Goal: Task Accomplishment & Management: Complete application form

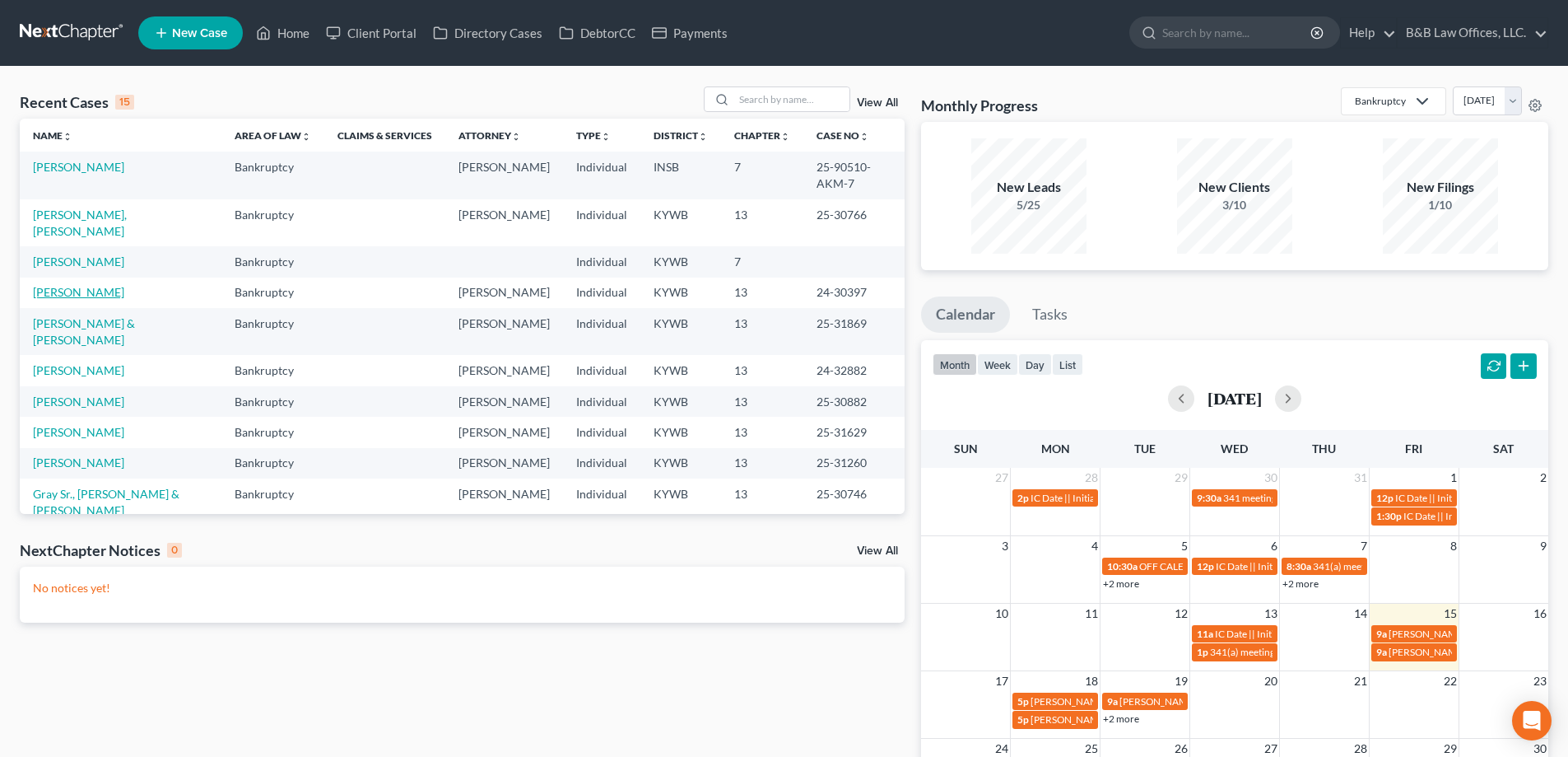
click at [53, 285] on link "[PERSON_NAME]" at bounding box center [78, 292] width 91 height 14
select select "2"
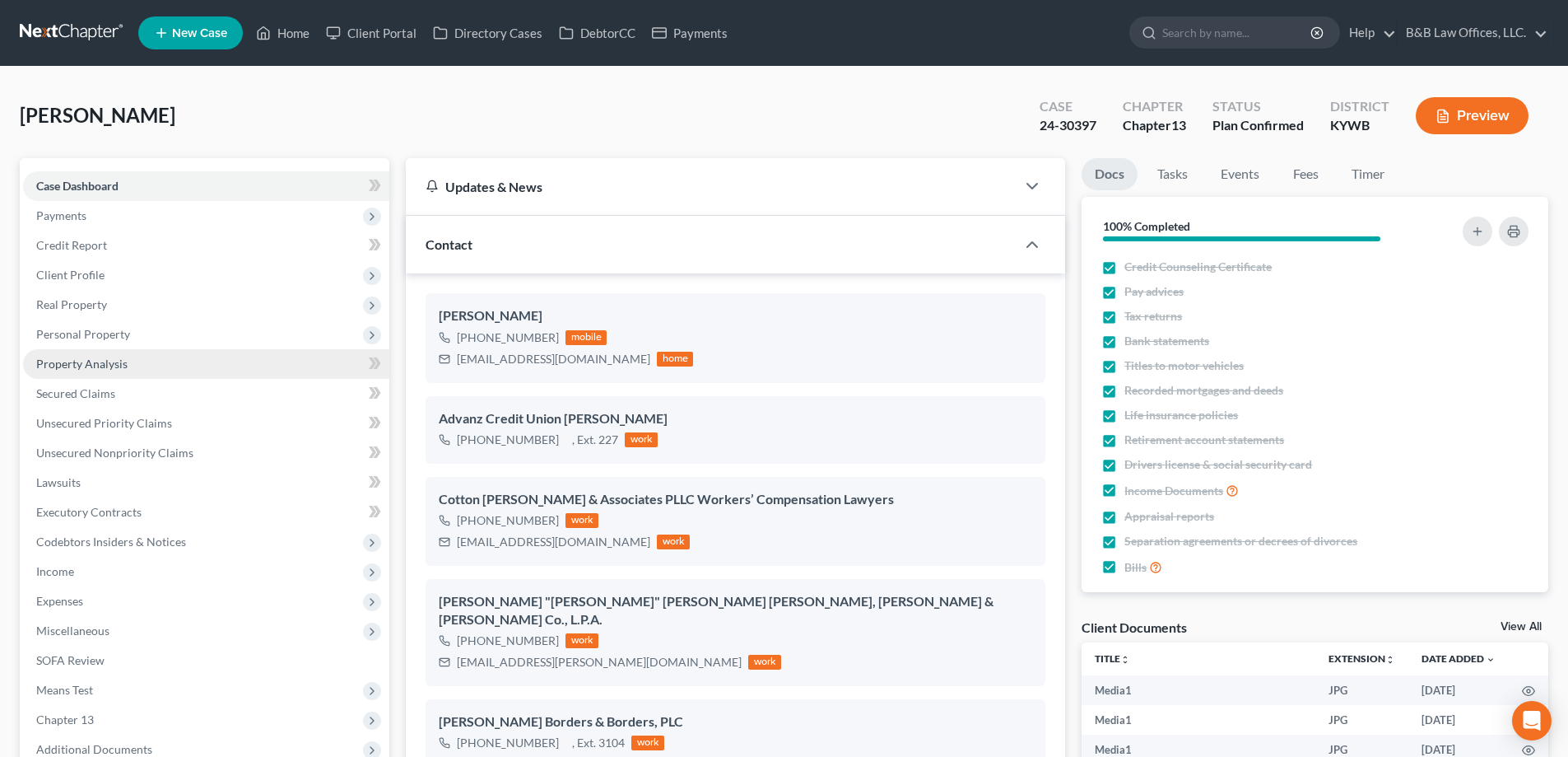
scroll to position [11057, 0]
click at [61, 366] on span "Property Analysis" at bounding box center [82, 363] width 91 height 14
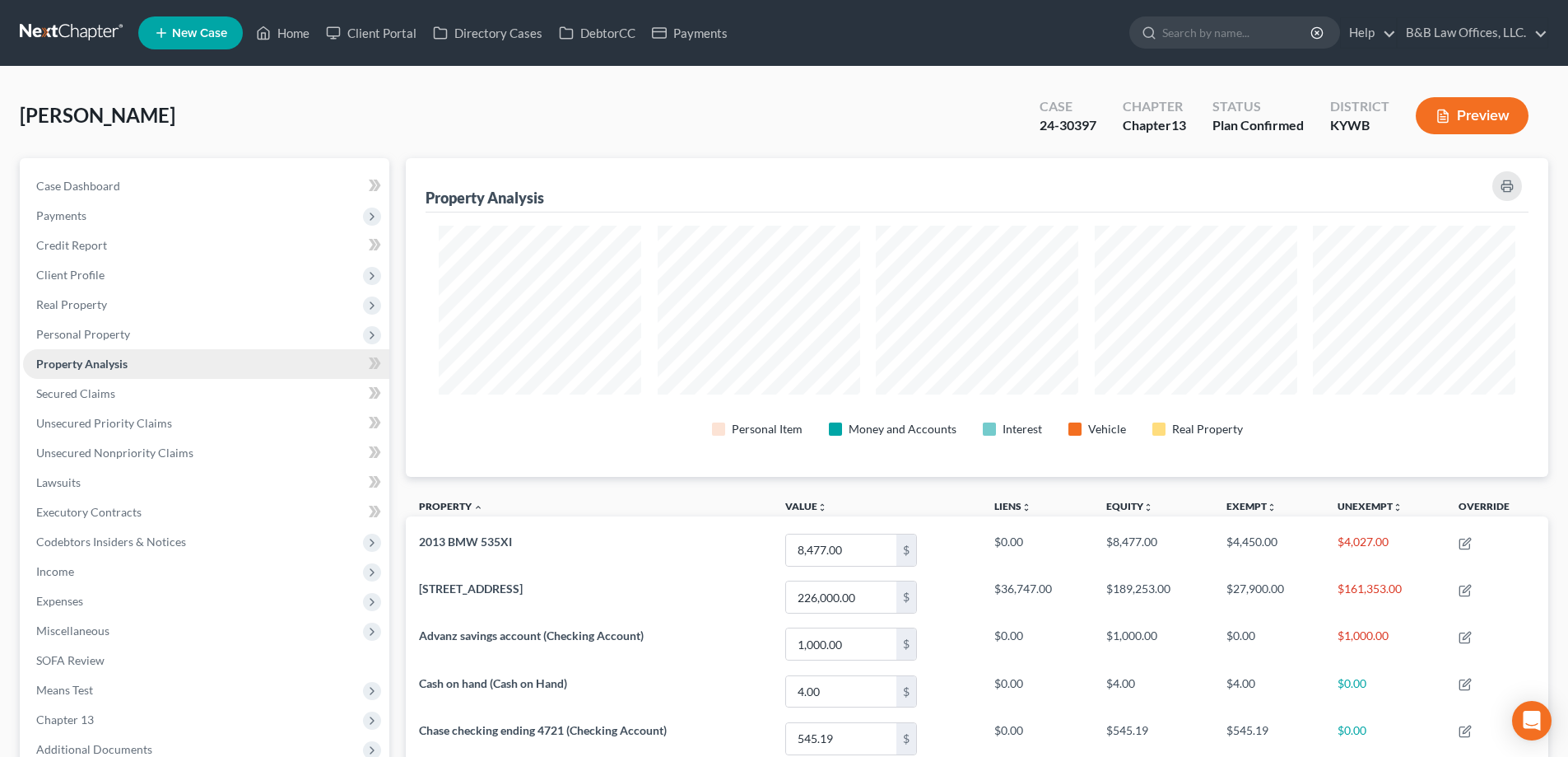
scroll to position [319, 1142]
click at [111, 275] on span "Client Profile" at bounding box center [207, 275] width 367 height 30
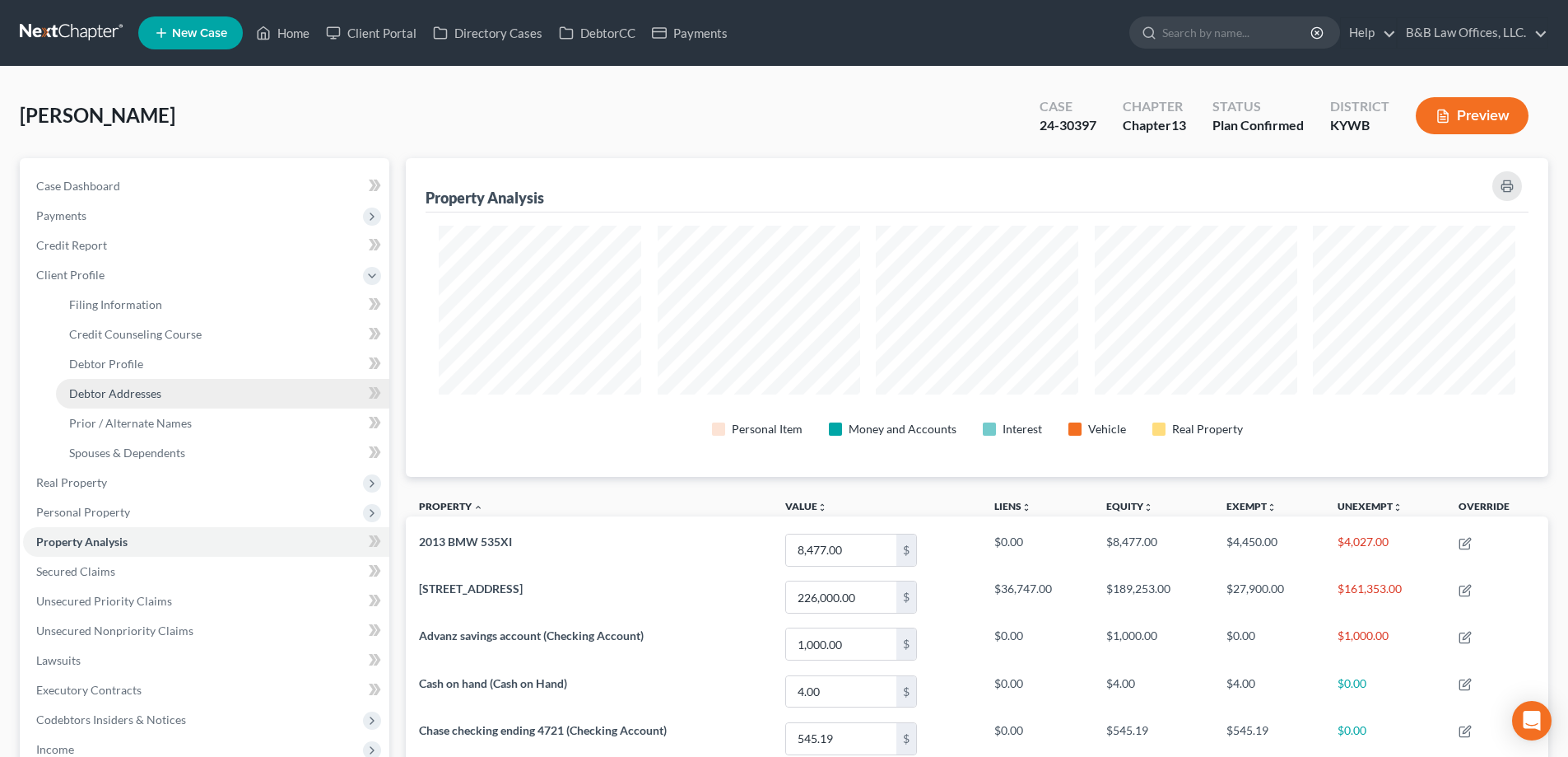
click at [133, 389] on span "Debtor Addresses" at bounding box center [116, 393] width 92 height 14
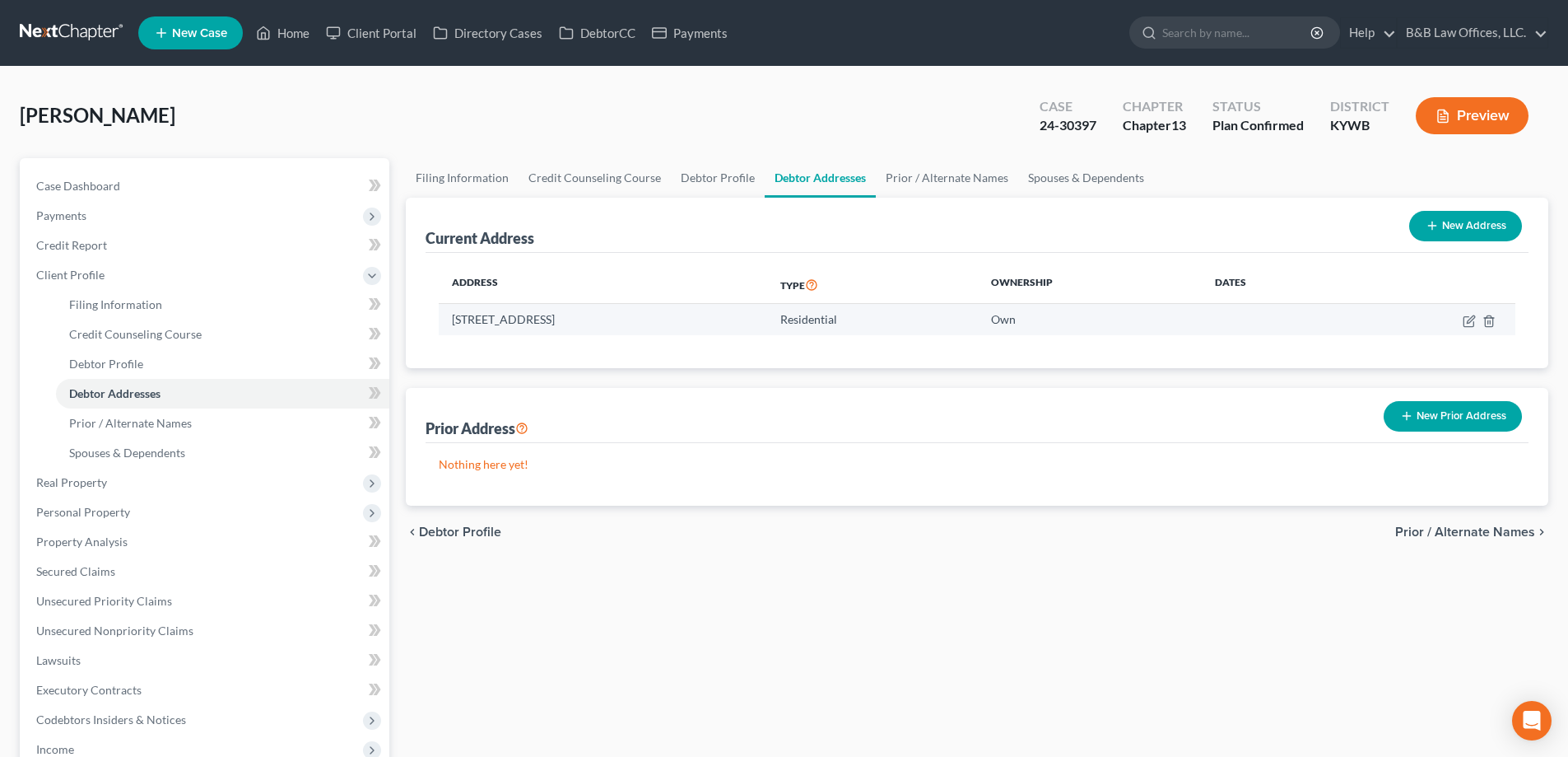
drag, startPoint x: 451, startPoint y: 322, endPoint x: 661, endPoint y: 319, distance: 210.0
click at [661, 319] on td "8616 Astrid Ave, Louisville, KY 40228" at bounding box center [603, 320] width 328 height 31
drag, startPoint x: 452, startPoint y: 322, endPoint x: 659, endPoint y: 333, distance: 207.3
click at [659, 333] on td "8616 Astrid Ave, Louisville, KY 40228" at bounding box center [603, 320] width 328 height 31
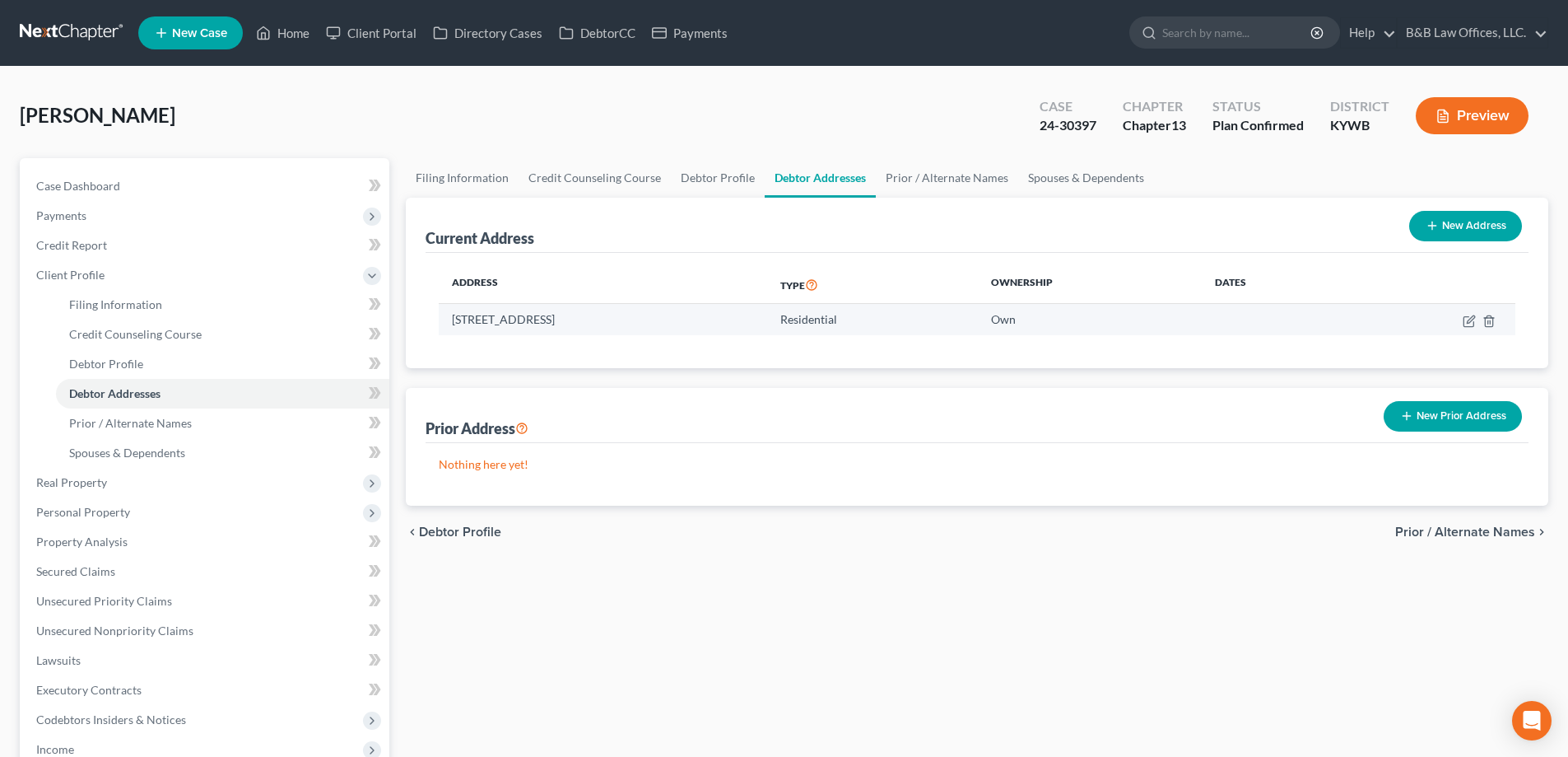
copy td "8616 Astrid Ave, Louisville, KY 40228"
drag, startPoint x: 601, startPoint y: 311, endPoint x: 592, endPoint y: 321, distance: 13.5
copy td "8616 Astrid Ave, Louisville, KY 40228"
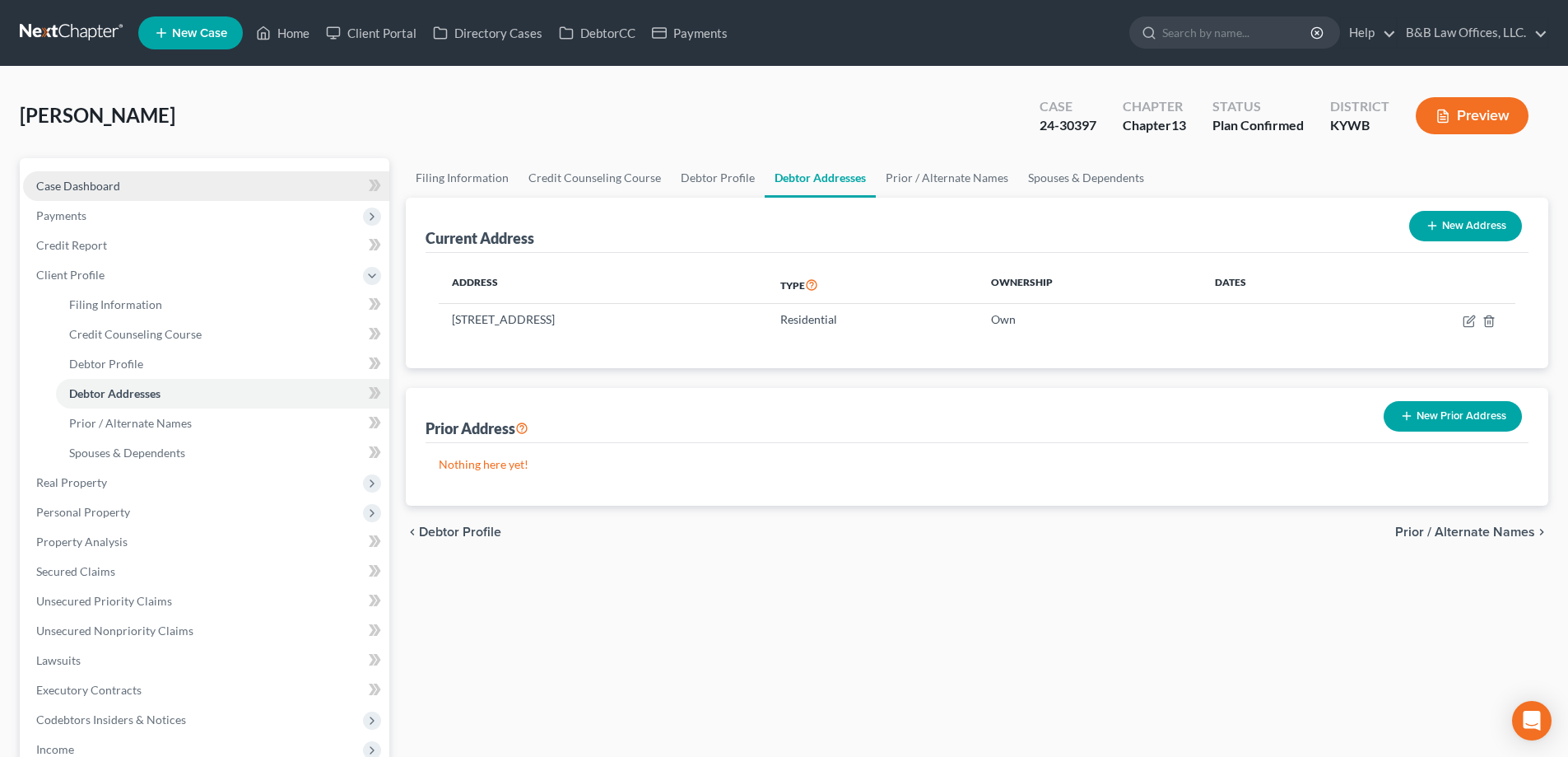
click at [106, 191] on span "Case Dashboard" at bounding box center [78, 186] width 84 height 14
select select "13"
select select "2"
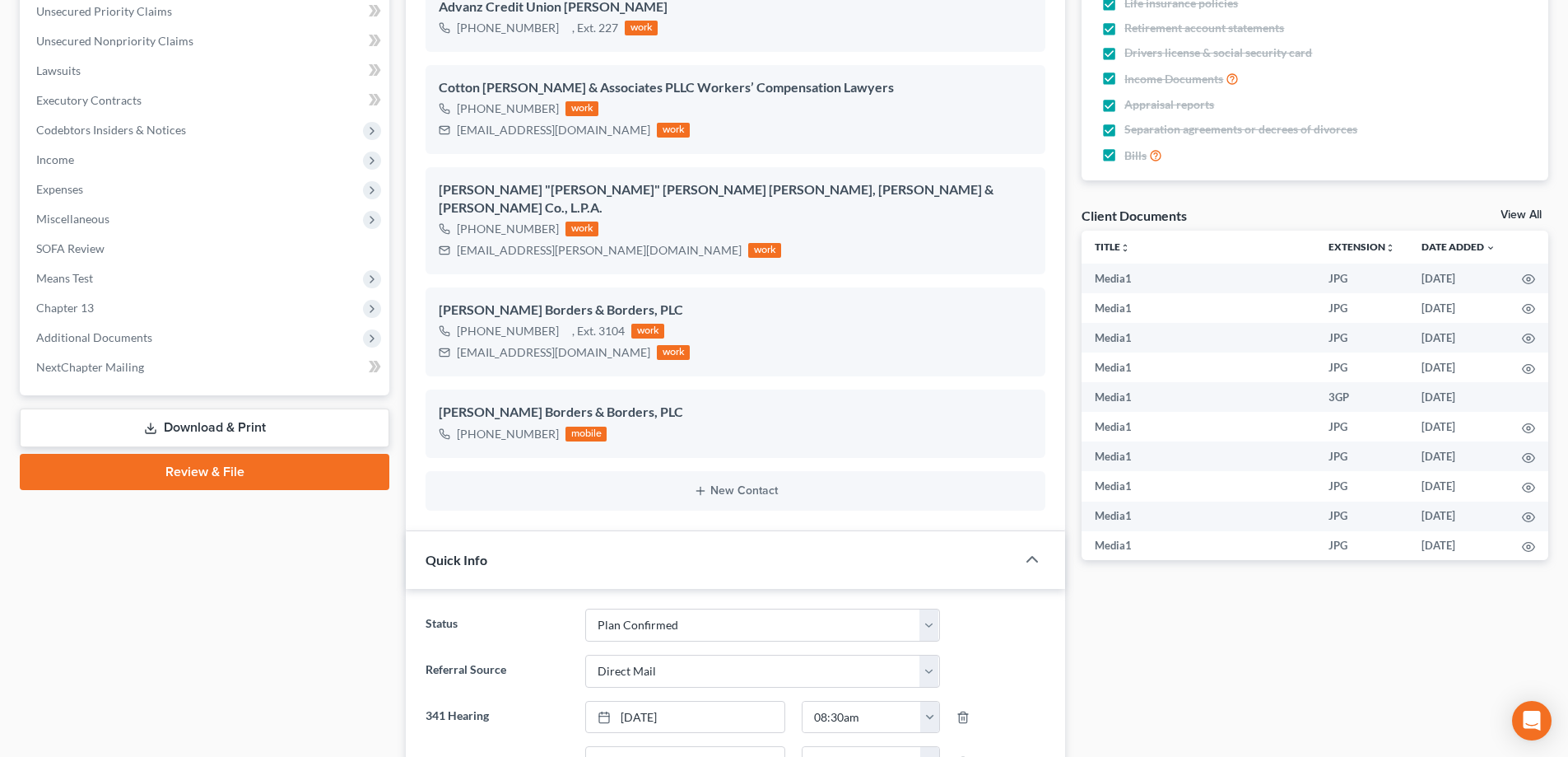
scroll to position [27242, 0]
click at [1522, 217] on link "View All" at bounding box center [1520, 215] width 41 height 11
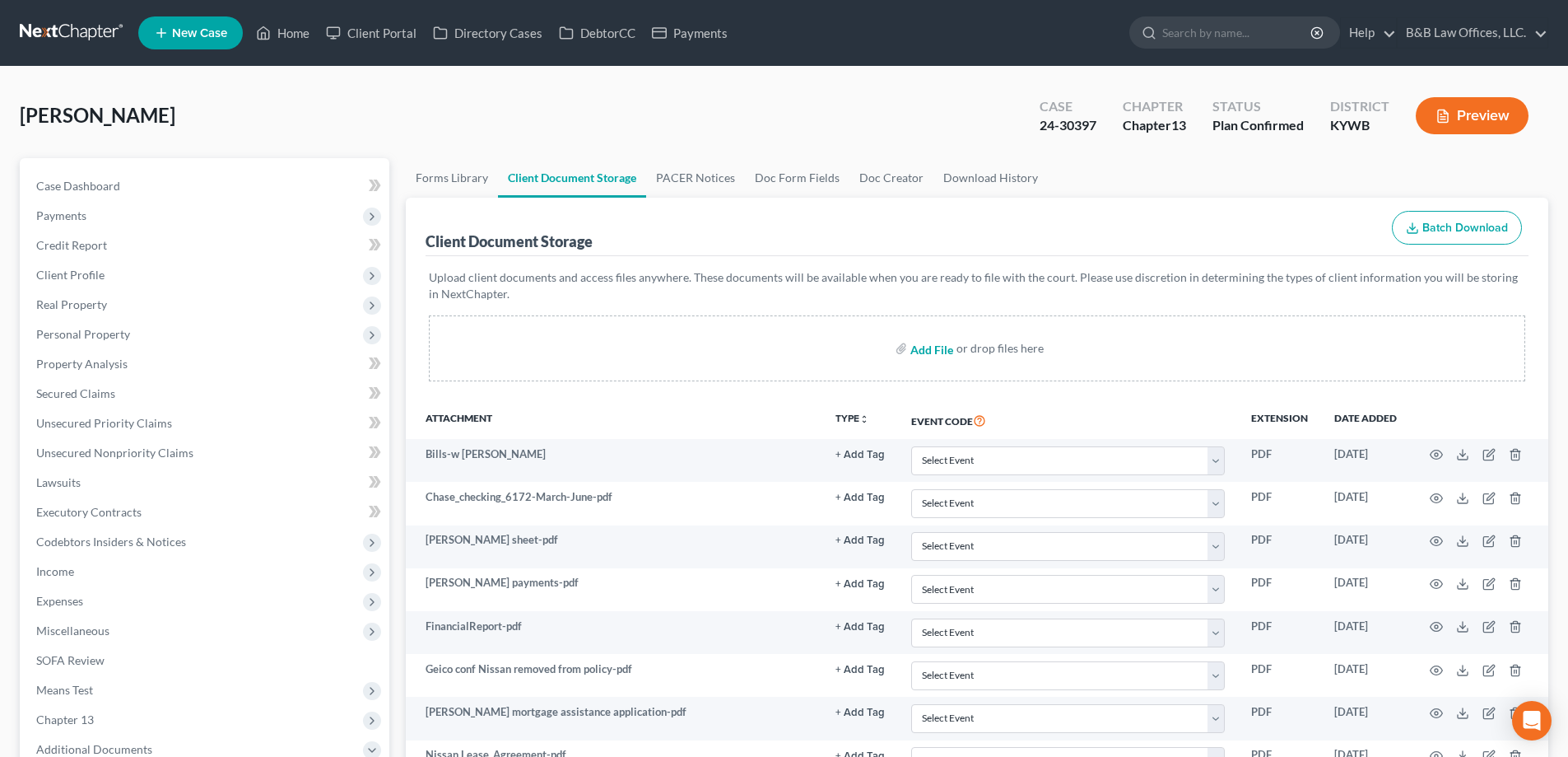
click at [924, 352] on input "file" at bounding box center [930, 349] width 39 height 30
click at [932, 347] on input "file" at bounding box center [930, 349] width 39 height 30
type input "C:\fakepath\Release of K with Quick Sell.pdf"
click at [922, 347] on input "file" at bounding box center [930, 349] width 39 height 30
type input "C:\fakepath\Sale K with Quick Sell.pdf"
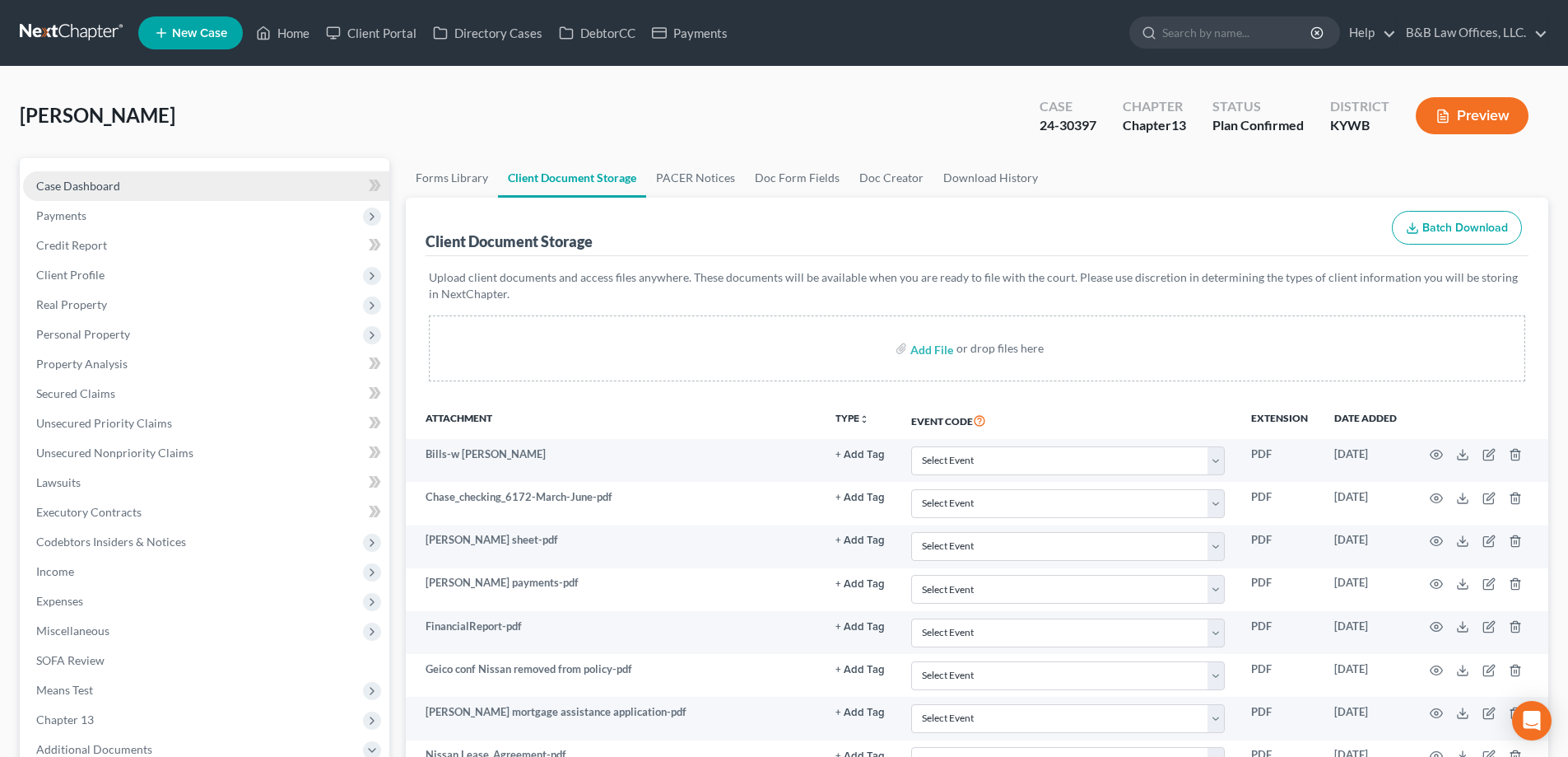
click at [103, 189] on span "Case Dashboard" at bounding box center [78, 186] width 84 height 14
select select "2"
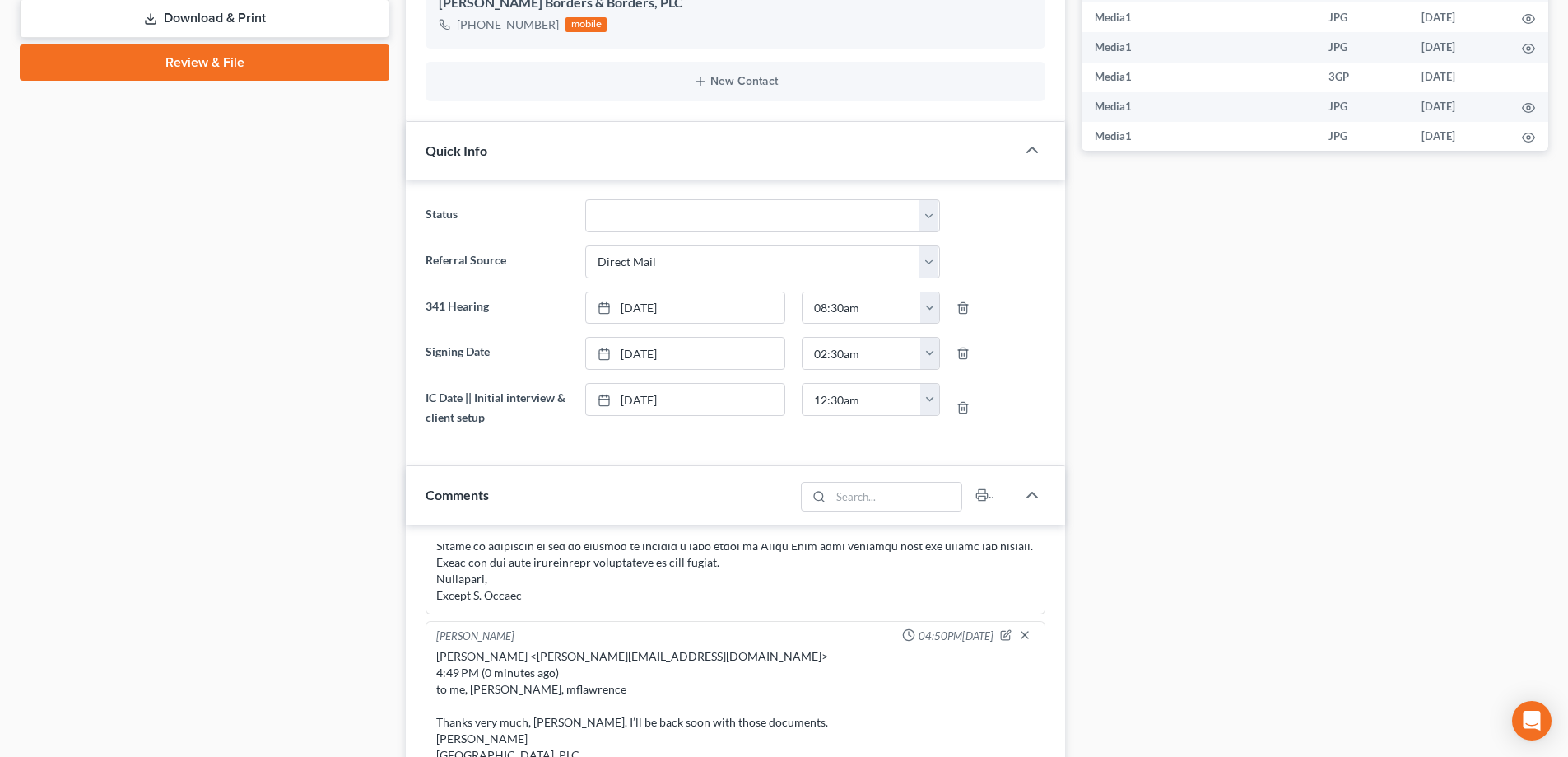
scroll to position [809, 0]
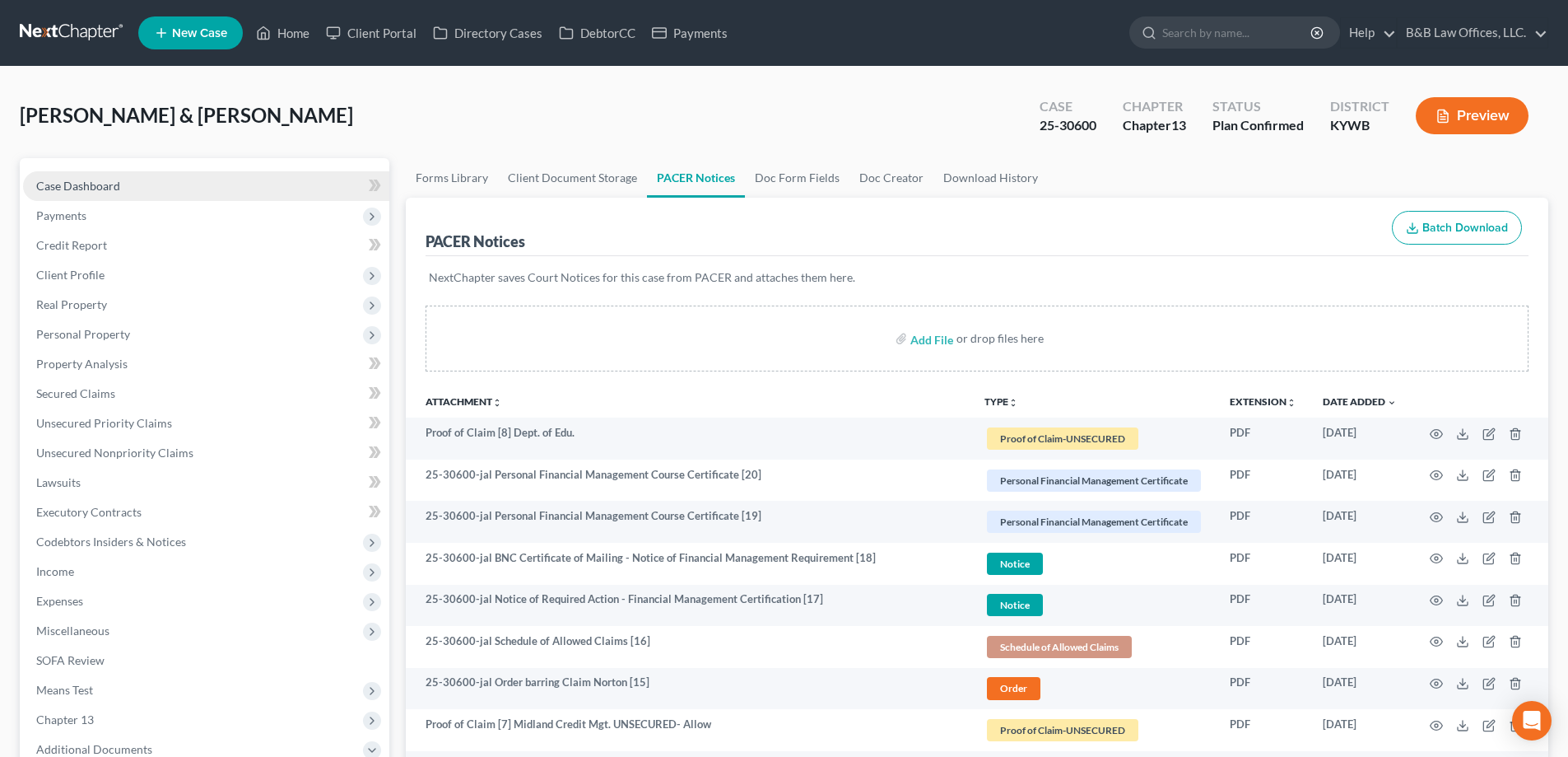
click at [179, 191] on link "Case Dashboard" at bounding box center [207, 186] width 367 height 30
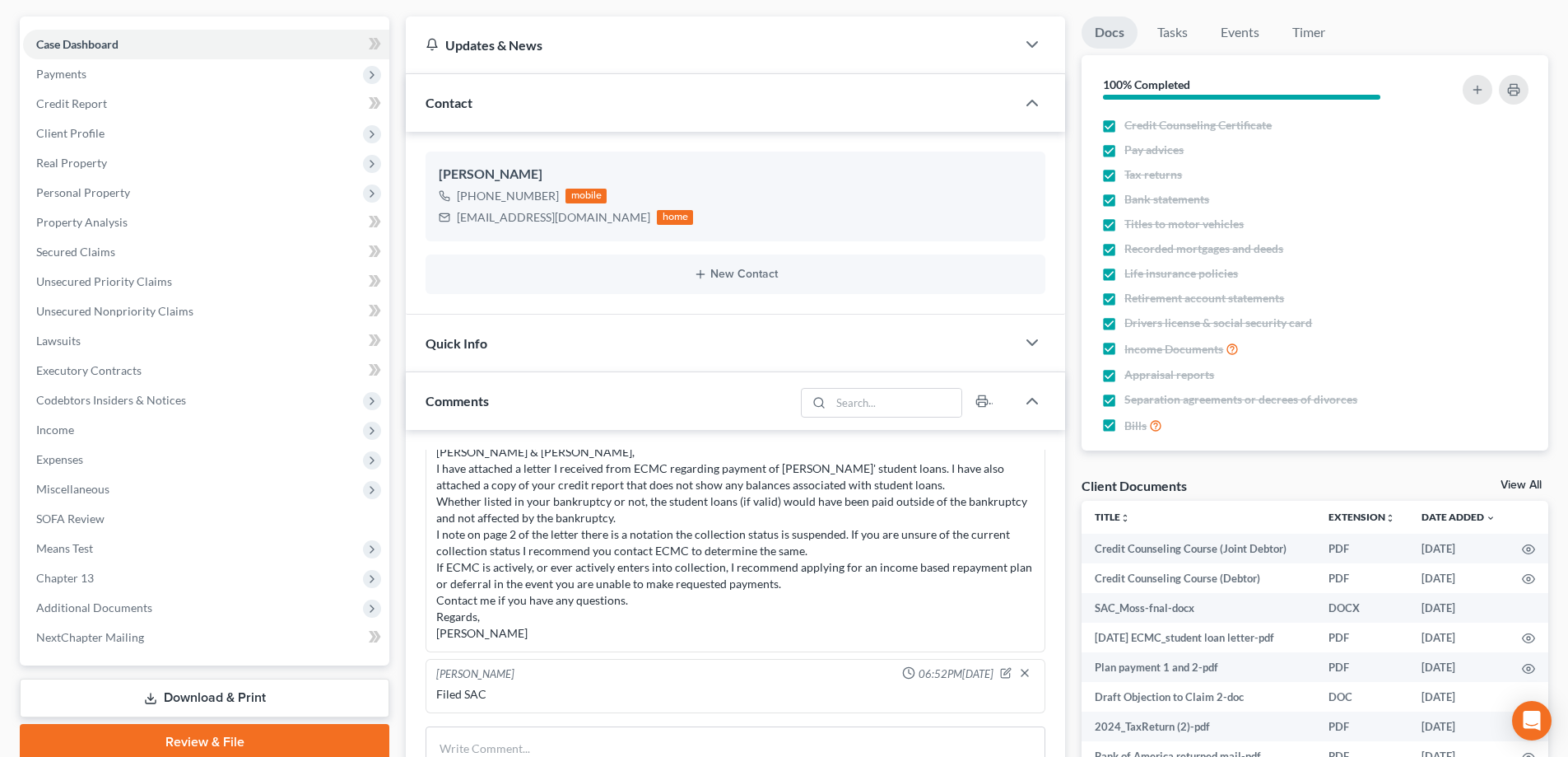
scroll to position [412, 0]
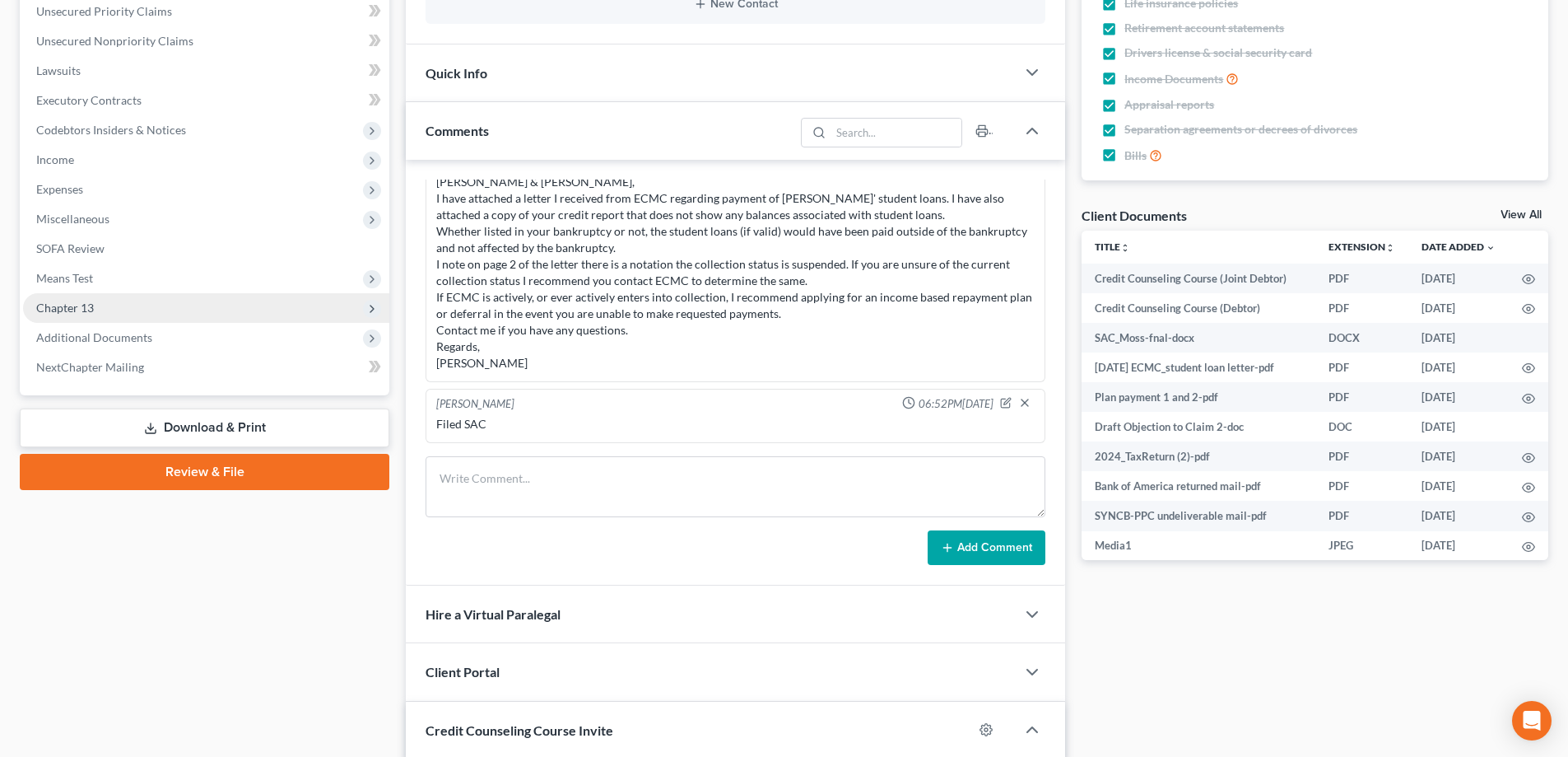
click at [99, 304] on span "Chapter 13" at bounding box center [207, 308] width 367 height 30
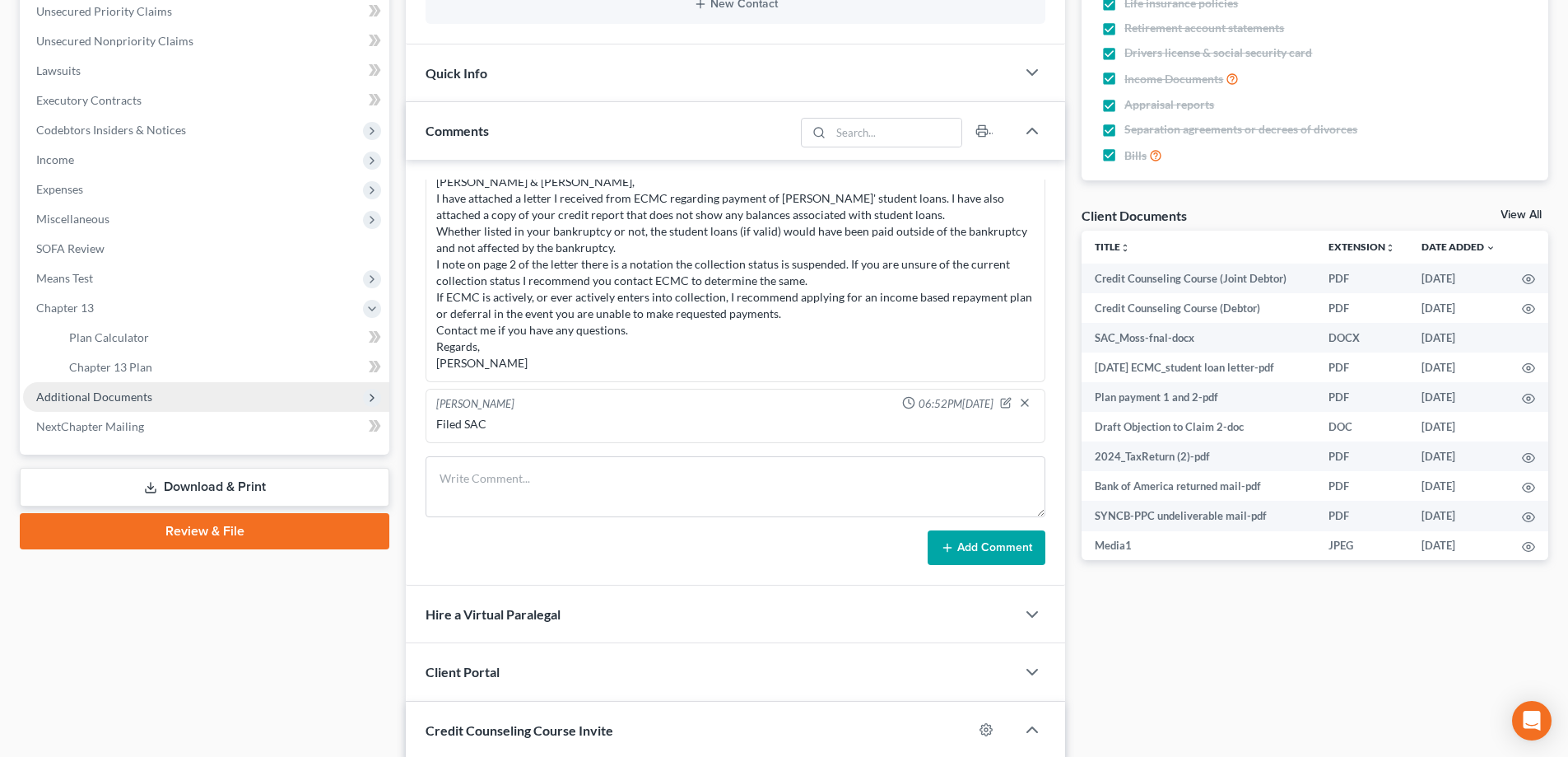
click at [98, 401] on span "Additional Documents" at bounding box center [95, 396] width 116 height 14
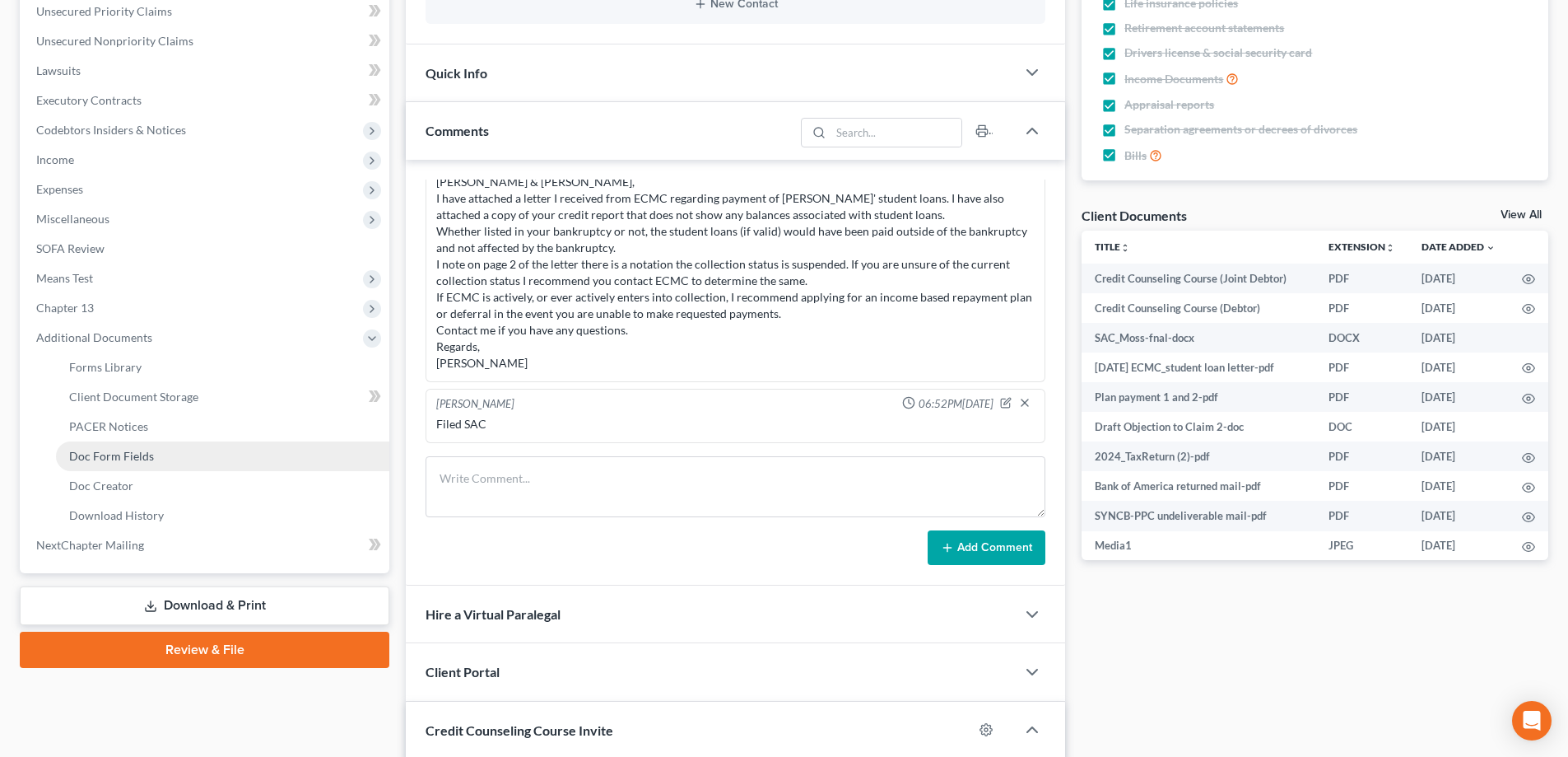
click at [137, 453] on span "Doc Form Fields" at bounding box center [112, 455] width 85 height 14
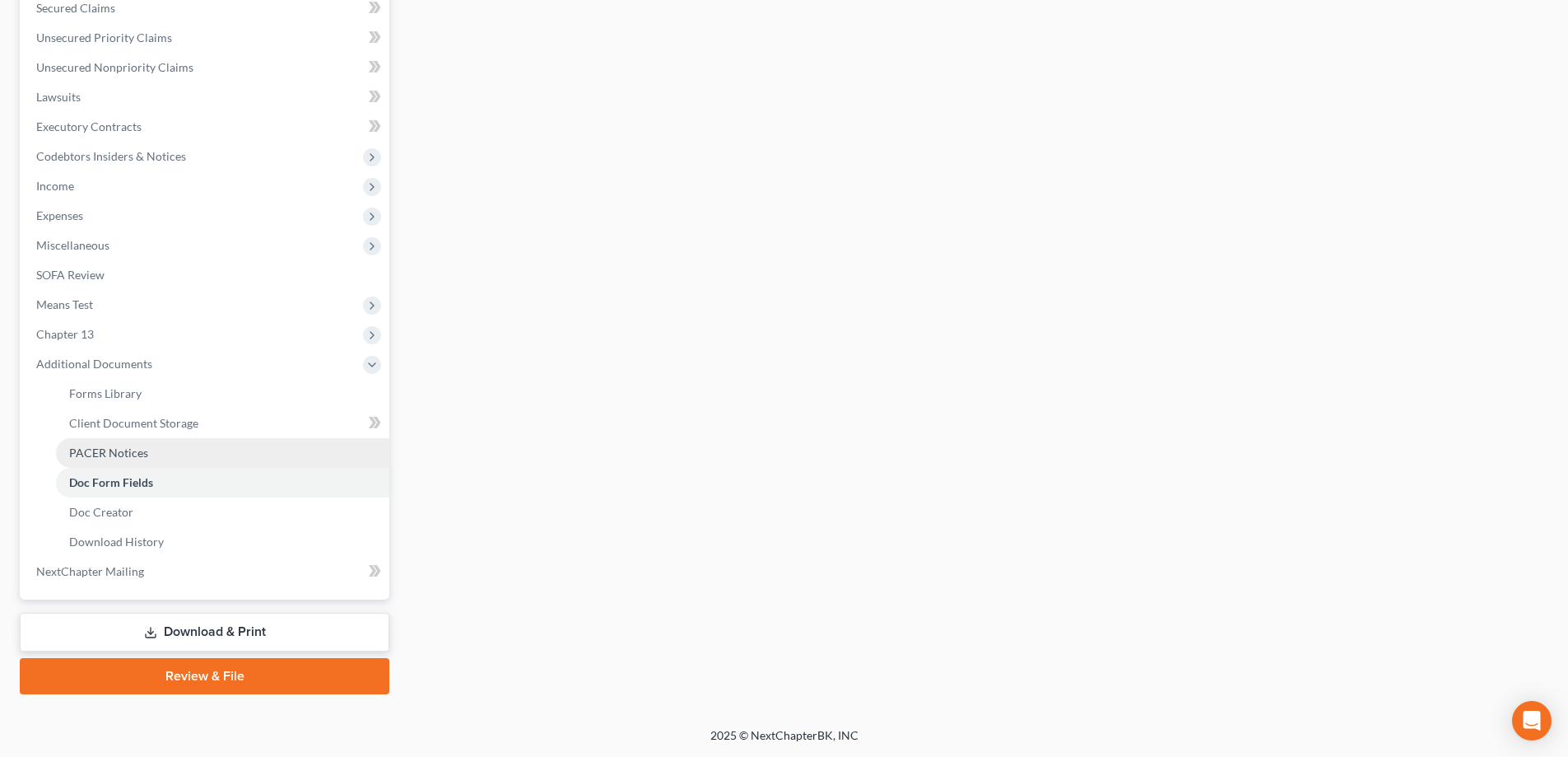
click at [149, 457] on link "PACER Notices" at bounding box center [222, 453] width 334 height 30
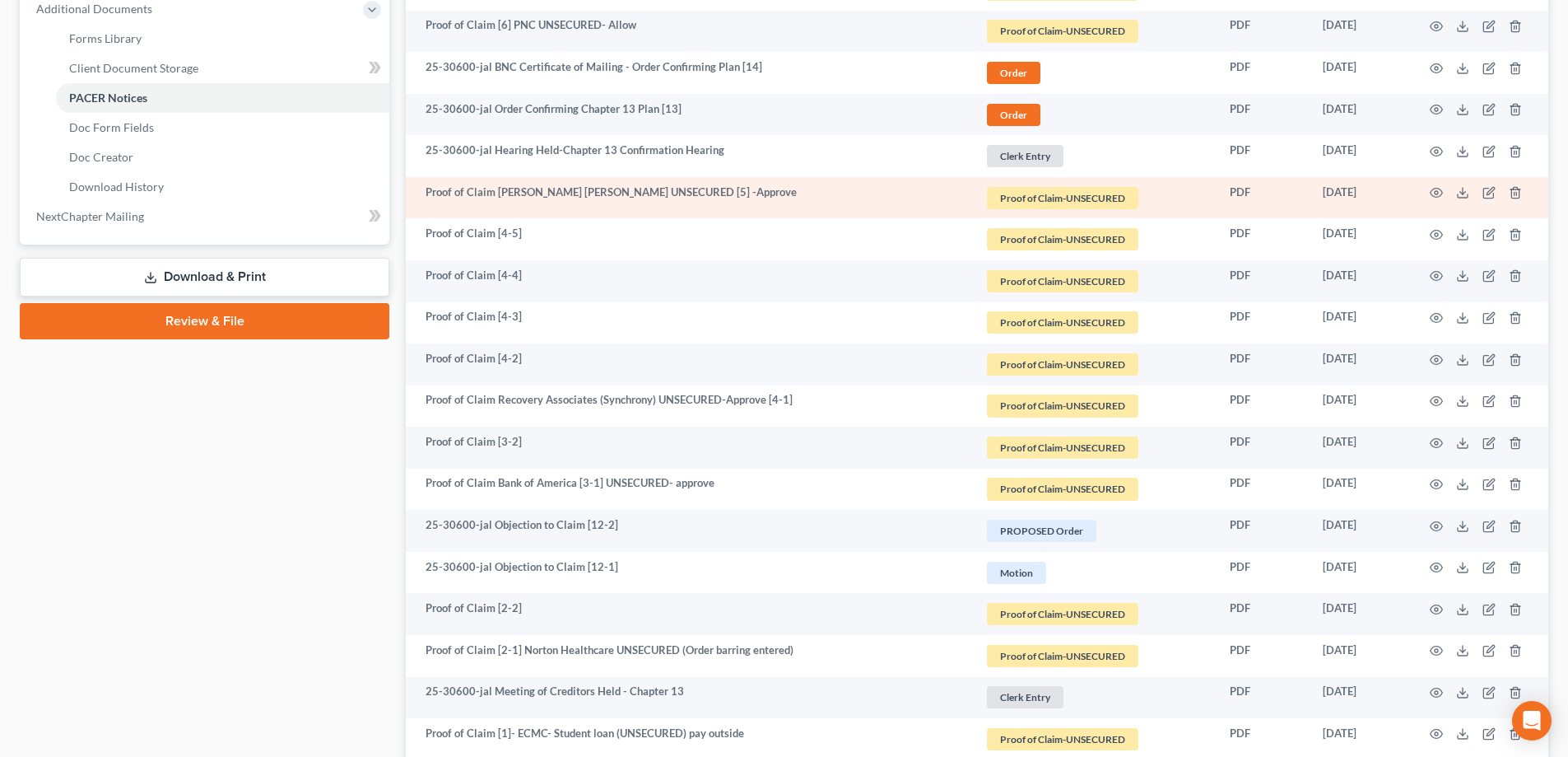
scroll to position [741, 0]
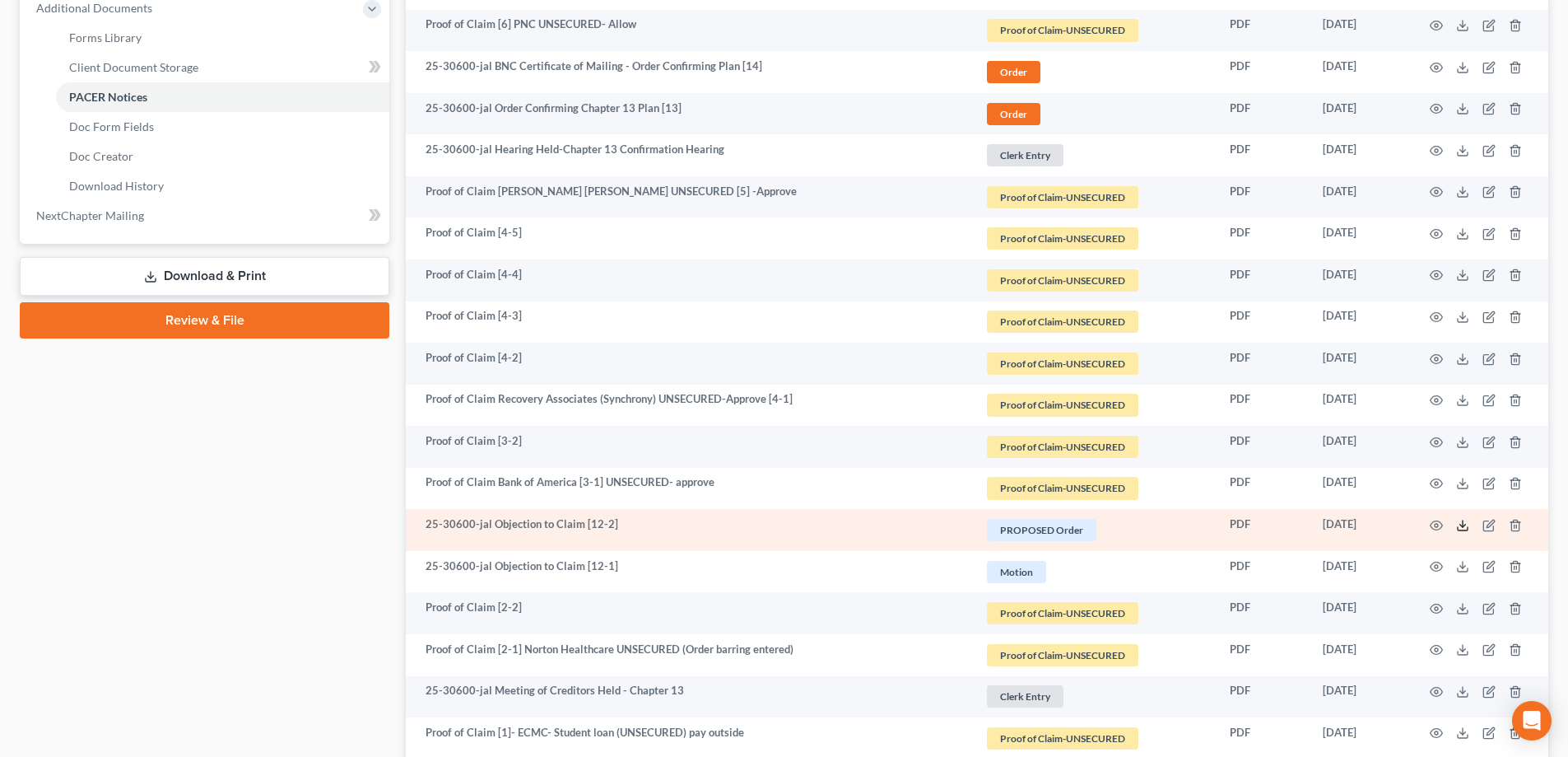
click at [1463, 525] on line at bounding box center [1463, 524] width 0 height 7
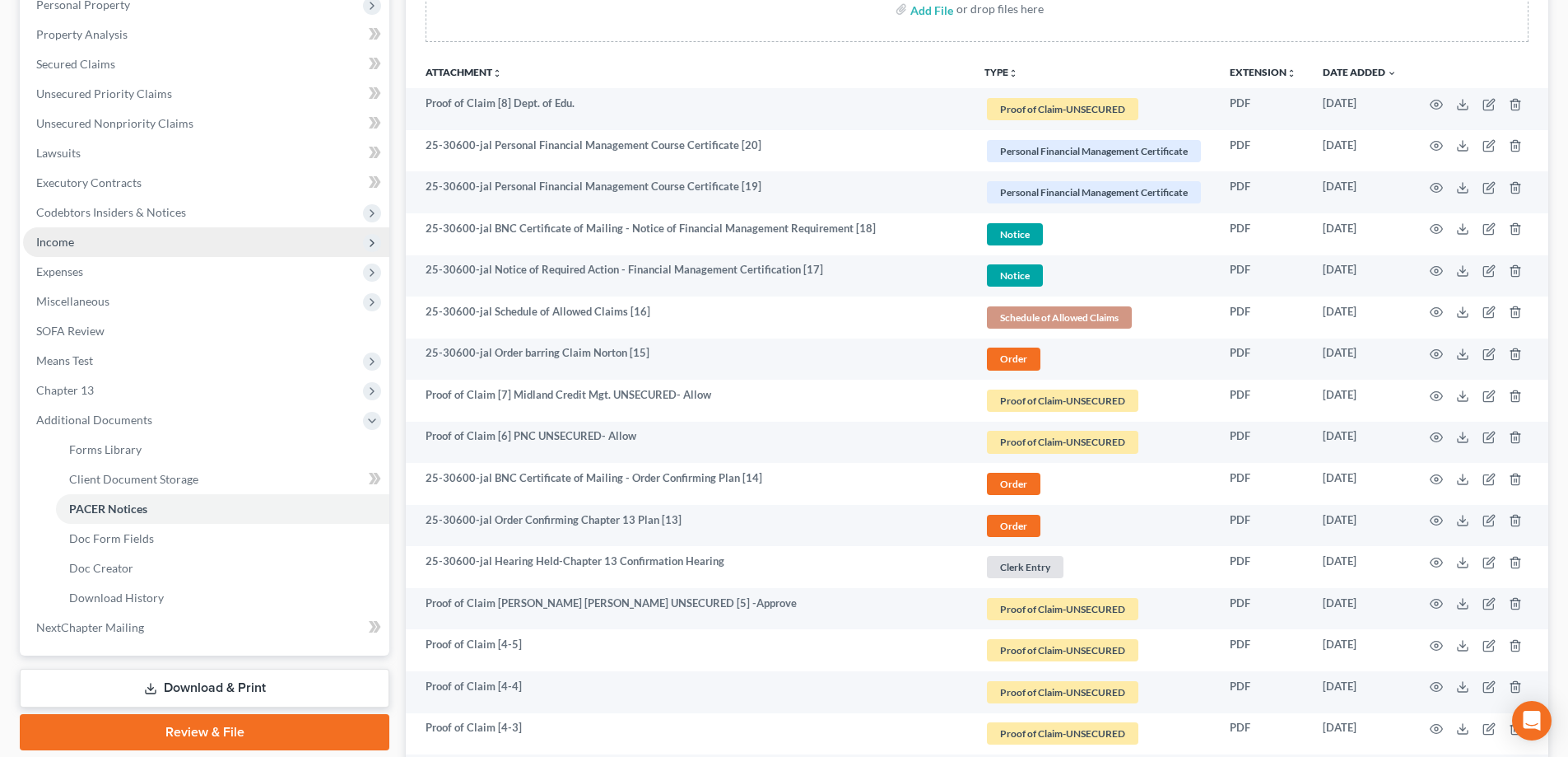
scroll to position [0, 0]
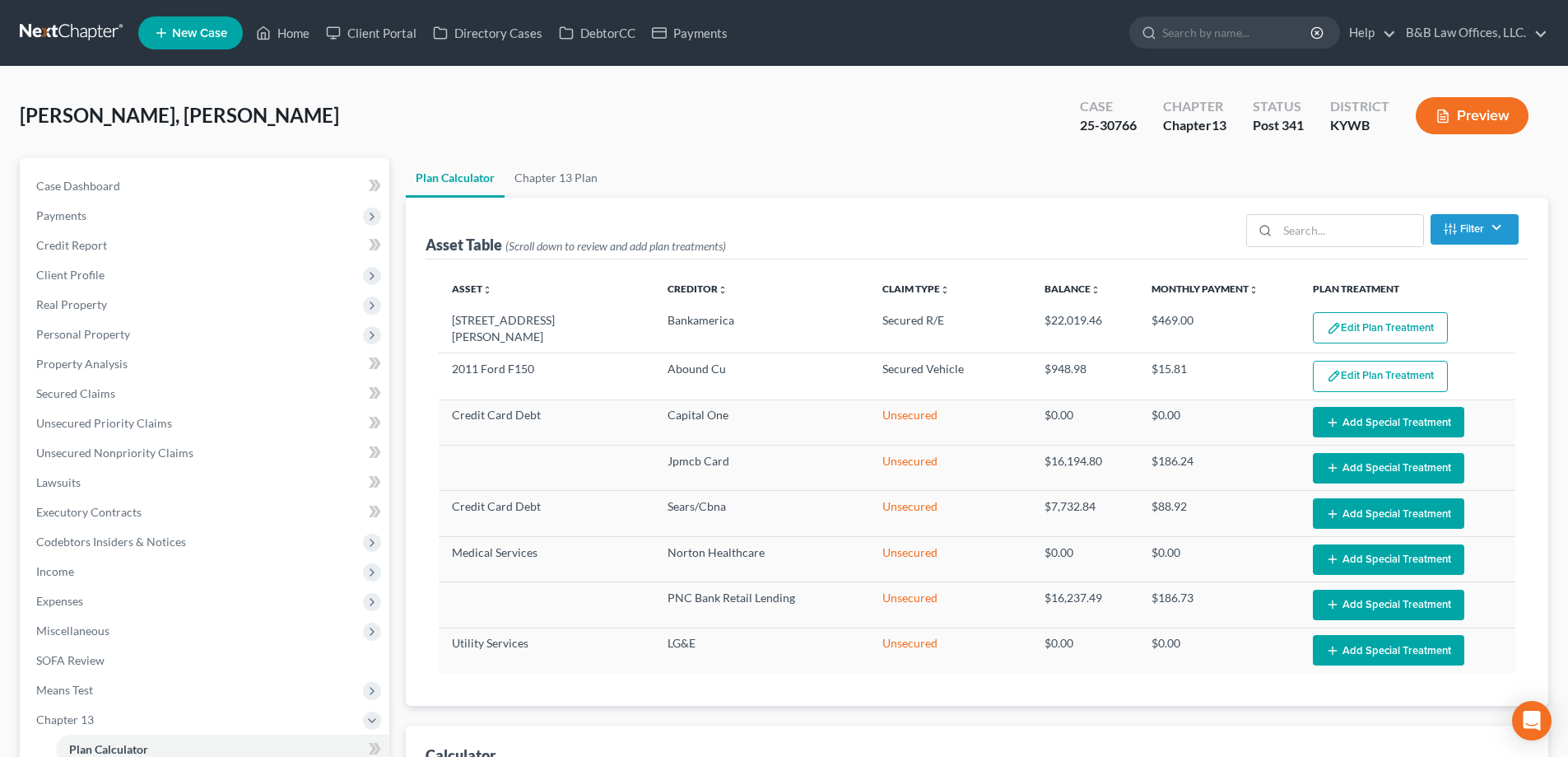
select select "59"
click at [127, 188] on link "Case Dashboard" at bounding box center [207, 186] width 367 height 30
select select "2"
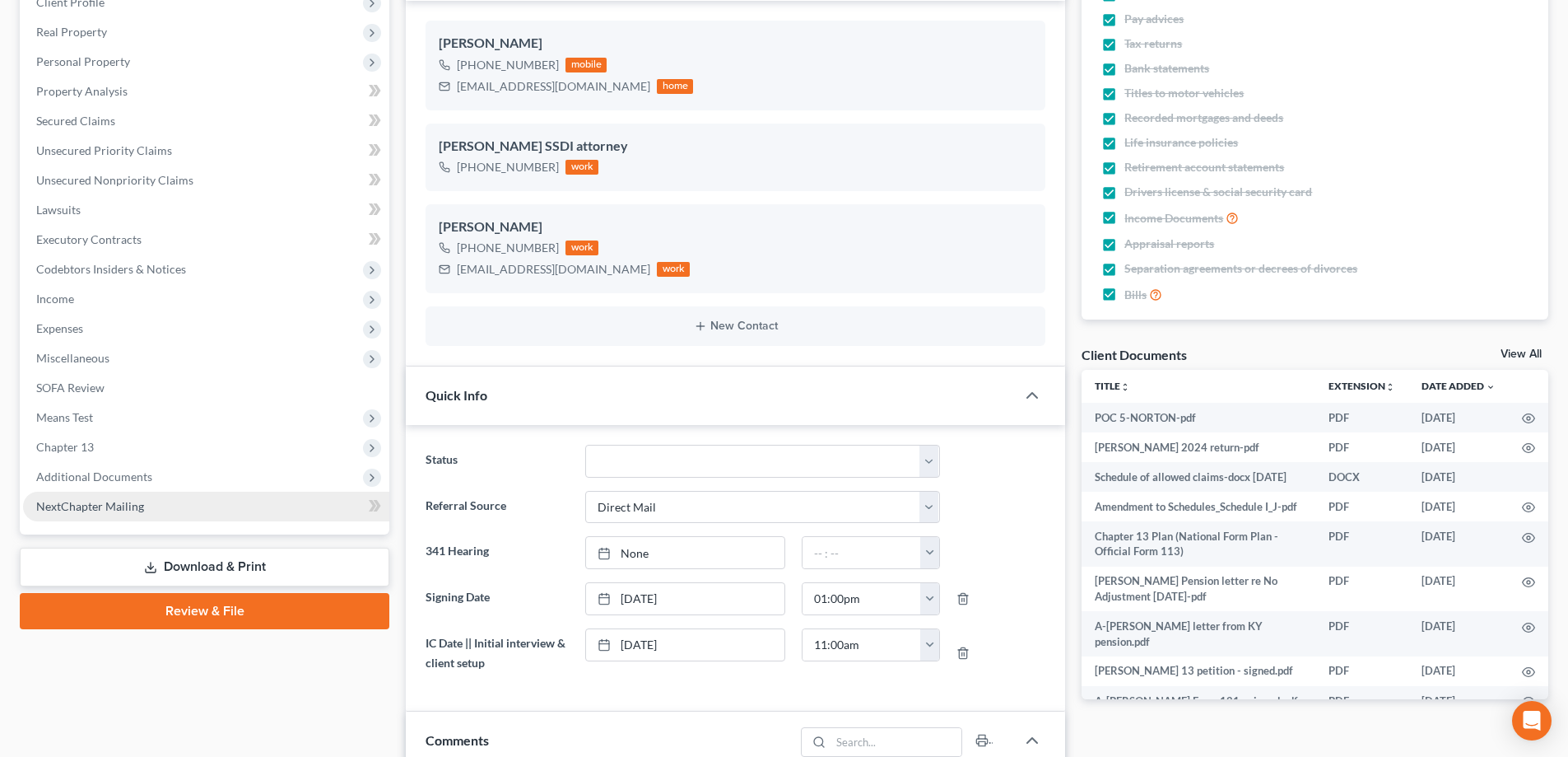
scroll to position [329, 0]
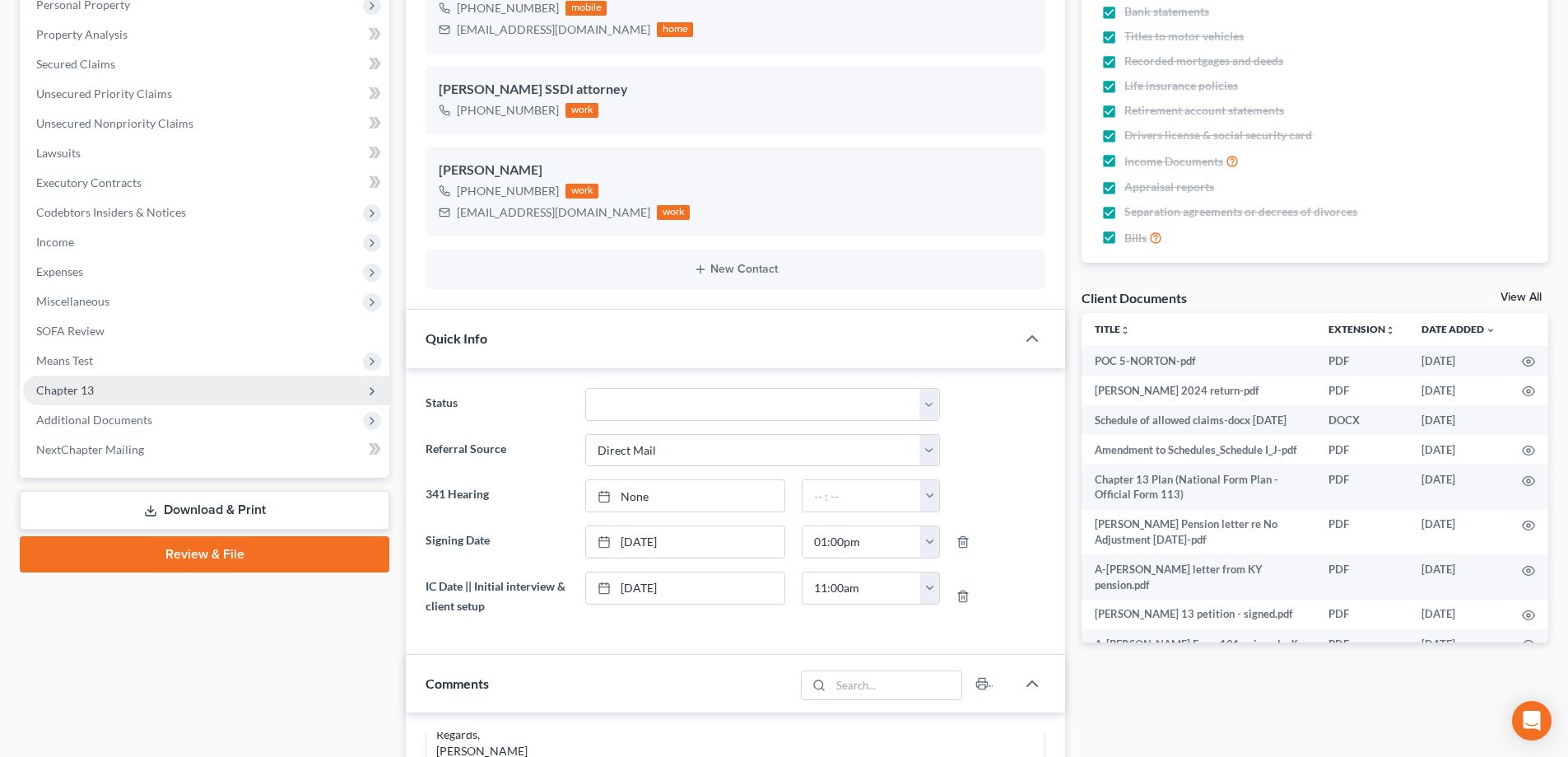
click at [111, 392] on span "Chapter 13" at bounding box center [207, 390] width 367 height 30
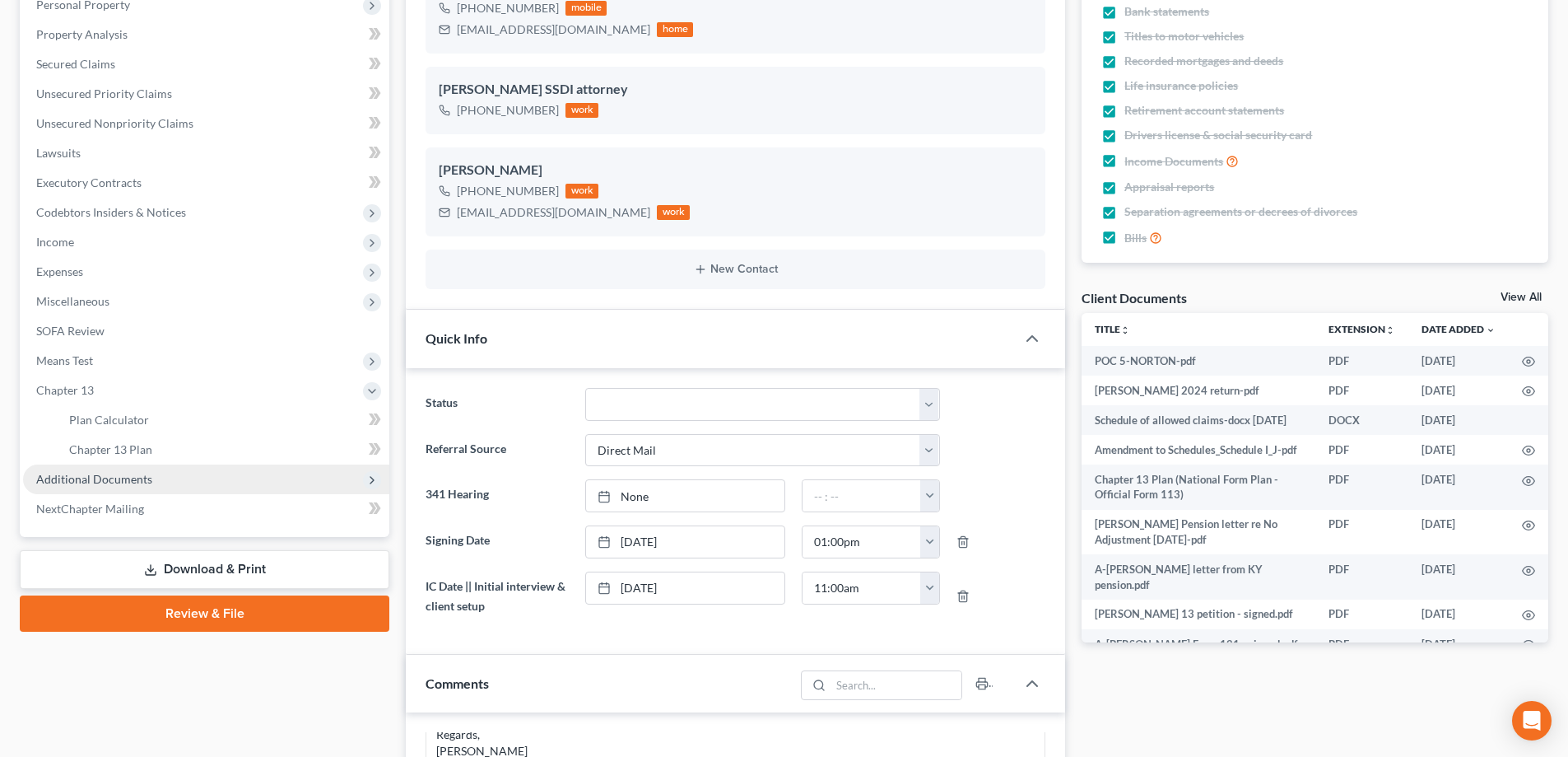
click at [142, 475] on span "Additional Documents" at bounding box center [95, 479] width 116 height 14
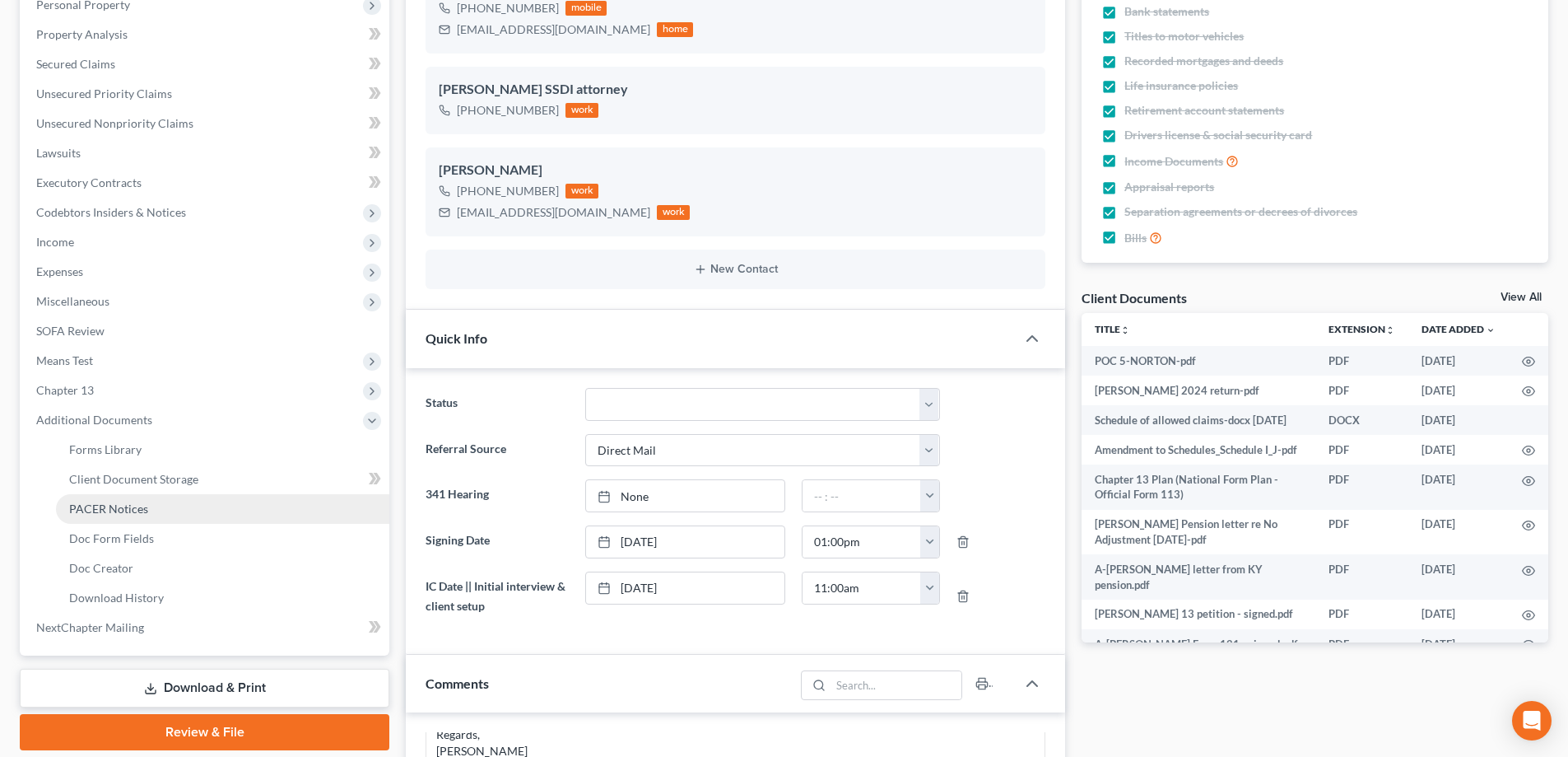
click at [227, 501] on link "PACER Notices" at bounding box center [222, 508] width 334 height 30
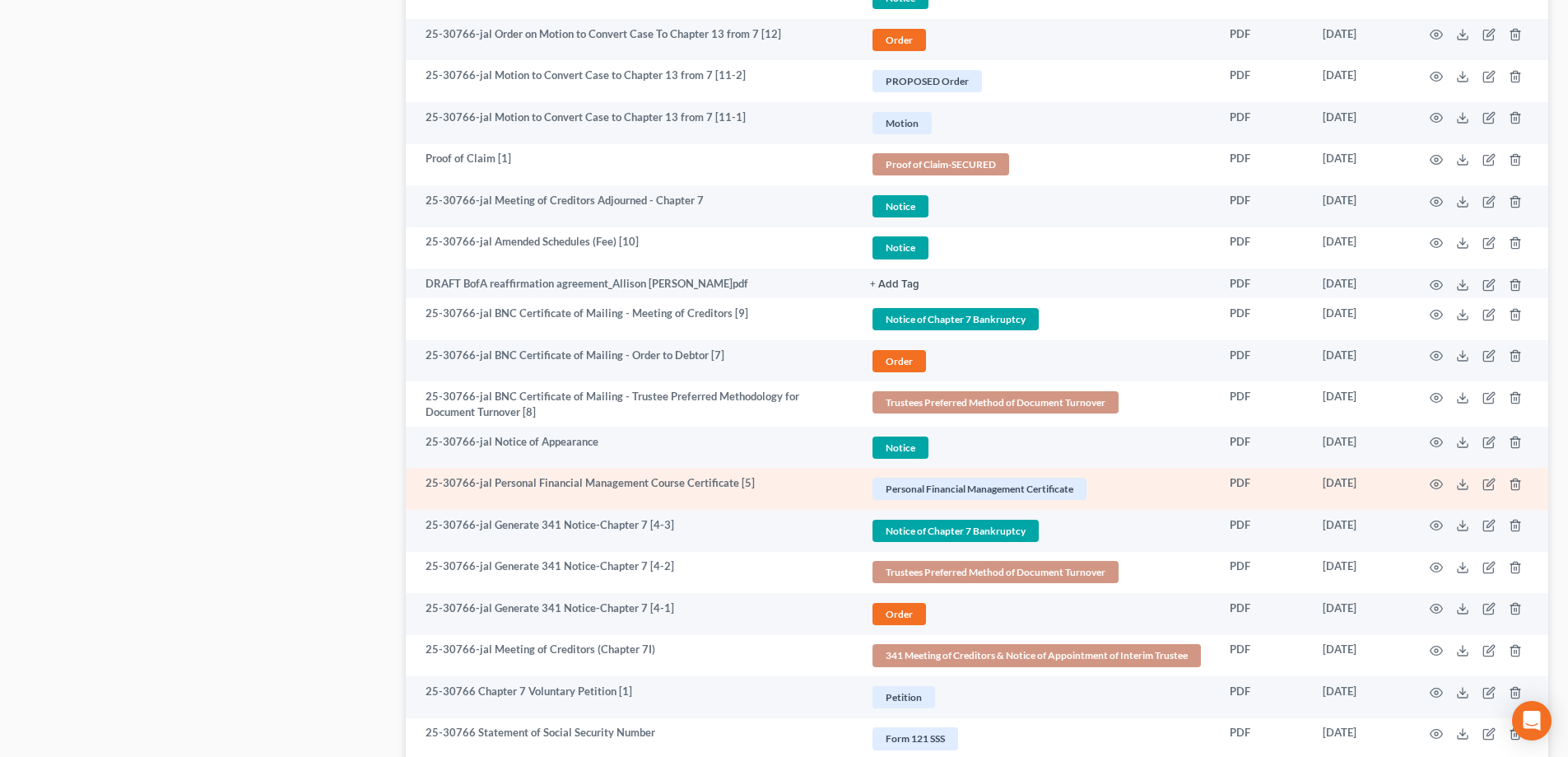
scroll to position [1434, 0]
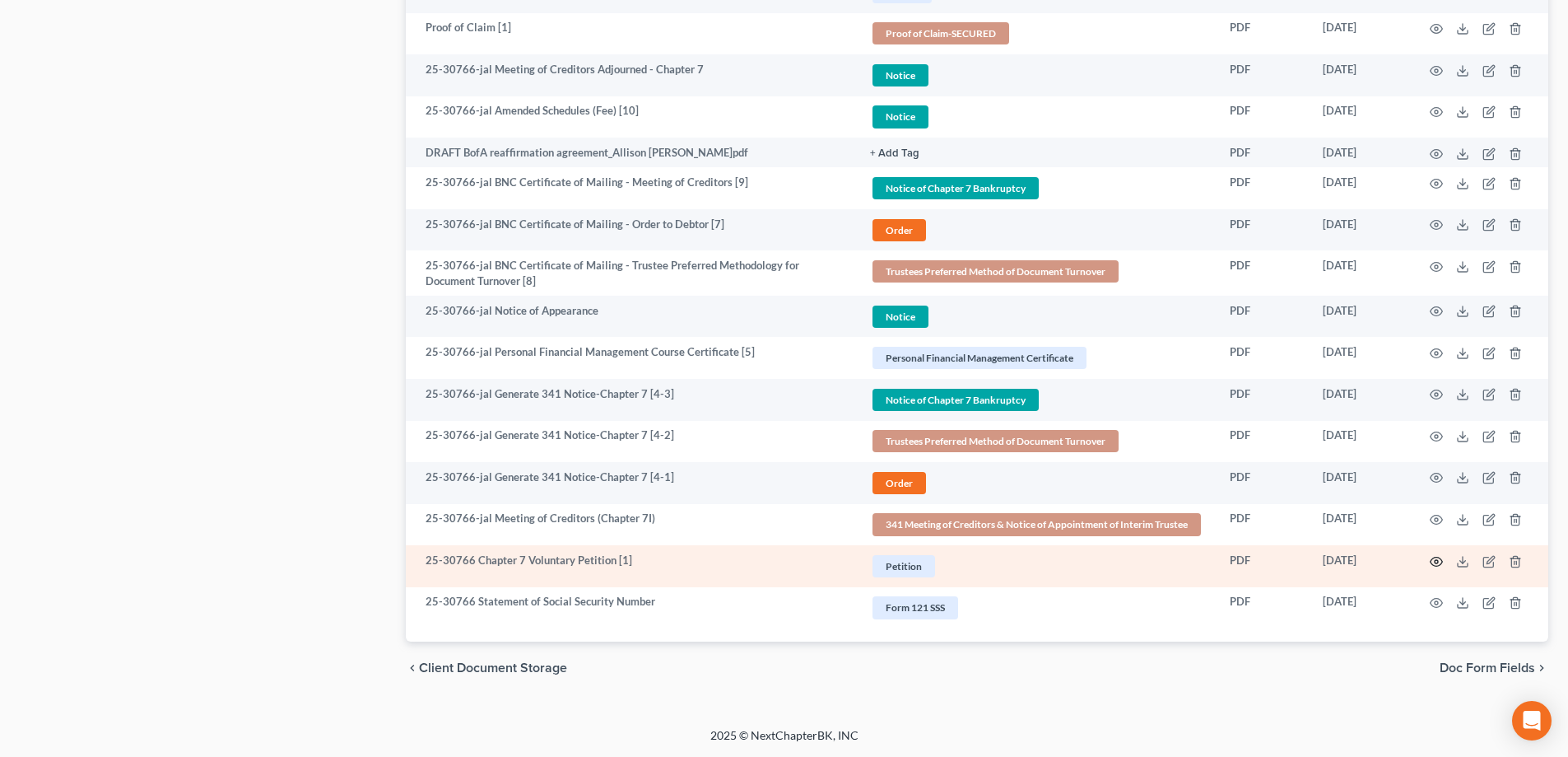
click at [1438, 562] on circle "button" at bounding box center [1436, 561] width 3 height 3
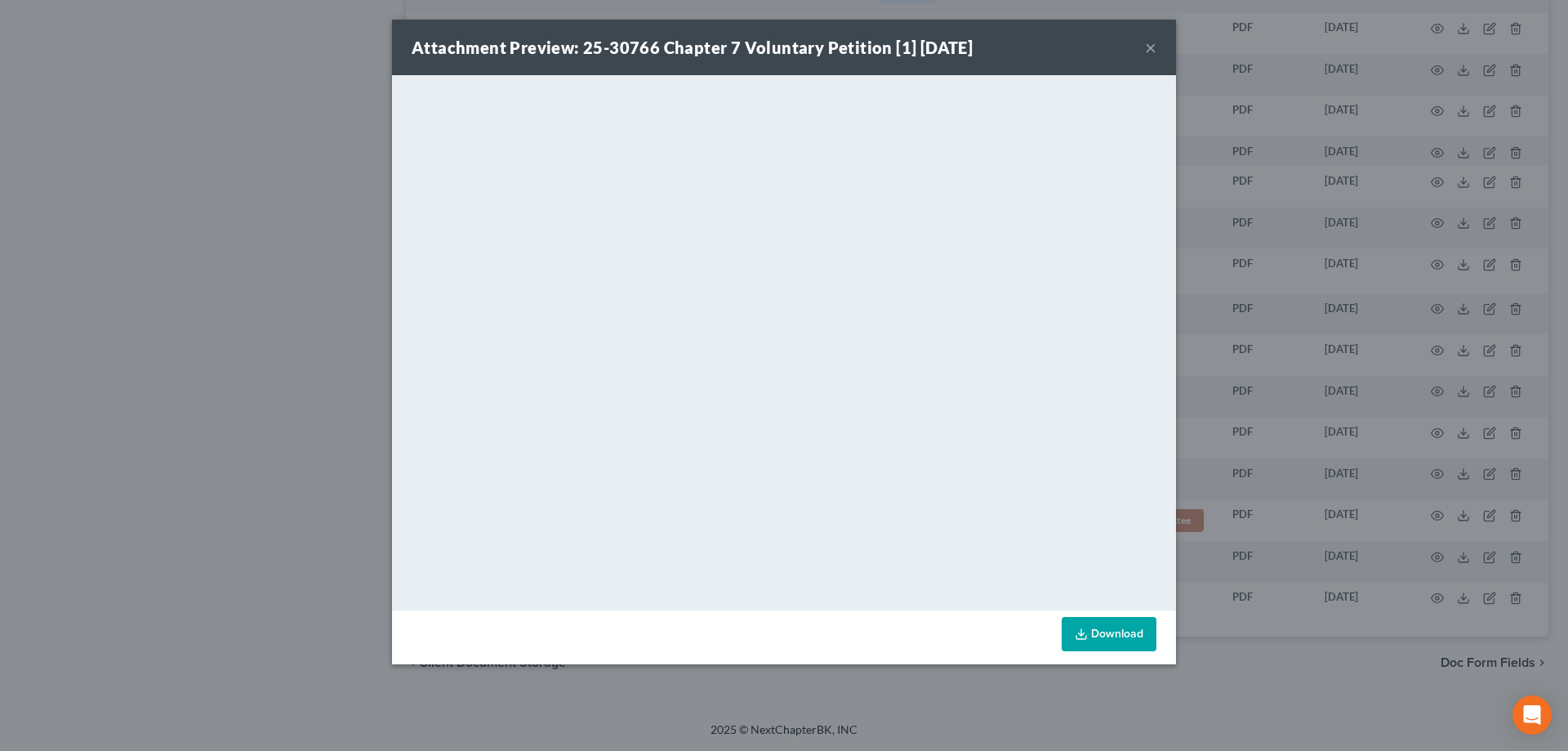
click at [1153, 53] on button "×" at bounding box center [1150, 47] width 11 height 20
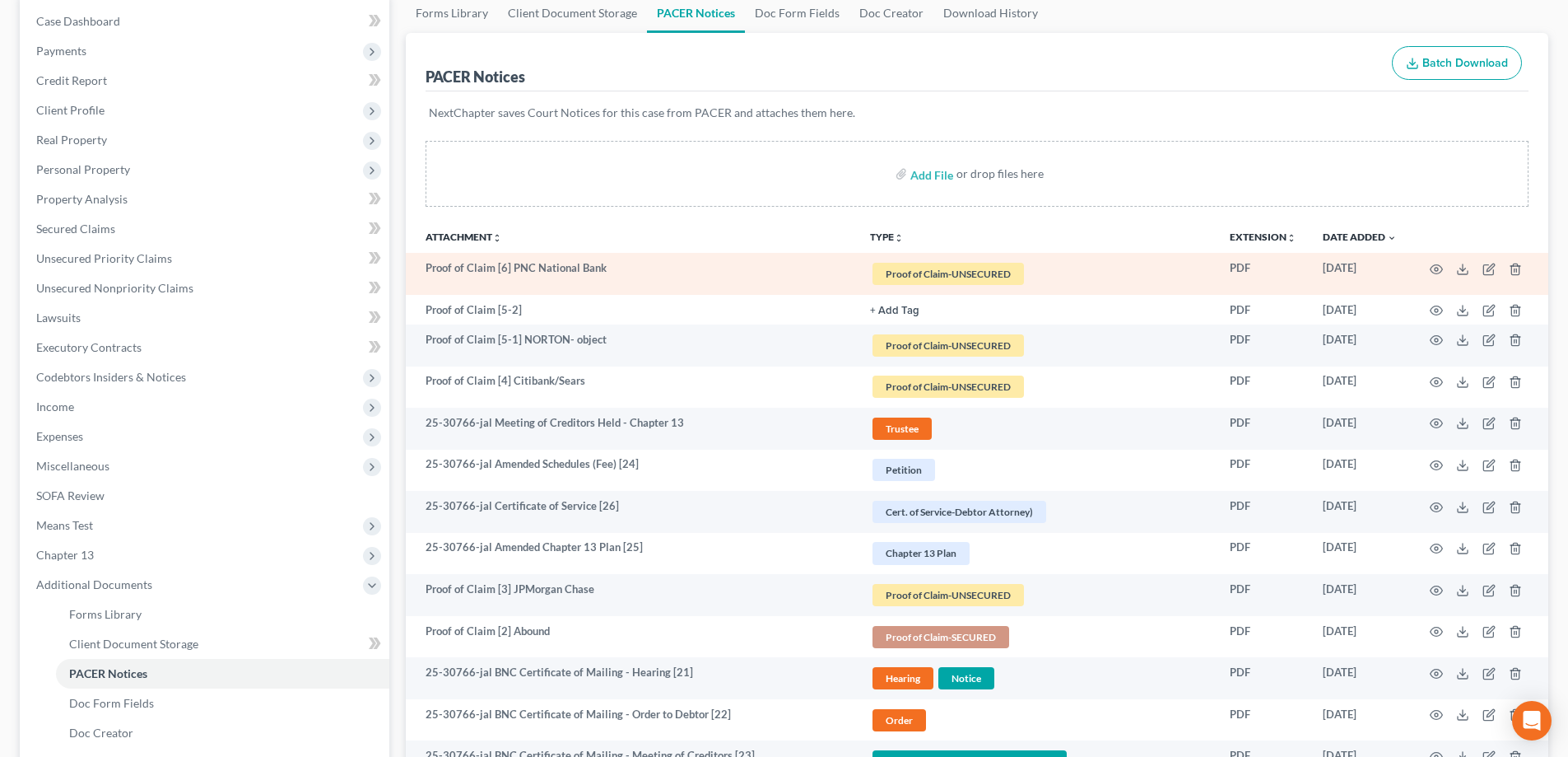
scroll to position [247, 0]
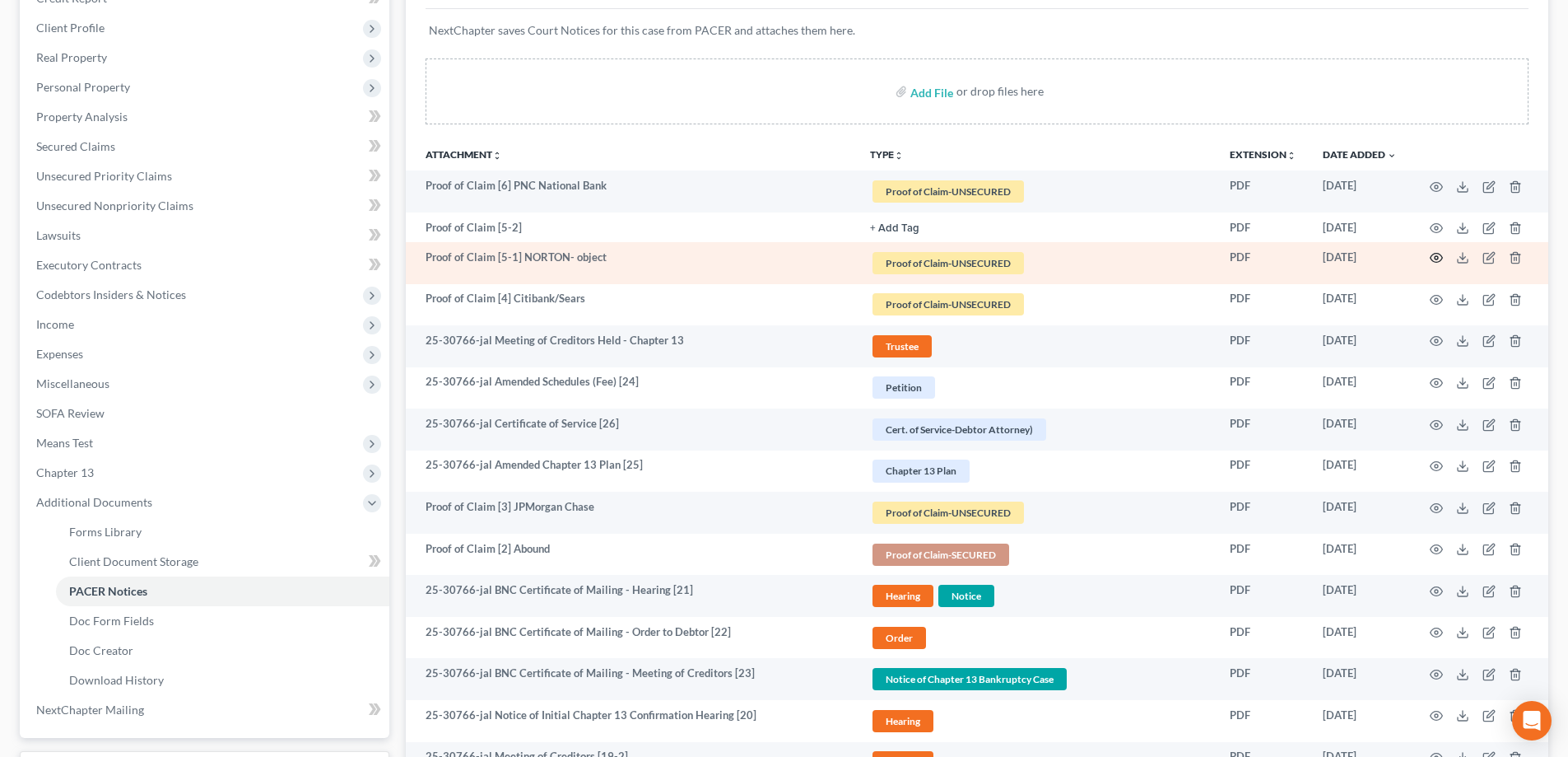
click at [1438, 254] on icon "button" at bounding box center [1437, 258] width 12 height 9
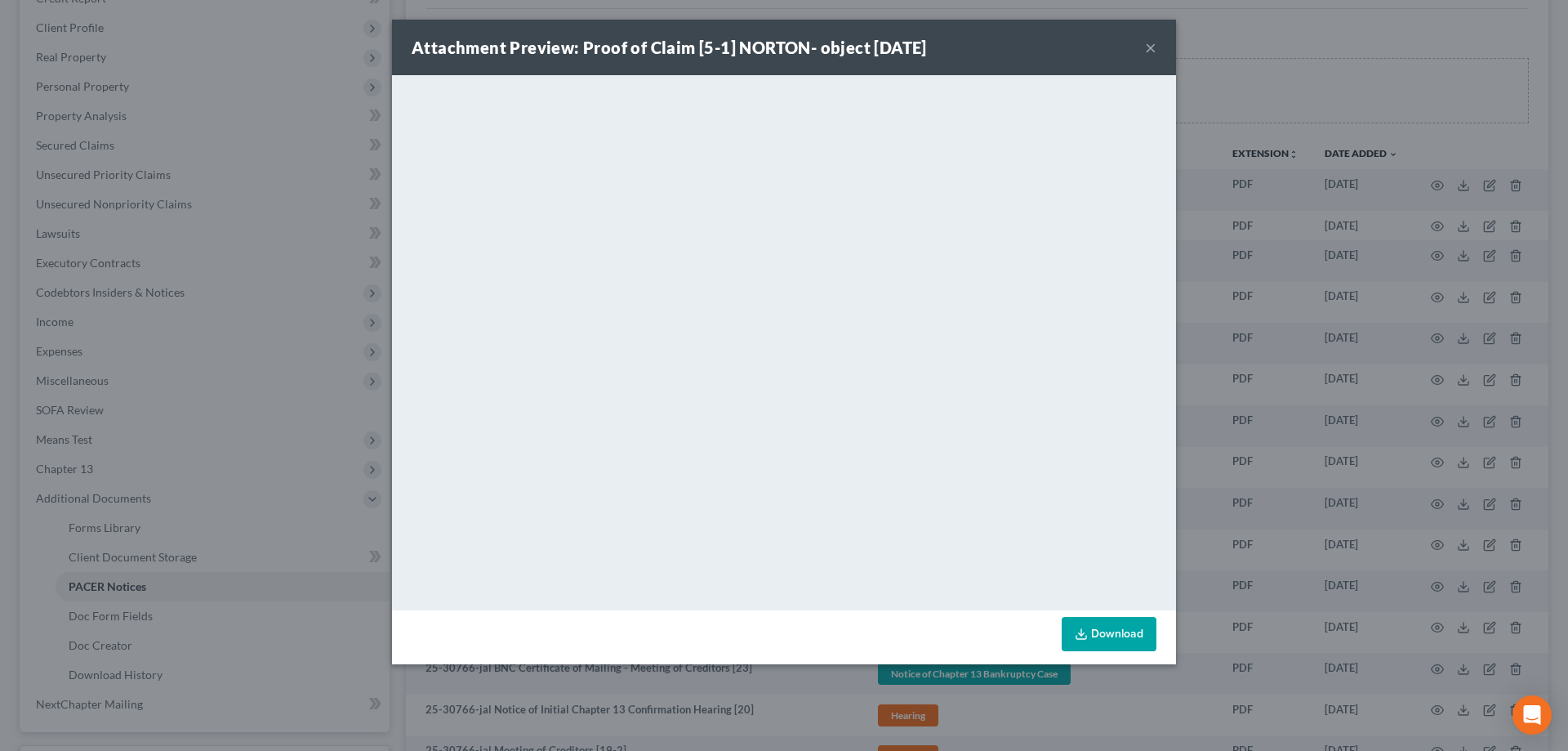
click at [1146, 52] on button "×" at bounding box center [1150, 47] width 11 height 20
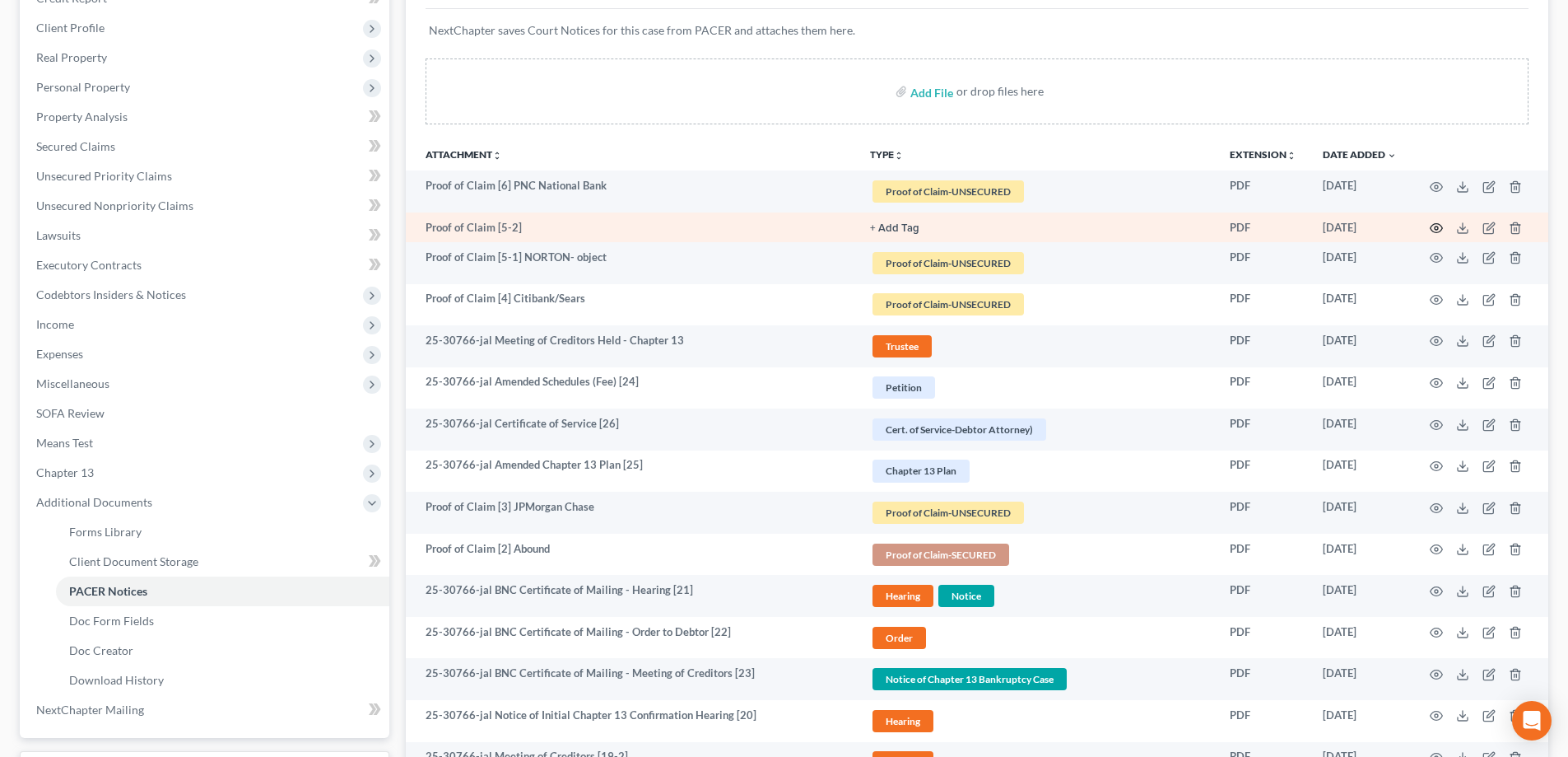
click at [1438, 232] on icon "button" at bounding box center [1437, 229] width 12 height 9
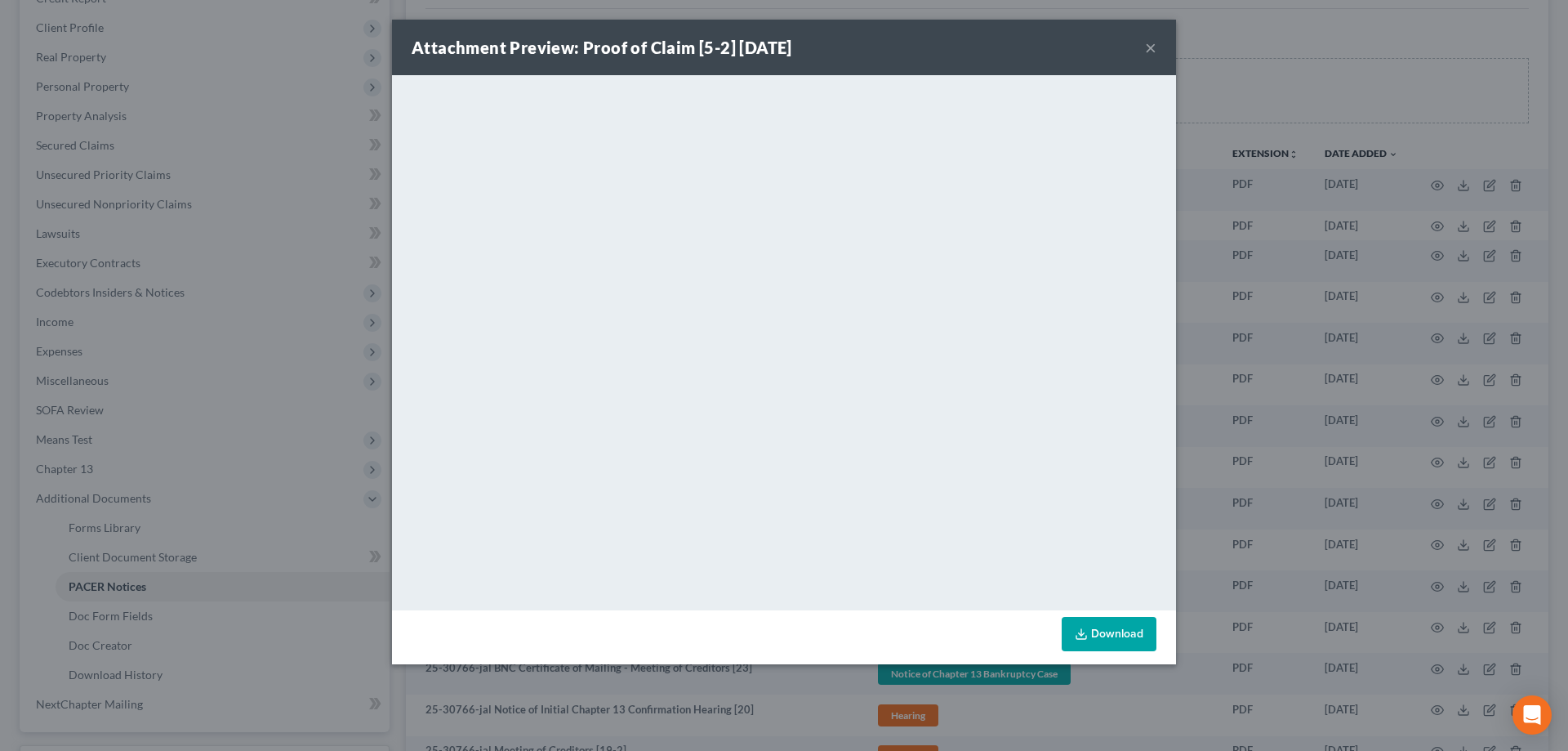
click at [1150, 47] on button "×" at bounding box center [1150, 47] width 11 height 20
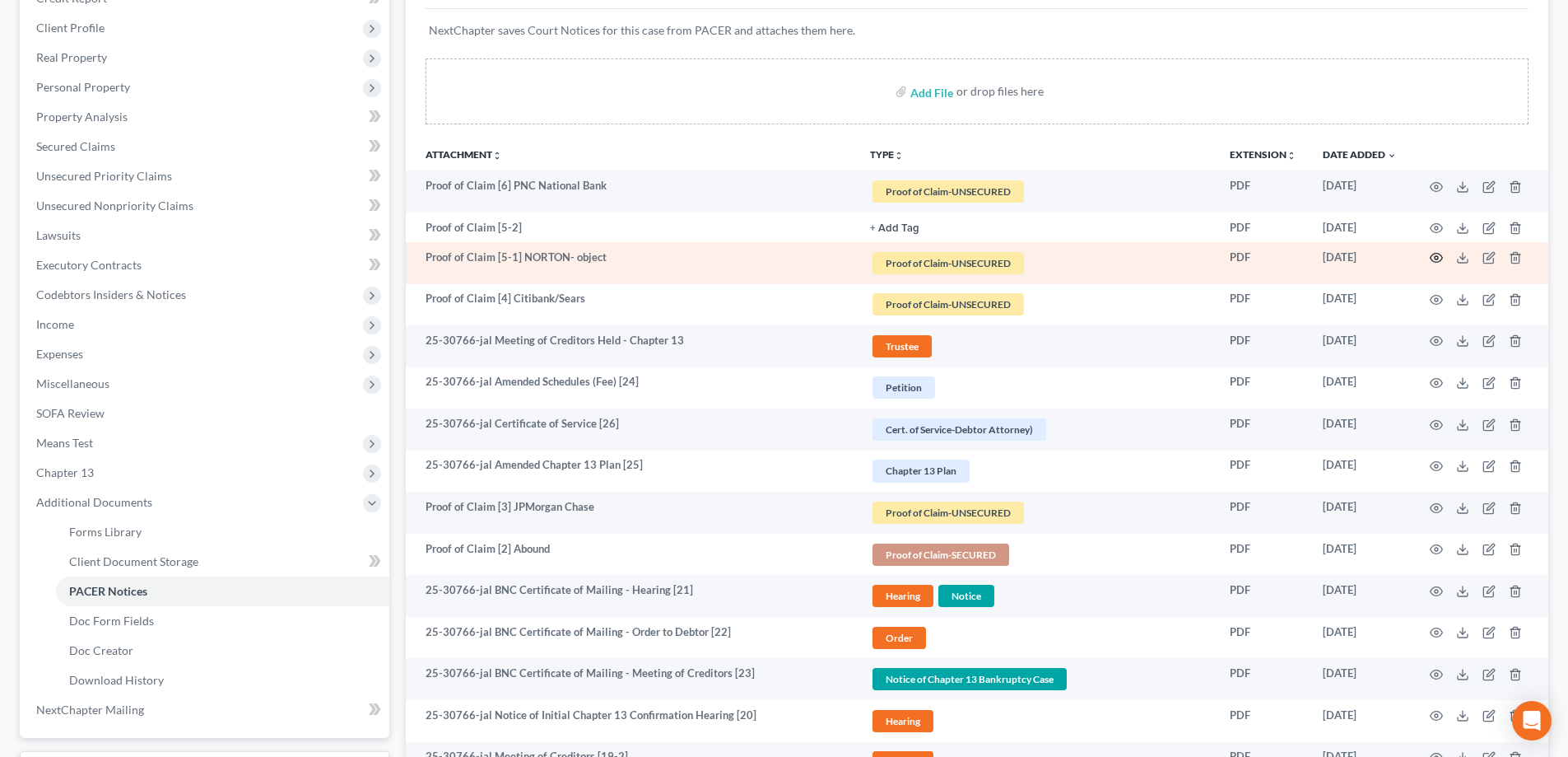
click at [1436, 258] on icon "button" at bounding box center [1436, 257] width 13 height 13
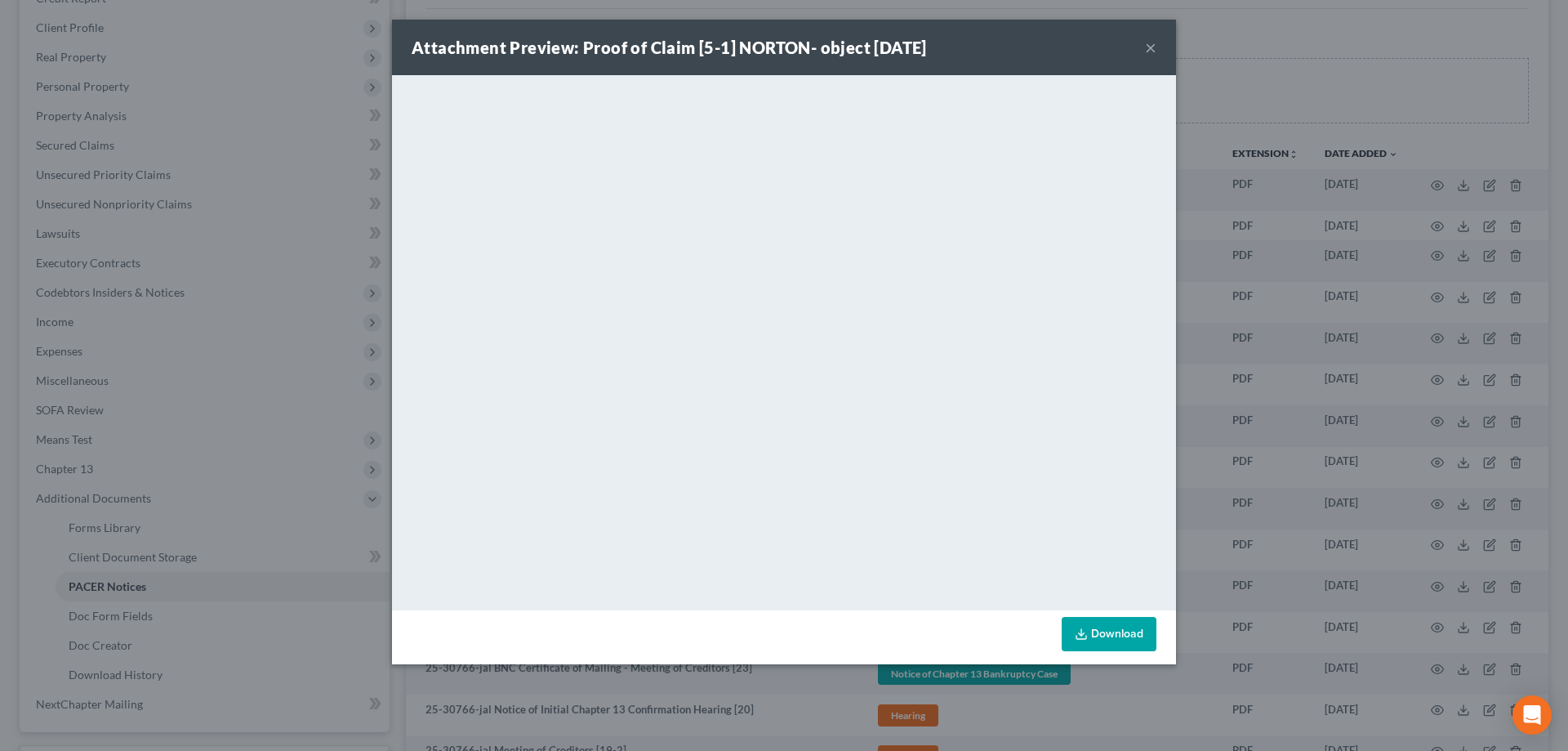
click at [1153, 47] on div "Attachment Preview: Proof of Claim [5-1] NORTON- object 08/11/2025 ×" at bounding box center [784, 47] width 784 height 55
click at [1153, 47] on button "×" at bounding box center [1150, 47] width 11 height 20
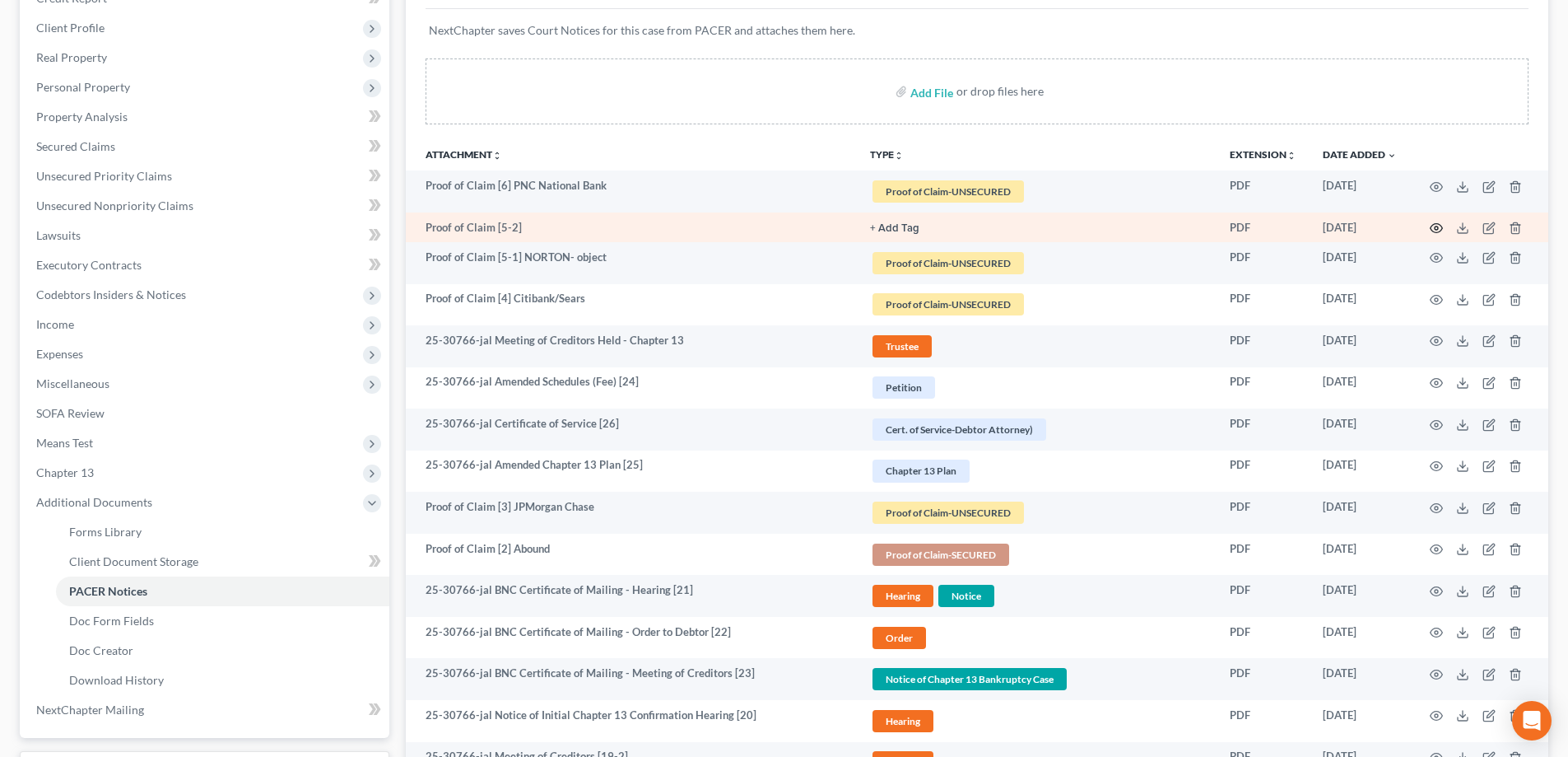
click at [1434, 228] on circle "button" at bounding box center [1436, 229] width 3 height 3
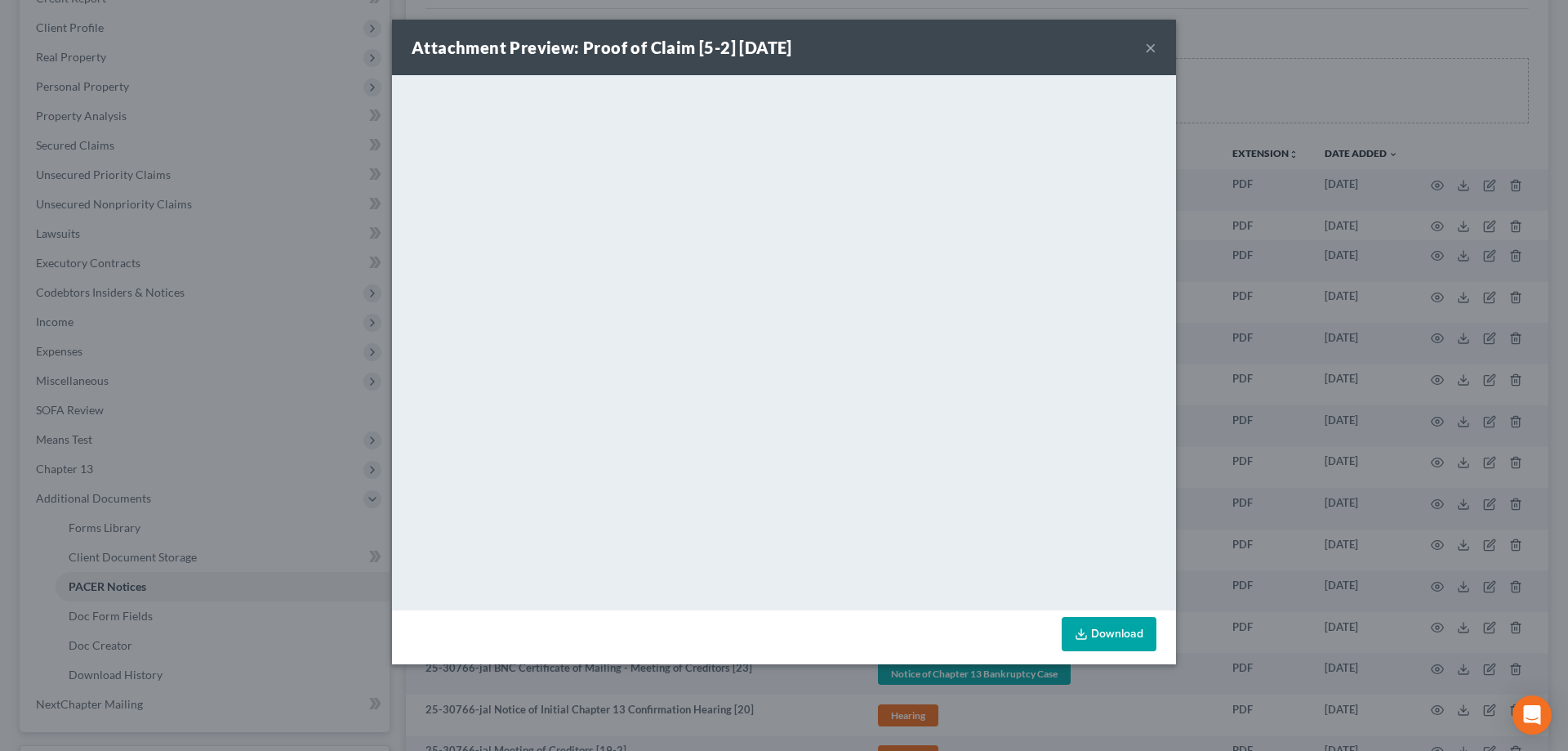
click at [1146, 52] on button "×" at bounding box center [1150, 47] width 11 height 20
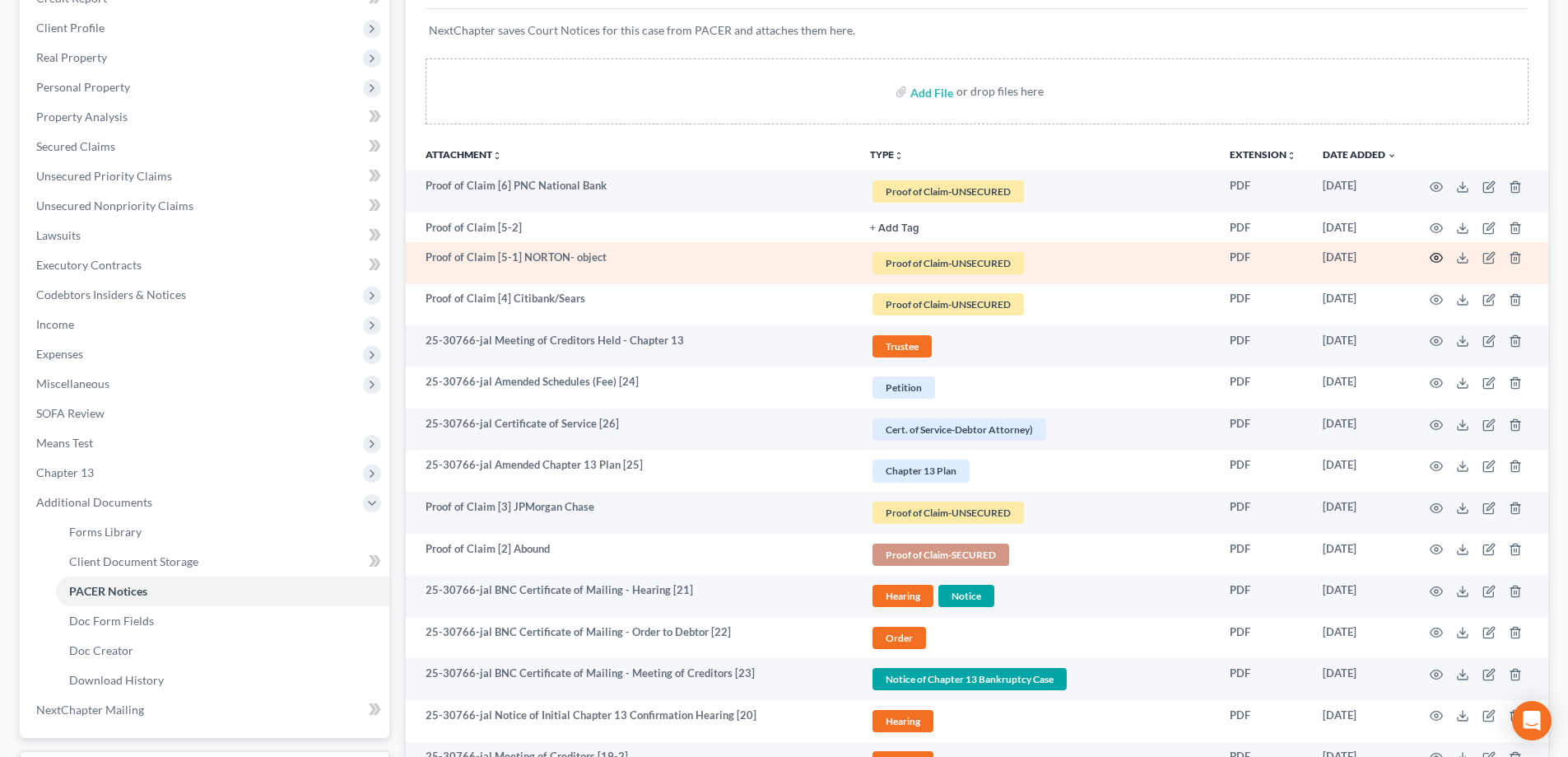
click at [1433, 257] on icon "button" at bounding box center [1436, 257] width 13 height 13
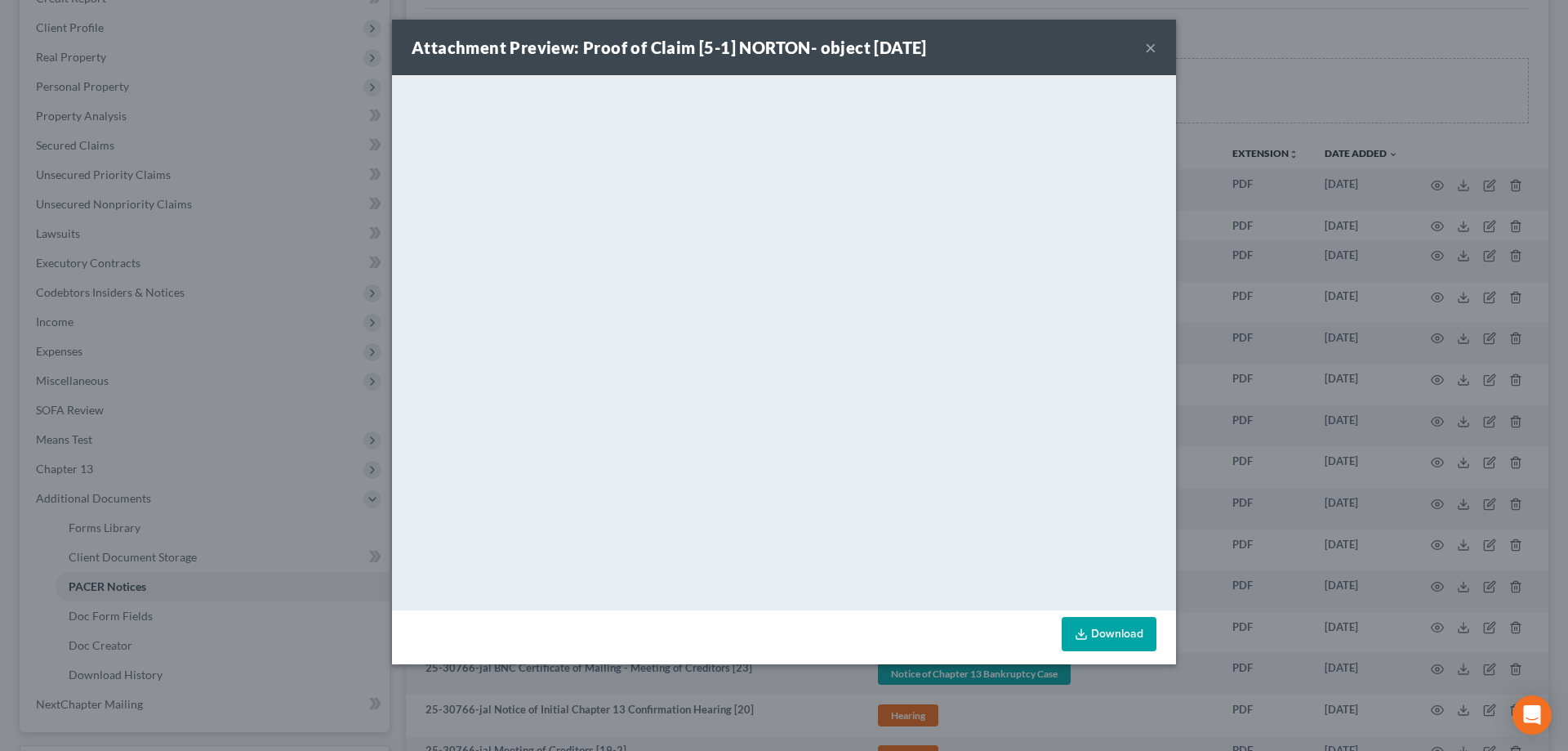
click at [1143, 47] on div "Attachment Preview: Proof of Claim [5-1] NORTON- object 08/11/2025 ×" at bounding box center [784, 47] width 784 height 55
click at [1147, 47] on button "×" at bounding box center [1150, 47] width 11 height 20
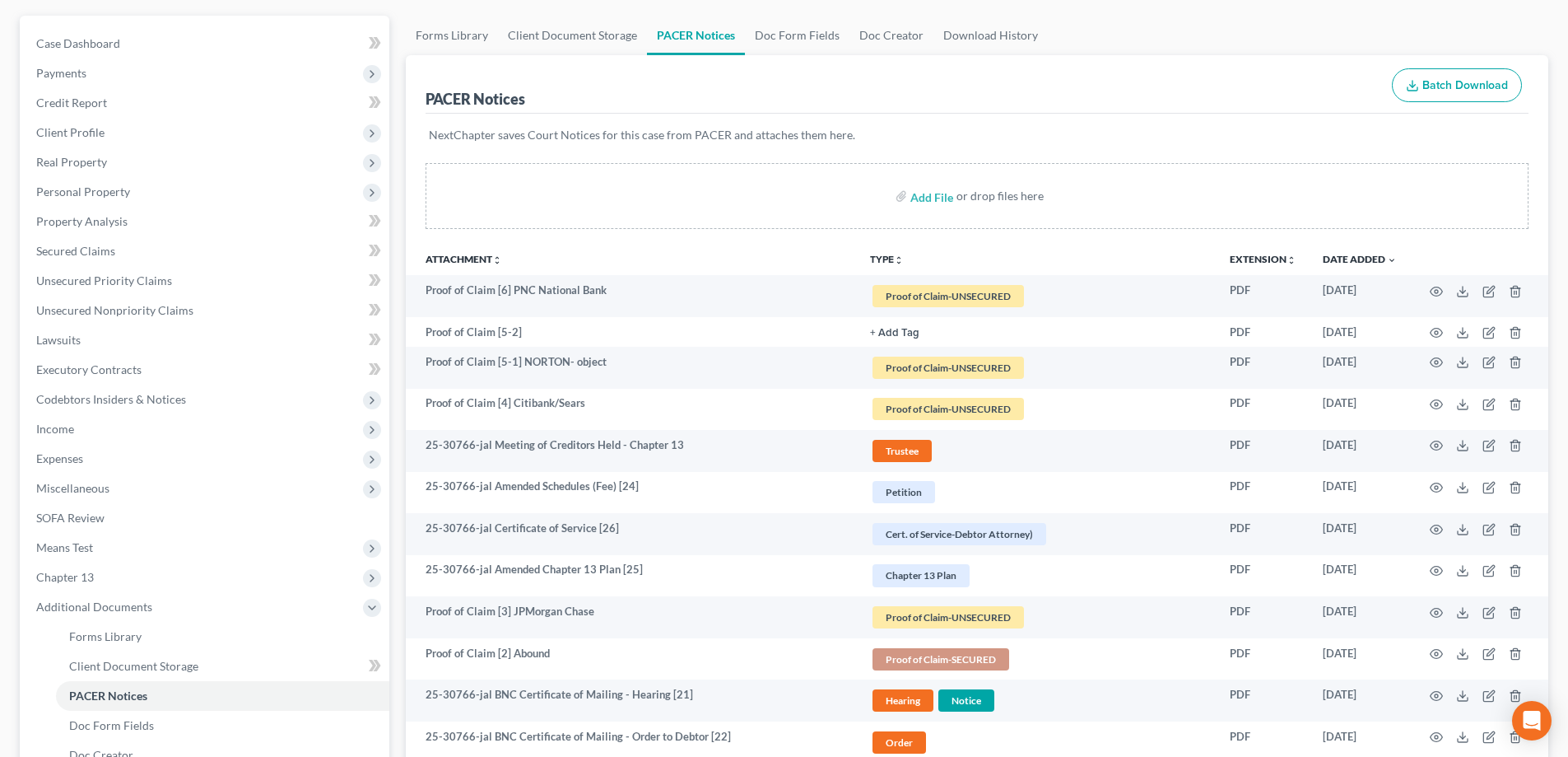
scroll to position [0, 0]
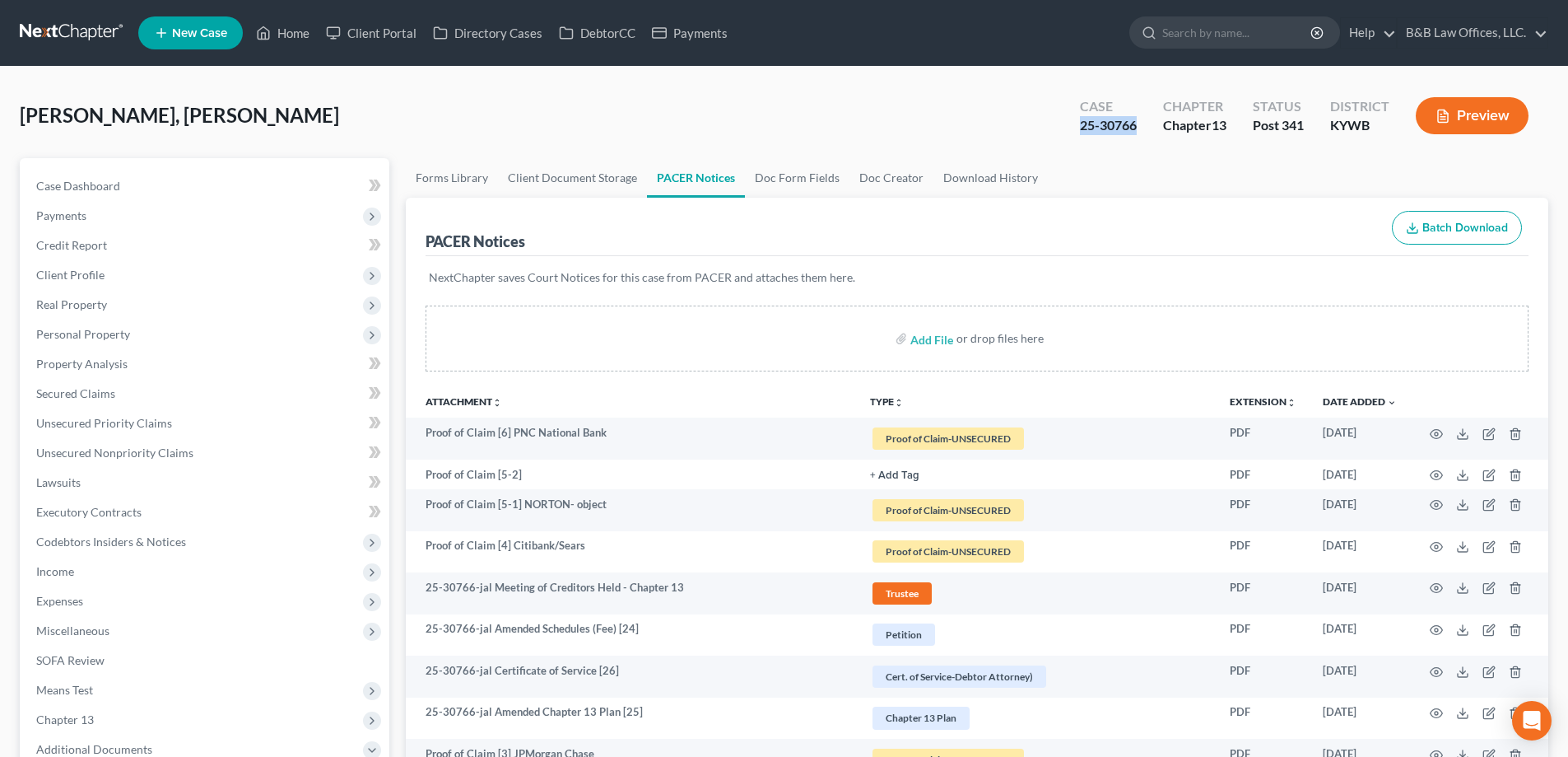
drag, startPoint x: 1073, startPoint y: 133, endPoint x: 1135, endPoint y: 126, distance: 62.4
click at [1134, 129] on div "Case 25-30766" at bounding box center [1108, 117] width 83 height 49
copy div "25-30766"
click at [183, 178] on link "Case Dashboard" at bounding box center [207, 186] width 367 height 30
select select "2"
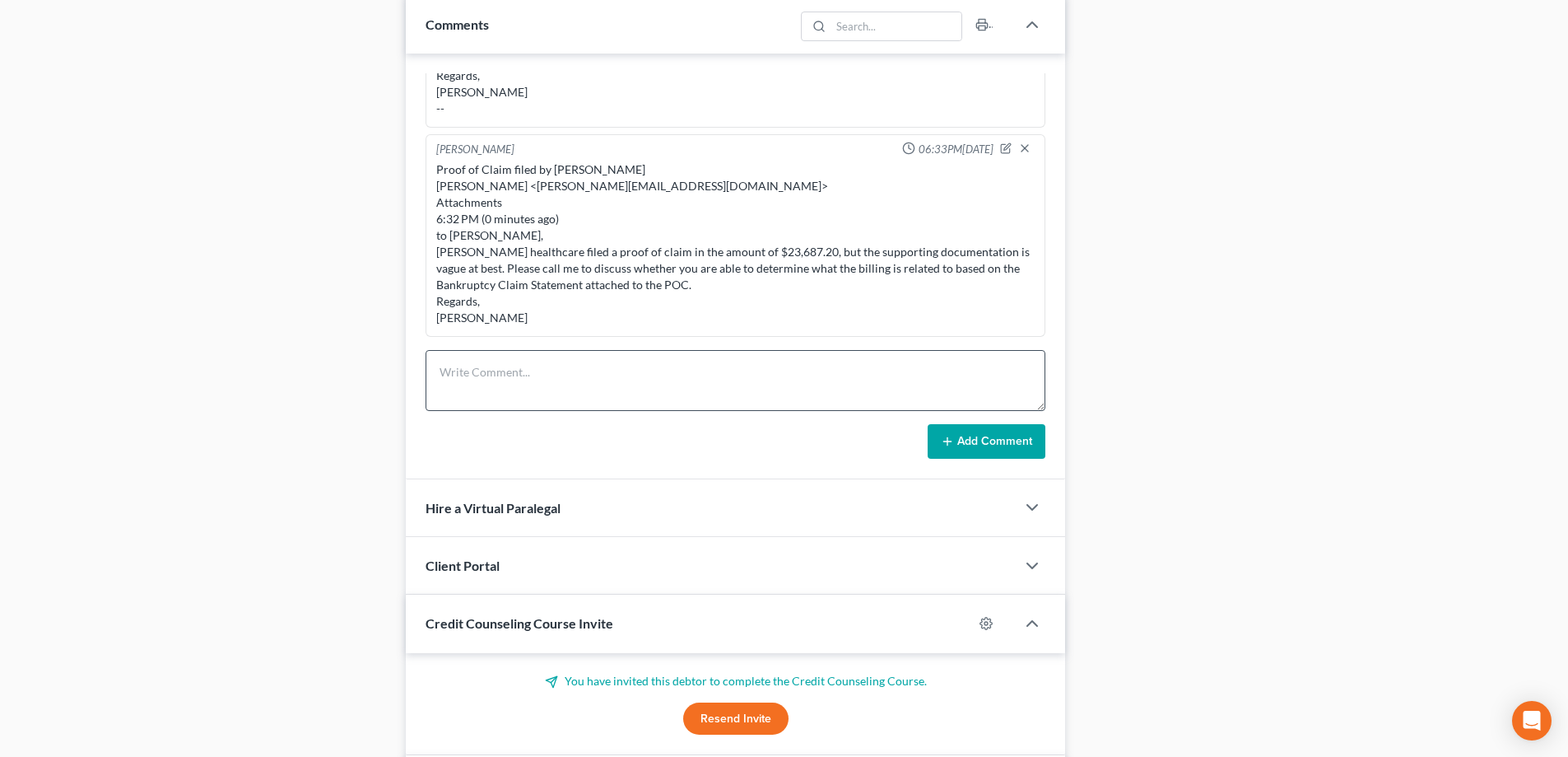
scroll to position [11181, 0]
click at [507, 371] on textarea at bounding box center [735, 381] width 619 height 61
type textarea "Filed objection to Norton POC 5 objections due by 9/15/25"
click at [969, 447] on button "Add Comment" at bounding box center [986, 442] width 117 height 35
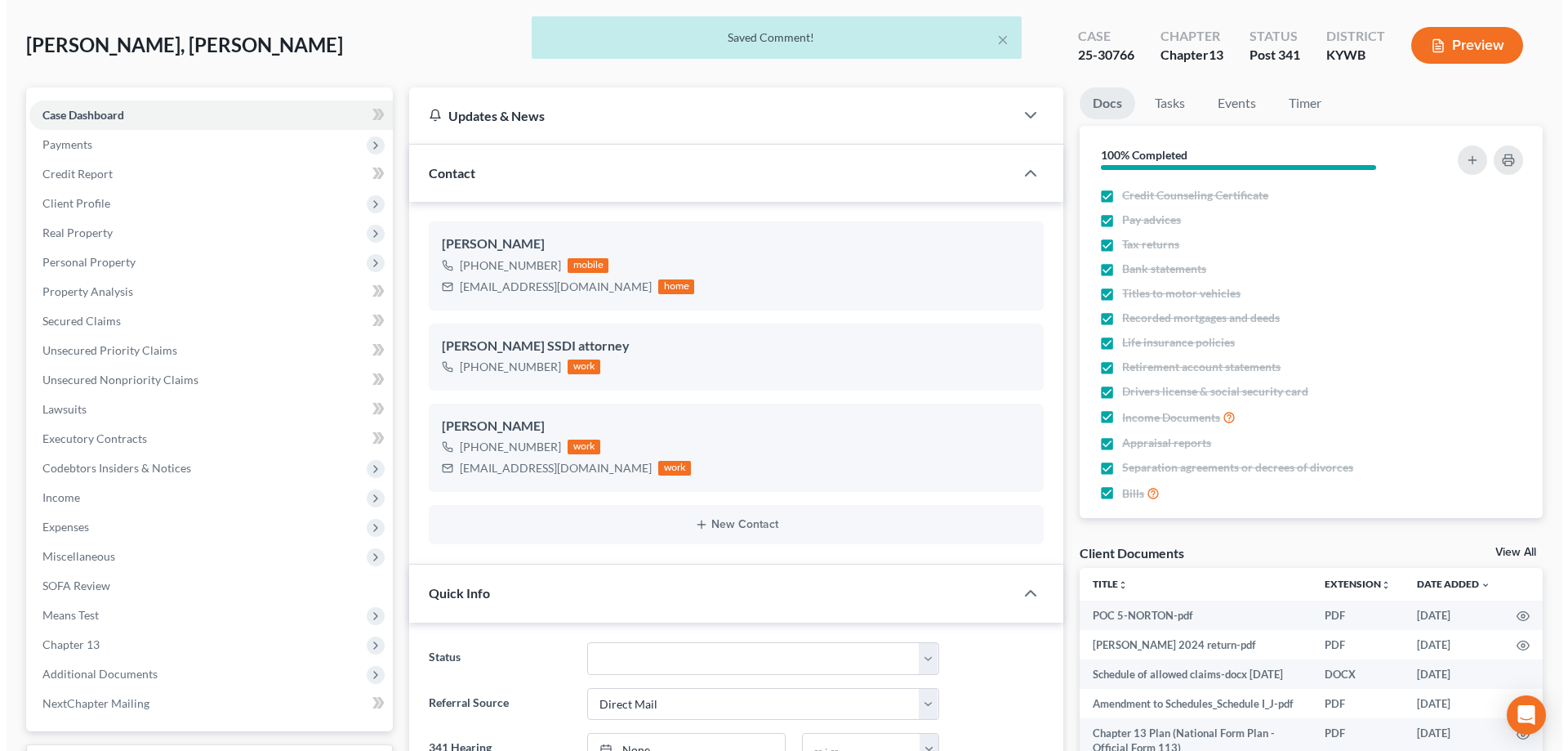
scroll to position [0, 0]
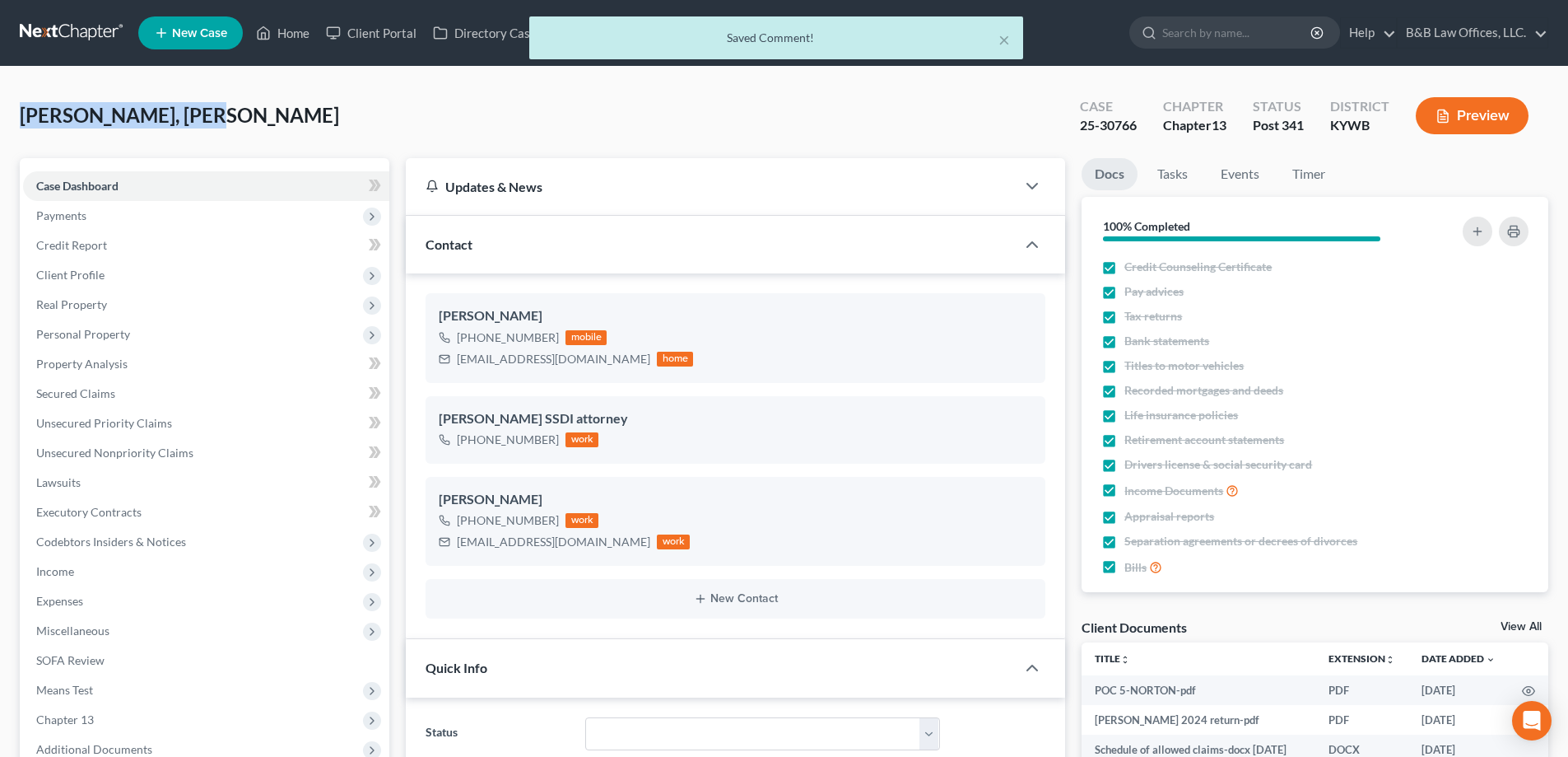
drag, startPoint x: 162, startPoint y: 124, endPoint x: 16, endPoint y: 134, distance: 146.3
copy span "Thomas Jr., Allison"
click at [1225, 174] on link "Events" at bounding box center [1240, 174] width 65 height 32
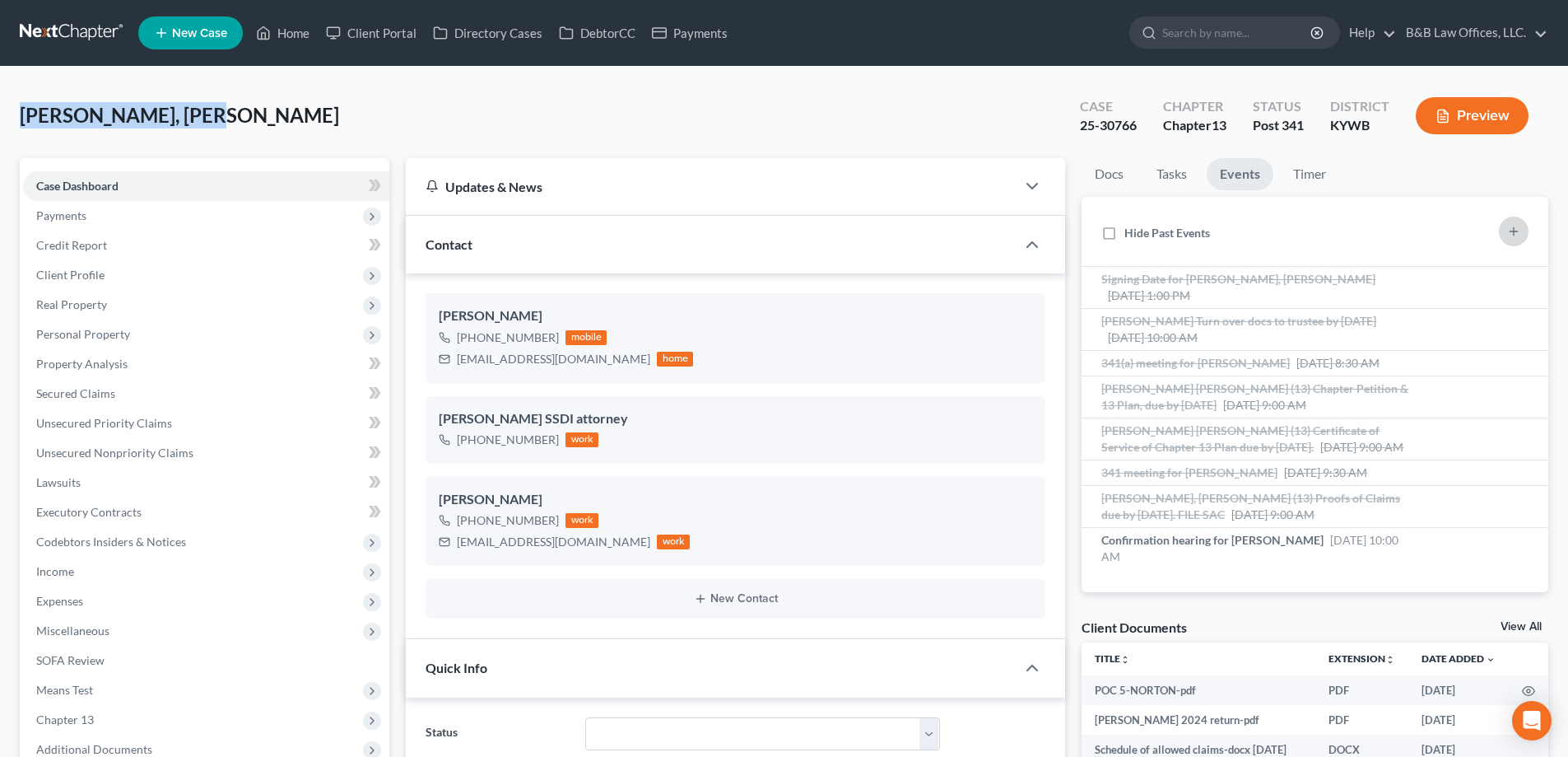
click at [1512, 235] on icon "button" at bounding box center [1513, 231] width 13 height 13
select select "Days"
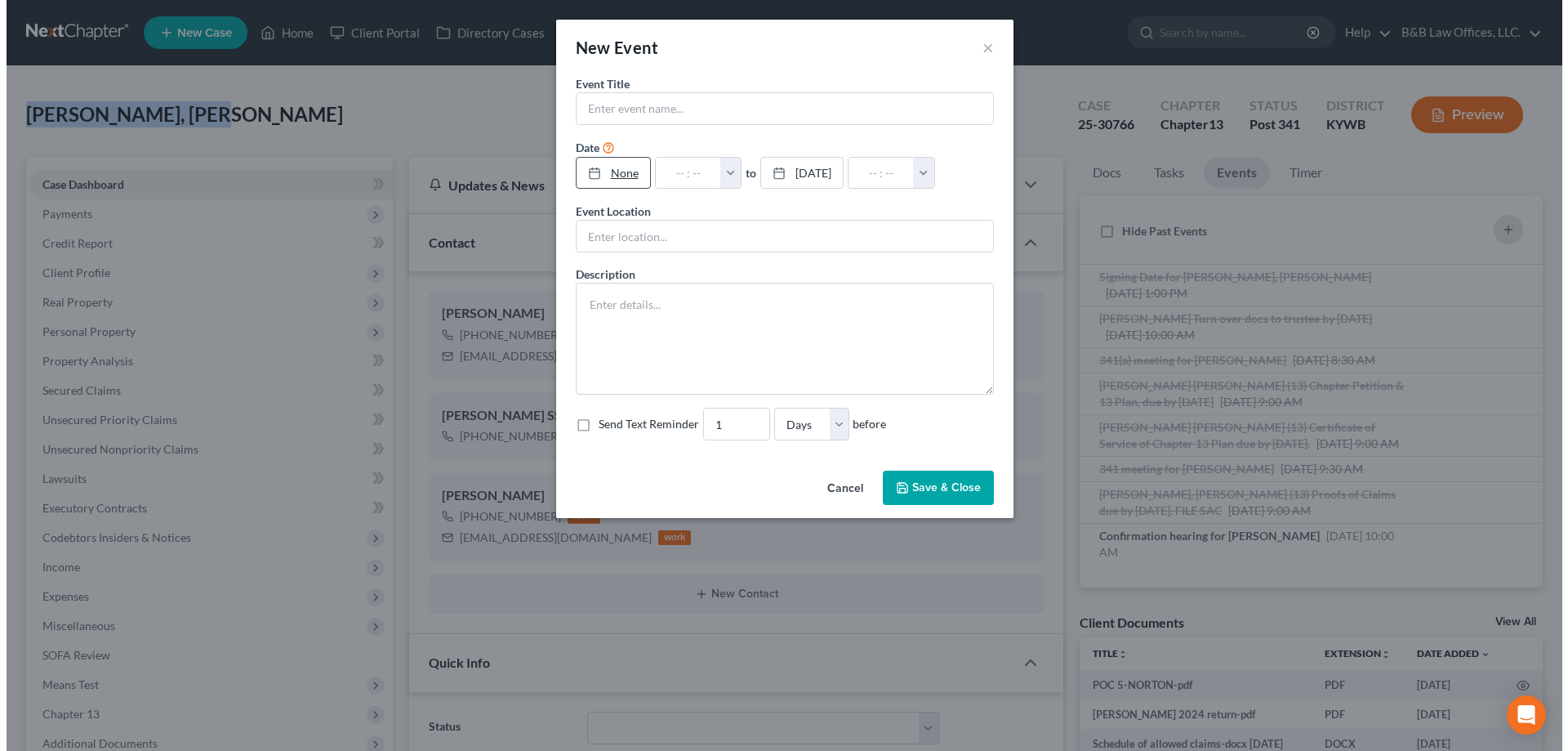
scroll to position [11060, 0]
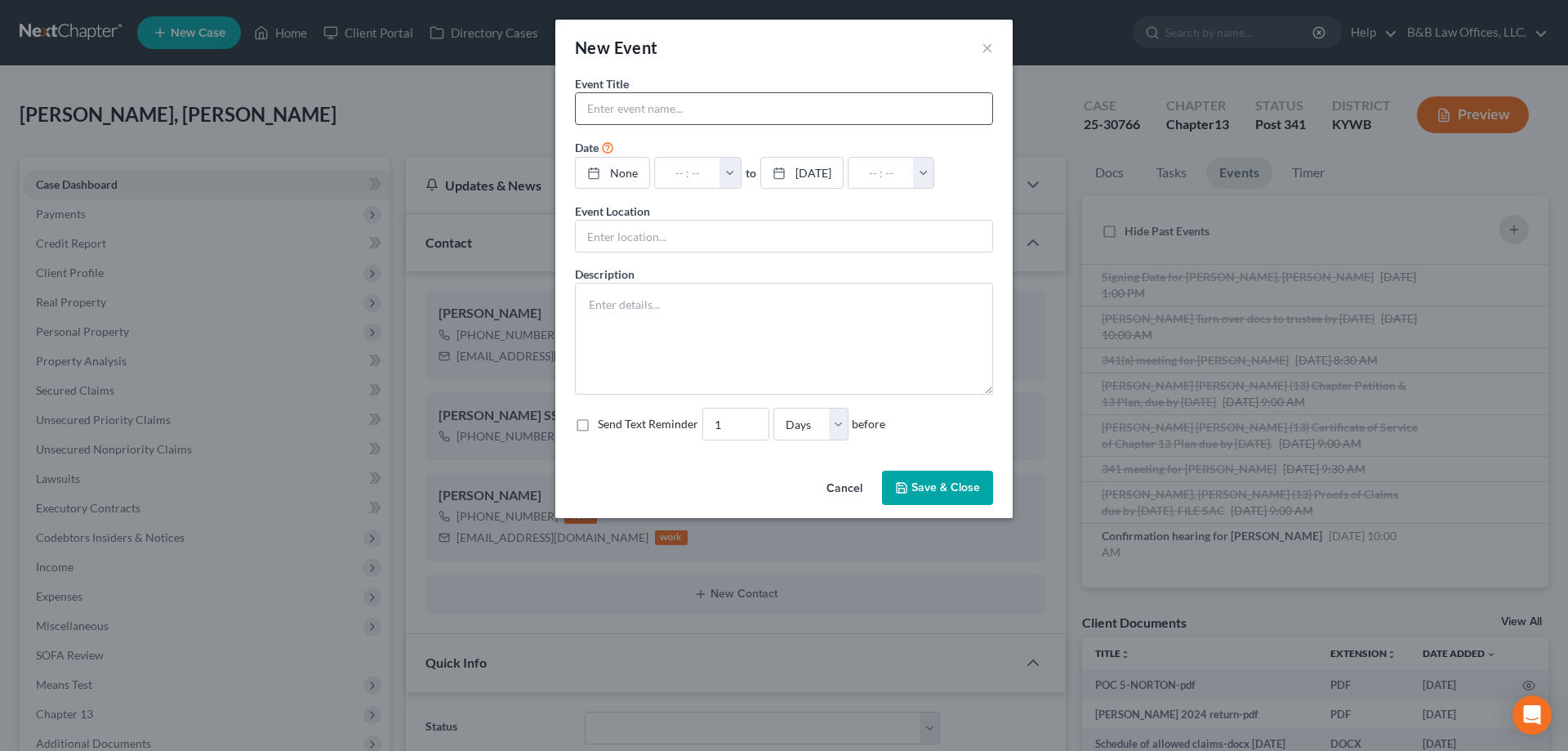
click at [633, 122] on input "text" at bounding box center [784, 109] width 416 height 31
paste input "Thomas Jr., Allison"
drag, startPoint x: 828, startPoint y: 116, endPoint x: 472, endPoint y: 114, distance: 356.0
click at [472, 114] on div "New Event × Event Title * Thomas Jr., AllisonThomas Jr., Allison Date None clos…" at bounding box center [784, 375] width 1568 height 751
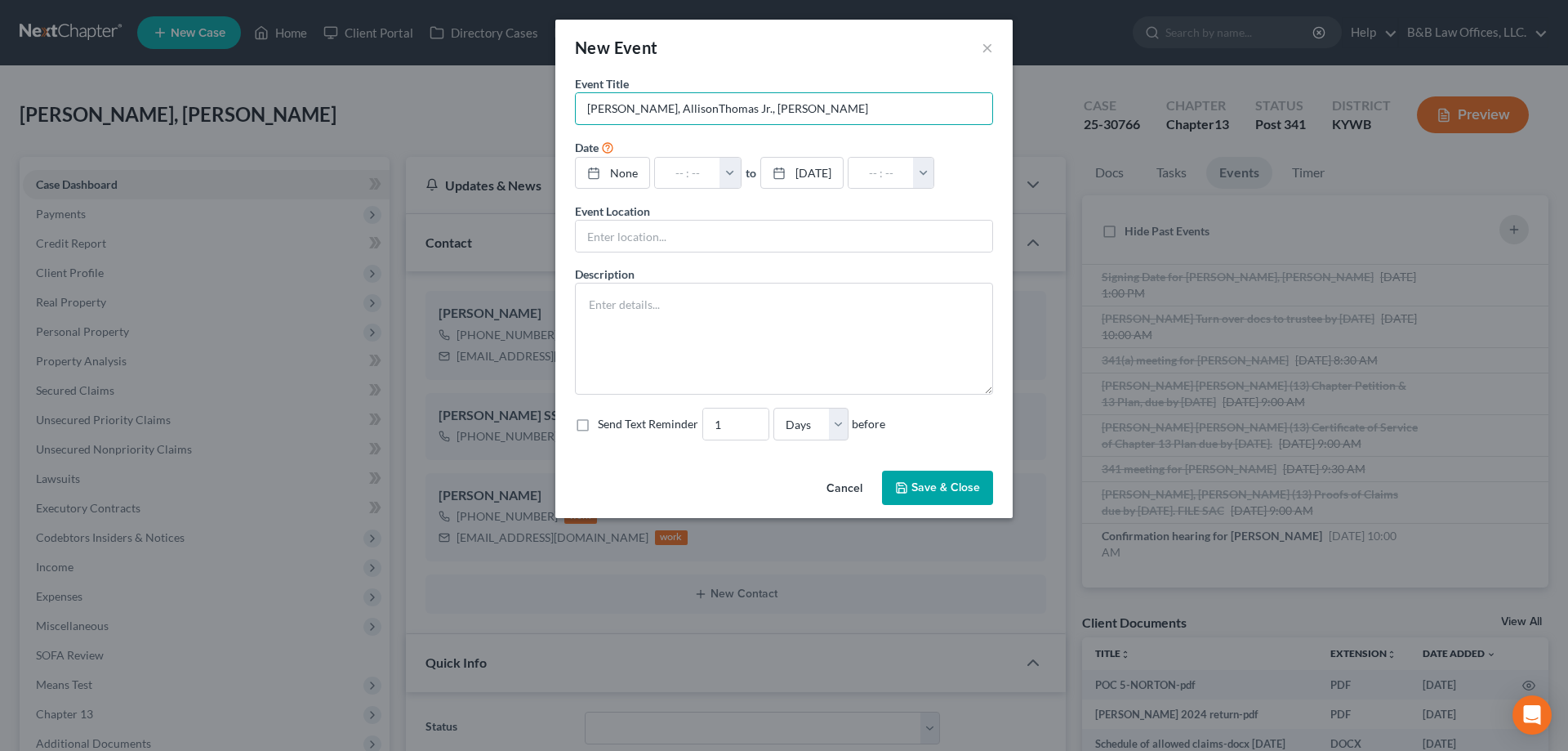
paste input "text"
click at [847, 114] on input "Thomas Jr., Allison (13) Objections to Norton POC 5" at bounding box center [784, 109] width 416 height 31
type input "Thomas Jr., Allison (13) Objections to Norton POC 5 due by 9/15/25"
click at [624, 176] on link "None" at bounding box center [612, 173] width 73 height 31
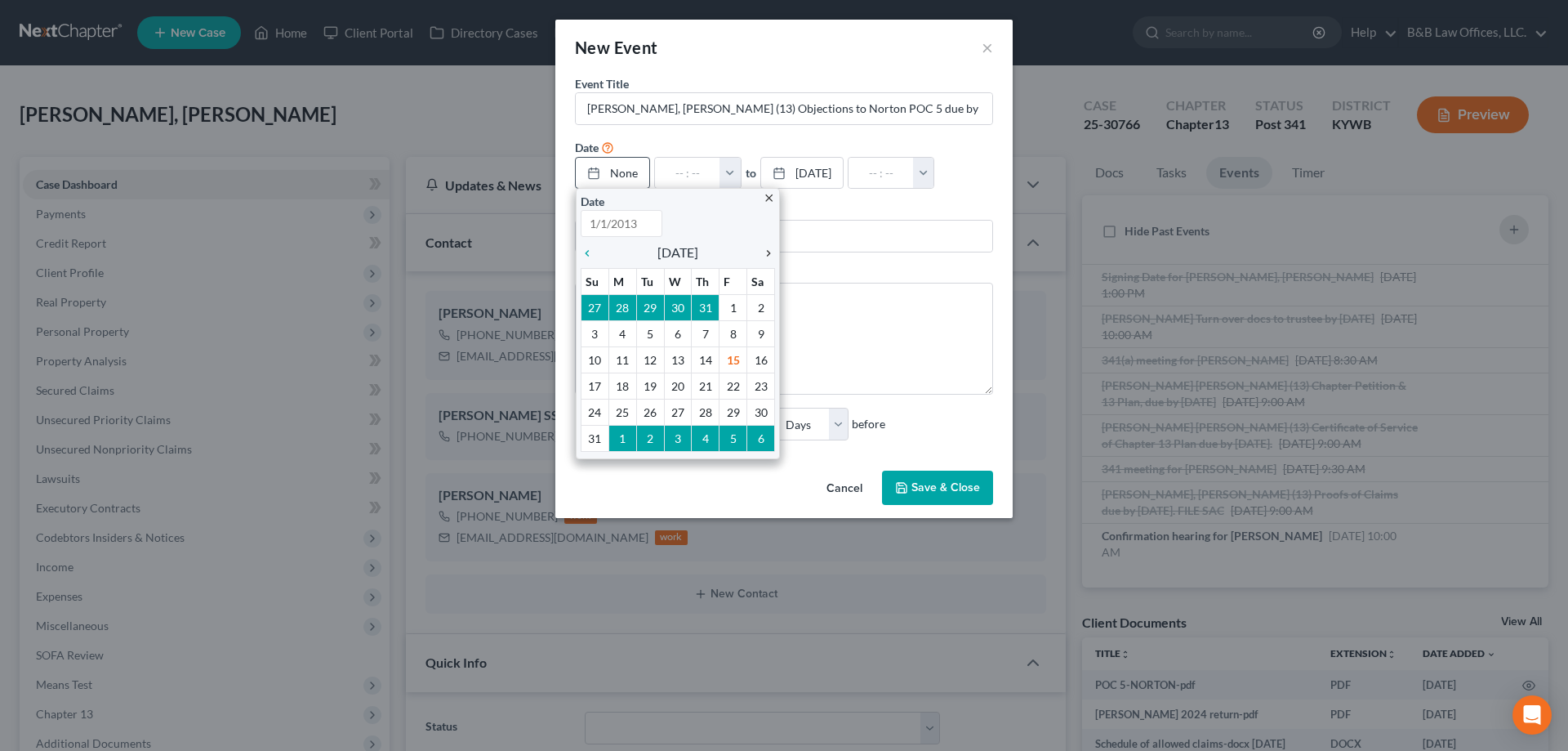
click at [766, 254] on icon "chevron_right" at bounding box center [765, 253] width 22 height 13
type input "8/15/2025"
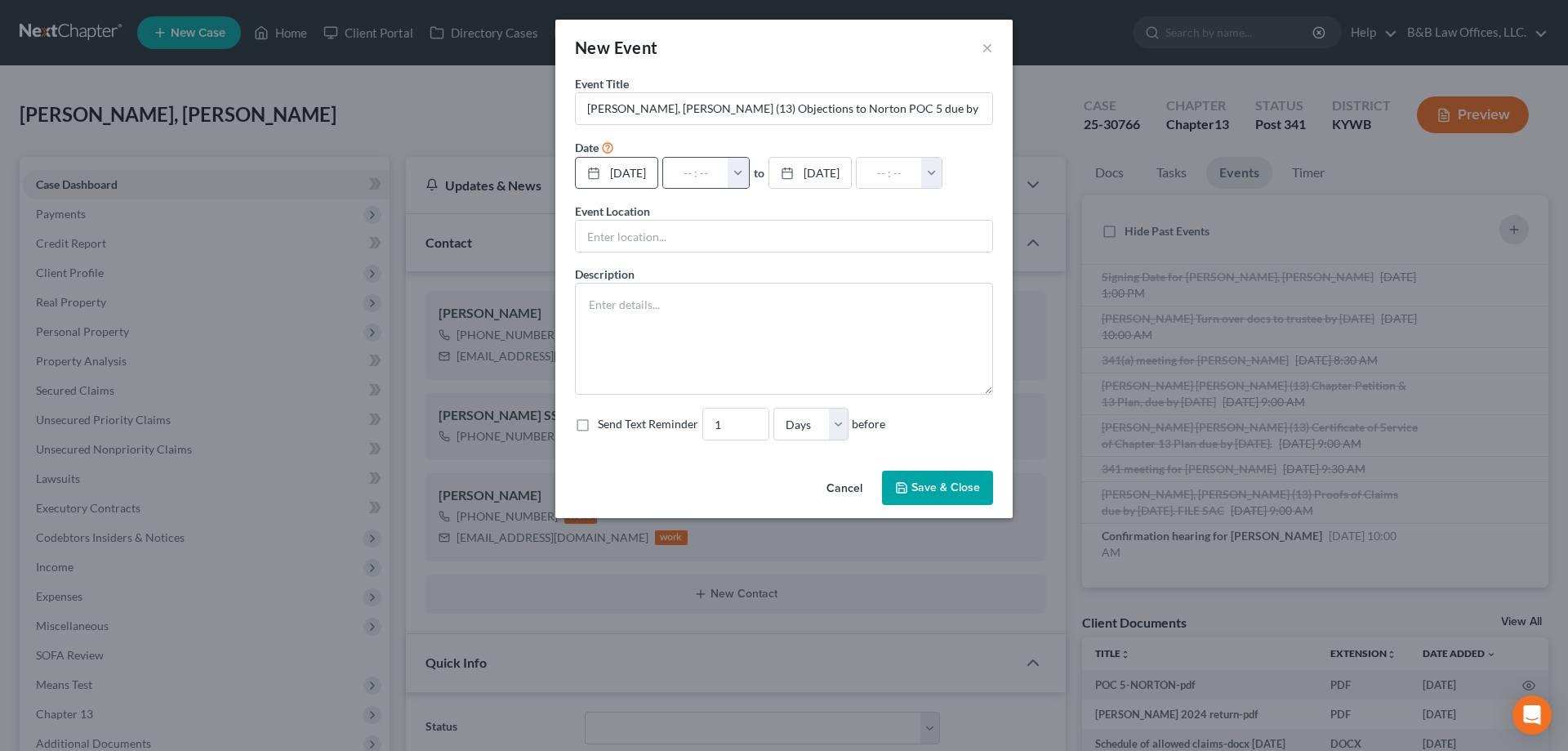
click at [749, 177] on button "button" at bounding box center [738, 173] width 22 height 31
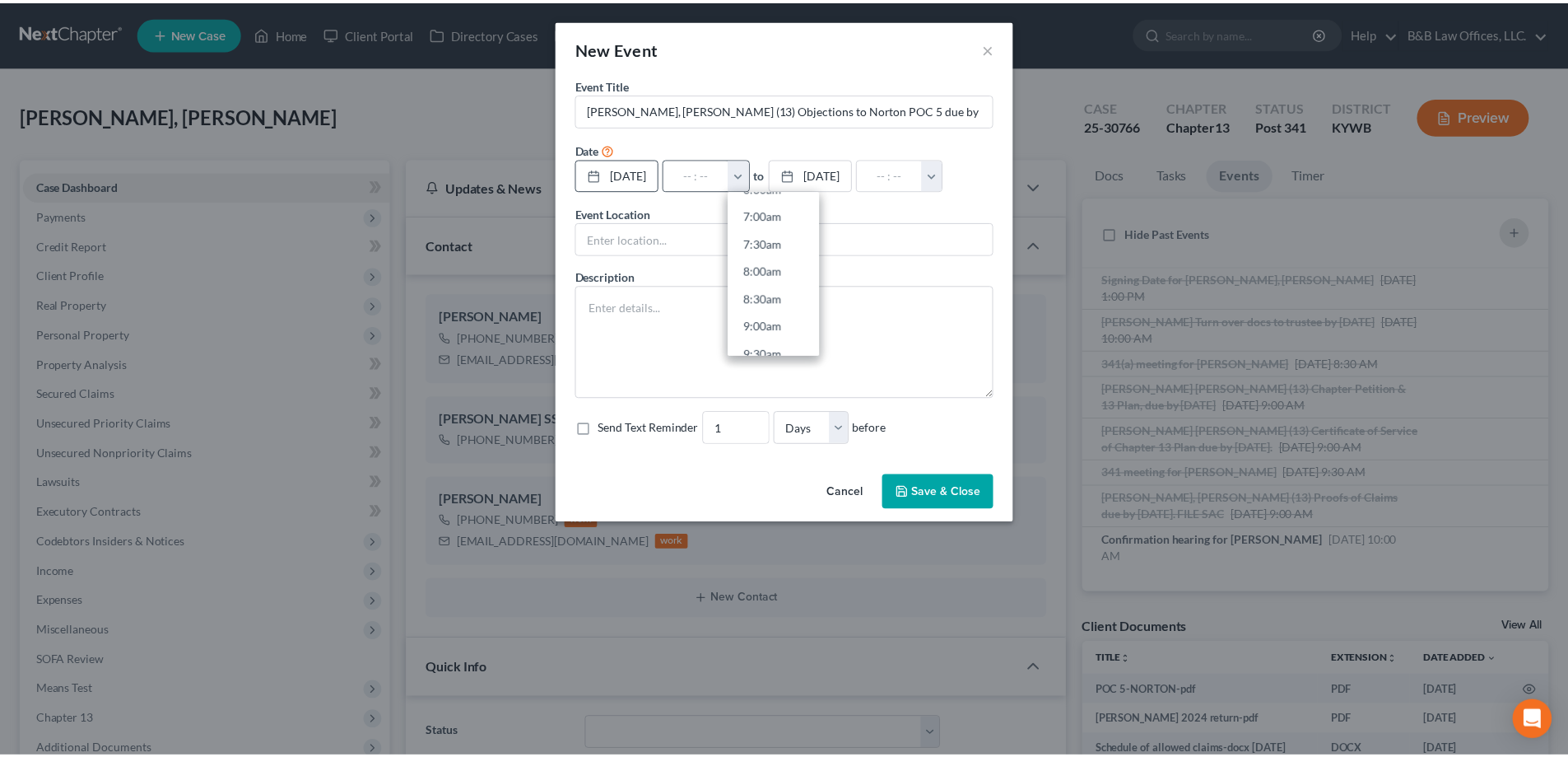
scroll to position [412, 0]
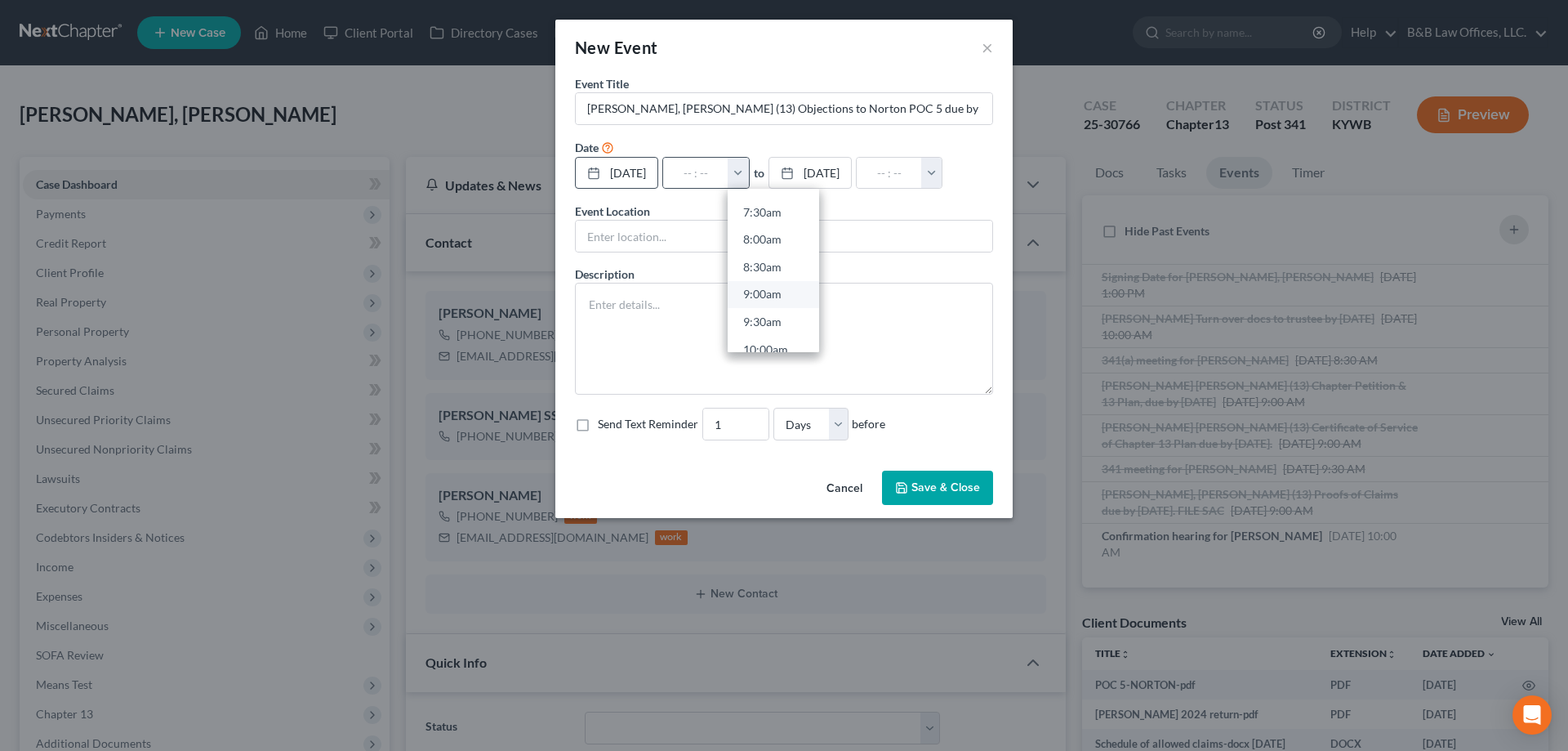
click at [779, 296] on link "9:00am" at bounding box center [773, 294] width 91 height 28
type input "9:00am"
type input "10:00am"
click at [940, 491] on button "Save & Close" at bounding box center [937, 488] width 111 height 34
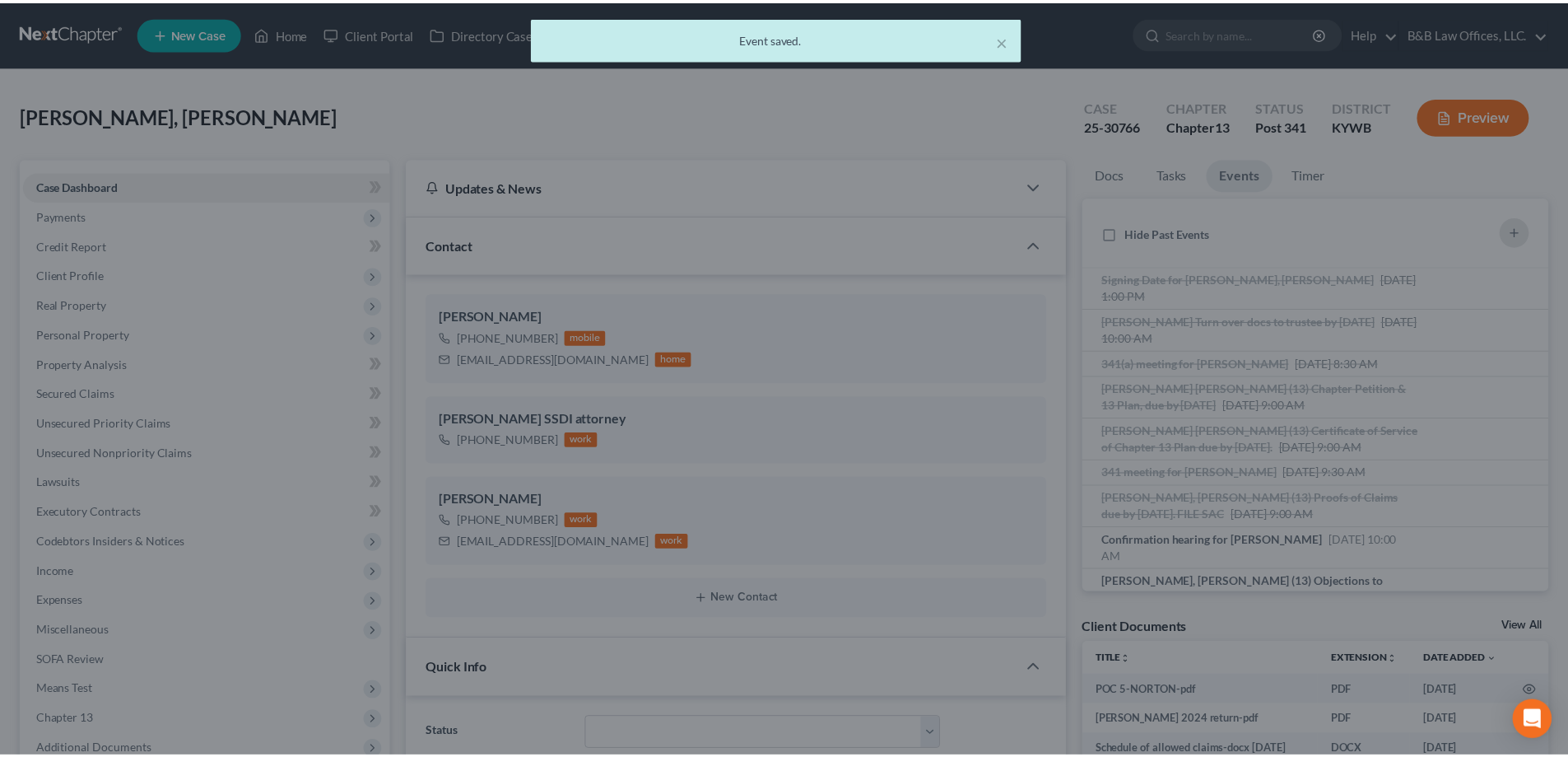
scroll to position [11181, 0]
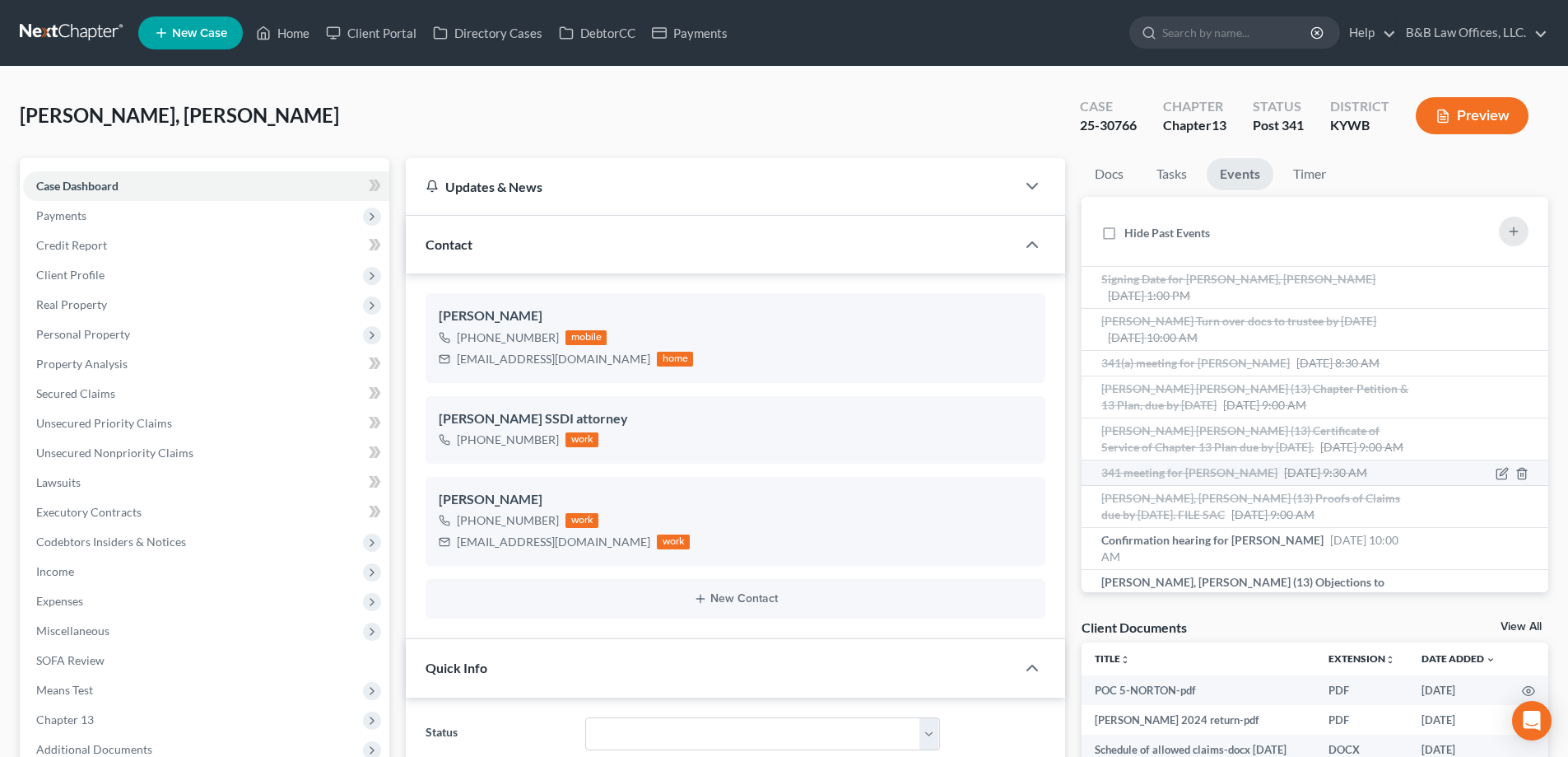
drag, startPoint x: 1523, startPoint y: 628, endPoint x: 1135, endPoint y: 499, distance: 408.9
click at [1523, 628] on link "View All" at bounding box center [1520, 626] width 41 height 11
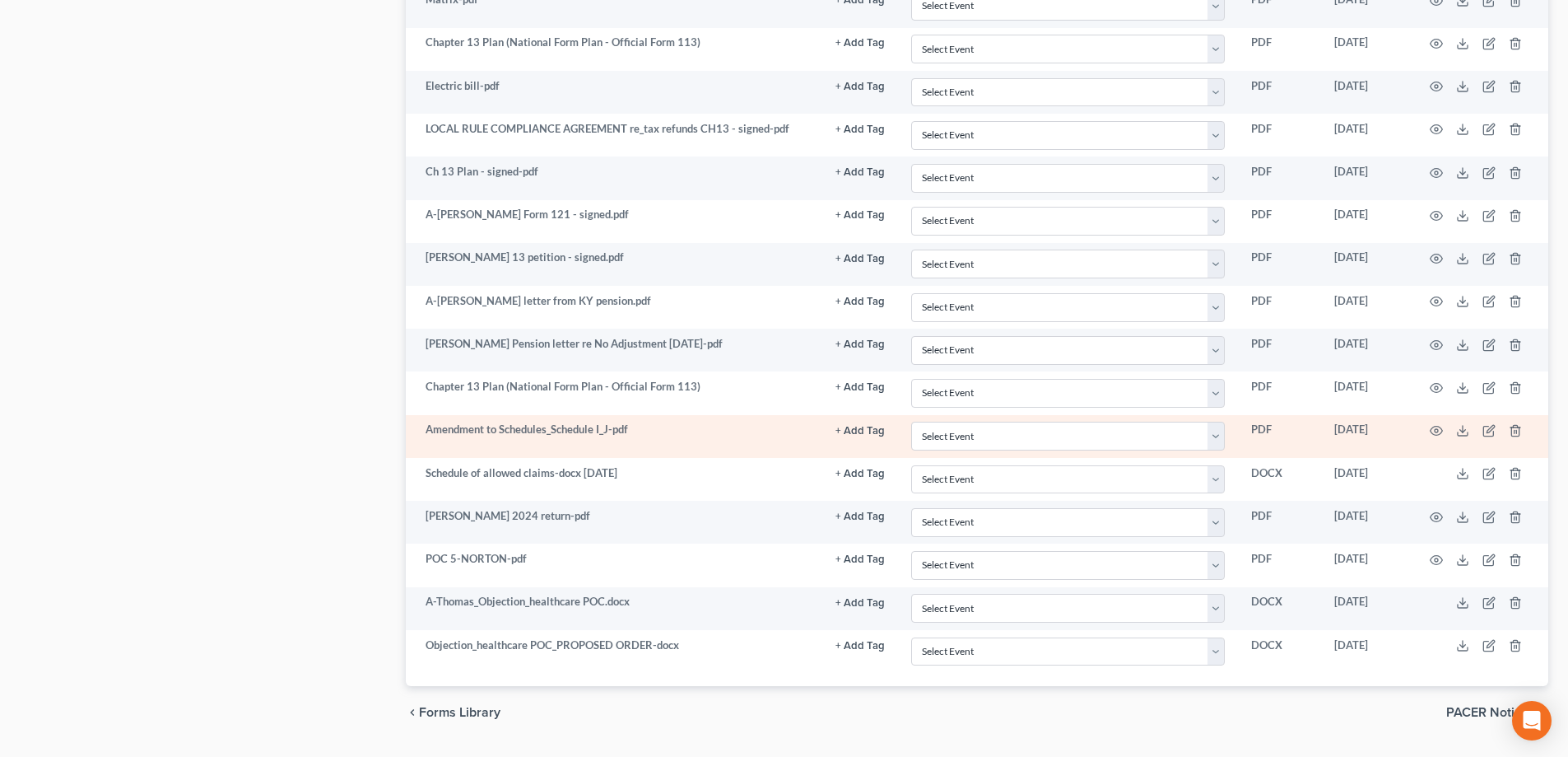
scroll to position [2391, 0]
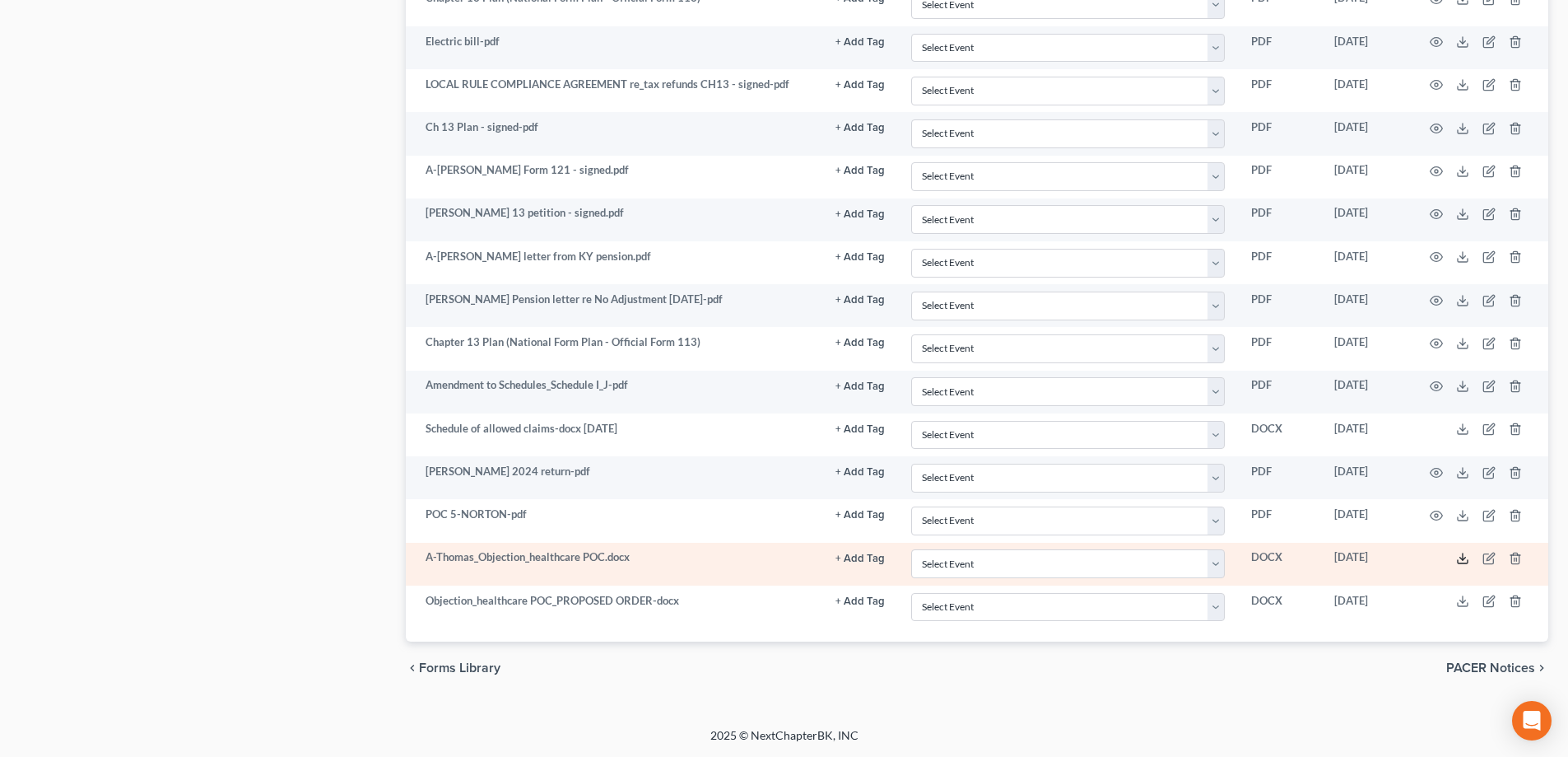
click at [1461, 564] on icon at bounding box center [1462, 558] width 13 height 13
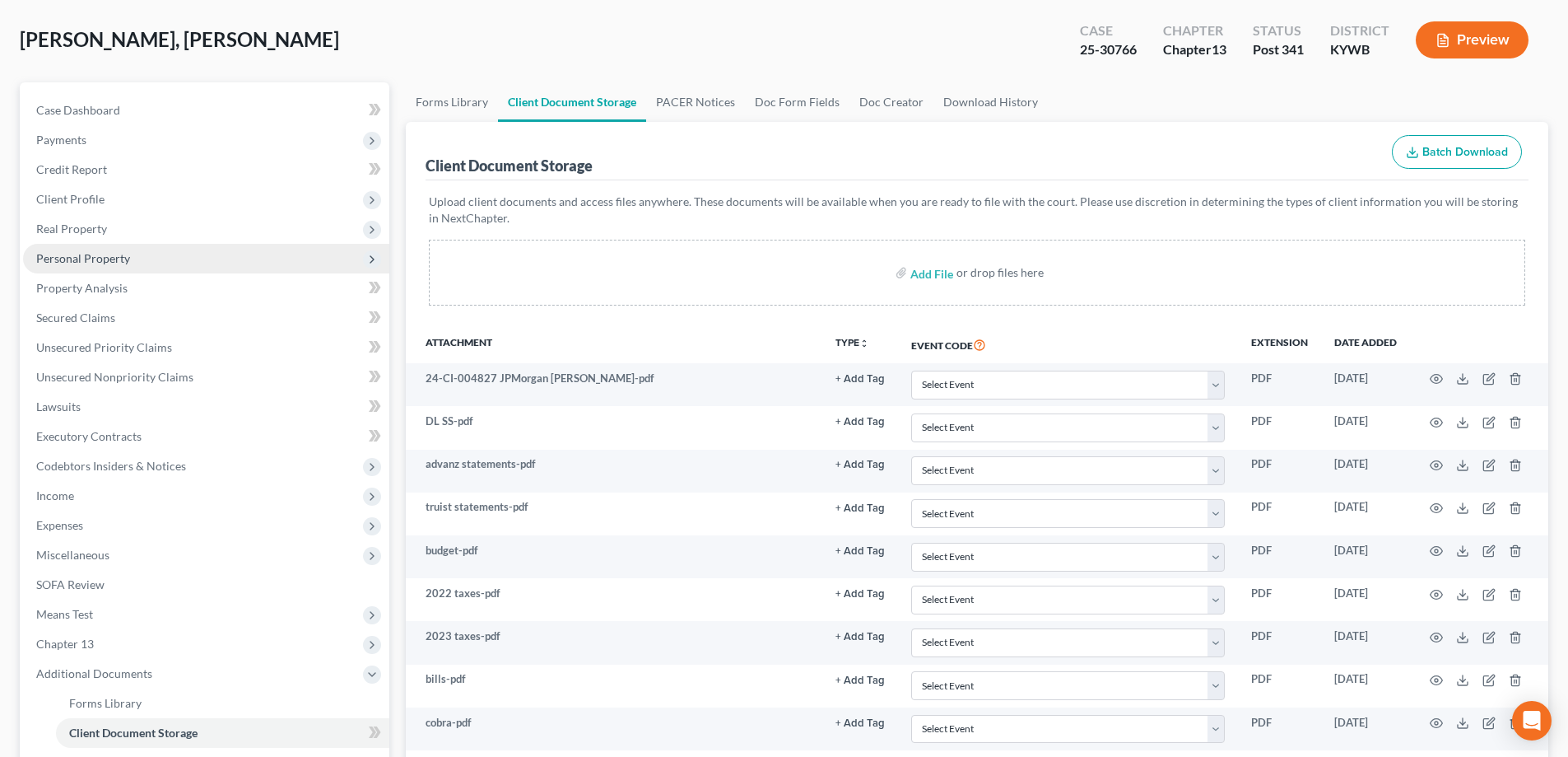
scroll to position [0, 0]
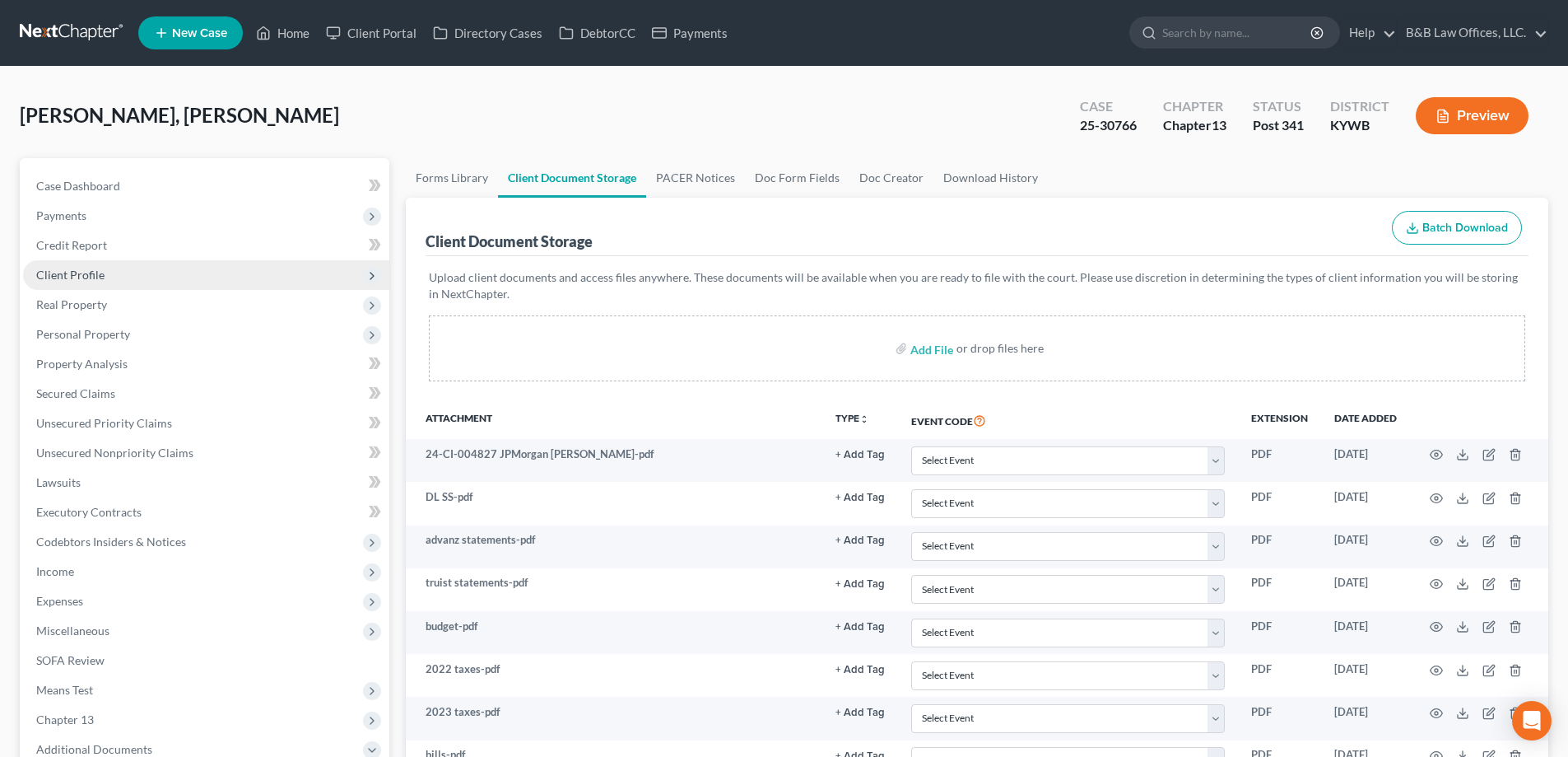
click at [70, 285] on span "Client Profile" at bounding box center [207, 275] width 367 height 30
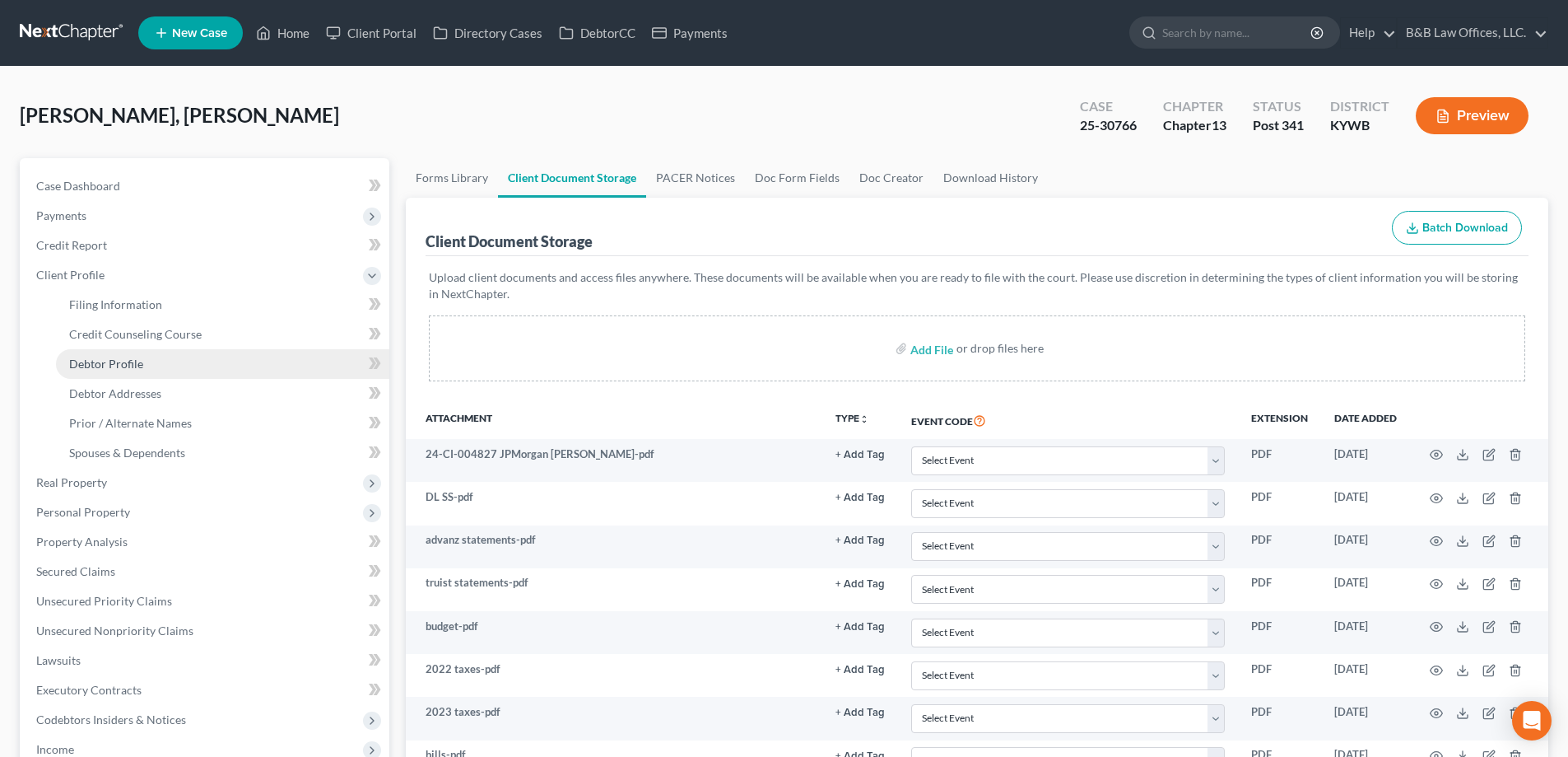
click at [124, 371] on link "Debtor Profile" at bounding box center [222, 364] width 334 height 30
select select "1"
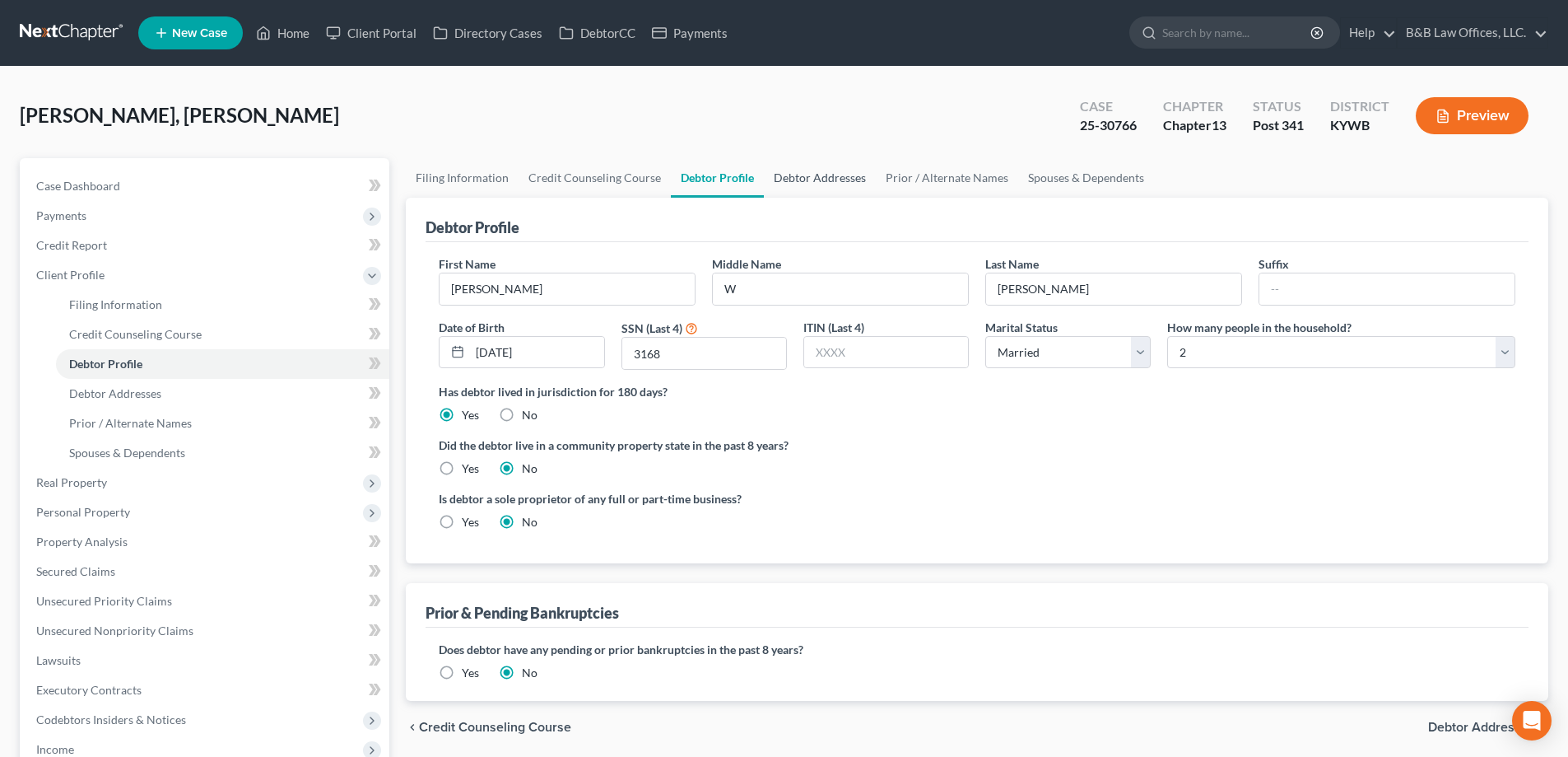
click at [851, 176] on link "Debtor Addresses" at bounding box center [819, 177] width 112 height 39
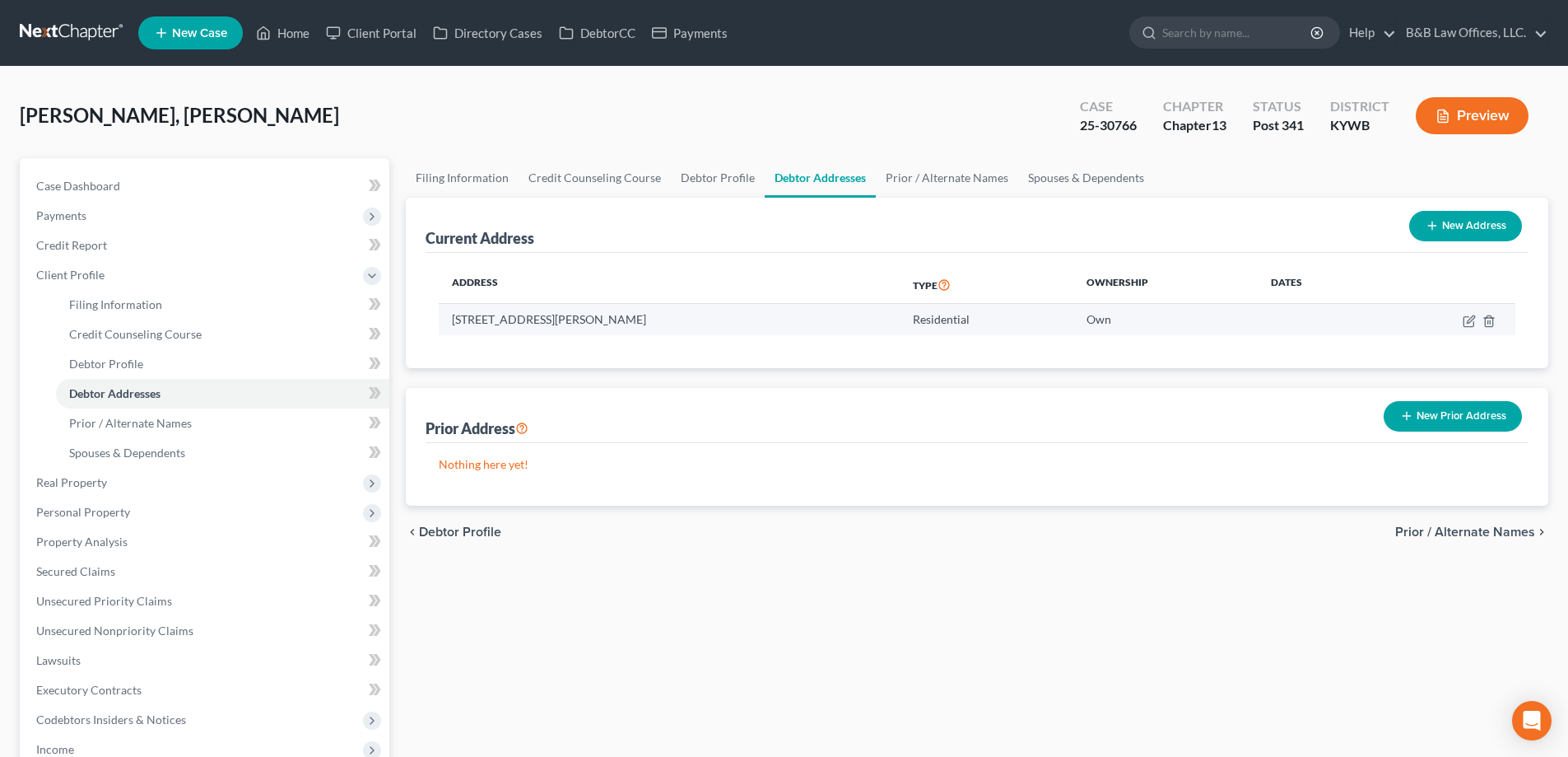
drag, startPoint x: 452, startPoint y: 320, endPoint x: 659, endPoint y: 320, distance: 207.0
click at [659, 320] on td "6609 Rebecca Lane, Louisville, KY 40258" at bounding box center [669, 320] width 461 height 31
copy td "6609 Rebecca Lane, Louisville, KY 40258"
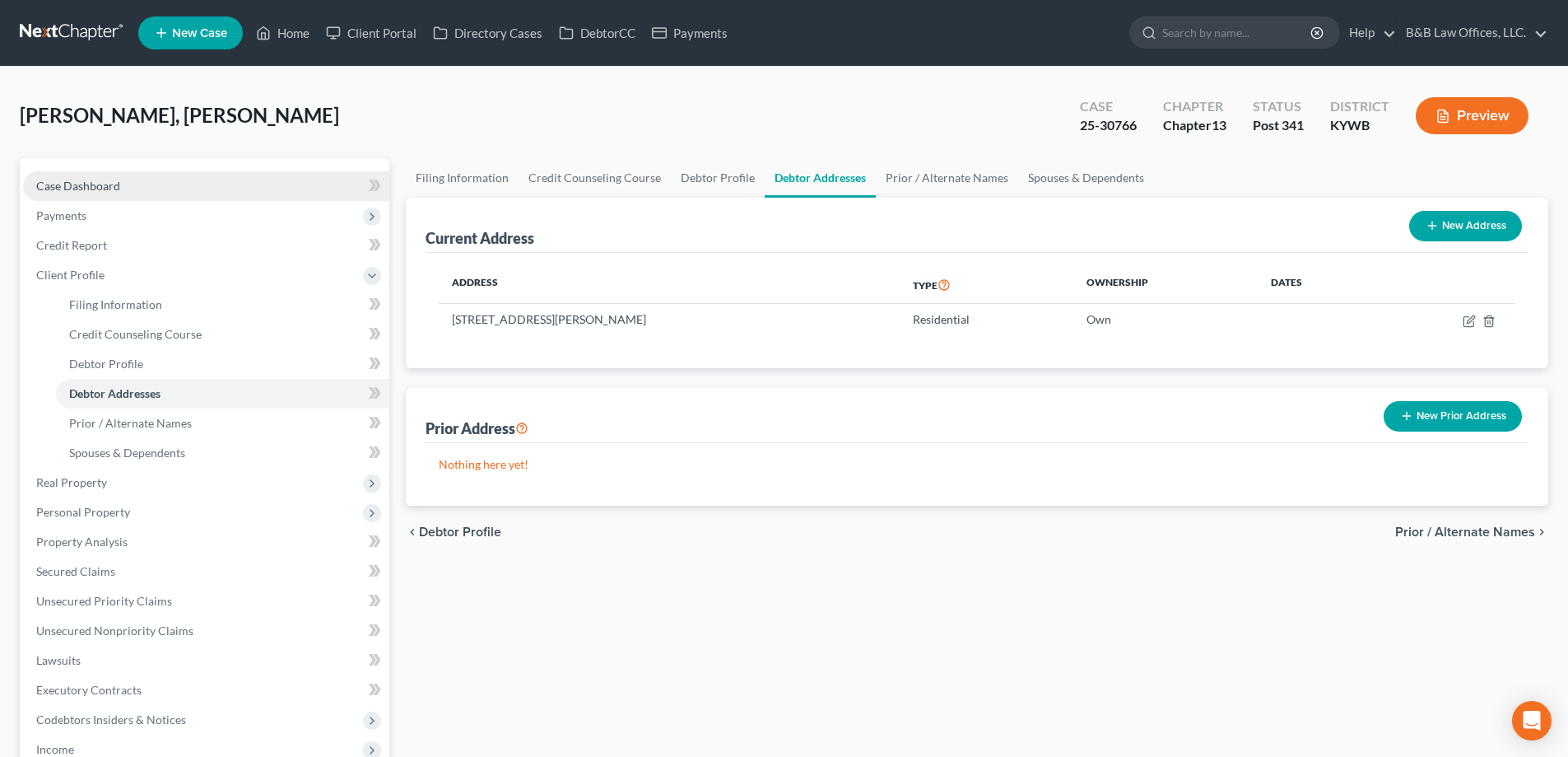
drag, startPoint x: 106, startPoint y: 184, endPoint x: 112, endPoint y: 194, distance: 11.7
click at [106, 184] on span "Case Dashboard" at bounding box center [78, 186] width 84 height 14
select select "2"
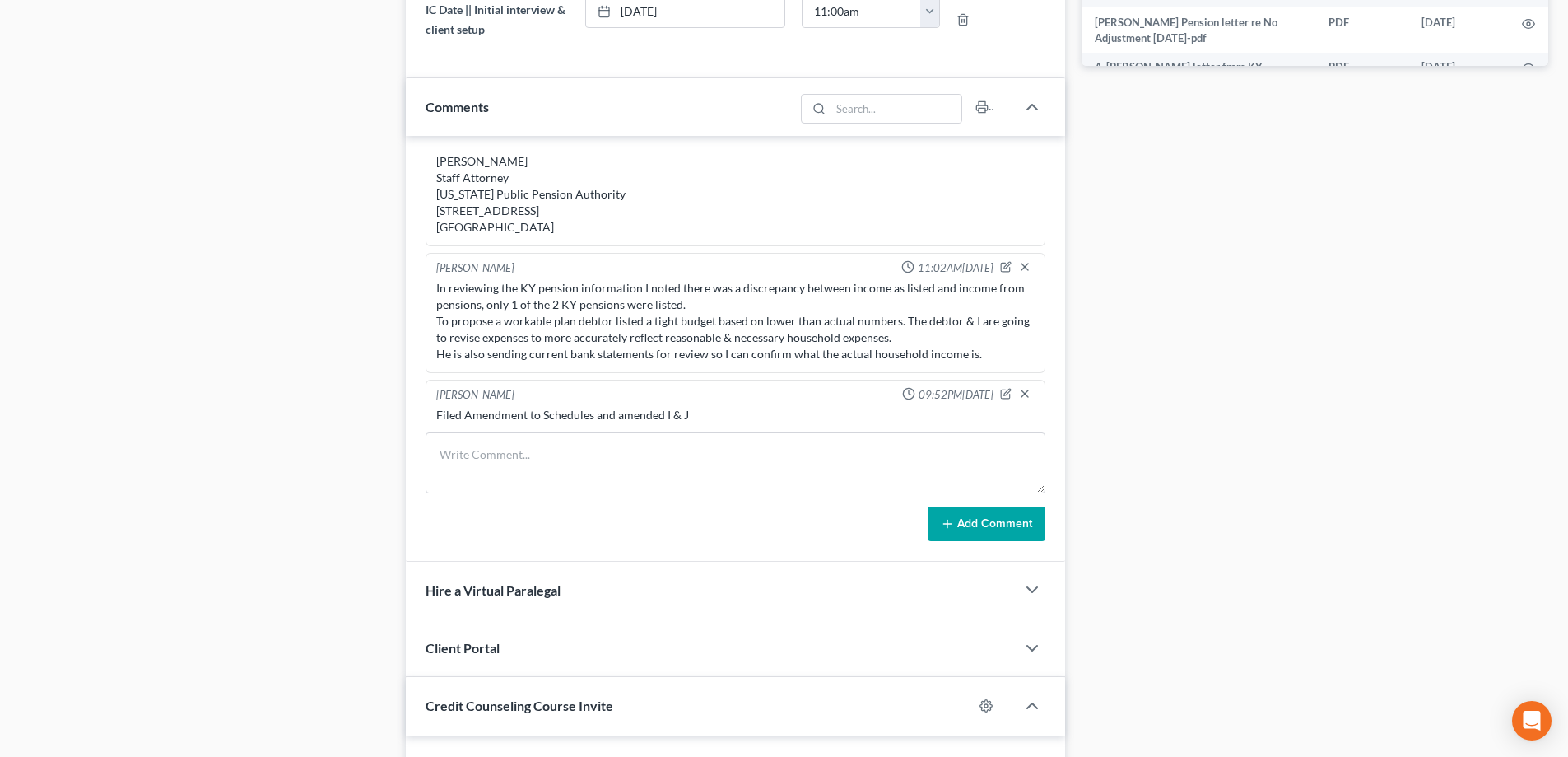
scroll to position [412, 0]
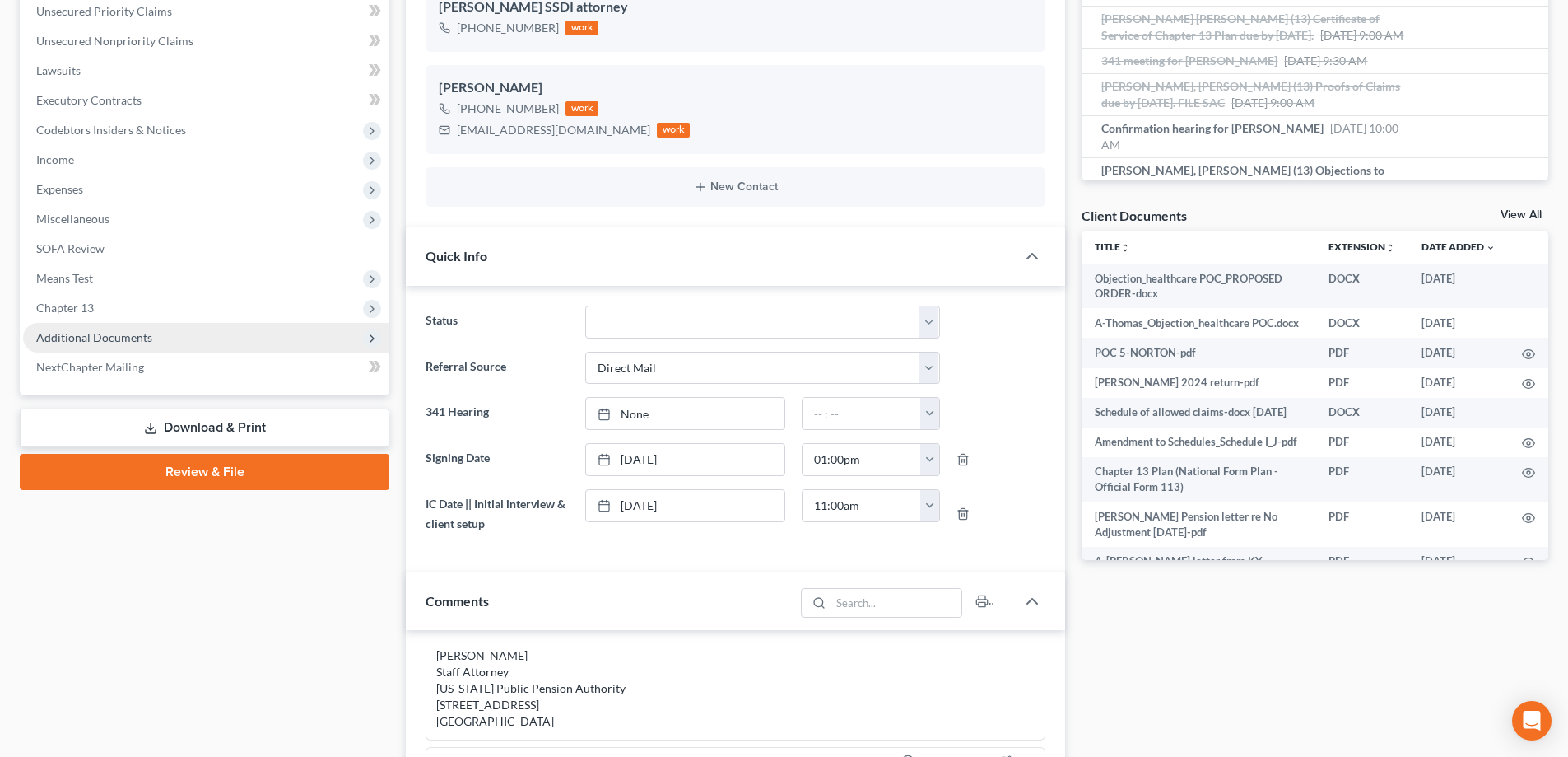
click at [105, 347] on span "Additional Documents" at bounding box center [207, 337] width 367 height 30
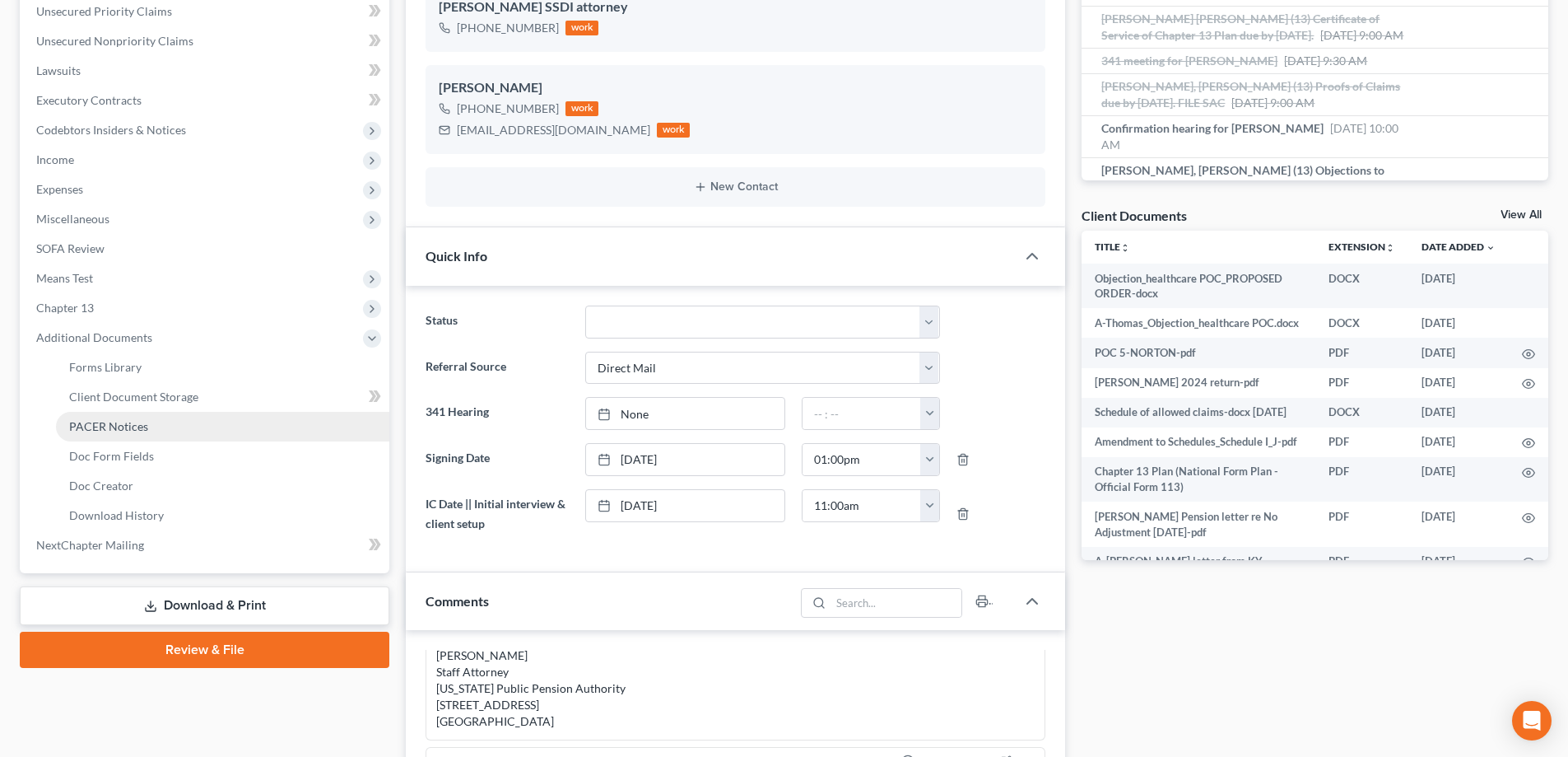
click at [141, 432] on span "PACER Notices" at bounding box center [109, 426] width 79 height 14
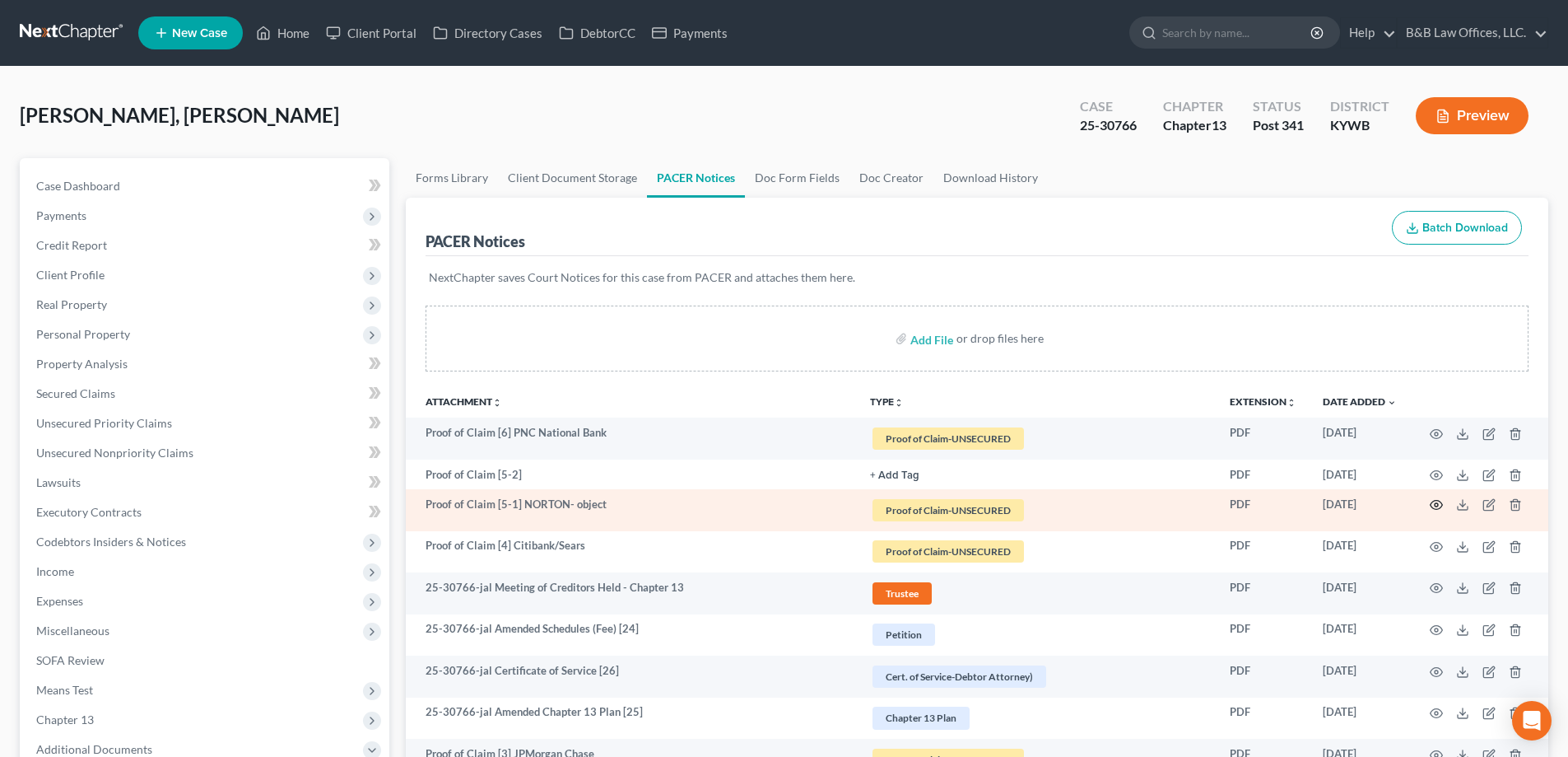
click at [1437, 504] on circle "button" at bounding box center [1436, 505] width 3 height 3
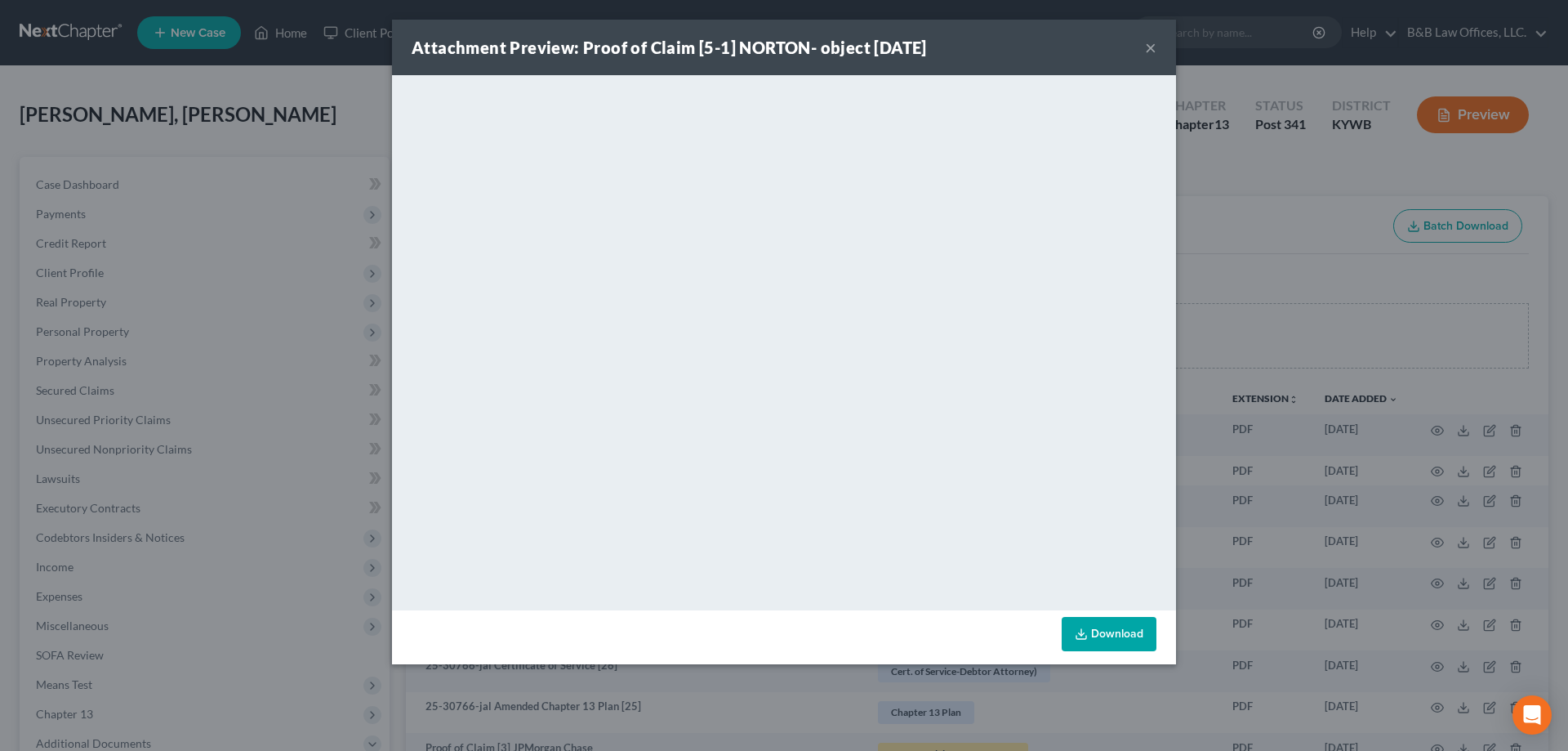
click at [1149, 50] on button "×" at bounding box center [1150, 47] width 11 height 20
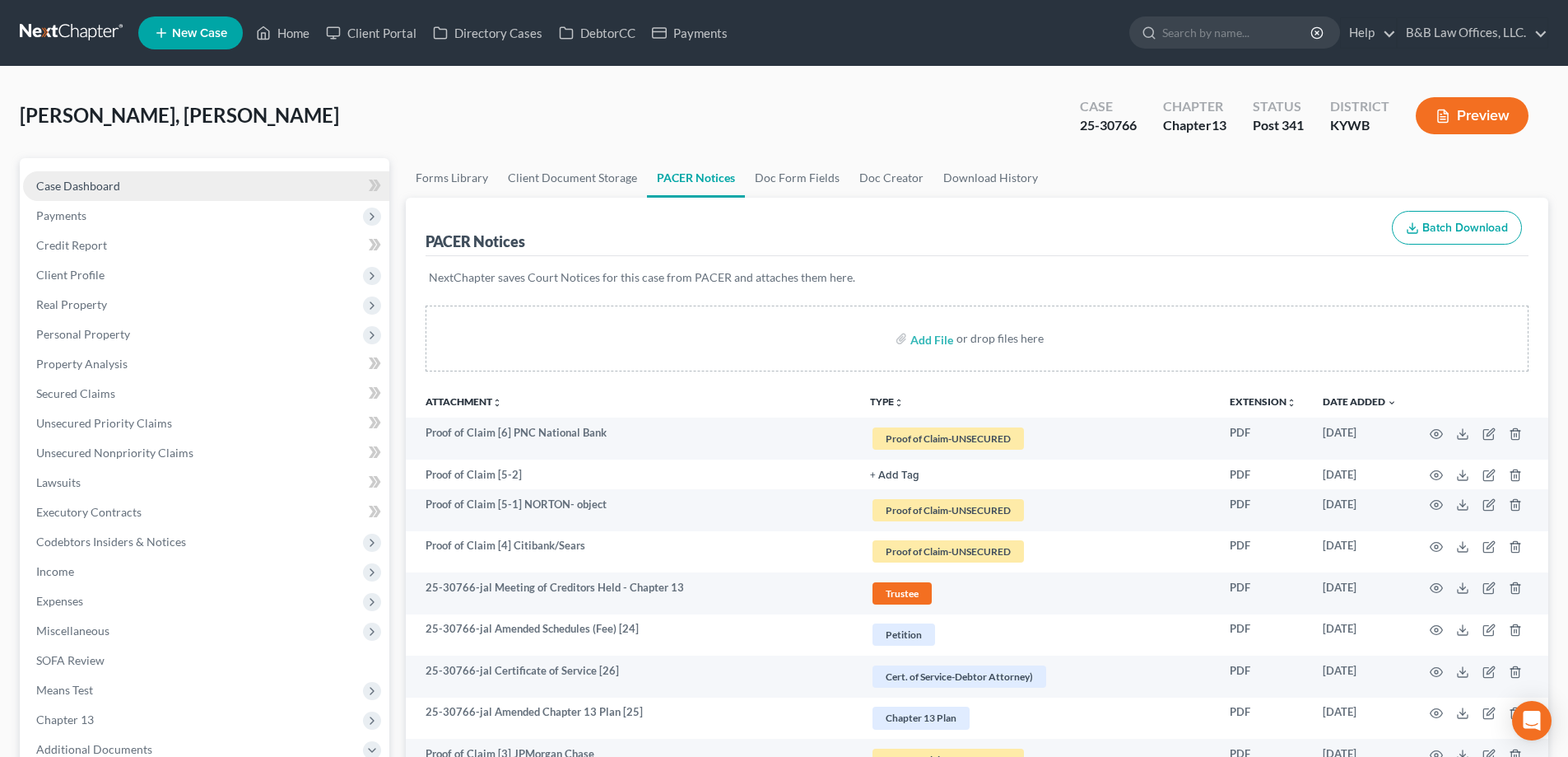
click at [96, 190] on span "Case Dashboard" at bounding box center [78, 186] width 84 height 14
select select "2"
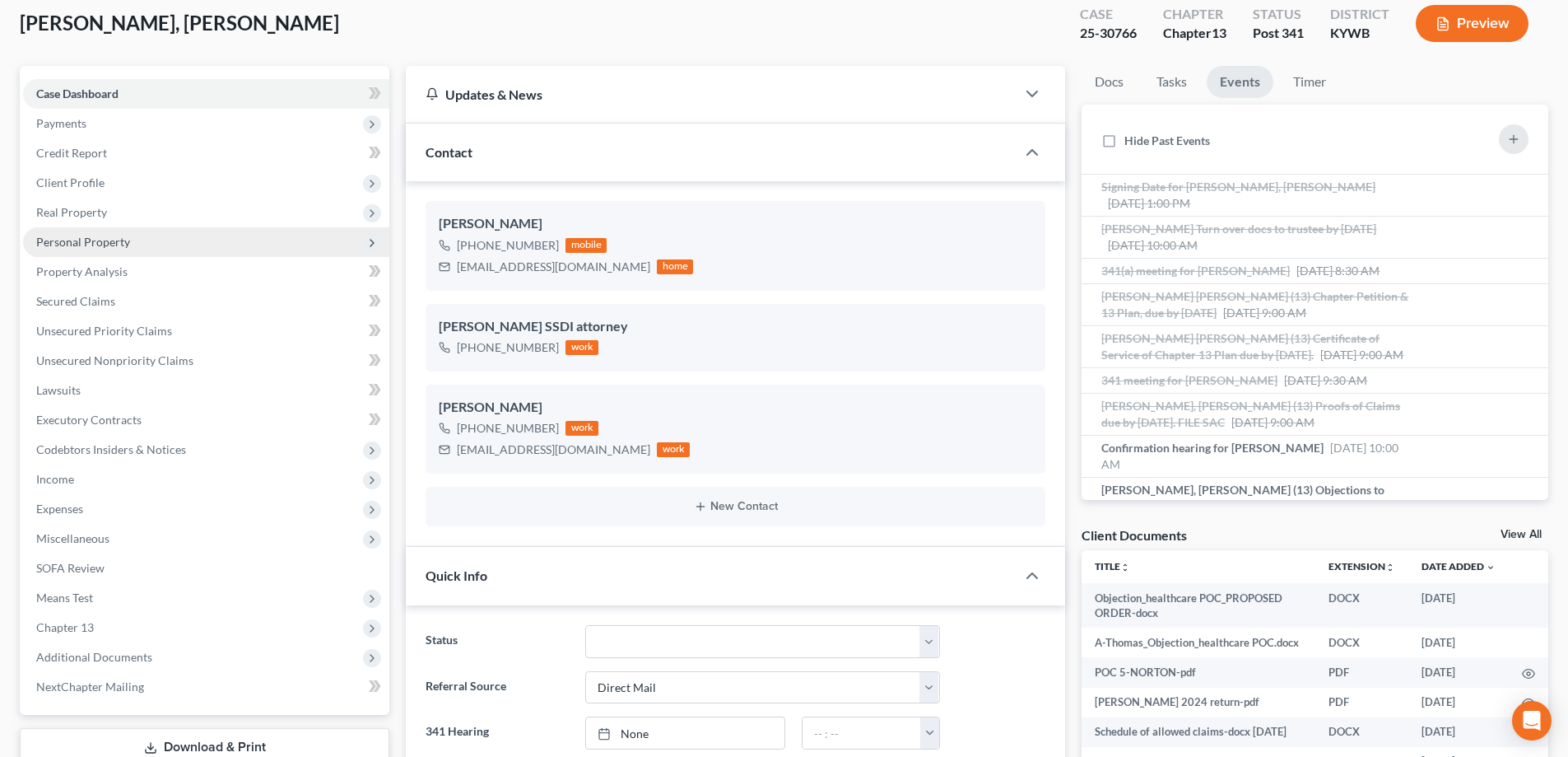
scroll to position [83, 0]
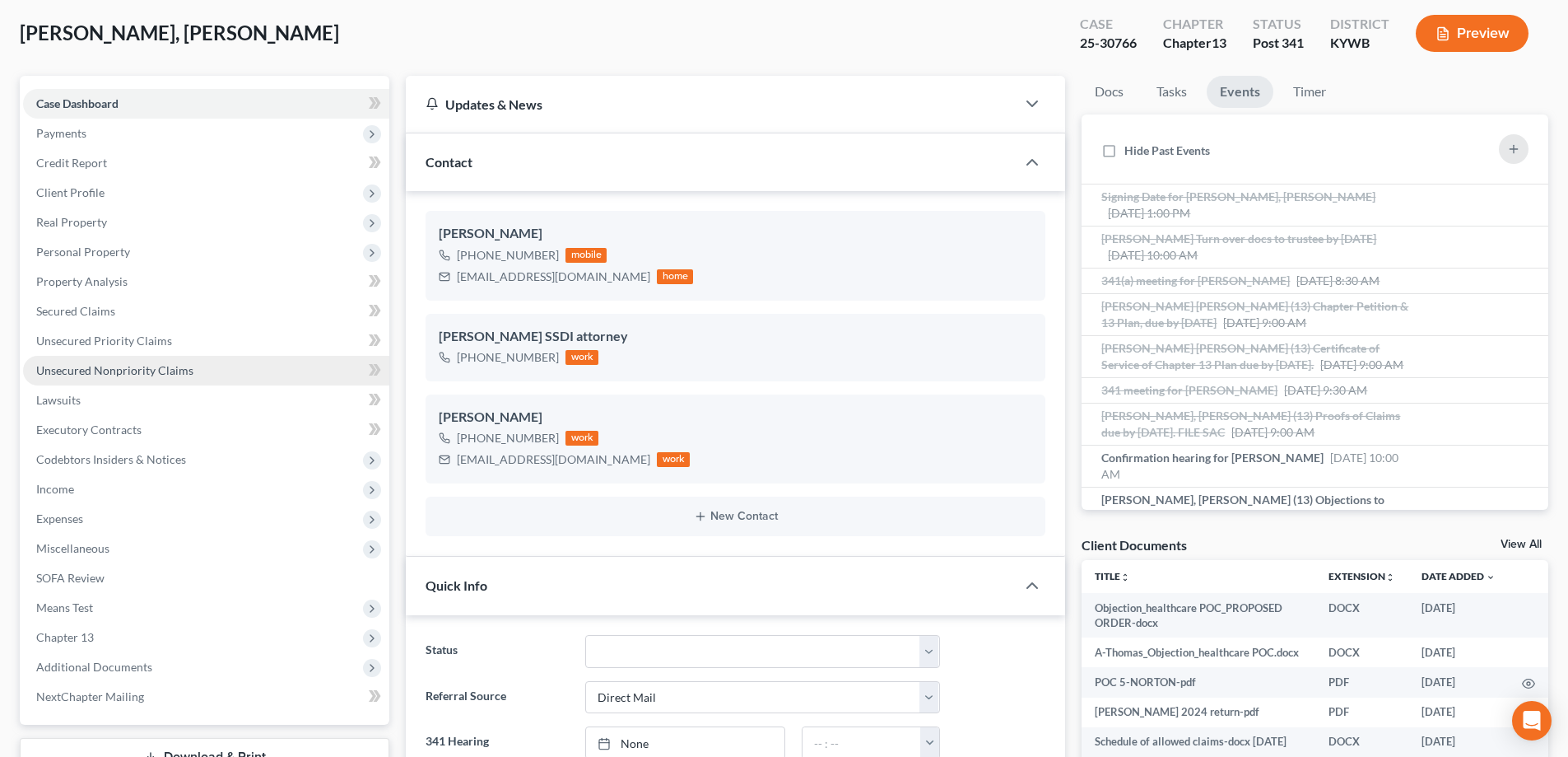
click at [116, 369] on span "Unsecured Nonpriority Claims" at bounding box center [115, 370] width 157 height 14
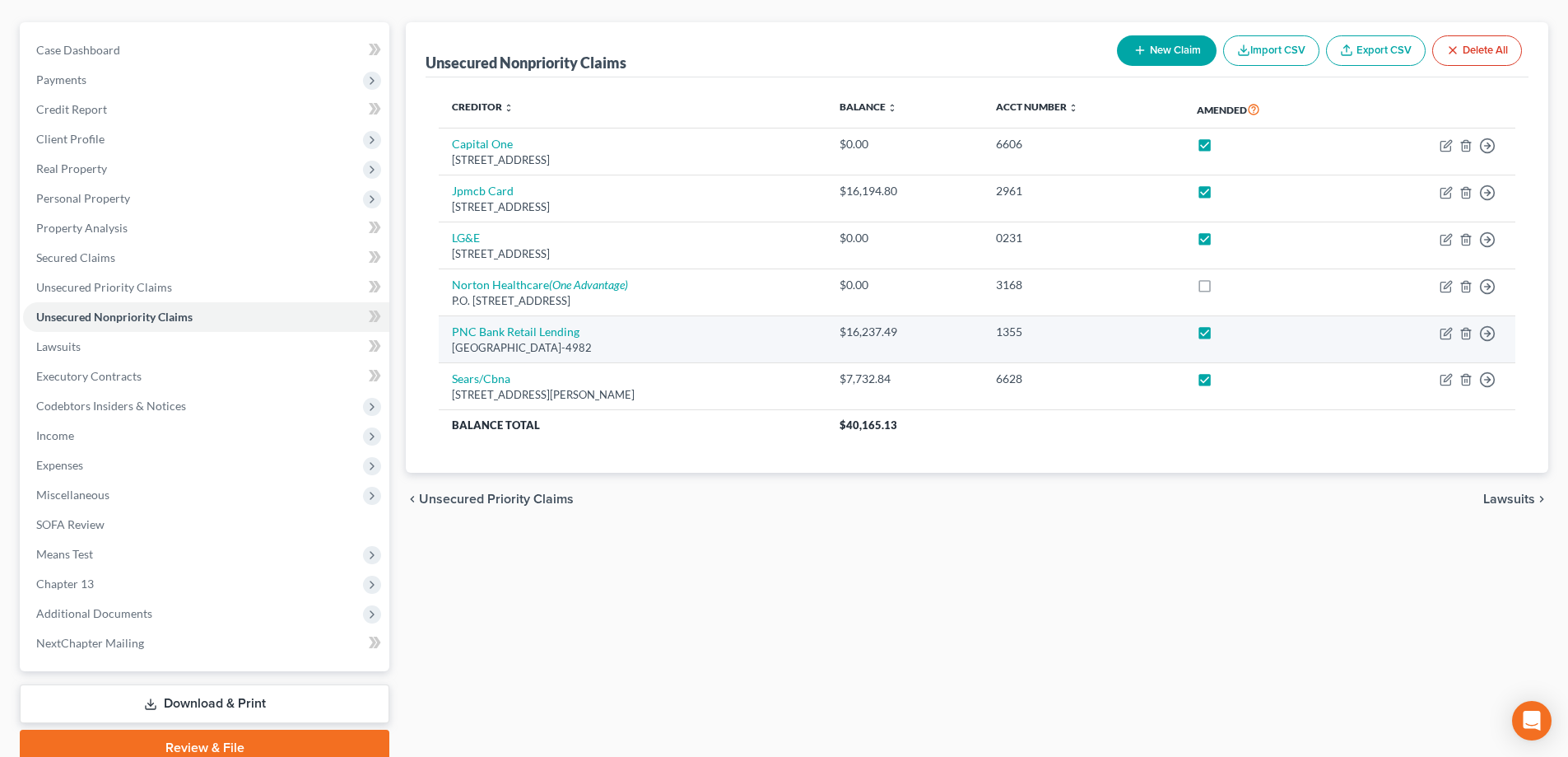
scroll to position [164, 0]
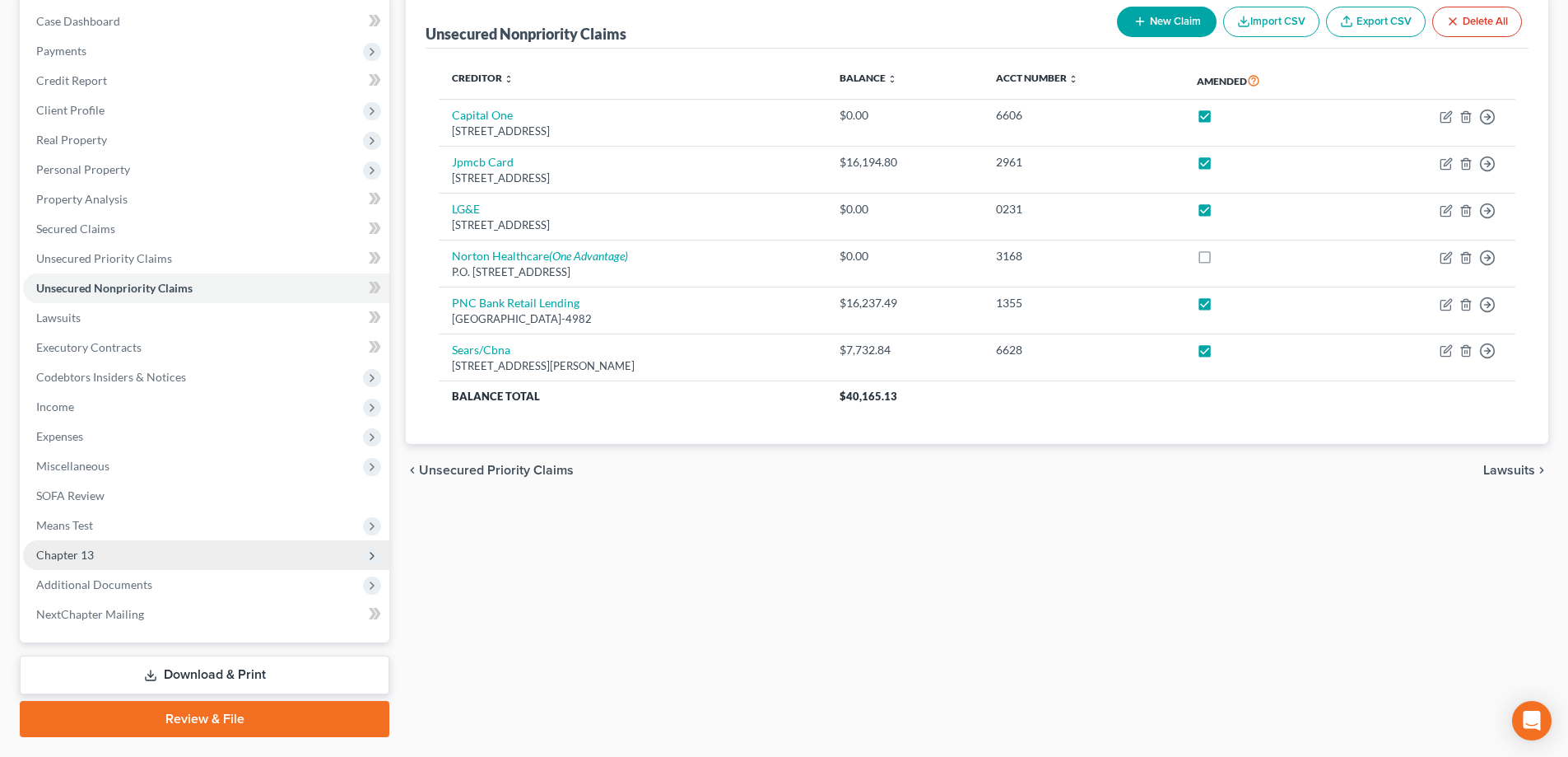
click at [75, 561] on span "Chapter 13" at bounding box center [207, 555] width 367 height 30
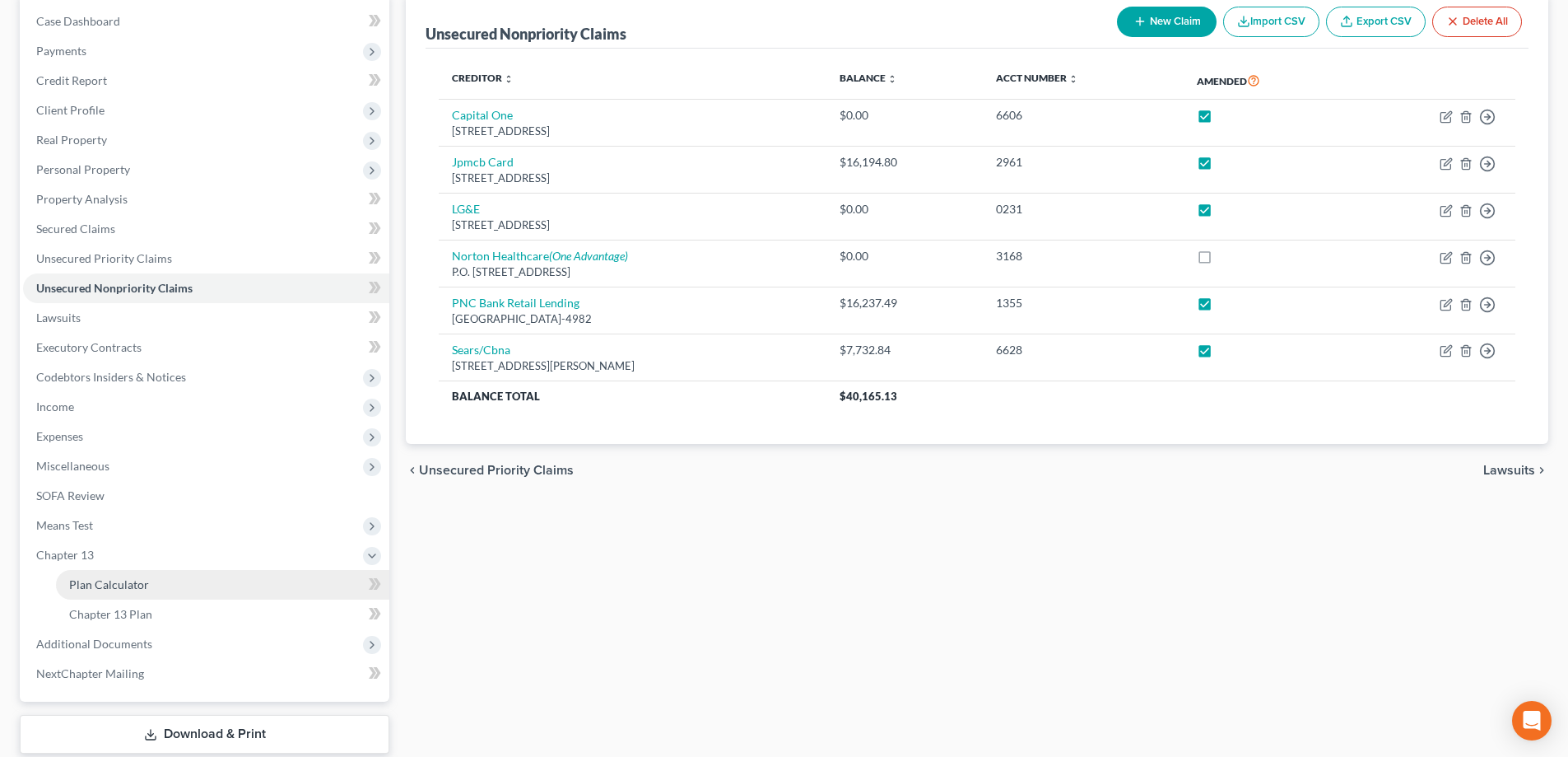
click at [122, 589] on span "Plan Calculator" at bounding box center [109, 584] width 80 height 14
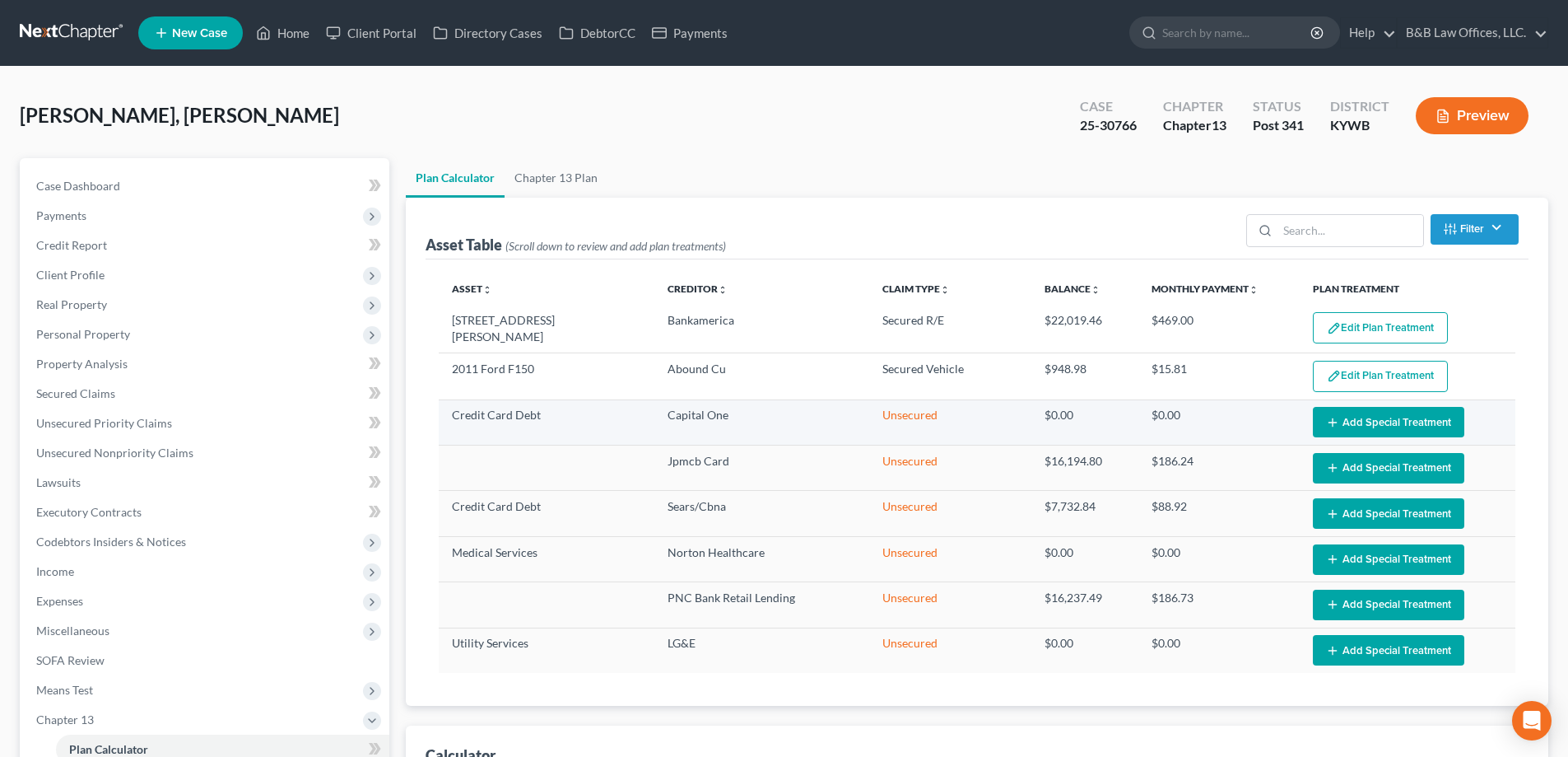
select select "59"
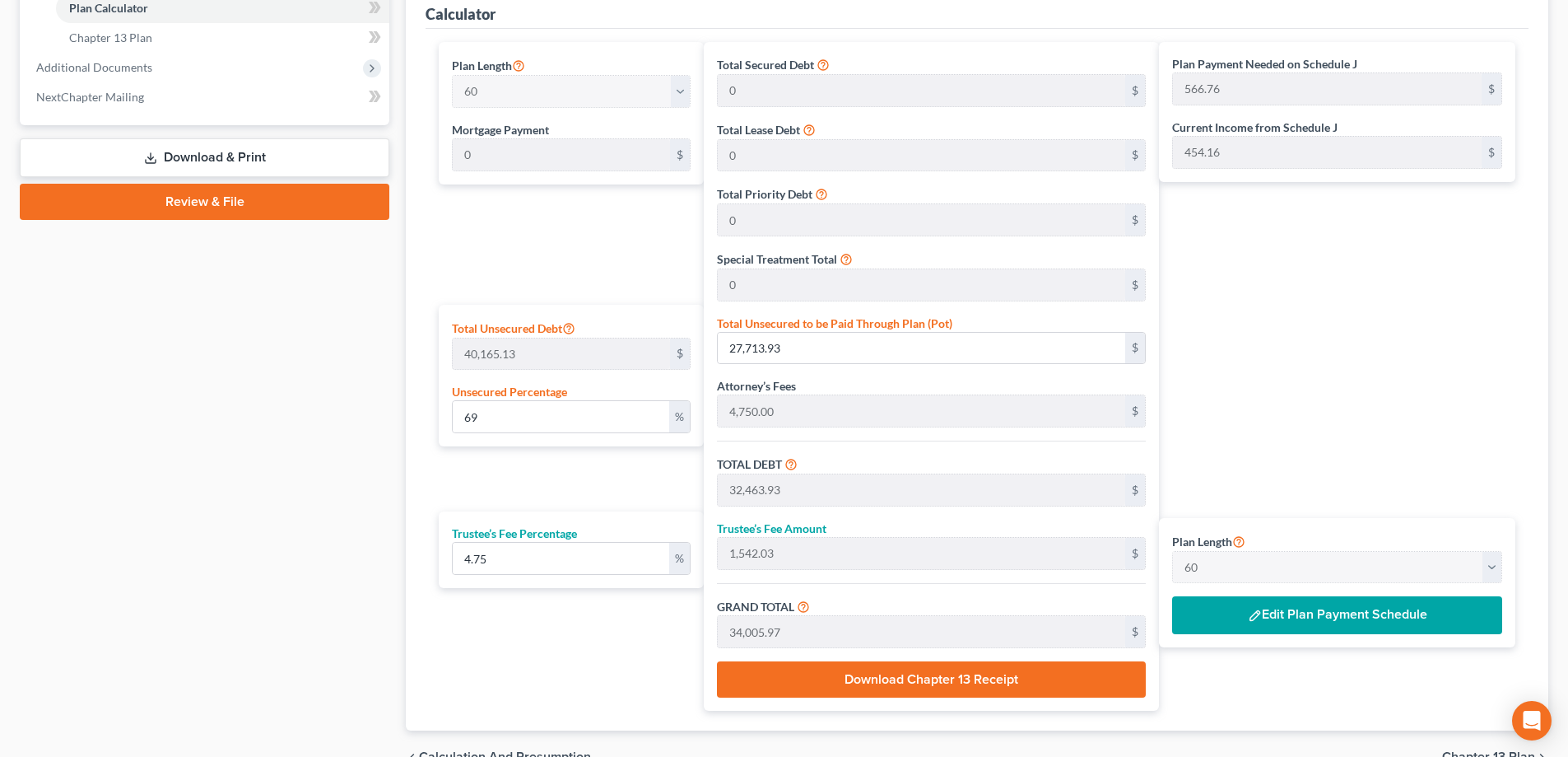
scroll to position [823, 0]
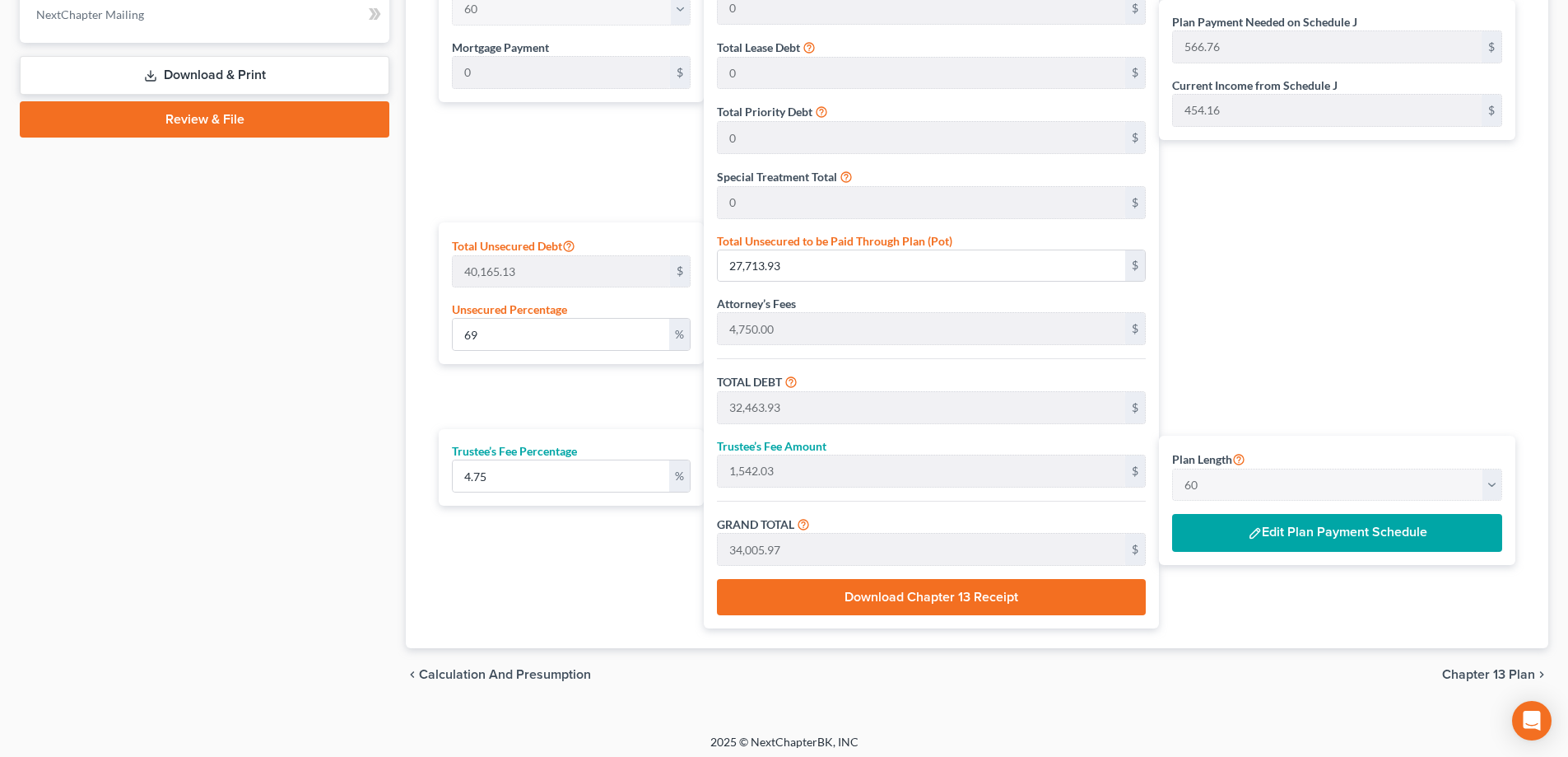
click at [1316, 522] on button "Edit Plan Payment Schedule" at bounding box center [1337, 533] width 330 height 38
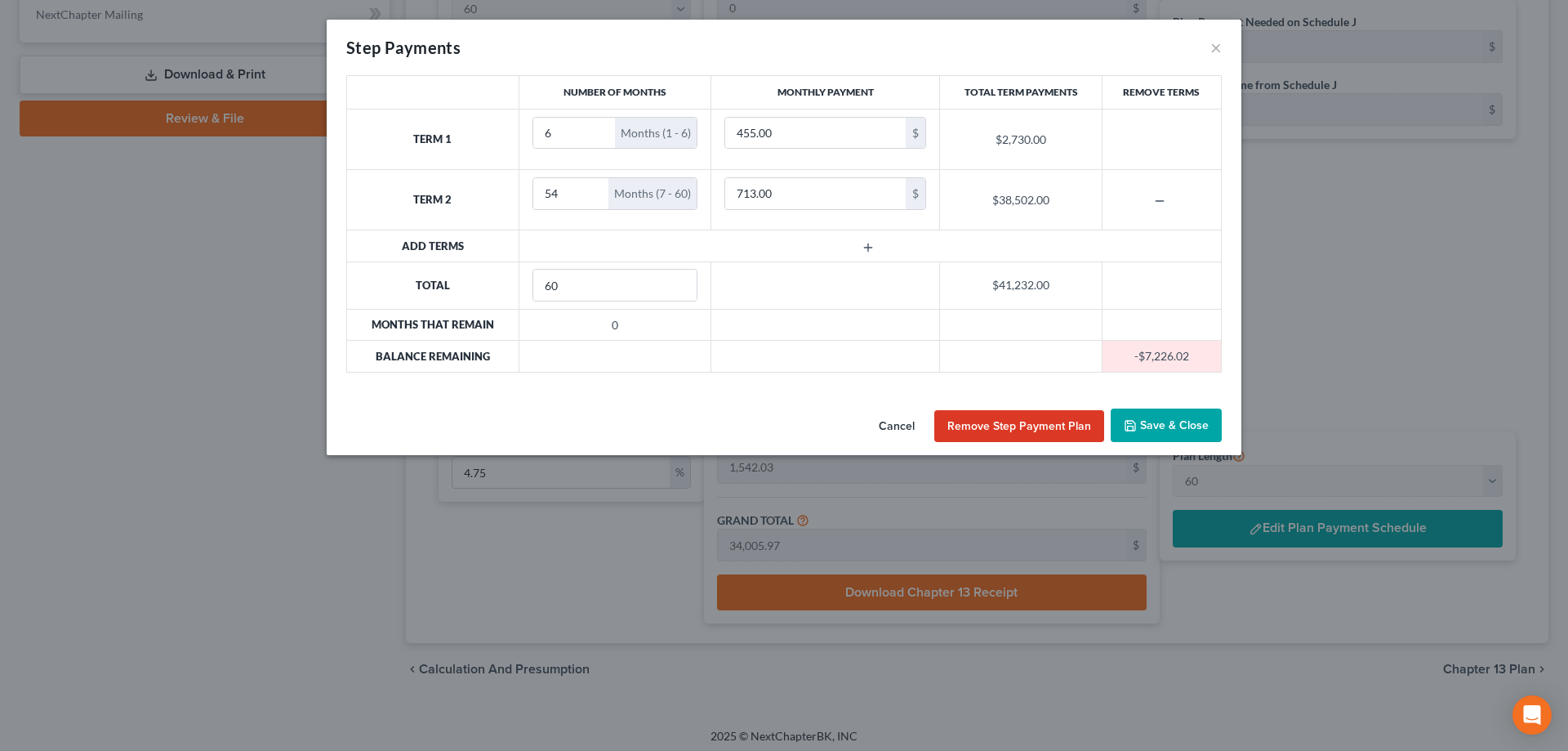
click at [898, 428] on button "Cancel" at bounding box center [896, 427] width 62 height 33
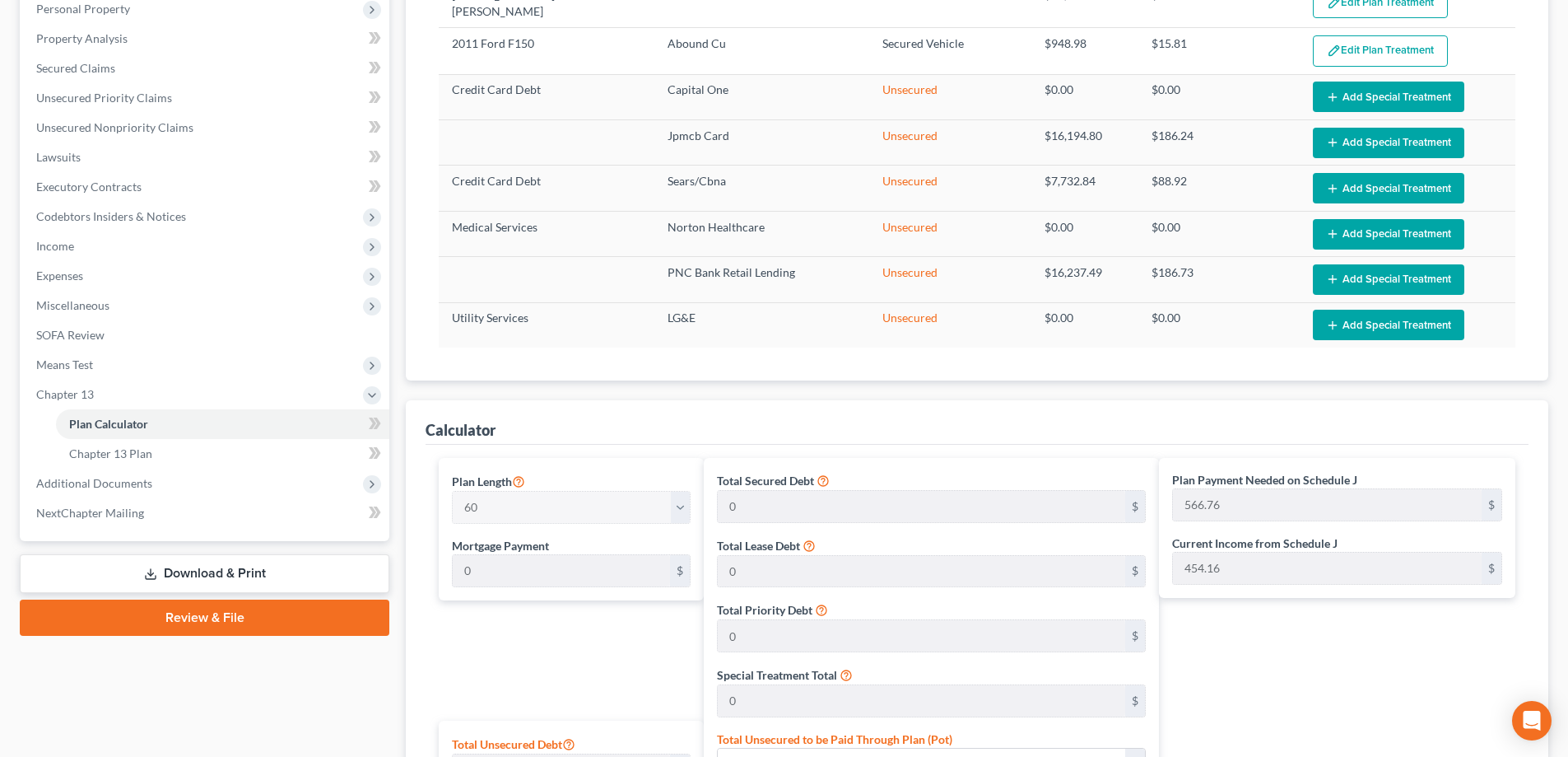
scroll to position [83, 0]
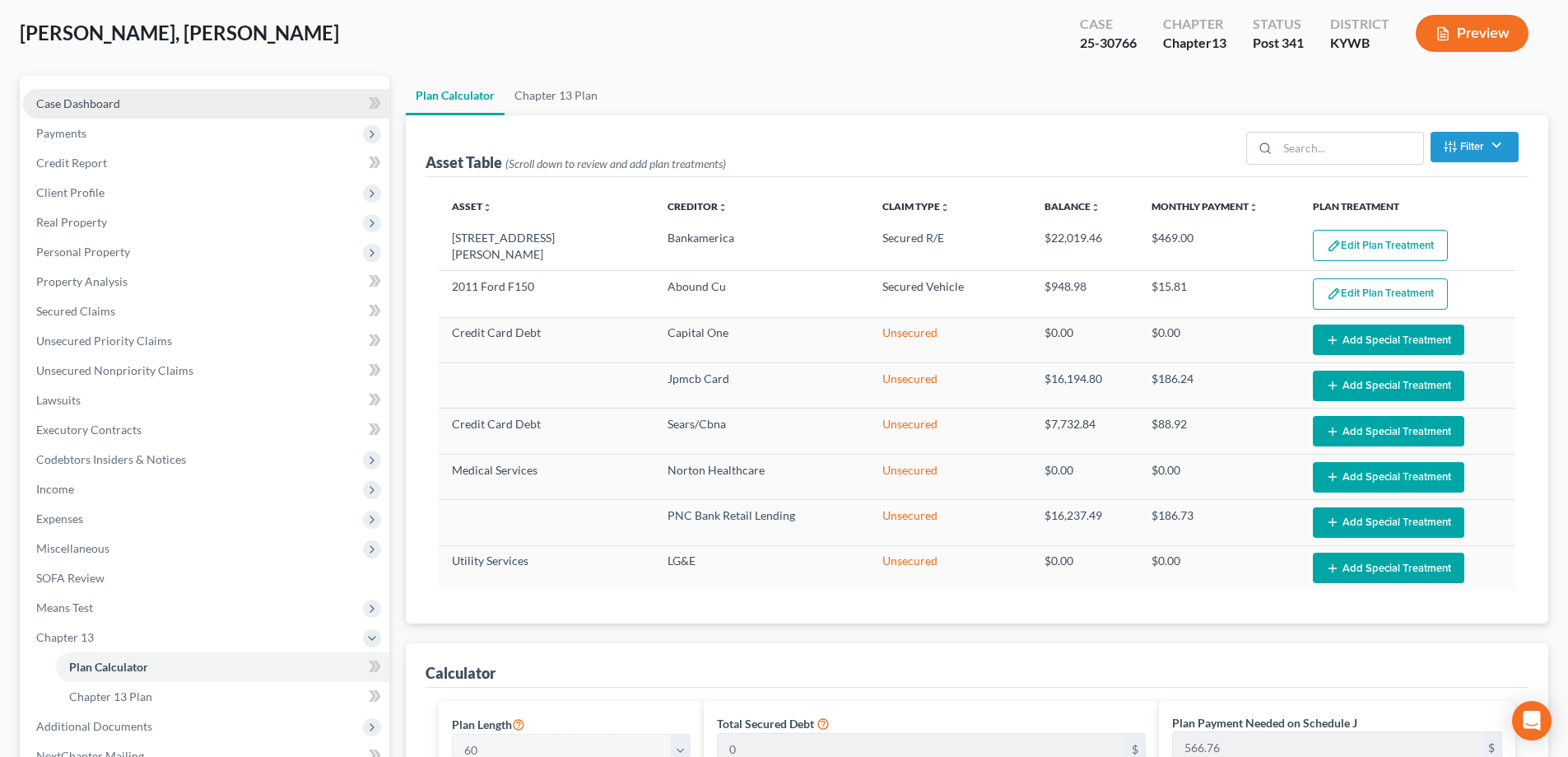
click at [74, 110] on span "Case Dashboard" at bounding box center [78, 103] width 84 height 14
select select "2"
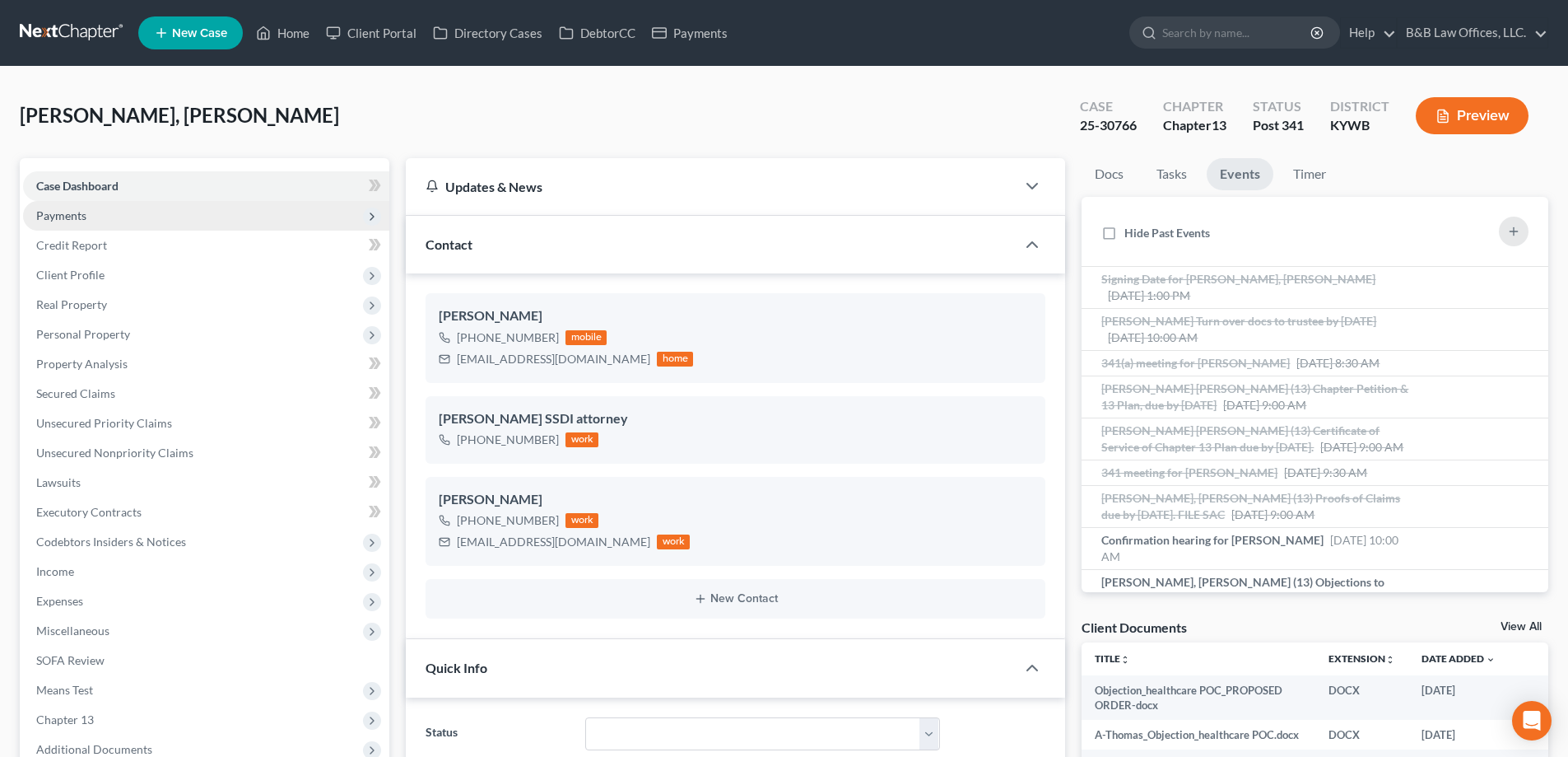
click at [95, 214] on span "Payments" at bounding box center [207, 216] width 367 height 30
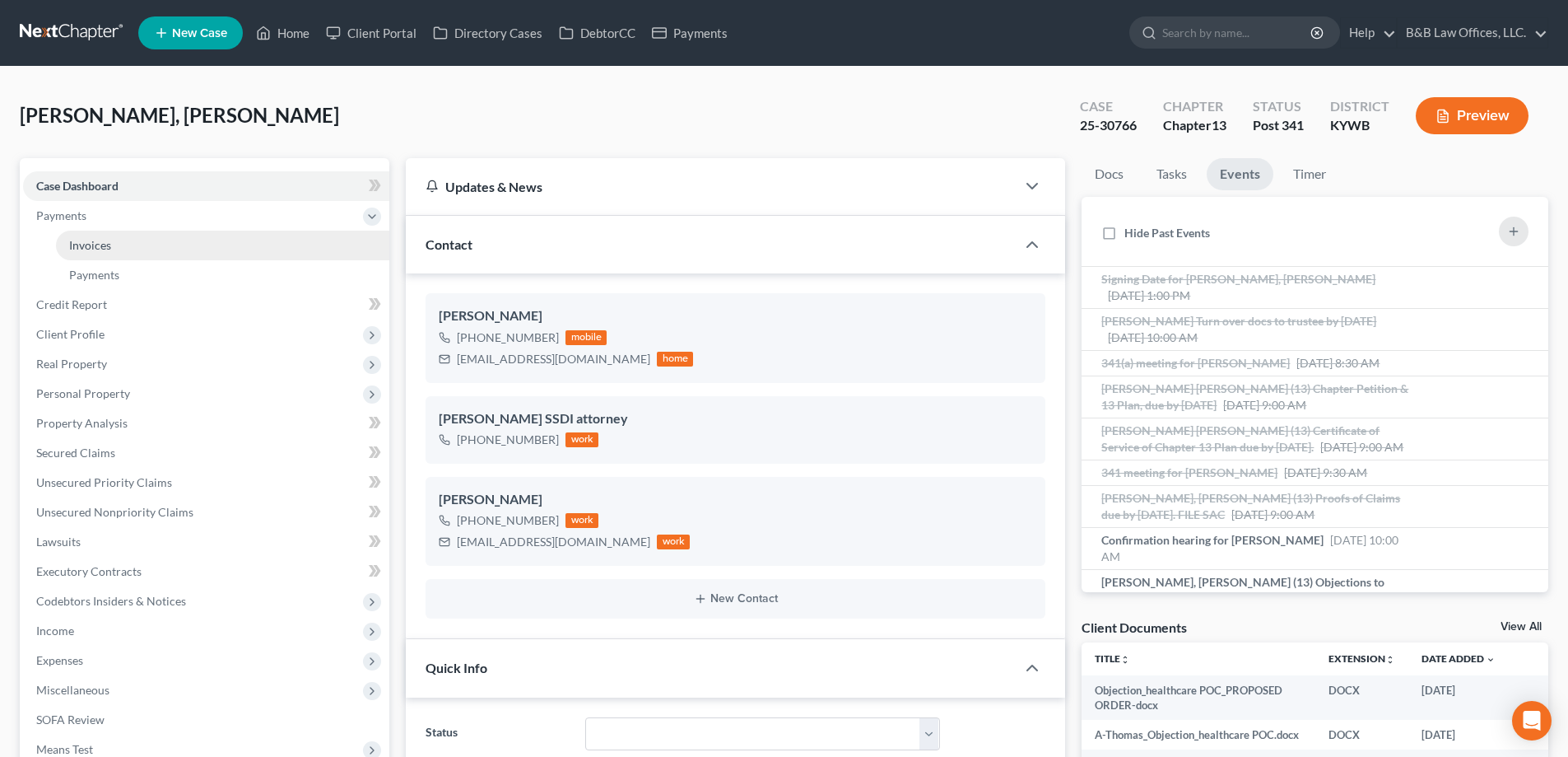
click at [105, 240] on span "Invoices" at bounding box center [90, 245] width 42 height 14
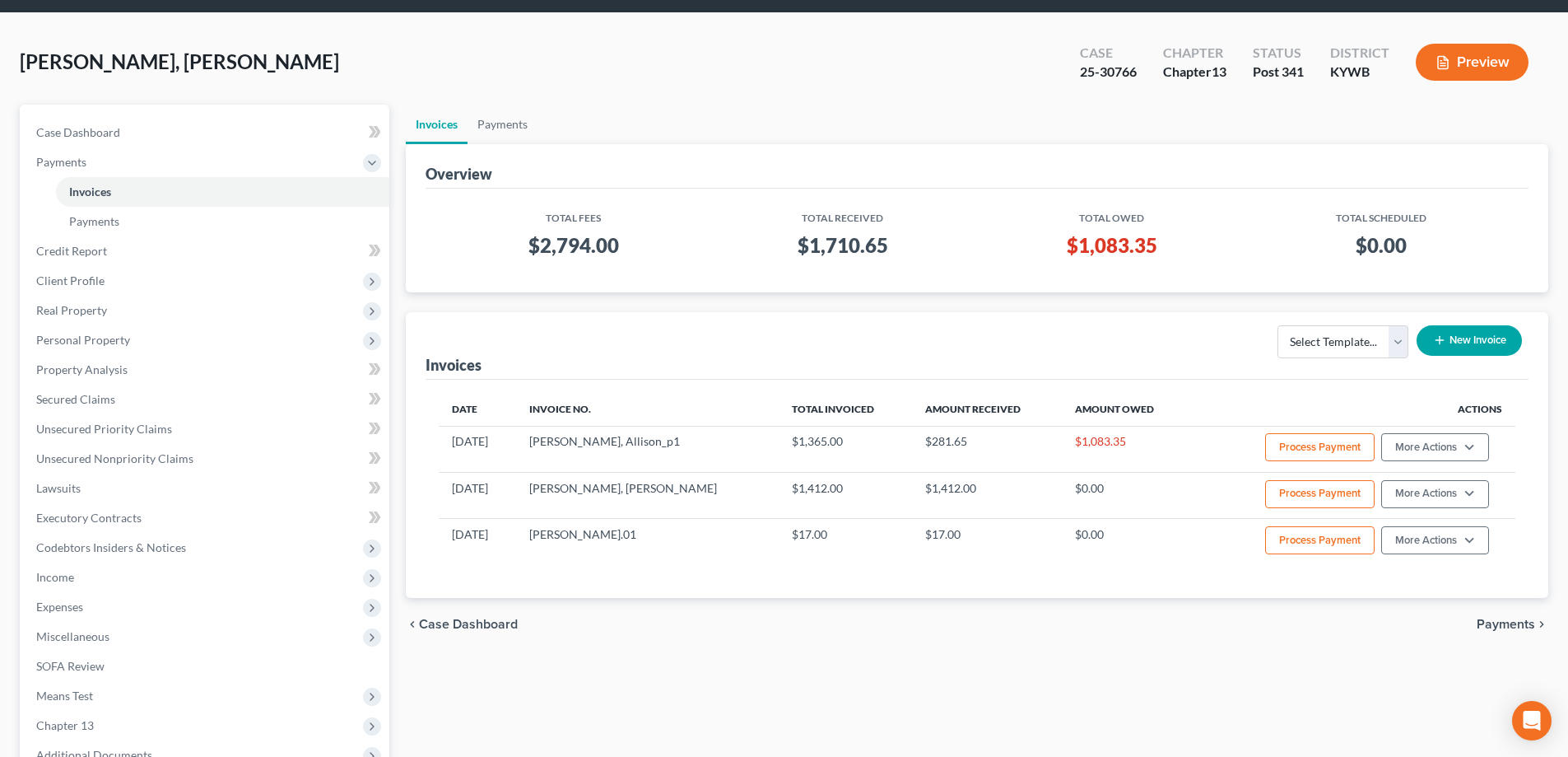
scroll to position [83, 0]
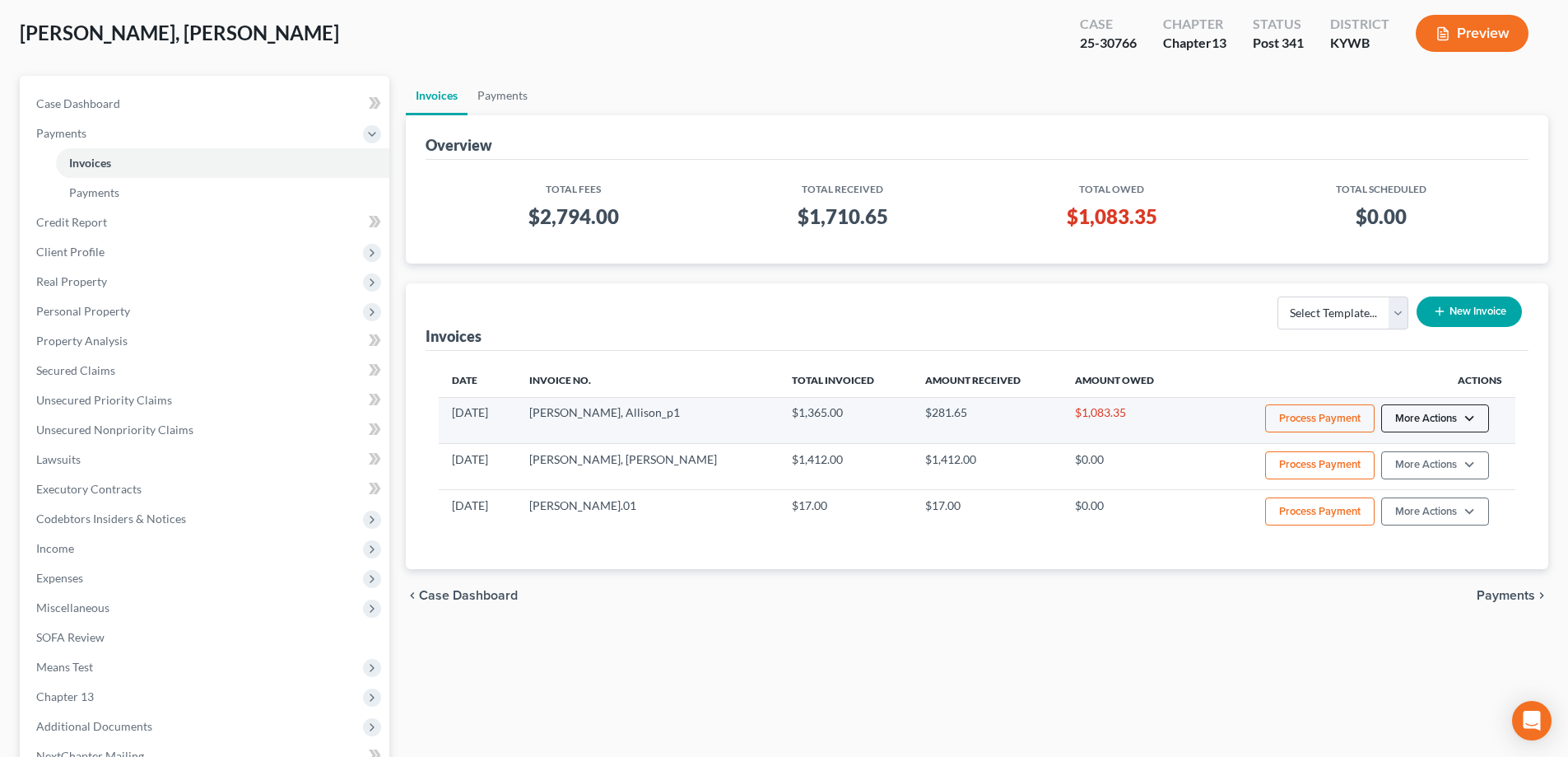
click at [1406, 420] on button "More Actions" at bounding box center [1435, 418] width 108 height 28
click at [1412, 450] on link "View/Edit" at bounding box center [1458, 453] width 193 height 28
select select "1"
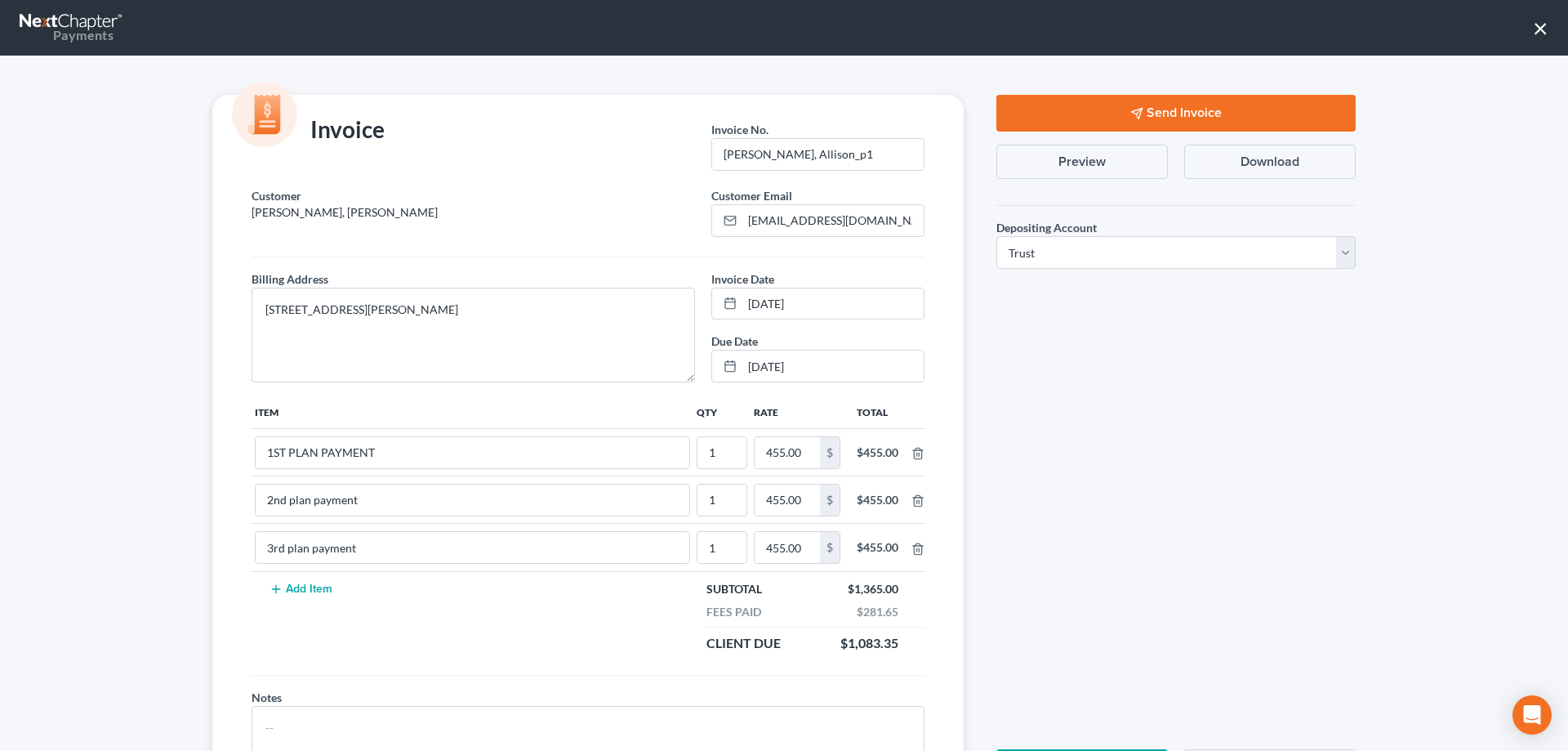
click at [1540, 29] on button "×" at bounding box center [1540, 28] width 16 height 26
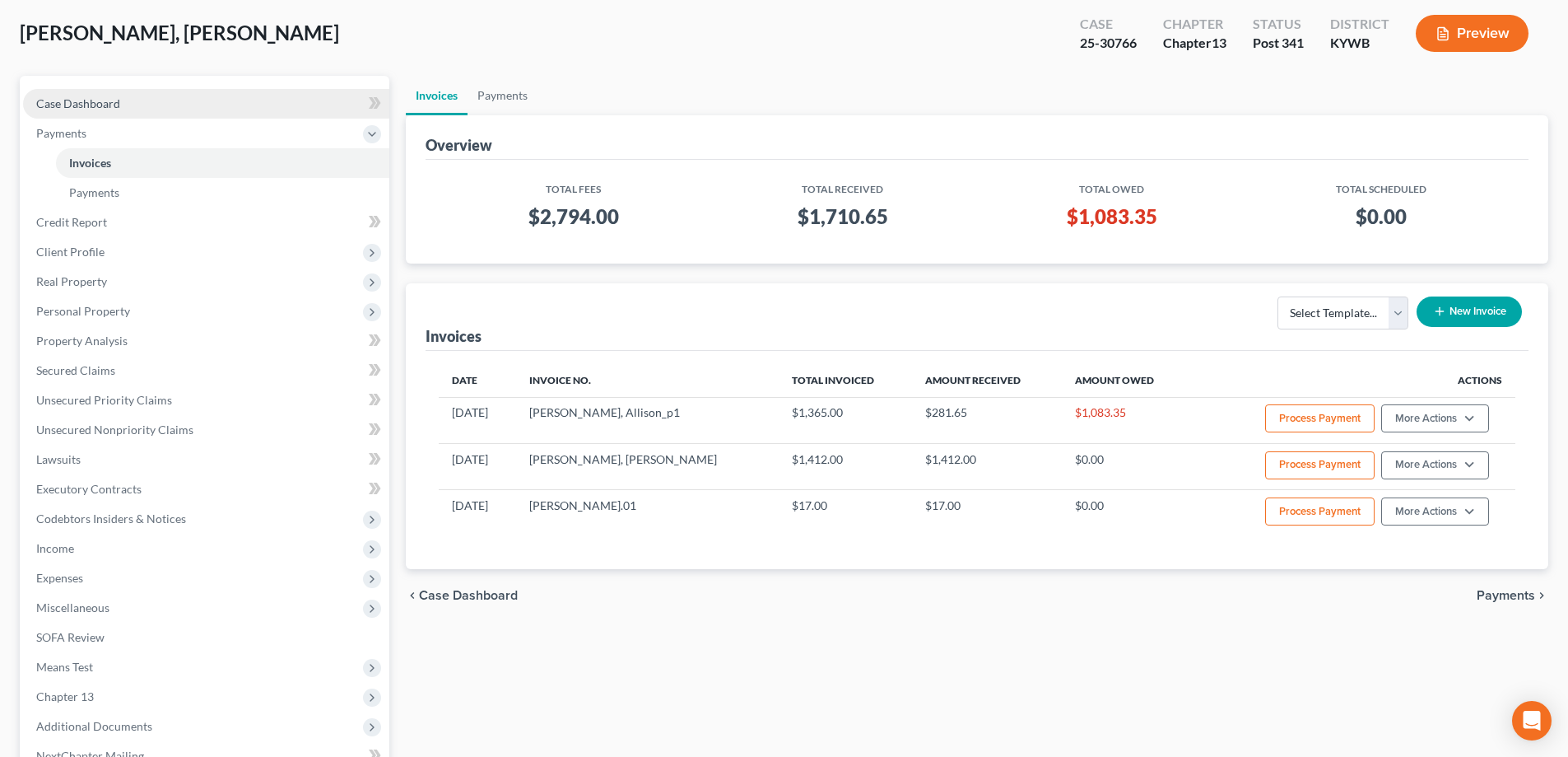
click at [117, 98] on span "Case Dashboard" at bounding box center [78, 103] width 84 height 14
select select "2"
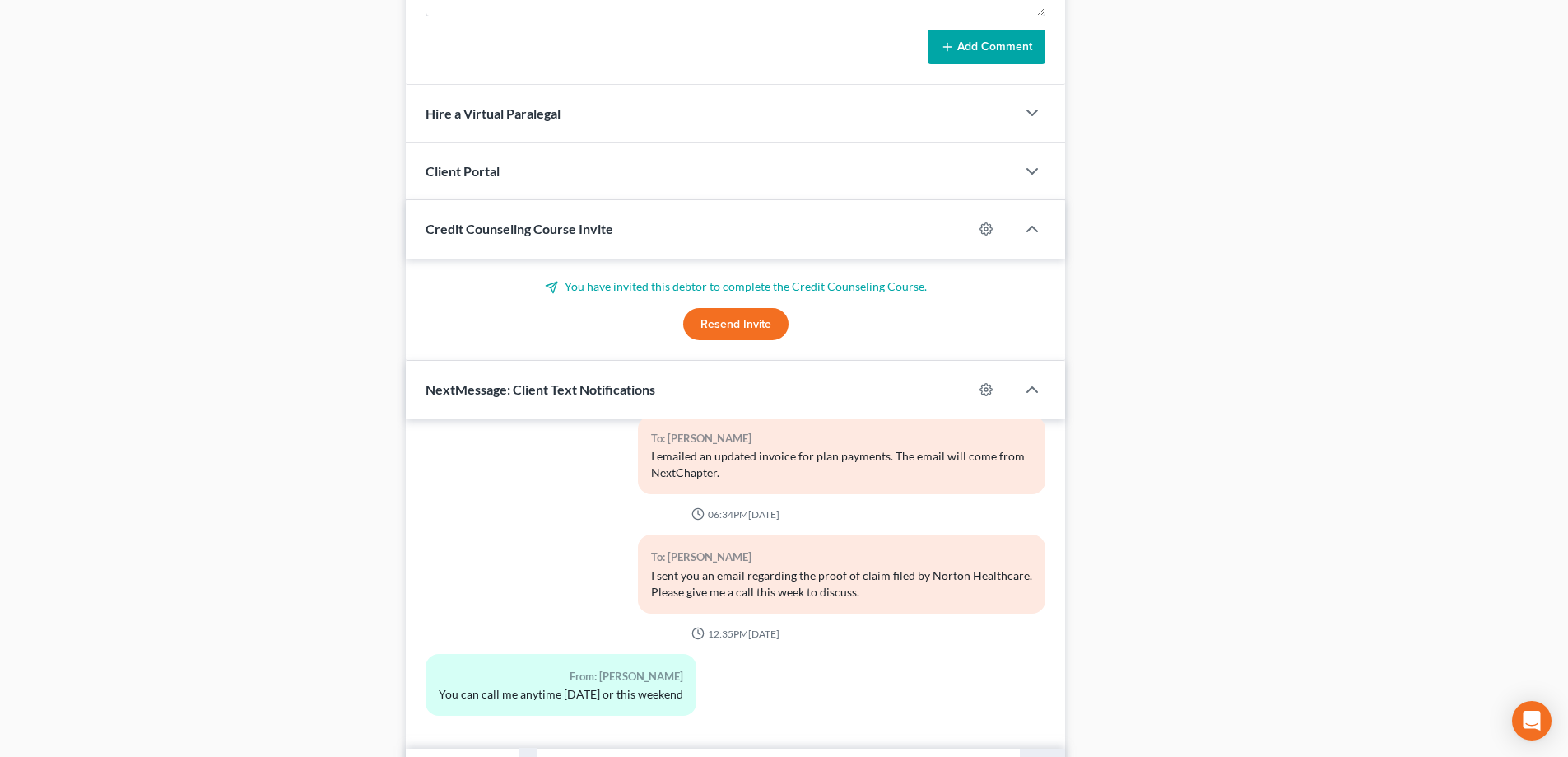
scroll to position [1477, 0]
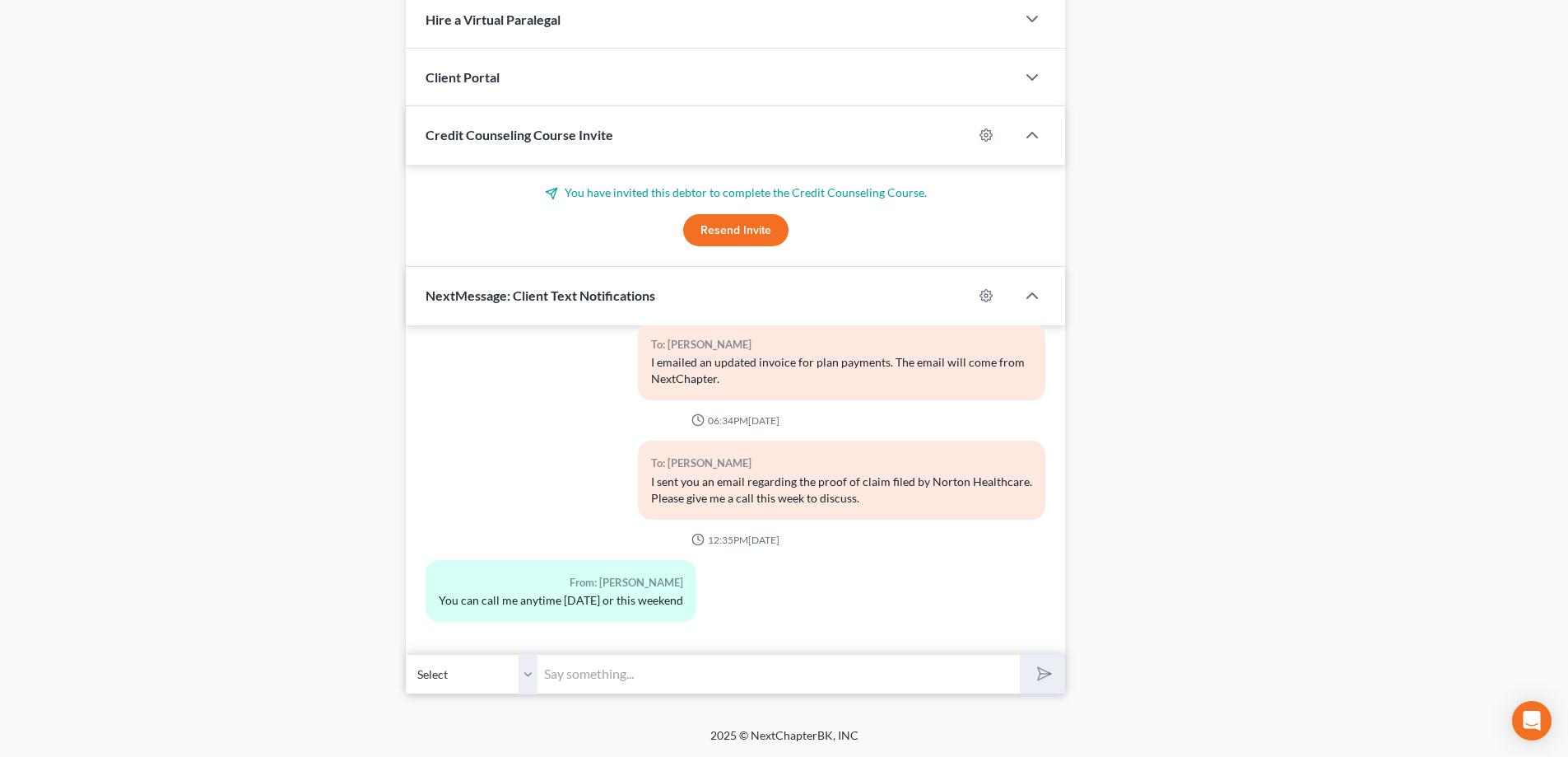
click at [590, 674] on input "text" at bounding box center [778, 674] width 482 height 40
type input "P"
type input "Okay"
drag, startPoint x: 1035, startPoint y: 673, endPoint x: 399, endPoint y: 0, distance: 926.0
click at [1035, 673] on icon "submit" at bounding box center [1041, 674] width 23 height 23
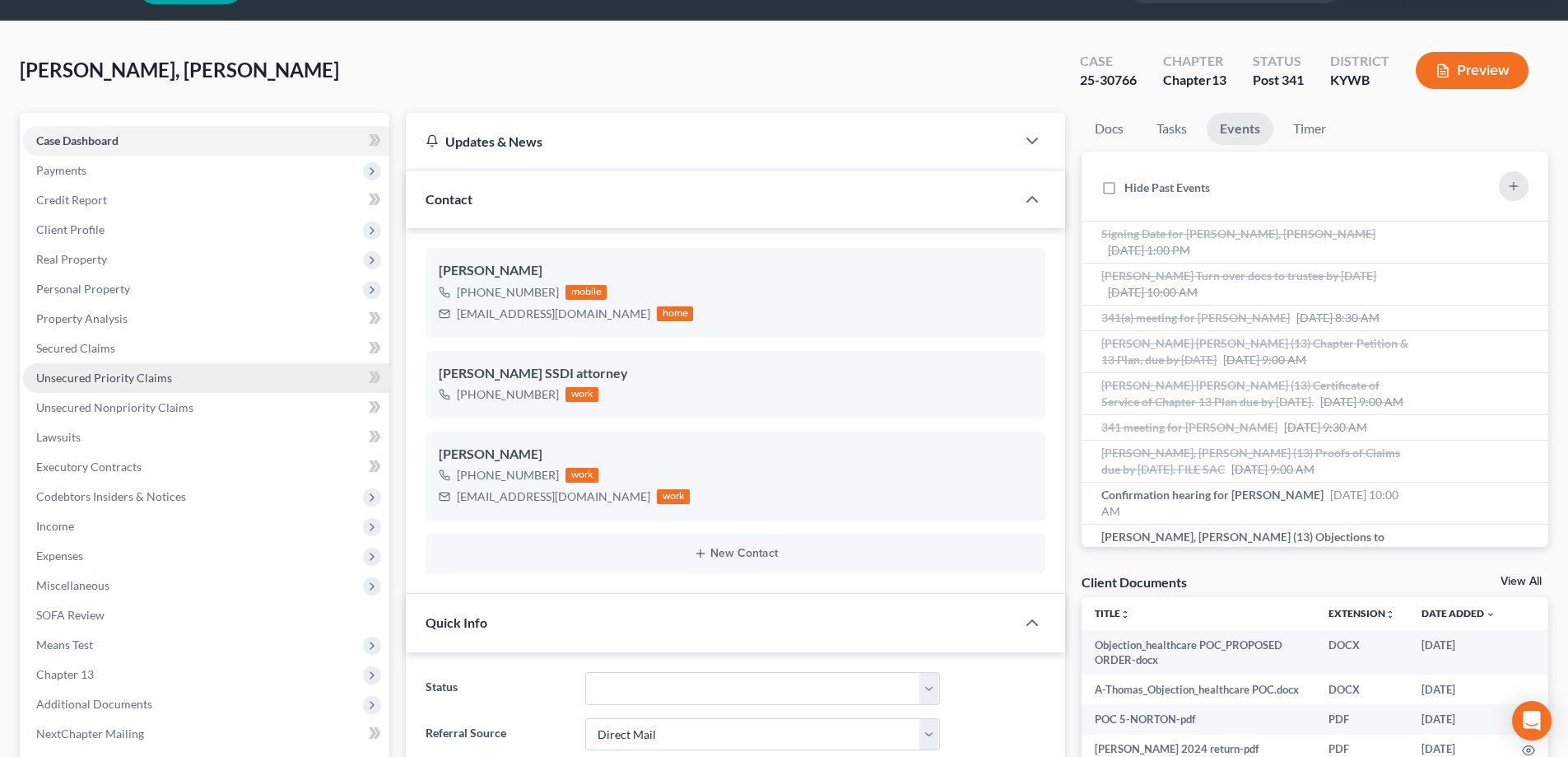
scroll to position [0, 0]
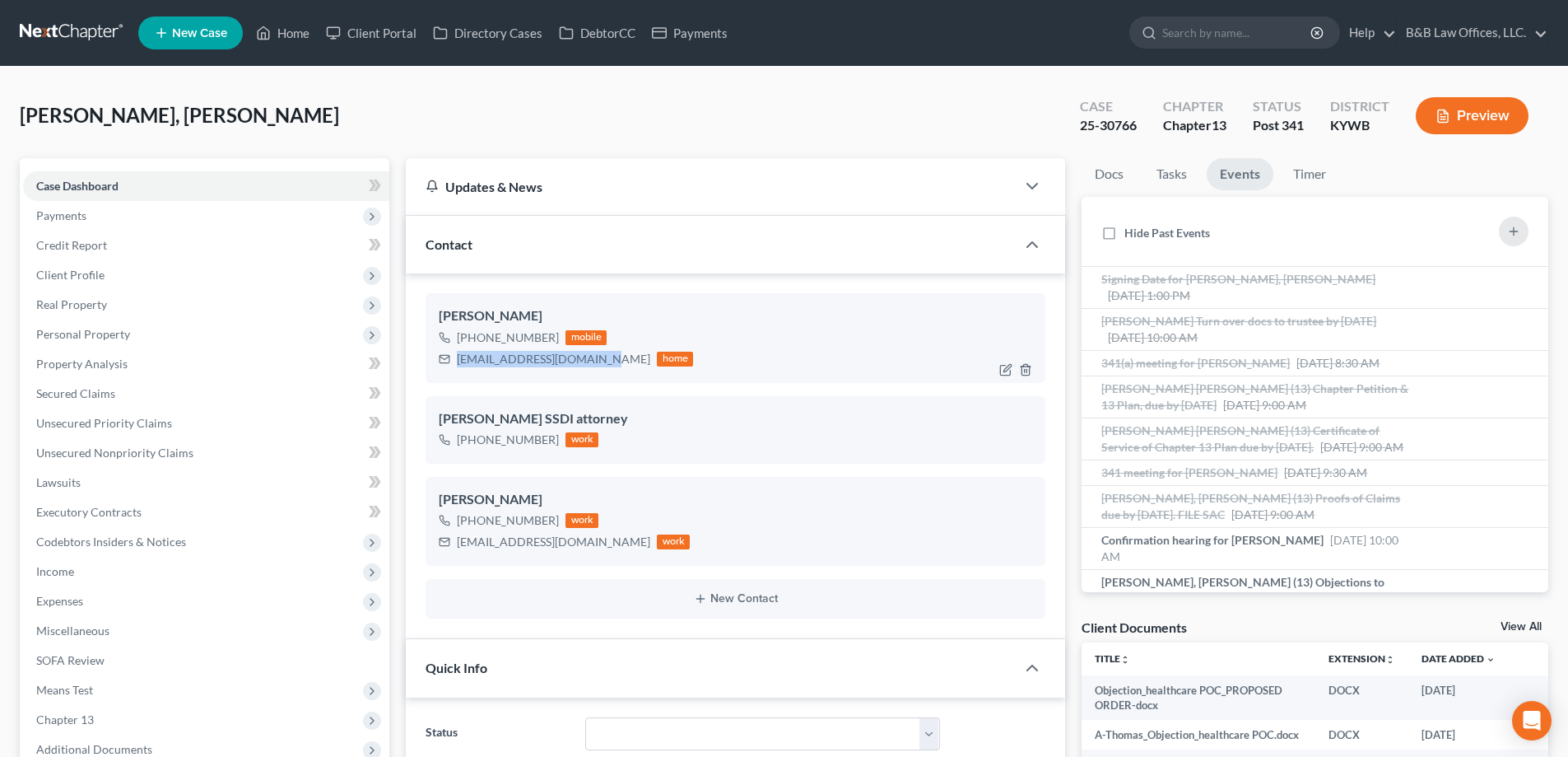
drag, startPoint x: 457, startPoint y: 359, endPoint x: 595, endPoint y: 368, distance: 138.3
click at [595, 368] on div "allisonwthomas@gmail.com home" at bounding box center [566, 359] width 255 height 22
copy div "allisonwthomas@gmail.com"
click at [289, 34] on link "Home" at bounding box center [282, 33] width 70 height 30
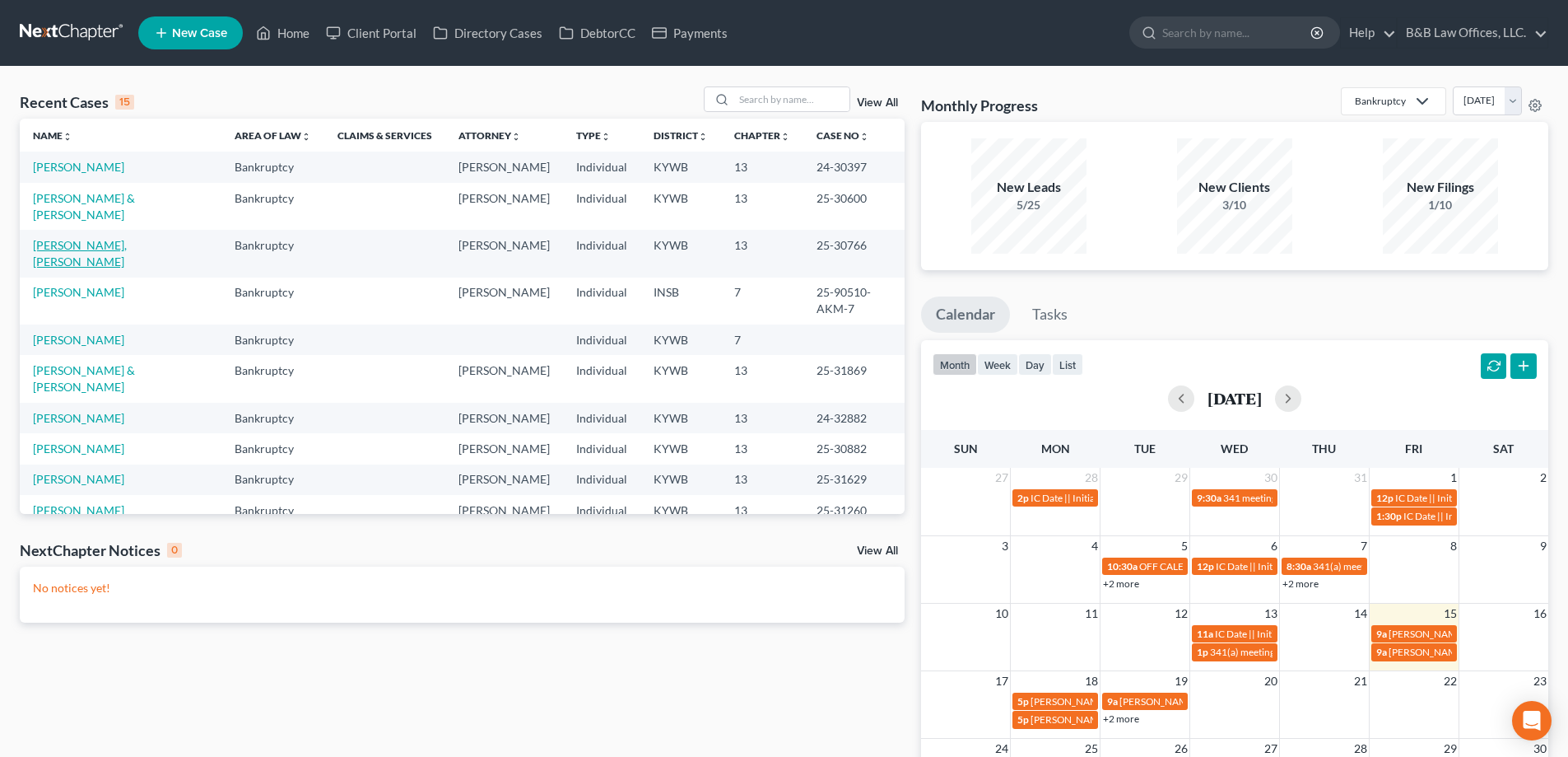
click at [78, 238] on link "Thomas Jr., Allison" at bounding box center [80, 253] width 94 height 30
select select "2"
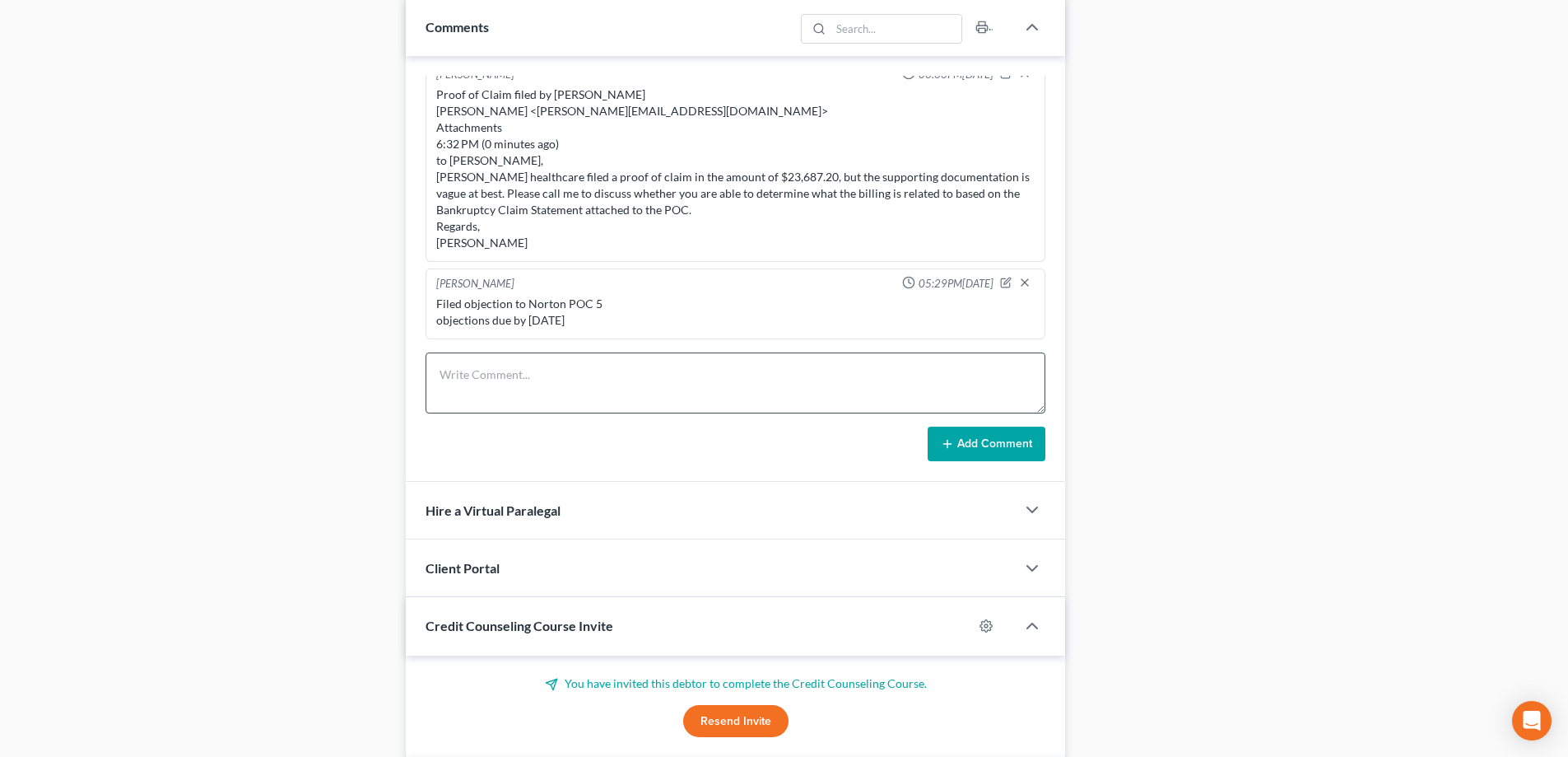
scroll to position [988, 0]
click at [1000, 283] on icon "button" at bounding box center [1005, 280] width 11 height 11
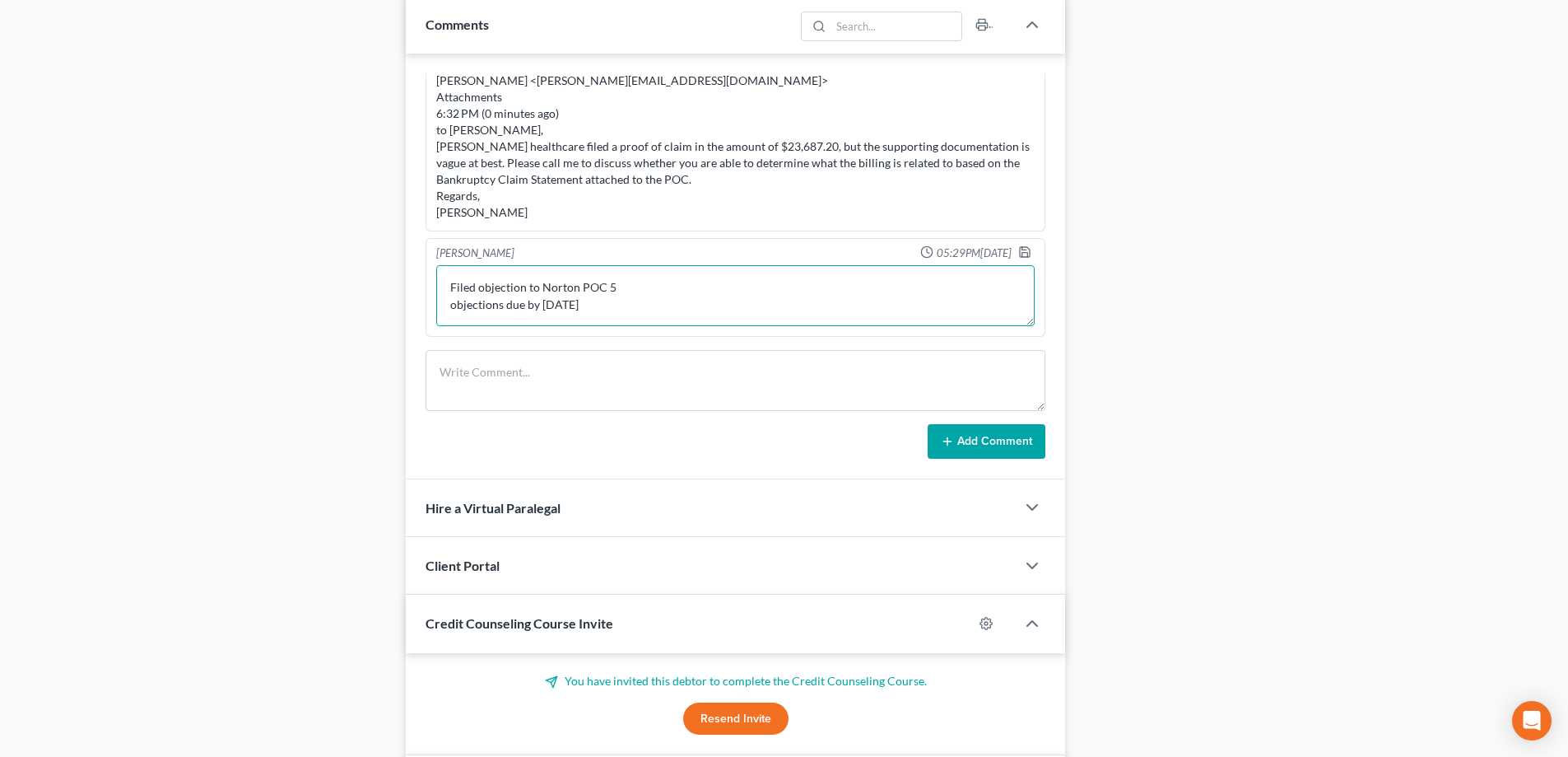
click at [596, 326] on textarea "Filed objection to Norton POC 5 objections due by 9/15/25" at bounding box center [735, 295] width 599 height 61
type textarea "Filed objection to Norton POC 5 objections due by 9/15/25 Mailed notice to Debt…"
click at [1018, 259] on icon "button" at bounding box center [1024, 251] width 13 height 13
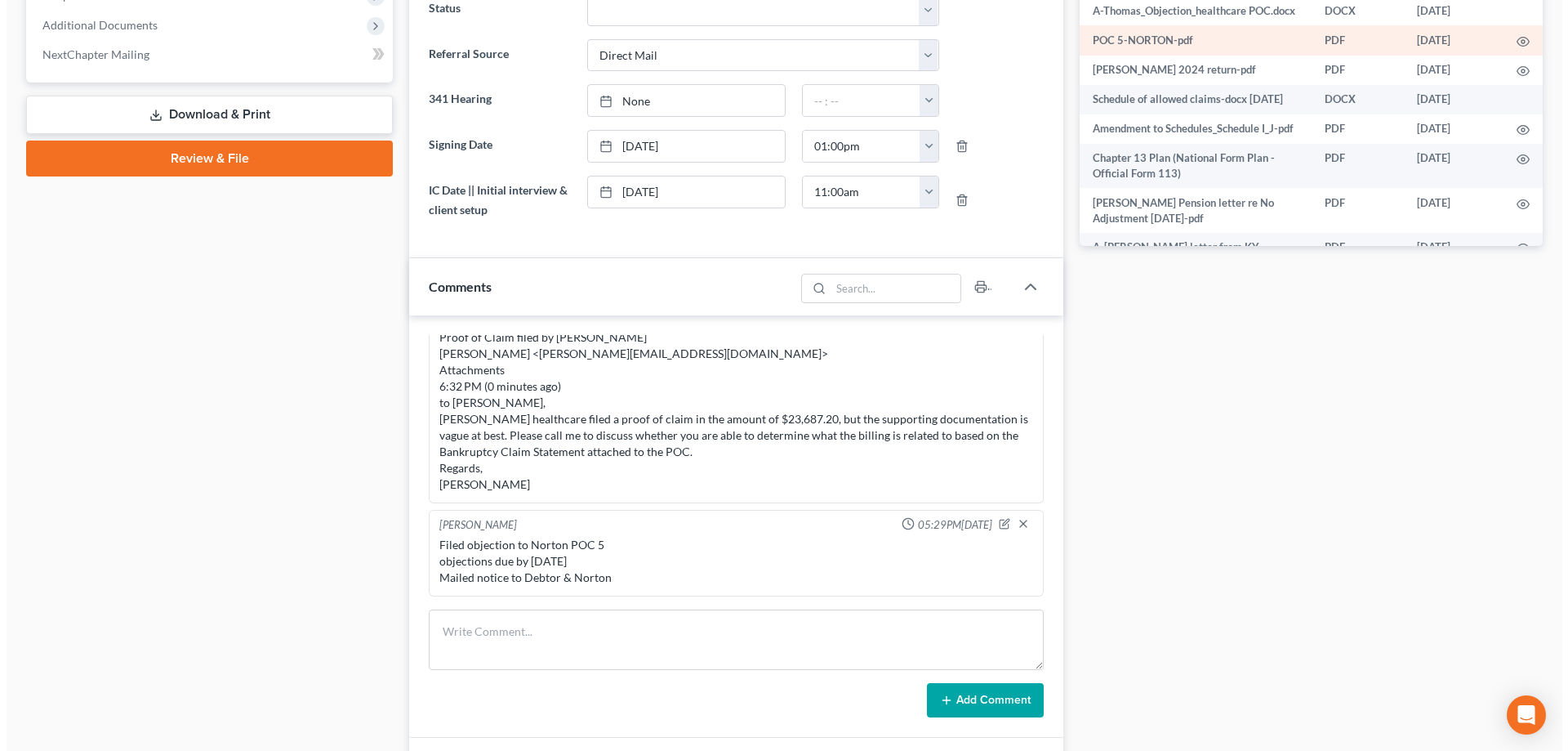
scroll to position [490, 0]
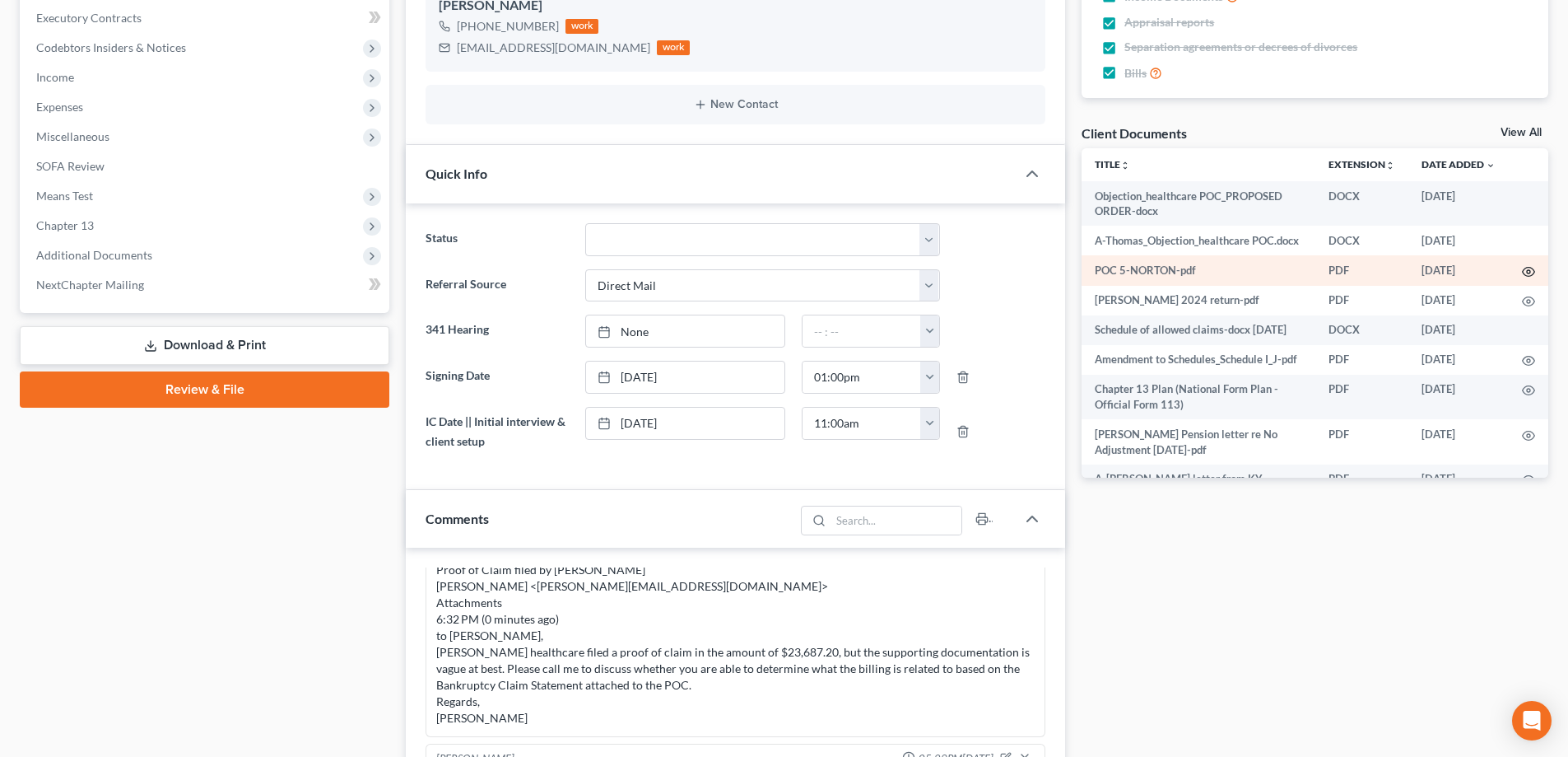
click at [1522, 278] on icon "button" at bounding box center [1528, 271] width 13 height 13
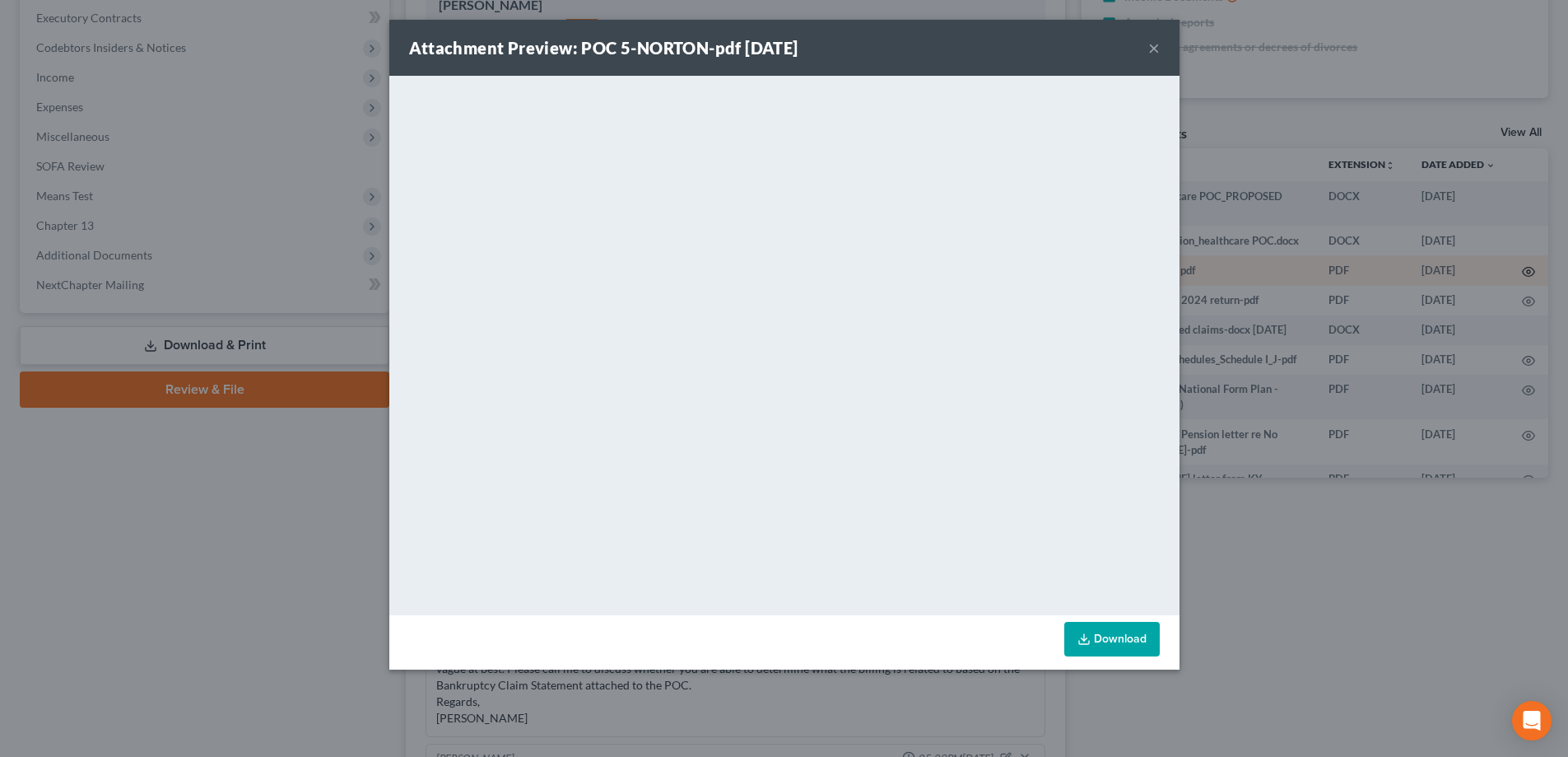
scroll to position [11325, 0]
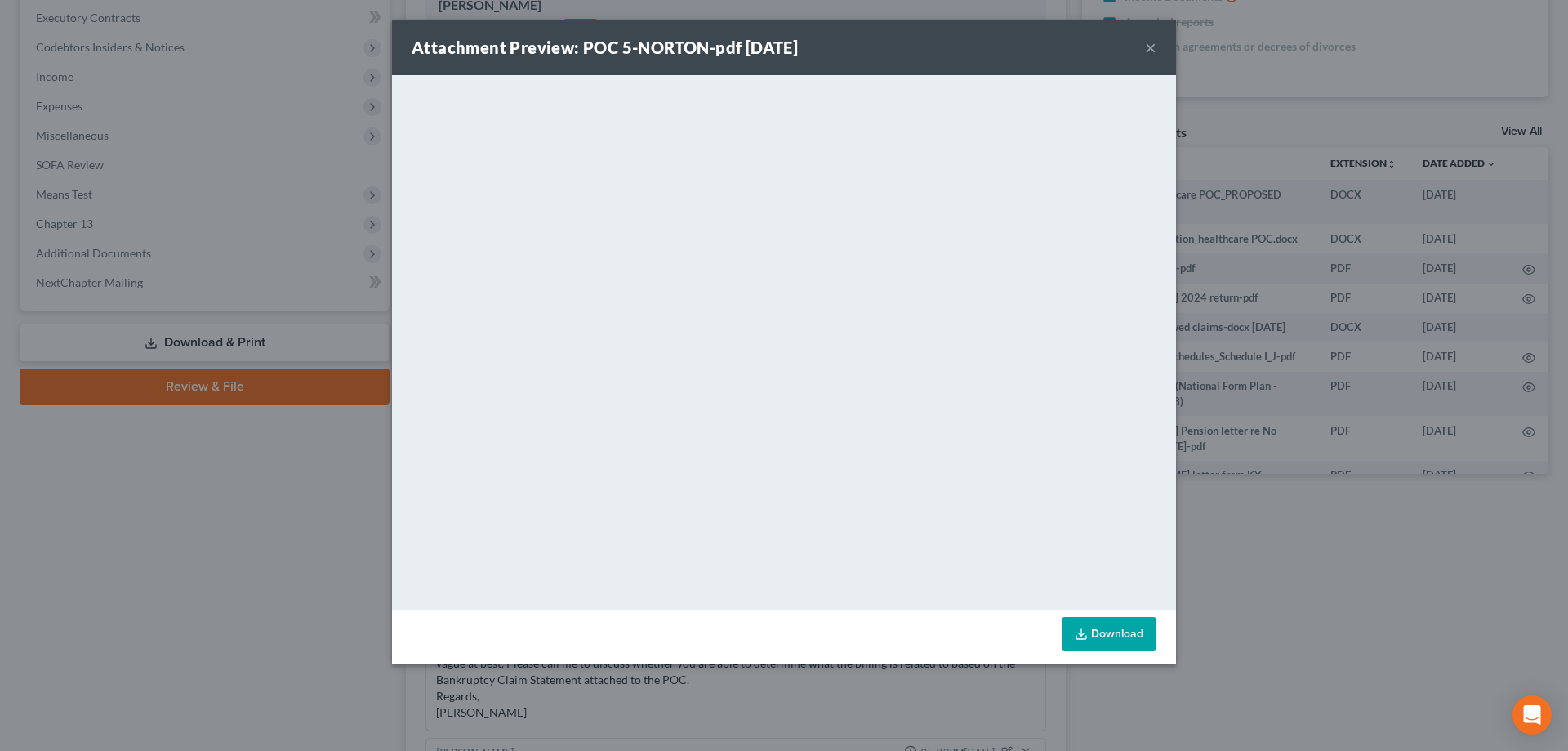
click at [1146, 47] on button "×" at bounding box center [1150, 47] width 11 height 20
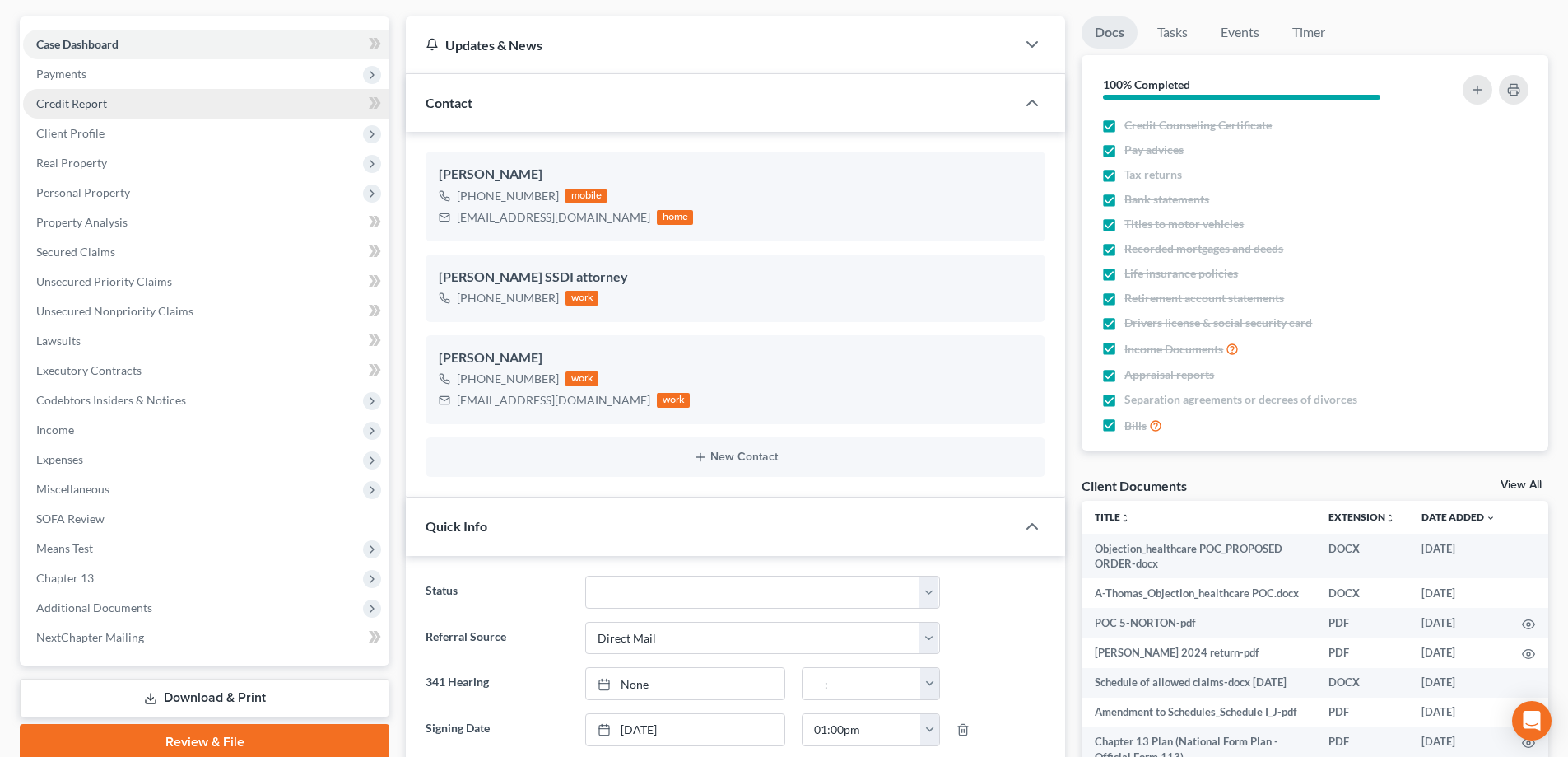
scroll to position [0, 0]
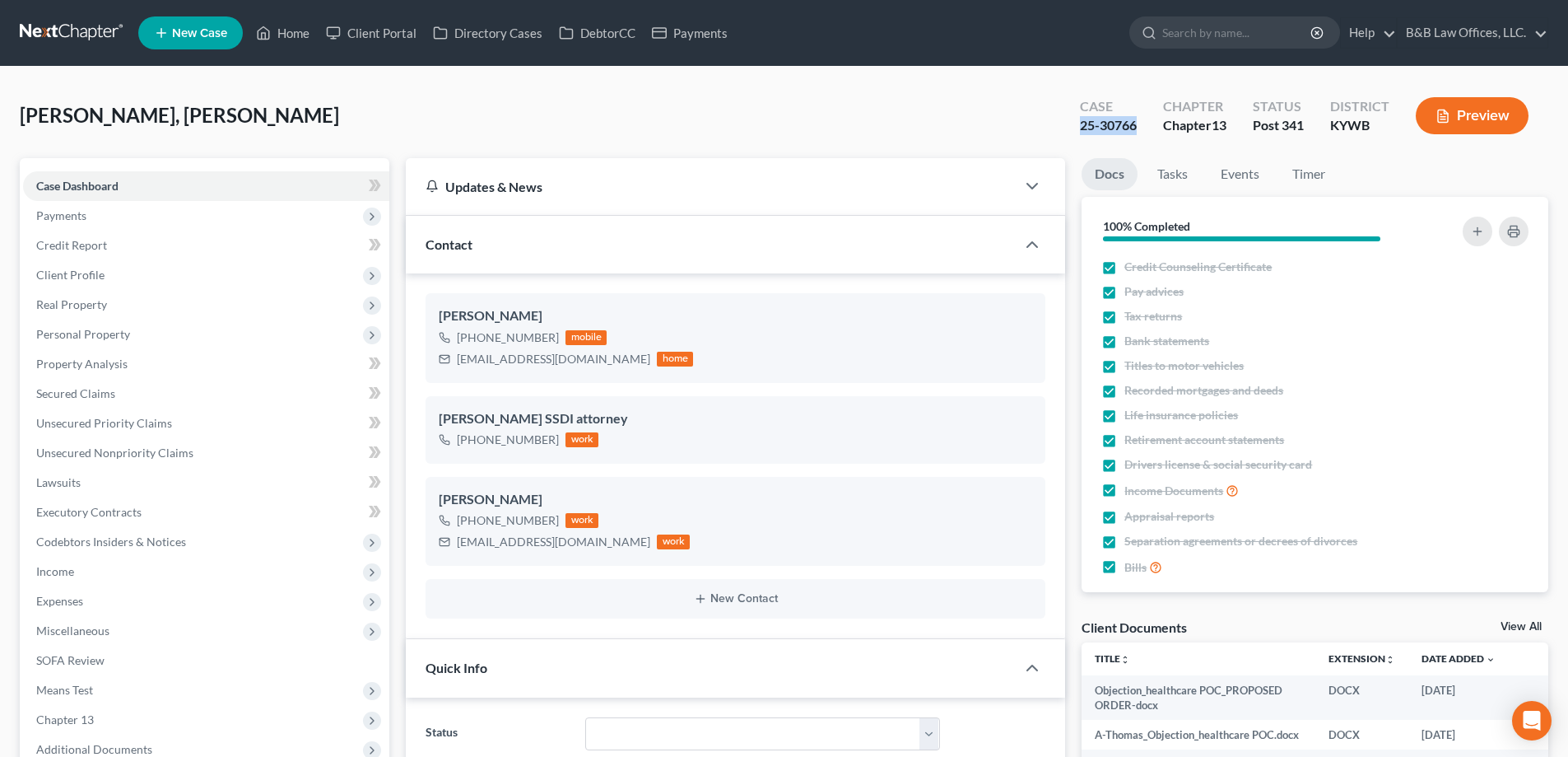
drag, startPoint x: 1055, startPoint y: 124, endPoint x: 1140, endPoint y: 131, distance: 85.3
click at [1140, 131] on div "Thomas Jr., Allison Upgraded Case 25-30766 Chapter Chapter 13 Status Post 341 D…" at bounding box center [784, 122] width 1528 height 71
copy div "25-30766"
click at [90, 183] on span "Case Dashboard" at bounding box center [77, 186] width 83 height 14
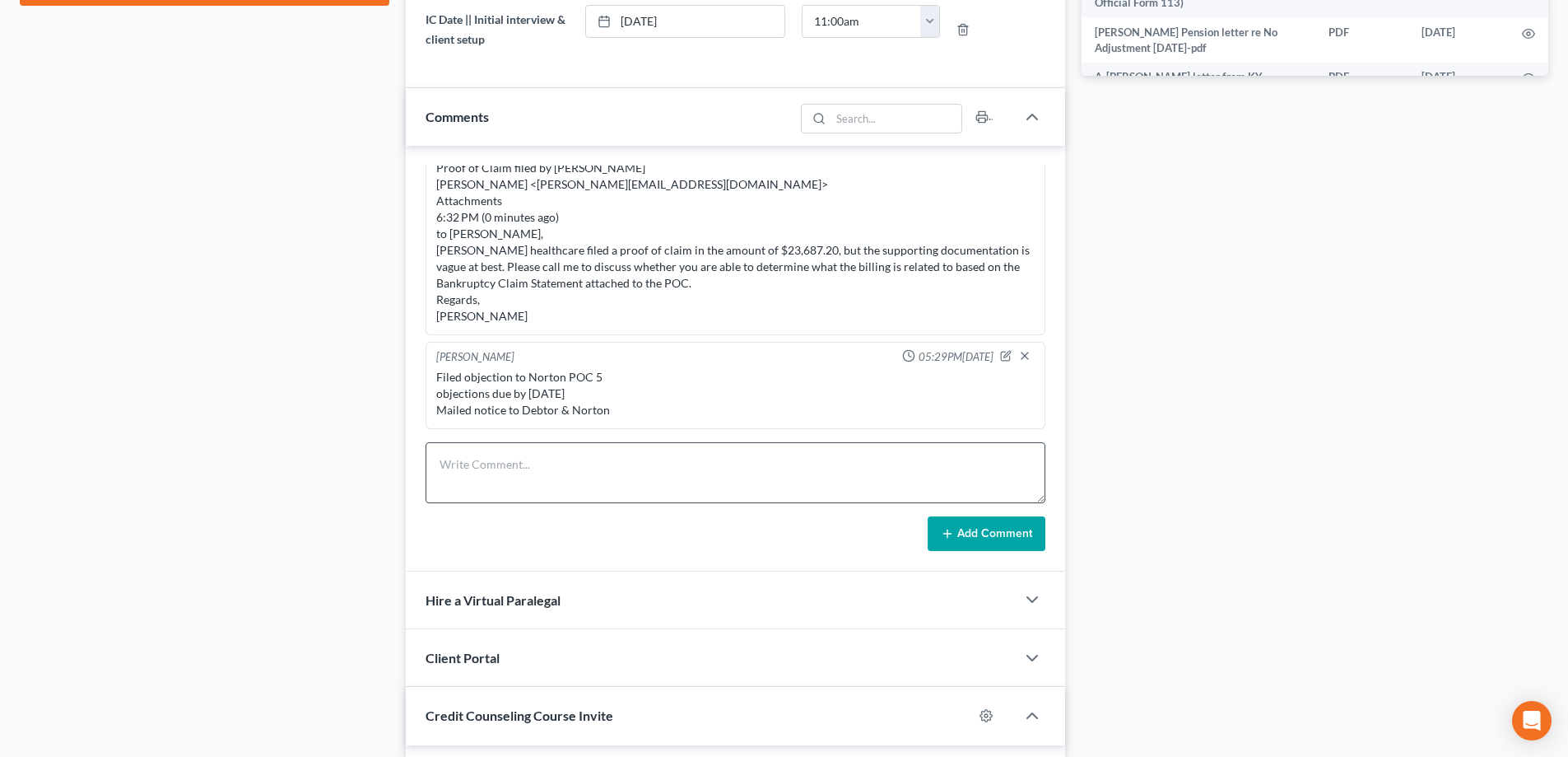
scroll to position [988, 0]
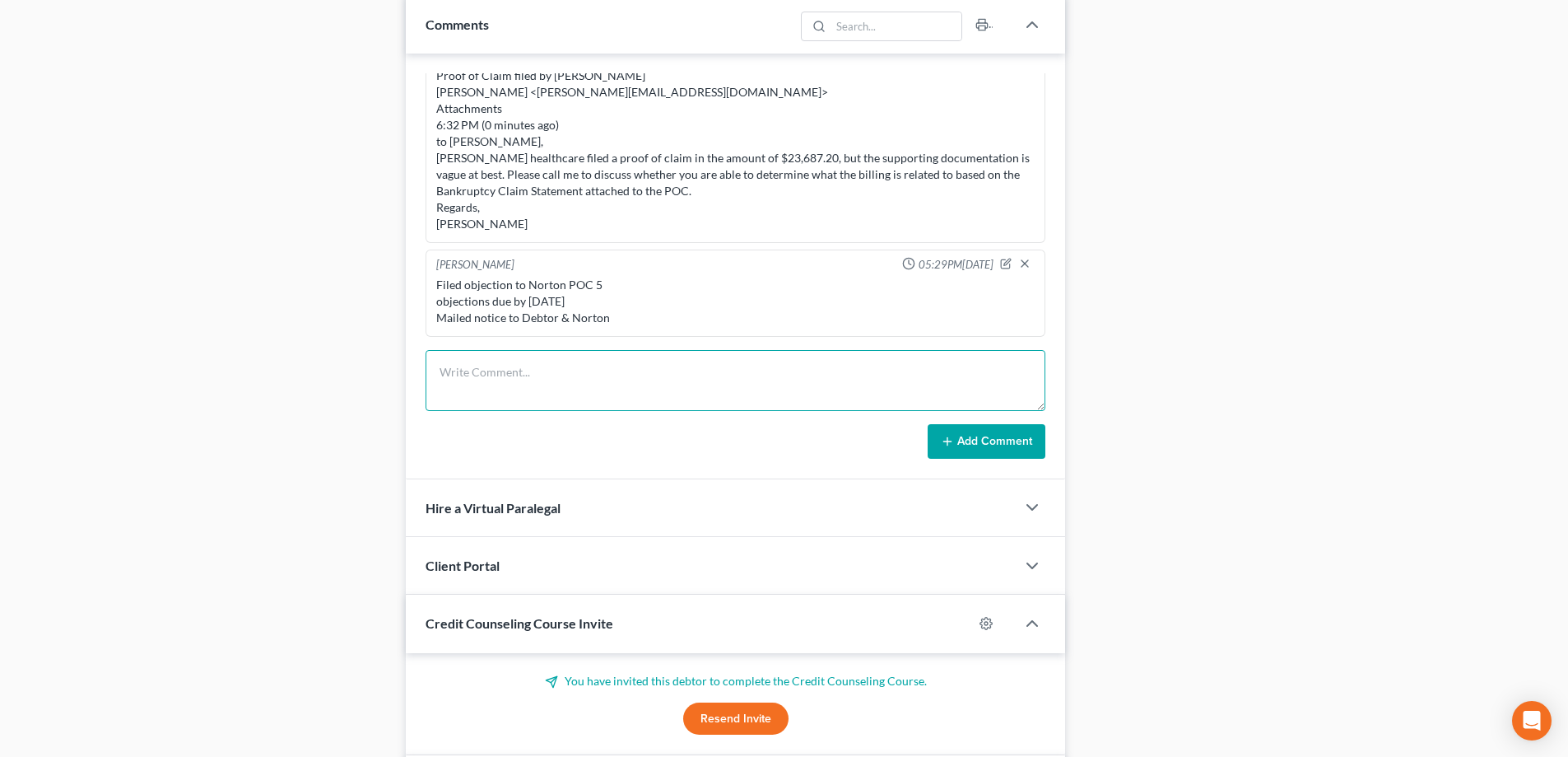
click at [474, 375] on textarea at bounding box center [735, 381] width 619 height 61
paste textarea "25-30766 WDKY Philip Beaton <philip@bblawoffice.net> Attachments 6:11 PM (0 min…"
click at [462, 383] on textarea "25-30766 WDKY Philip Beaton <philip@bblawoffice.net> Attachments 6:11 PM (0 min…" at bounding box center [735, 381] width 619 height 61
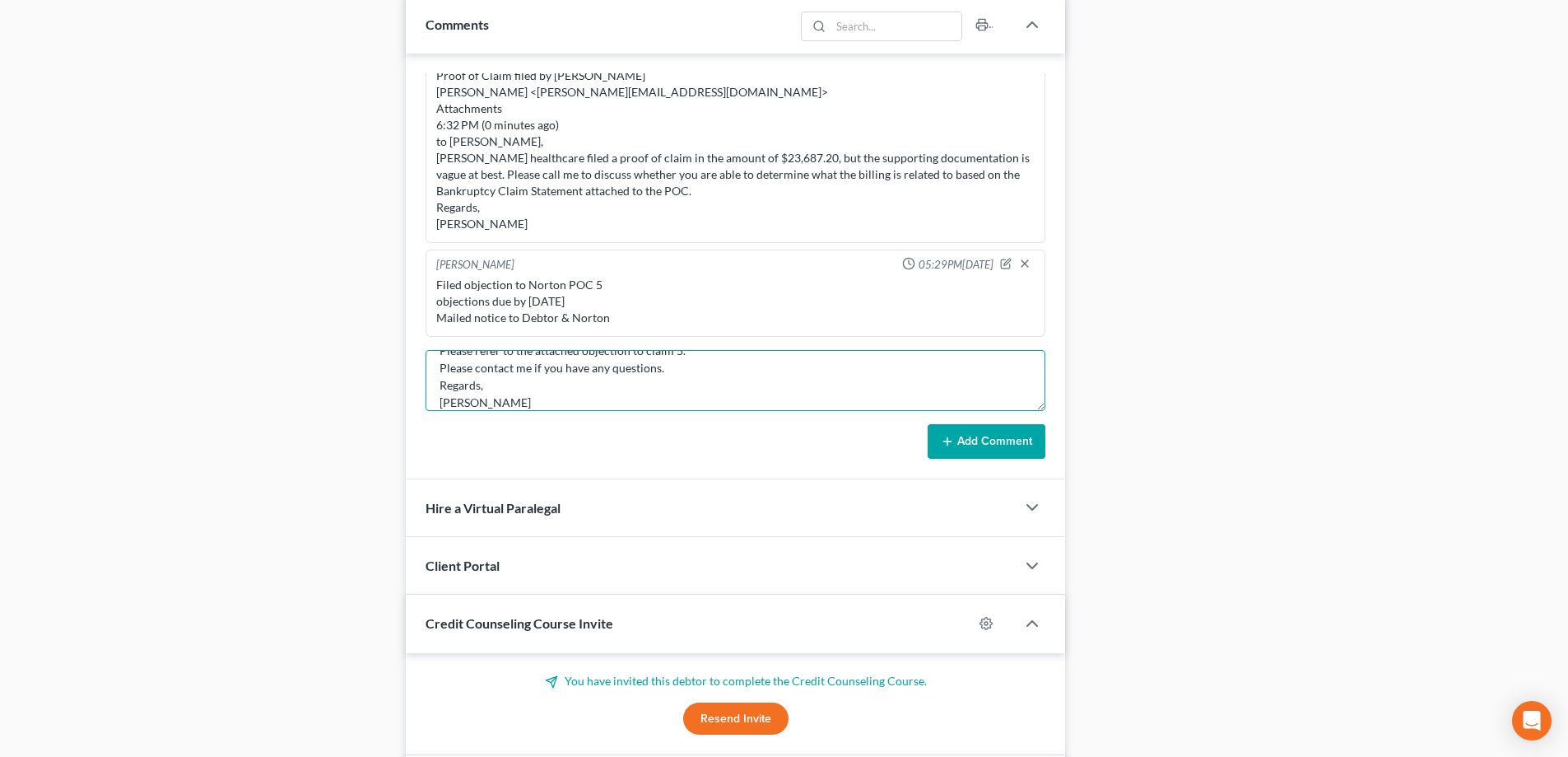
type textarea "25-30766 WDKY Philip Beaton <philip@bblawoffice.net> Attachments 6:11 PM (0 min…"
click at [960, 437] on button "Add Comment" at bounding box center [986, 442] width 117 height 35
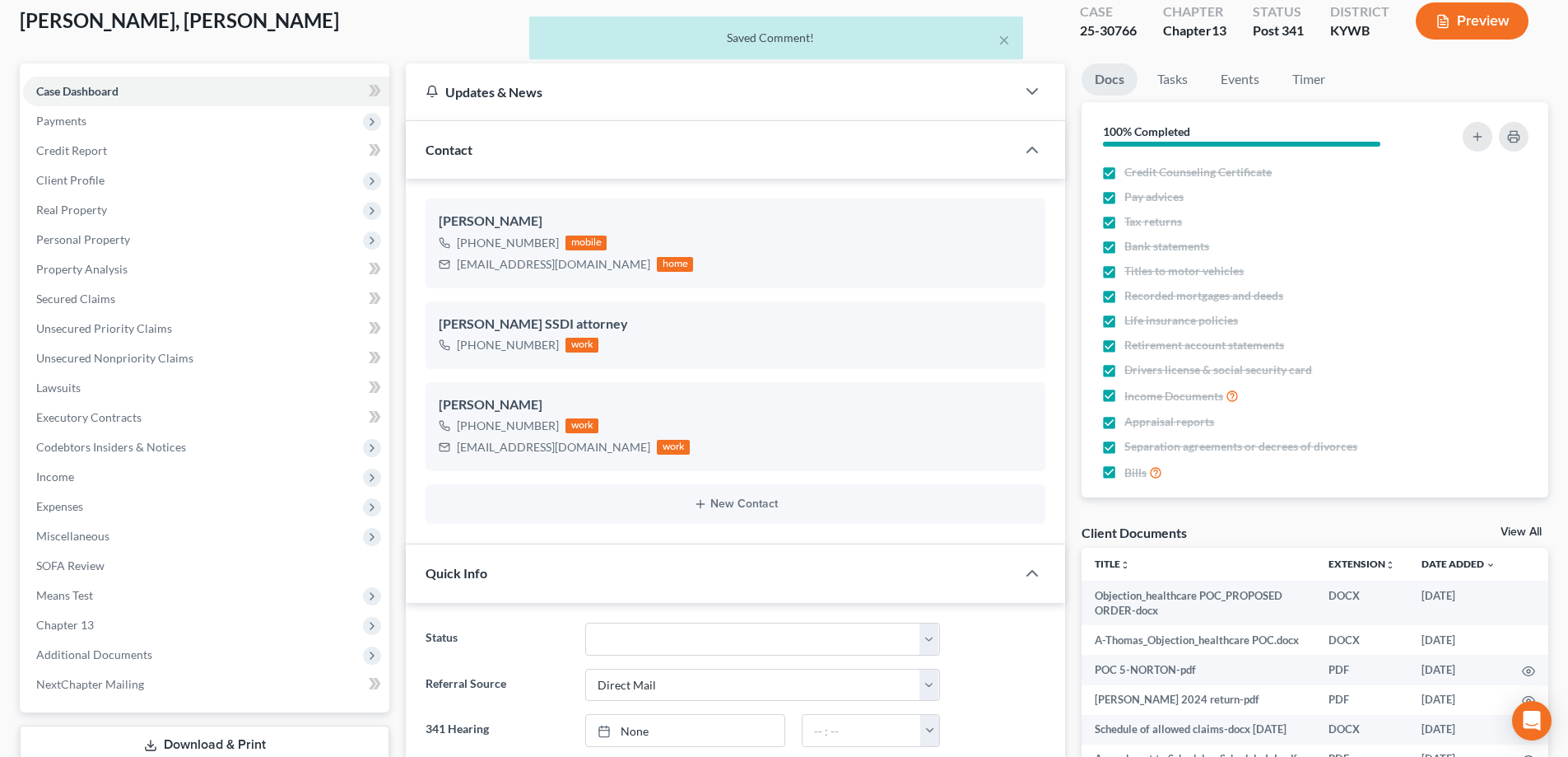
scroll to position [83, 0]
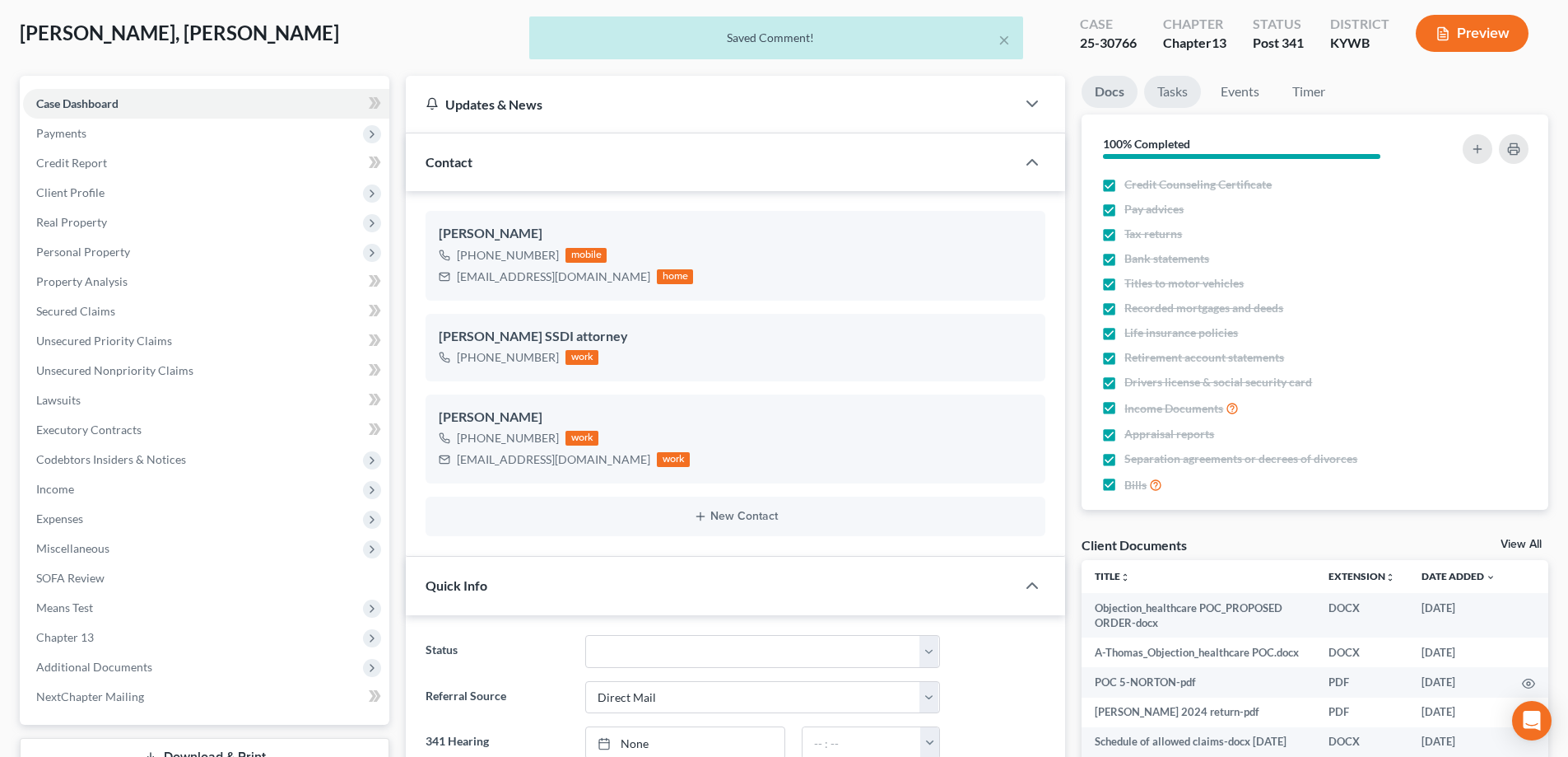
click at [1176, 93] on link "Tasks" at bounding box center [1172, 91] width 56 height 32
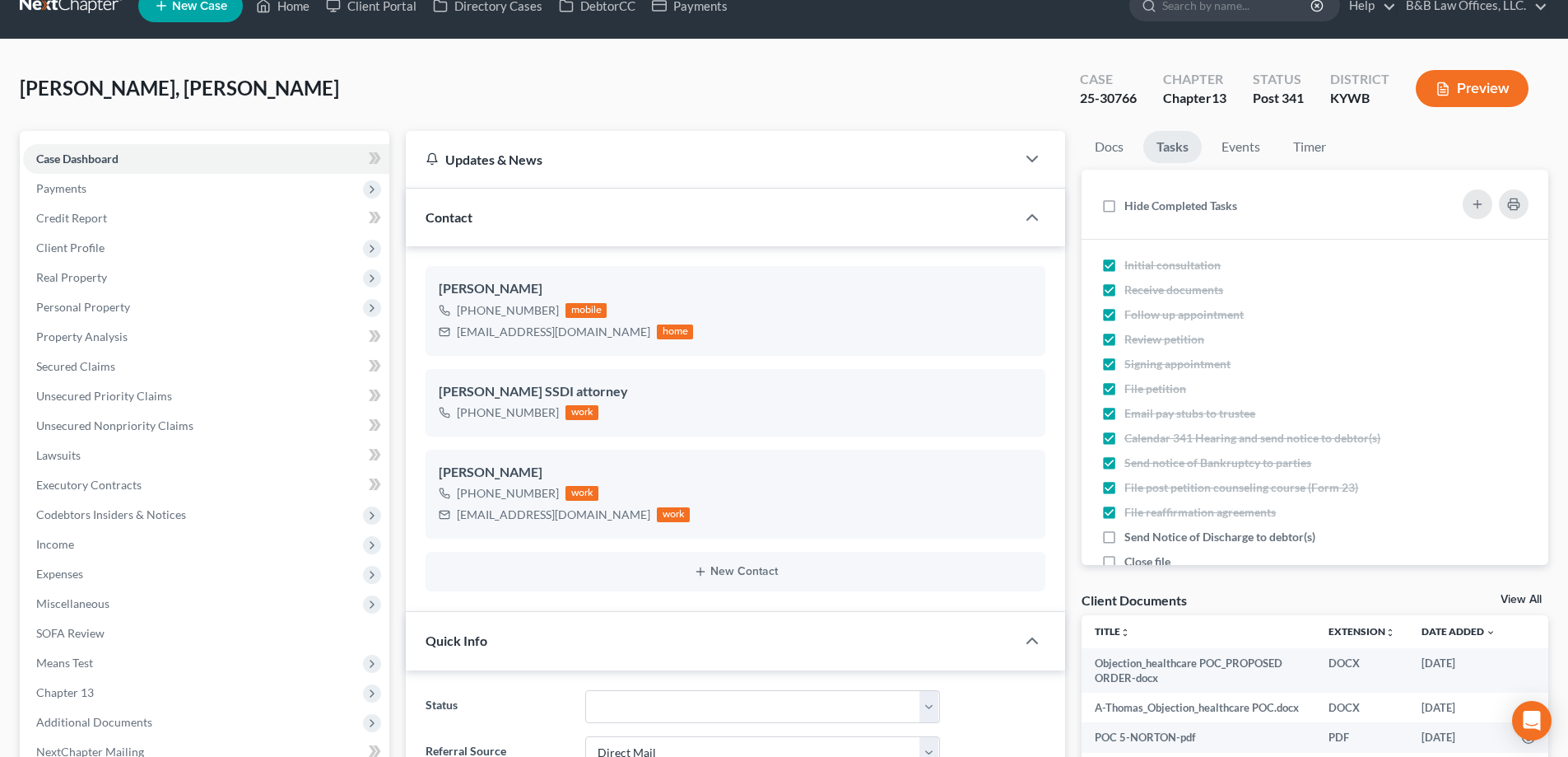
scroll to position [0, 0]
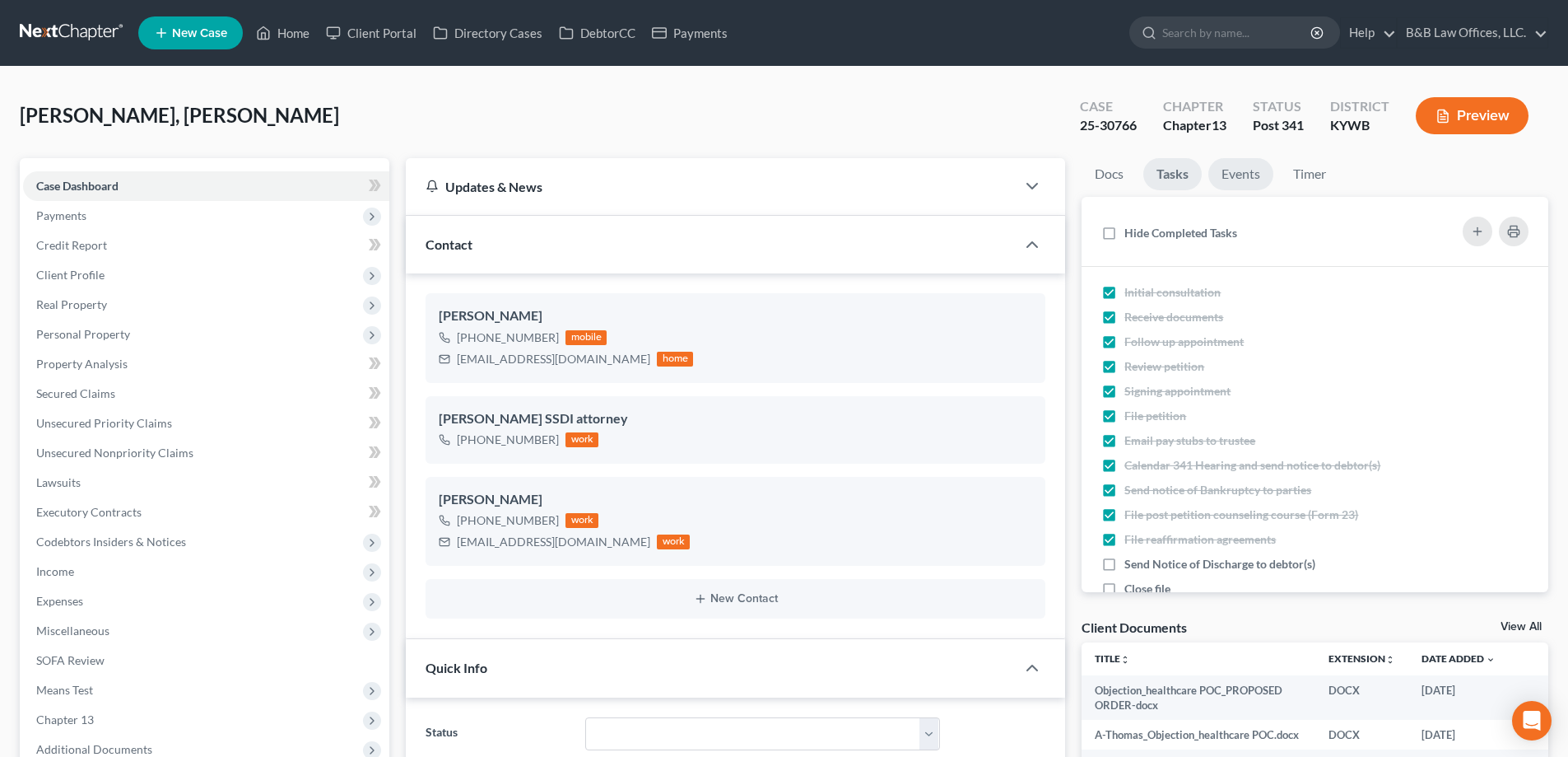
click at [1234, 173] on link "Events" at bounding box center [1241, 174] width 65 height 32
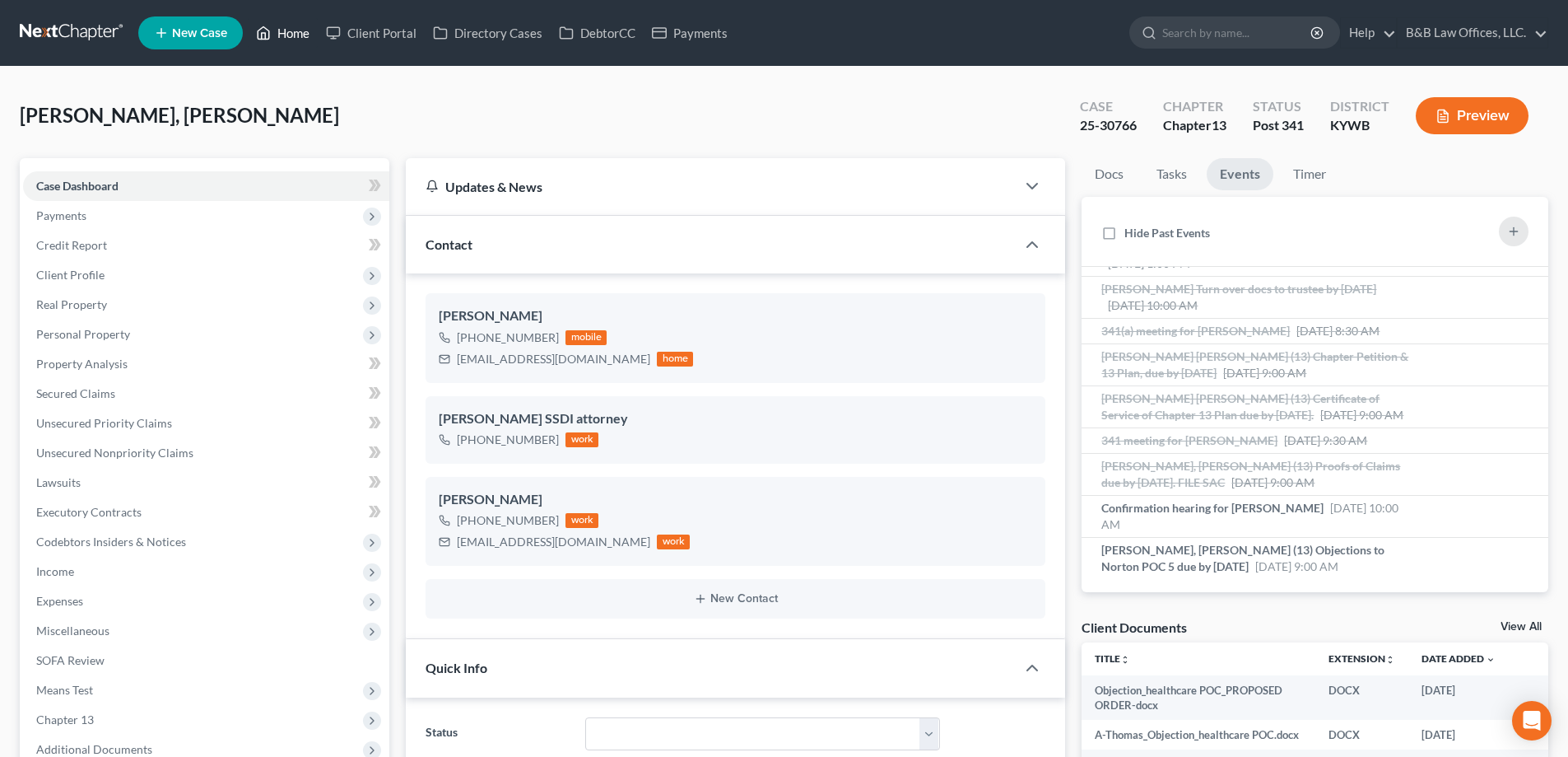
click at [294, 34] on link "Home" at bounding box center [282, 33] width 70 height 30
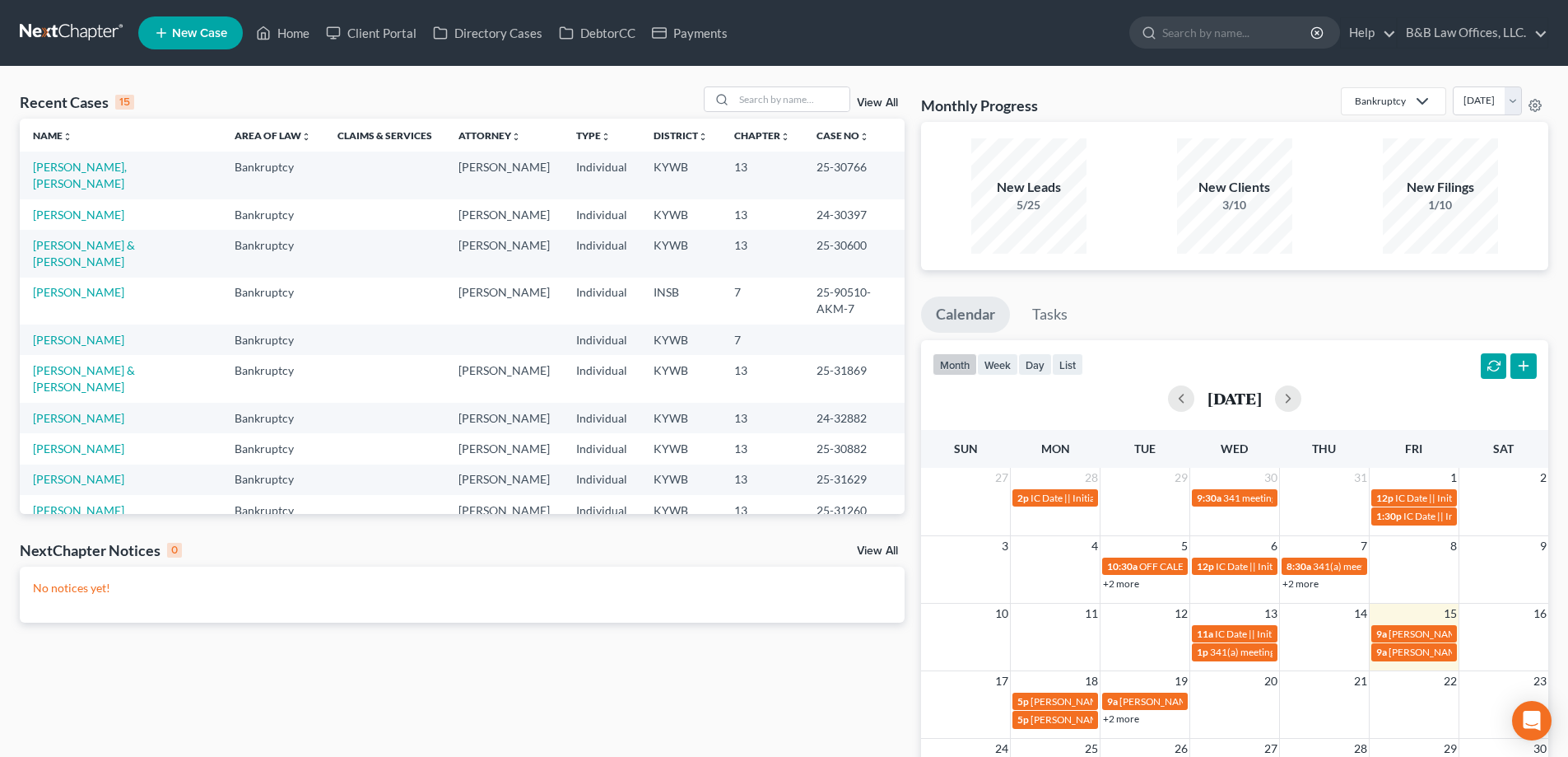
click at [183, 27] on span "New Case" at bounding box center [199, 33] width 55 height 12
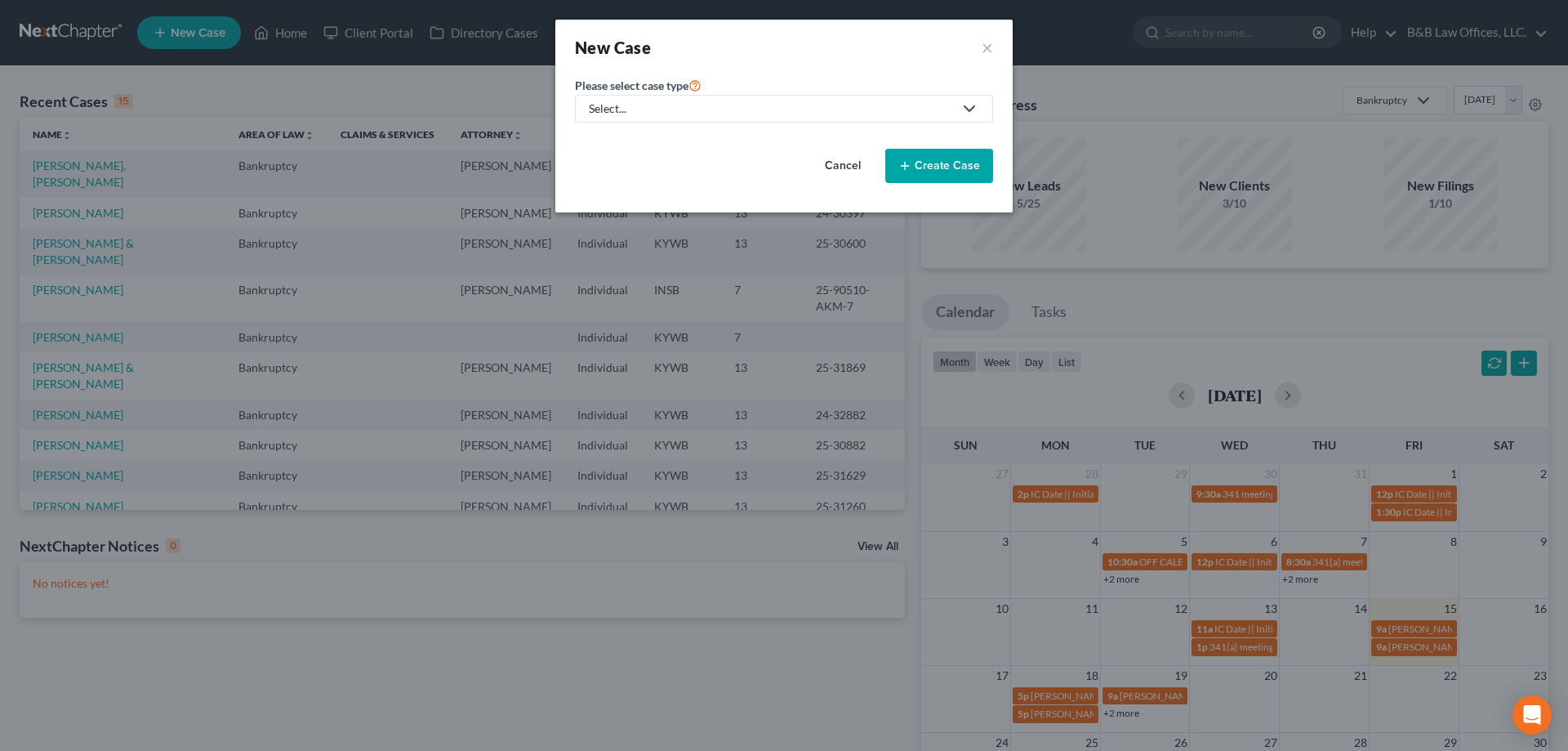
click at [652, 110] on div "Select..." at bounding box center [771, 109] width 365 height 16
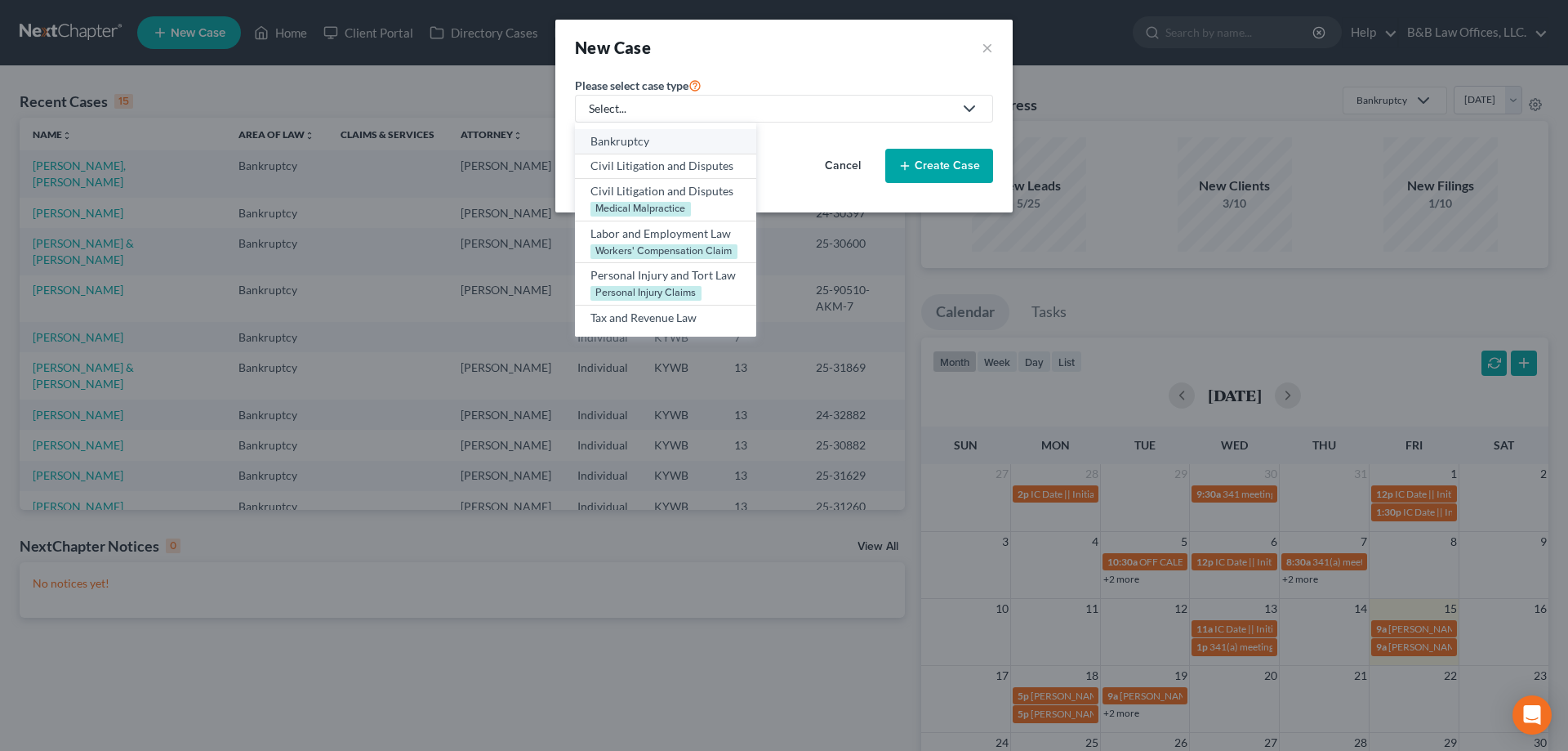
click at [646, 145] on div "Bankruptcy" at bounding box center [665, 141] width 150 height 16
select select "33"
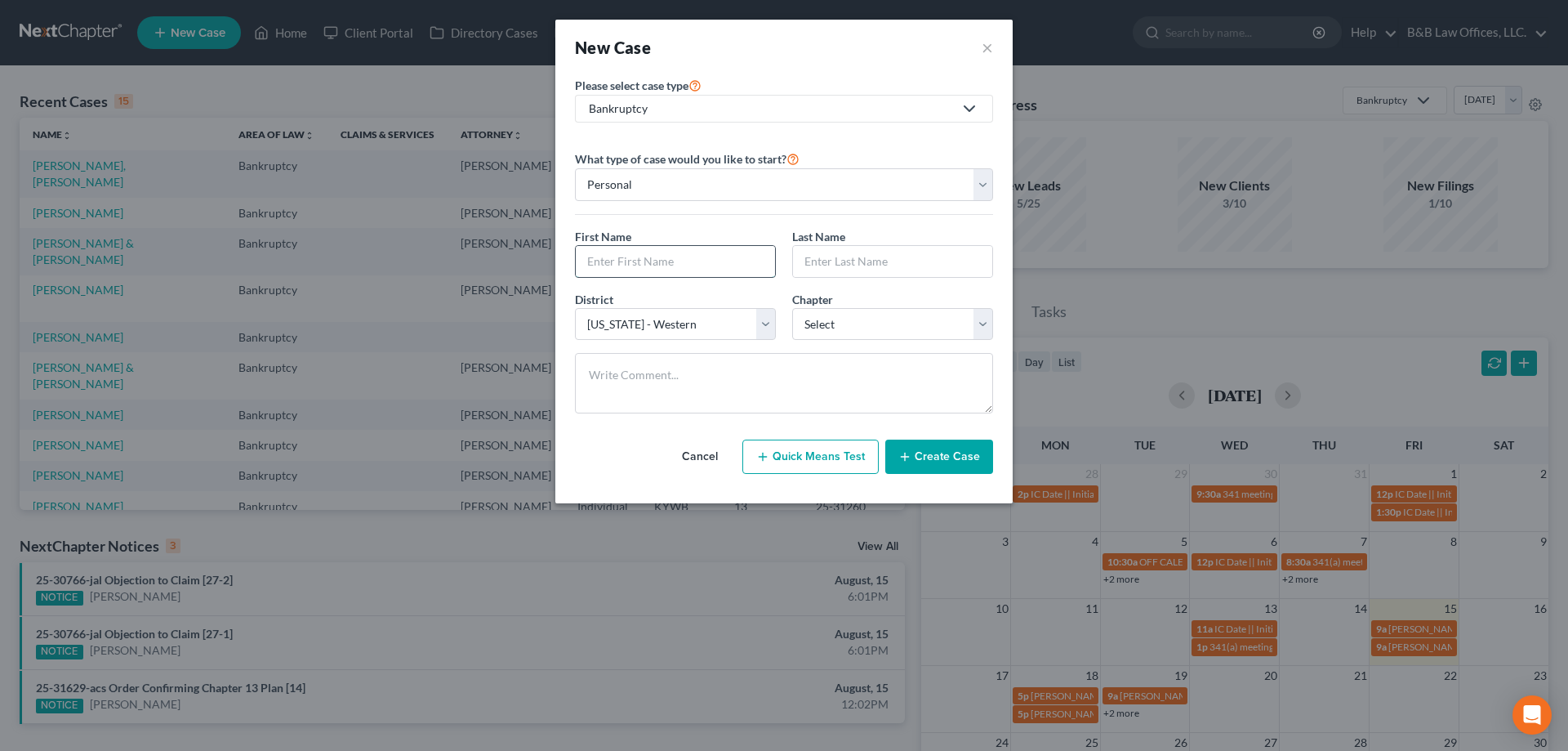
click at [620, 271] on input "text" at bounding box center [675, 261] width 199 height 31
type input "Christine"
type input "Fields-Harris"
click at [669, 333] on select "Select Alabama - Middle Alabama - Northern Alabama - Southern Alaska Arizona Ar…" at bounding box center [675, 324] width 201 height 33
select select "28"
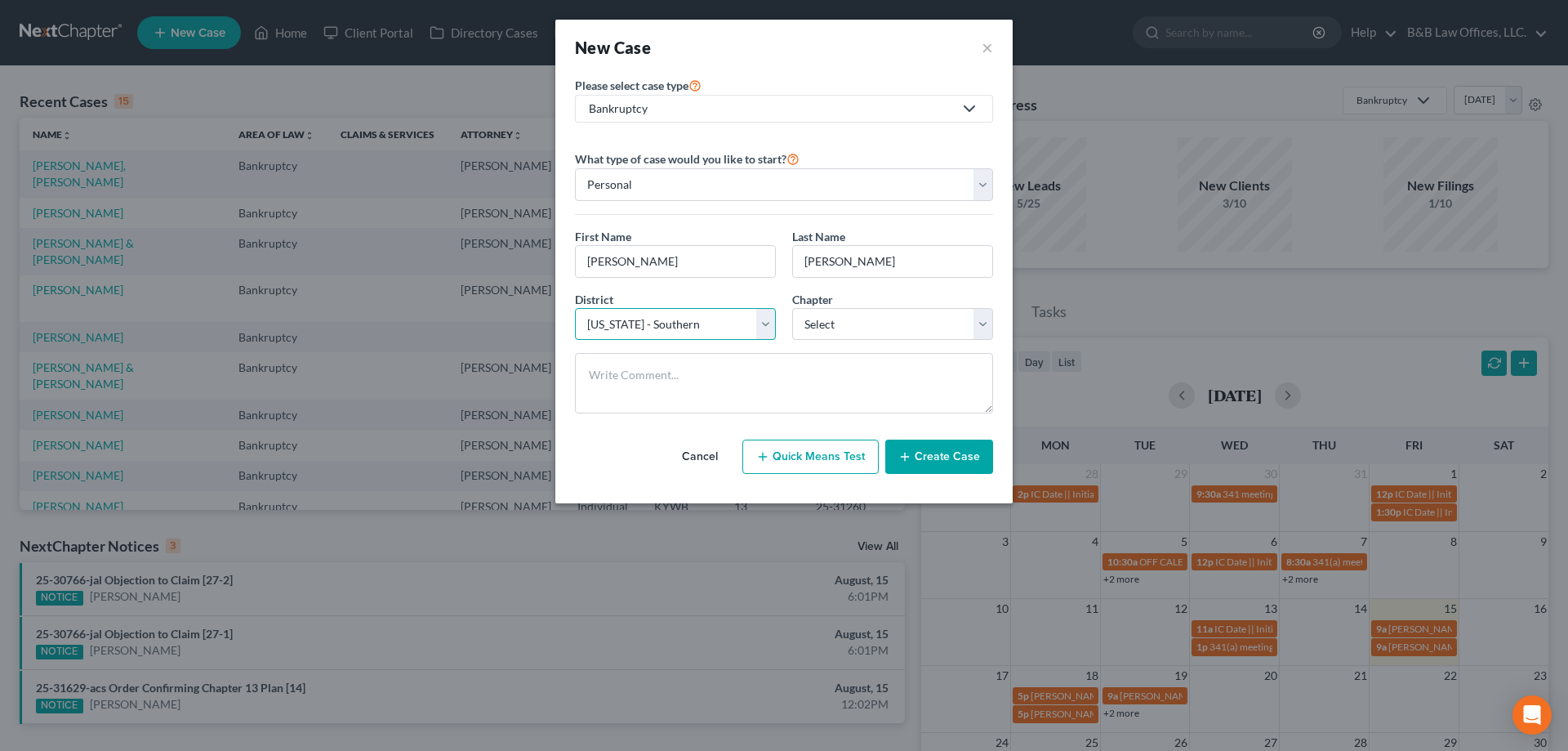
click at [575, 308] on select "Select Alabama - Middle Alabama - Northern Alabama - Southern Alaska Arizona Ar…" at bounding box center [675, 324] width 201 height 33
click at [835, 326] on select "Select 7 11 12 13" at bounding box center [892, 324] width 201 height 33
select select "0"
click at [792, 308] on select "Select 7 11 12 13" at bounding box center [892, 324] width 201 height 33
click at [946, 460] on button "Create Case" at bounding box center [939, 457] width 108 height 34
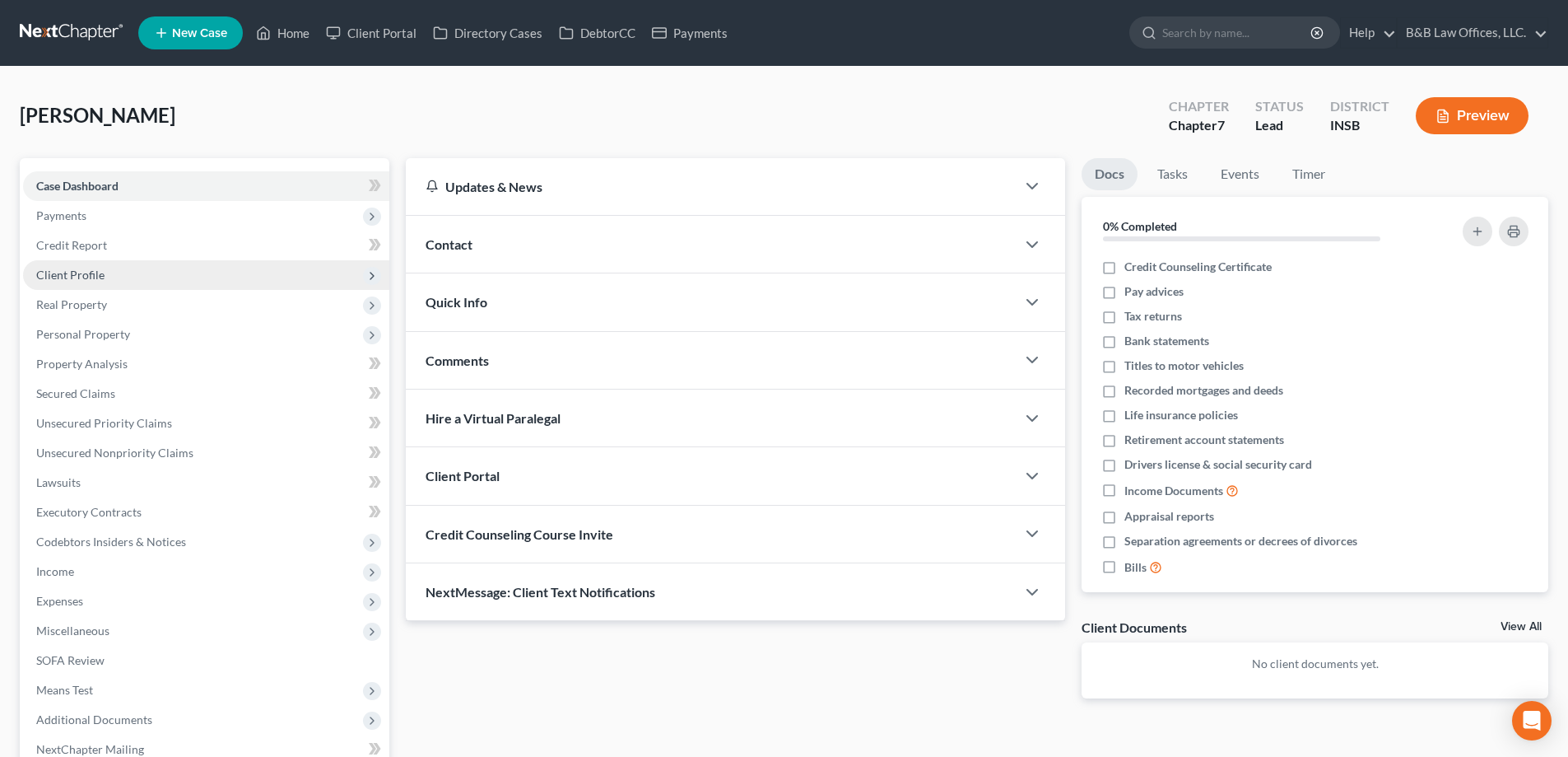
click at [135, 280] on span "Client Profile" at bounding box center [207, 275] width 367 height 30
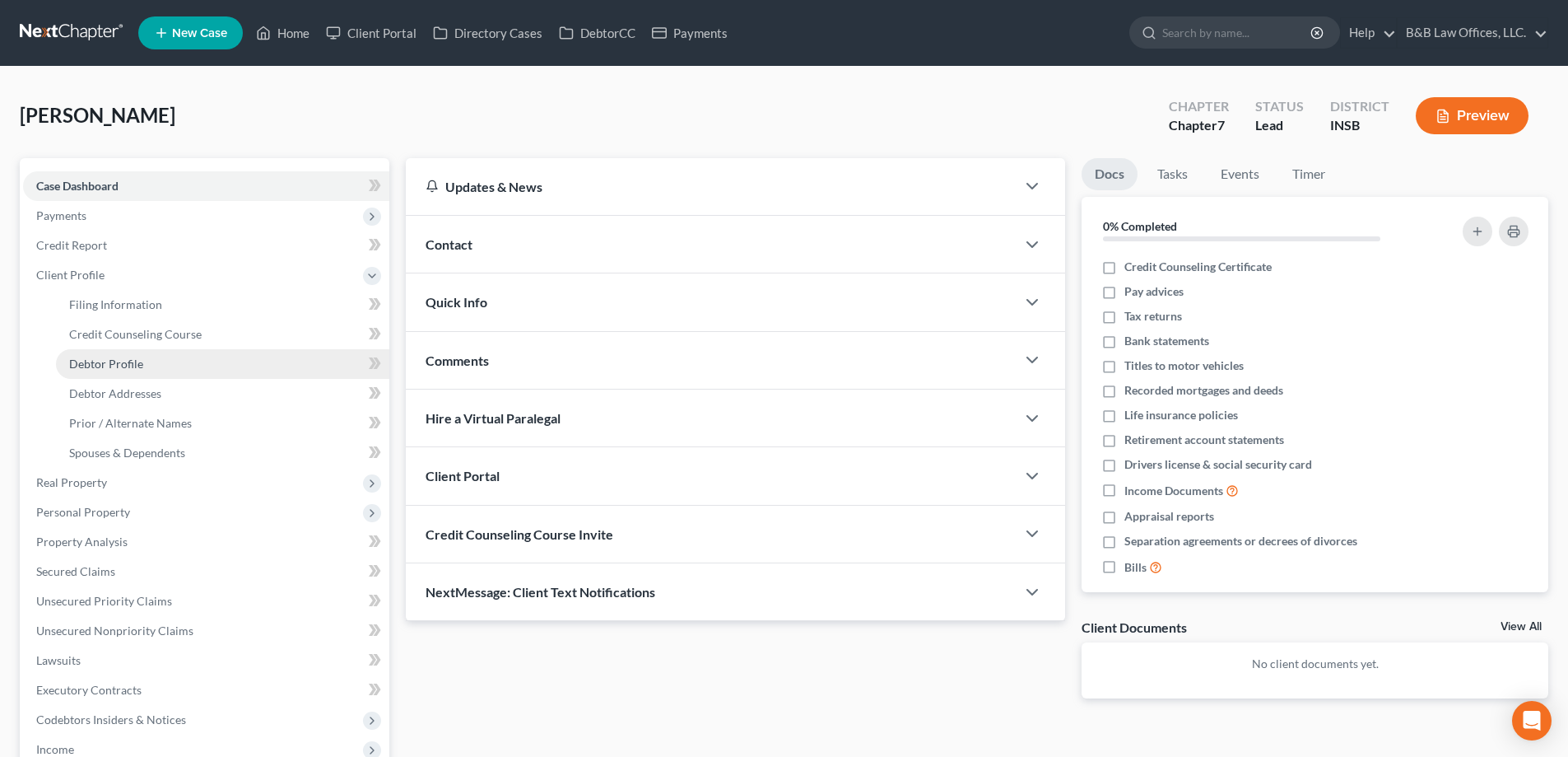
click at [122, 360] on span "Debtor Profile" at bounding box center [106, 363] width 74 height 14
select select "0"
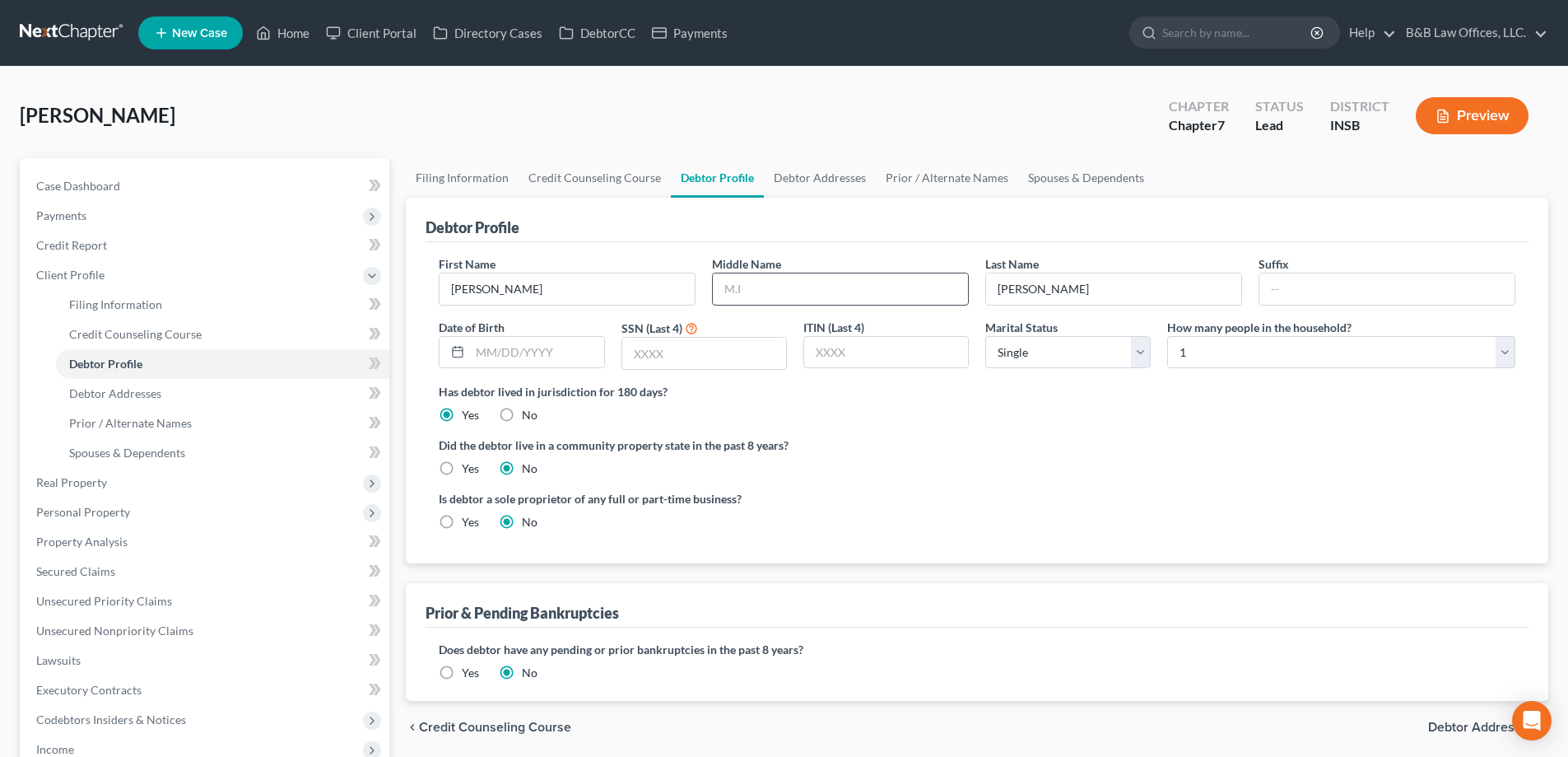
click at [765, 288] on input "text" at bounding box center [840, 289] width 255 height 31
click at [509, 360] on input "text" at bounding box center [536, 353] width 133 height 31
click at [804, 170] on link "Debtor Addresses" at bounding box center [819, 177] width 112 height 39
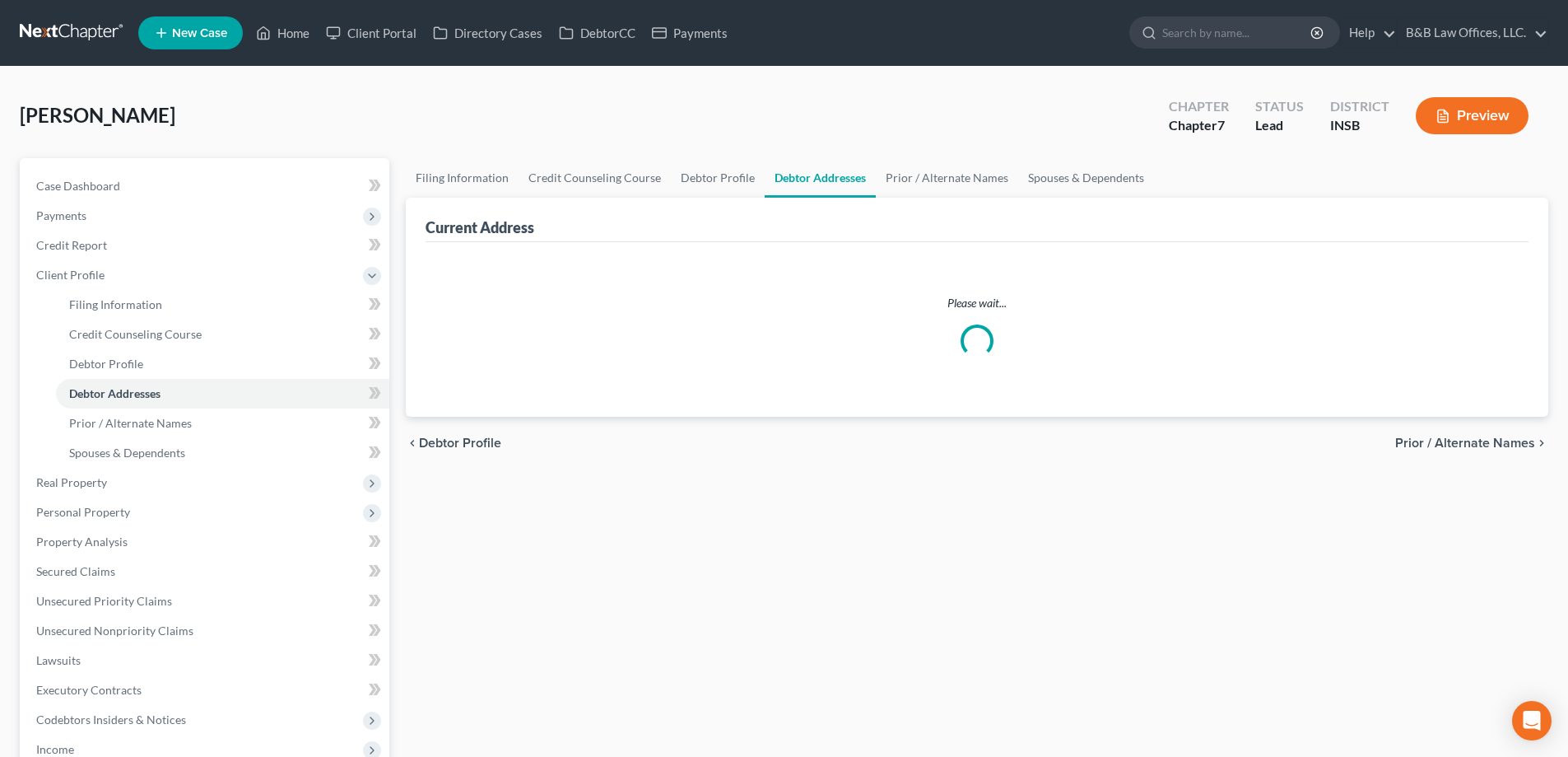
select select "0"
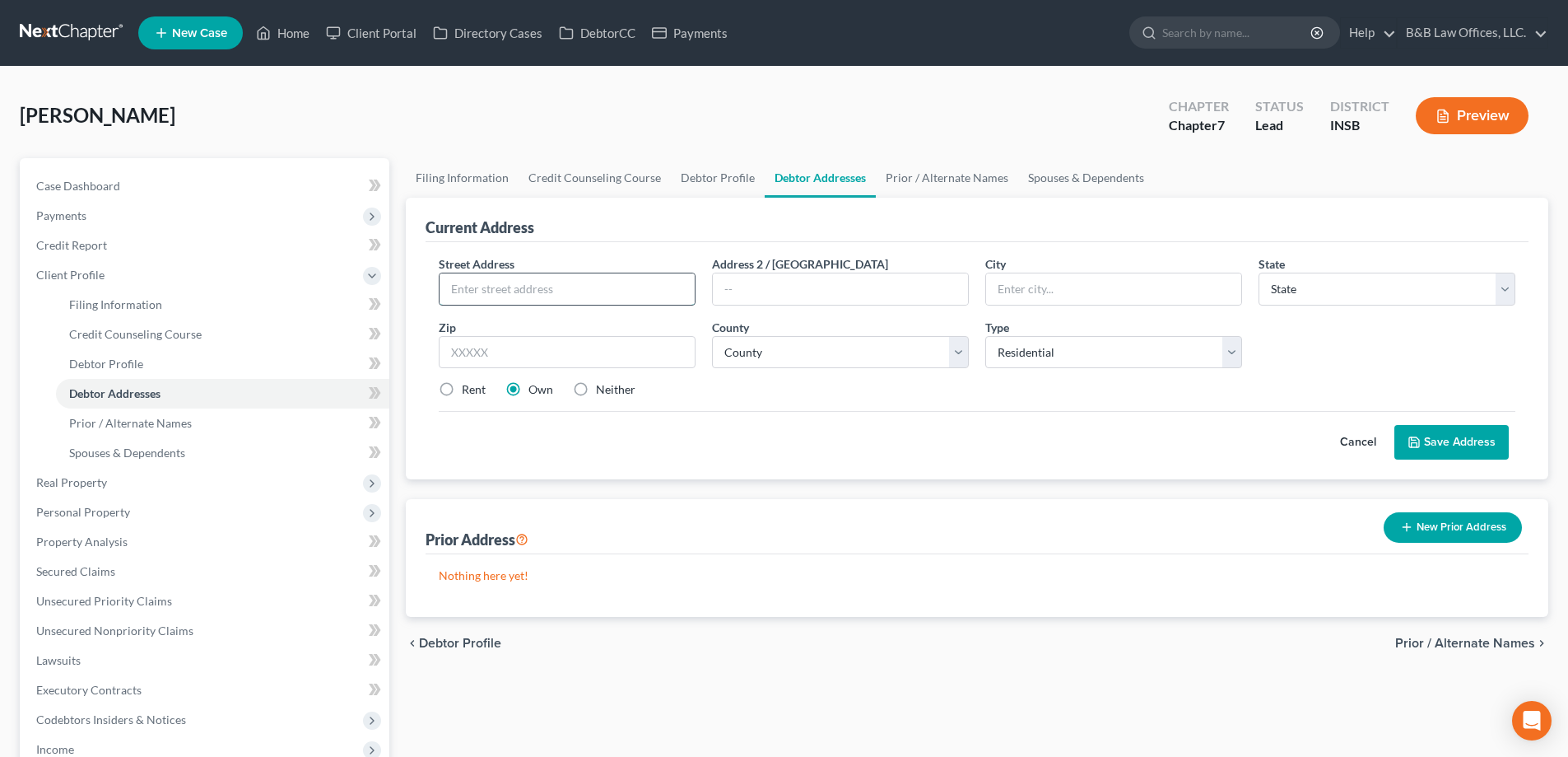
click at [507, 290] on input "text" at bounding box center [567, 289] width 255 height 31
type input "2211 W 12th Street"
type input "46016"
type input "Anderson"
select select "15"
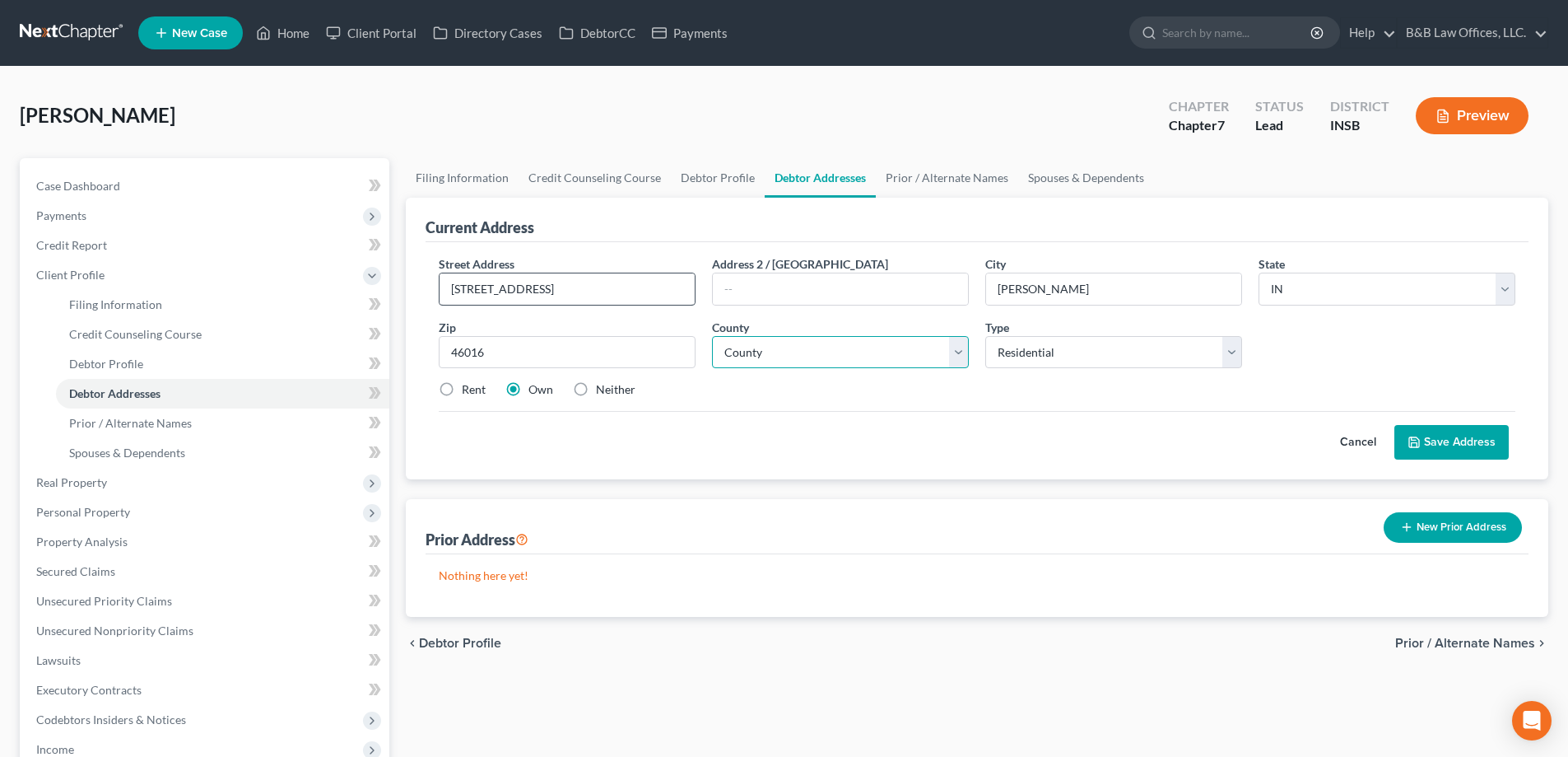
select select "47"
click at [462, 388] on label "Rent" at bounding box center [473, 389] width 23 height 17
click at [468, 388] on input "Rent" at bounding box center [473, 387] width 10 height 10
radio input "true"
click at [1448, 440] on button "Save Address" at bounding box center [1452, 442] width 115 height 35
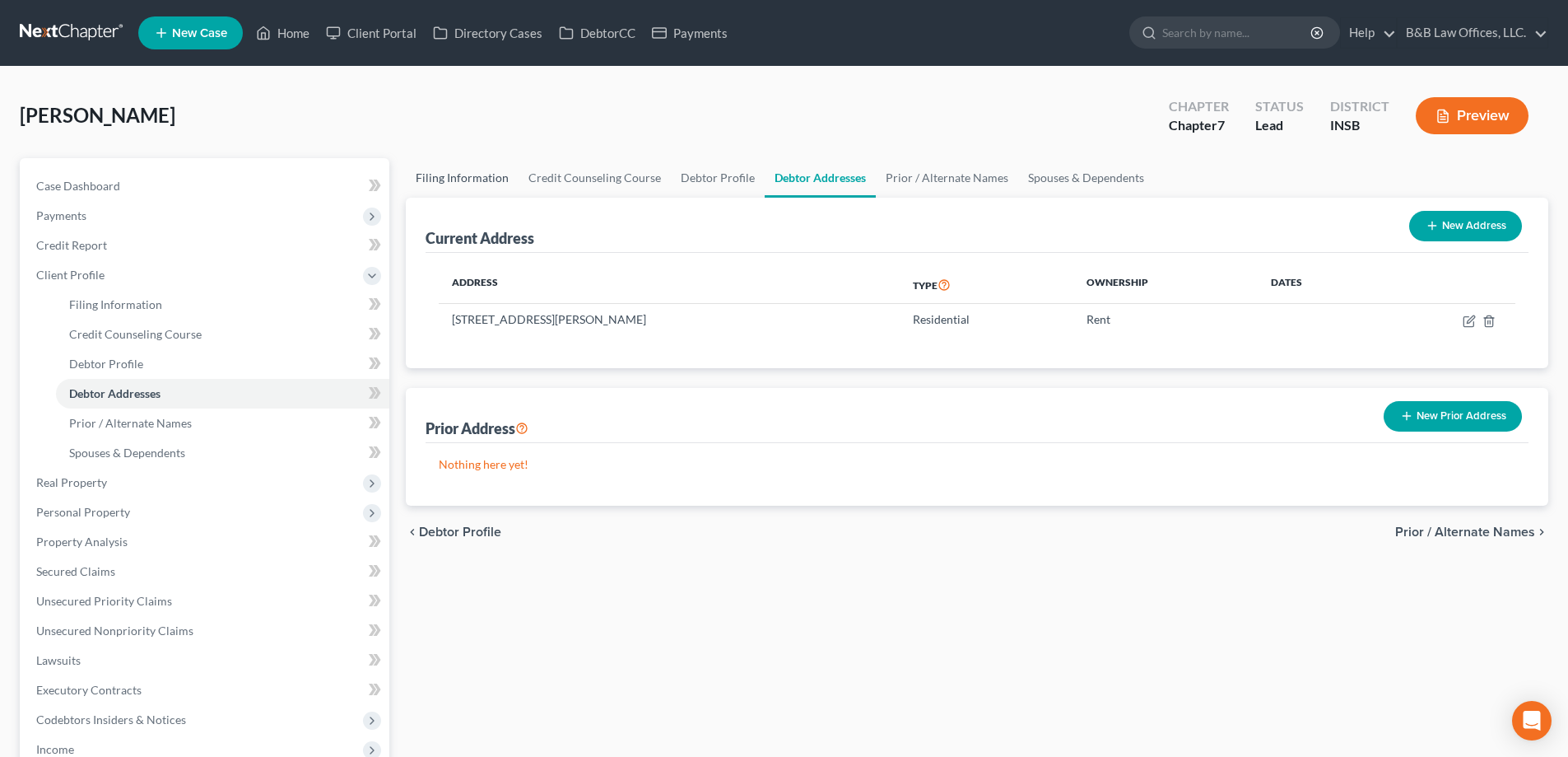
click at [460, 174] on link "Filing Information" at bounding box center [462, 177] width 113 height 39
select select "1"
select select "0"
select select "28"
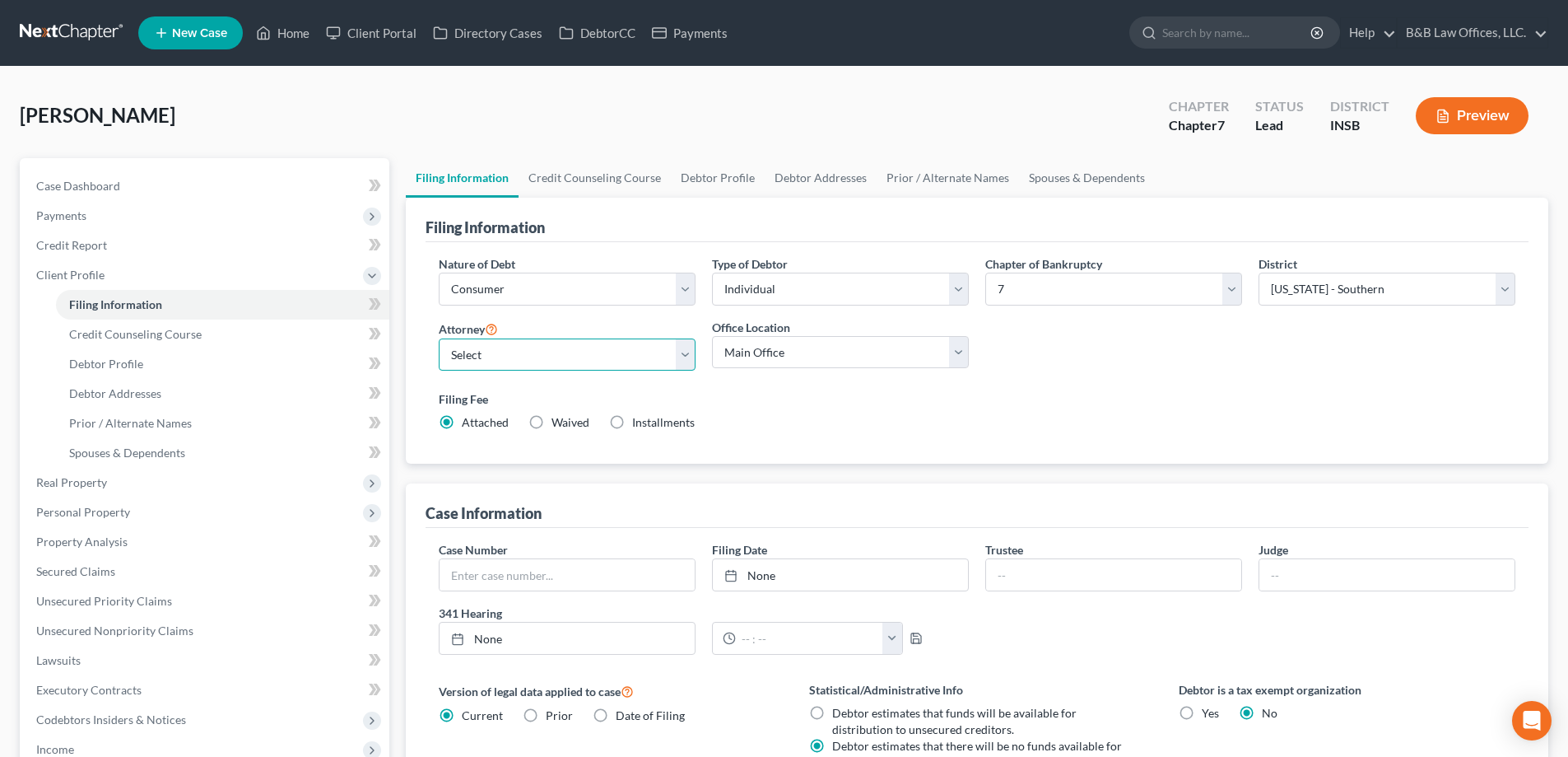
click at [558, 357] on select "Select Philip Beaton - KYWB Philip Beaton - INSB Philip Beaton - KYEB Karen Bea…" at bounding box center [567, 355] width 257 height 33
select select "1"
click at [439, 338] on select "Select Philip Beaton - KYWB Philip Beaton - INSB Philip Beaton - KYEB Karen Bea…" at bounding box center [567, 355] width 257 height 33
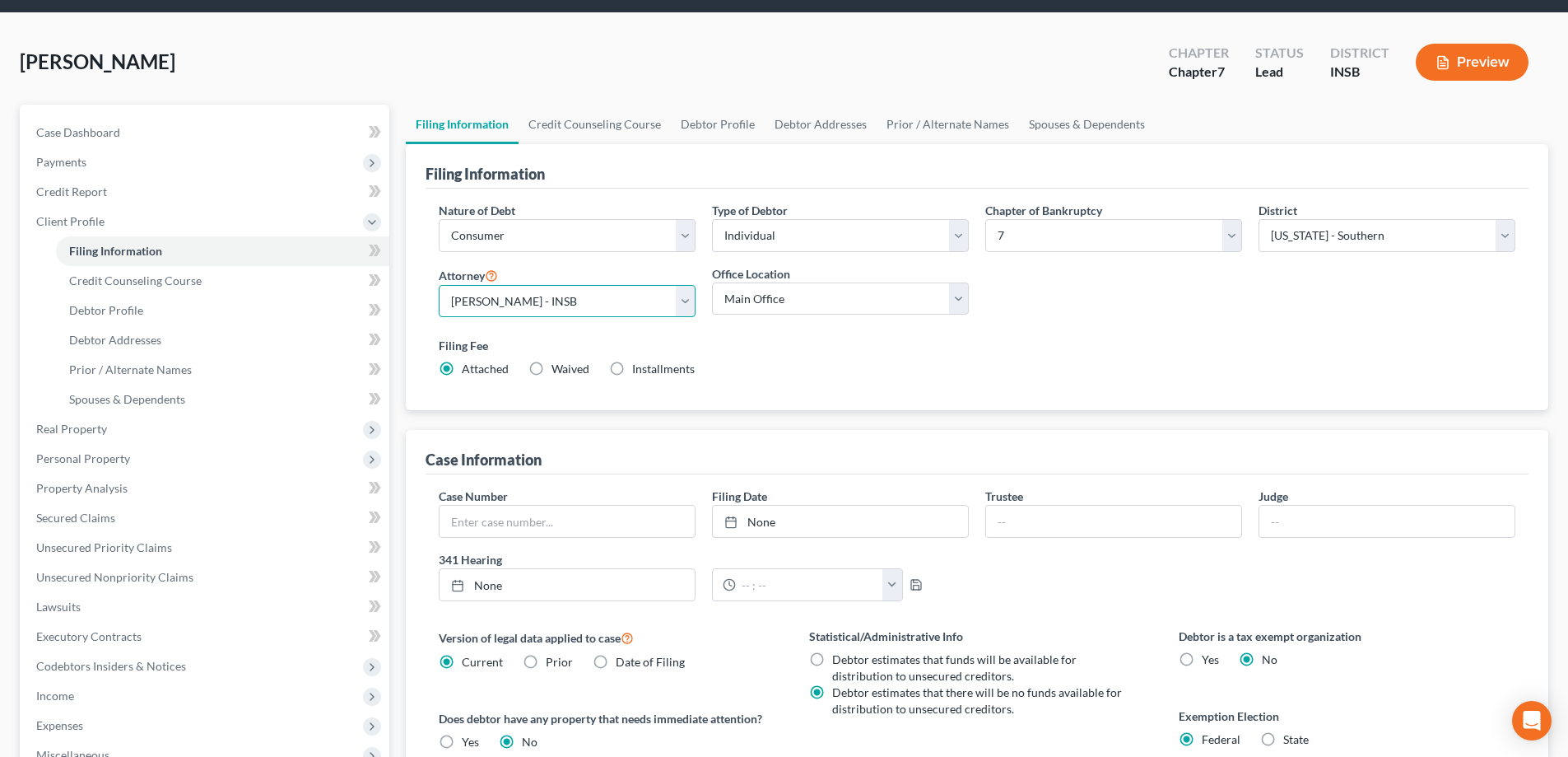
scroll to position [83, 0]
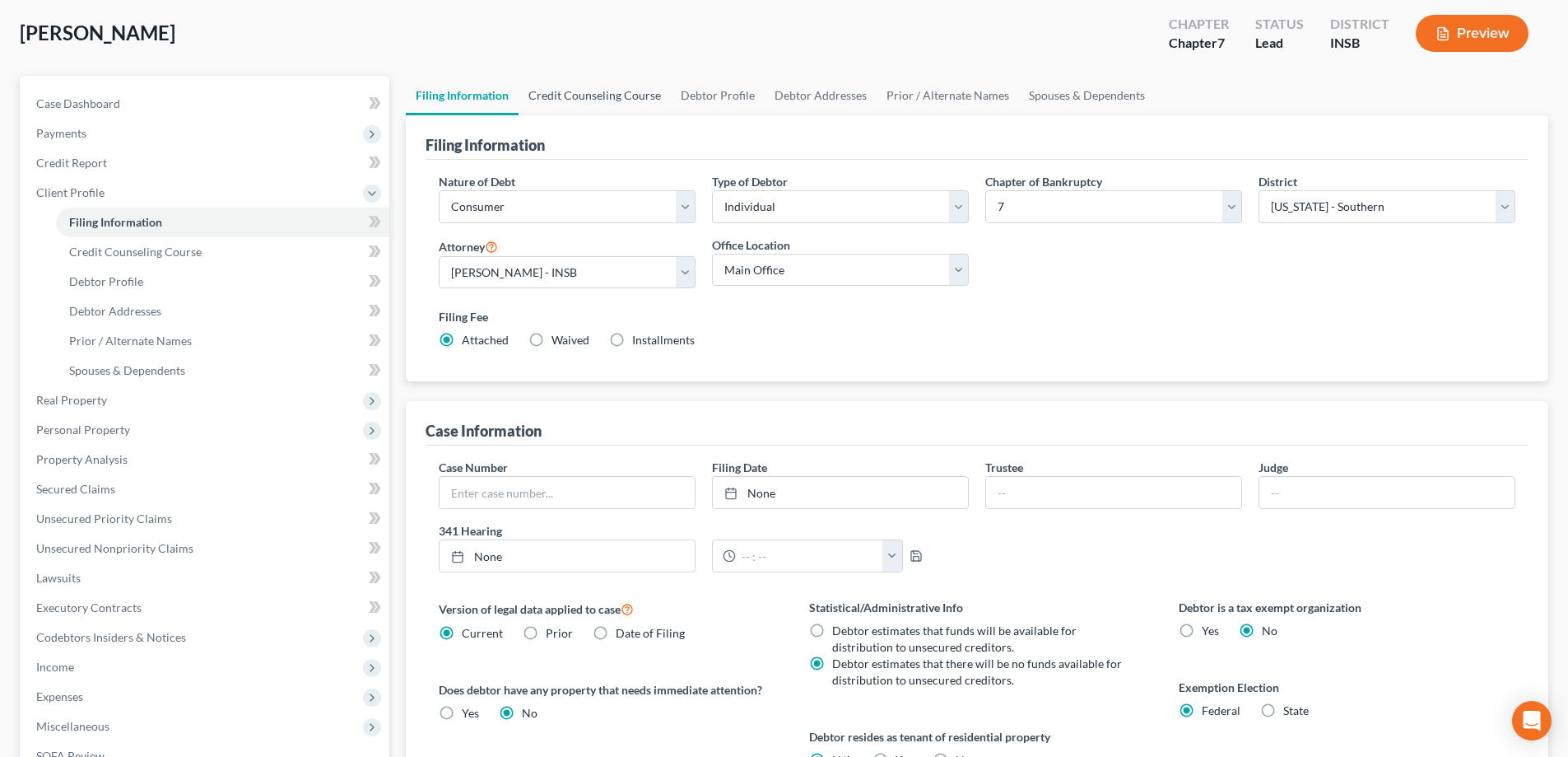
click at [596, 95] on link "Credit Counseling Course" at bounding box center [594, 95] width 152 height 39
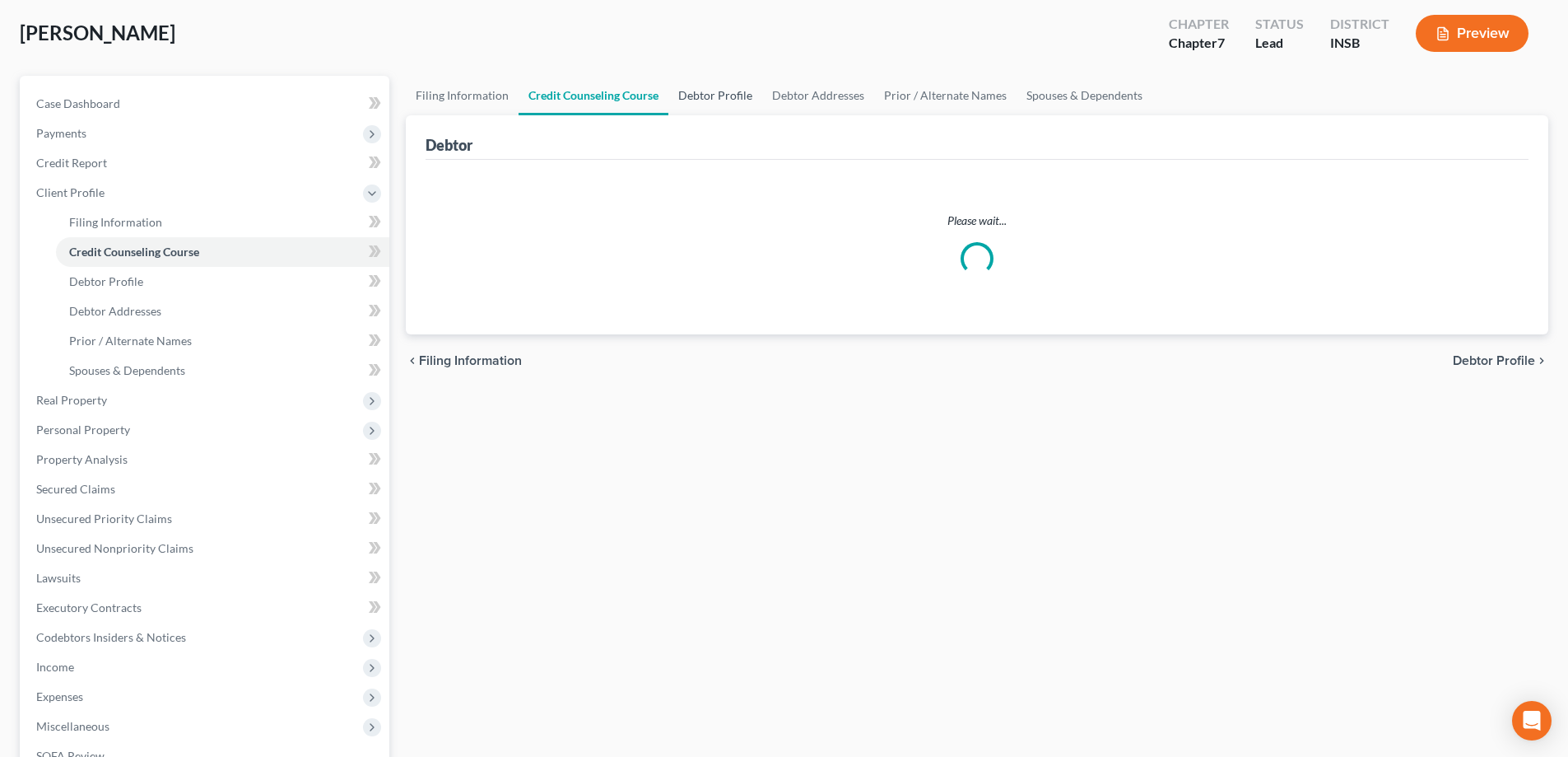
scroll to position [2, 0]
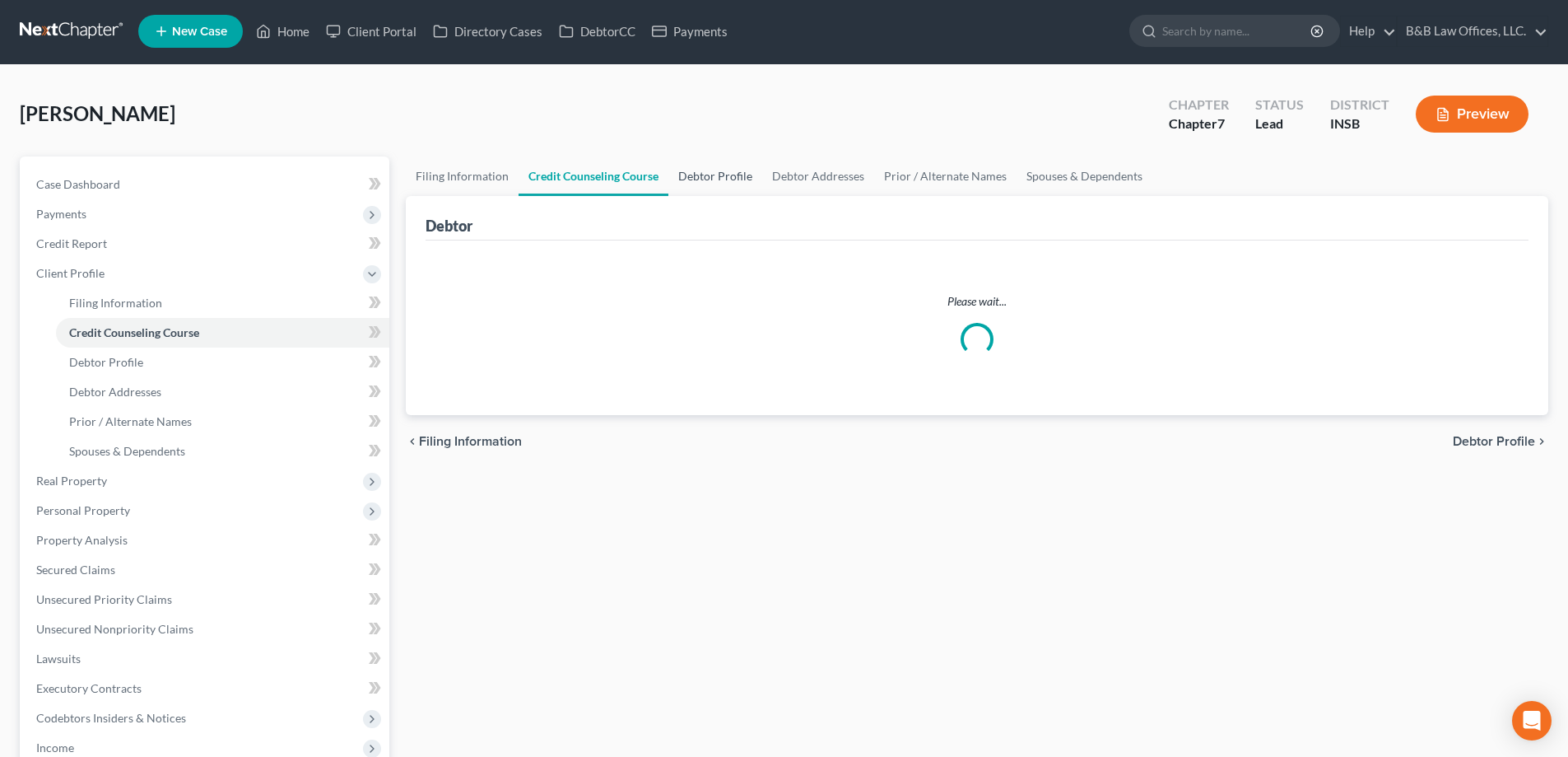
click at [712, 96] on div "Fields-Harris, Christine Upgraded Chapter Chapter 7 Status Lead District INSB P…" at bounding box center [784, 121] width 1528 height 71
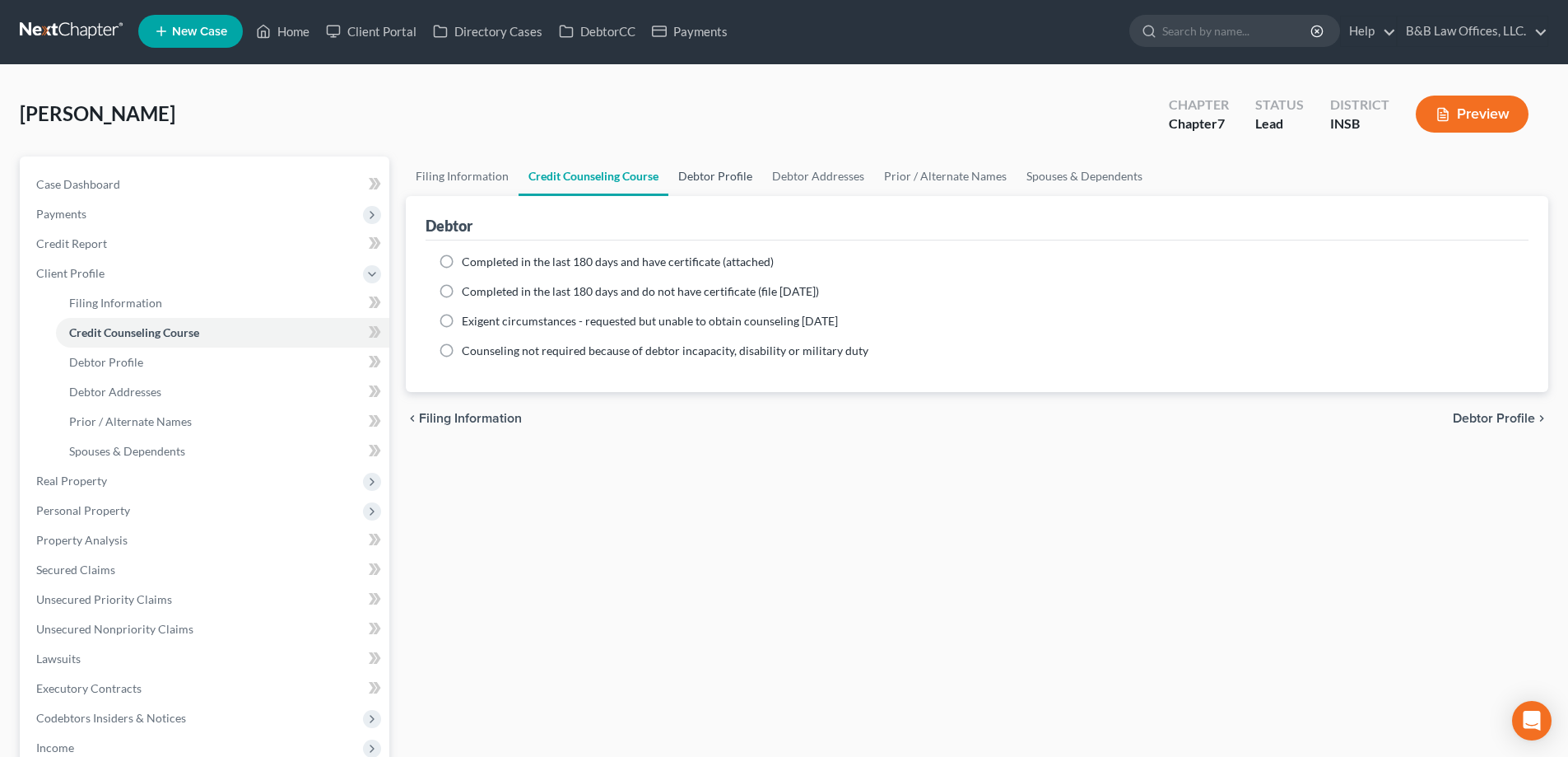
scroll to position [0, 0]
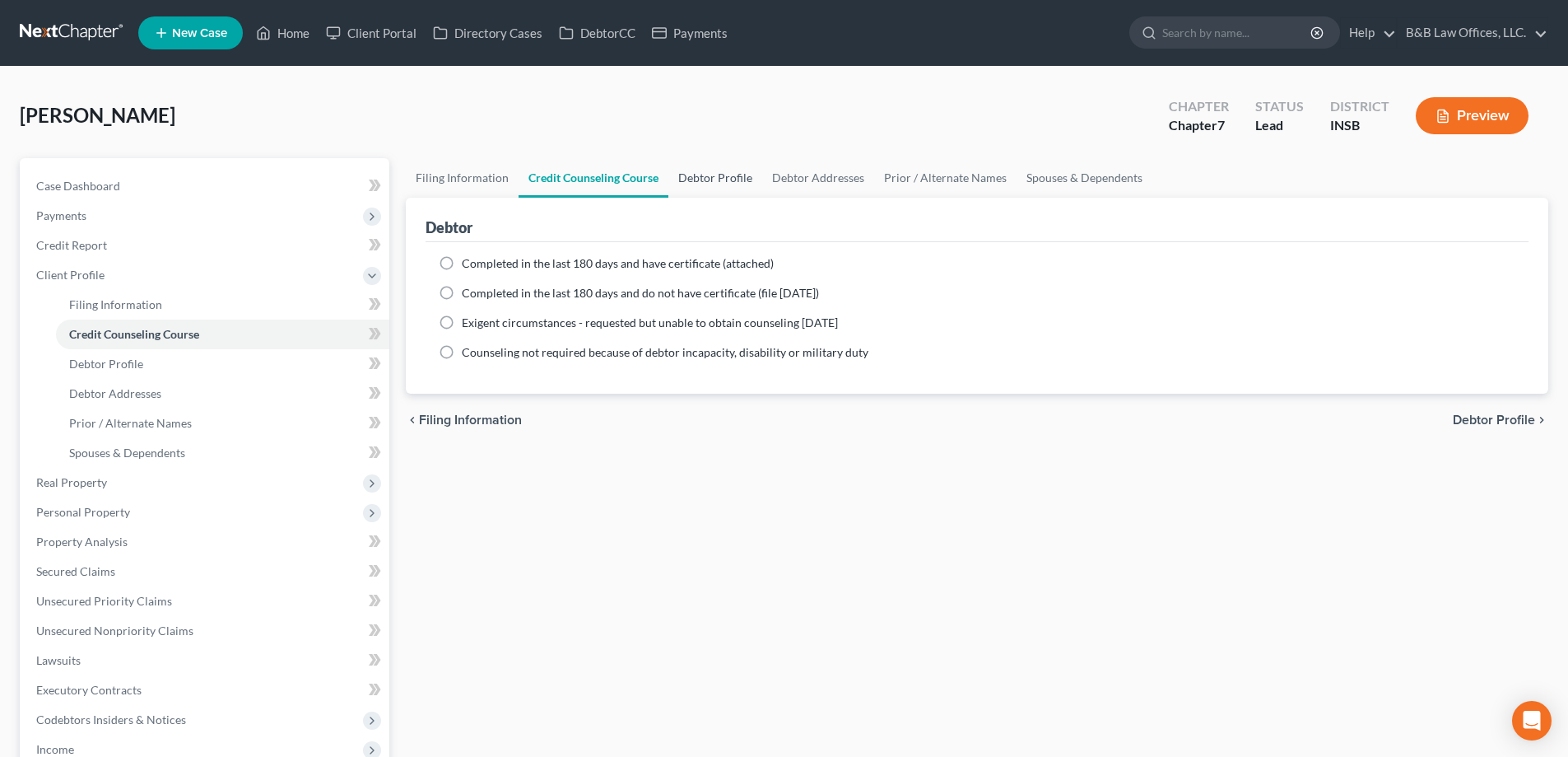
click at [693, 177] on link "Debtor Profile" at bounding box center [715, 177] width 94 height 39
select select "0"
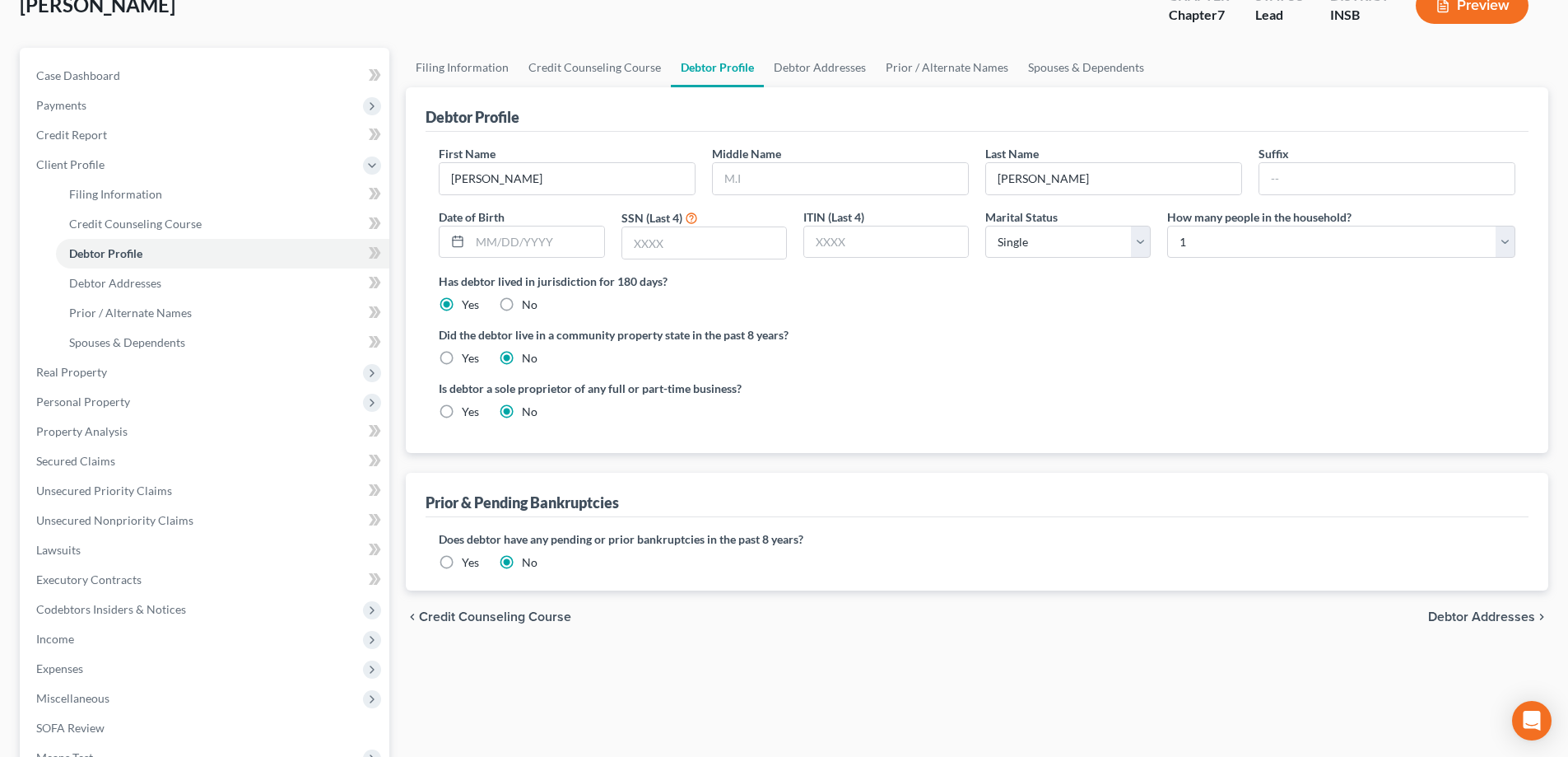
scroll to position [83, 0]
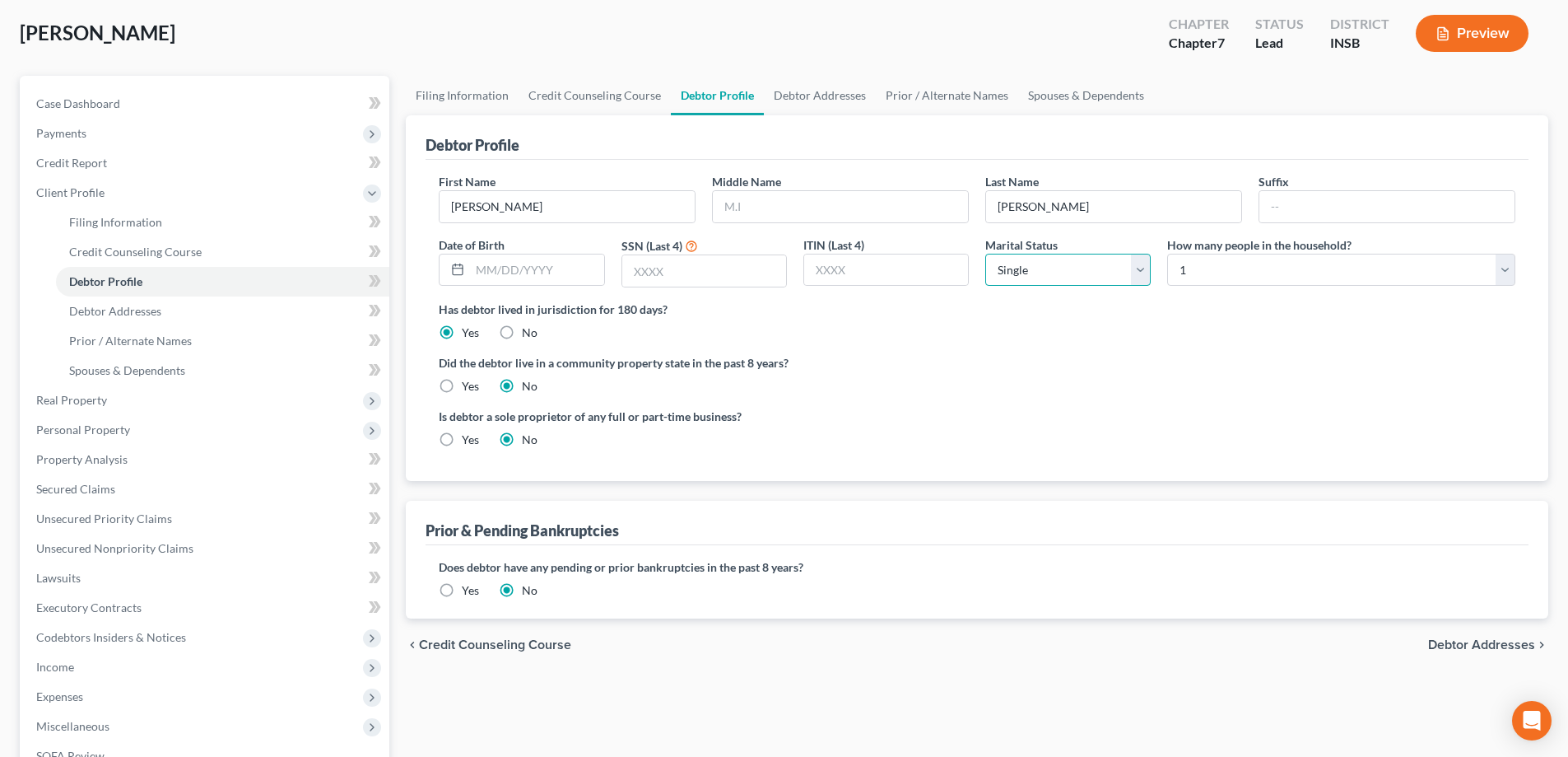
click at [1140, 268] on select "Select Single Married Separated Divorced Widowed" at bounding box center [1068, 270] width 165 height 33
select select "4"
click at [985, 254] on select "Select Single Married Separated Divorced Widowed" at bounding box center [1068, 270] width 165 height 33
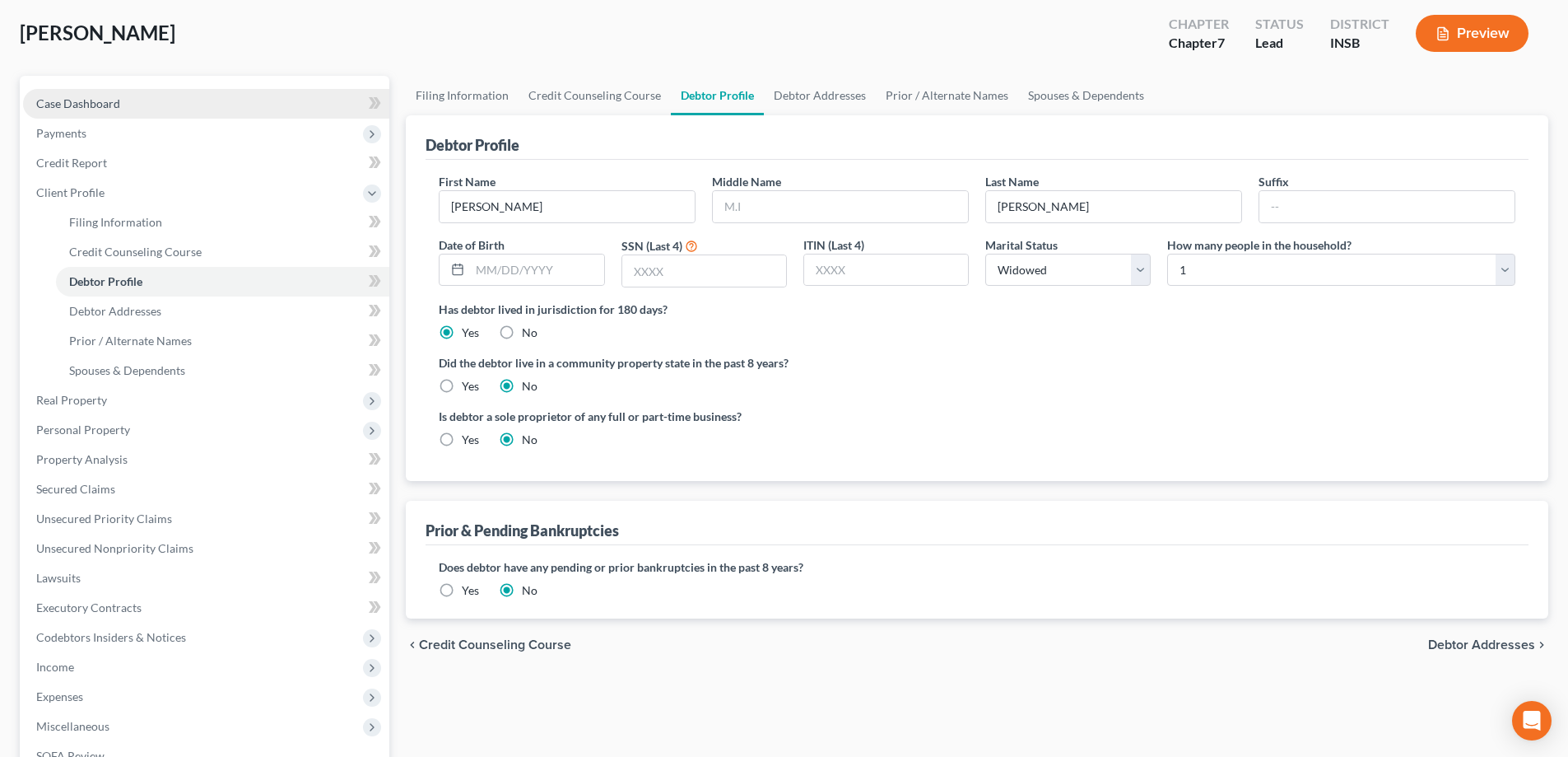
click at [152, 100] on link "Case Dashboard" at bounding box center [207, 103] width 367 height 30
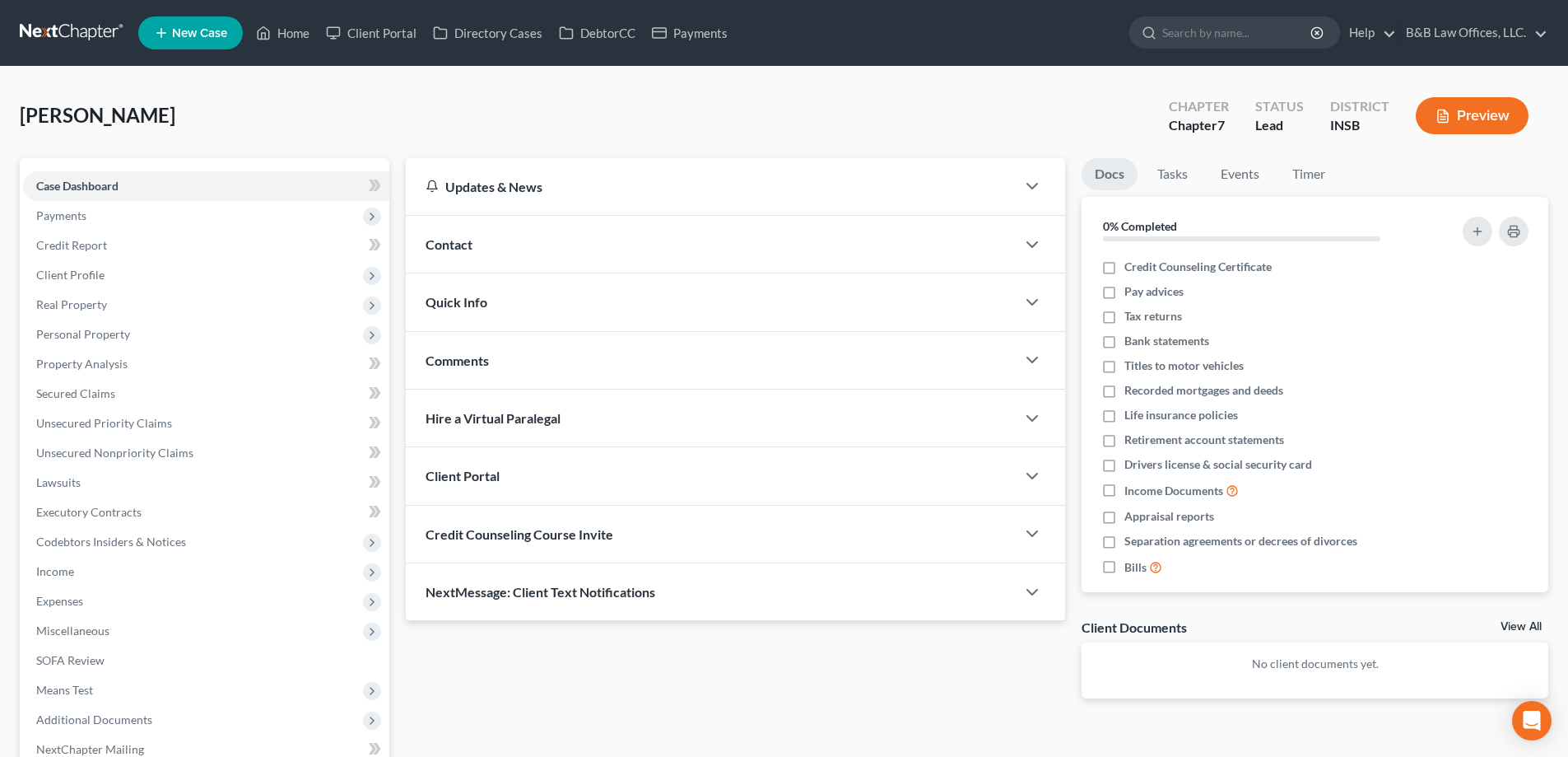
click at [506, 256] on div "Contact" at bounding box center [711, 243] width 610 height 56
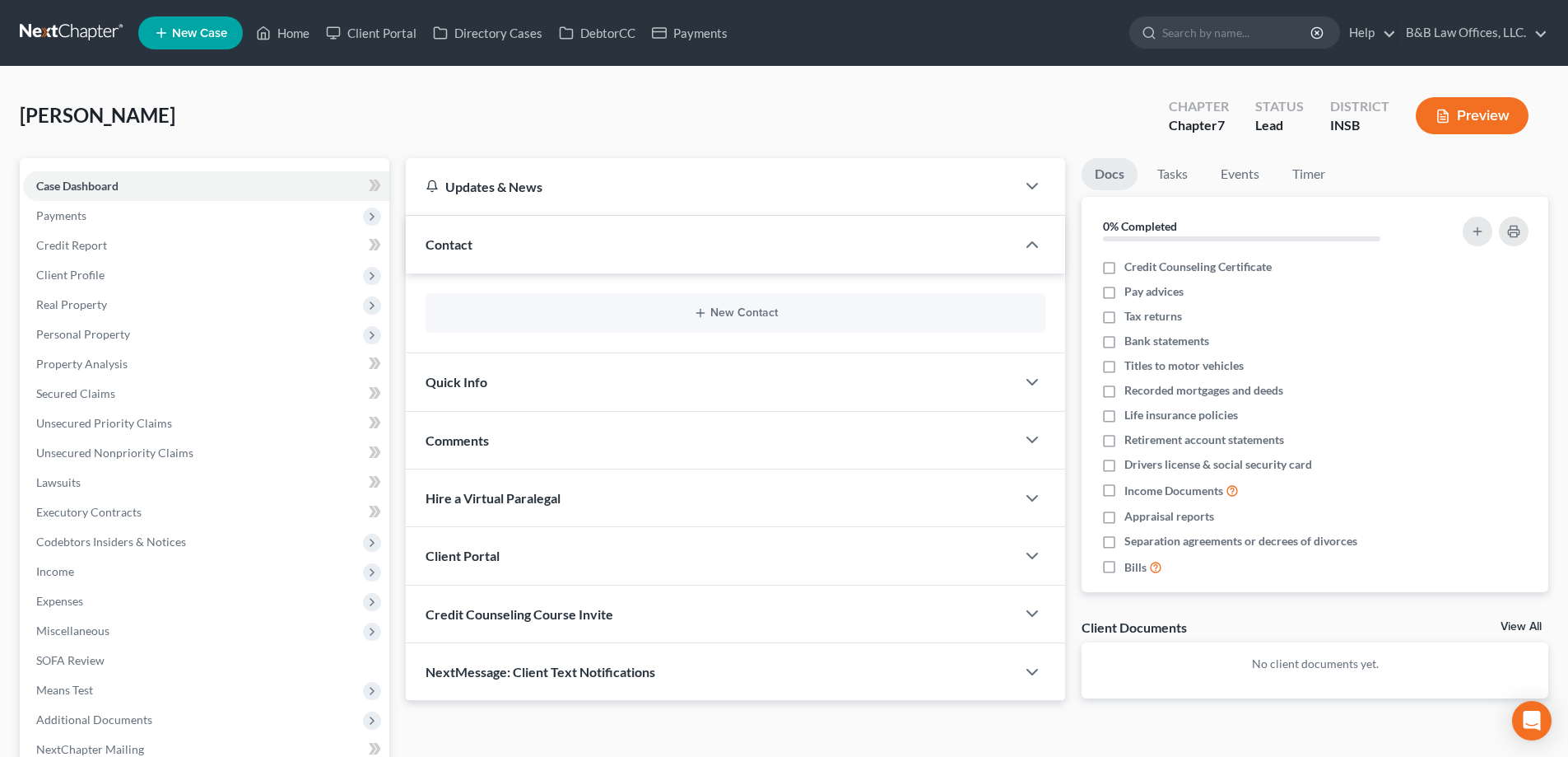
click at [716, 306] on div "New Contact" at bounding box center [735, 312] width 619 height 39
click at [717, 314] on button "New Contact" at bounding box center [735, 312] width 593 height 13
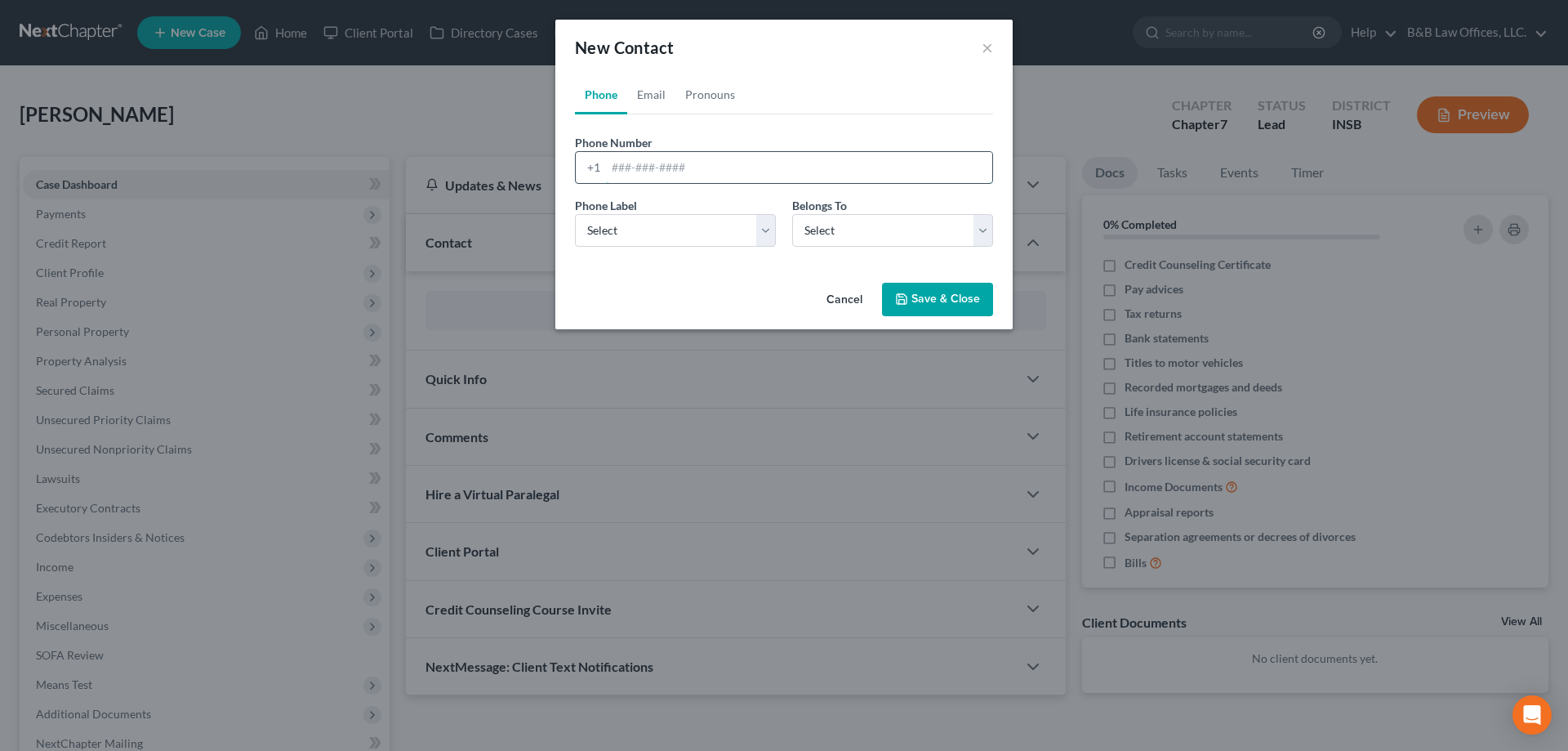
click at [639, 167] on input "tel" at bounding box center [799, 167] width 386 height 31
type input "7652749123"
click at [624, 227] on select "Select Mobile Home Work Other" at bounding box center [675, 230] width 201 height 33
select select "0"
click at [575, 214] on select "Select Mobile Home Work Other" at bounding box center [675, 230] width 201 height 33
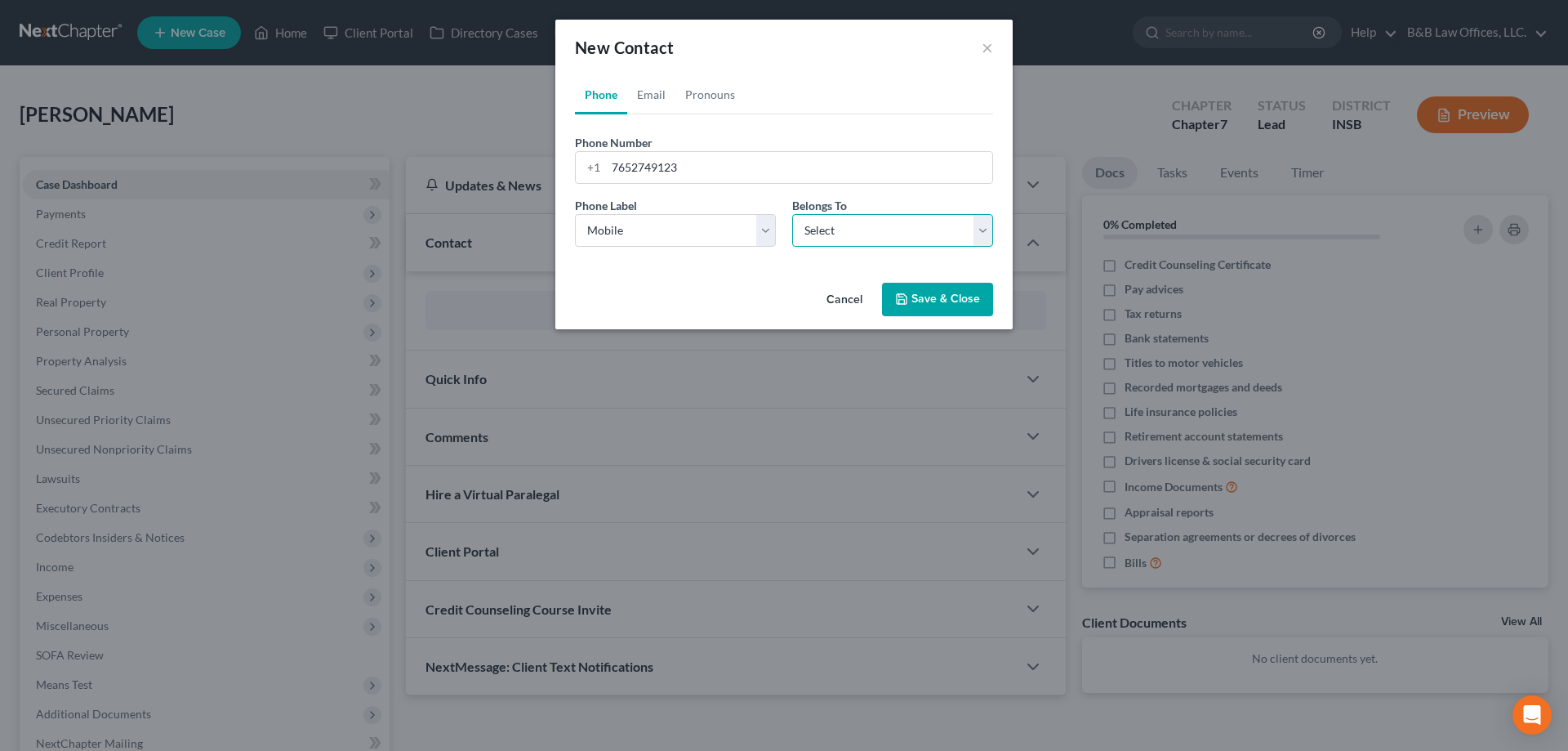
drag, startPoint x: 811, startPoint y: 234, endPoint x: 814, endPoint y: 246, distance: 12.4
click at [811, 234] on select "Select Client Other" at bounding box center [892, 230] width 201 height 33
select select "0"
click at [792, 214] on select "Select Client Other" at bounding box center [892, 230] width 201 height 33
select select "0"
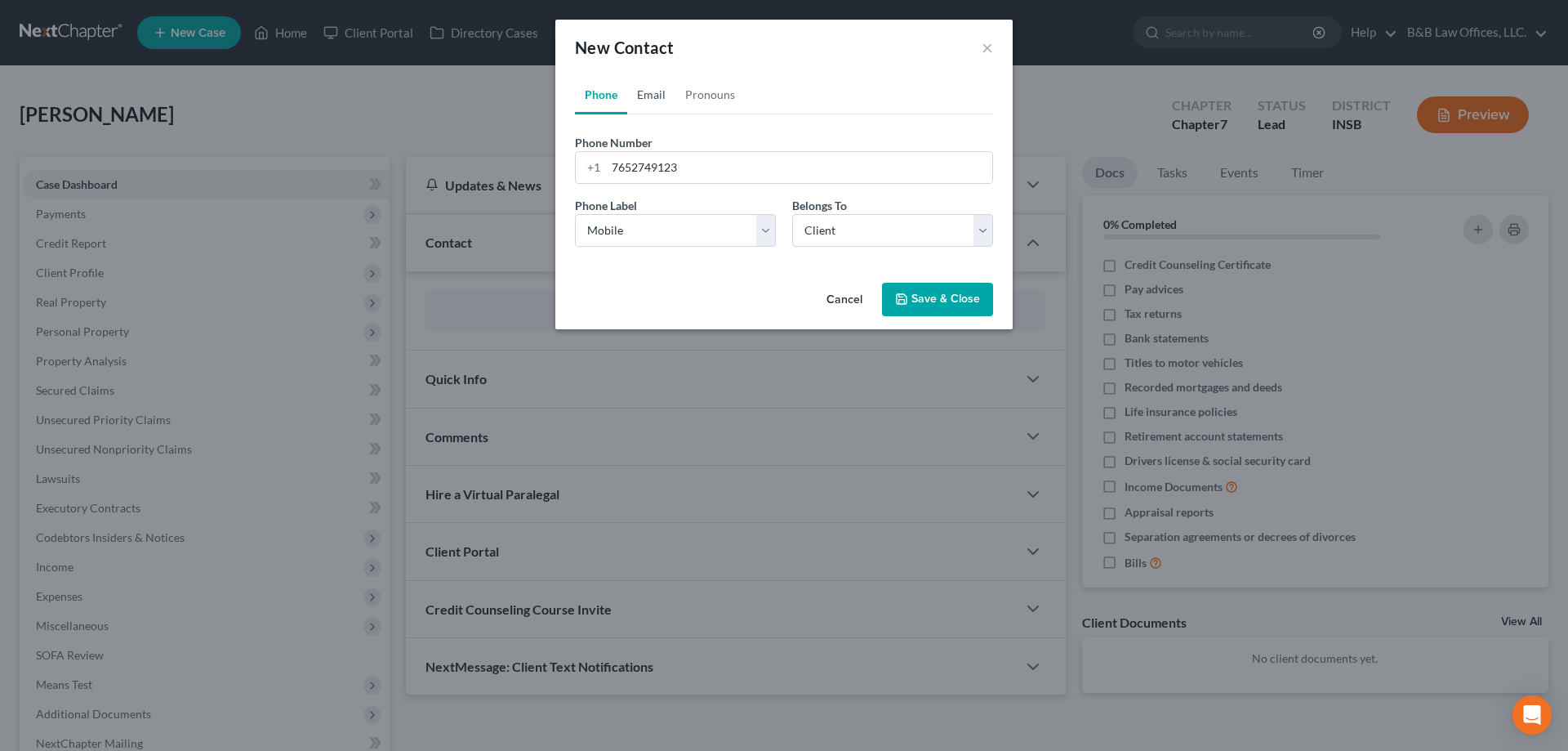
click at [644, 85] on link "Email" at bounding box center [652, 94] width 48 height 39
click at [658, 98] on link "Email" at bounding box center [652, 94] width 48 height 39
click at [631, 166] on input "email" at bounding box center [799, 167] width 386 height 31
type input "christinefields1027@gmail.com"
drag, startPoint x: 681, startPoint y: 227, endPoint x: 670, endPoint y: 246, distance: 22.0
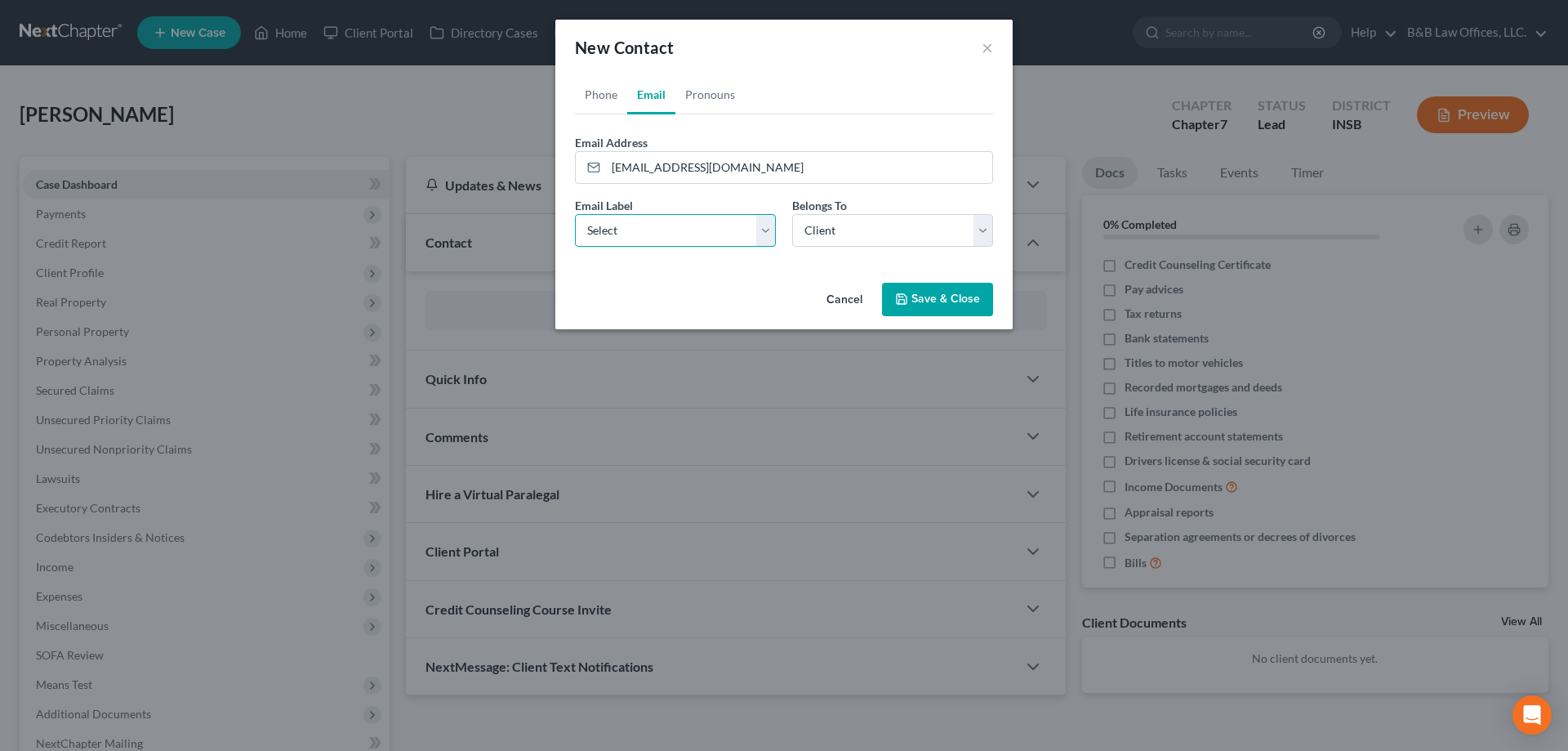
click at [681, 227] on select "Select Home Work Other" at bounding box center [675, 230] width 201 height 33
select select "0"
click at [575, 214] on select "Select Home Work Other" at bounding box center [675, 230] width 201 height 33
click at [908, 299] on icon "button" at bounding box center [901, 298] width 13 height 13
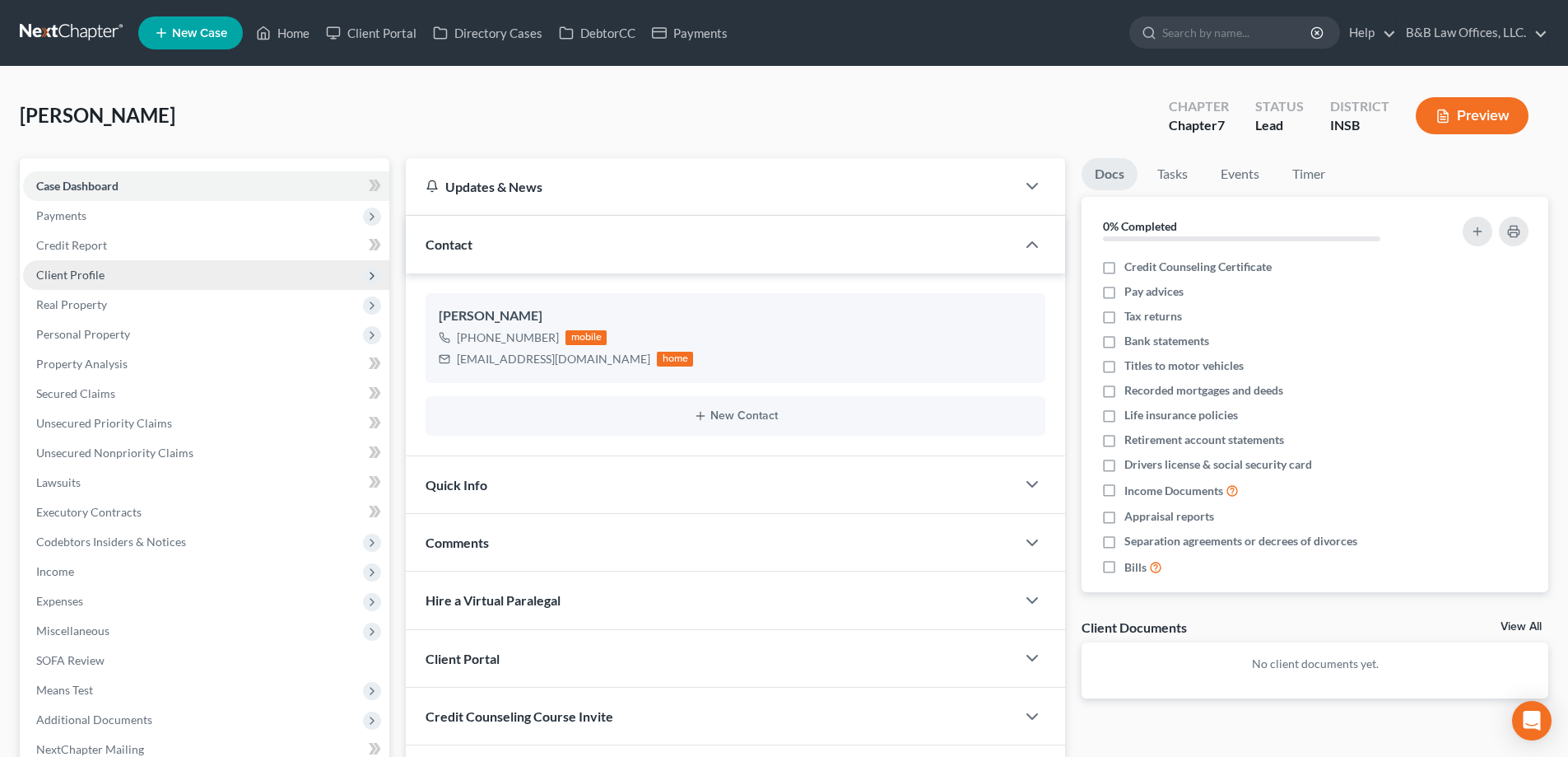
click at [86, 276] on span "Client Profile" at bounding box center [70, 275] width 69 height 14
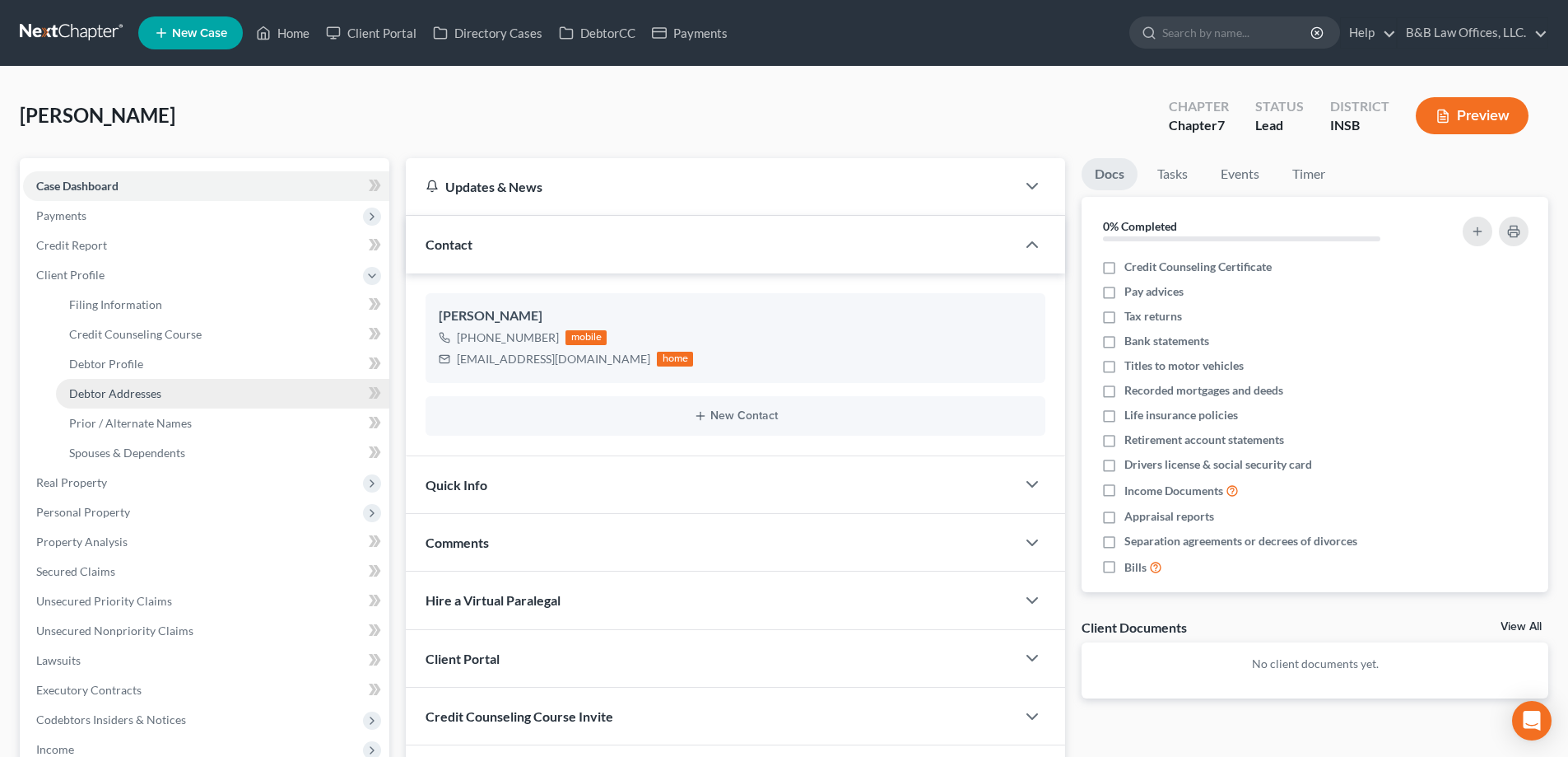
click at [109, 389] on span "Debtor Addresses" at bounding box center [116, 393] width 92 height 14
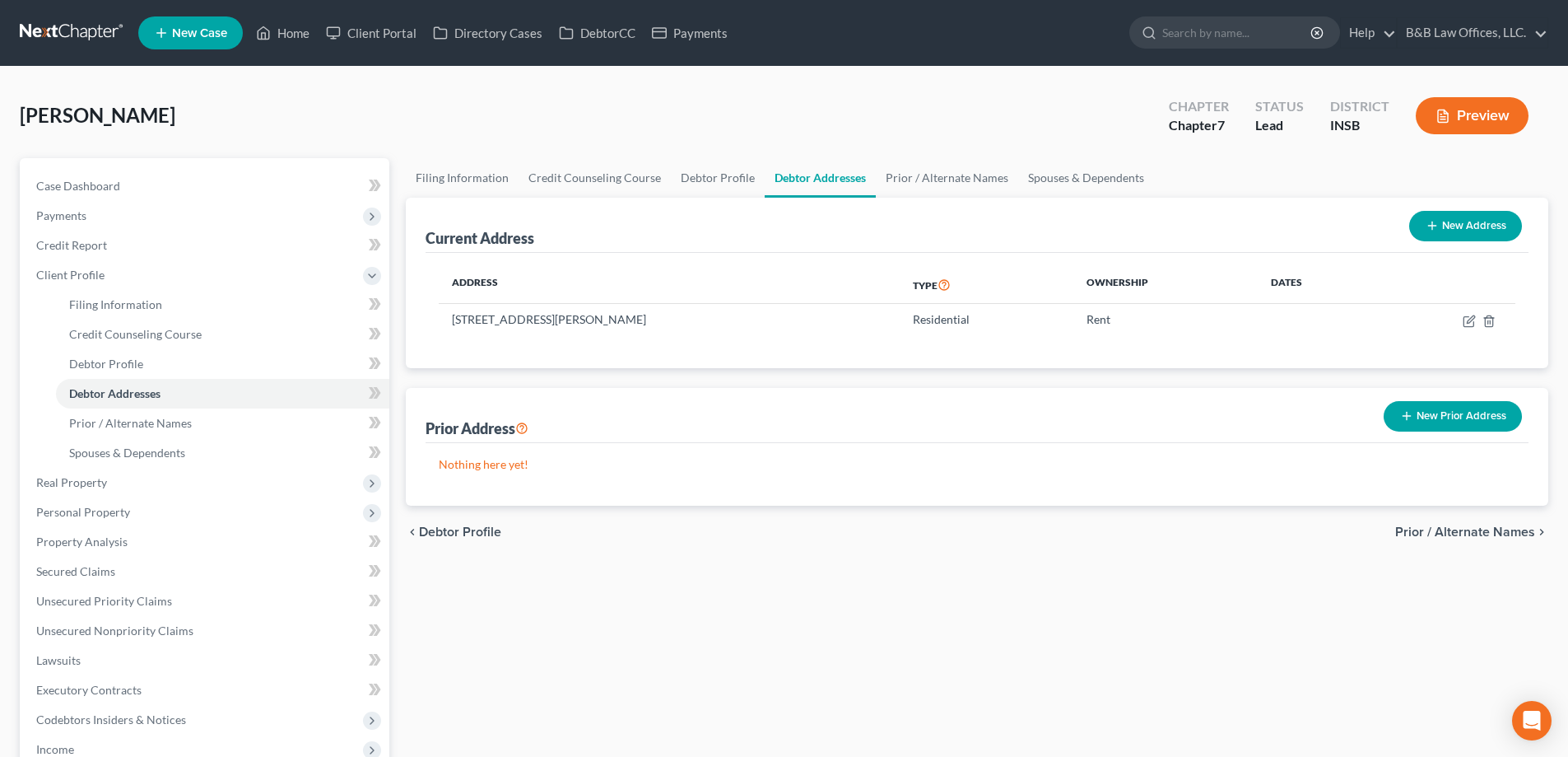
drag, startPoint x: 664, startPoint y: 320, endPoint x: 432, endPoint y: 326, distance: 232.1
click at [432, 326] on div "Address Type Ownership Dates 2211 W 12th Street, Anderson, IN 46016 Residential…" at bounding box center [977, 310] width 1103 height 116
drag, startPoint x: 432, startPoint y: 326, endPoint x: 487, endPoint y: 329, distance: 55.1
click at [433, 326] on div "Address Type Ownership Dates 2211 W 12th Street, Anderson, IN 46016 Residential…" at bounding box center [977, 310] width 1103 height 116
click at [632, 309] on td "2211 W 12th Street, Anderson, IN 46016" at bounding box center [669, 320] width 461 height 31
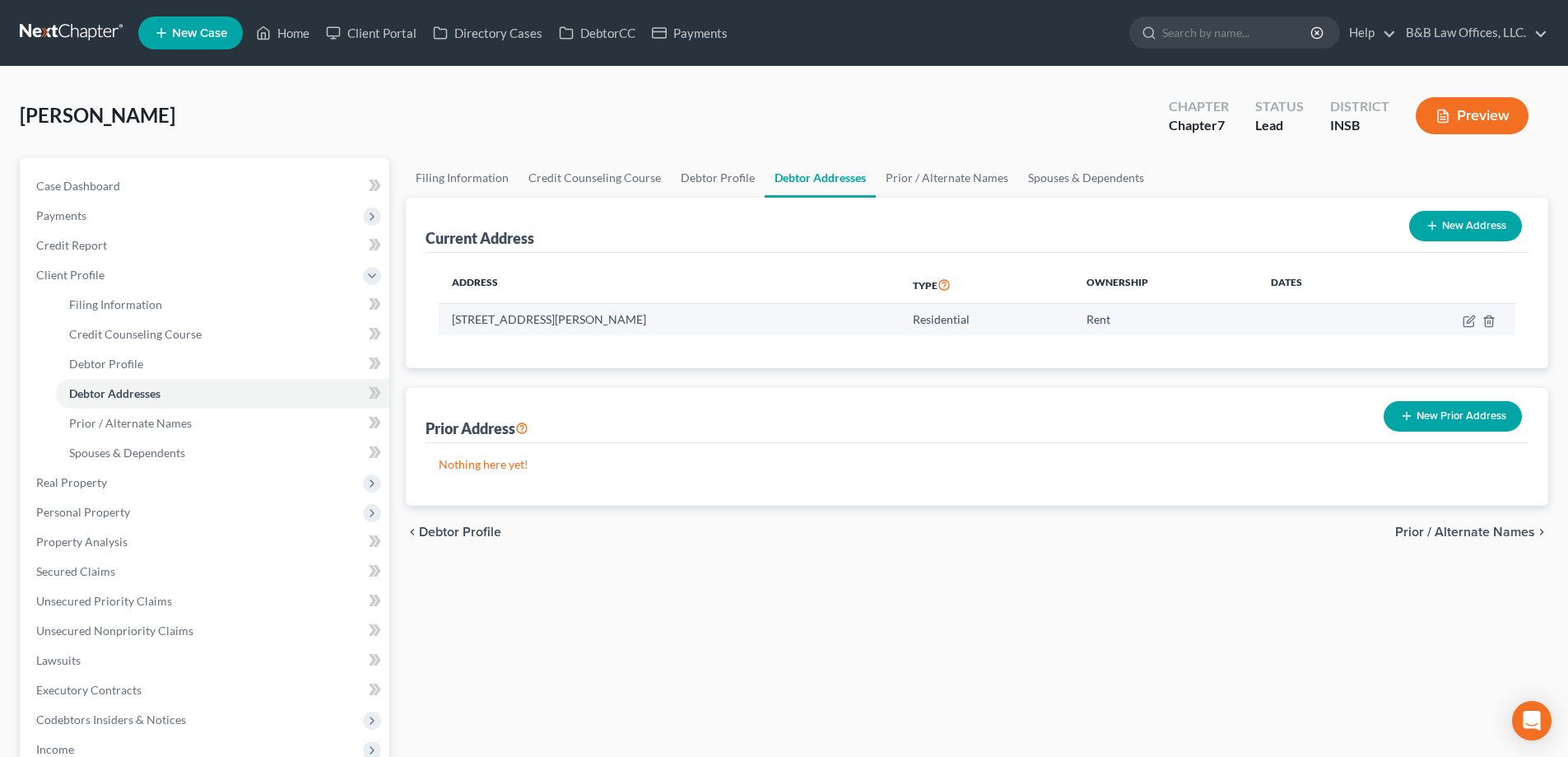
click at [667, 322] on td "2211 W 12th Street, Anderson, IN 46016" at bounding box center [669, 320] width 461 height 31
drag, startPoint x: 661, startPoint y: 322, endPoint x: 451, endPoint y: 332, distance: 210.2
click at [451, 332] on td "2211 W 12th Street, Anderson, IN 46016" at bounding box center [669, 320] width 461 height 31
copy td "2211 W 12th Street, Anderson, IN 46016"
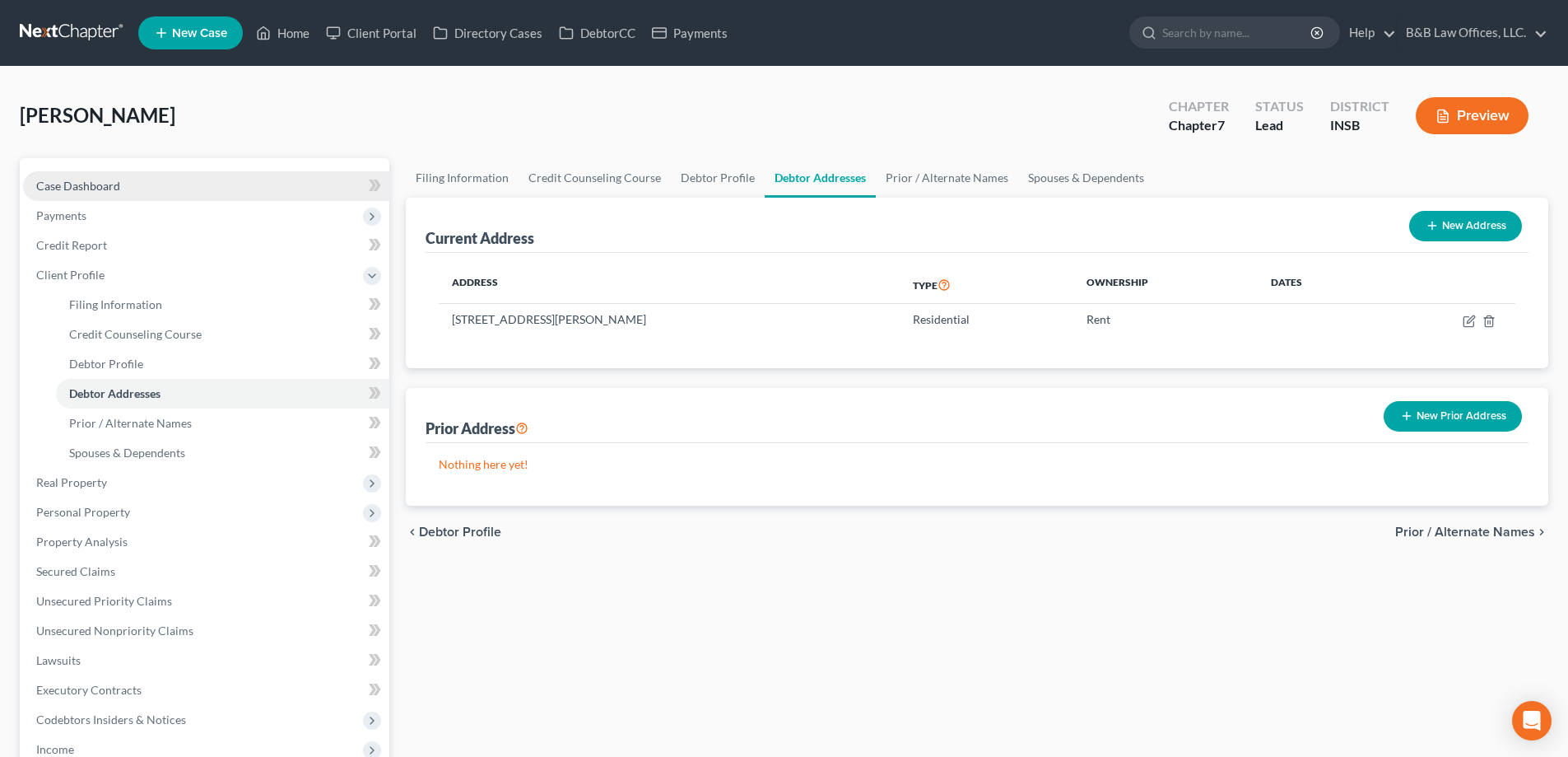
click at [142, 185] on link "Case Dashboard" at bounding box center [207, 186] width 367 height 30
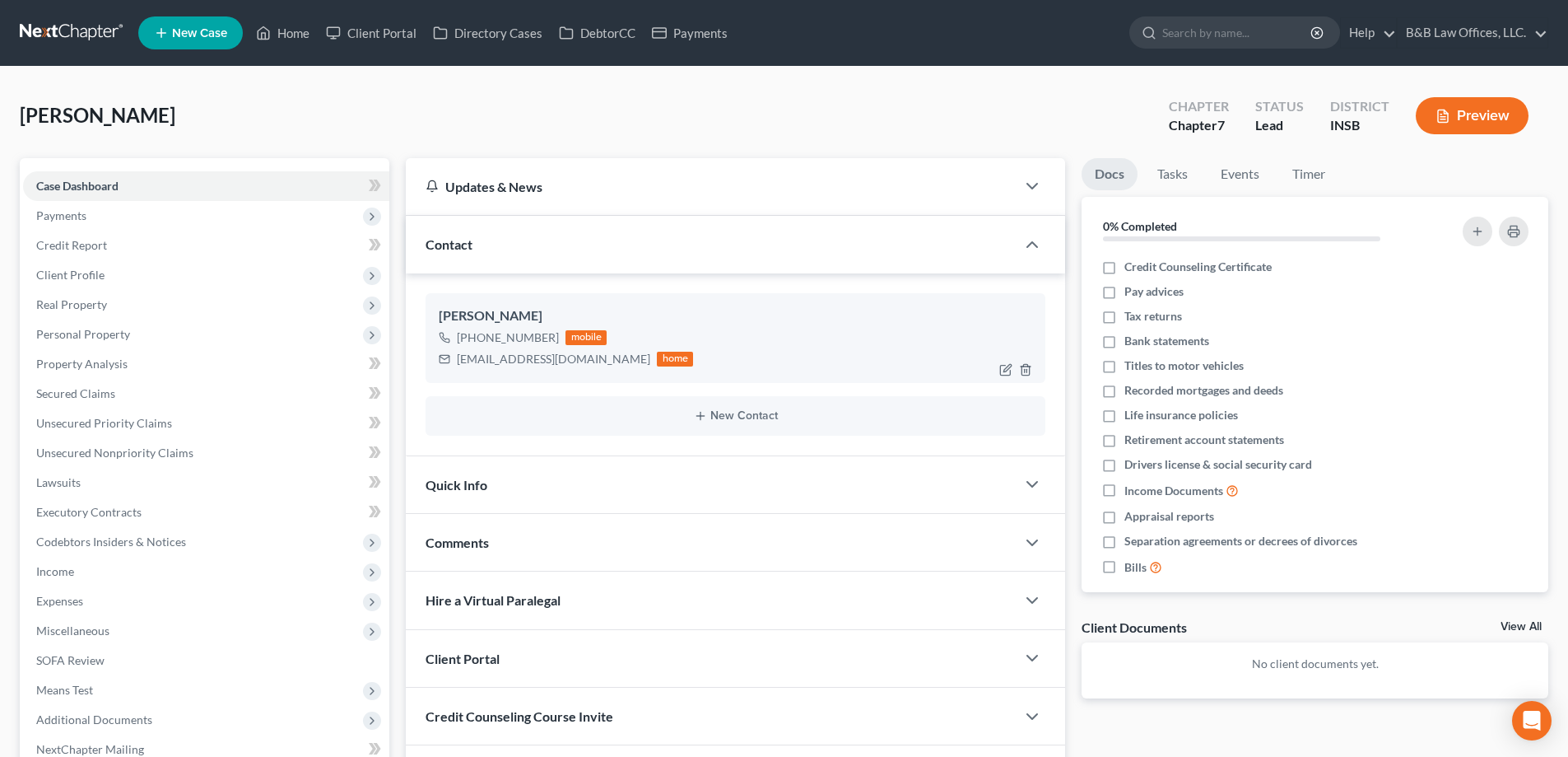
drag, startPoint x: 459, startPoint y: 361, endPoint x: 616, endPoint y: 369, distance: 157.2
click at [616, 369] on div "Christine Fields-Harris +1 (765) 274-9123 mobile christinefields1027@gmail.com …" at bounding box center [735, 337] width 619 height 89
copy div "christinefields1027@gmail.com"
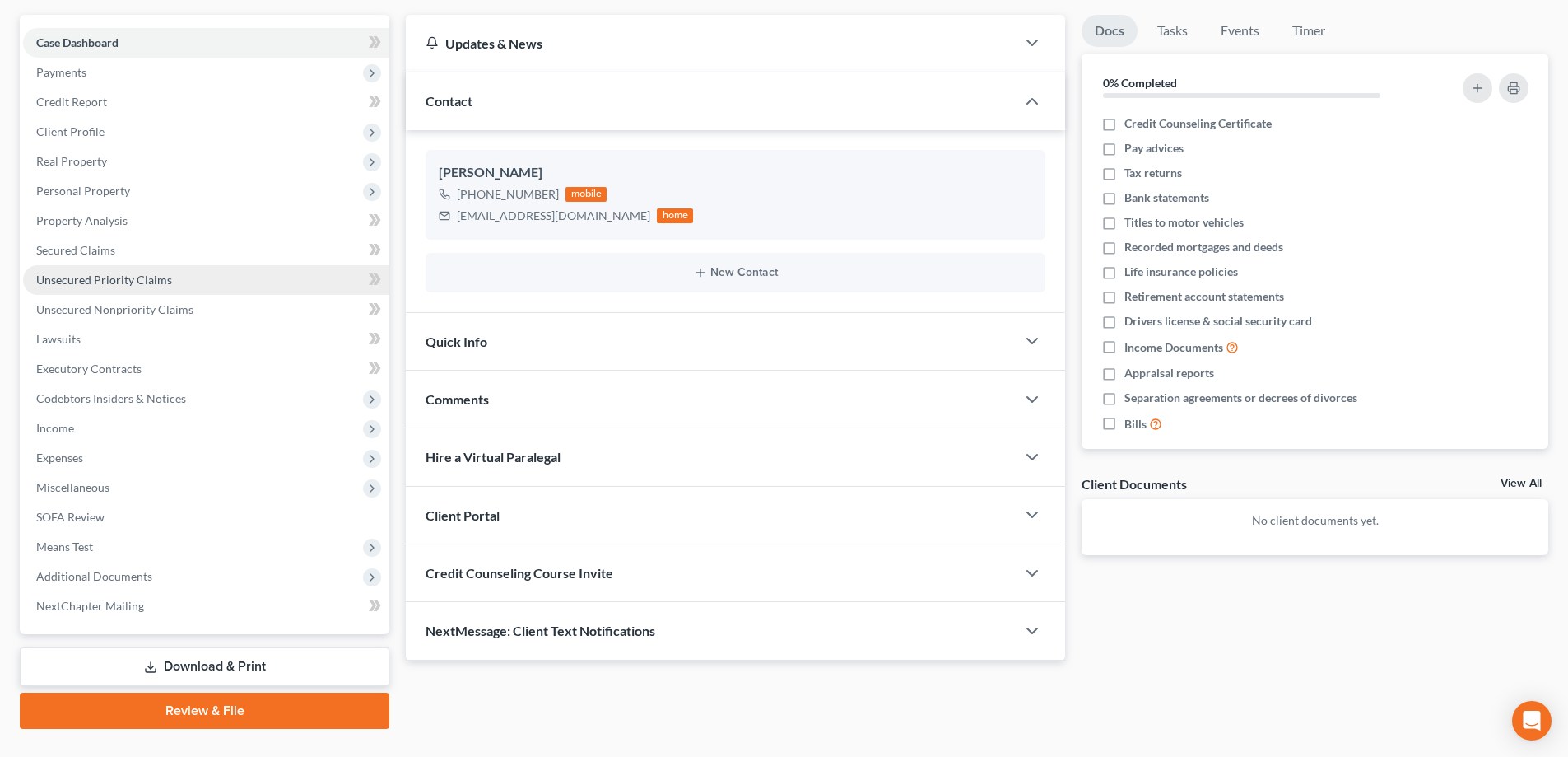
scroll to position [164, 0]
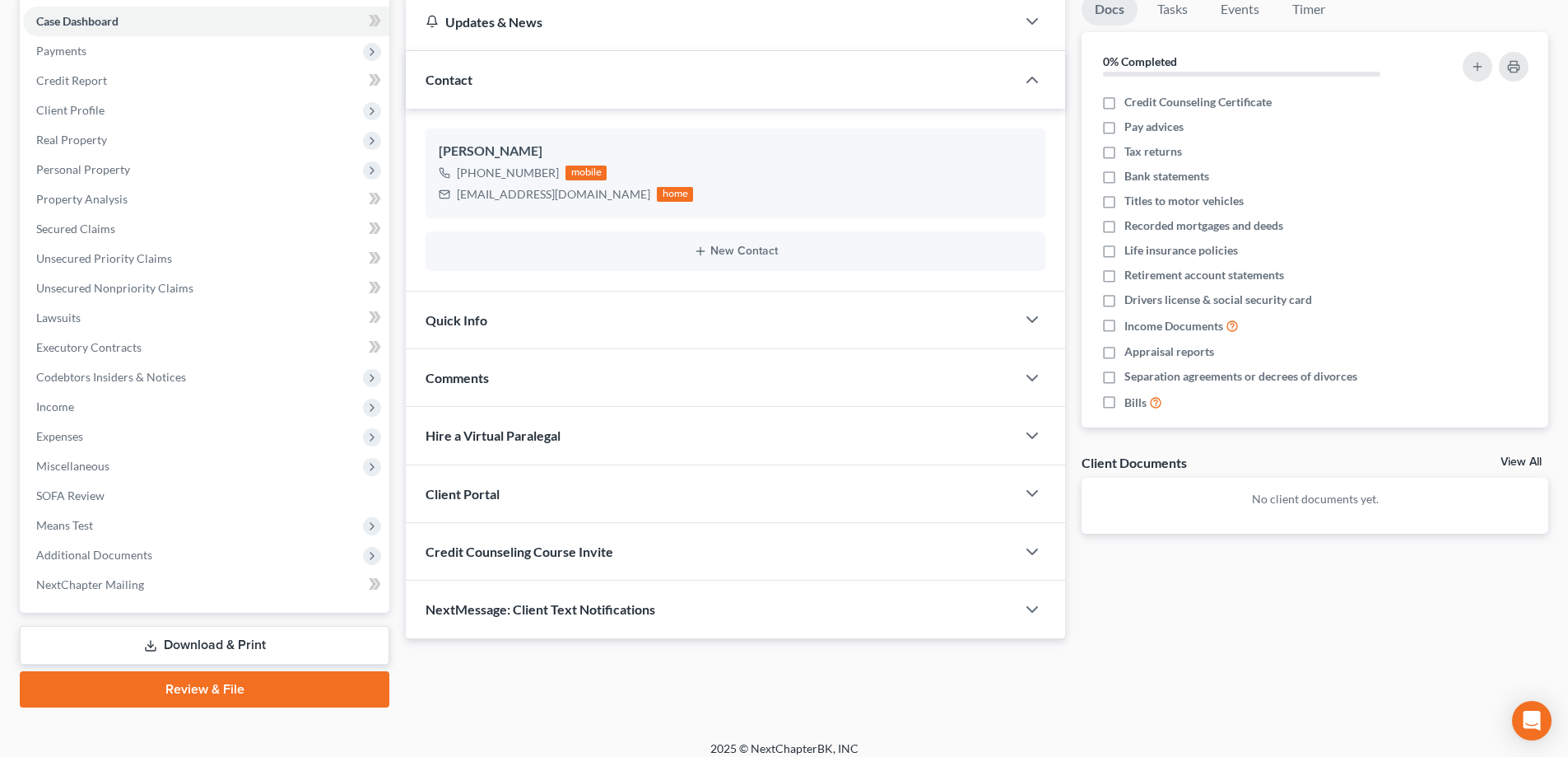
click at [454, 315] on span "Quick Info" at bounding box center [456, 320] width 62 height 16
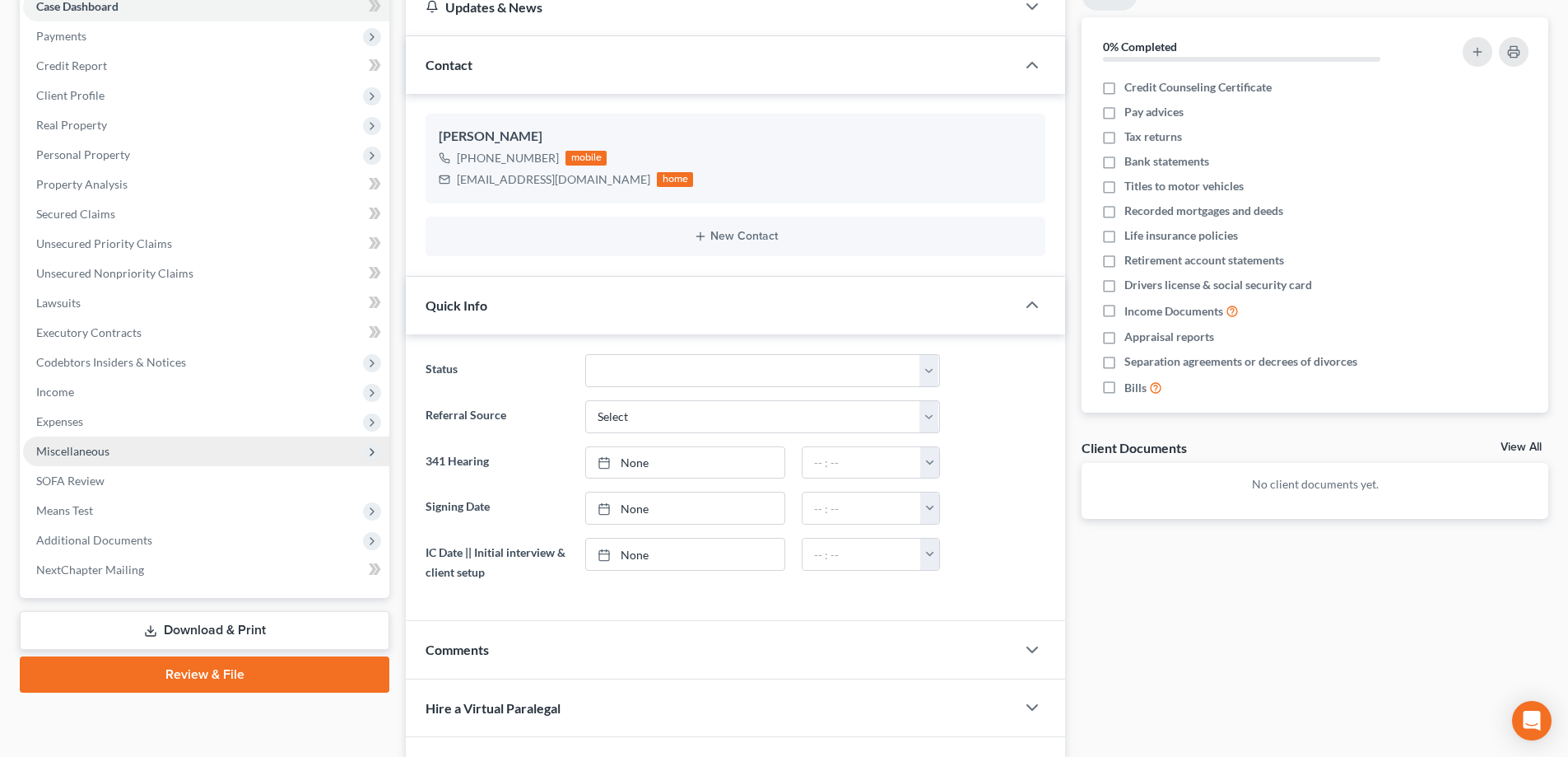
scroll to position [0, 0]
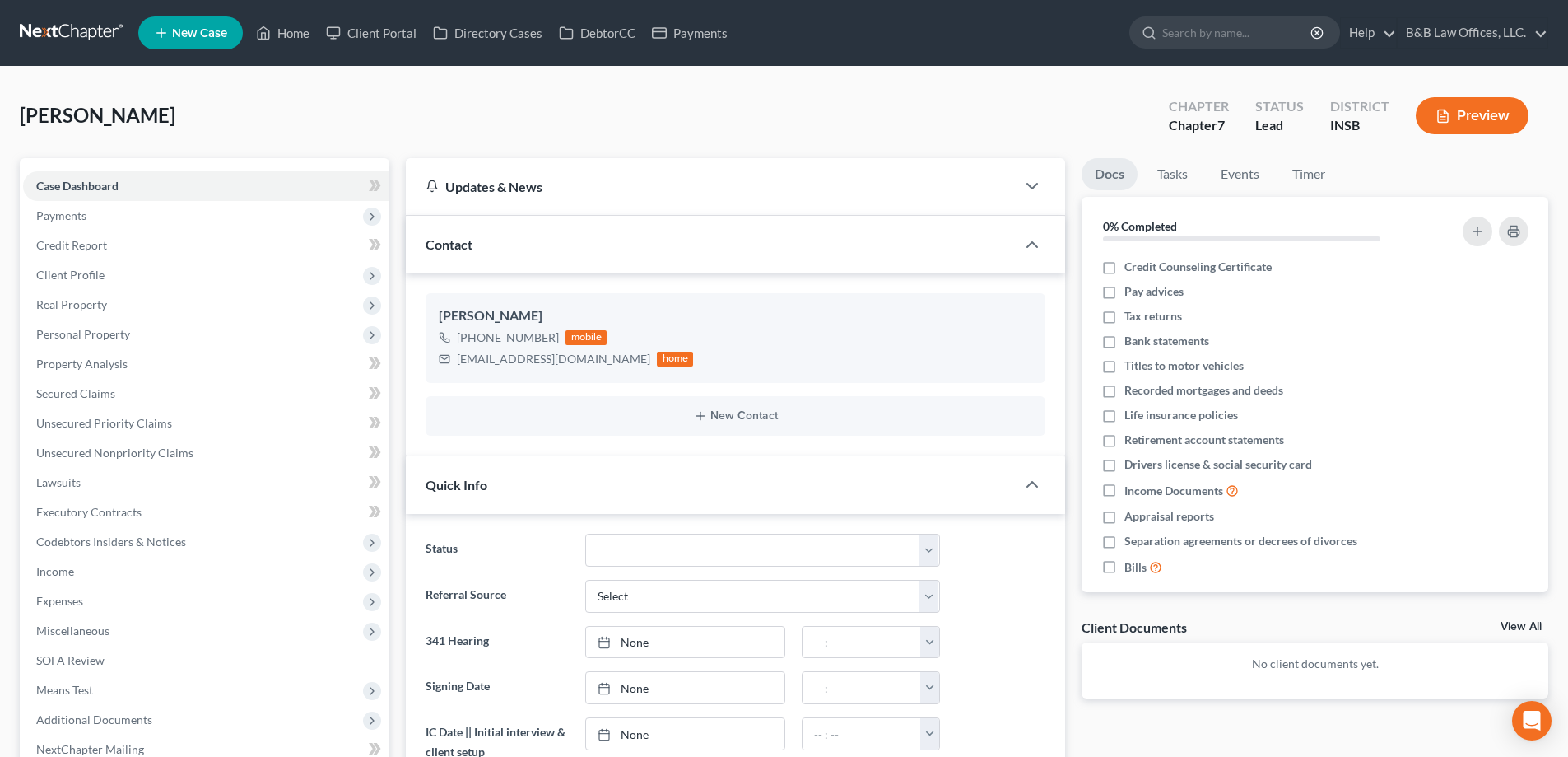
click at [1512, 627] on link "View All" at bounding box center [1520, 626] width 41 height 11
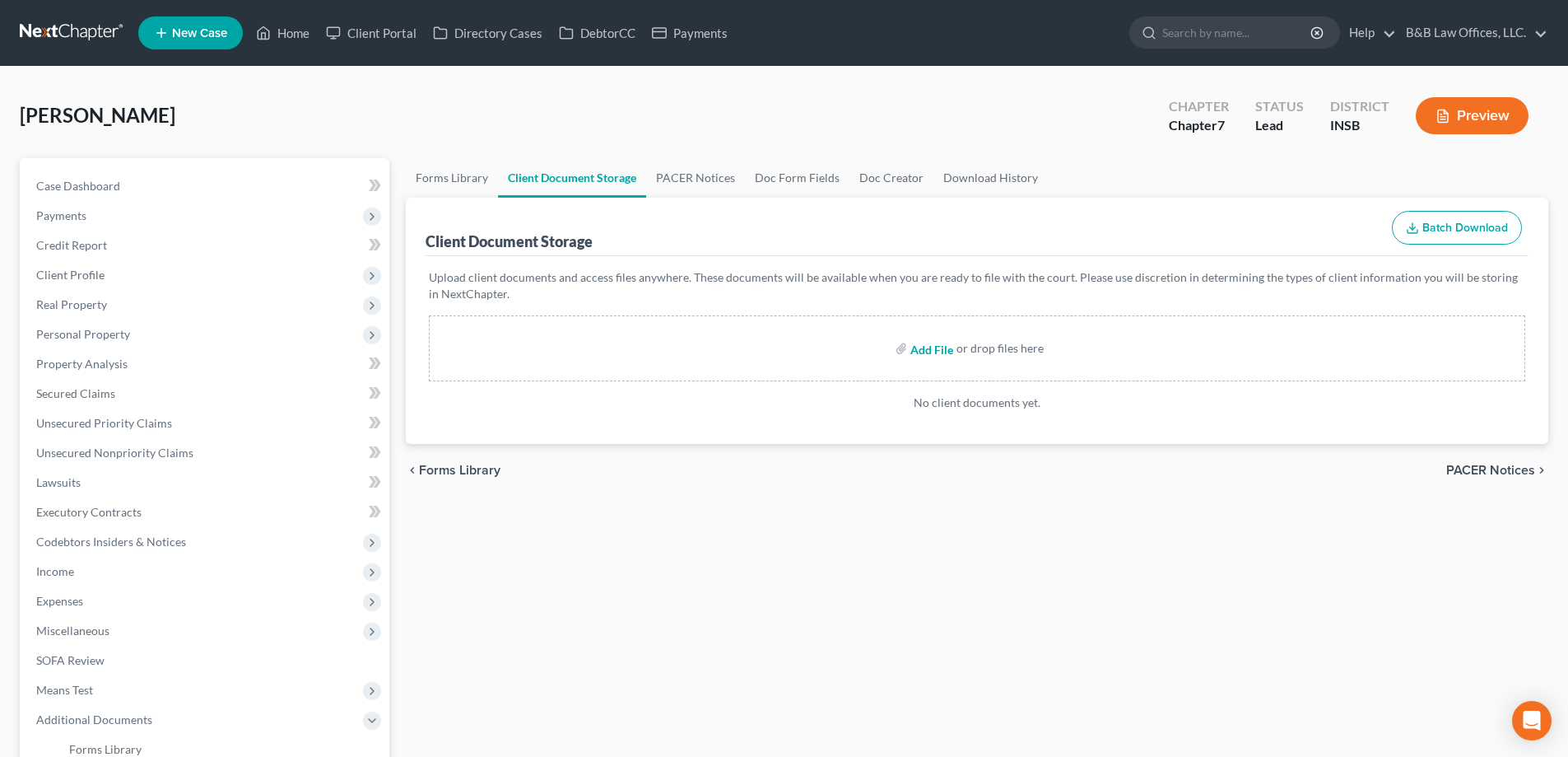
click at [926, 349] on input "file" at bounding box center [930, 349] width 39 height 30
type input "C:\fakepath\08-11-25 Christine Harris.pdf"
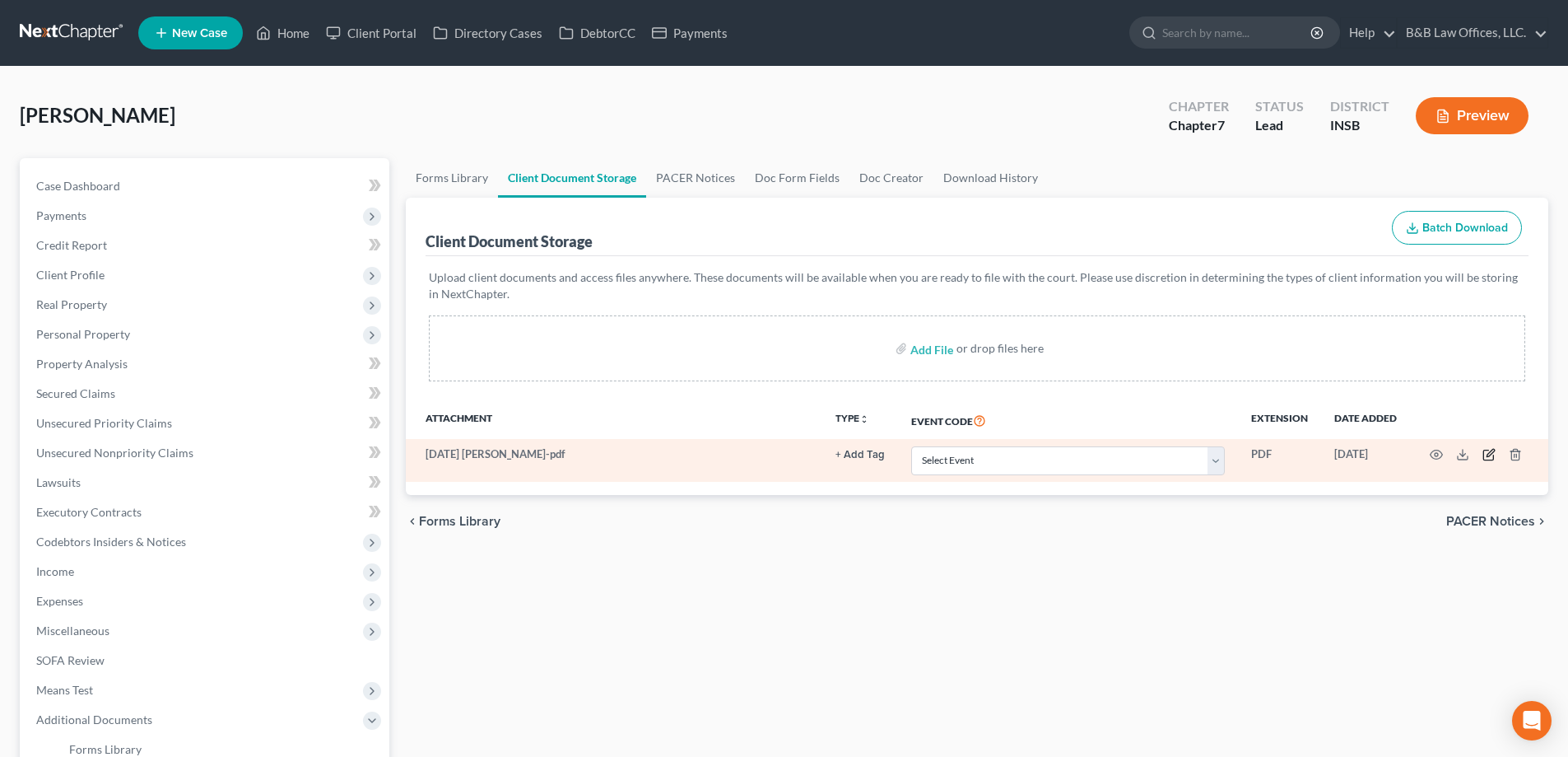
click at [1485, 458] on icon "button" at bounding box center [1488, 454] width 13 height 13
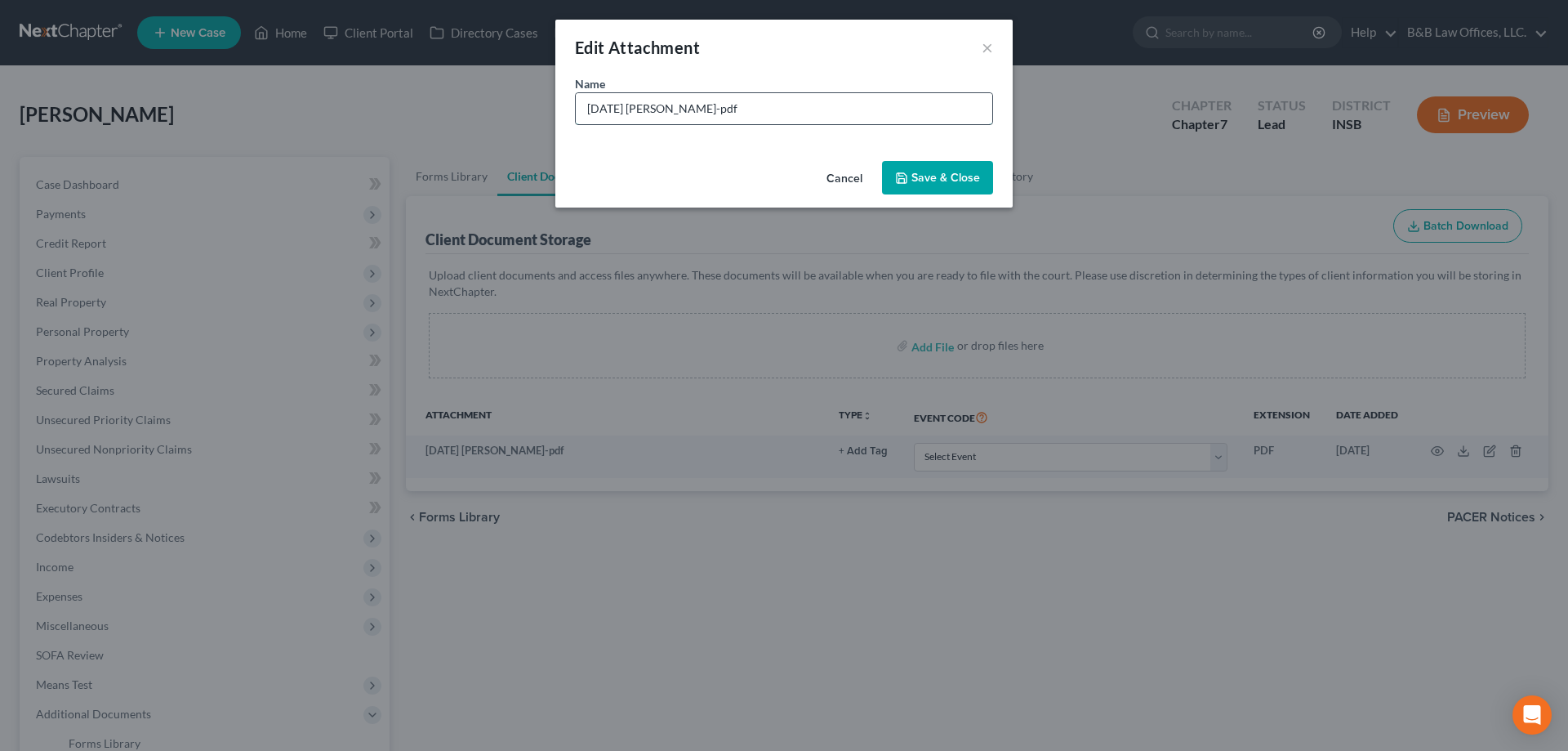
click at [718, 110] on input "08-11-25 Christine Harris-pdf" at bounding box center [784, 109] width 416 height 31
type input "08-11-25 Christine Harris pro bono application-pdf"
click at [922, 172] on span "Save & Close" at bounding box center [946, 178] width 69 height 14
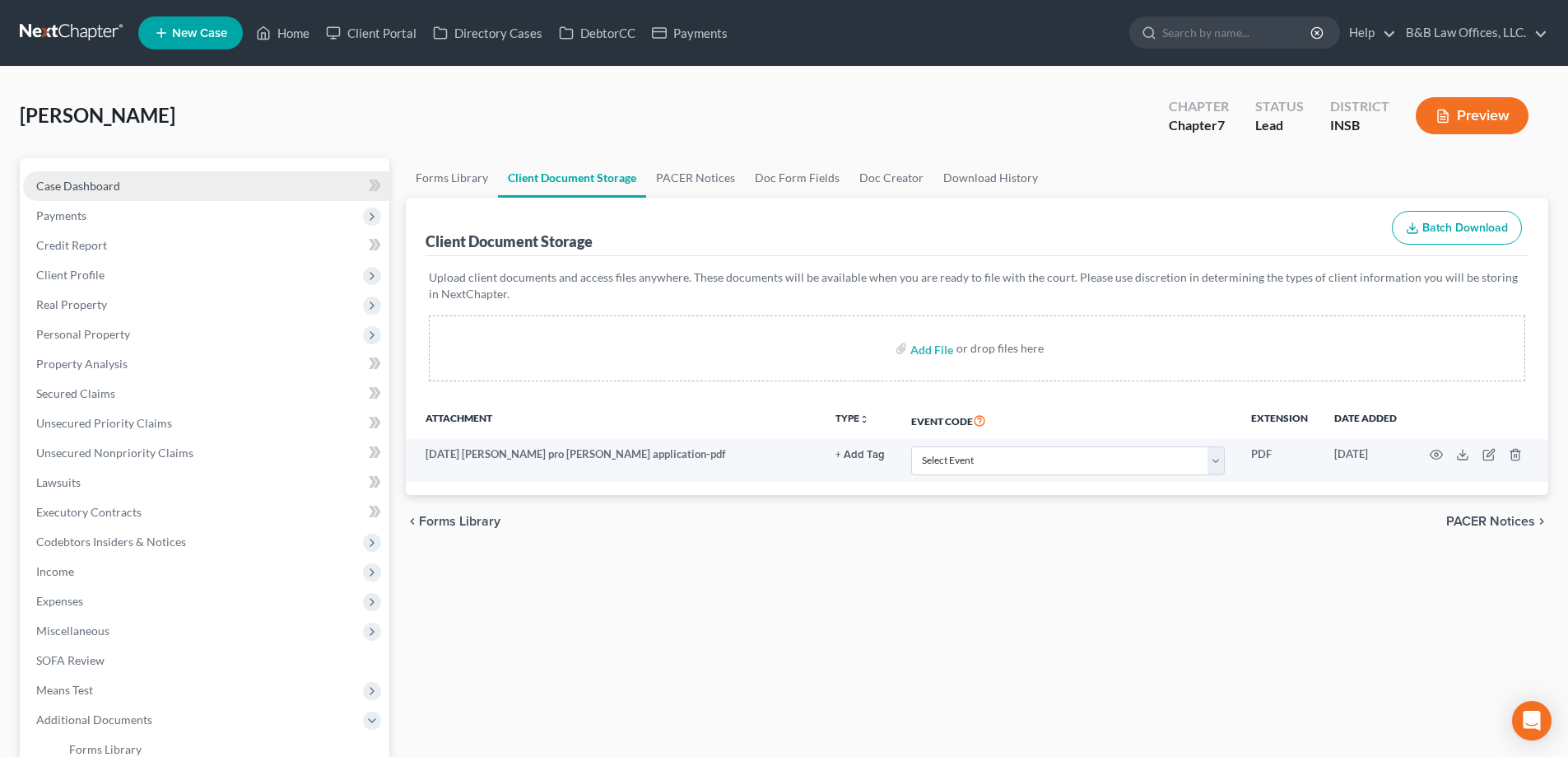
click at [108, 182] on span "Case Dashboard" at bounding box center [78, 186] width 84 height 14
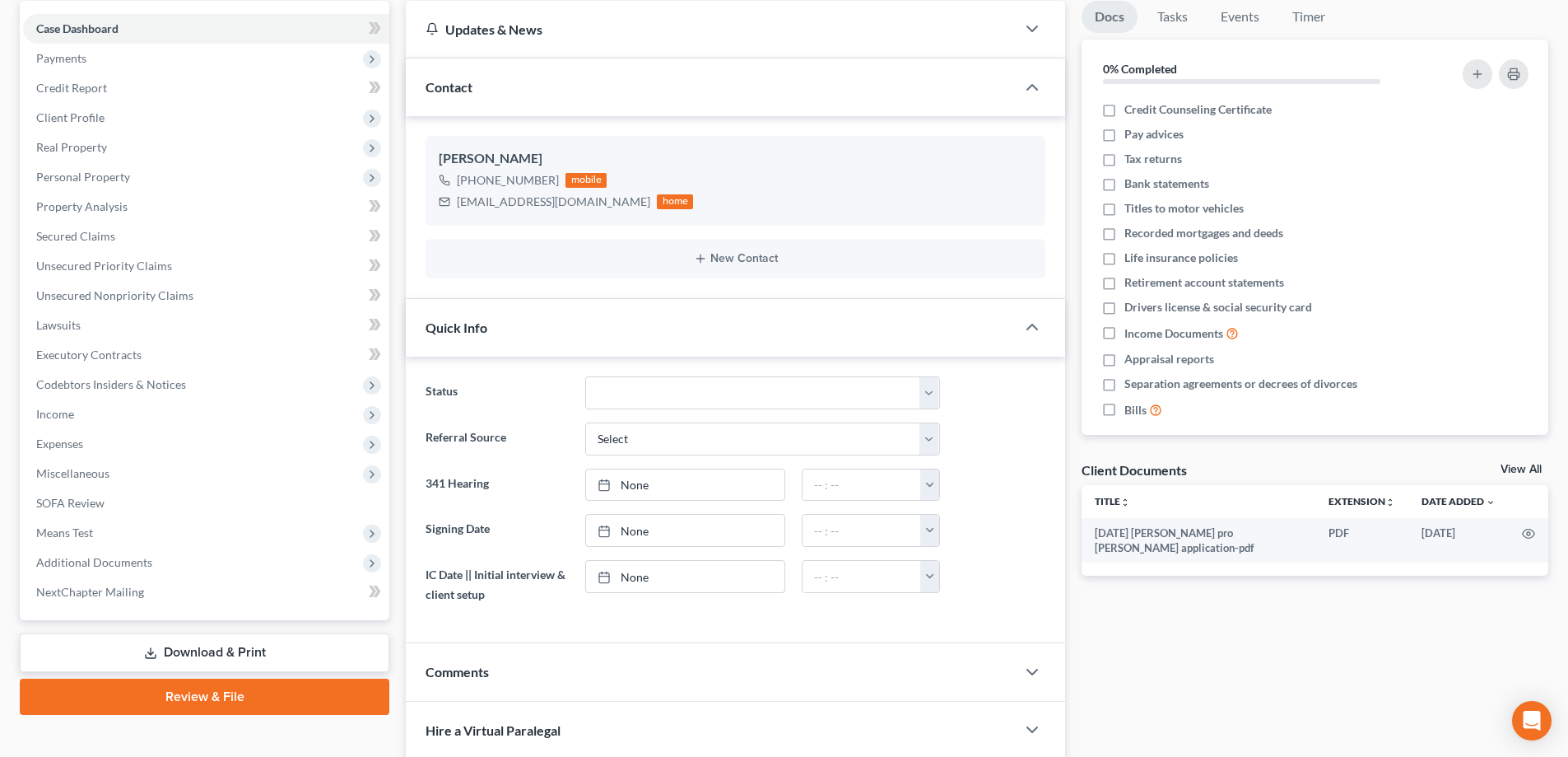
scroll to position [396, 0]
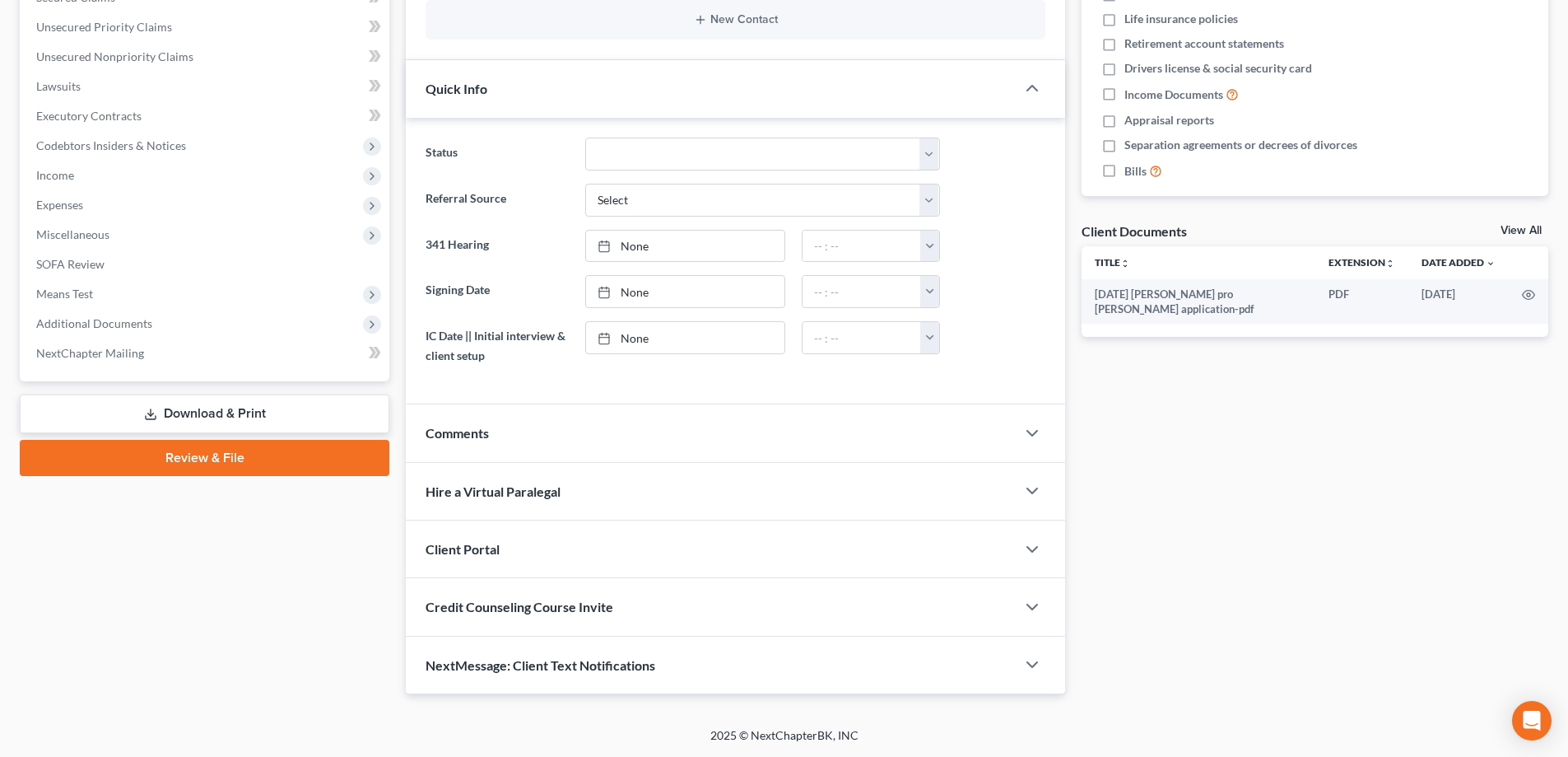
click at [591, 667] on span "NextMessage: Client Text Notifications" at bounding box center [540, 665] width 229 height 16
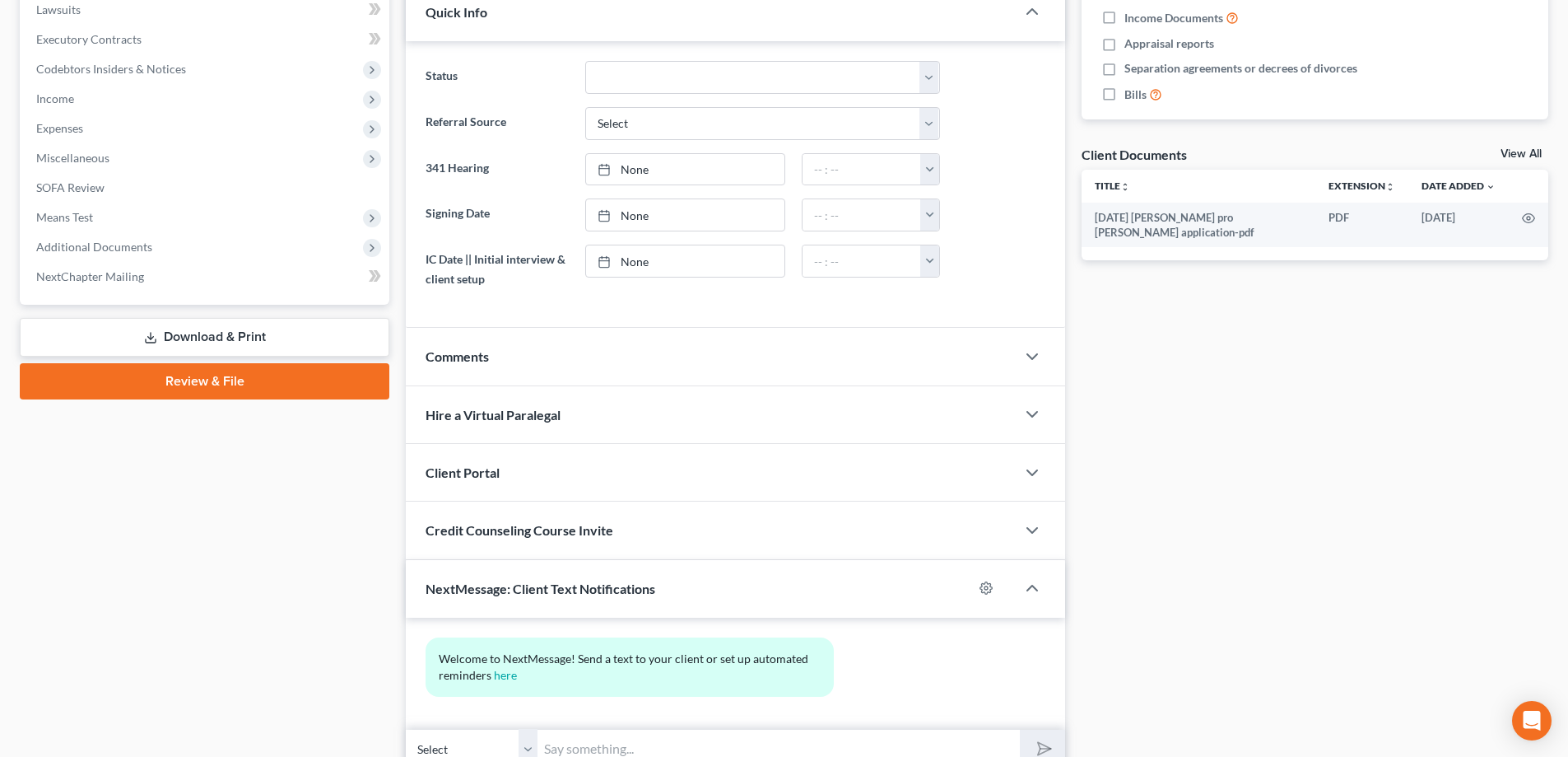
scroll to position [548, 0]
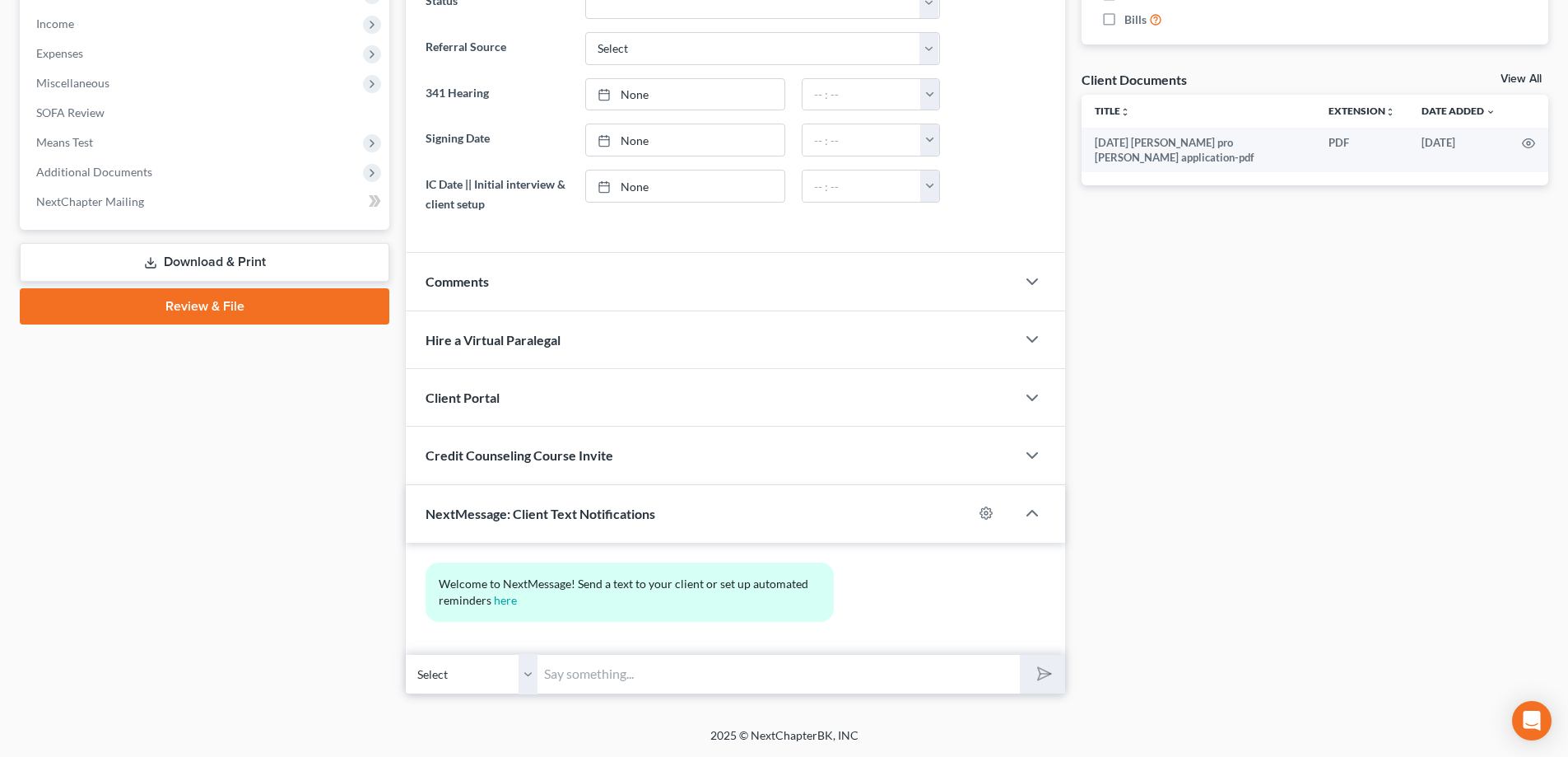
drag, startPoint x: 582, startPoint y: 679, endPoint x: 566, endPoint y: 609, distance: 71.8
click at [582, 679] on input "text" at bounding box center [778, 674] width 482 height 40
type input "This is attorney Philip Beaton, this # is my office's text communication #, ple…"
click at [1035, 675] on icon "submit" at bounding box center [1041, 674] width 23 height 23
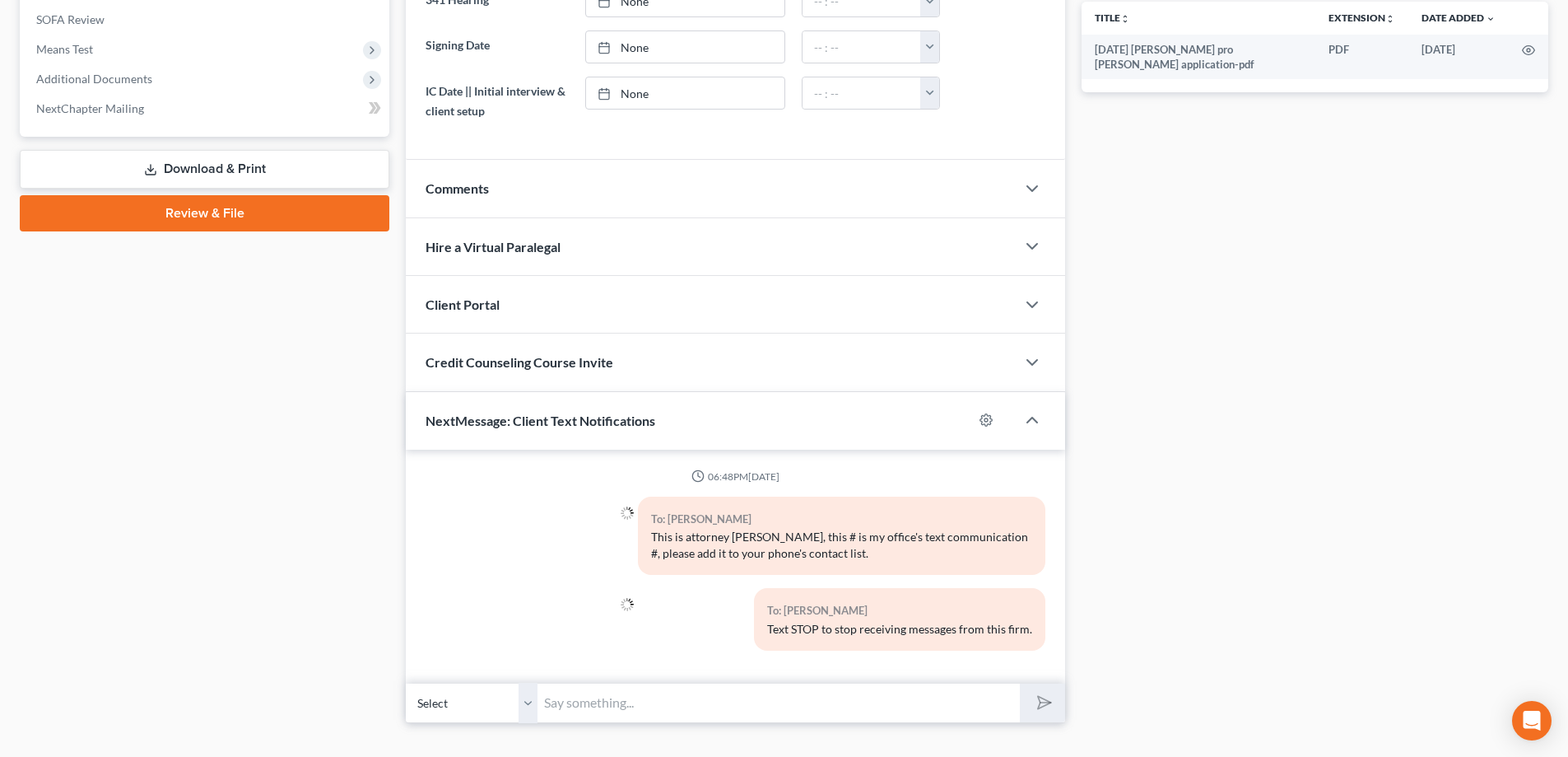
scroll to position [669, 0]
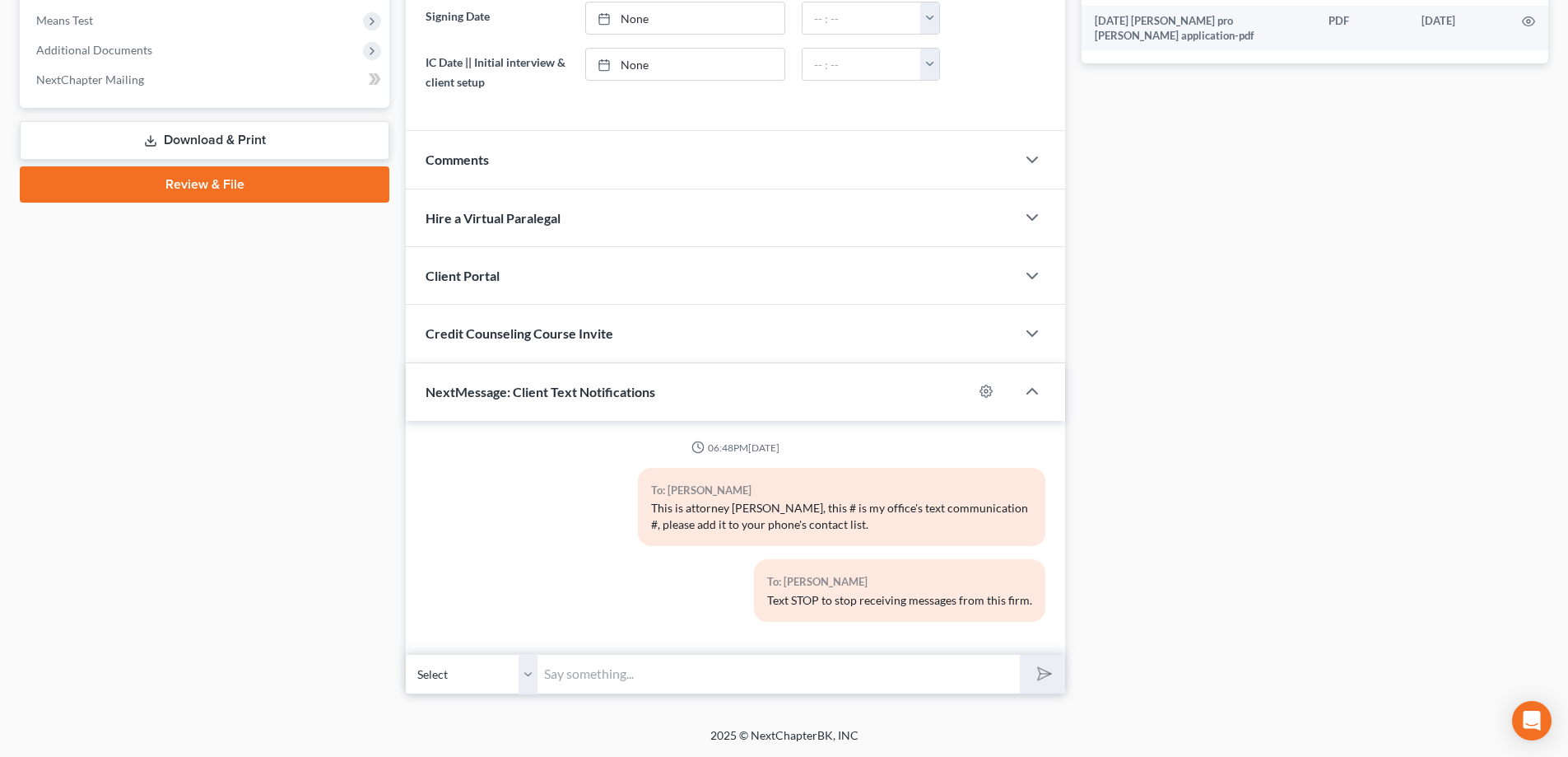
click at [573, 674] on input "text" at bounding box center [778, 674] width 482 height 40
type input "You can text a photo of your Driver's License & SS card to this #"
click at [1020, 654] on button "submit" at bounding box center [1042, 674] width 45 height 39
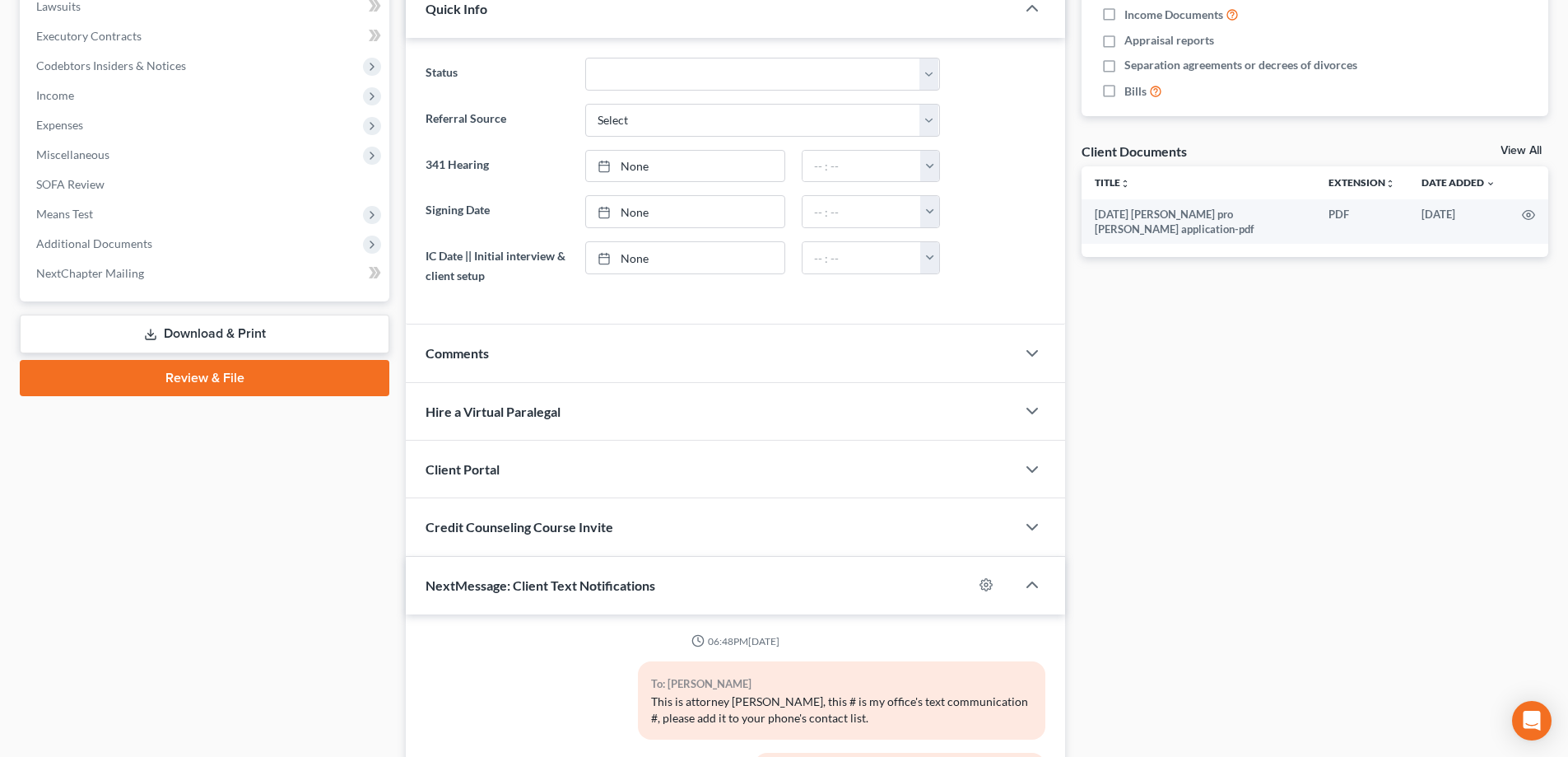
scroll to position [258, 0]
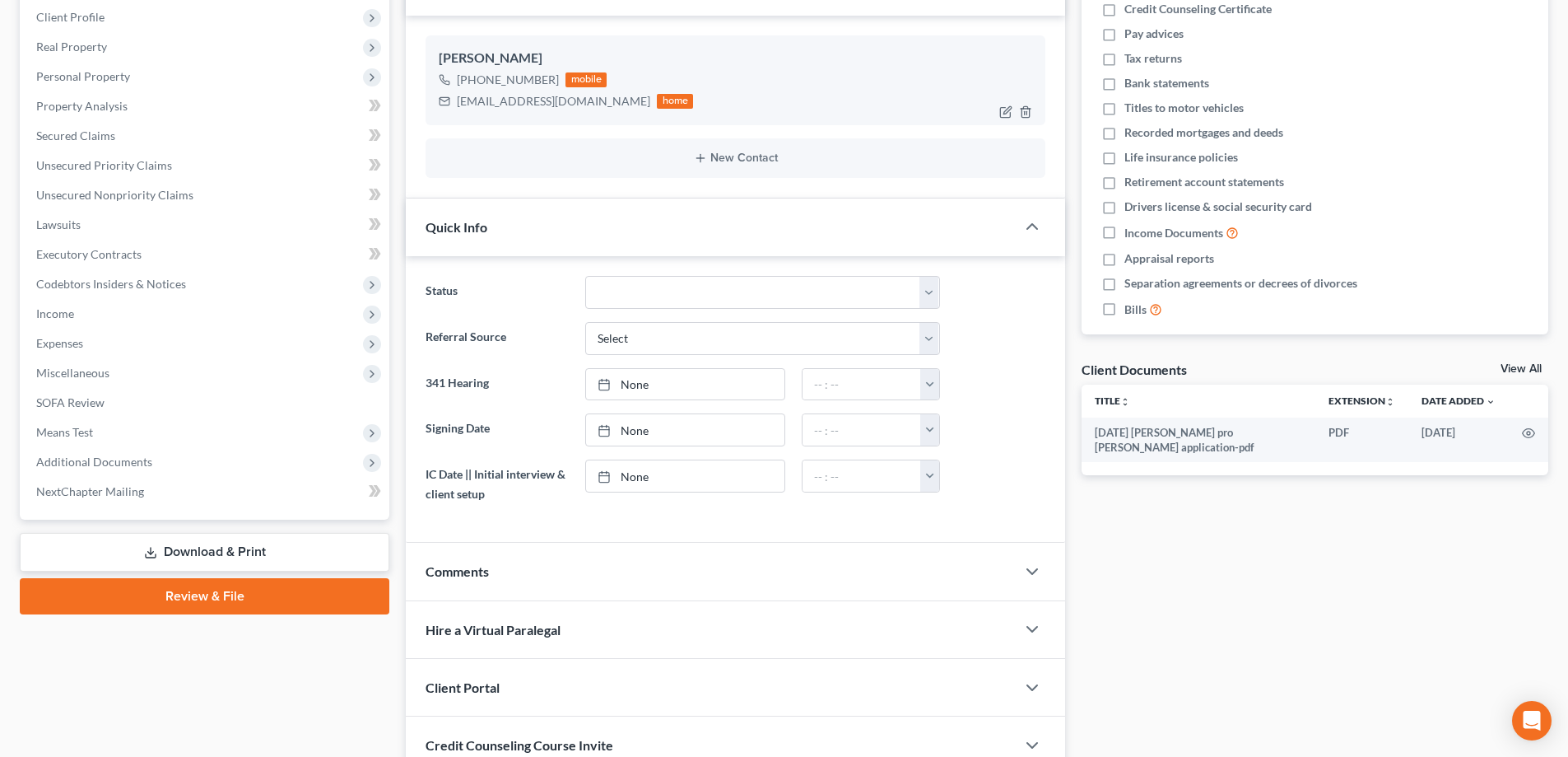
drag, startPoint x: 457, startPoint y: 102, endPoint x: 615, endPoint y: 105, distance: 158.0
click at [615, 105] on div "christinefields1027@gmail.com" at bounding box center [553, 101] width 194 height 17
copy div "christinefields1027@gmail.com"
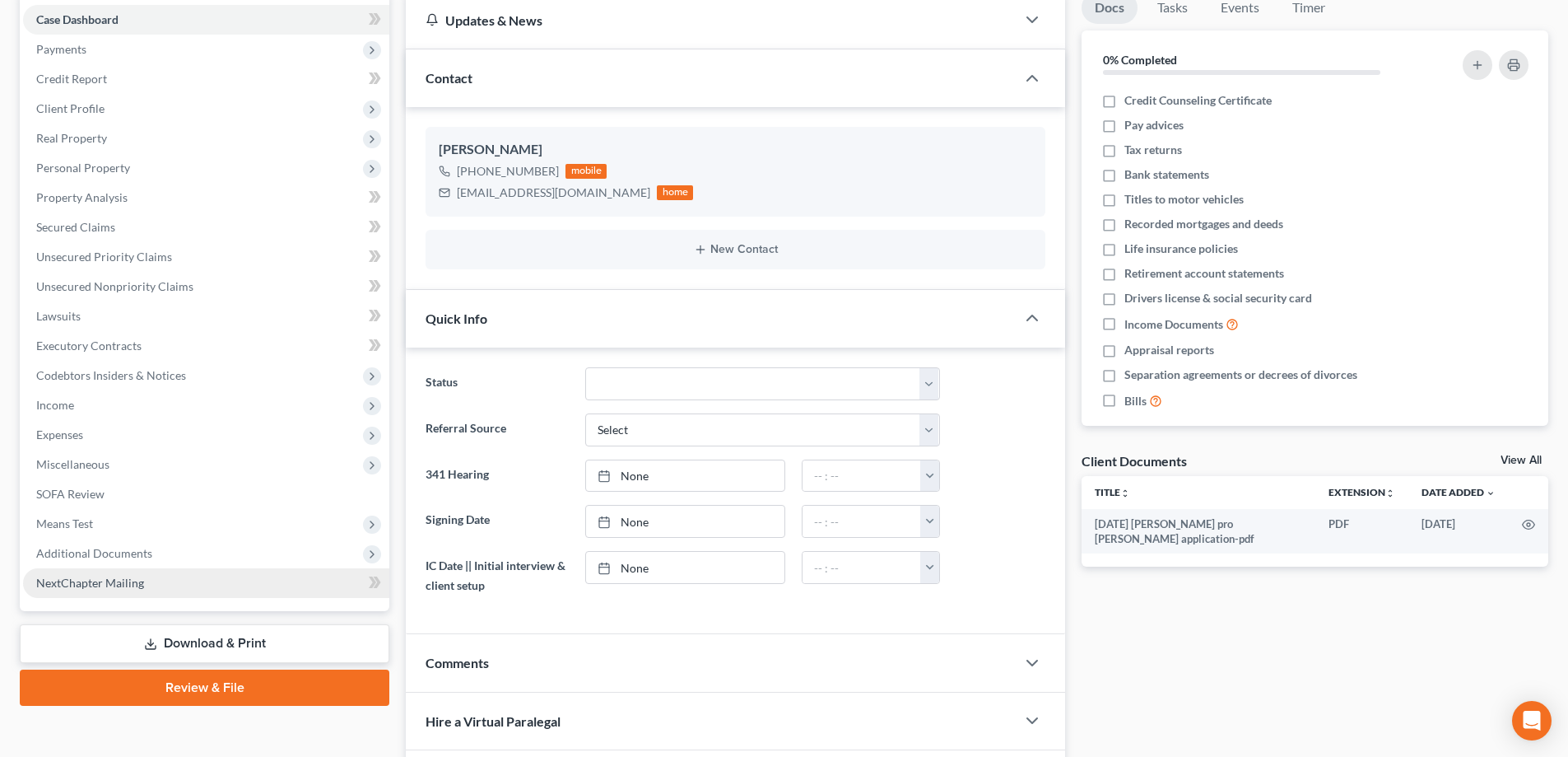
scroll to position [412, 0]
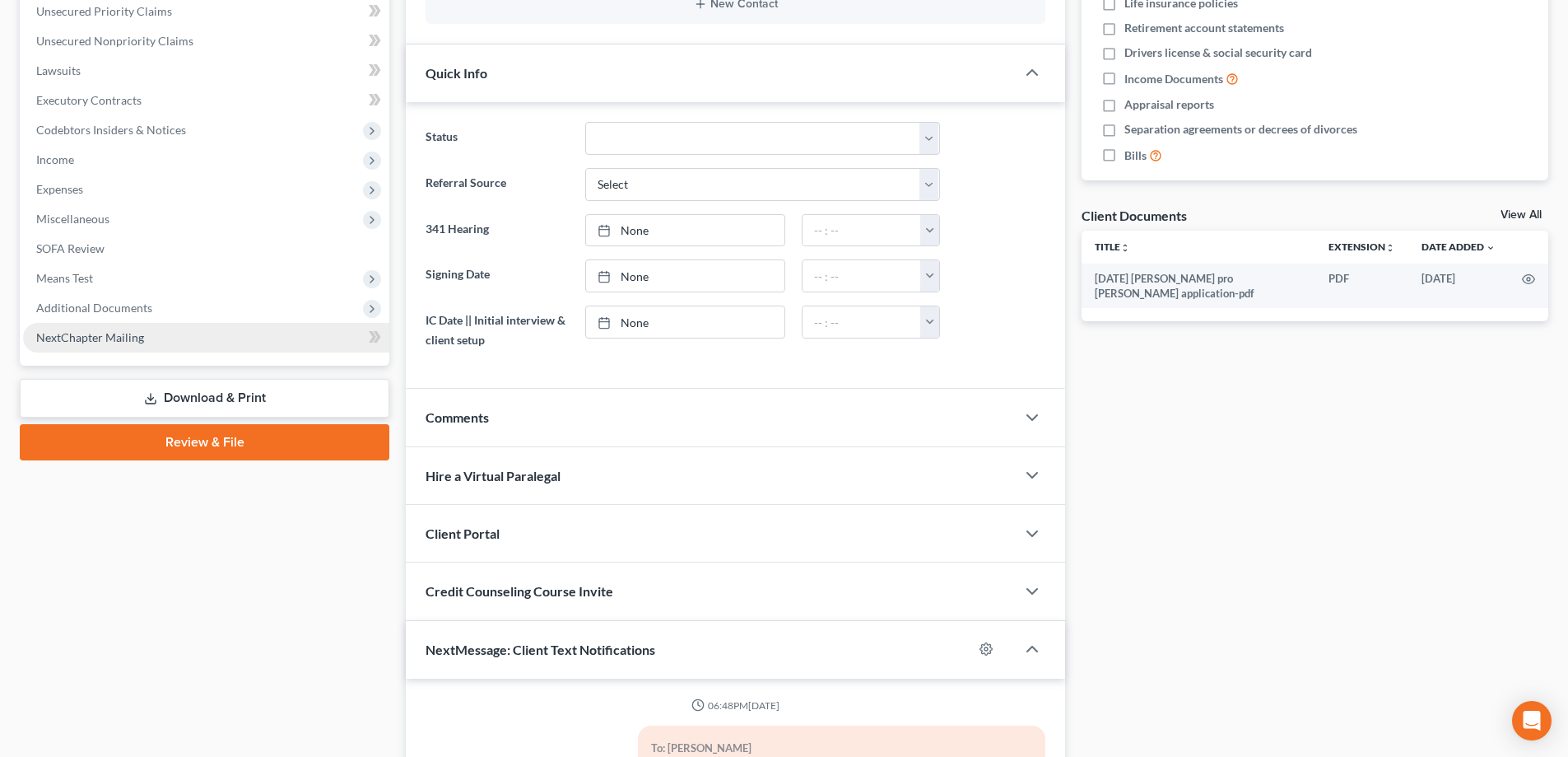
click at [108, 330] on span "NextChapter Mailing" at bounding box center [90, 337] width 108 height 14
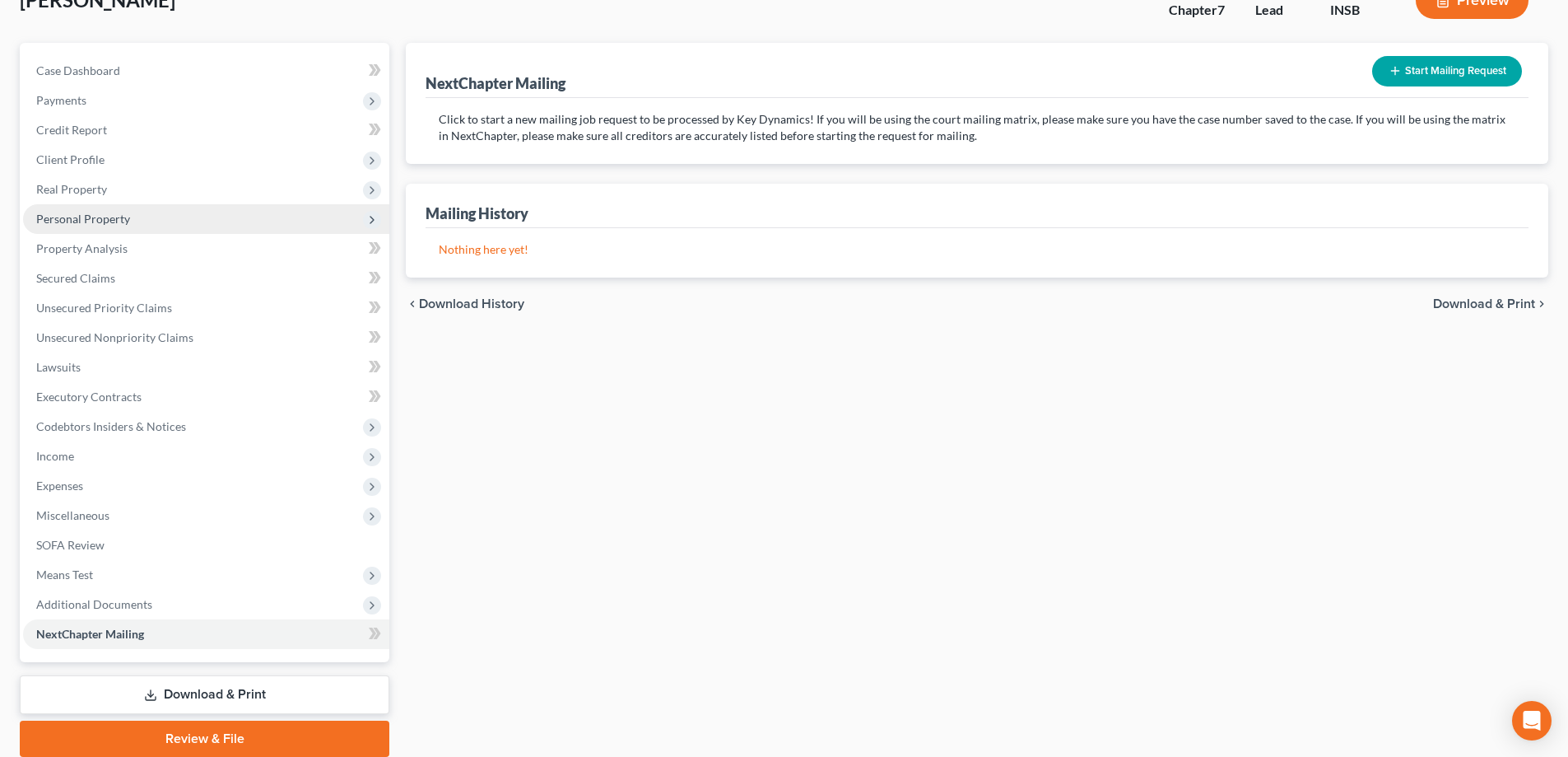
scroll to position [178, 0]
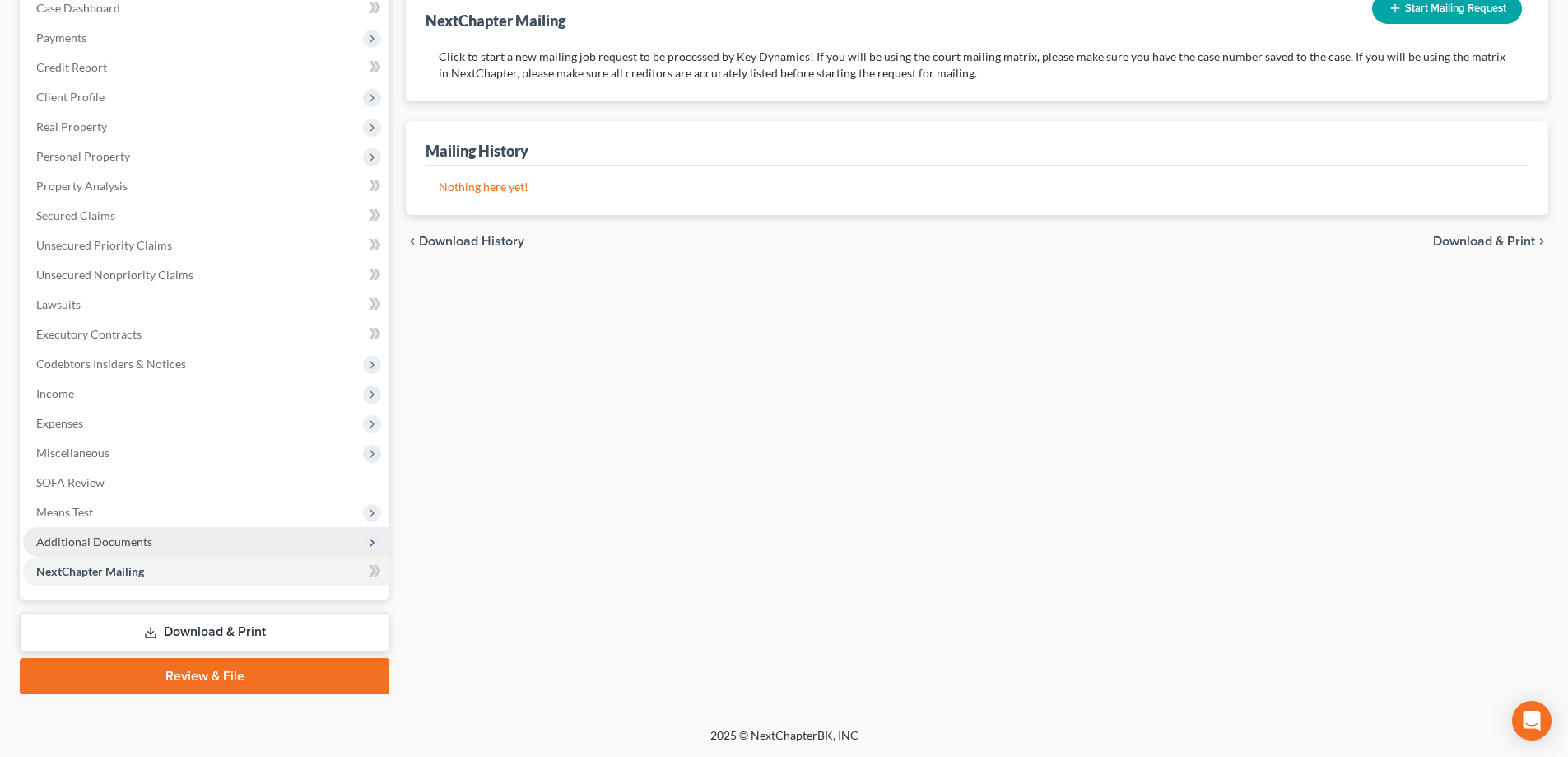
click at [111, 539] on span "Additional Documents" at bounding box center [95, 541] width 116 height 14
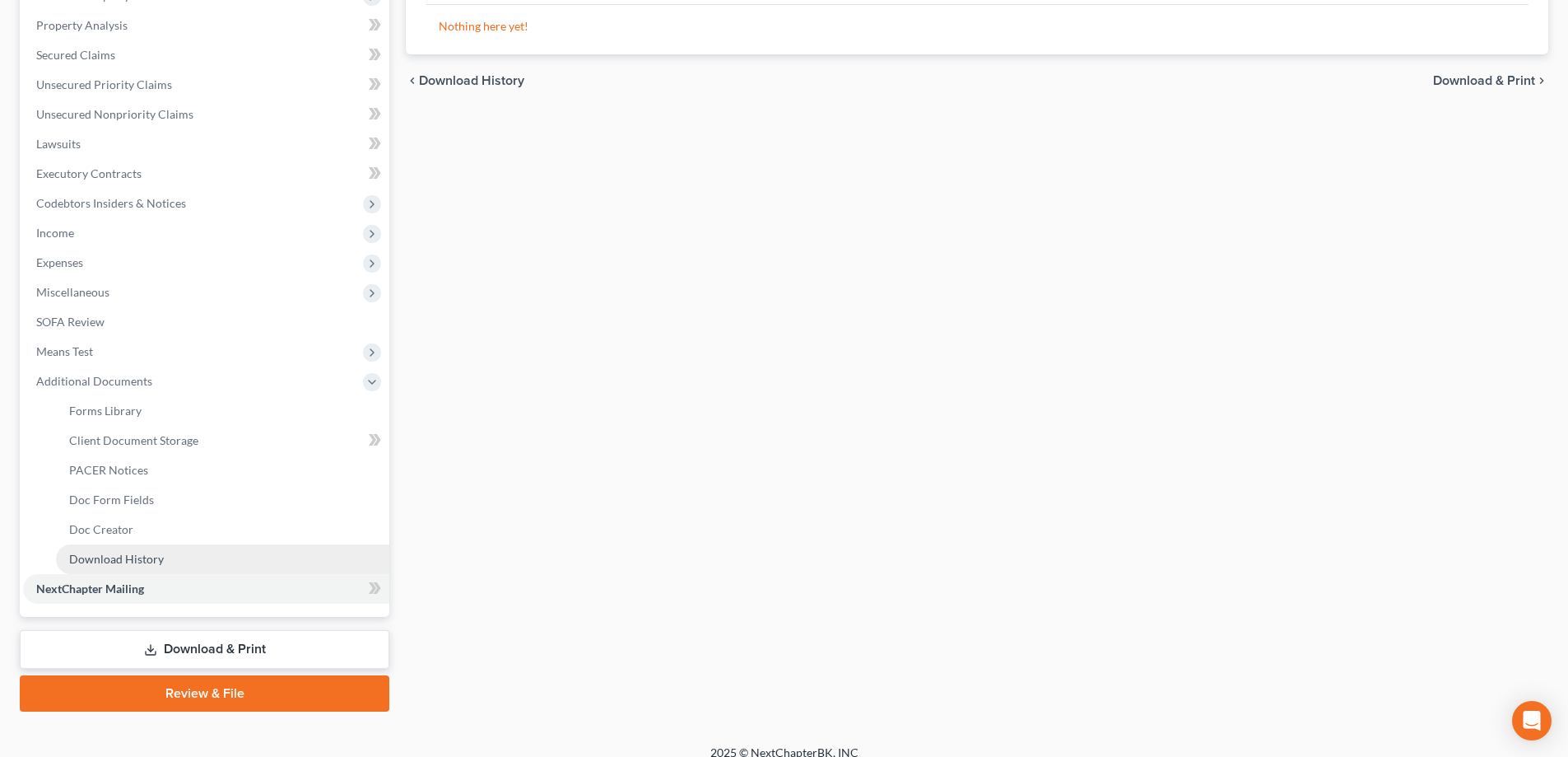
scroll to position [342, 0]
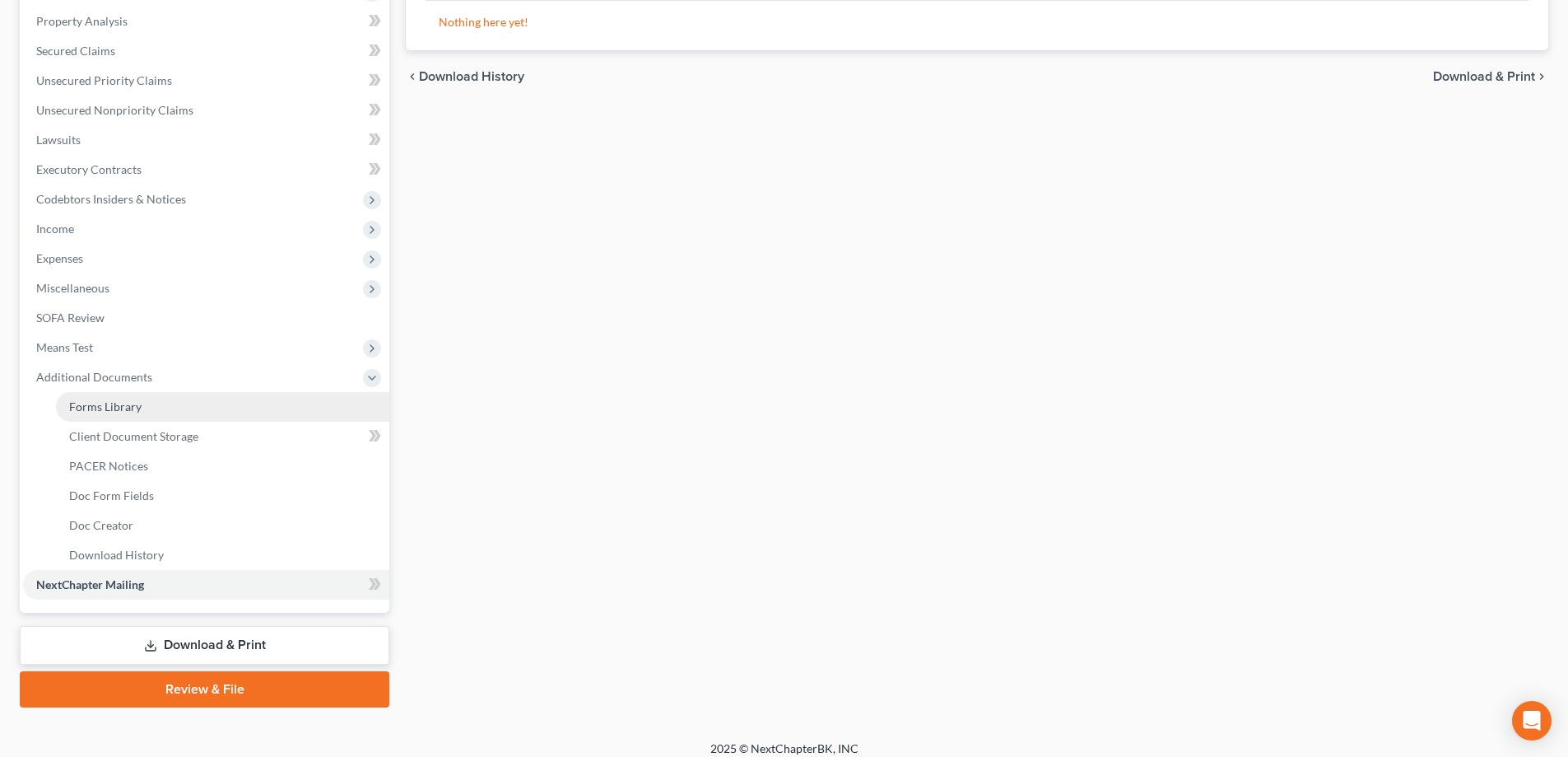
click at [133, 408] on span "Forms Library" at bounding box center [105, 407] width 72 height 14
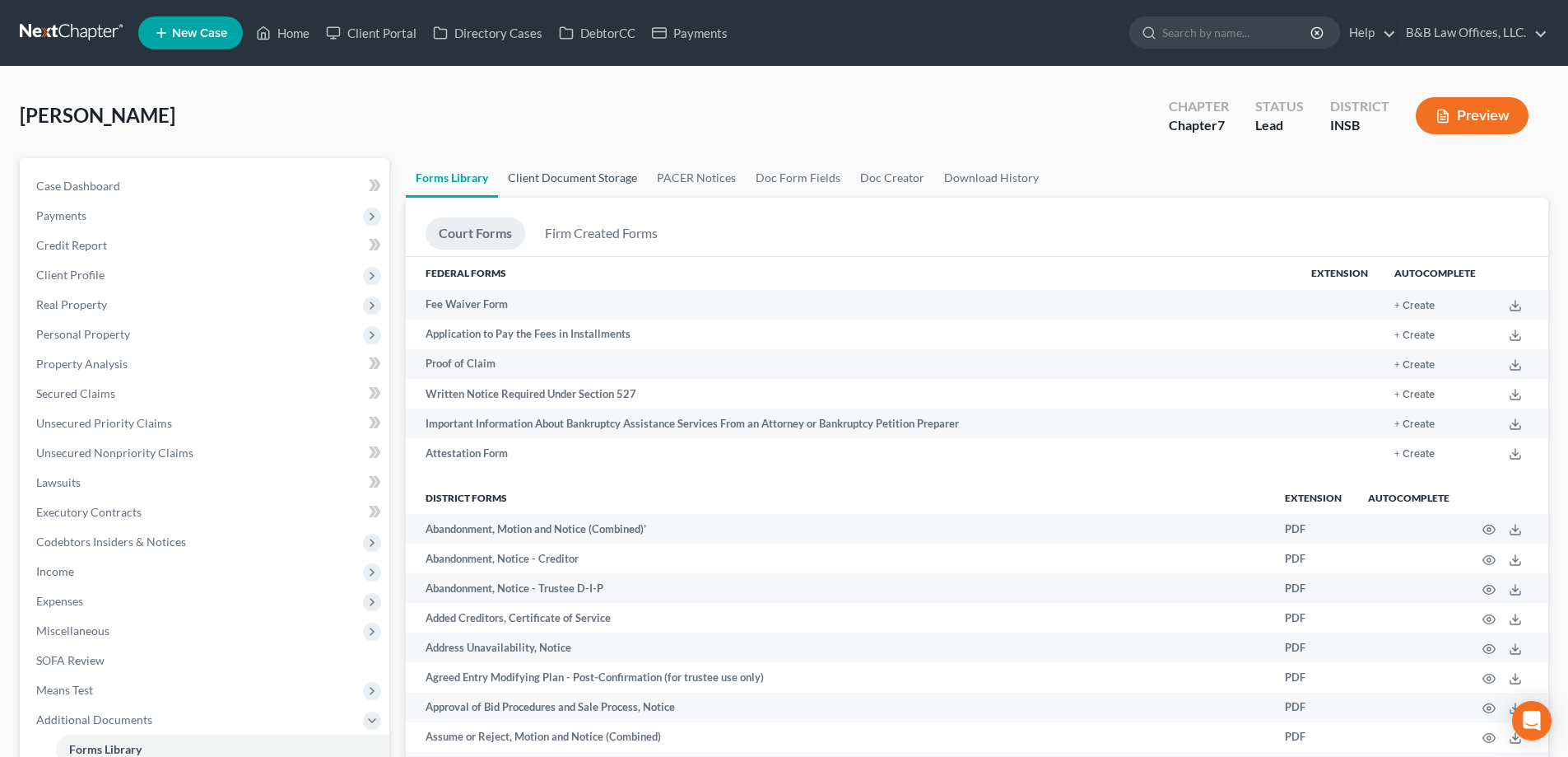
click at [596, 178] on link "Client Document Storage" at bounding box center [572, 177] width 149 height 39
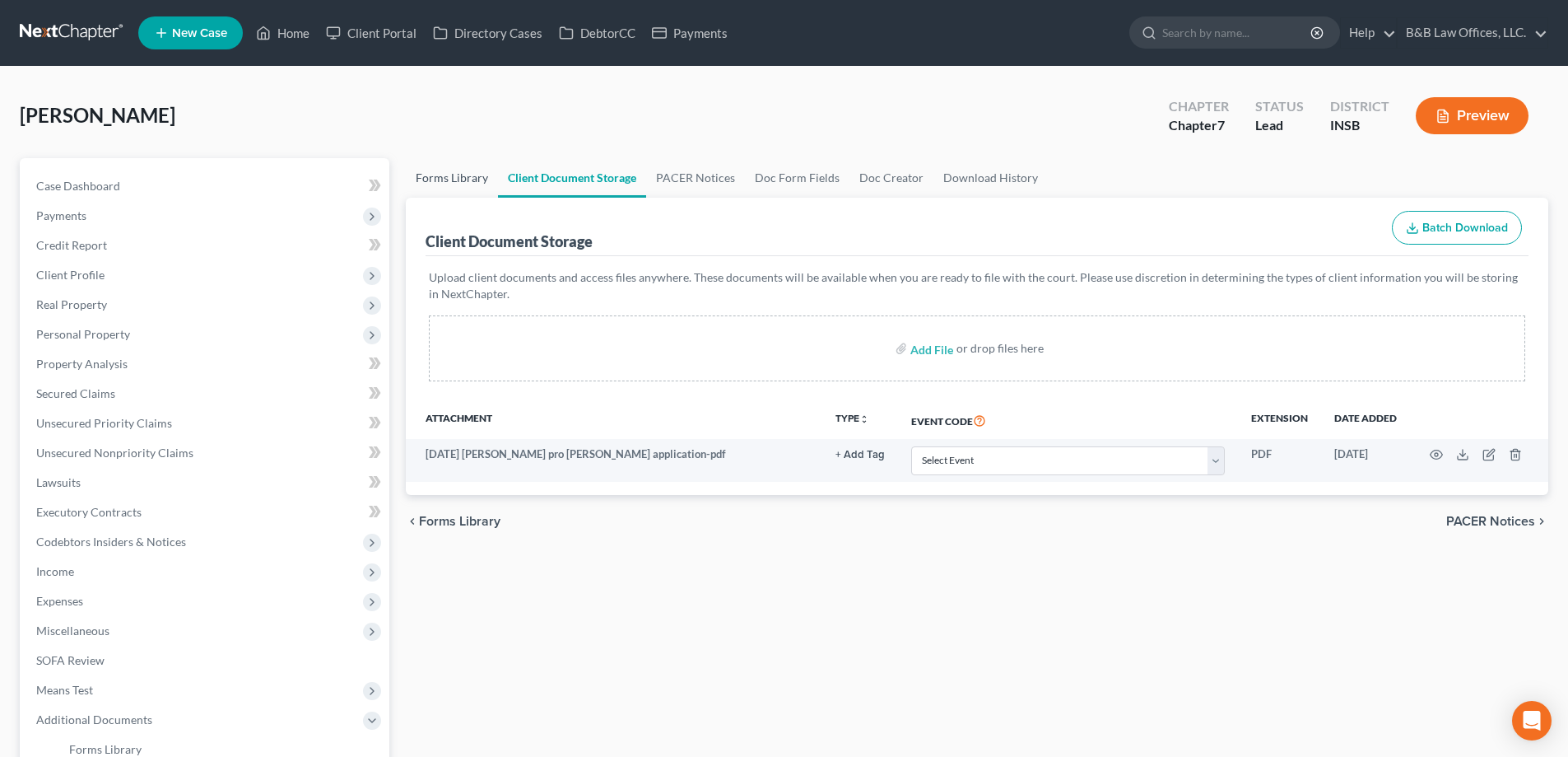
click at [463, 178] on link "Forms Library" at bounding box center [452, 177] width 92 height 39
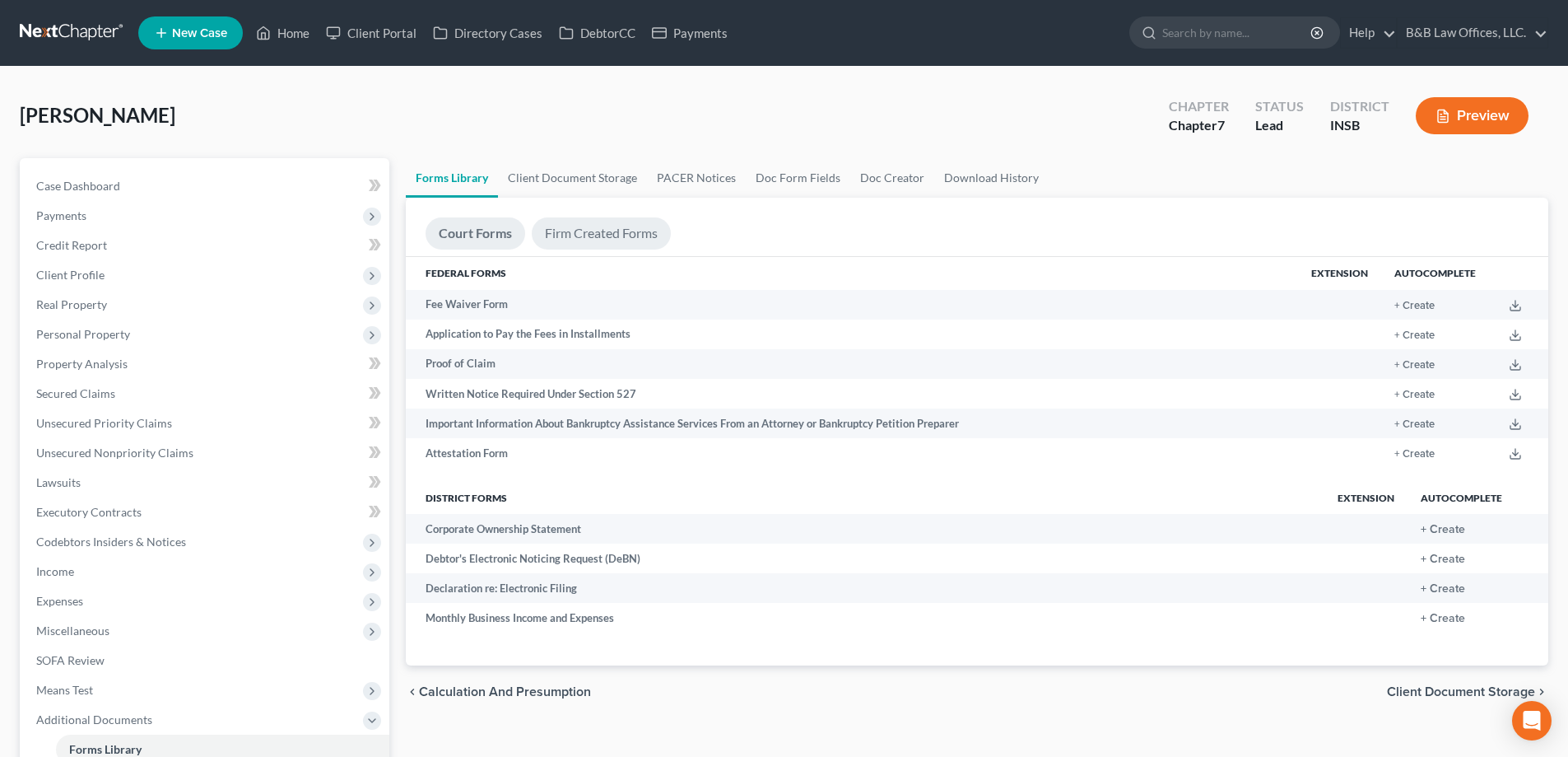
click at [592, 238] on link "Firm Created Forms" at bounding box center [601, 233] width 139 height 32
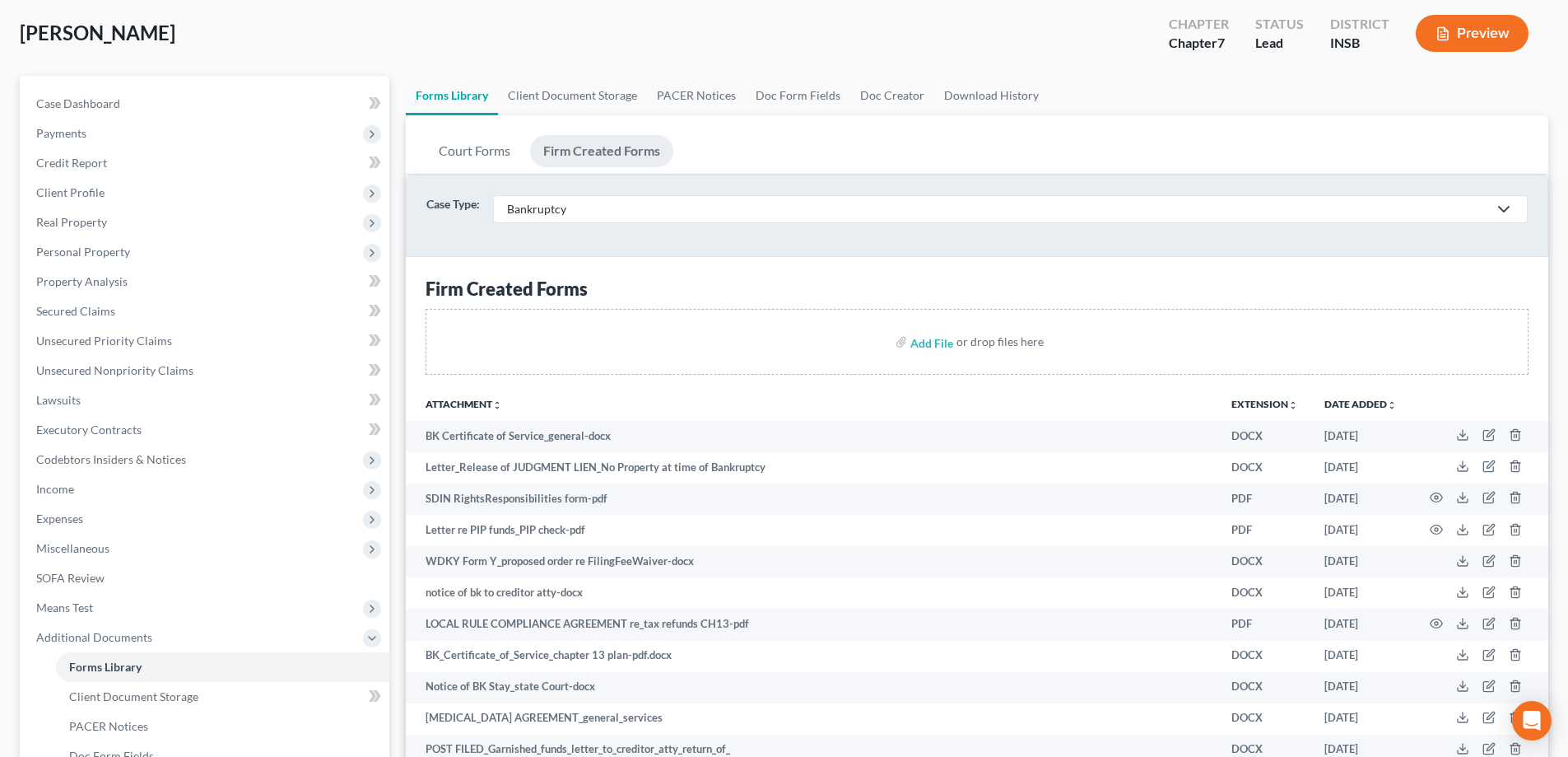
scroll to position [365, 0]
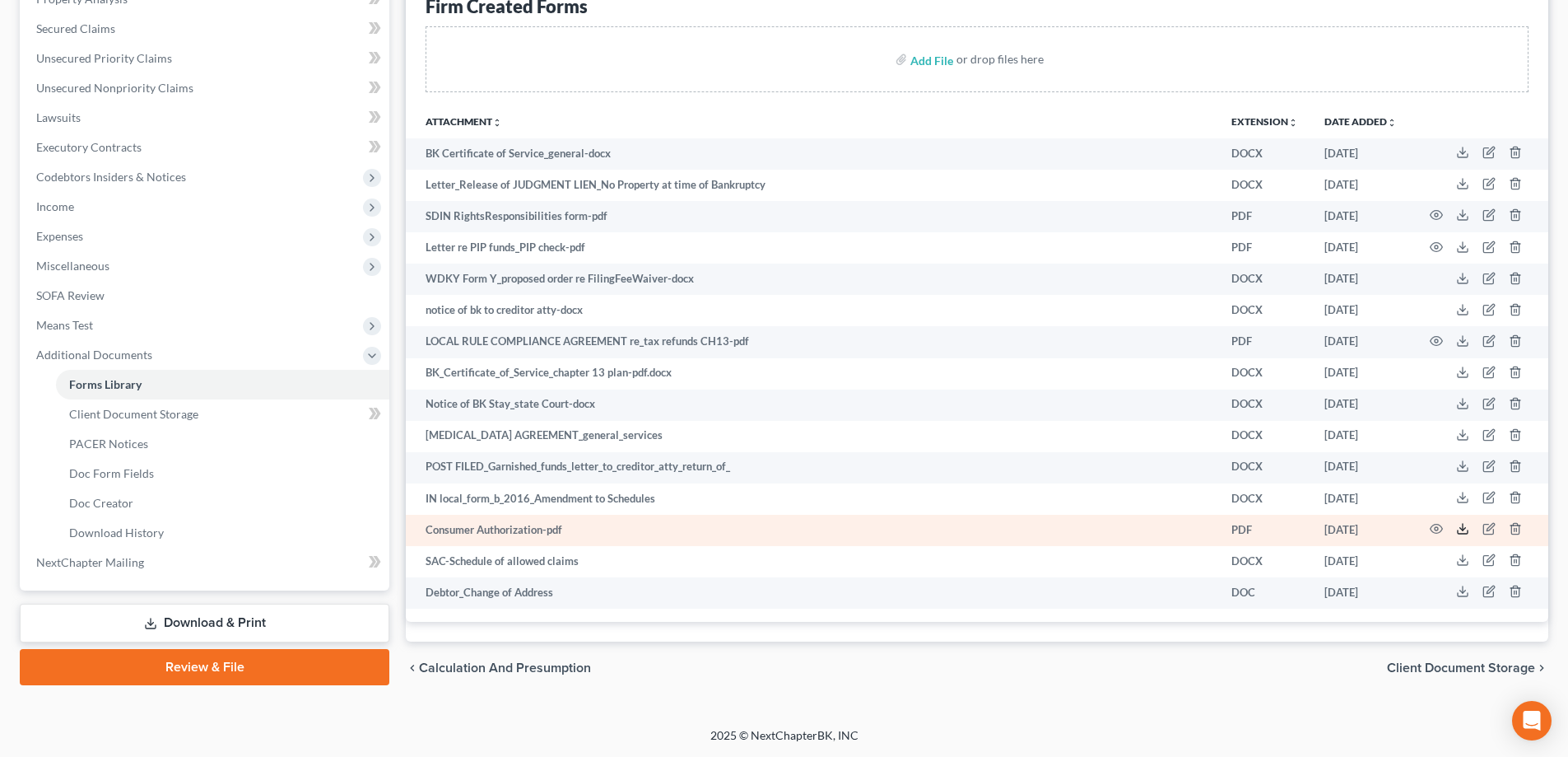
click at [1464, 529] on polyline at bounding box center [1463, 528] width 6 height 3
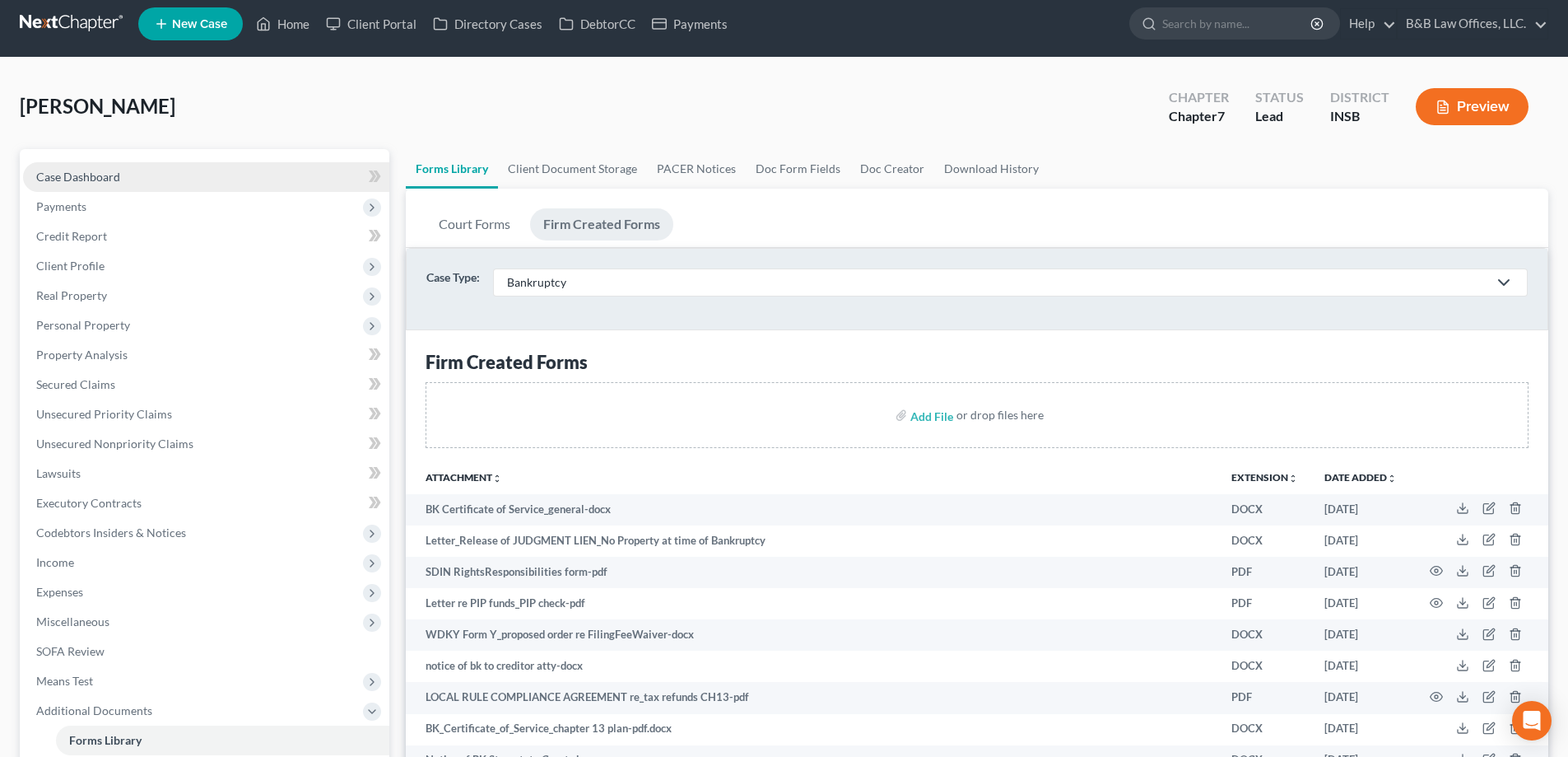
scroll to position [0, 0]
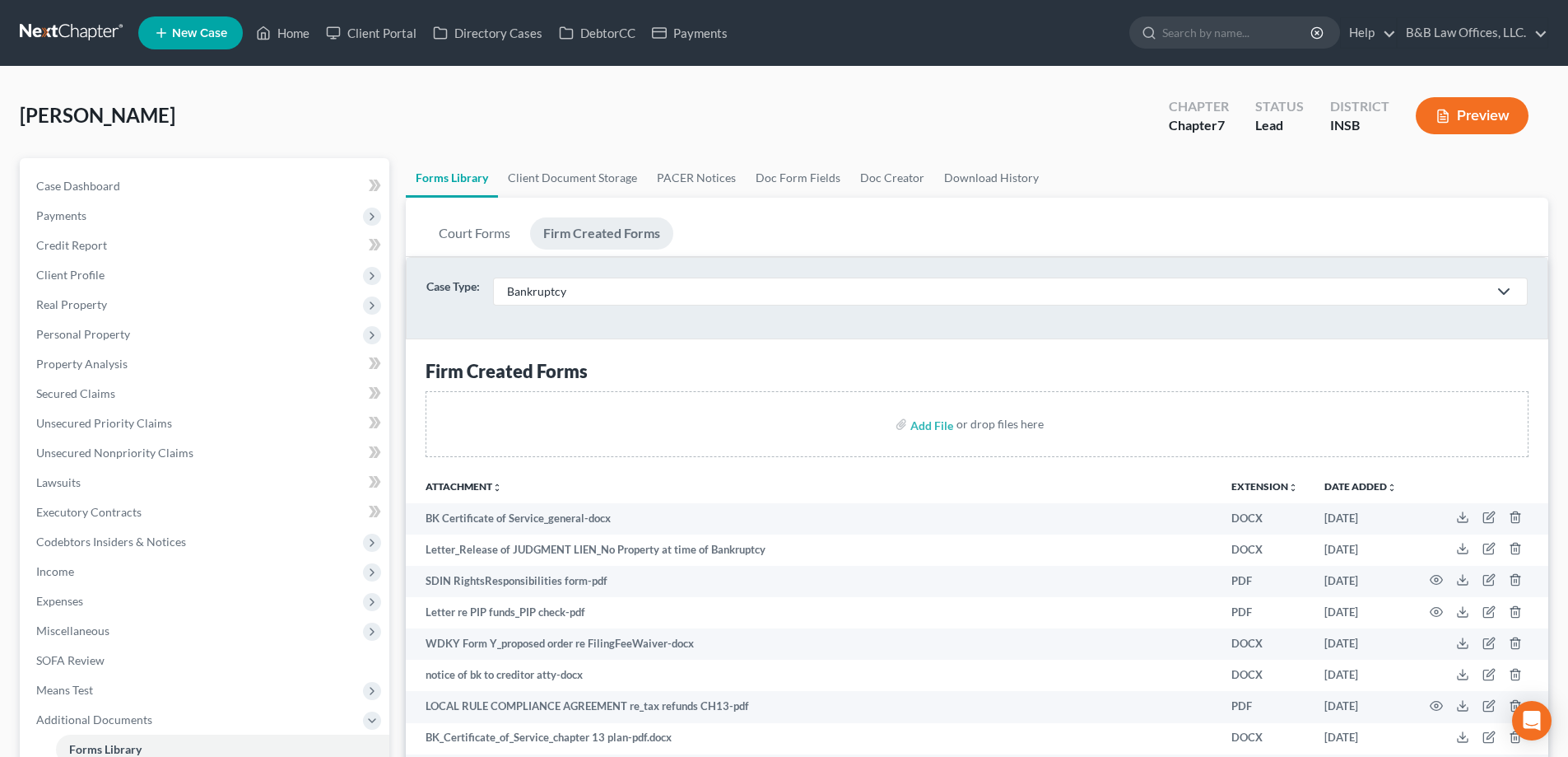
drag, startPoint x: 229, startPoint y: 118, endPoint x: 16, endPoint y: 129, distance: 213.3
click at [16, 129] on div "Fields-Harris, Christine Upgraded Chapter Chapter 7 Status Lead District INSB P…" at bounding box center [784, 580] width 1568 height 1026
copy span "Fields-Harris, Christine"
click at [128, 278] on span "Client Profile" at bounding box center [207, 275] width 367 height 30
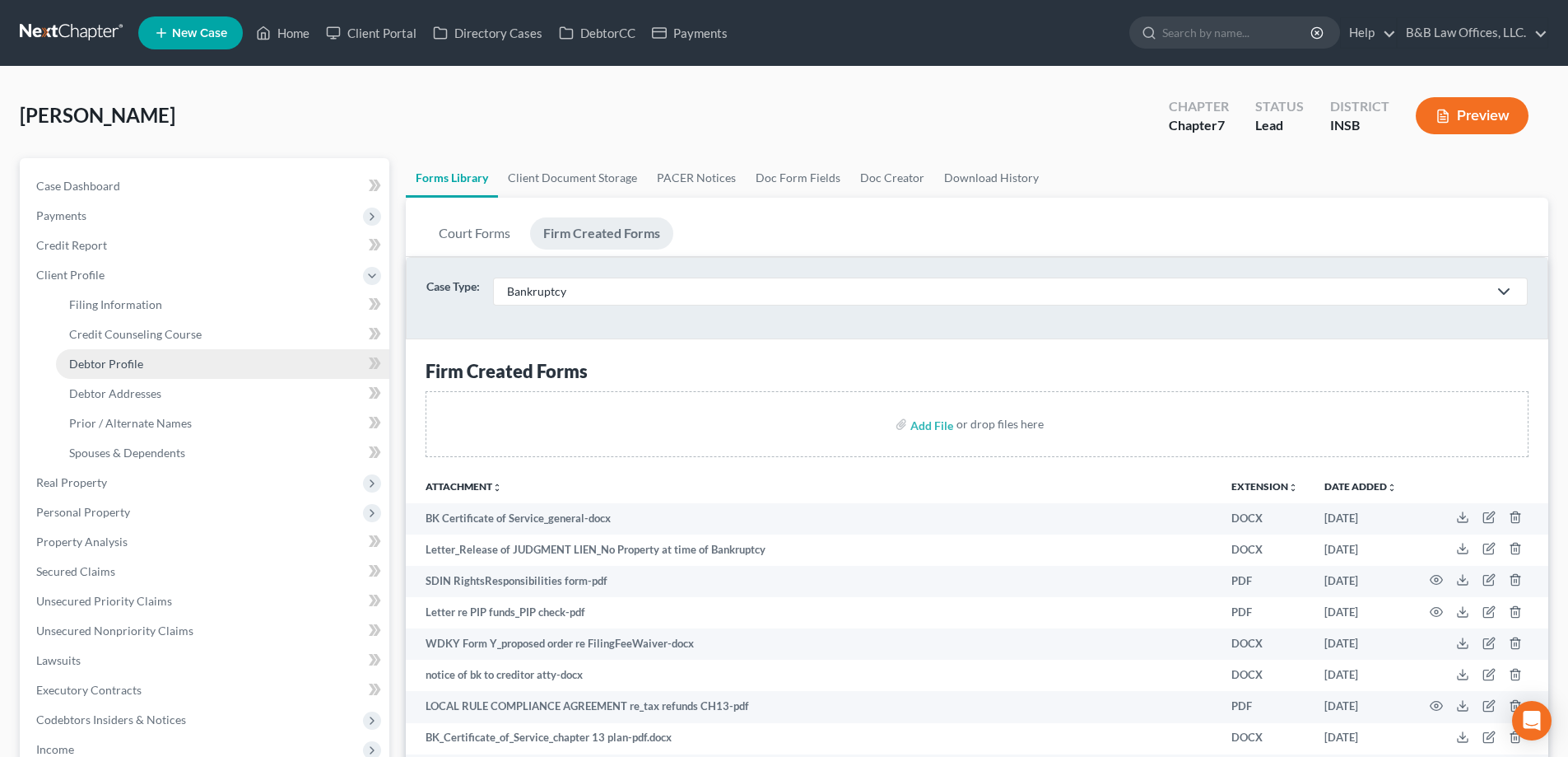
click at [119, 366] on span "Debtor Profile" at bounding box center [106, 363] width 74 height 14
select select "4"
select select "0"
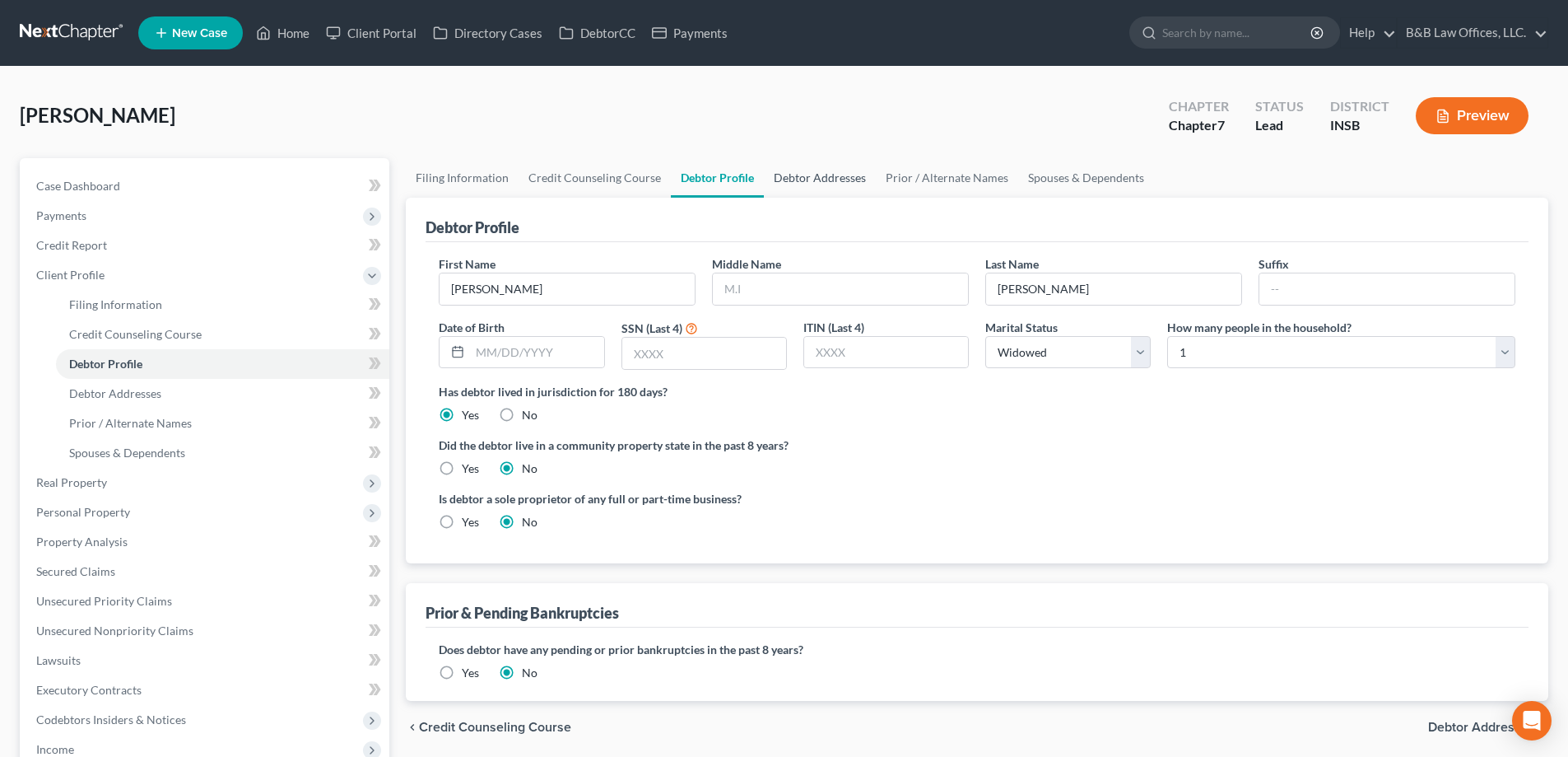
click at [812, 182] on link "Debtor Addresses" at bounding box center [819, 177] width 112 height 39
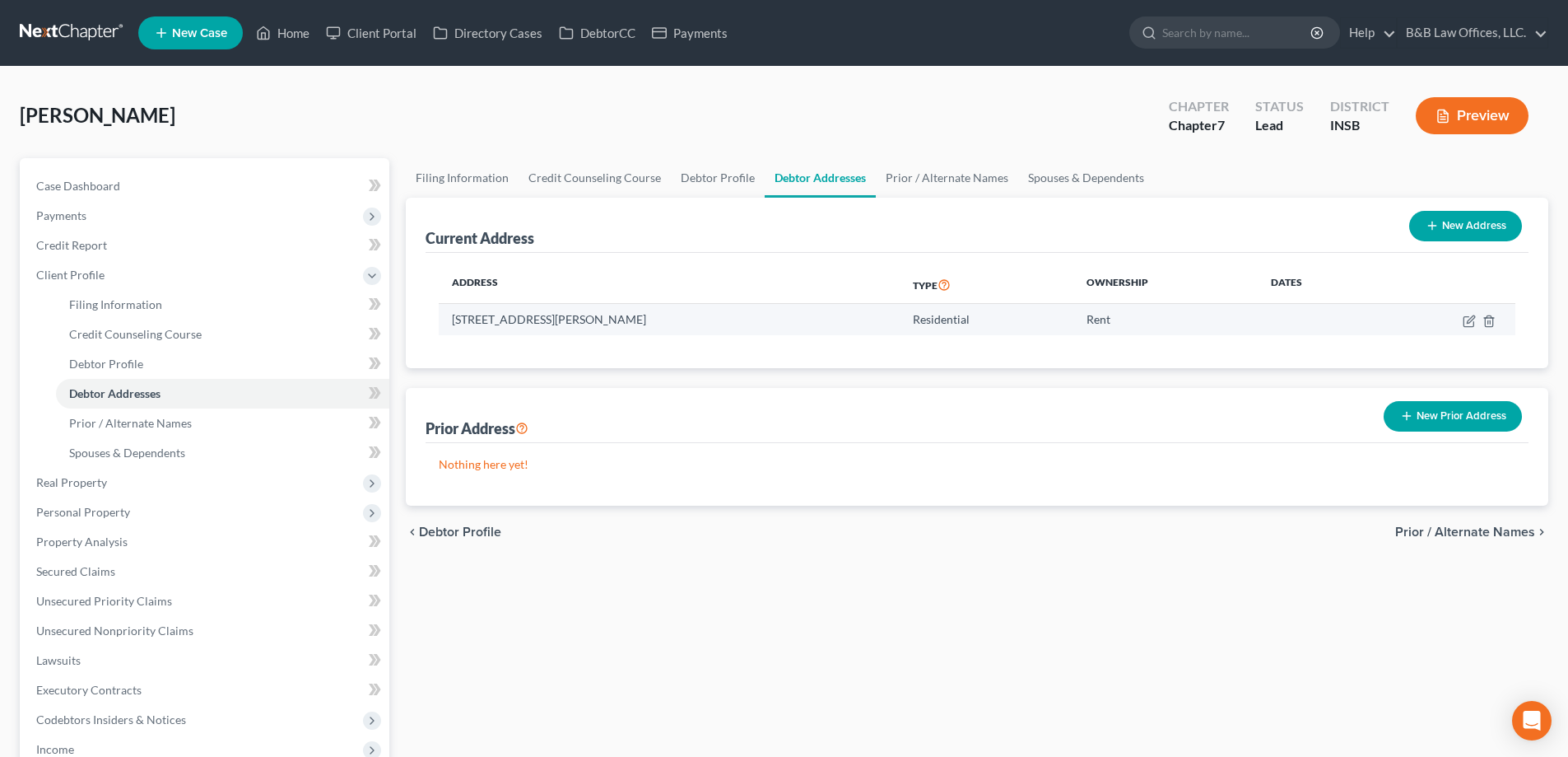
drag, startPoint x: 686, startPoint y: 322, endPoint x: 449, endPoint y: 312, distance: 237.2
click at [449, 312] on td "2211 W 12th Street, Anderson, IN 46016" at bounding box center [669, 320] width 461 height 31
copy td "2211 W 12th Street, Anderson, IN 46016"
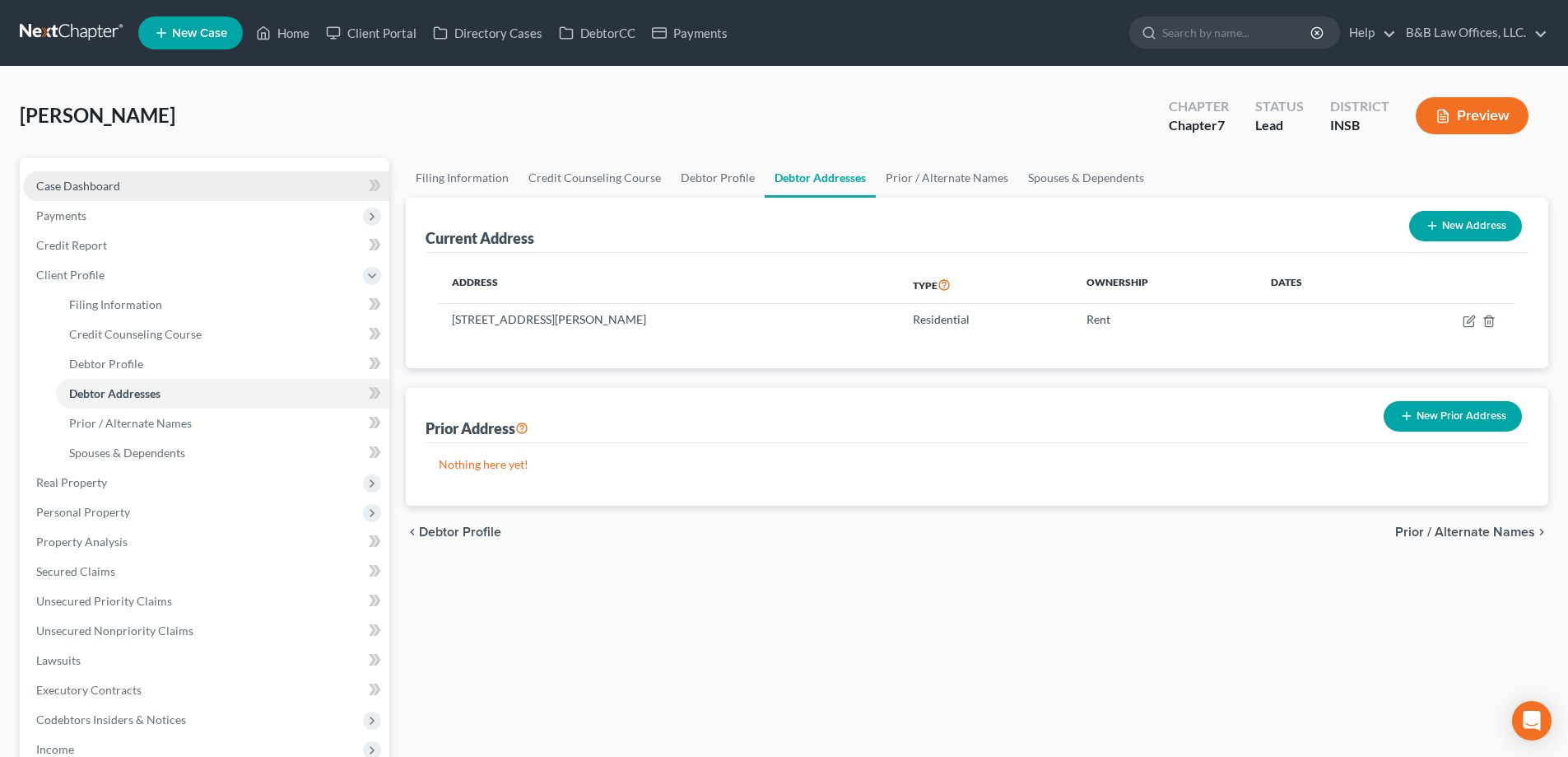
click at [142, 176] on link "Case Dashboard" at bounding box center [207, 186] width 367 height 30
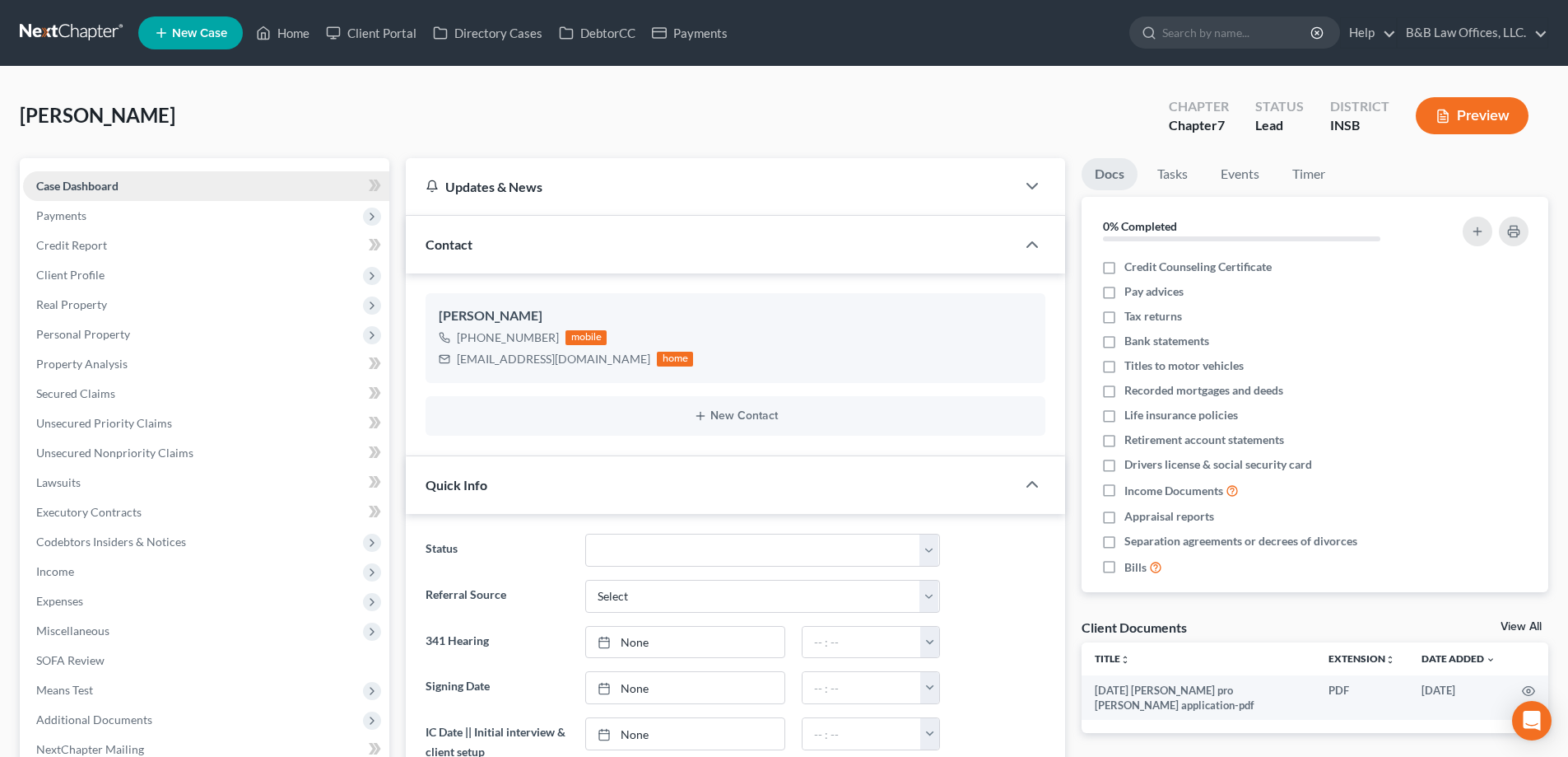
scroll to position [55, 0]
drag, startPoint x: 459, startPoint y: 362, endPoint x: 576, endPoint y: 362, distance: 117.0
click at [615, 369] on div "christinefields1027@gmail.com home" at bounding box center [566, 359] width 255 height 22
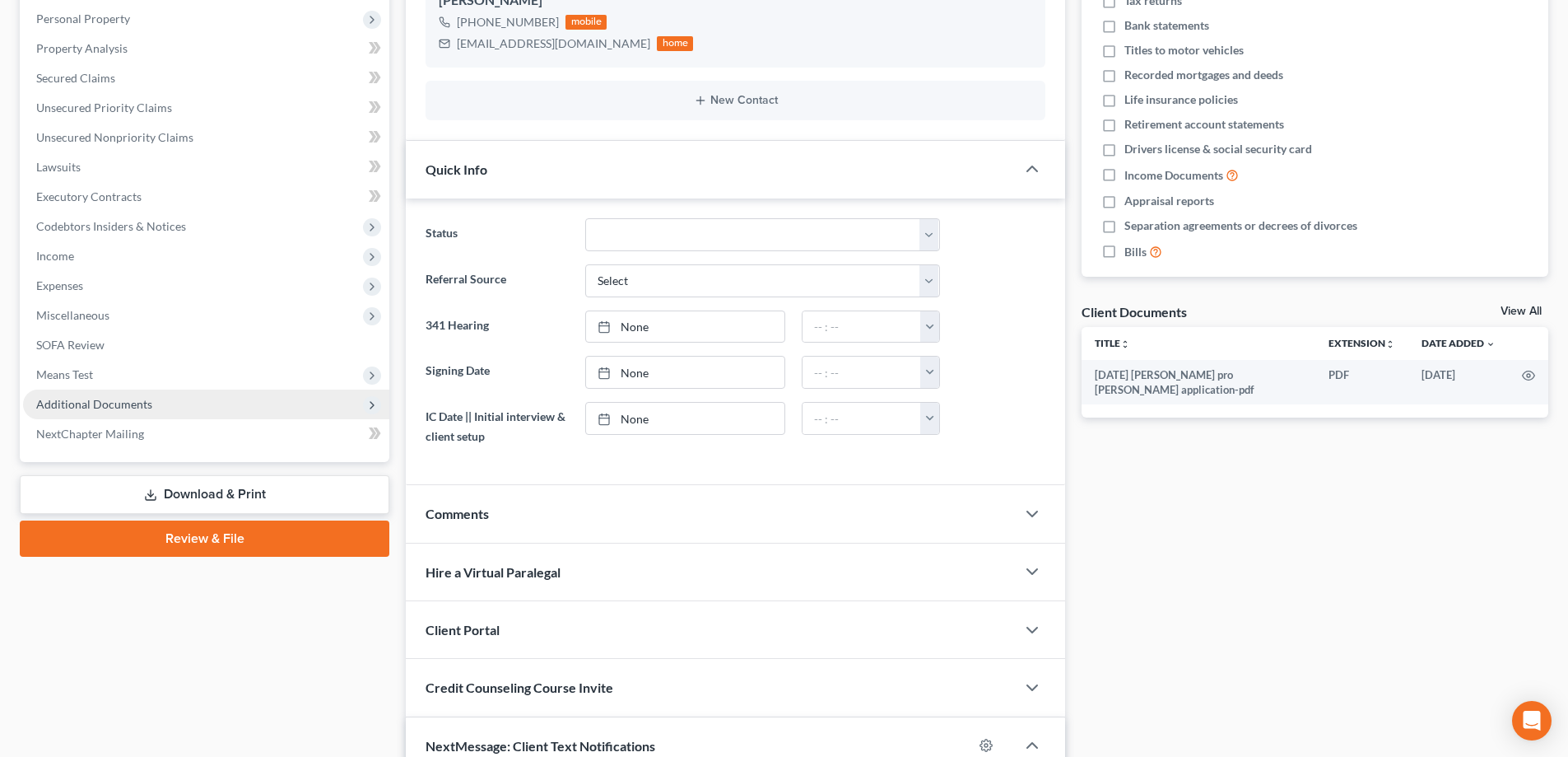
scroll to position [329, 0]
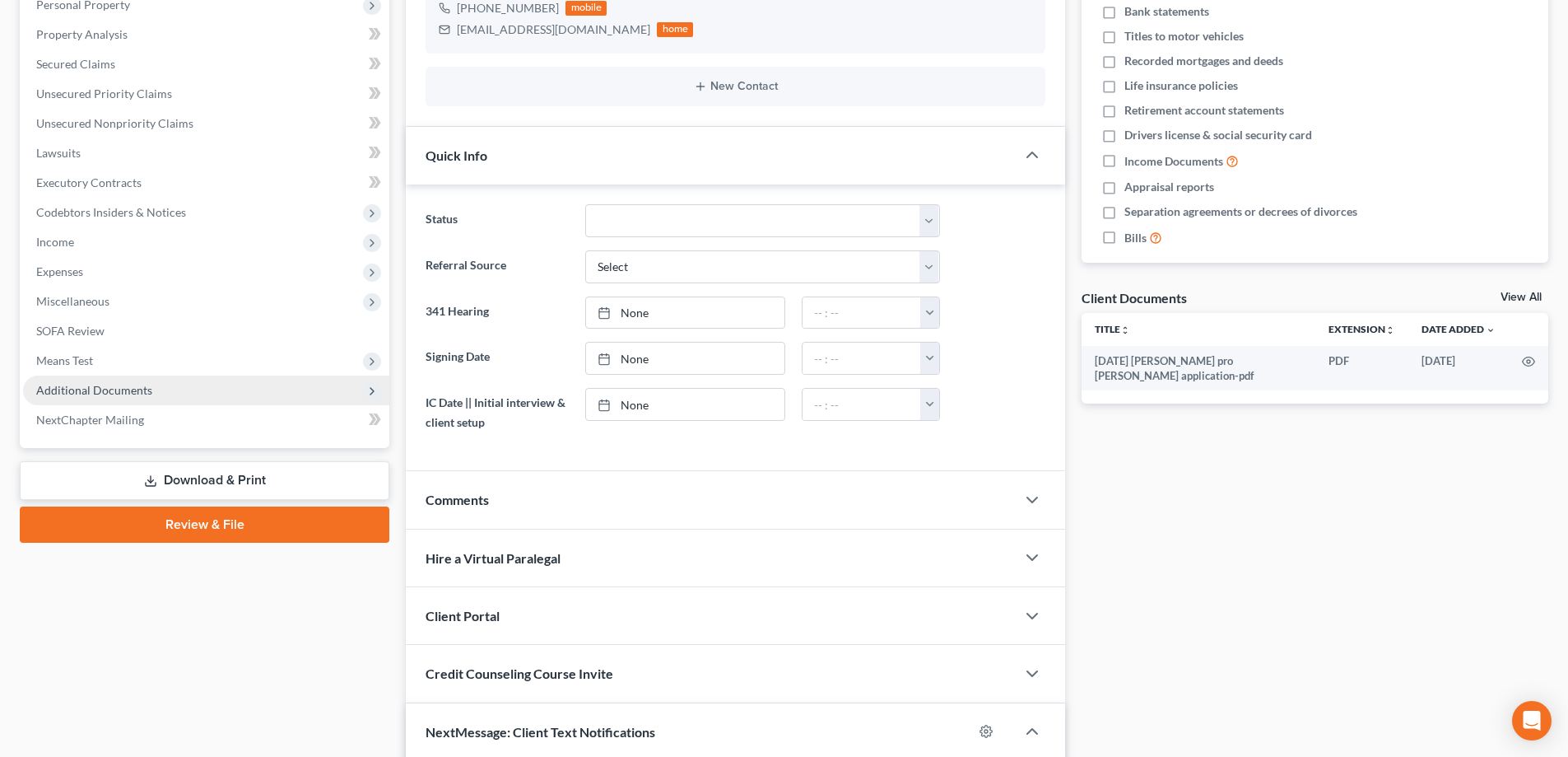
click at [112, 396] on span "Additional Documents" at bounding box center [95, 390] width 116 height 14
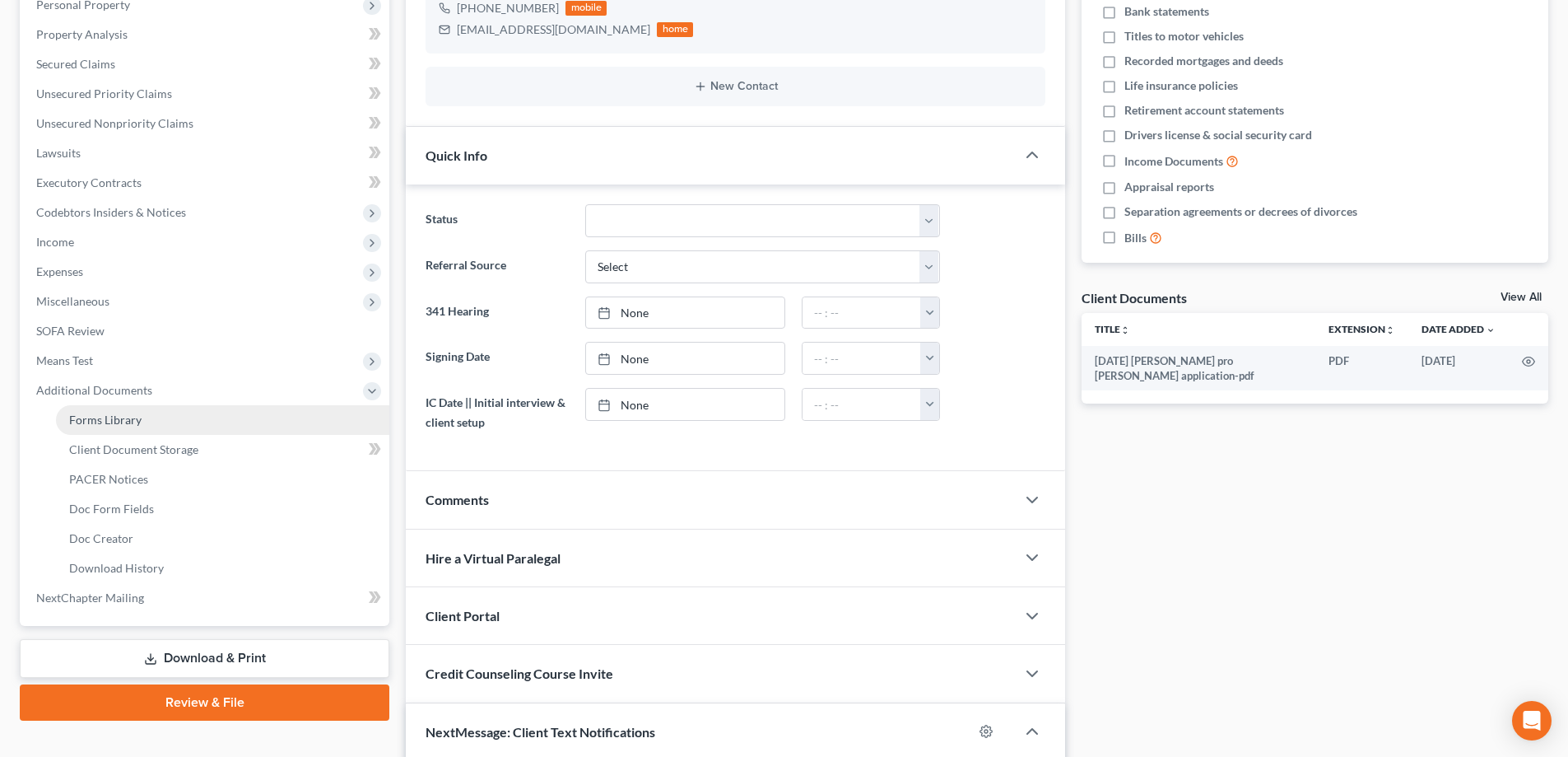
click at [118, 421] on span "Forms Library" at bounding box center [105, 420] width 72 height 14
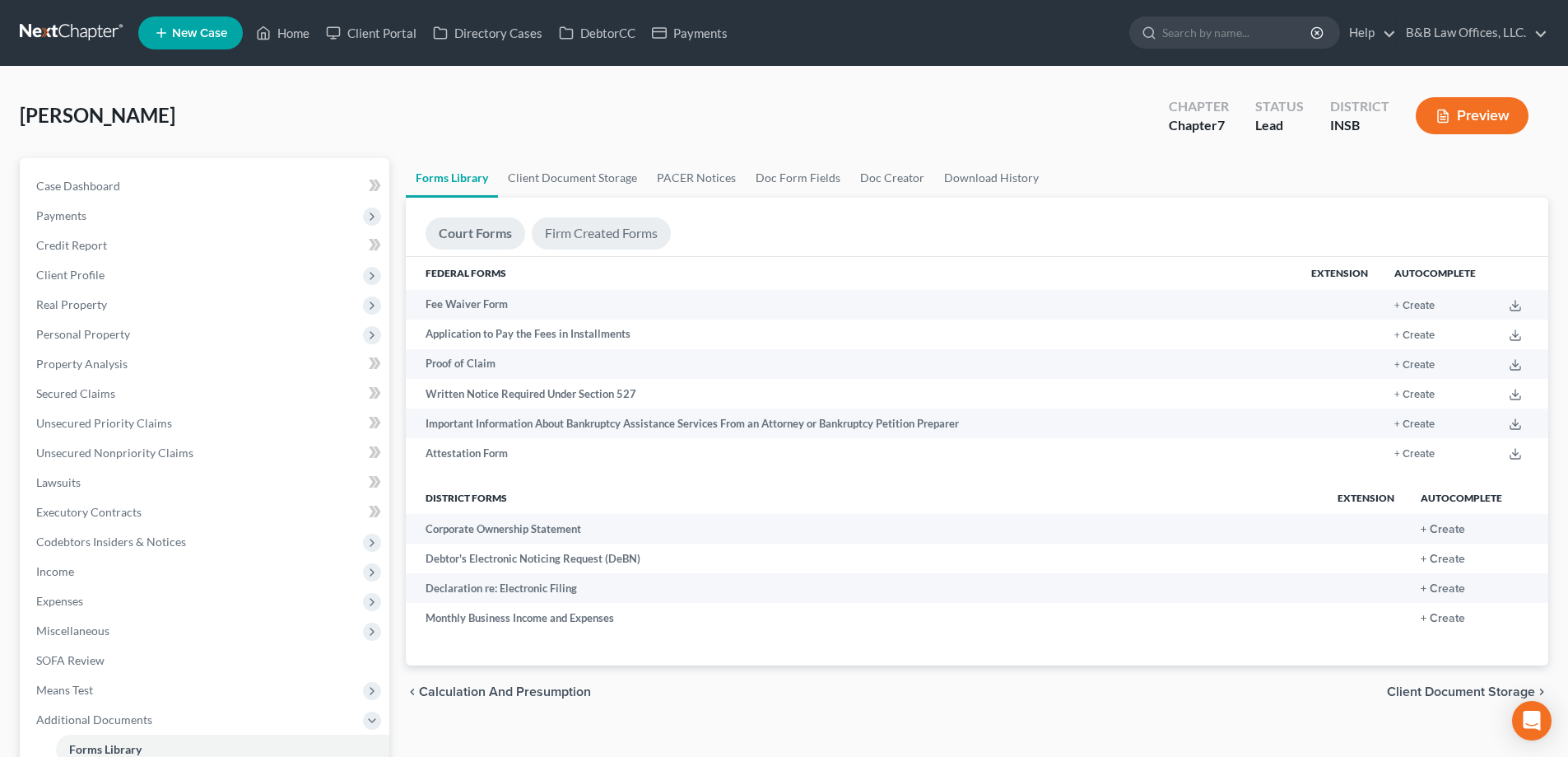
click at [586, 229] on link "Firm Created Forms" at bounding box center [601, 233] width 139 height 32
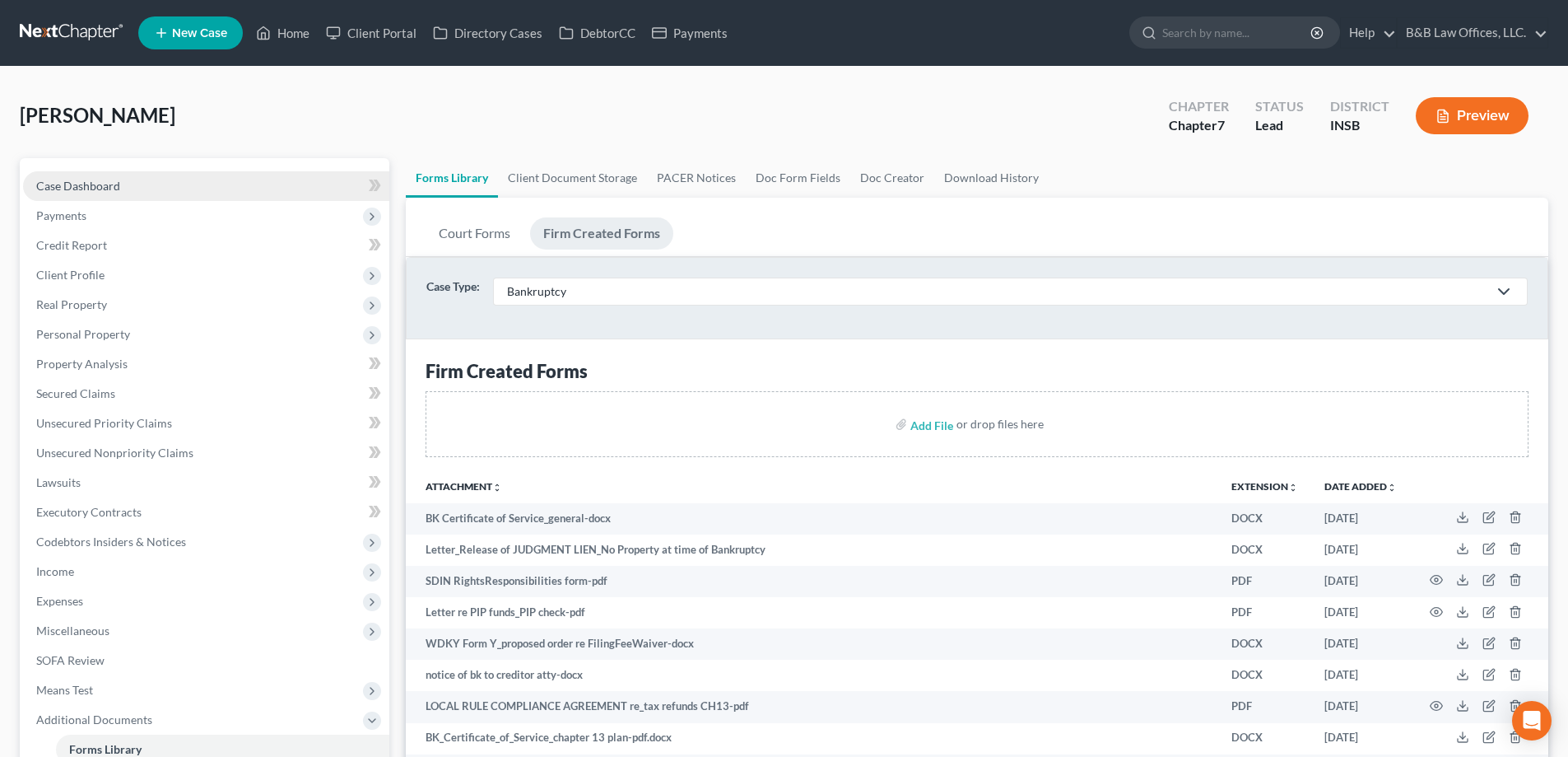
click at [95, 182] on span "Case Dashboard" at bounding box center [78, 186] width 84 height 14
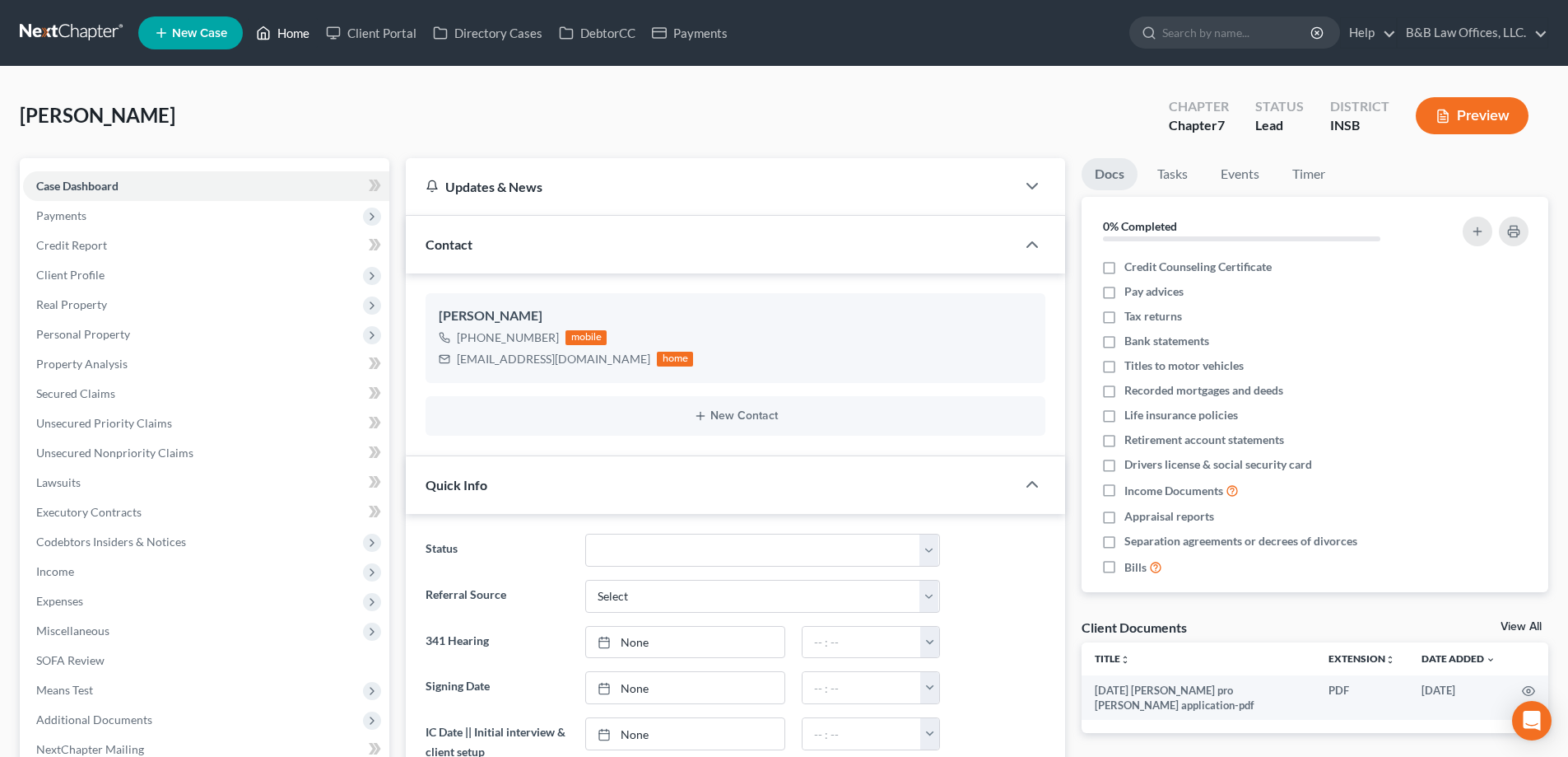
scroll to position [55, 0]
drag, startPoint x: 458, startPoint y: 362, endPoint x: 612, endPoint y: 373, distance: 154.4
click at [612, 373] on div "Christine Fields-Harris +1 (765) 274-9123 mobile christinefields1027@gmail.com …" at bounding box center [735, 337] width 619 height 89
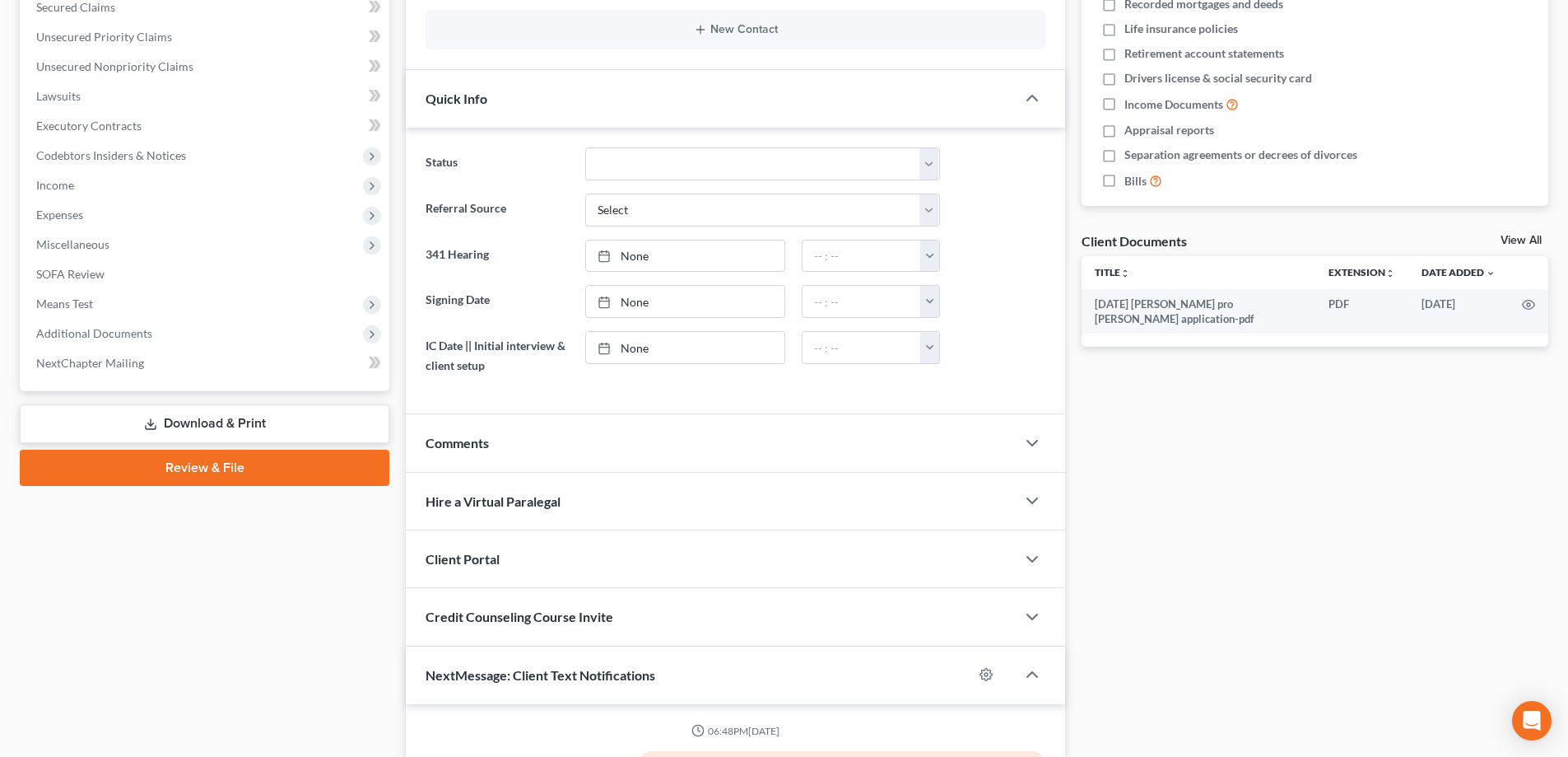
scroll to position [494, 0]
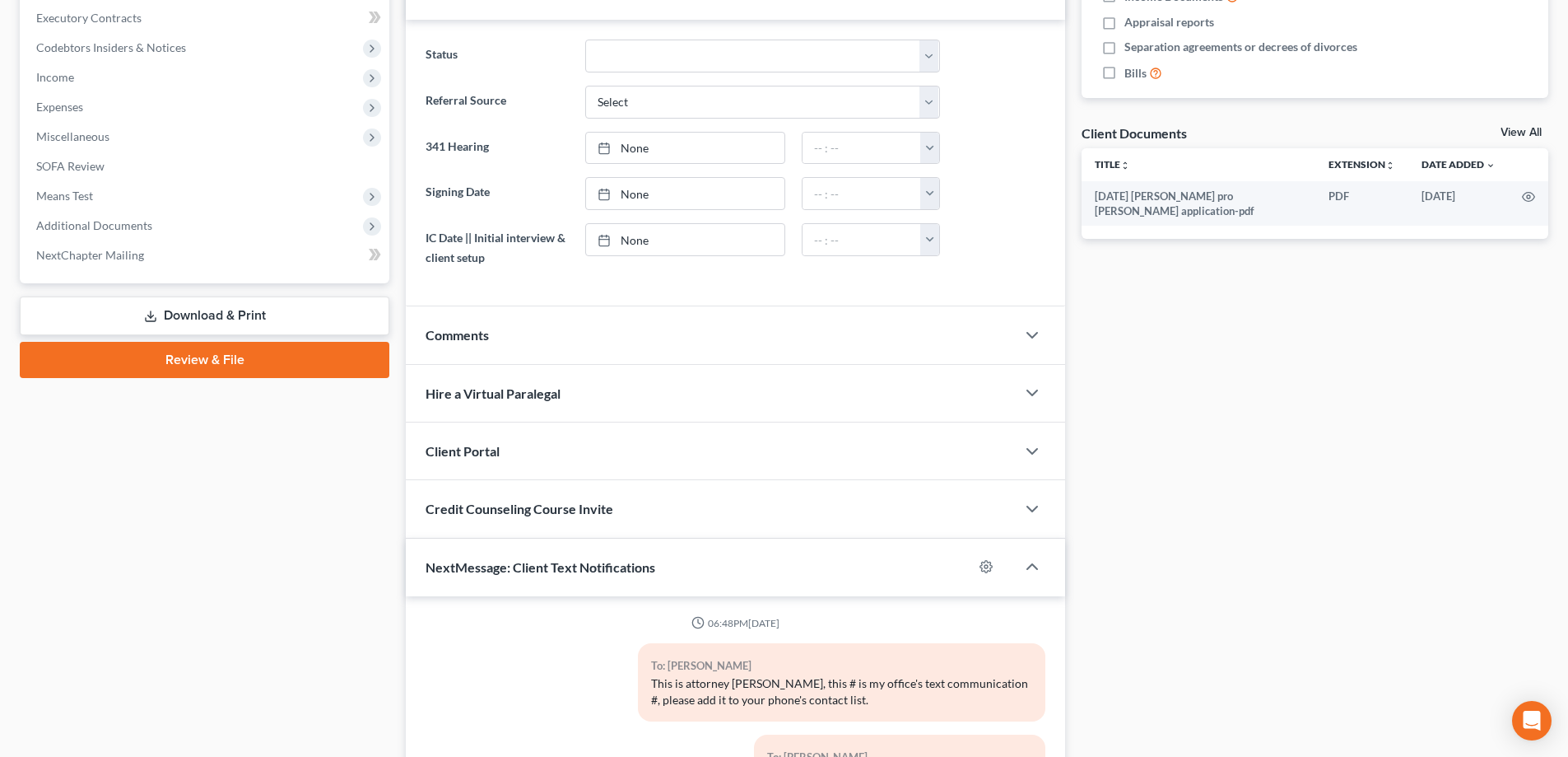
drag, startPoint x: 480, startPoint y: 324, endPoint x: 486, endPoint y: 349, distance: 25.7
click at [480, 324] on div "Comments" at bounding box center [711, 334] width 610 height 56
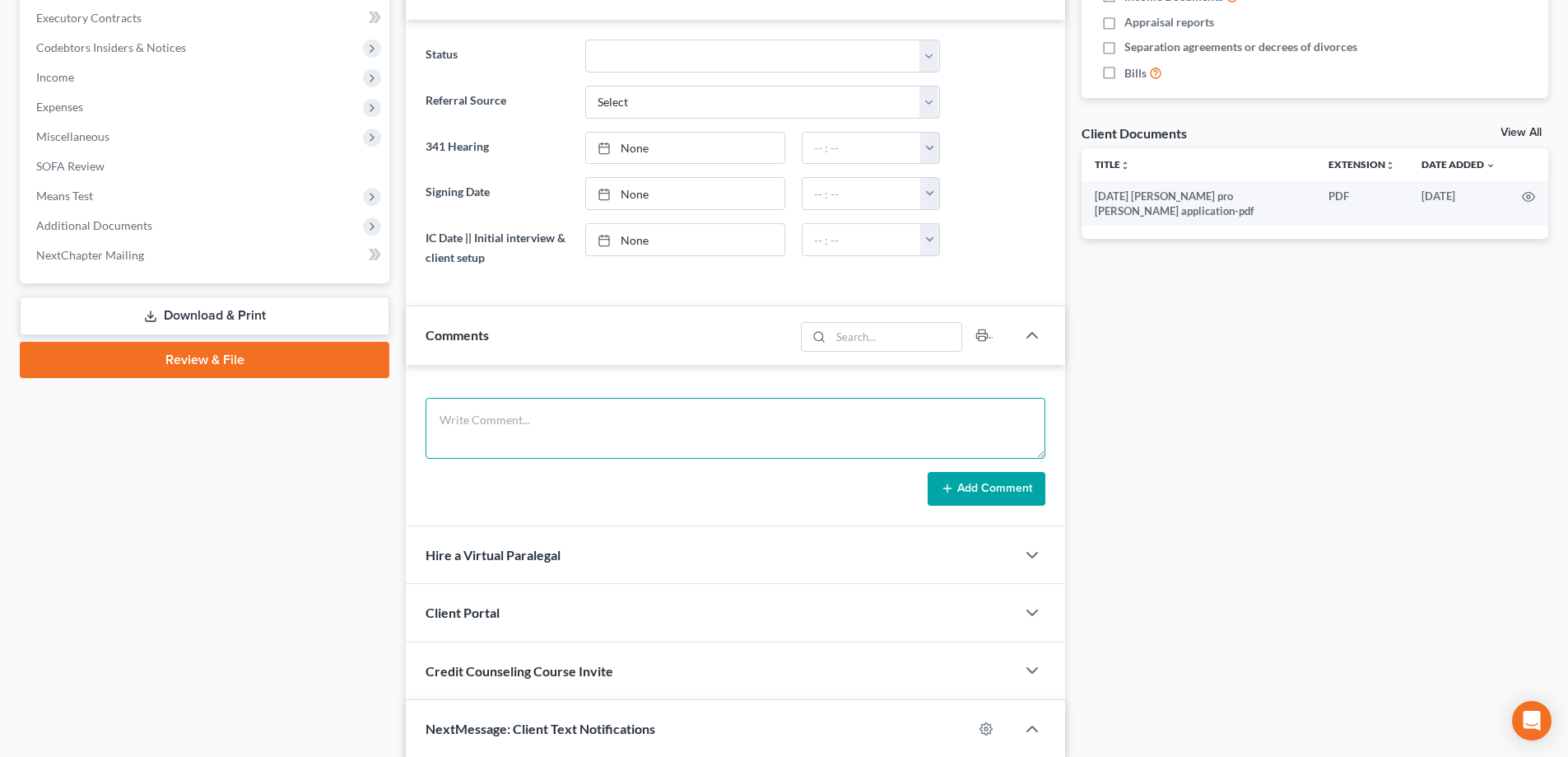
click at [506, 435] on textarea at bounding box center [735, 428] width 619 height 61
type textarea "Emailed -required documents - consumer auth - retainer"
click at [1004, 481] on button "Add Comment" at bounding box center [986, 489] width 117 height 35
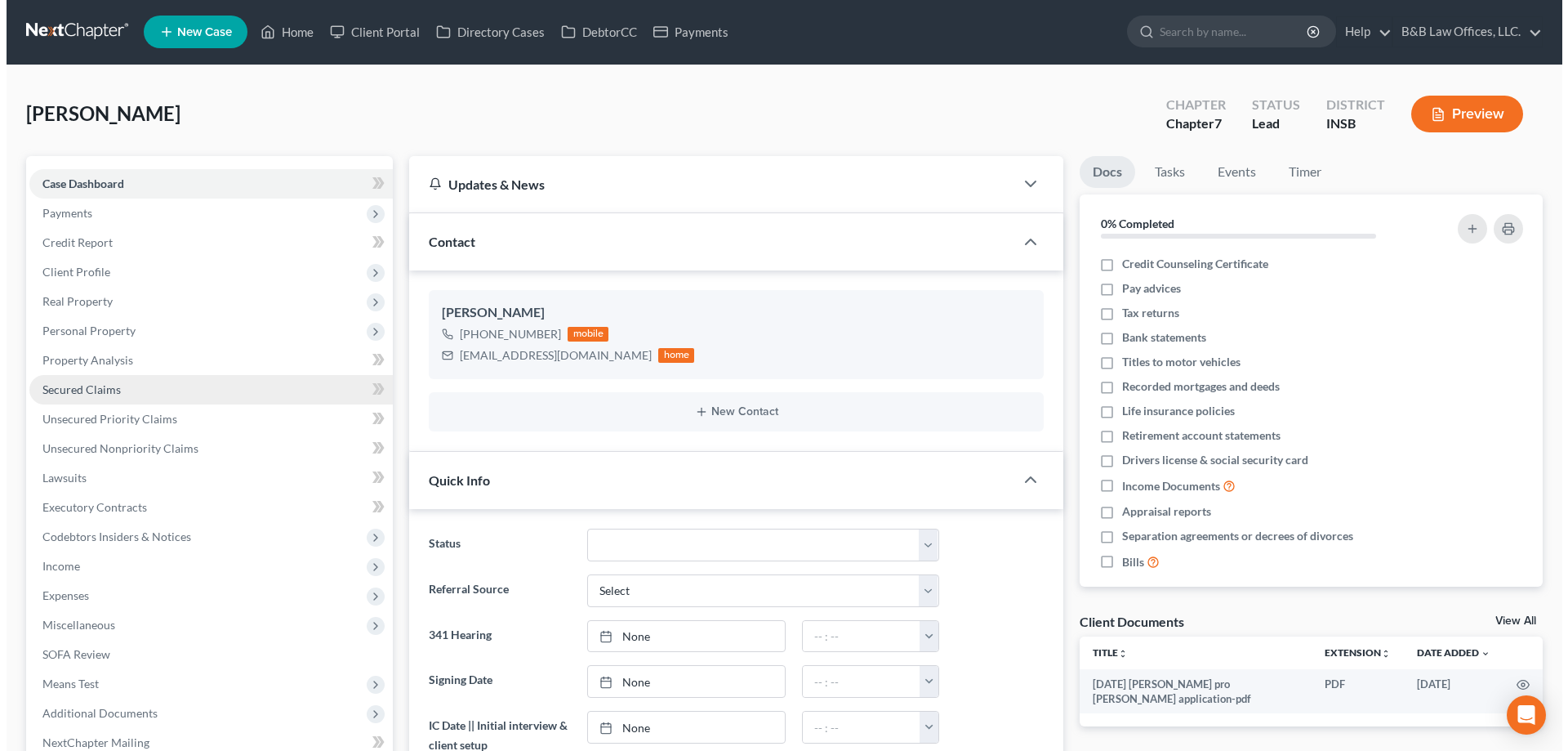
scroll to position [0, 0]
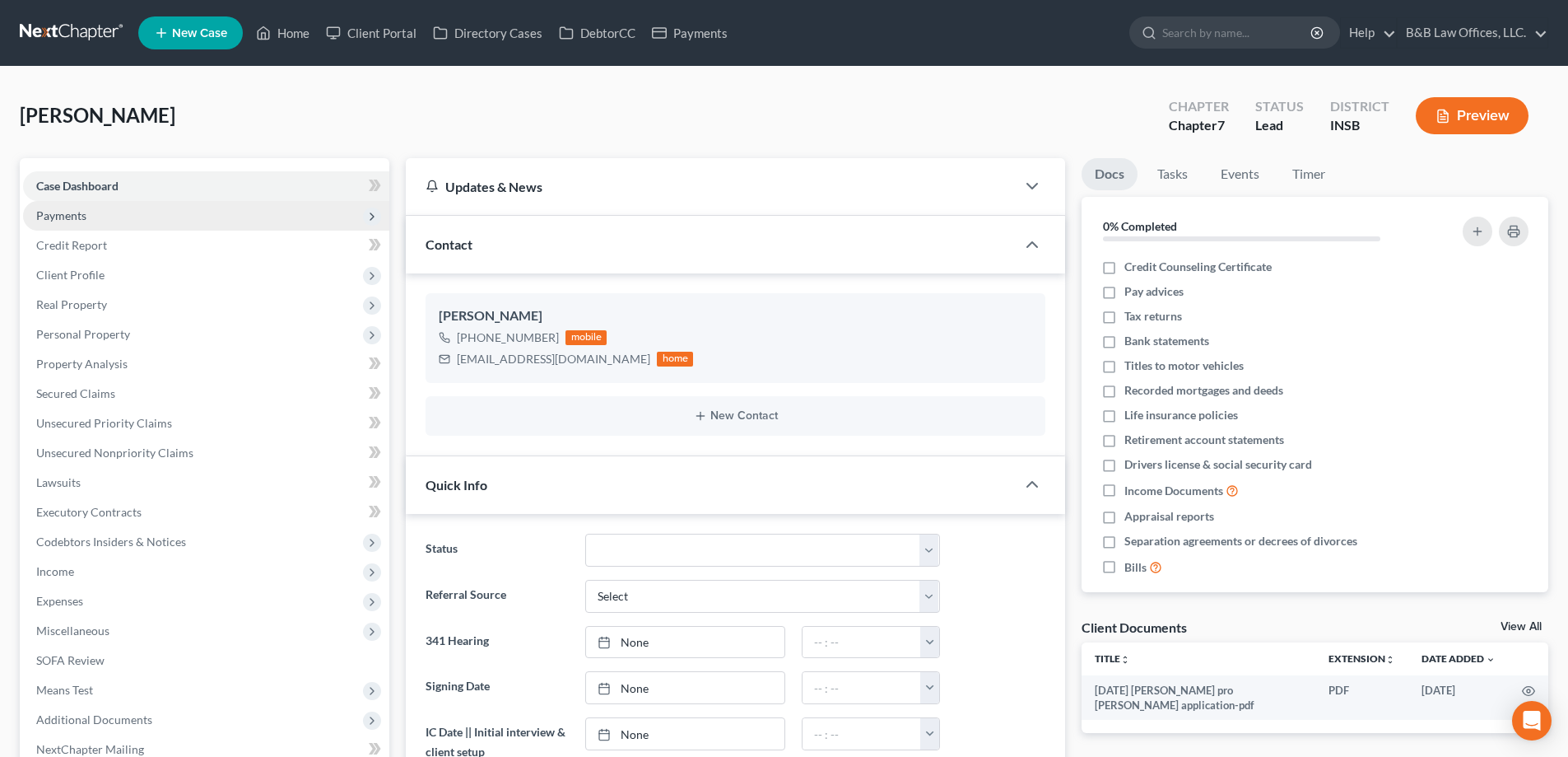
click at [95, 213] on span "Payments" at bounding box center [207, 216] width 367 height 30
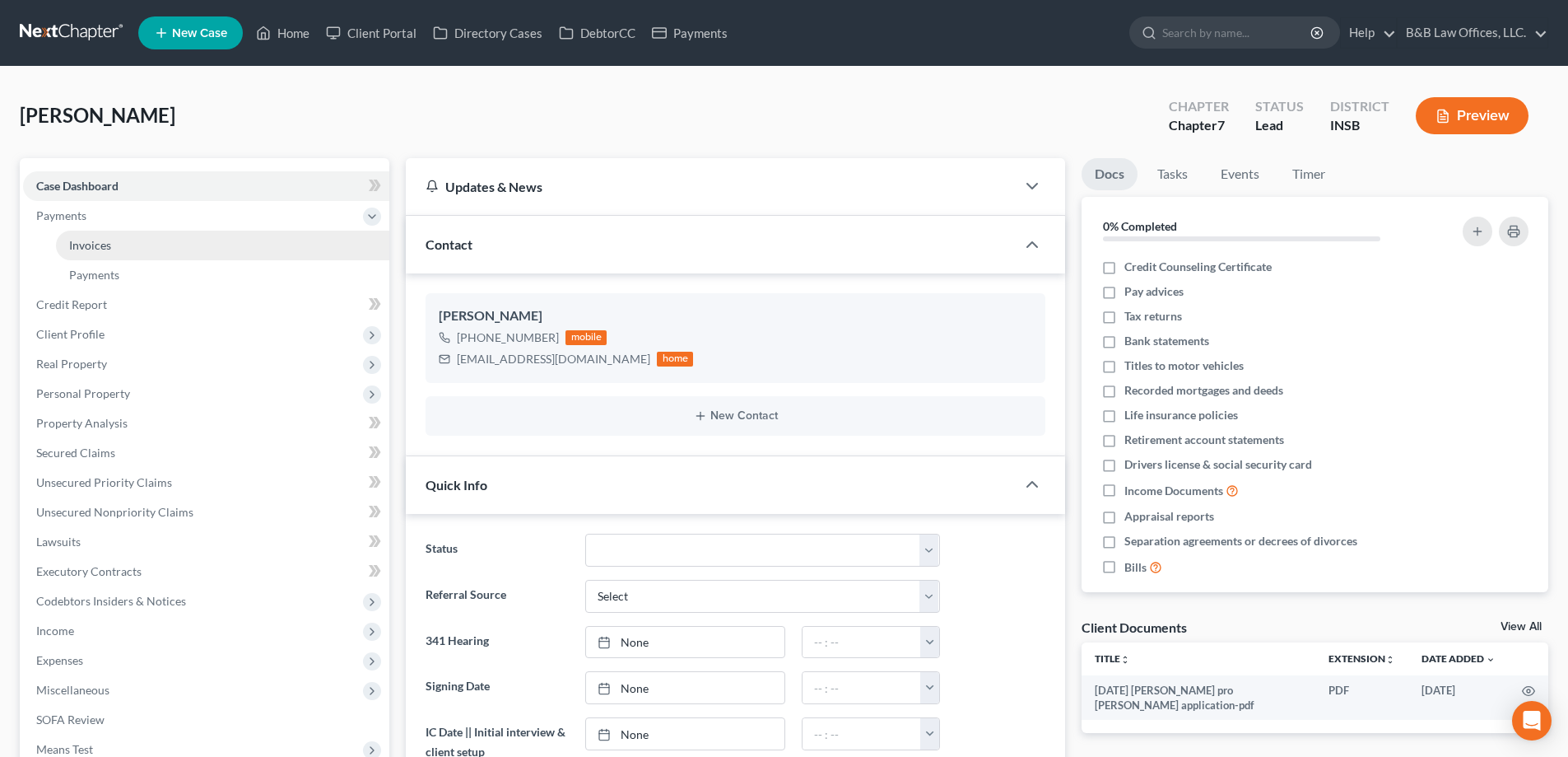
click at [99, 242] on span "Invoices" at bounding box center [90, 245] width 42 height 14
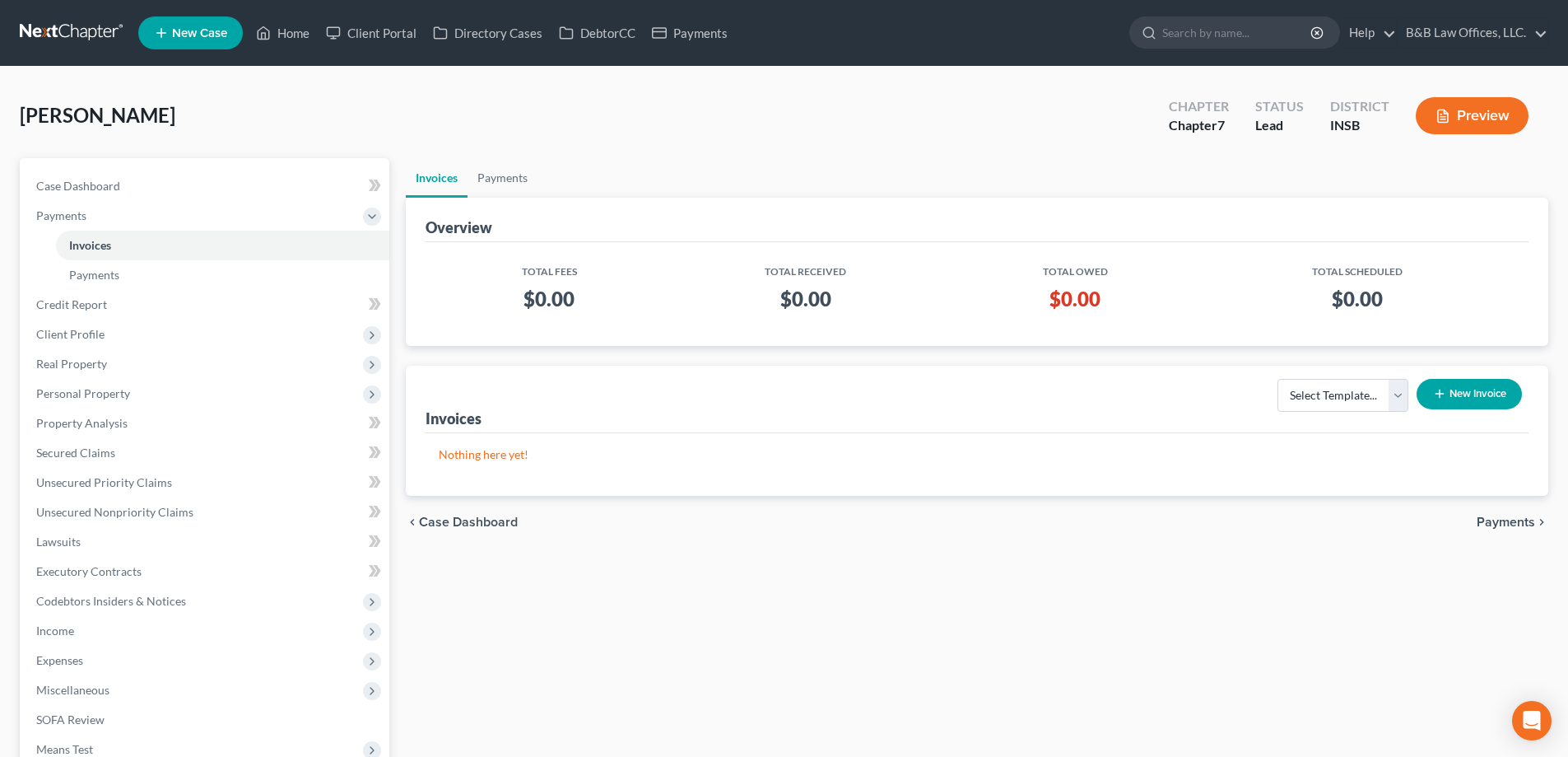
click at [1459, 392] on button "New Invoice" at bounding box center [1469, 394] width 105 height 30
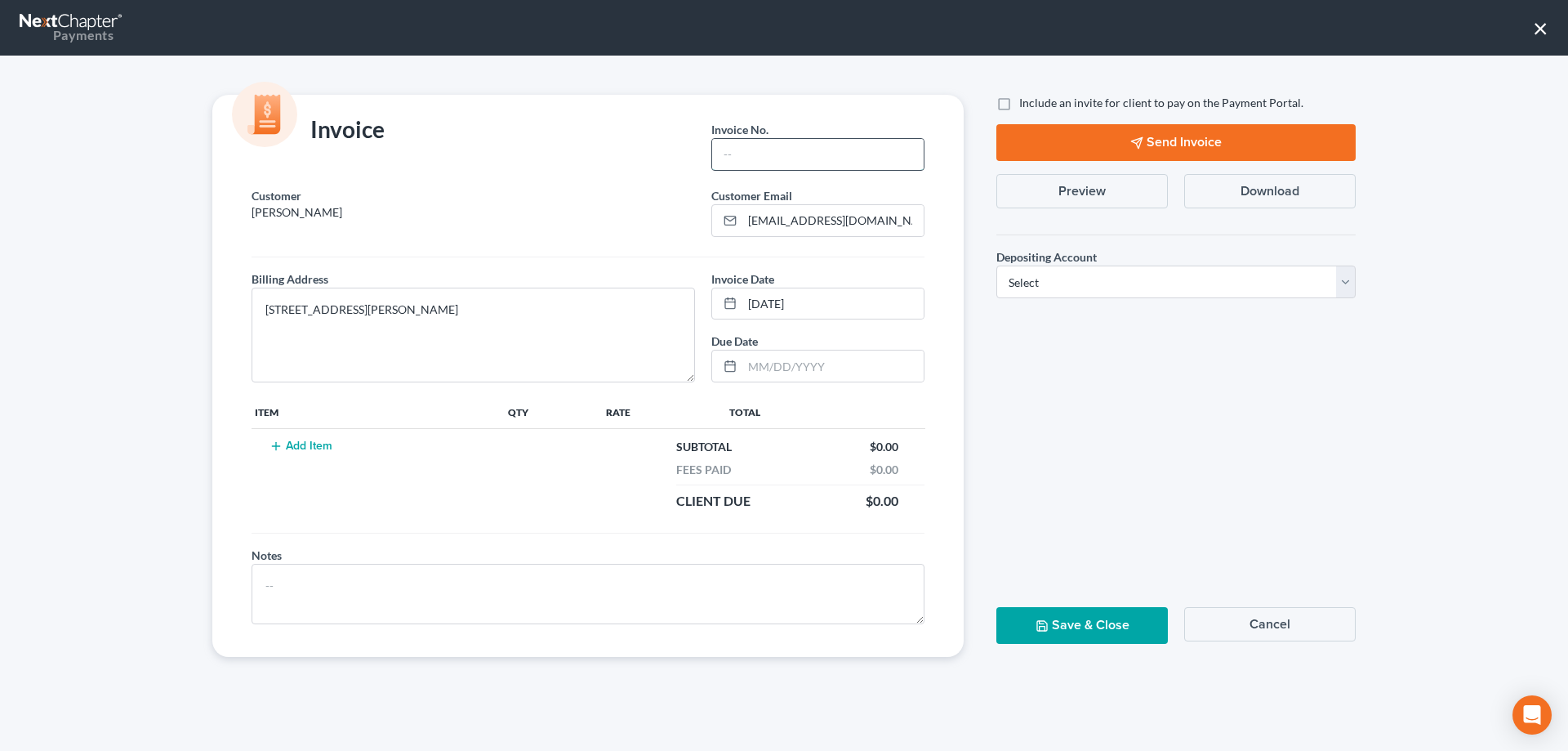
click at [754, 149] on input "text" at bounding box center [817, 154] width 211 height 31
click at [370, 209] on p "Fields-Harris, Christine" at bounding box center [473, 212] width 443 height 16
drag, startPoint x: 372, startPoint y: 216, endPoint x: 248, endPoint y: 222, distance: 124.1
click at [248, 222] on div "Customer Fields-Harris, Christine" at bounding box center [472, 212] width 459 height 50
click at [822, 160] on input "text" at bounding box center [817, 154] width 211 height 31
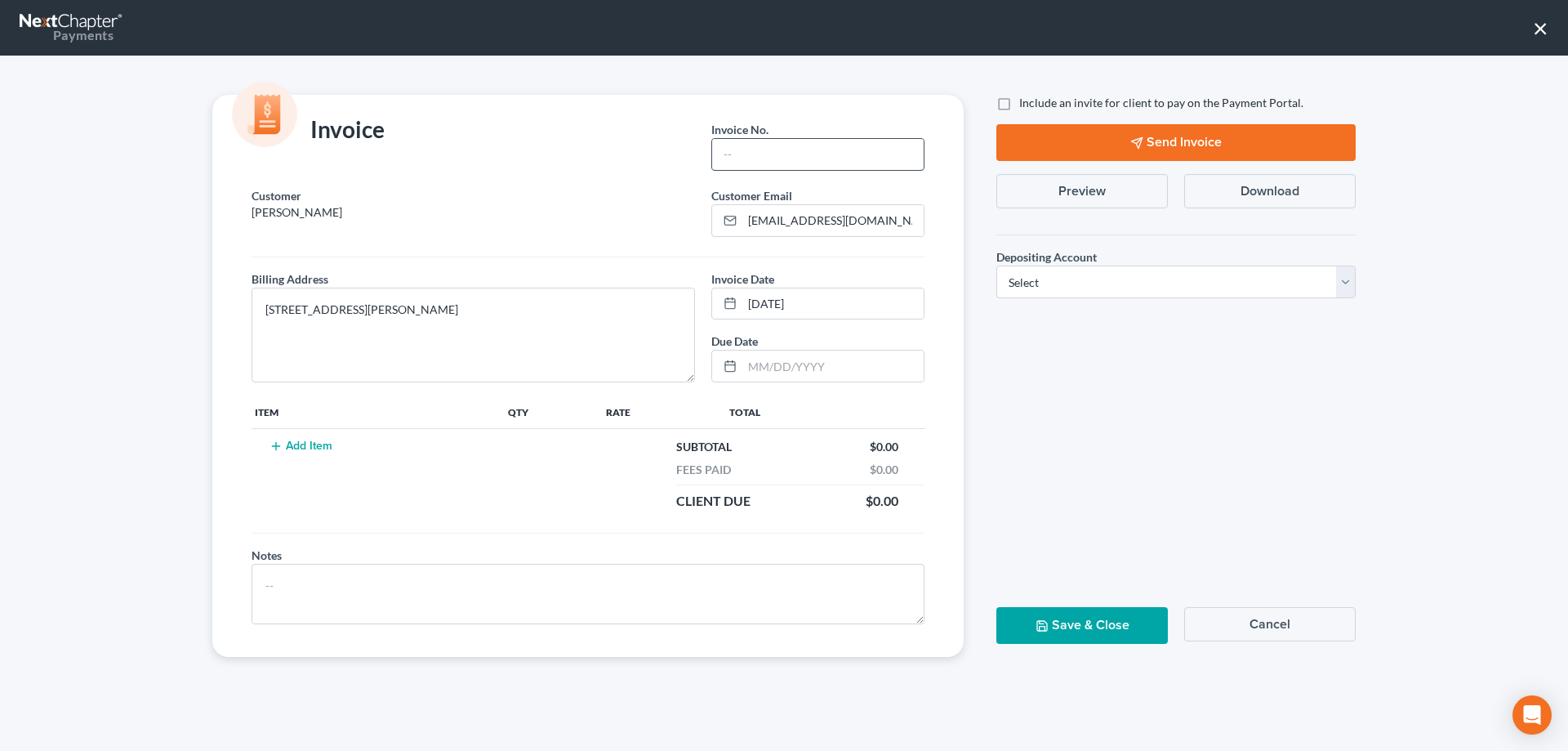
paste input "Fields-Harris, Christine"
type input "Fields-Harris, Christine"
click at [309, 441] on button "Add Item" at bounding box center [300, 446] width 72 height 13
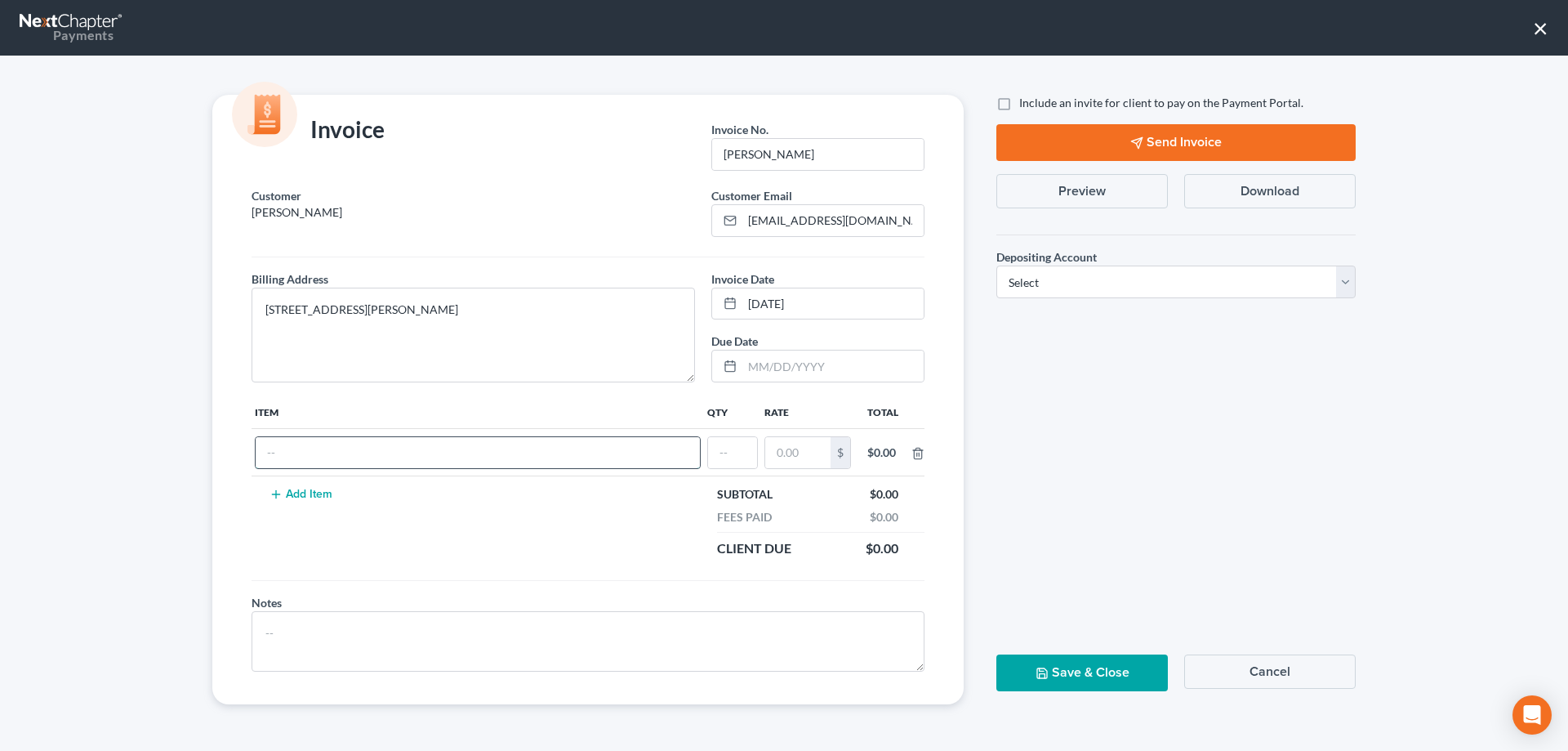
click at [314, 453] on input "text" at bounding box center [478, 453] width 444 height 31
type input "Credit Report"
type input "1"
type input "39"
click at [294, 490] on button "Add Item" at bounding box center [300, 494] width 72 height 13
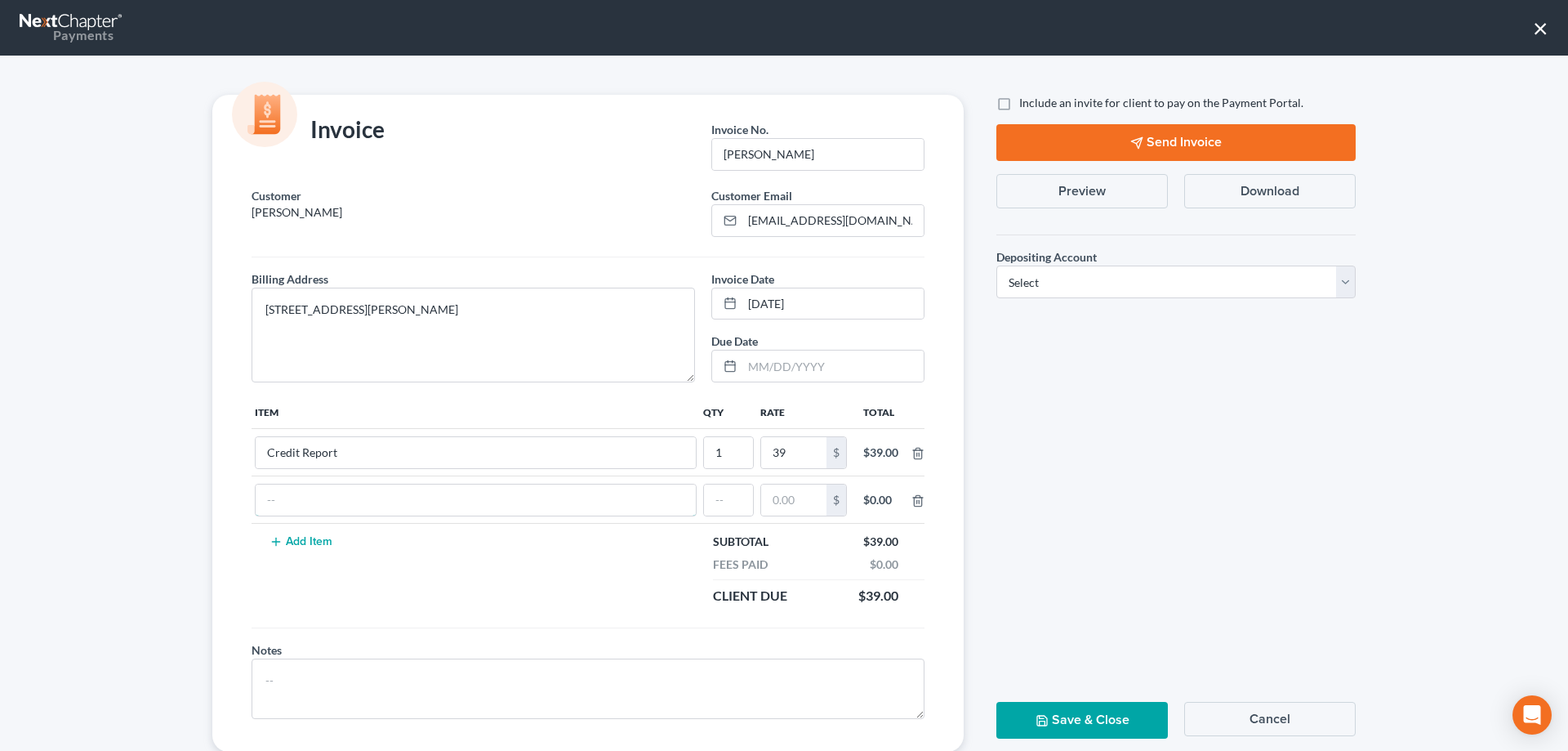
click at [294, 490] on input "text" at bounding box center [476, 500] width 440 height 31
type input "Credit Counseling Course"
type input "1"
type input "20"
click at [272, 536] on icon "button" at bounding box center [276, 541] width 13 height 13
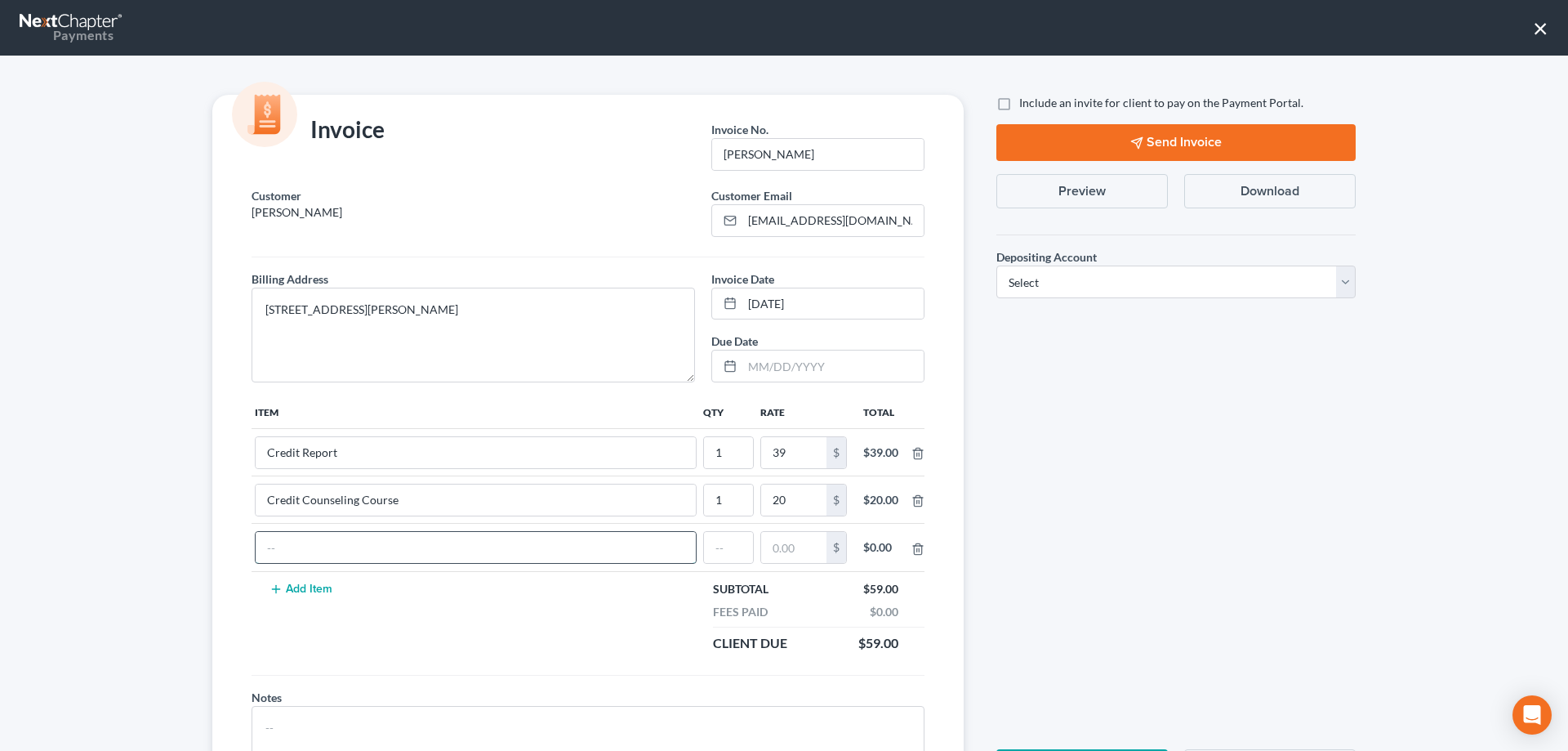
click at [272, 544] on input "text" at bounding box center [476, 548] width 440 height 31
type input "Finan"
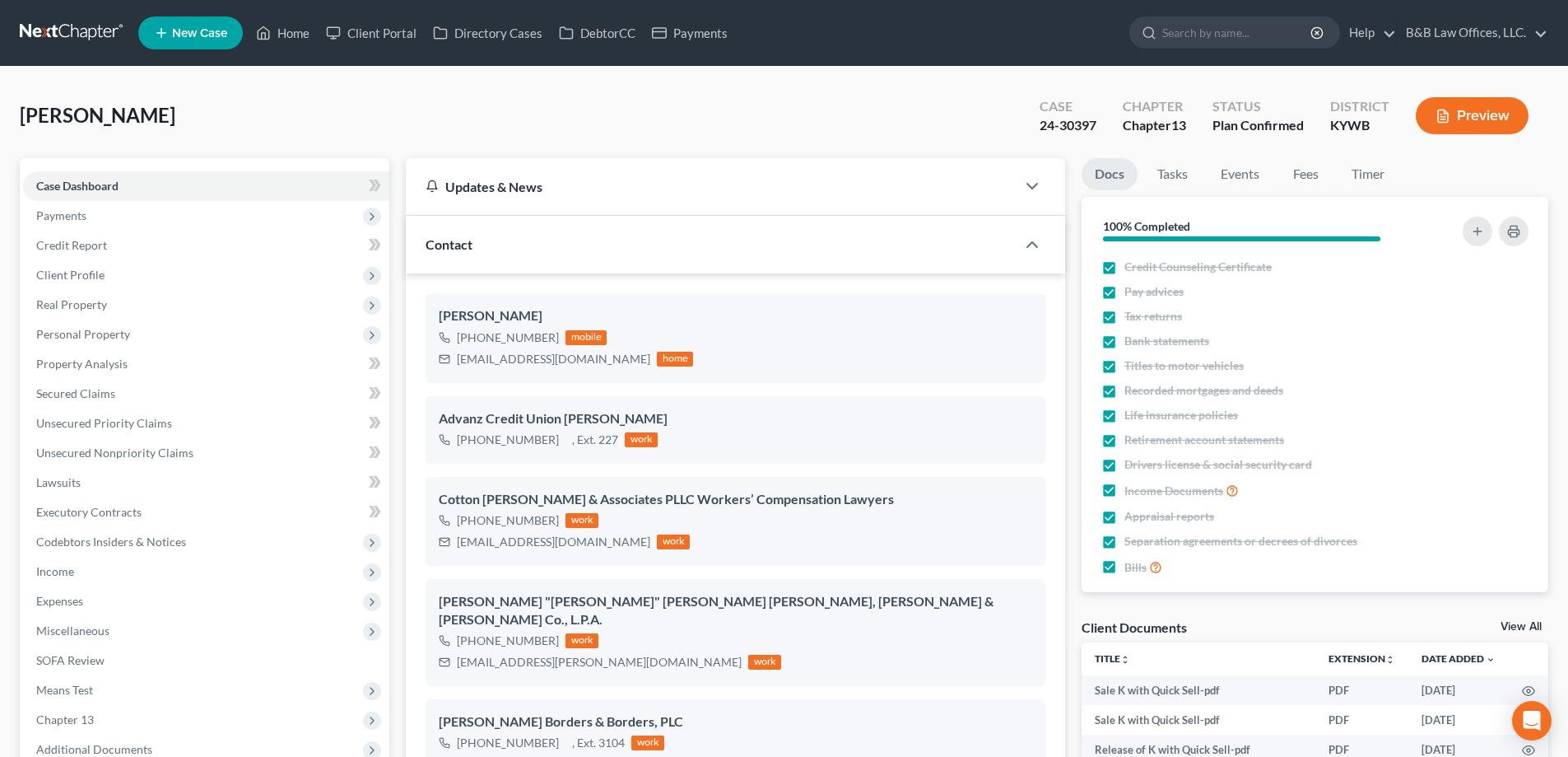
select select "13"
select select "2"
select select "0"
click at [289, 32] on link "Home" at bounding box center [282, 33] width 70 height 30
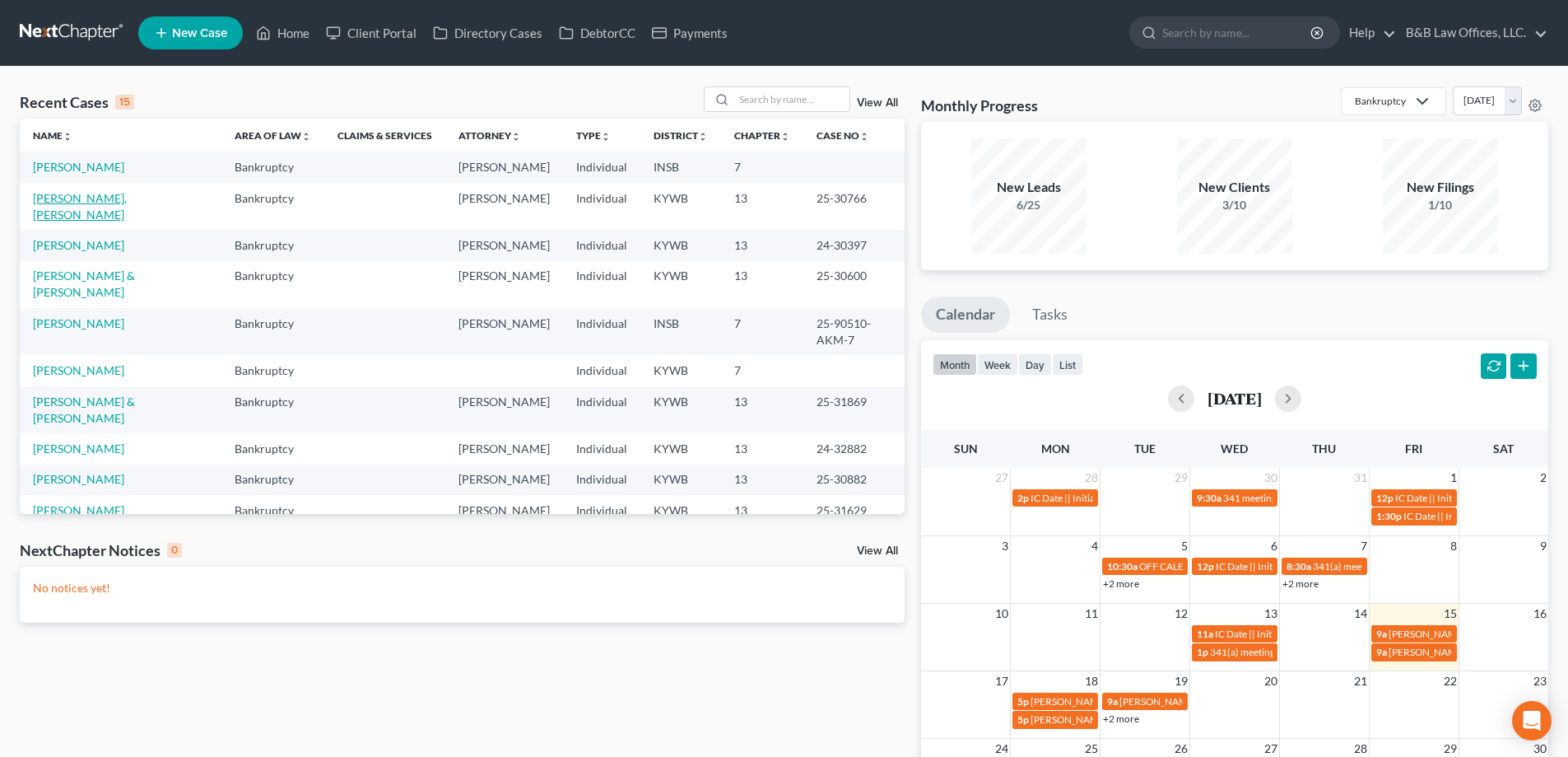
click at [96, 196] on link "[PERSON_NAME], [PERSON_NAME]" at bounding box center [80, 206] width 94 height 30
select select "2"
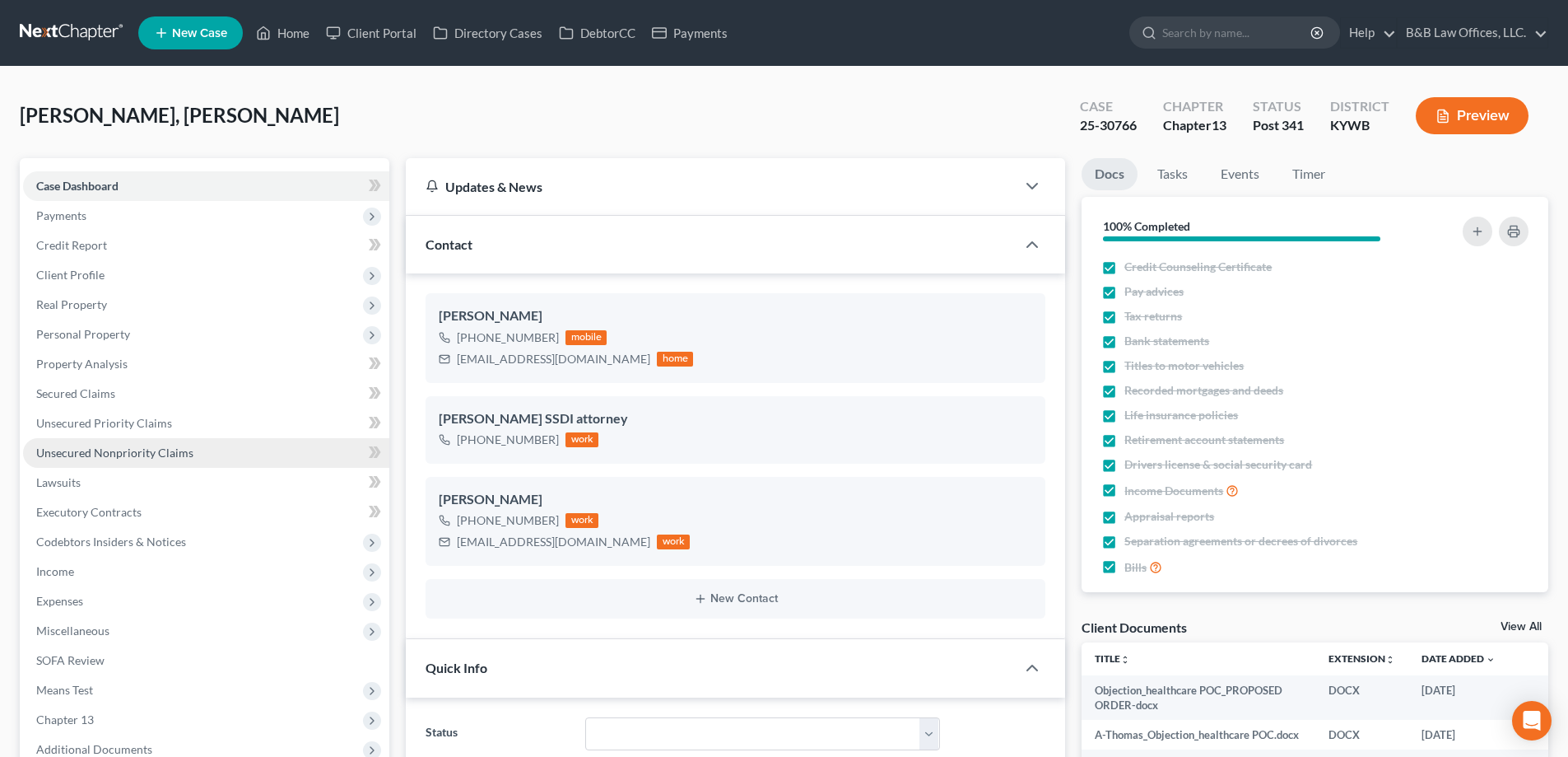
click at [121, 456] on span "Unsecured Nonpriority Claims" at bounding box center [115, 453] width 157 height 14
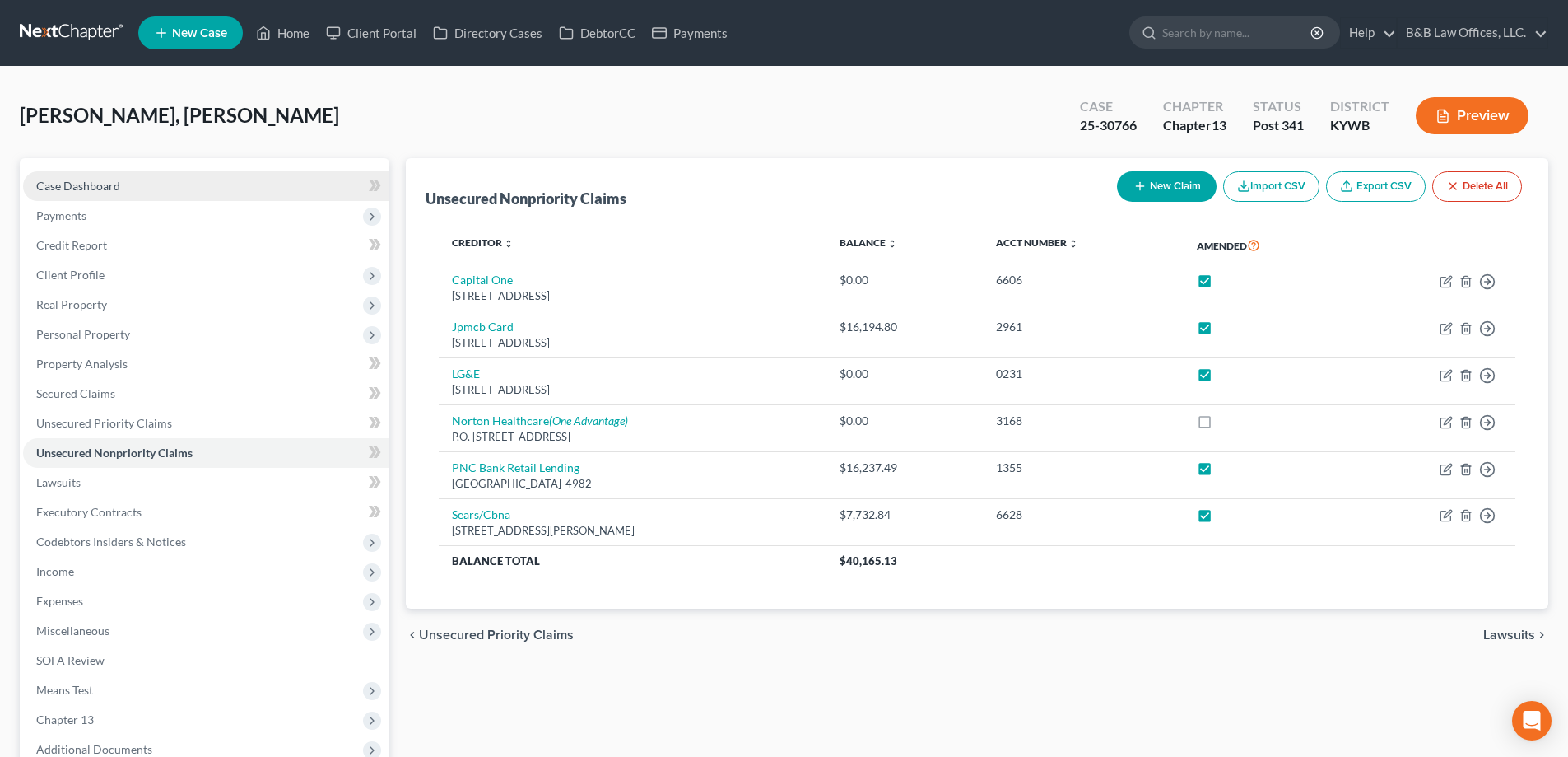
click at [122, 184] on link "Case Dashboard" at bounding box center [207, 186] width 367 height 30
select select "2"
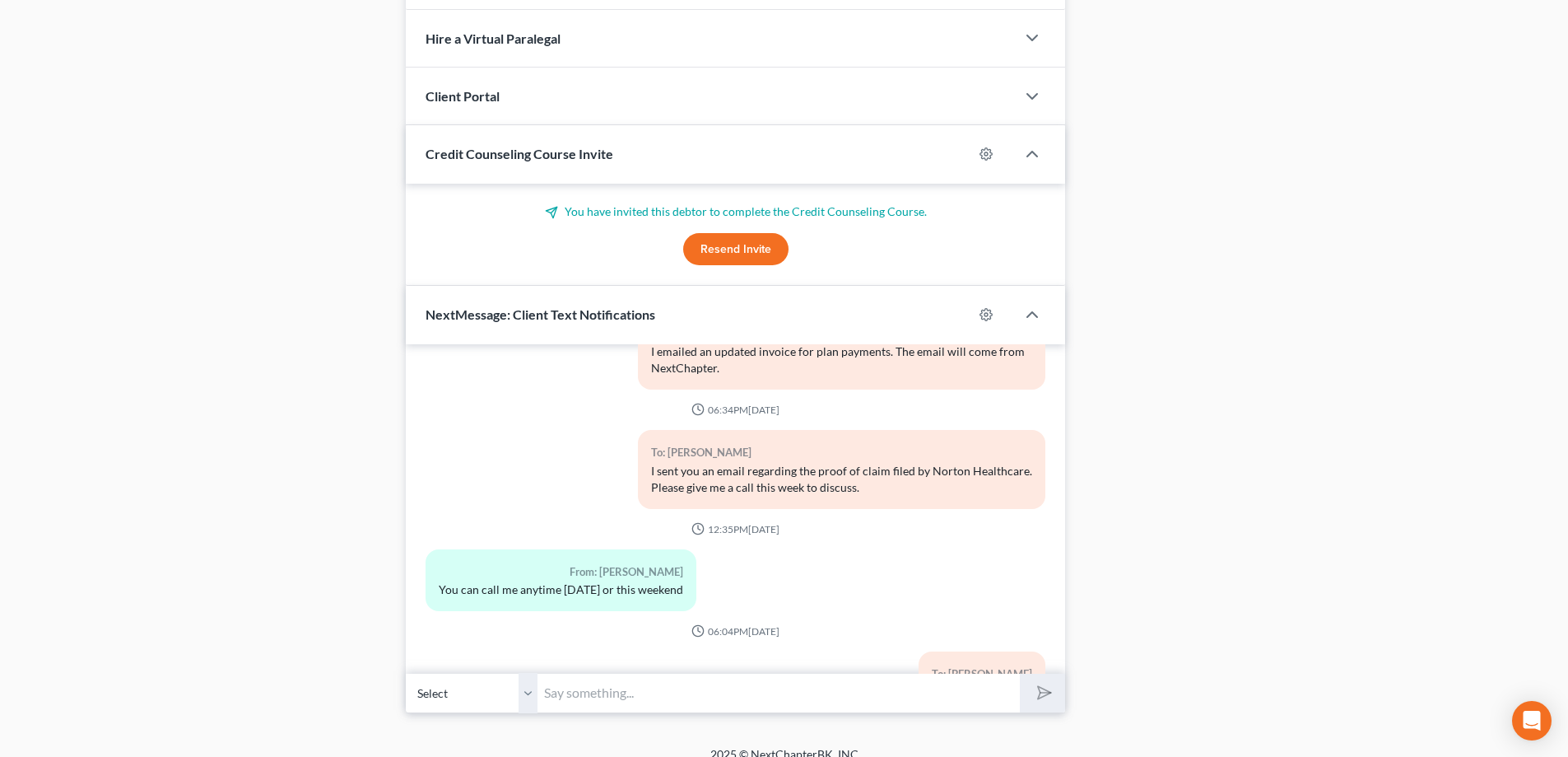
scroll to position [1477, 0]
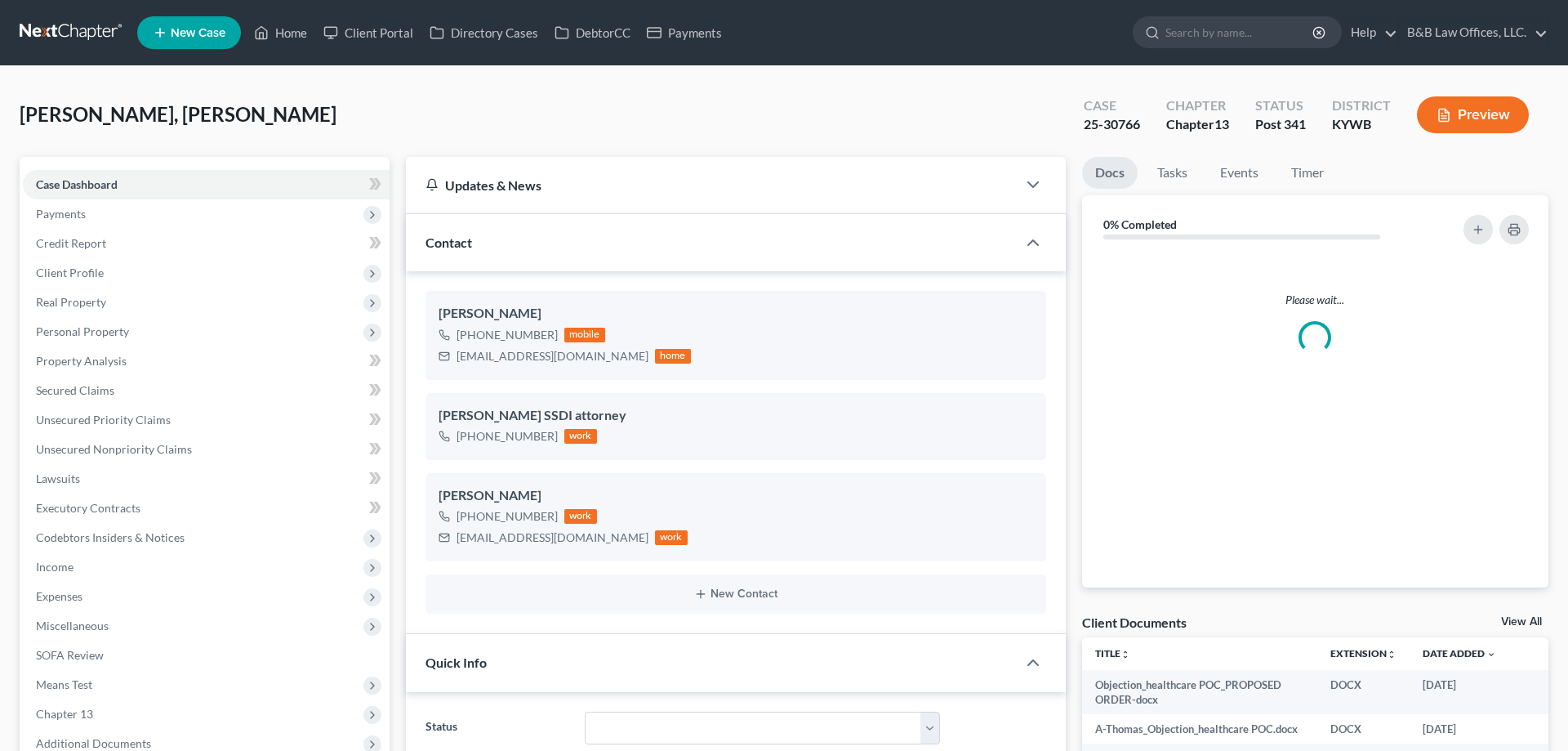
select select "2"
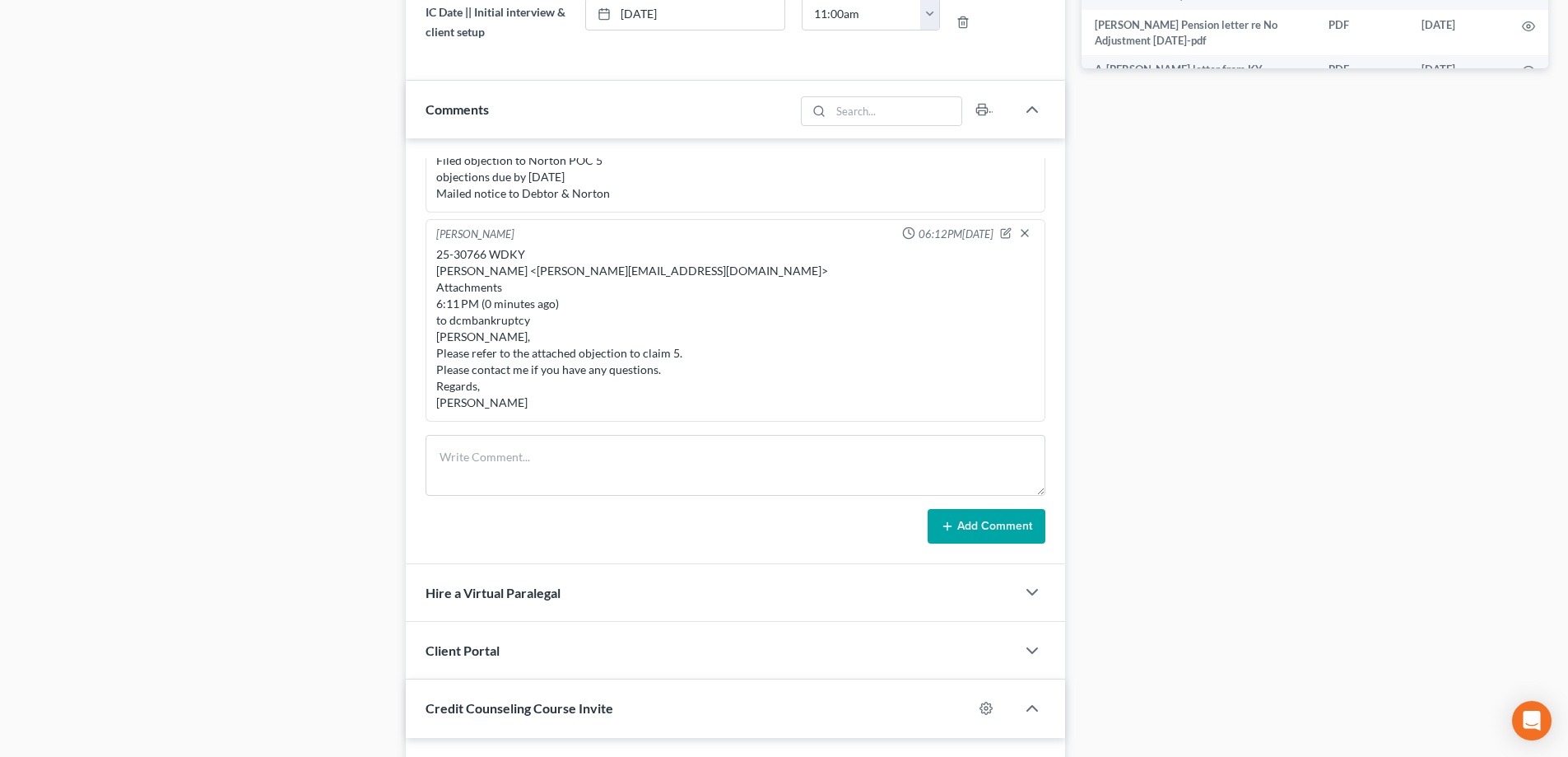
scroll to position [900, 0]
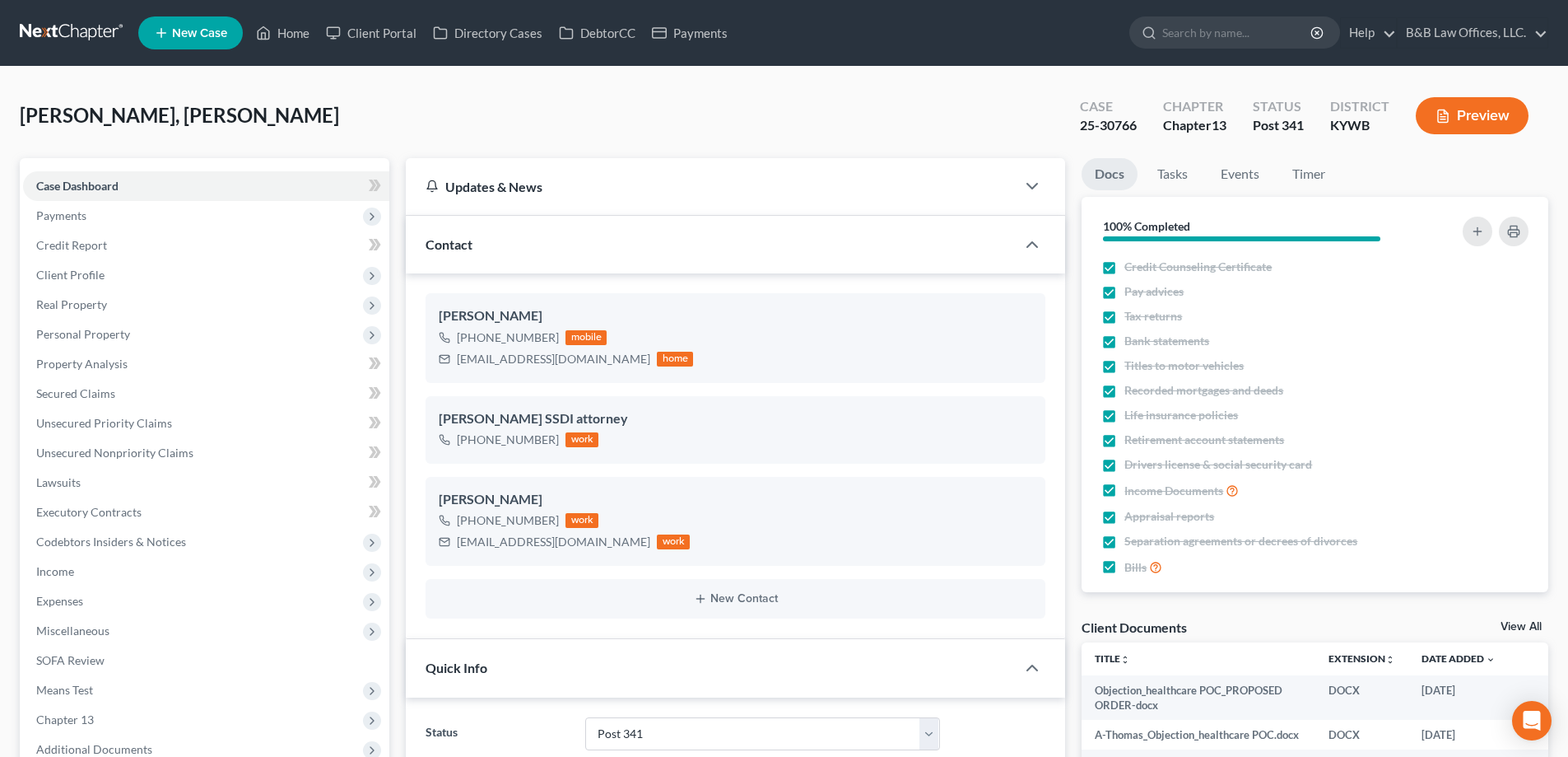
select select "15"
select select "2"
select select "0"
drag, startPoint x: 1062, startPoint y: 126, endPoint x: 1143, endPoint y: 124, distance: 81.0
click at [1143, 124] on div "Case 25-30766 Chapter Chapter 13 Status Post 341 District [GEOGRAPHIC_DATA] Pre…" at bounding box center [1304, 115] width 488 height 58
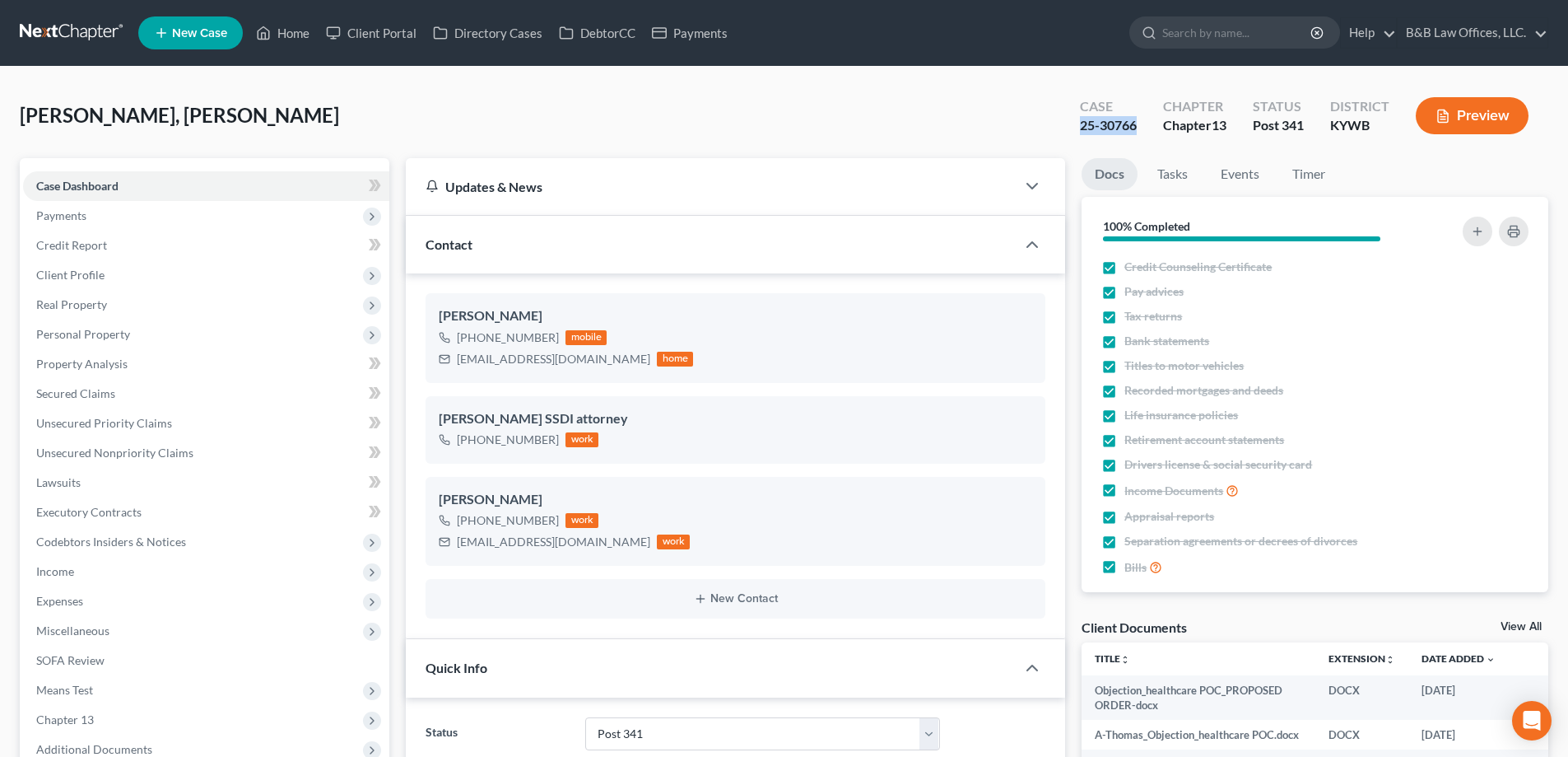
copy div "25-30766"
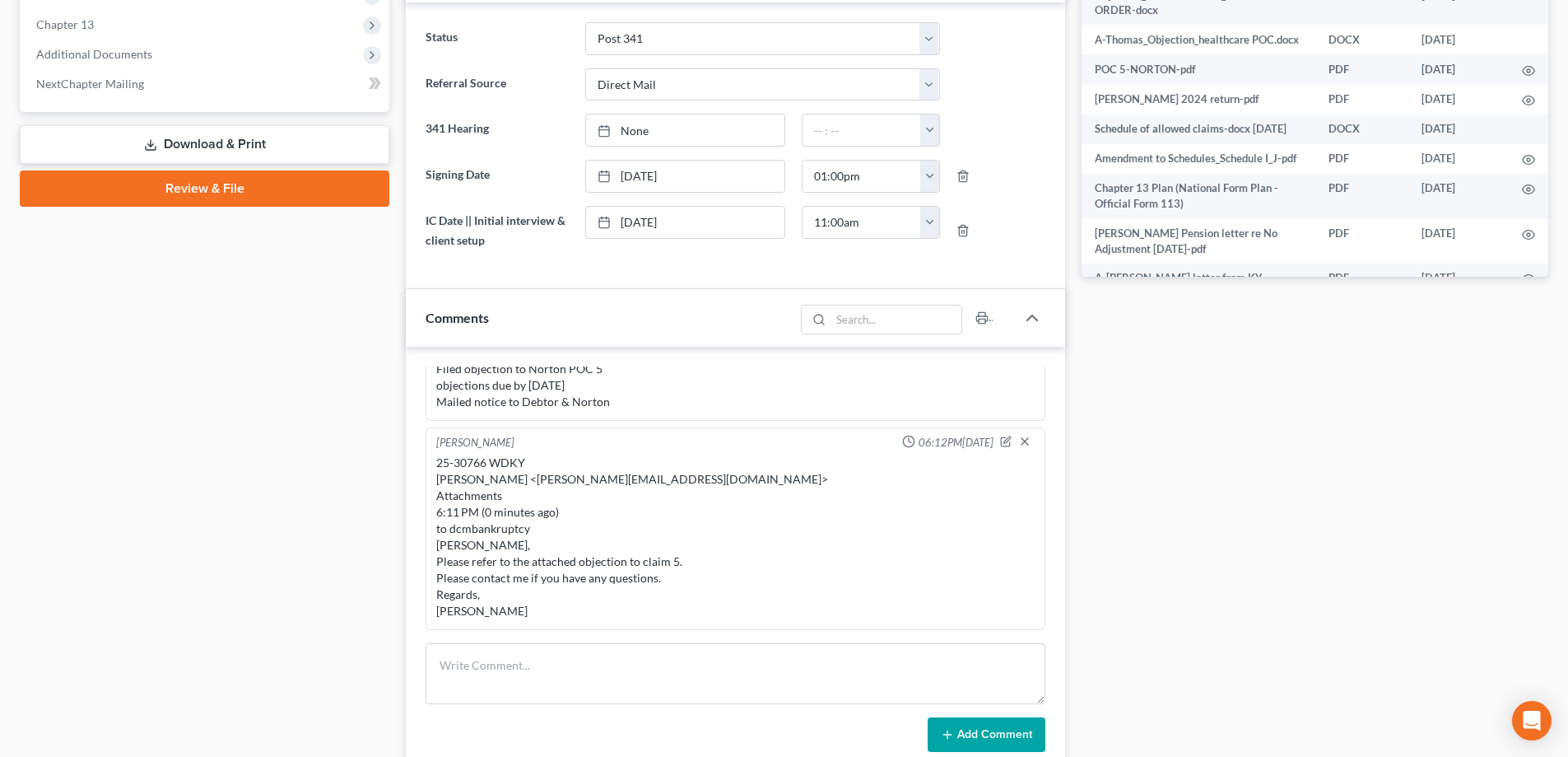
scroll to position [741, 0]
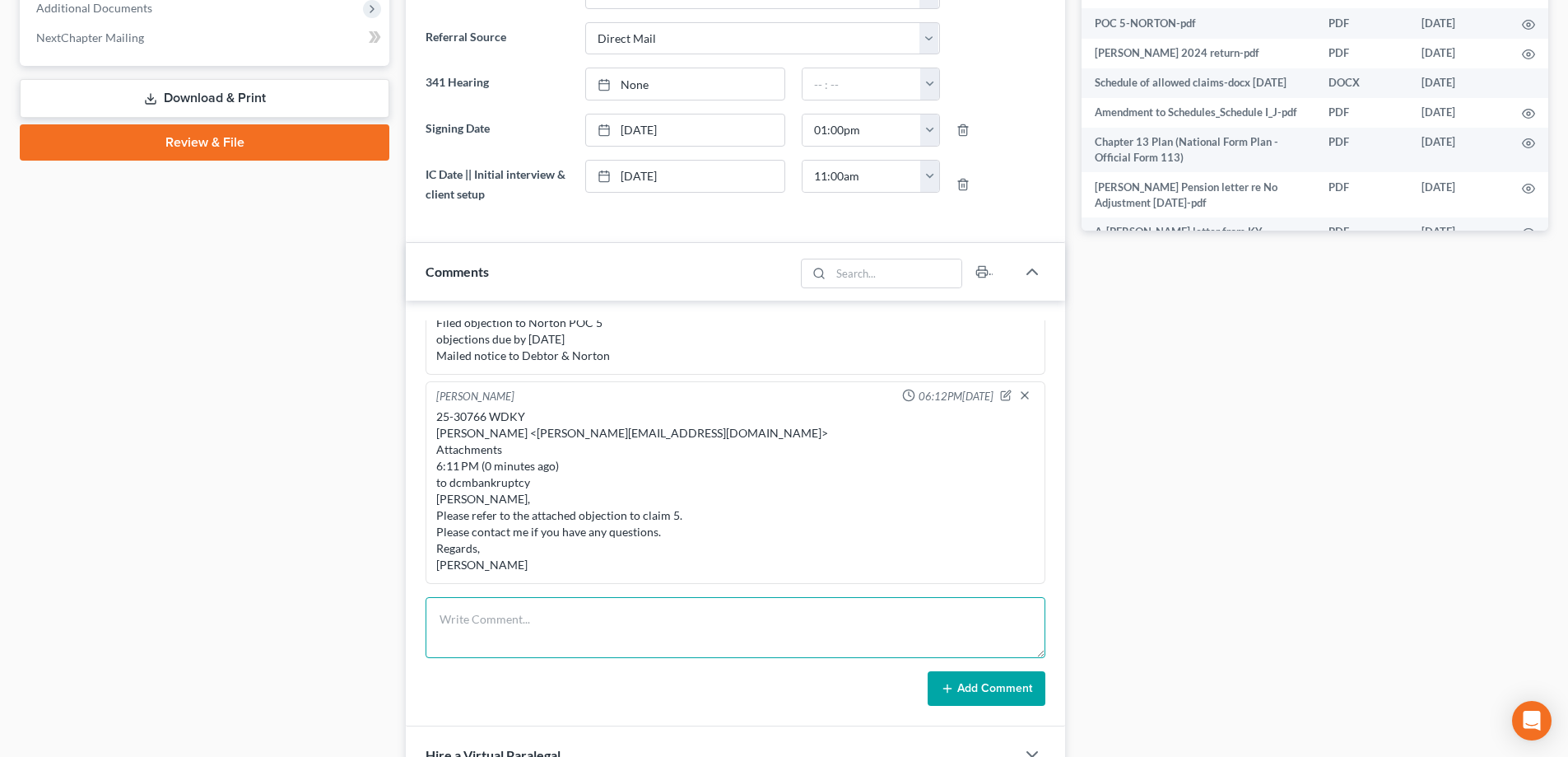
click at [495, 608] on textarea at bounding box center [735, 628] width 619 height 61
type textarea "Filed SAC"
drag, startPoint x: 1044, startPoint y: 697, endPoint x: 1027, endPoint y: 694, distance: 17.3
click at [1037, 697] on button "Add Comment" at bounding box center [986, 688] width 117 height 35
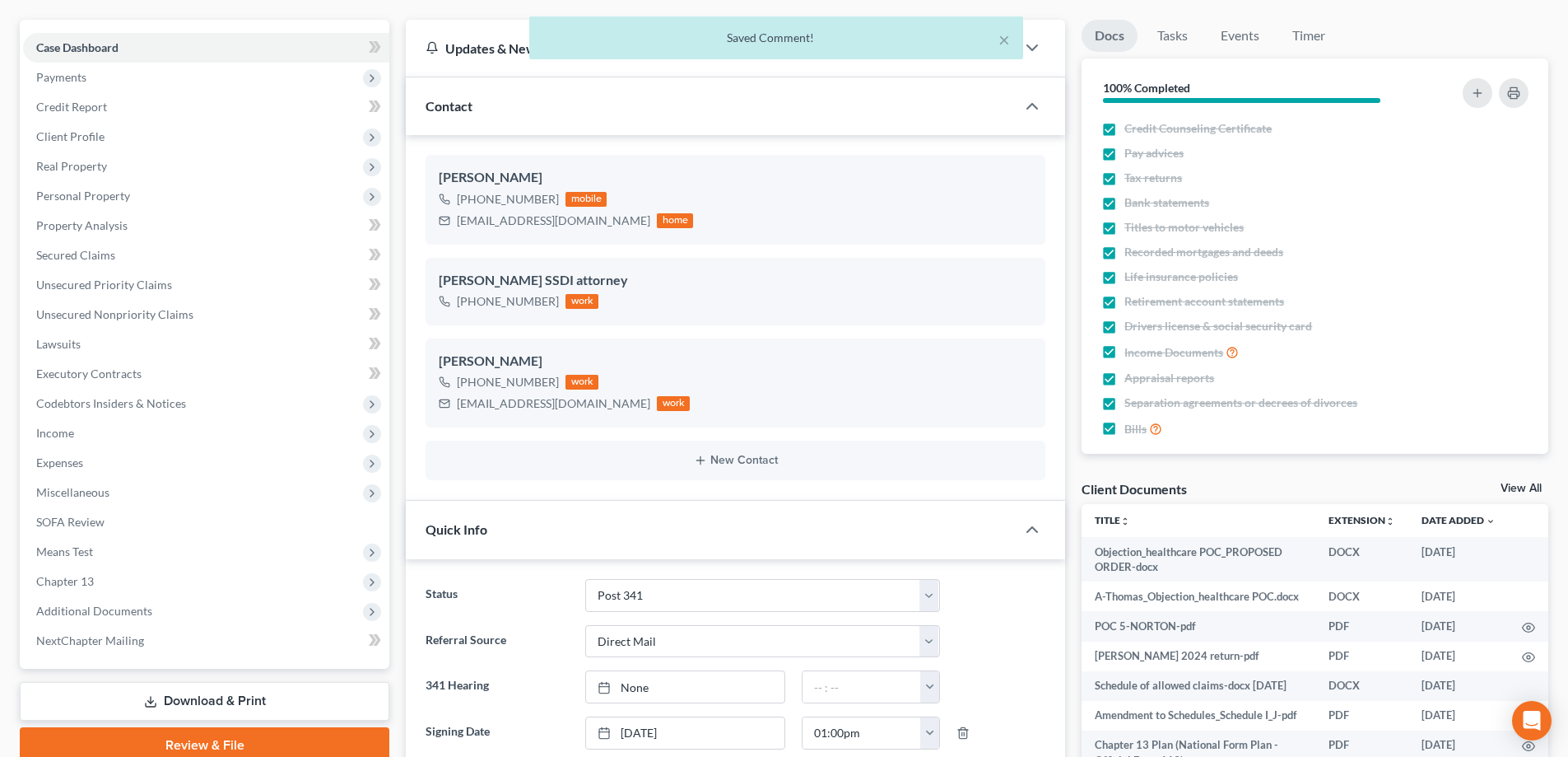
scroll to position [0, 0]
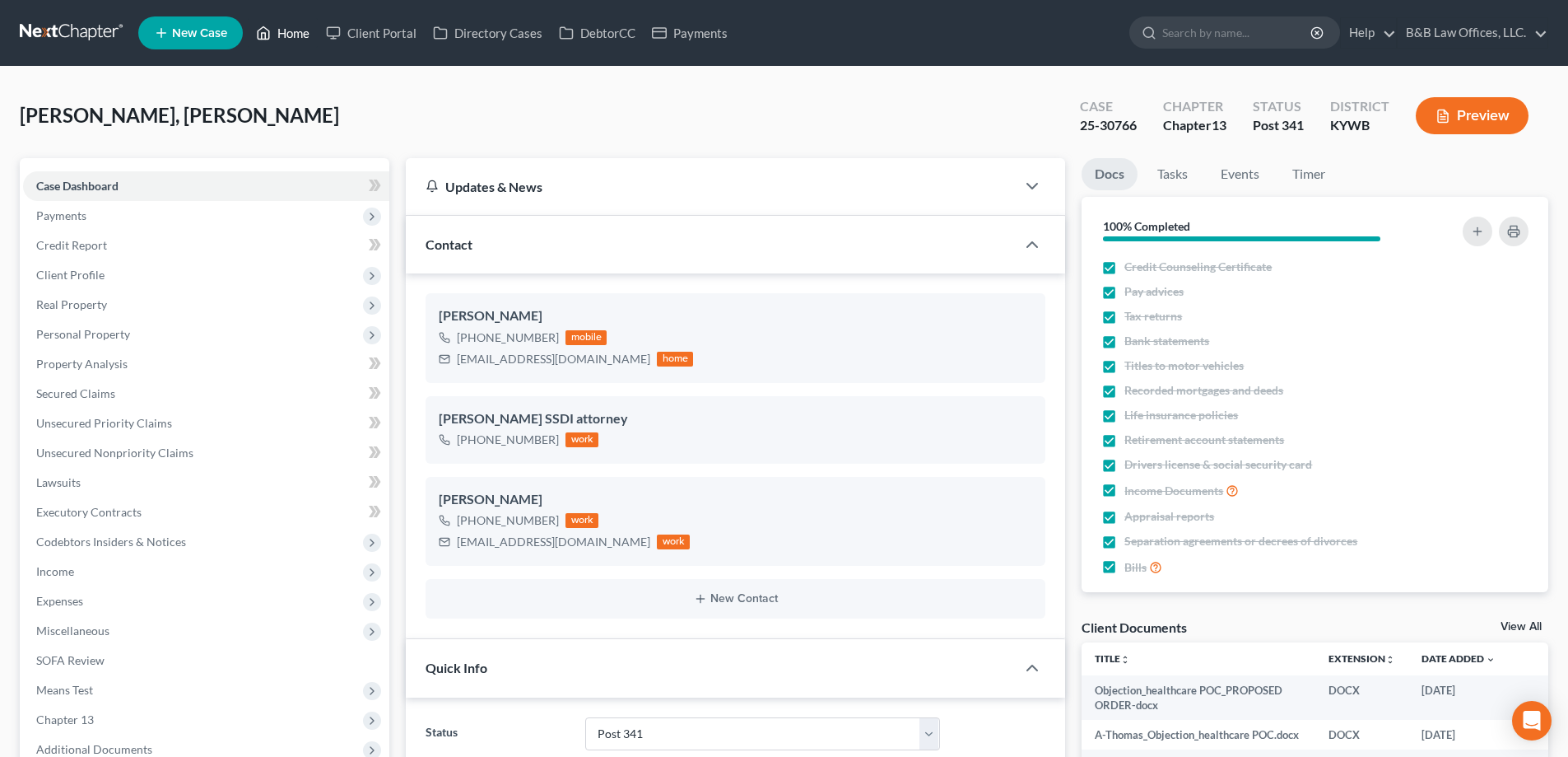
click at [299, 31] on link "Home" at bounding box center [282, 33] width 70 height 30
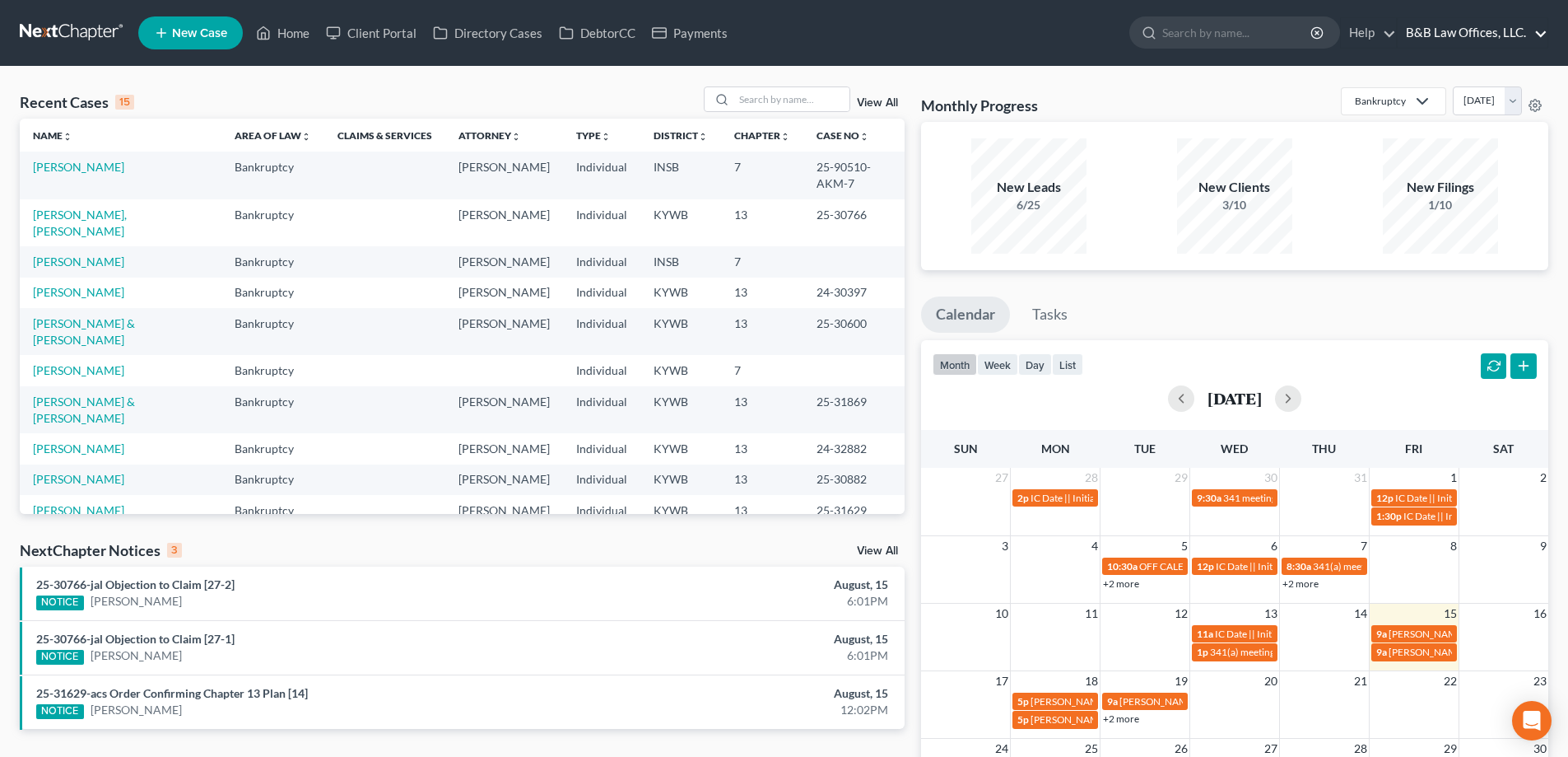
click at [1478, 37] on link "B&B Law Offices, LLC." at bounding box center [1472, 33] width 149 height 30
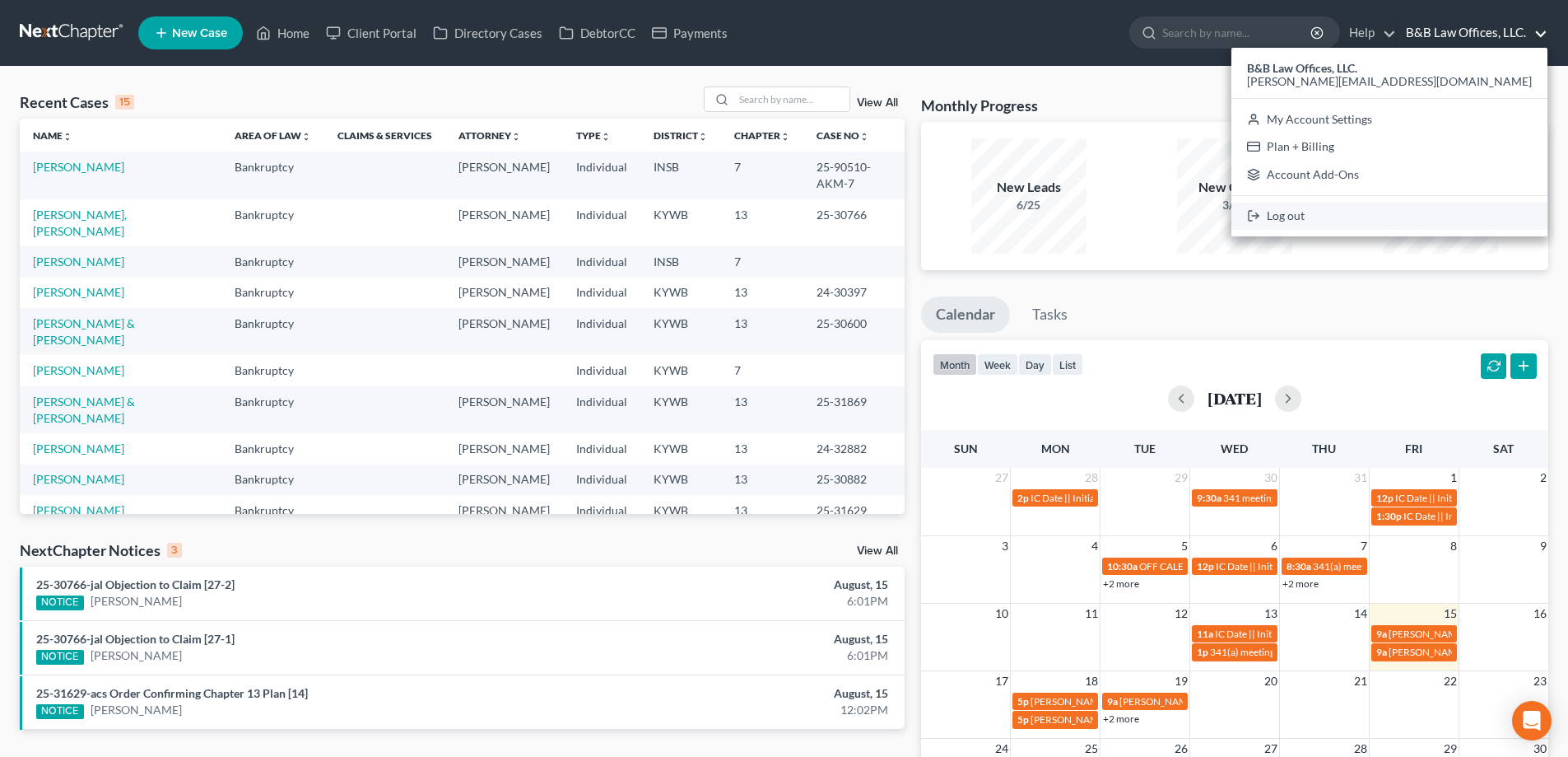
click at [1439, 222] on link "Log out" at bounding box center [1389, 216] width 316 height 28
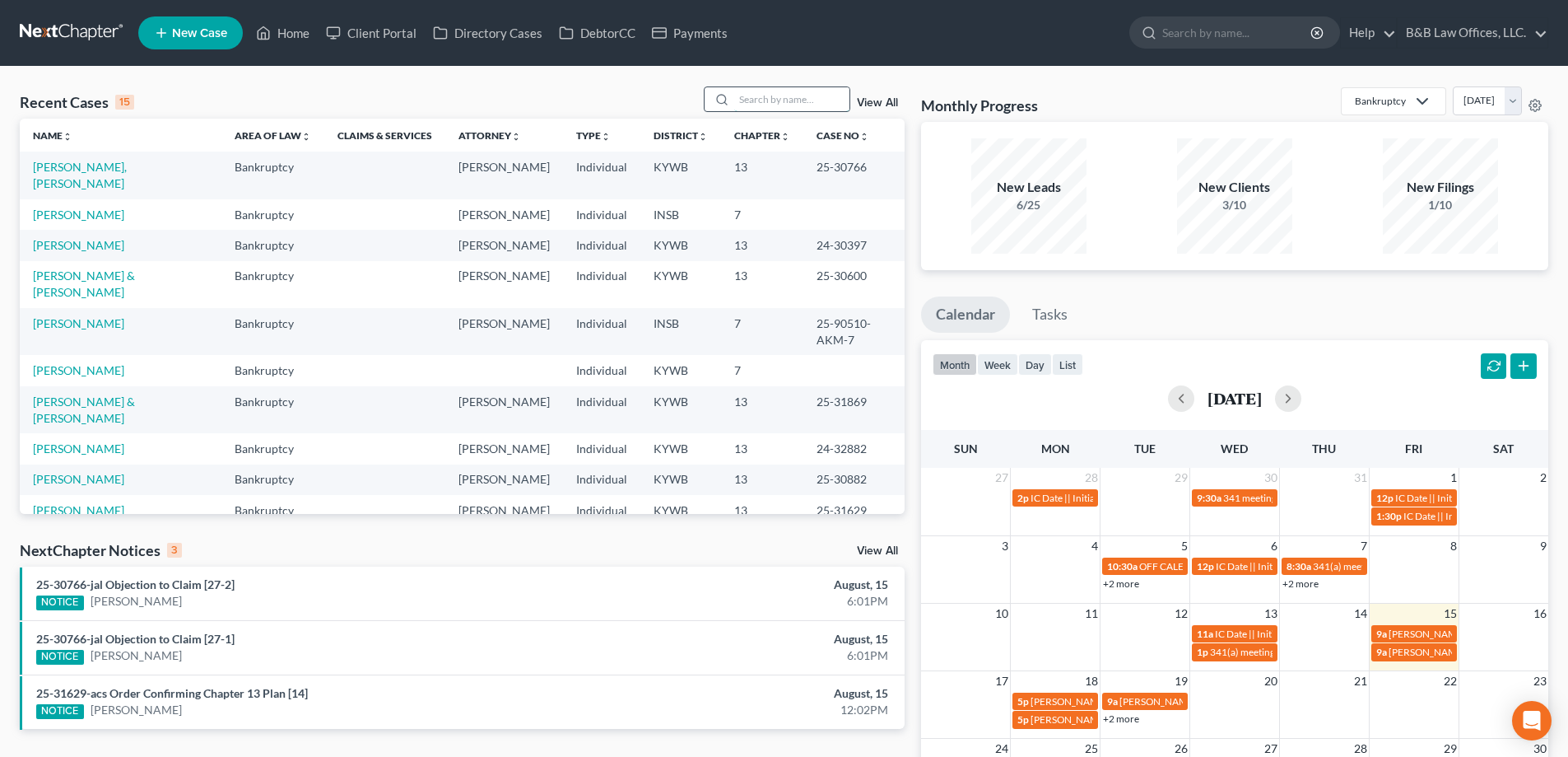
click at [828, 96] on input "search" at bounding box center [791, 98] width 116 height 23
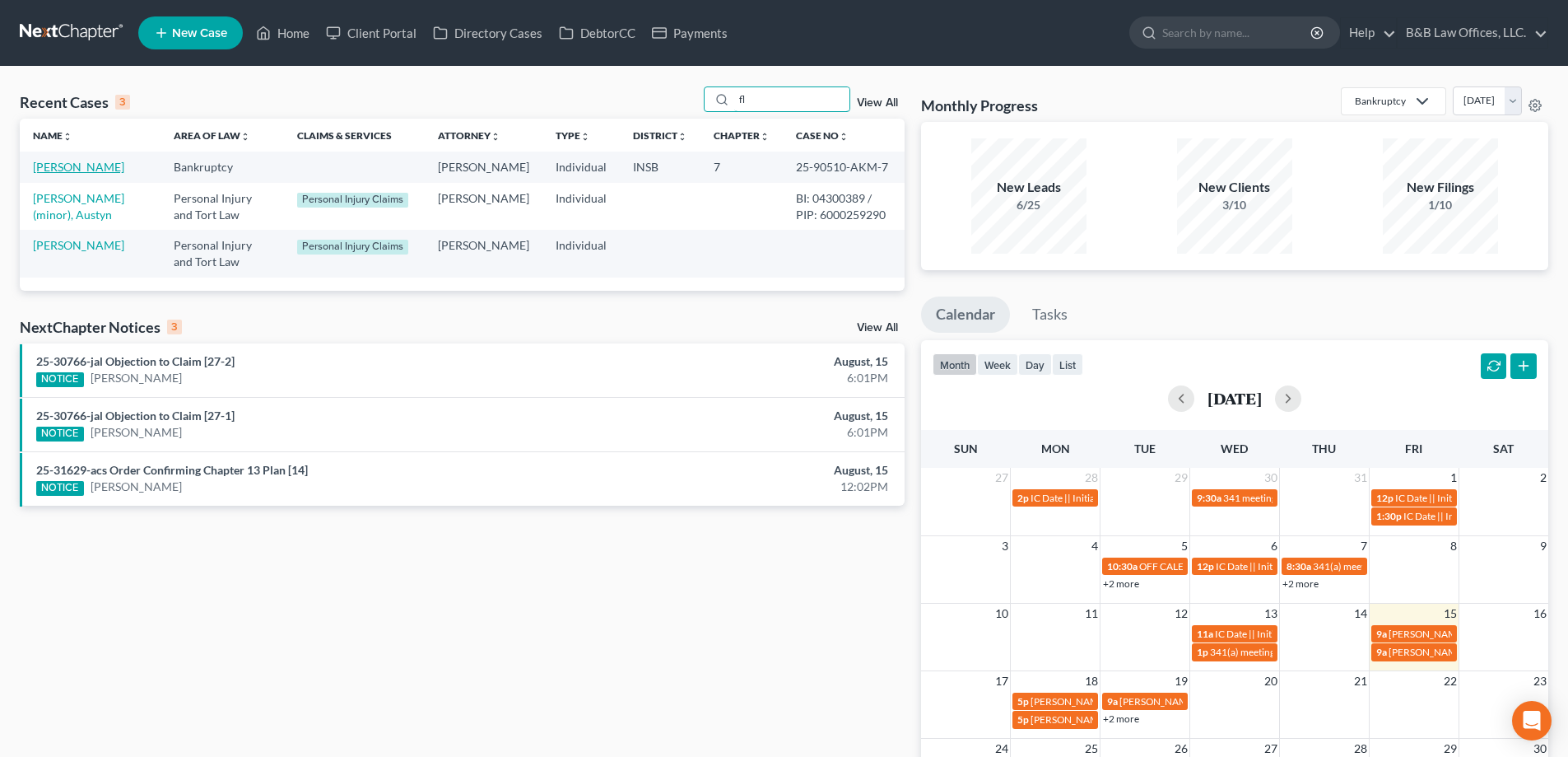
type input "fl"
click at [65, 163] on link "[PERSON_NAME]" at bounding box center [78, 167] width 91 height 14
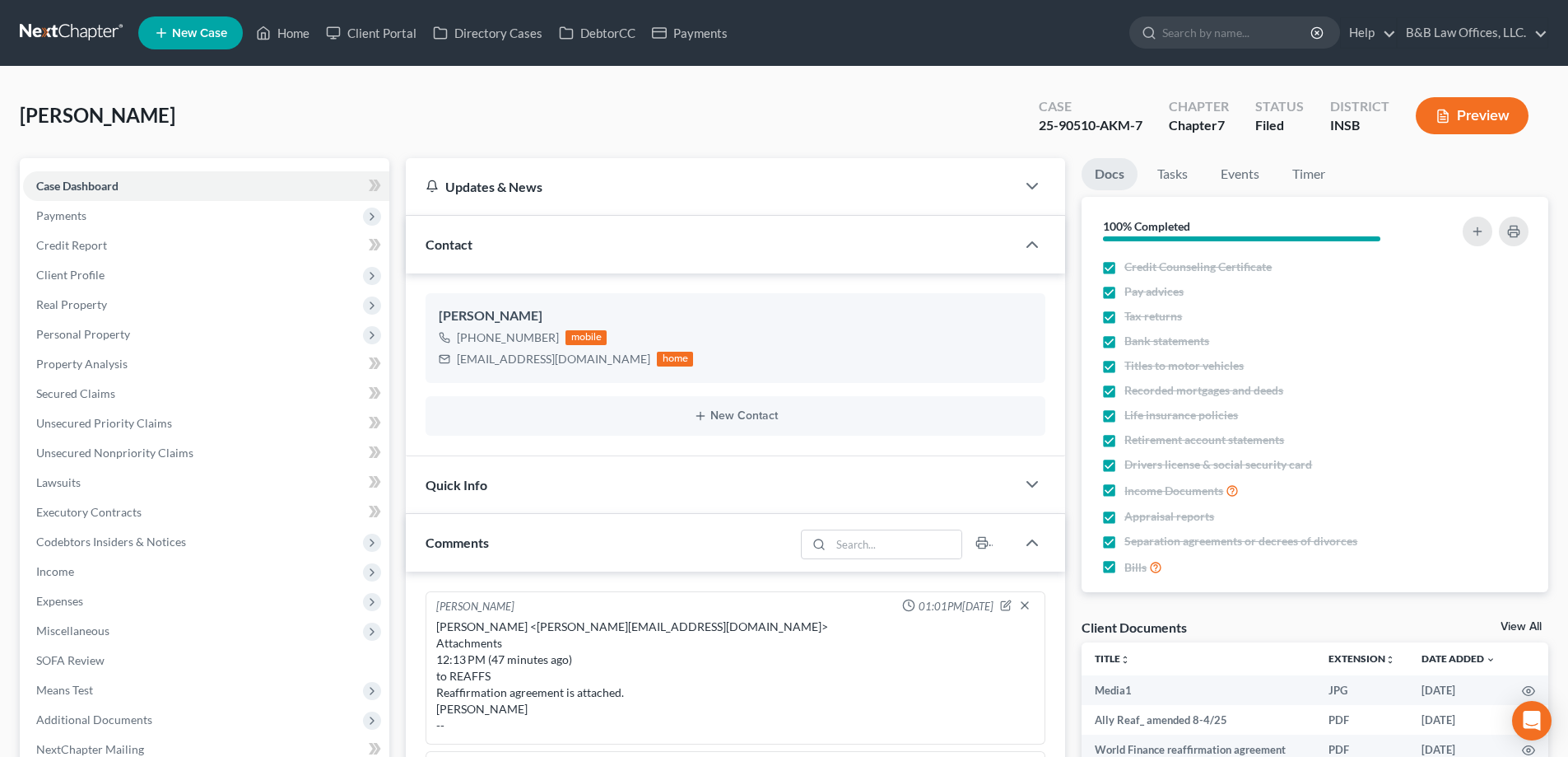
scroll to position [16152, 0]
click at [1525, 628] on link "View All" at bounding box center [1520, 626] width 41 height 11
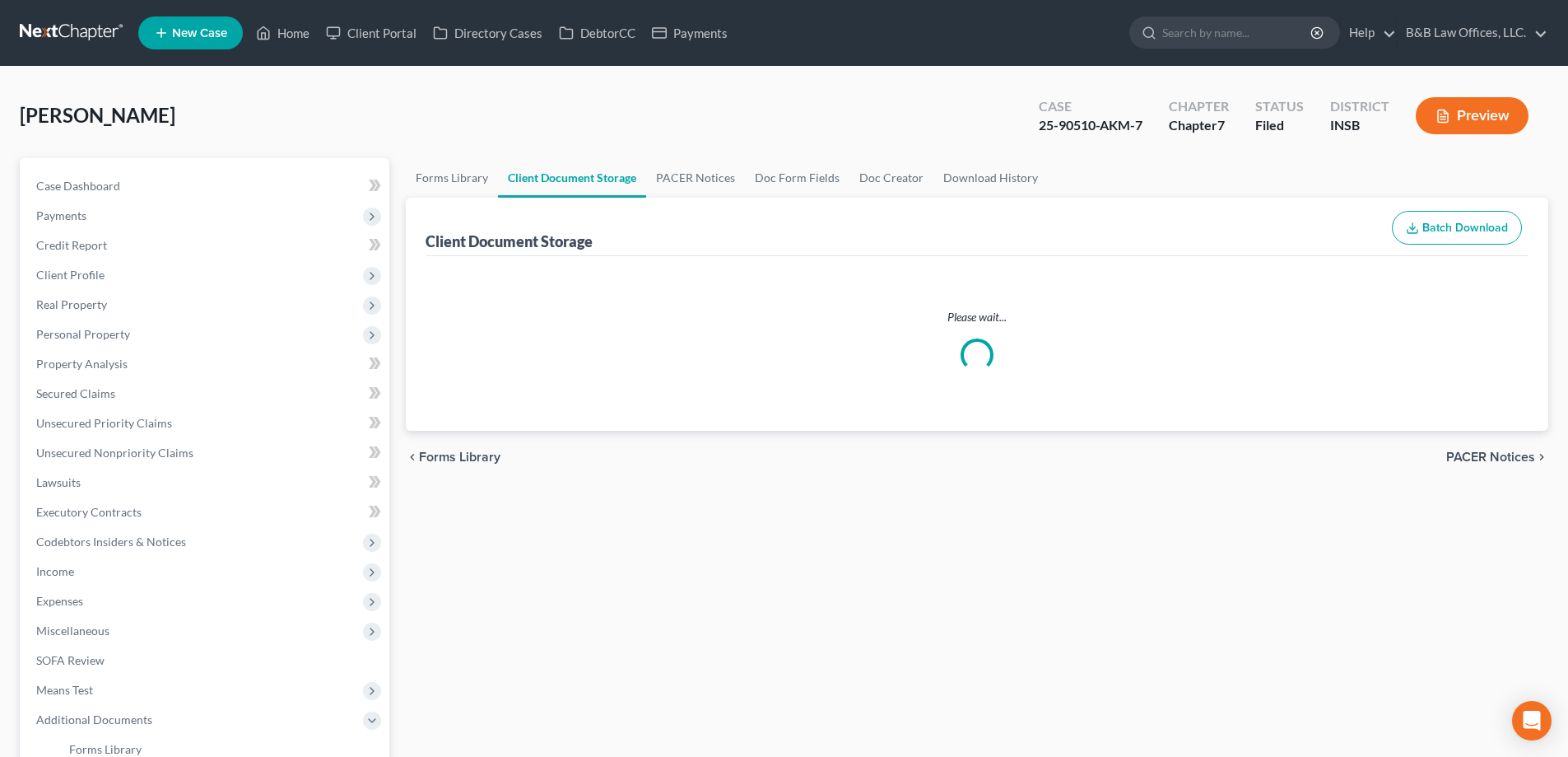
select select "9"
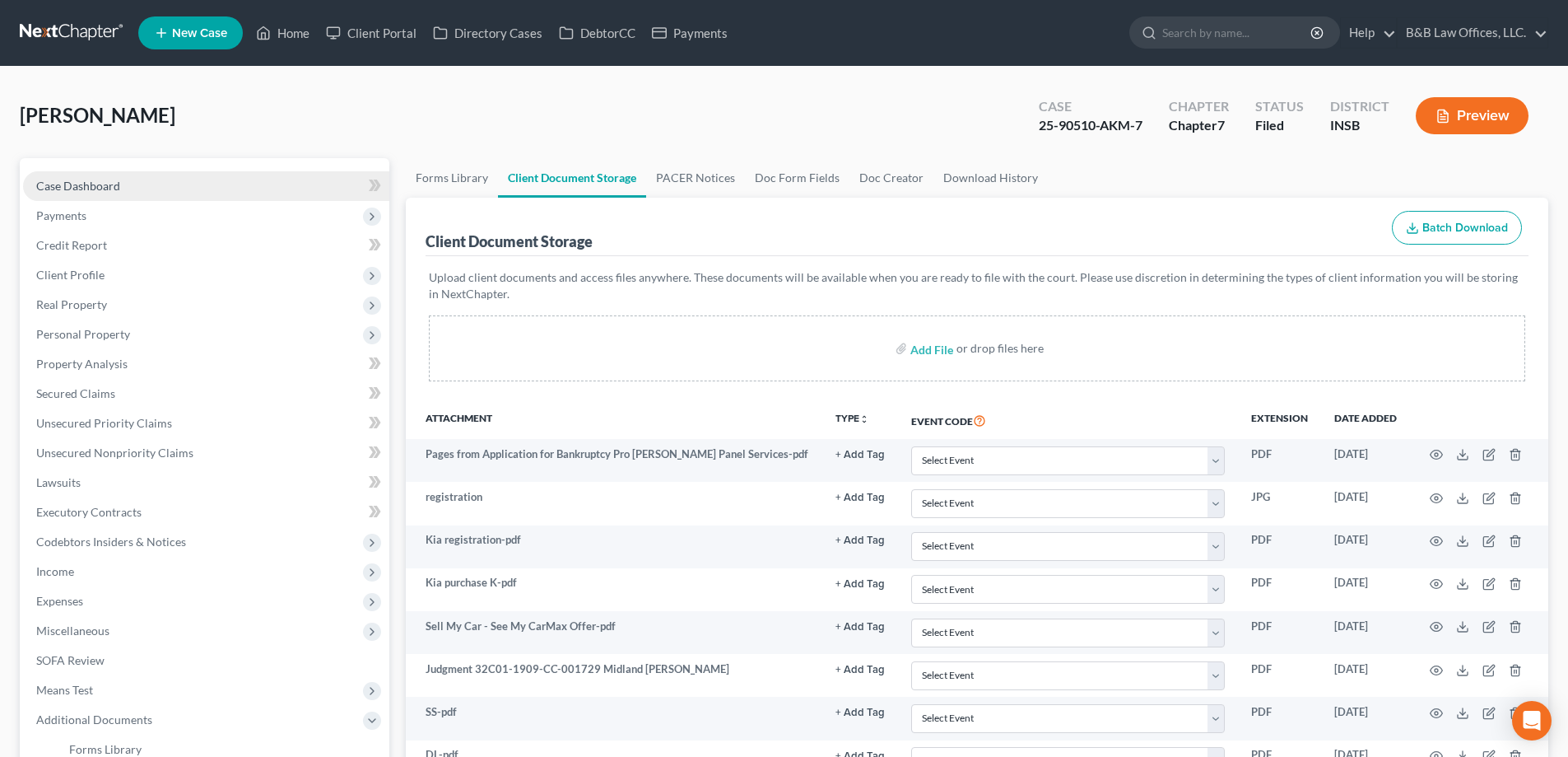
click at [129, 181] on link "Case Dashboard" at bounding box center [207, 186] width 367 height 30
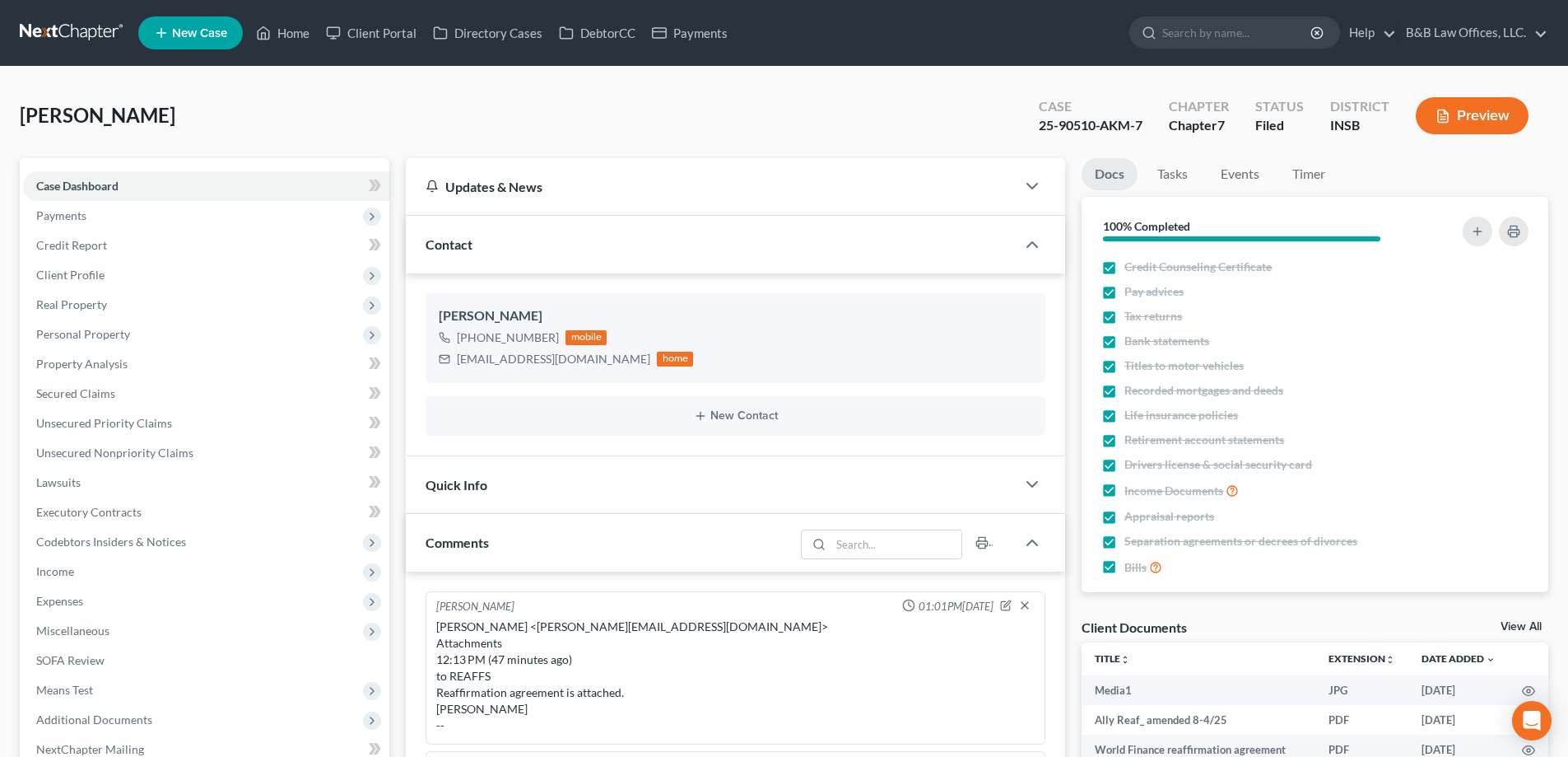
scroll to position [16152, 0]
drag, startPoint x: 451, startPoint y: 361, endPoint x: 585, endPoint y: 369, distance: 134.2
click at [585, 369] on div "[EMAIL_ADDRESS][DOMAIN_NAME] home" at bounding box center [566, 359] width 255 height 22
copy div "[EMAIL_ADDRESS][DOMAIN_NAME]"
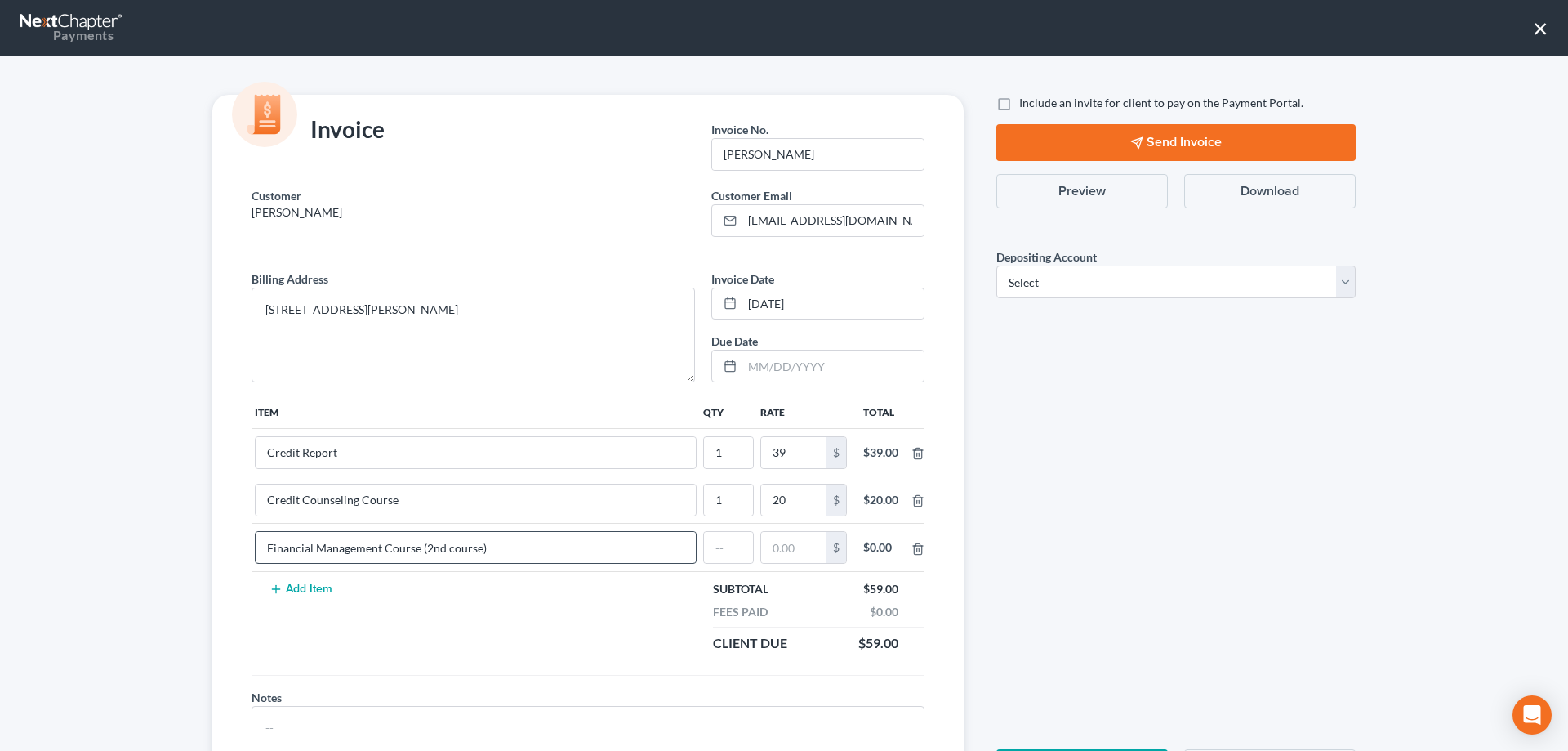
type input "Financial Management Course (2nd course)"
type input "1"
type input "15"
click at [412, 509] on input "Credit Counseling Course" at bounding box center [476, 500] width 440 height 31
type input "Credit Counseling Course (1st course)"
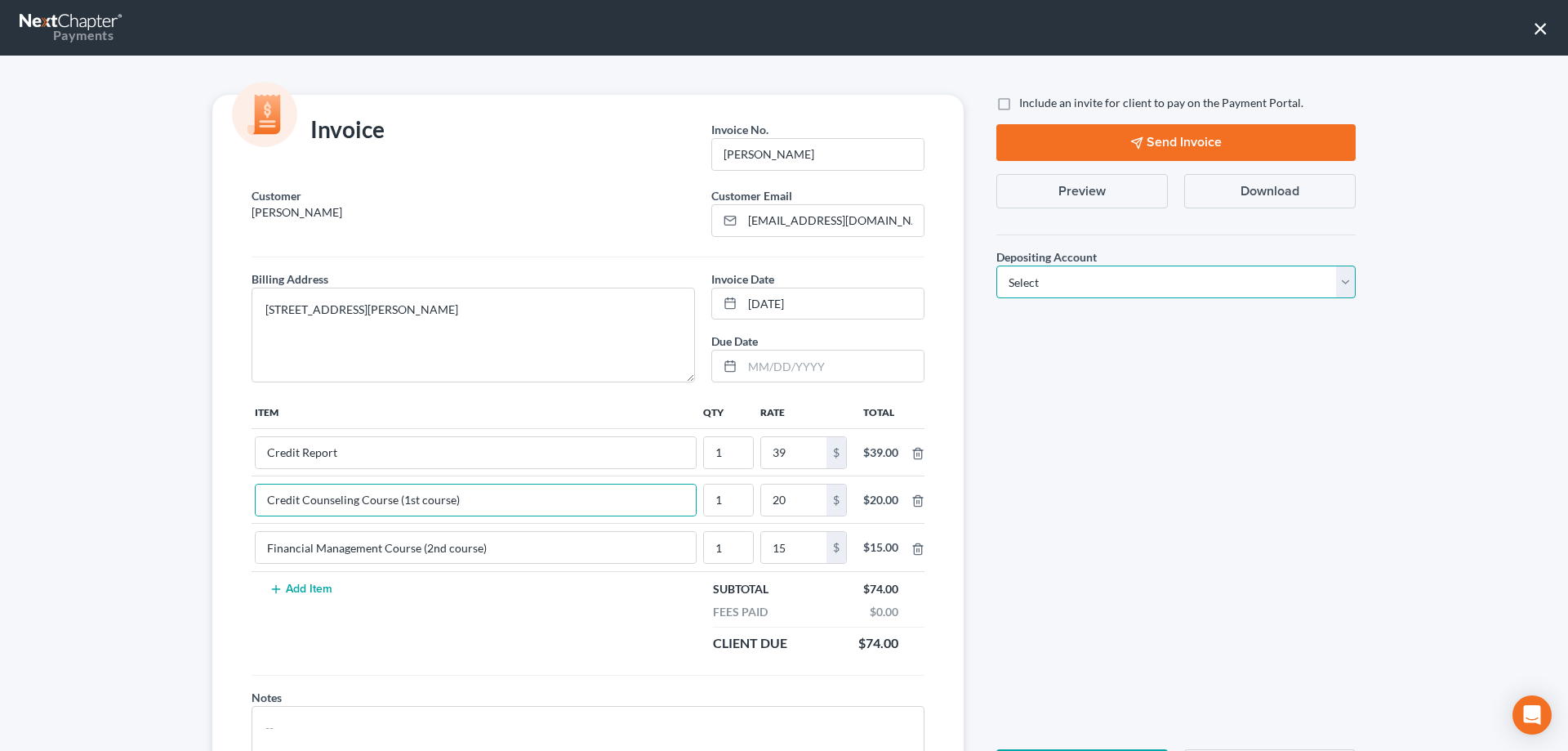
click at [1117, 278] on select "Select Operation Trust" at bounding box center [1176, 282] width 359 height 33
select select "0"
click at [996, 266] on select "Select Operation Trust" at bounding box center [1176, 282] width 359 height 33
click at [1019, 103] on label "Include an invite for client to pay on the Payment Portal." at bounding box center [1161, 103] width 284 height 16
click at [1026, 103] on input "Include an invite for client to pay on the Payment Portal." at bounding box center [1031, 100] width 10 height 10
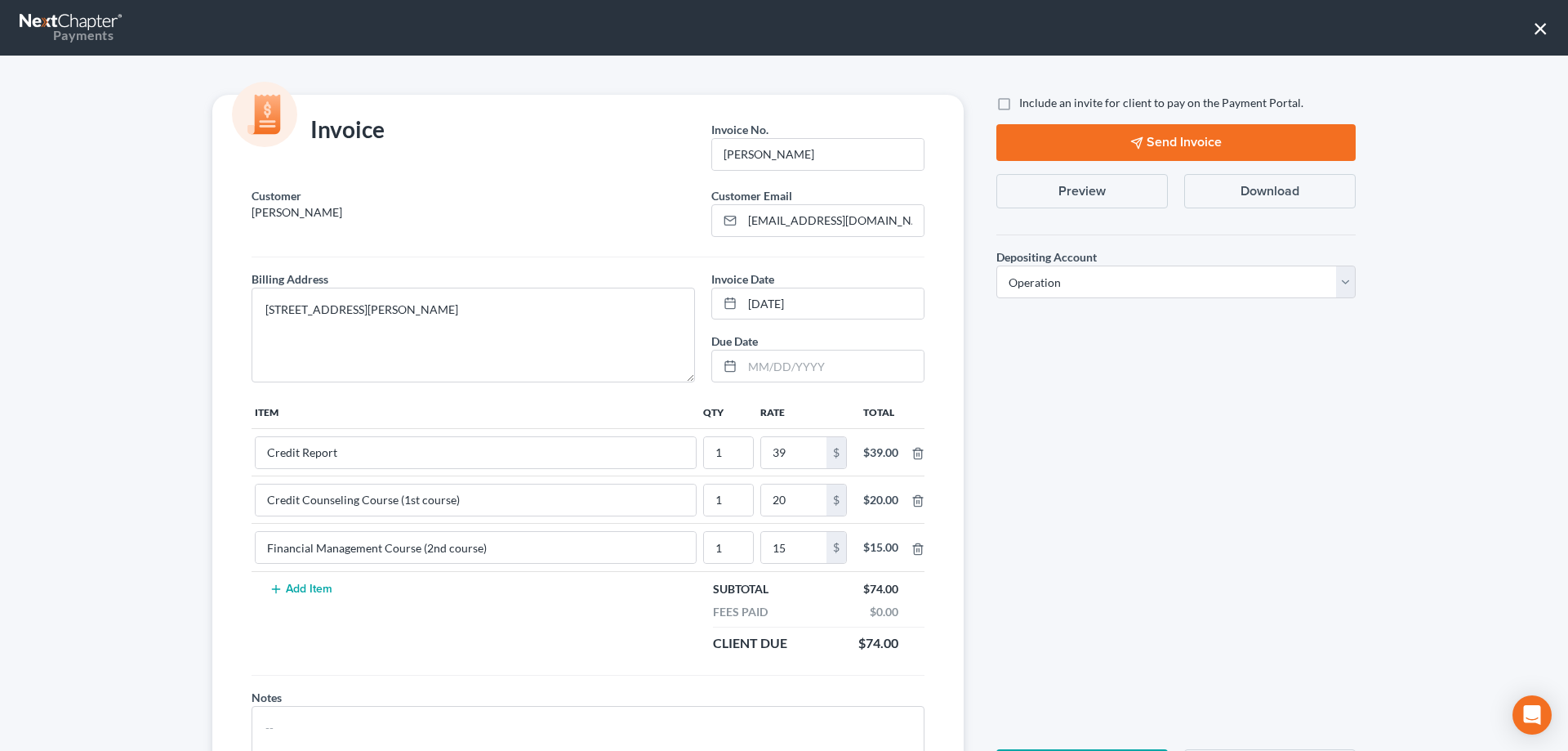
checkbox input "true"
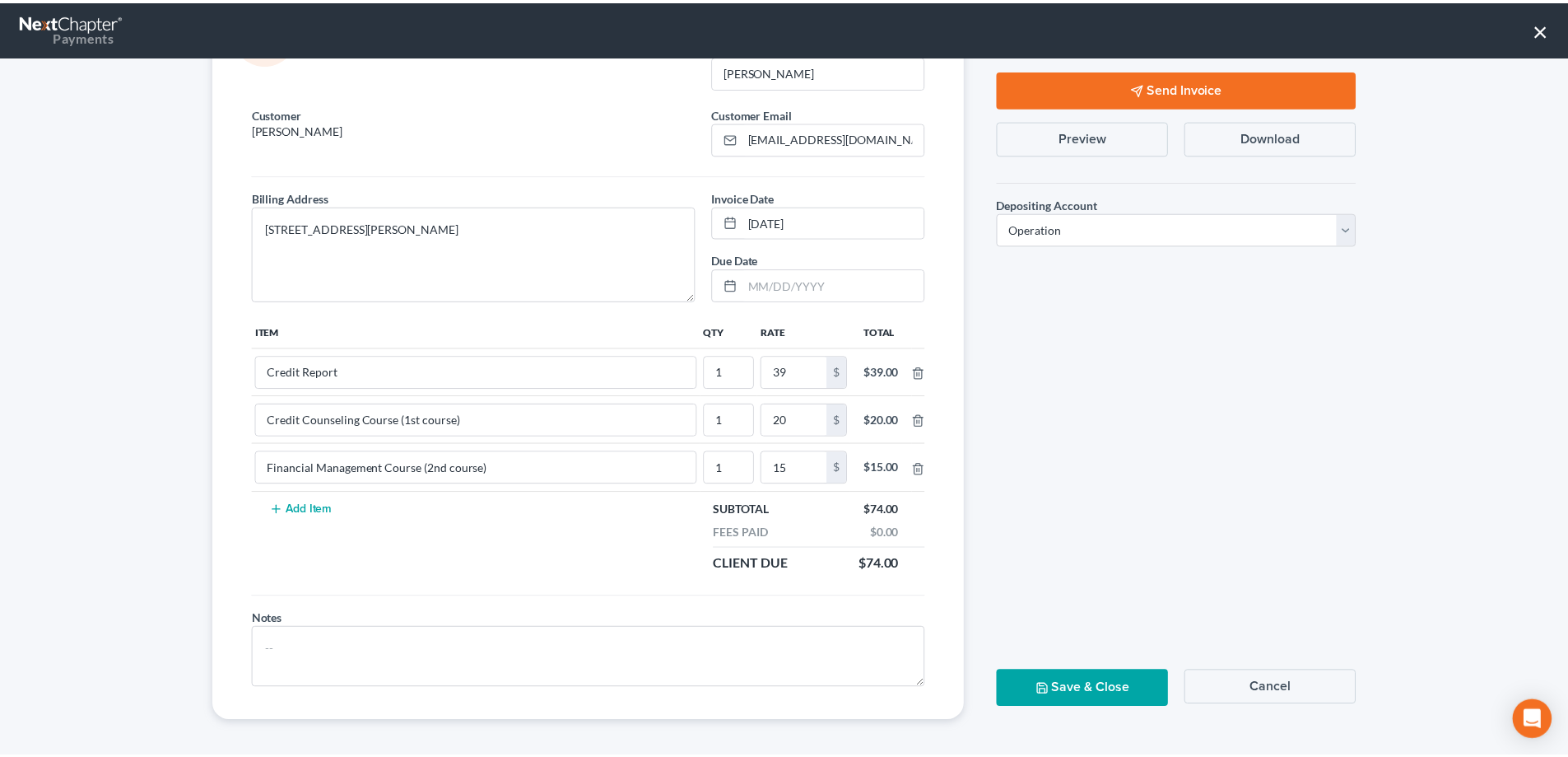
scroll to position [88, 0]
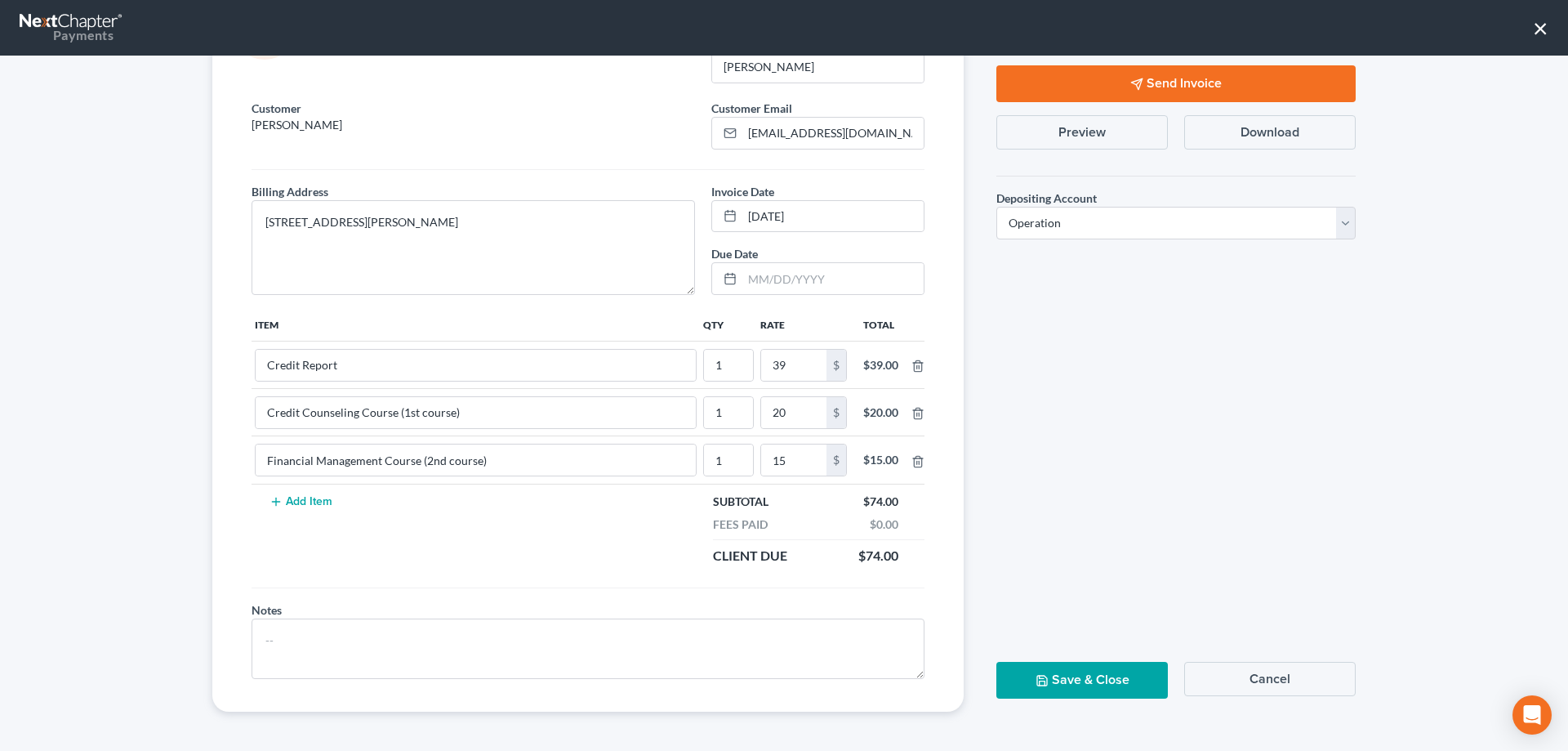
drag, startPoint x: 1070, startPoint y: 684, endPoint x: 1084, endPoint y: 268, distance: 416.2
click at [1075, 547] on div "Include an invite for client to pay on the Payment Portal. Include an invite to…" at bounding box center [1176, 360] width 392 height 704
click at [1096, 85] on button "Send Invoice" at bounding box center [1176, 84] width 359 height 37
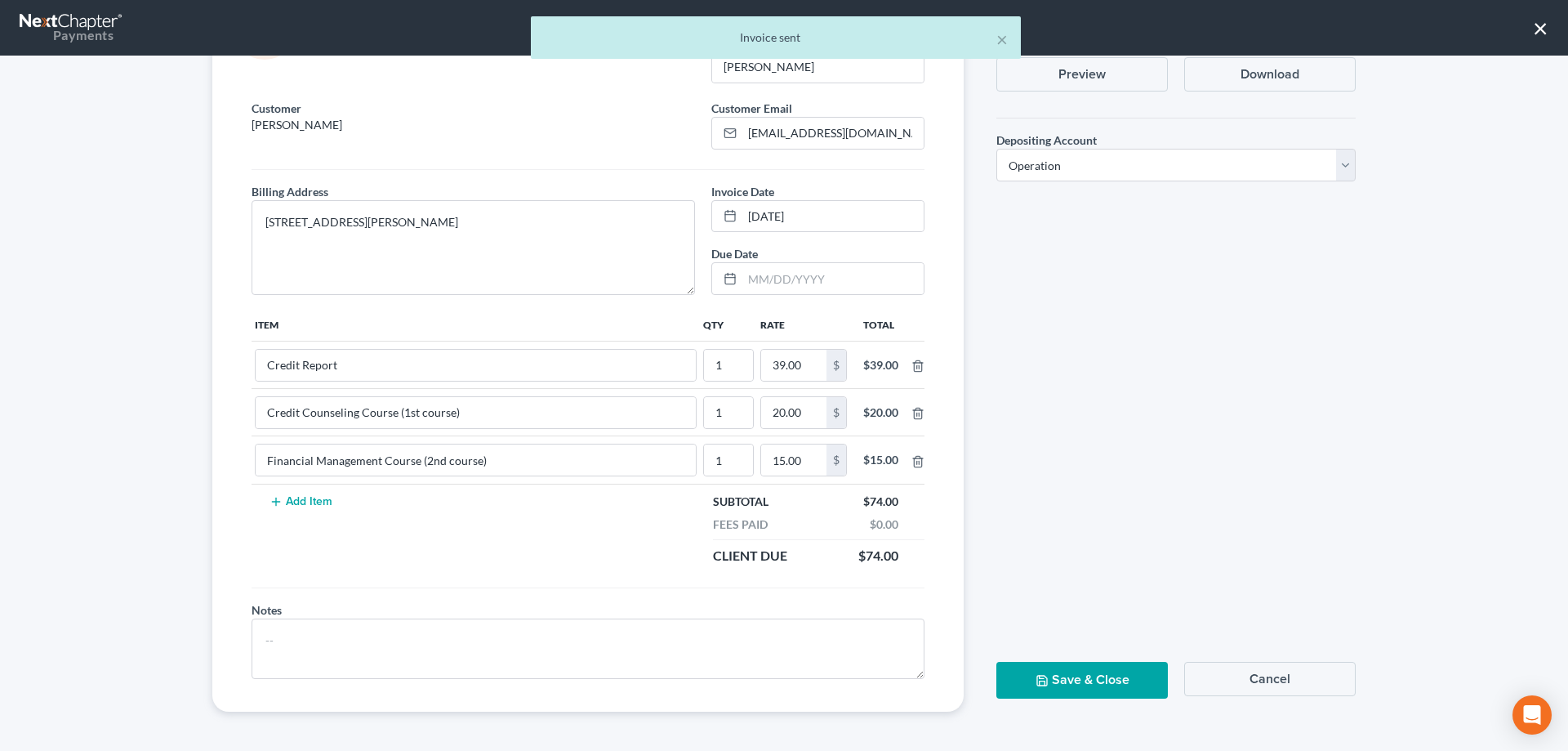
click at [1071, 670] on button "Save & Close" at bounding box center [1082, 679] width 172 height 37
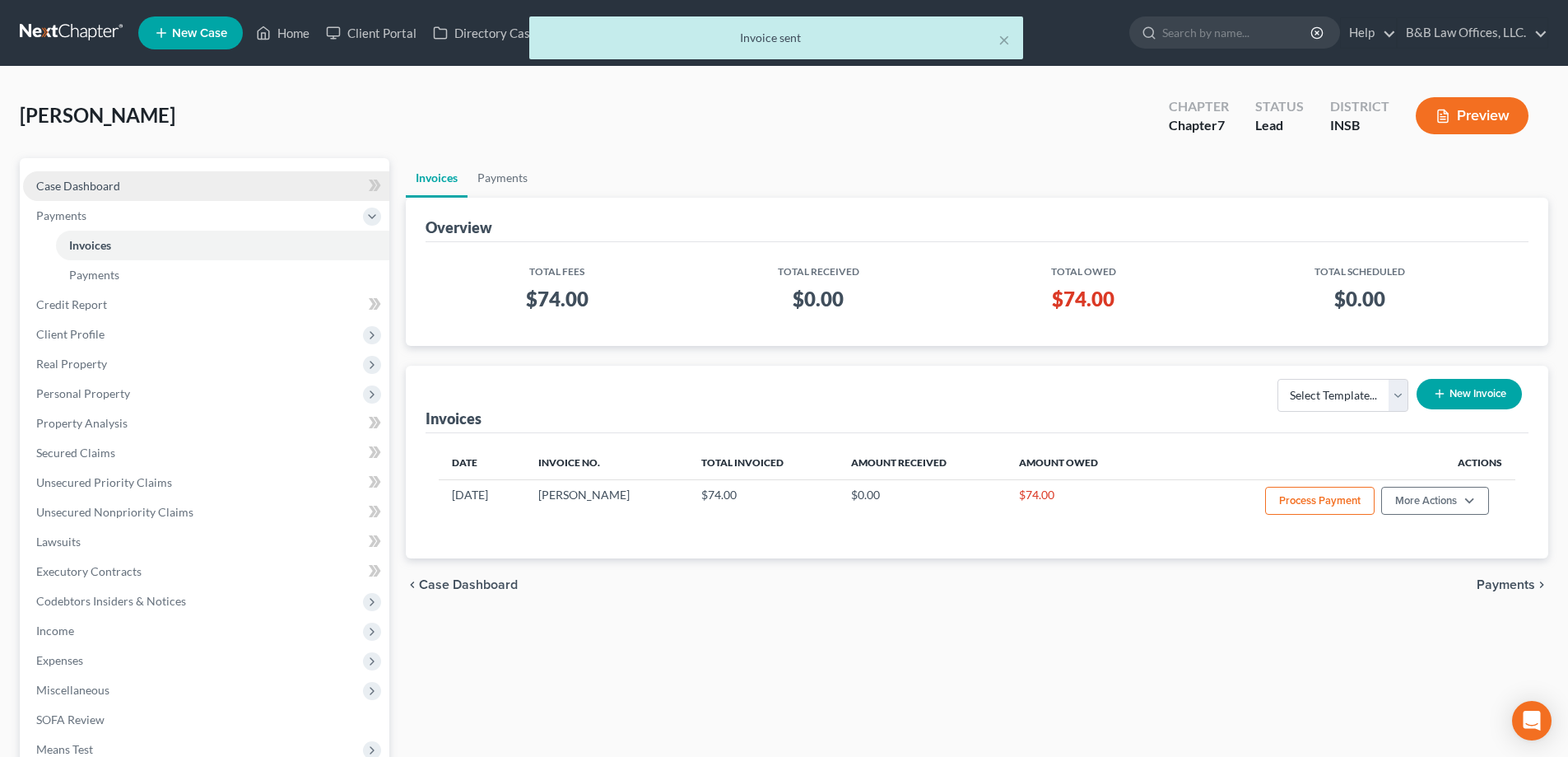
click at [112, 188] on span "Case Dashboard" at bounding box center [78, 186] width 84 height 14
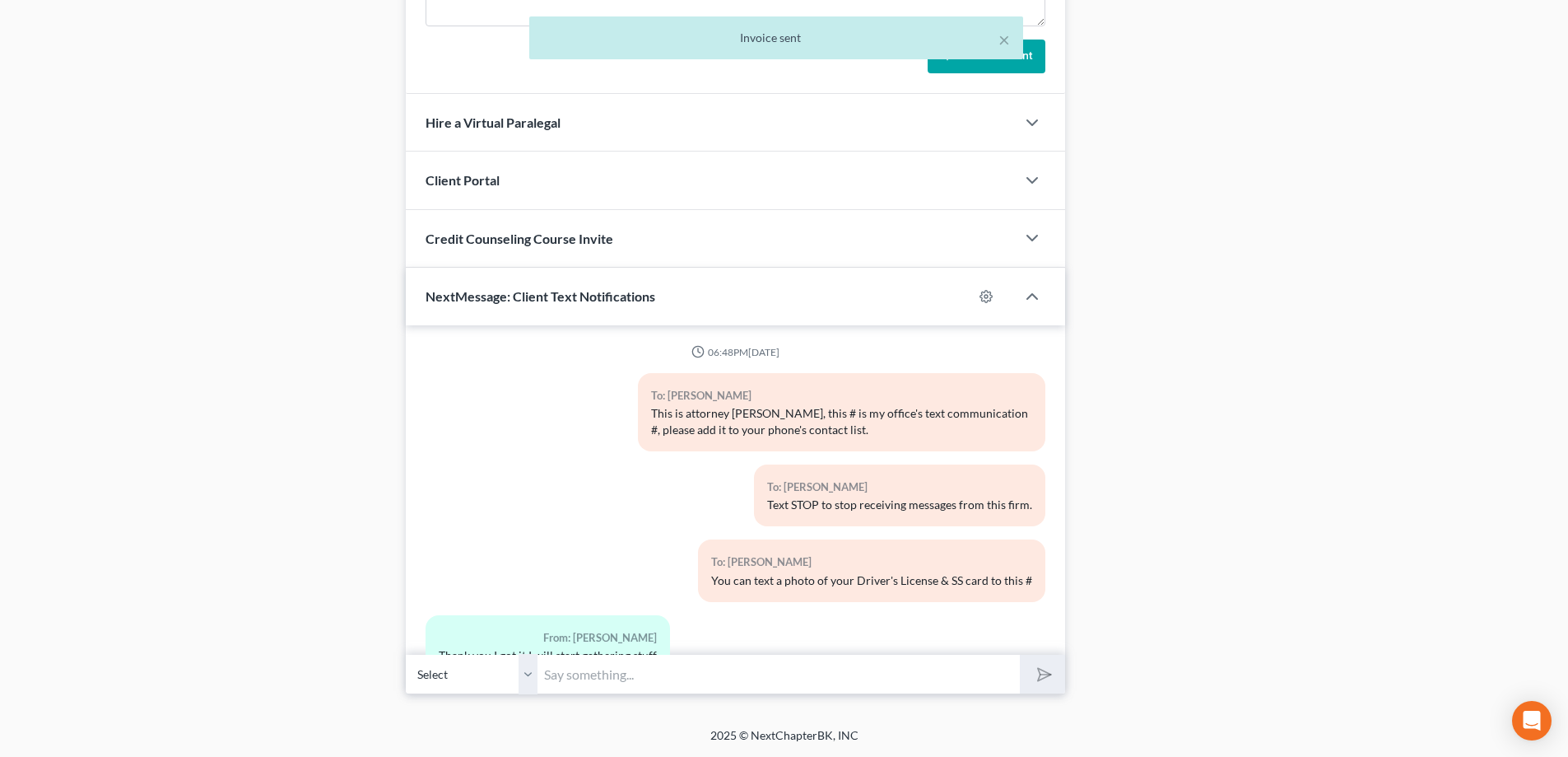
scroll to position [55, 0]
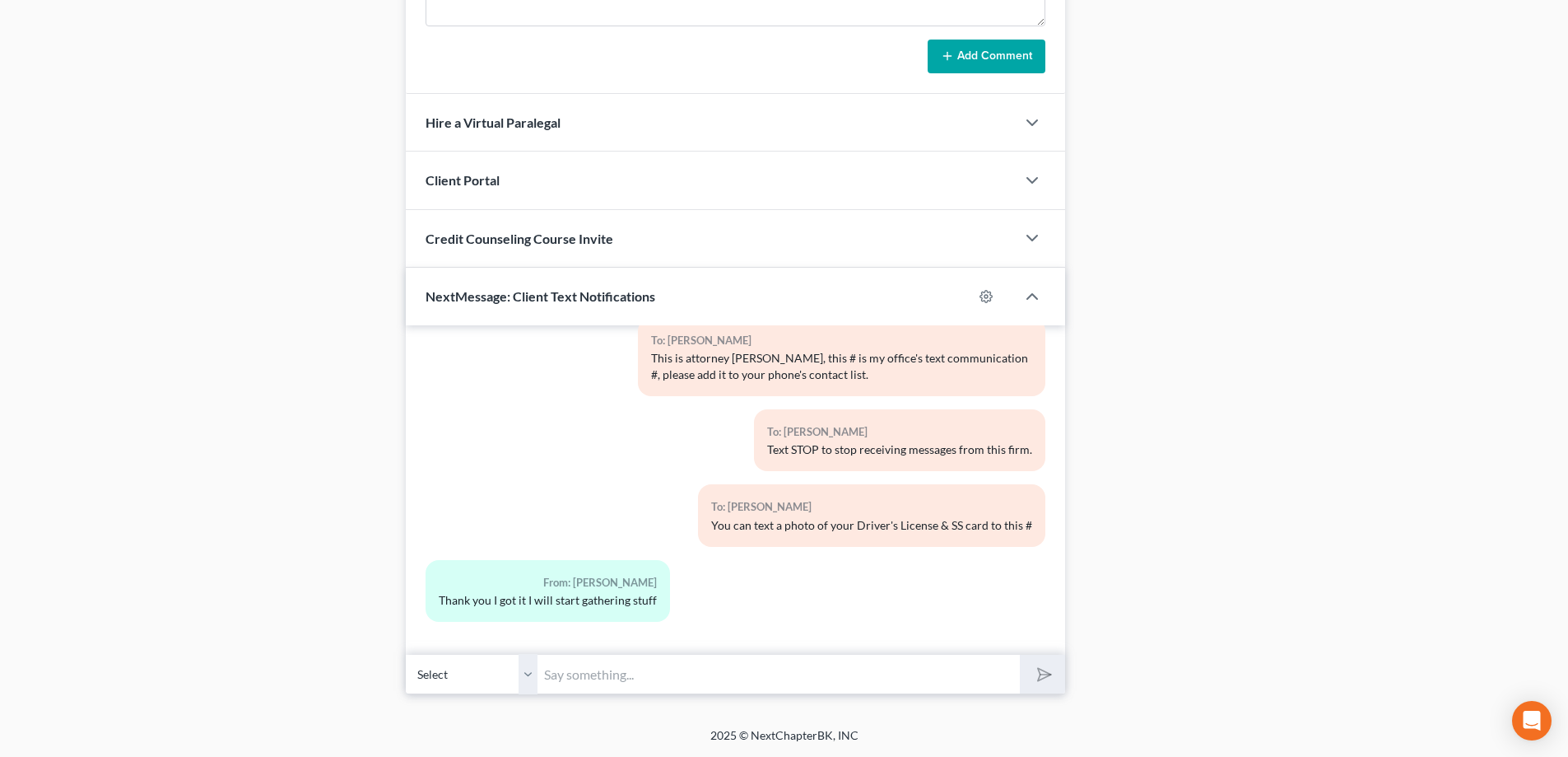
click at [605, 678] on input "text" at bounding box center [778, 674] width 482 height 40
type input "Okay."
click at [1020, 654] on button "submit" at bounding box center [1042, 674] width 45 height 39
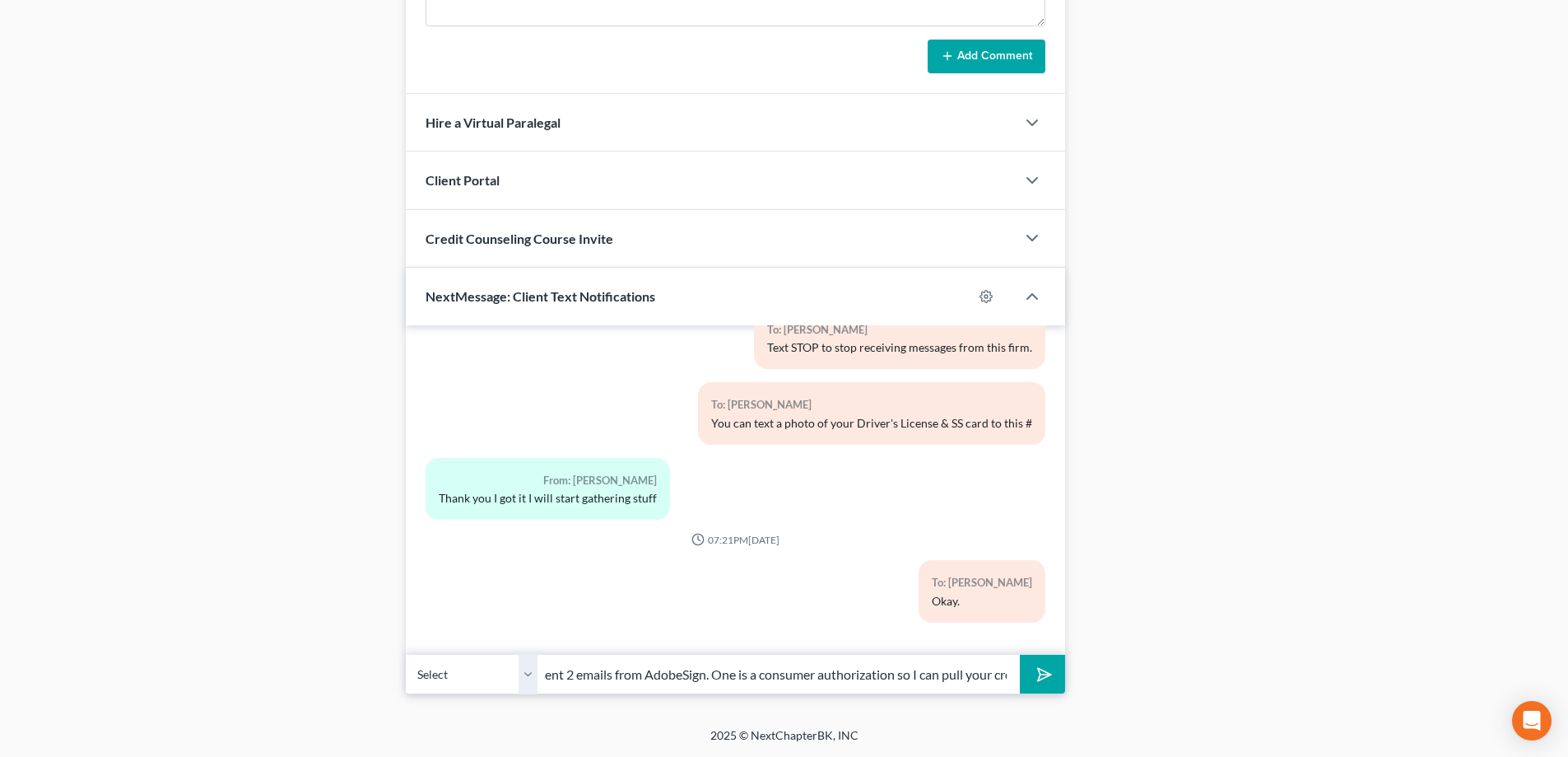
scroll to position [0, 0]
drag, startPoint x: 718, startPoint y: 678, endPoint x: 744, endPoint y: 665, distance: 29.1
click at [718, 678] on input "I sent 2 emails from AdobeSign. One is a consumer authorization so I can pull y…" at bounding box center [778, 674] width 482 height 40
type input "I sent 2 emails from AdobeSign for e-signature. One is a consumer authorization…"
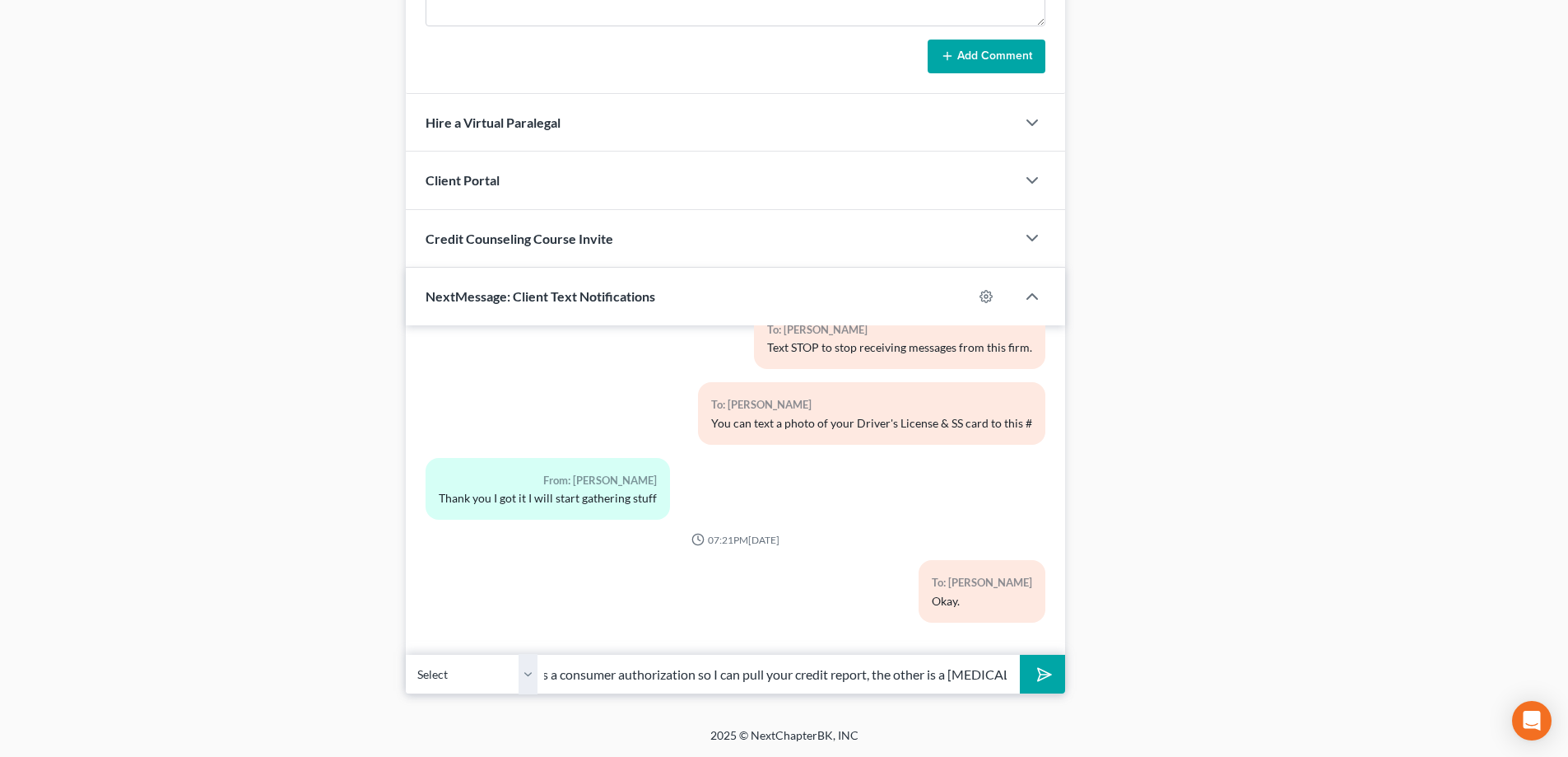
click at [1020, 654] on button "submit" at bounding box center [1042, 674] width 45 height 39
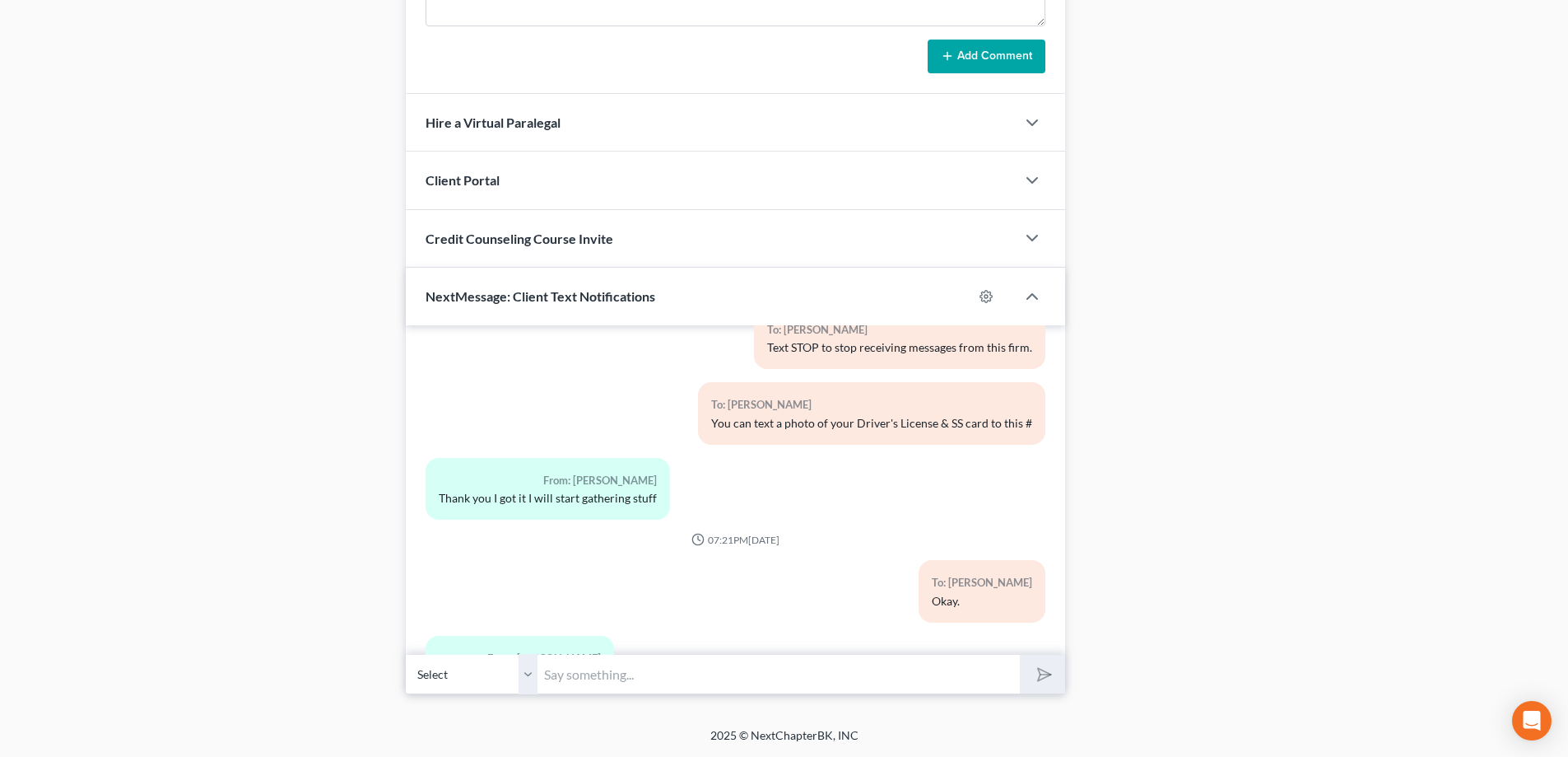
scroll to position [324, 0]
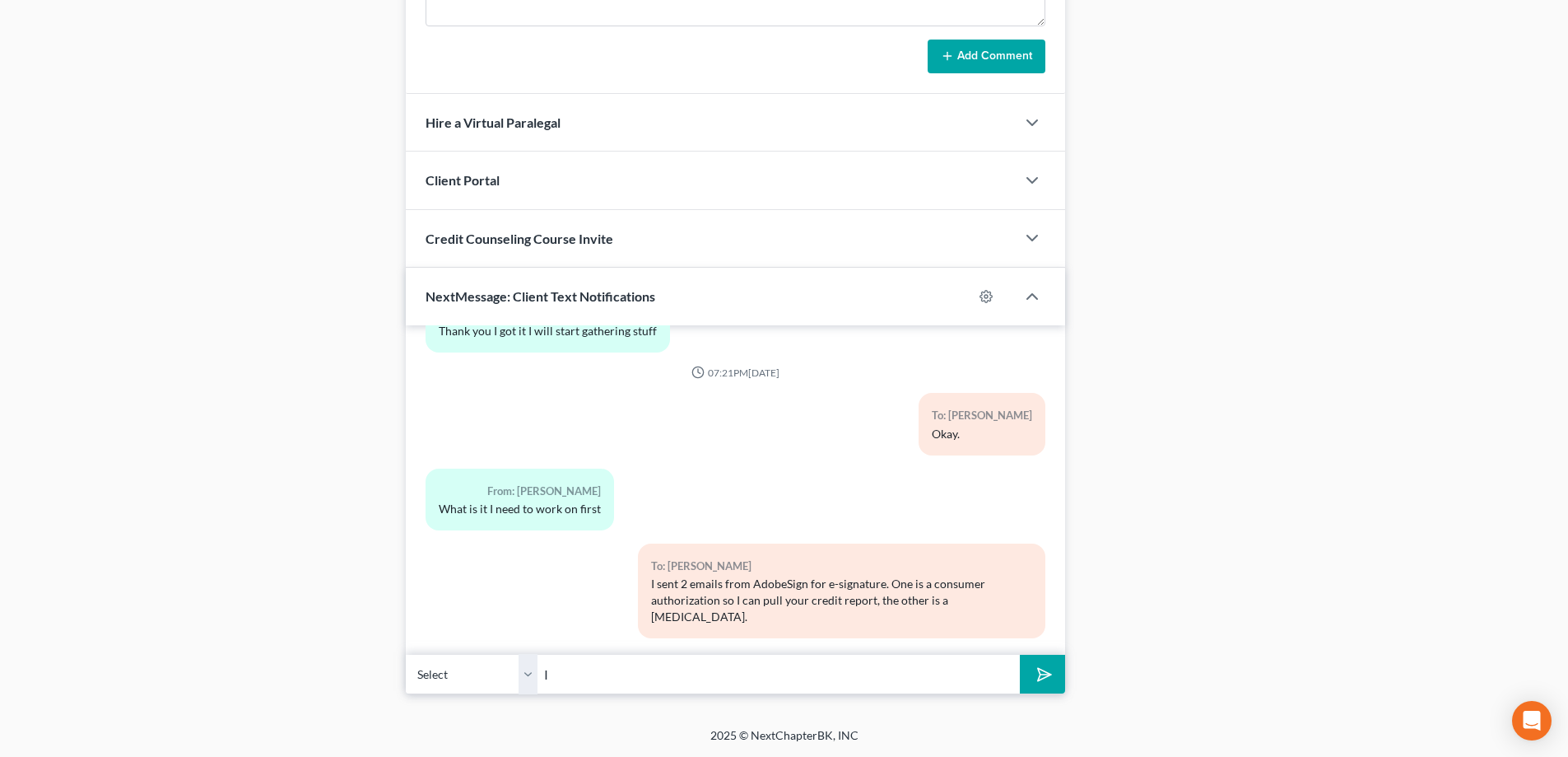
type input "I"
type input "You will also receive an email from NextChapter with an invoice that can be pai…"
click at [1020, 654] on button "submit" at bounding box center [1042, 674] width 45 height 39
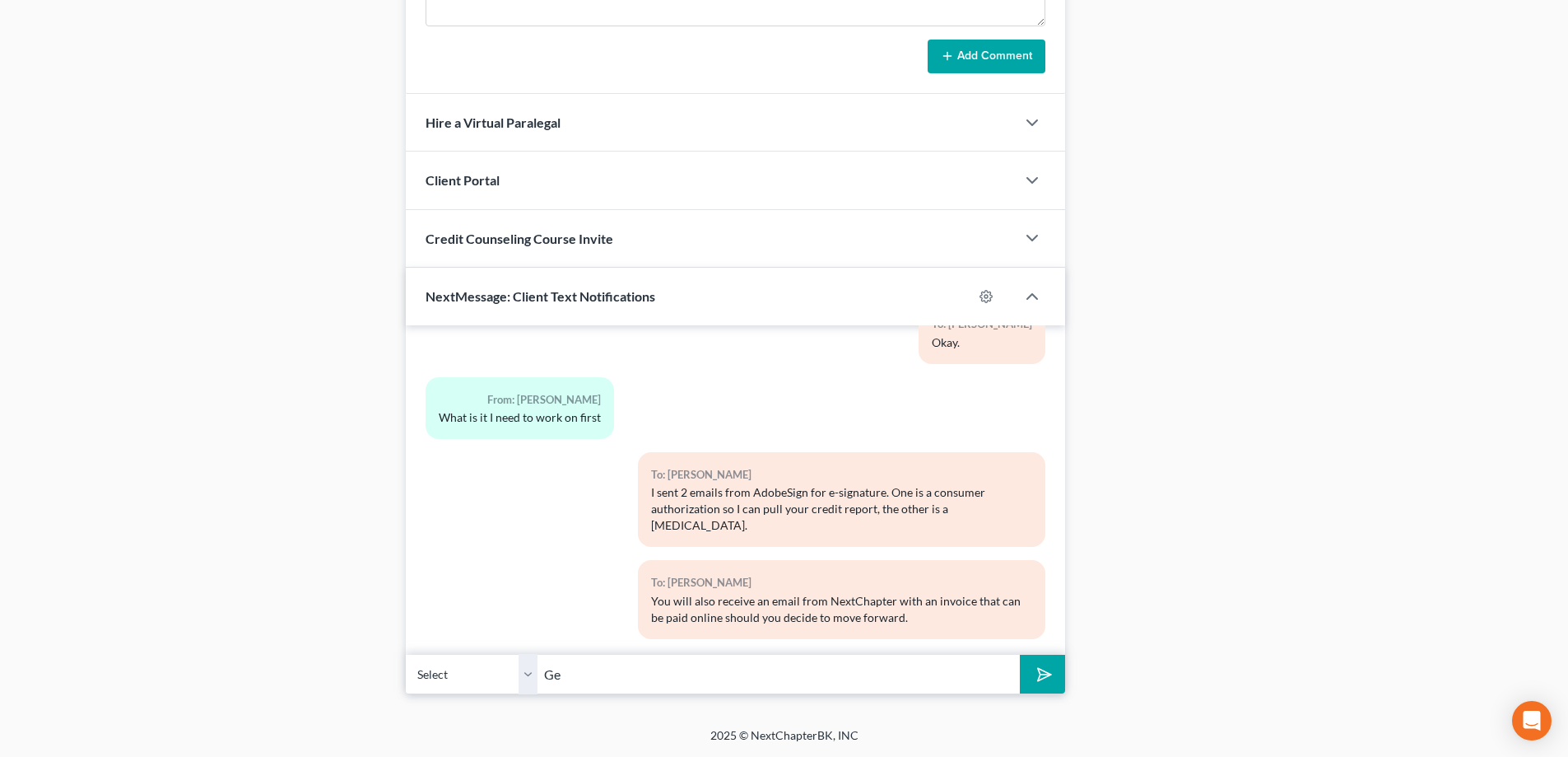
type input "G"
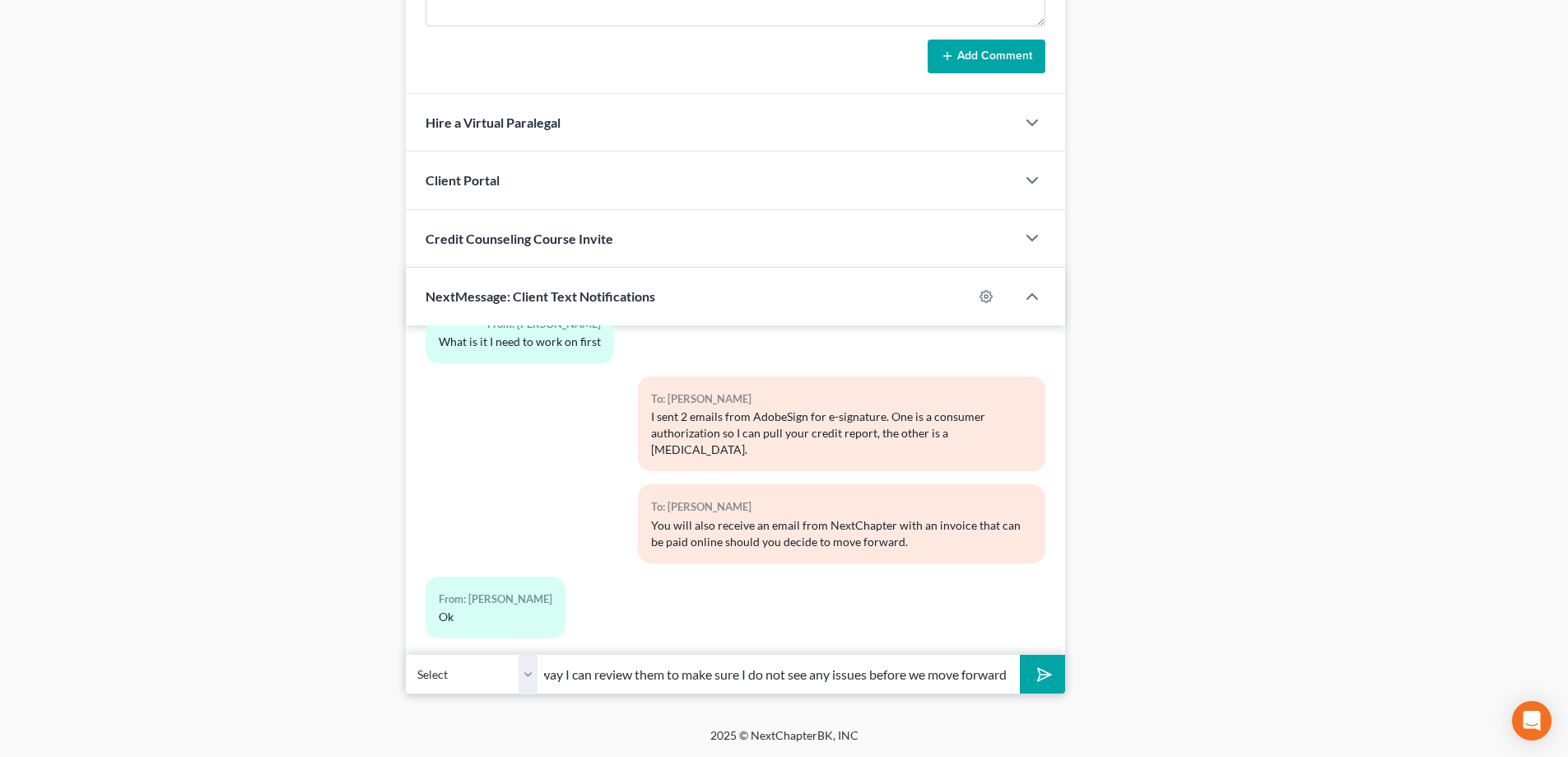
scroll to position [0, 287]
type input "Work on getting the documents to me first. This way I can review them to make s…"
click at [1020, 654] on button "submit" at bounding box center [1042, 674] width 45 height 39
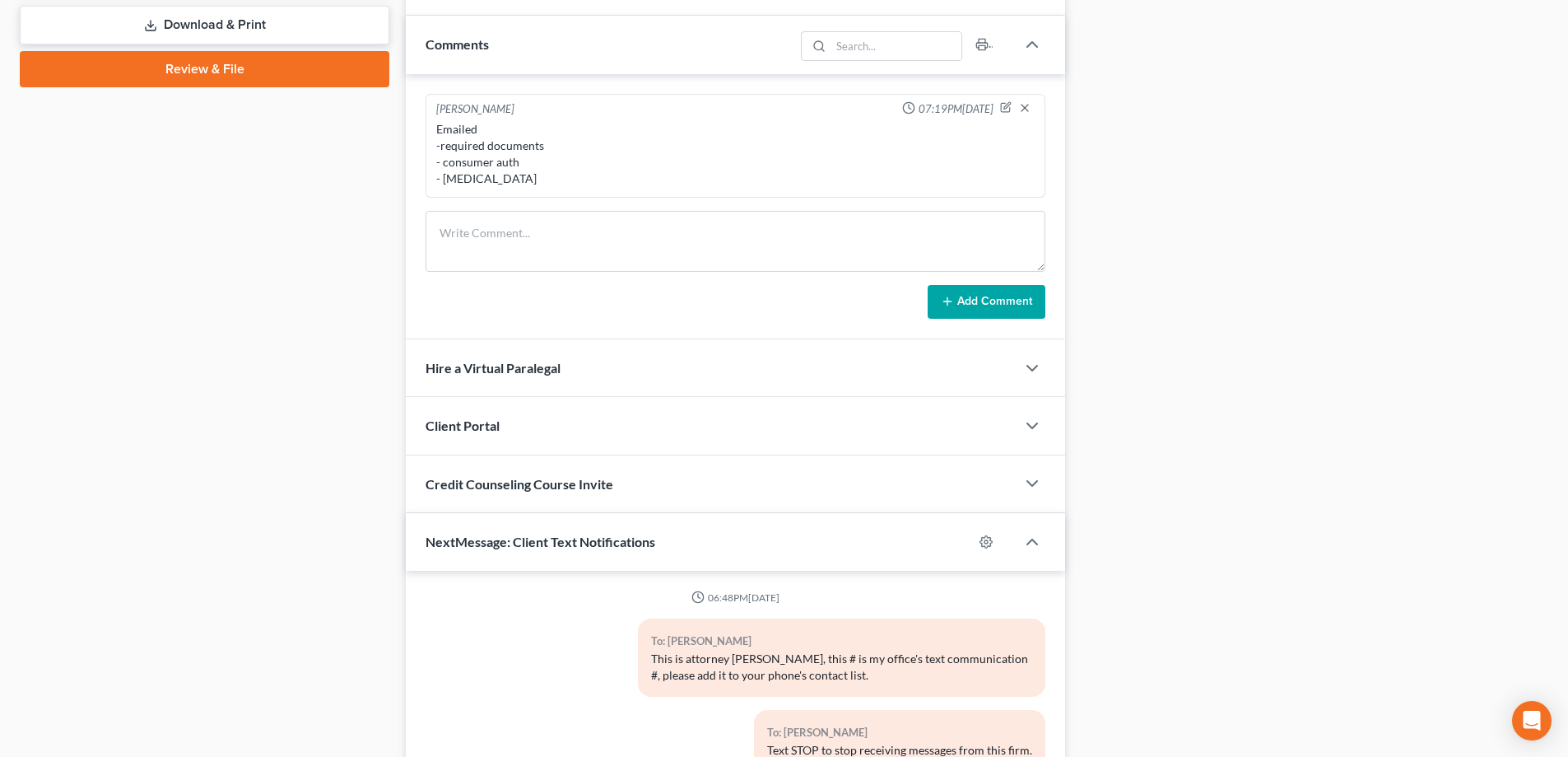
scroll to position [783, 0]
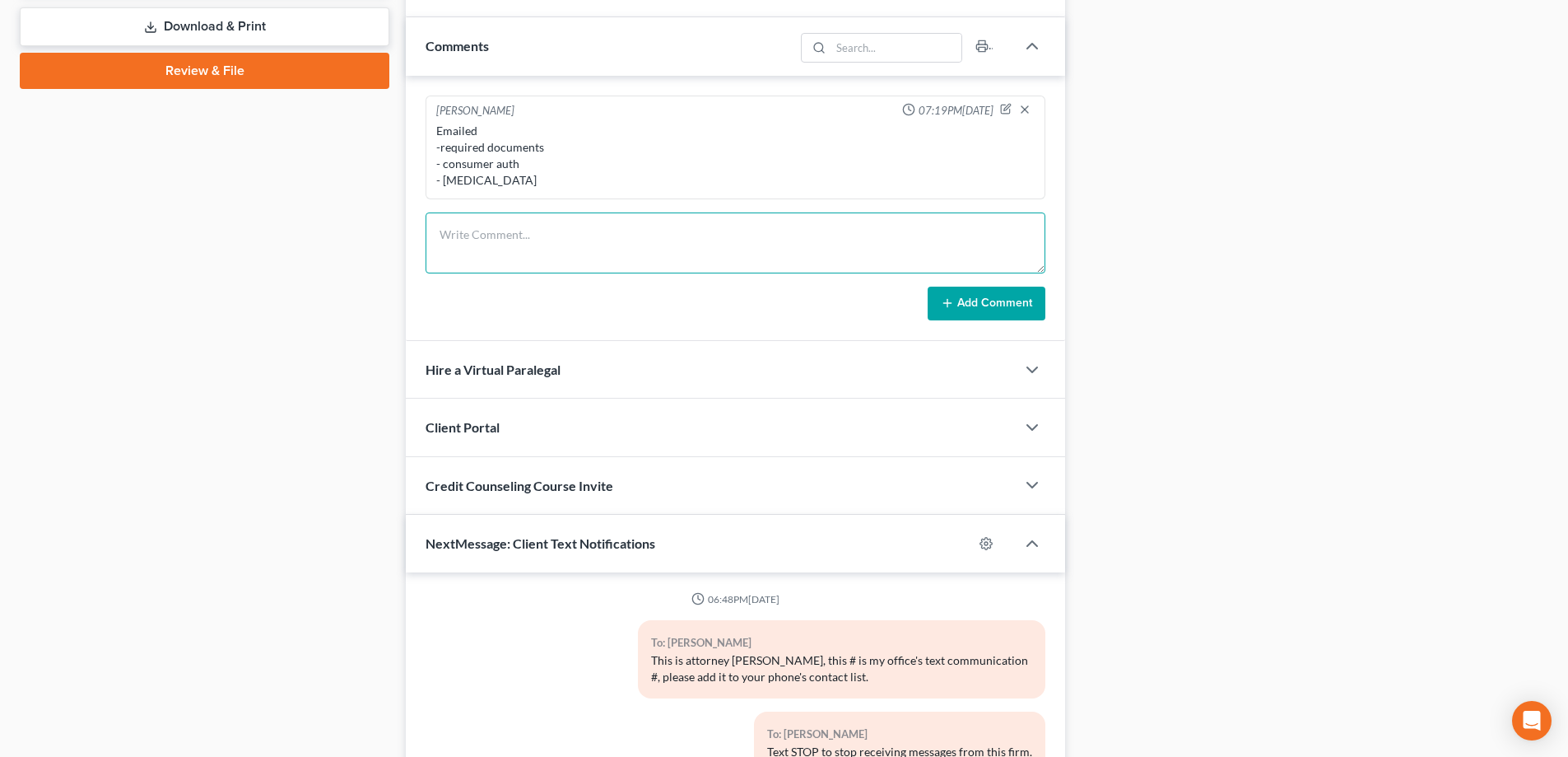
click at [513, 227] on textarea at bounding box center [735, 242] width 619 height 61
click at [555, 233] on textarea "Rents: section 8." at bounding box center [735, 242] width 619 height 61
type textarea "Rents: section 8. currently pays $9.00 per month but believes it will be increa…"
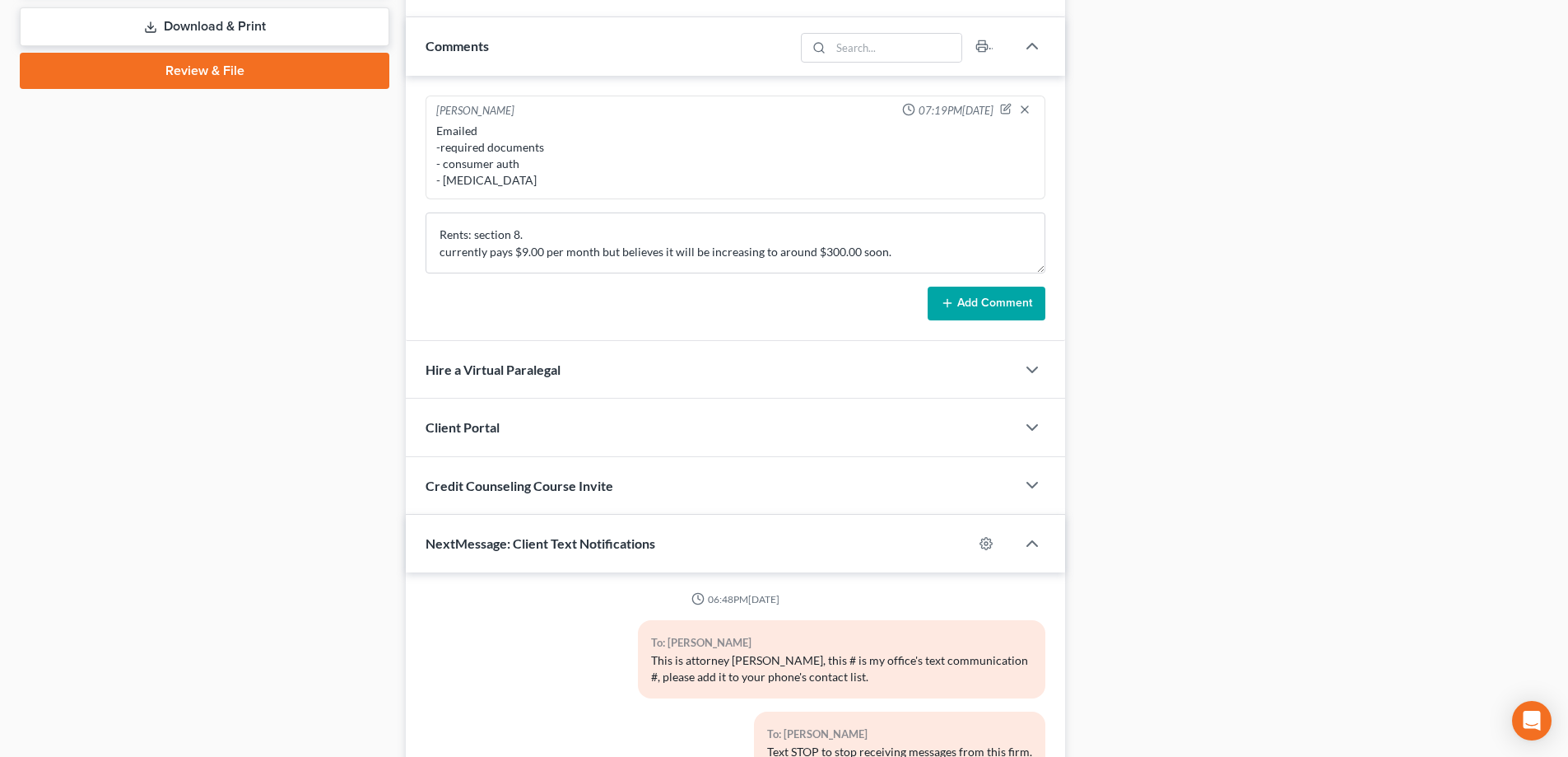
click at [1008, 306] on button "Add Comment" at bounding box center [986, 304] width 117 height 35
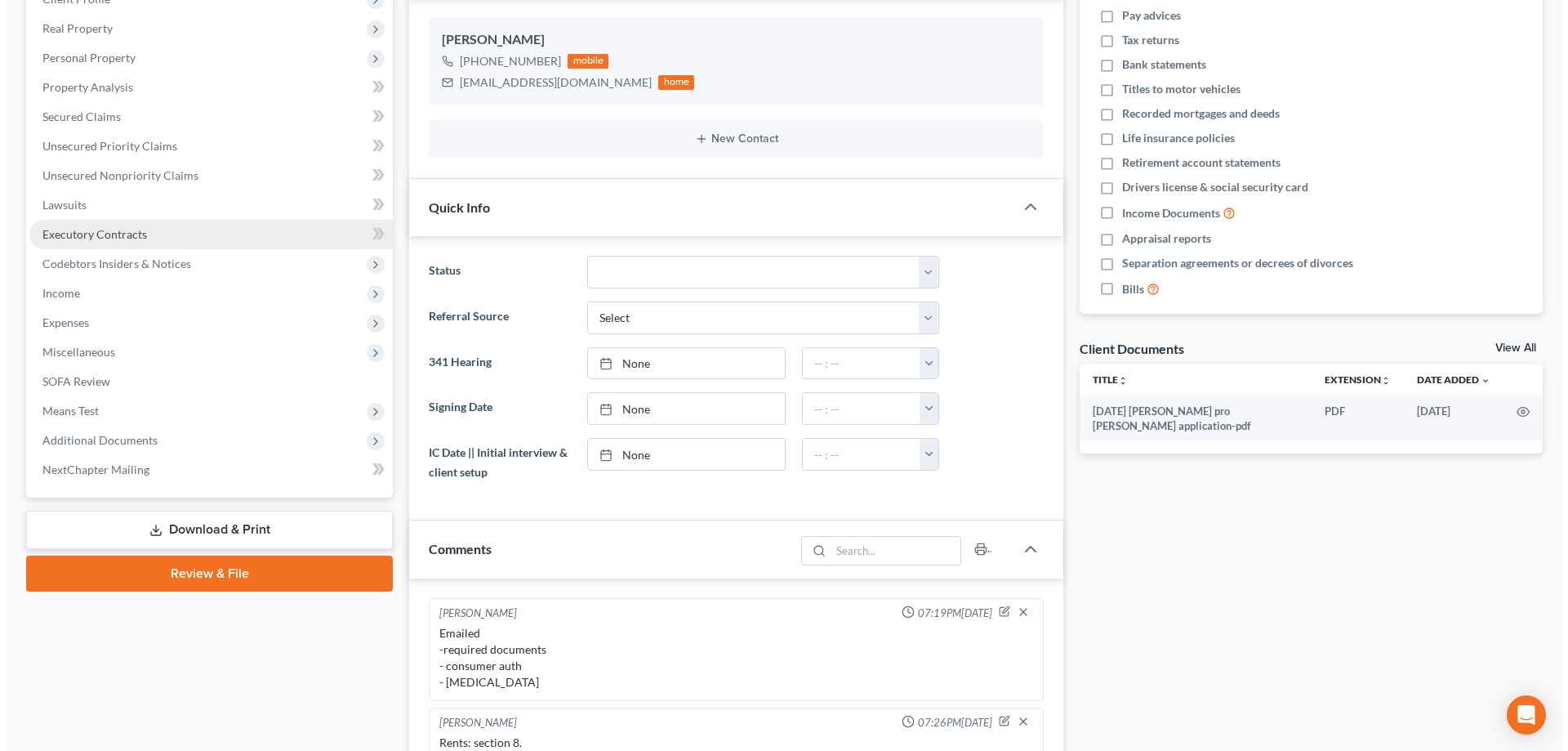
scroll to position [0, 0]
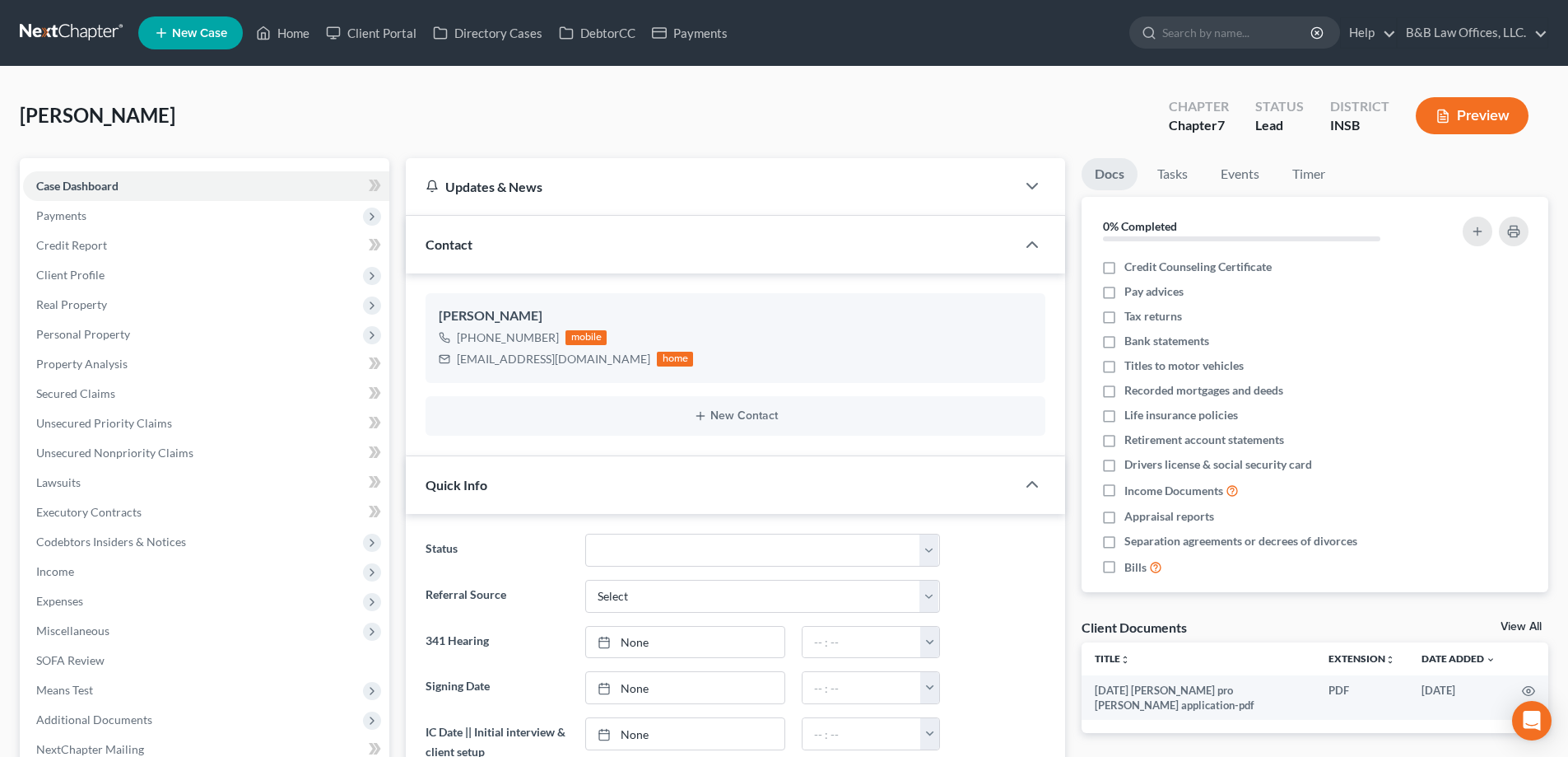
drag, startPoint x: 262, startPoint y: 123, endPoint x: 16, endPoint y: 130, distance: 246.1
copy span "[PERSON_NAME]"
click at [1242, 175] on link "Events" at bounding box center [1240, 174] width 65 height 32
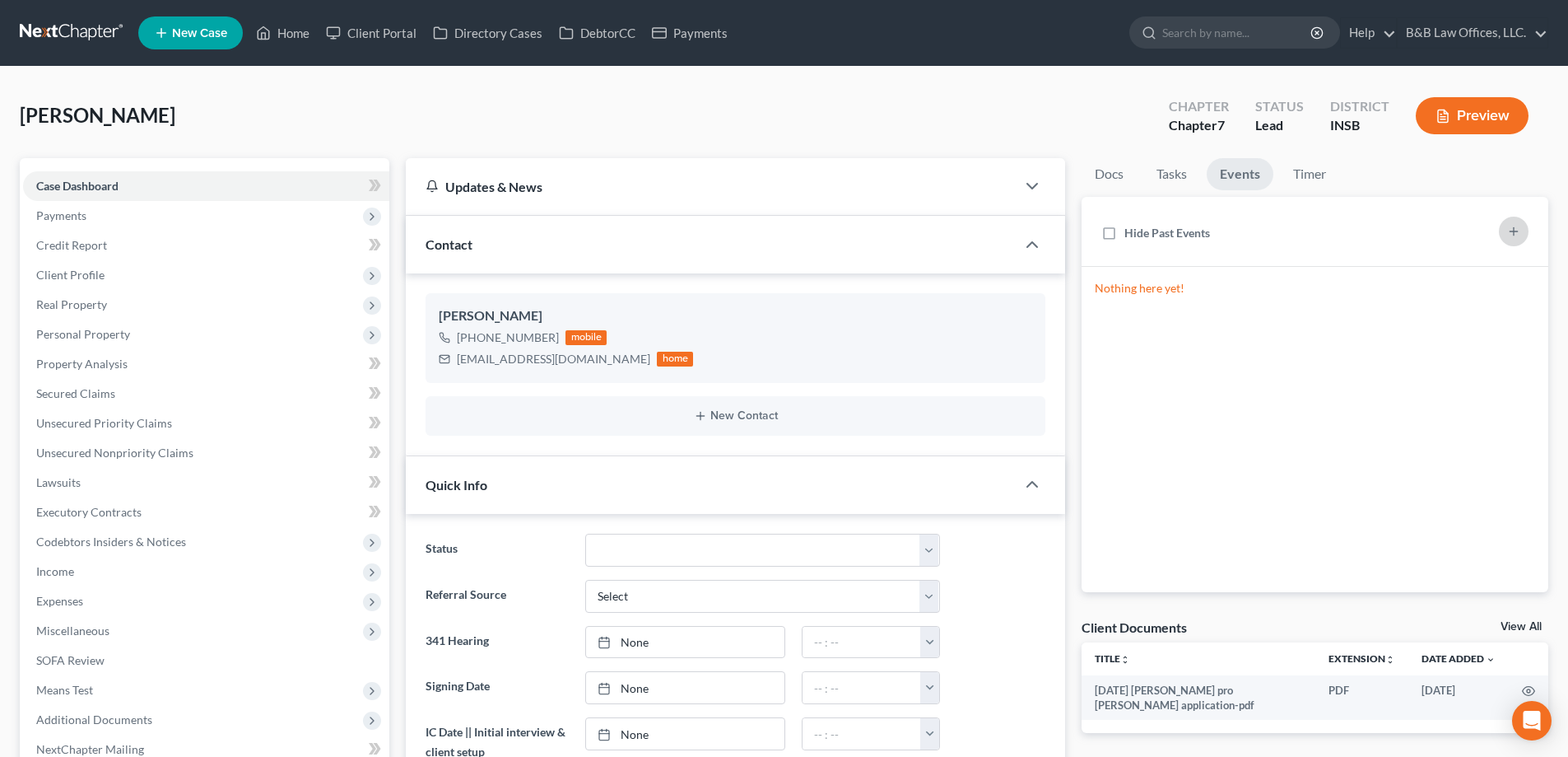
click at [1506, 232] on button "button" at bounding box center [1513, 231] width 30 height 30
select select "Days"
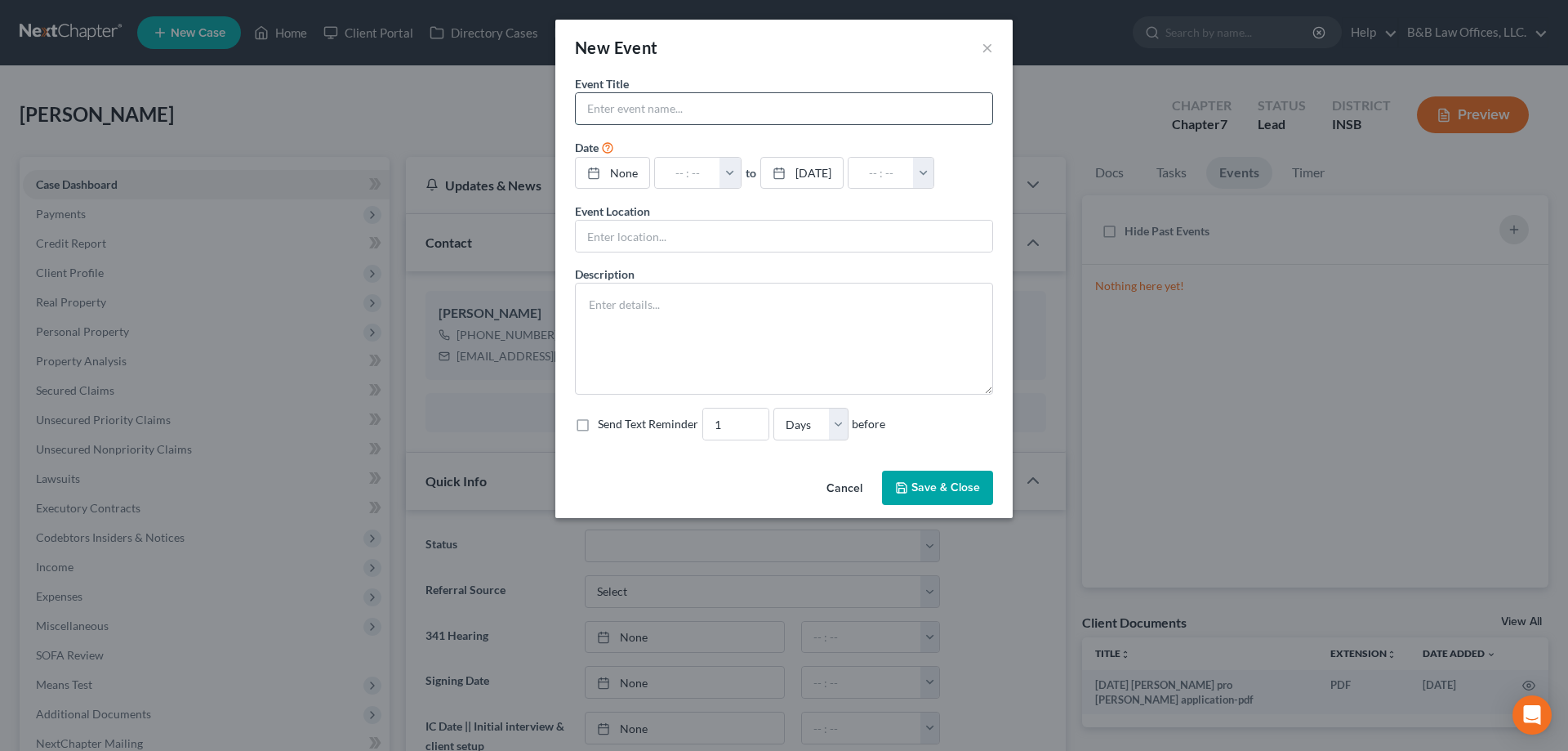
click at [678, 110] on input "text" at bounding box center [784, 109] width 416 height 31
paste input "[PERSON_NAME]"
type input "[PERSON_NAME] (Pro-[PERSON_NAME] 7) Receive documents; pay for credit report& c…"
click at [634, 164] on link "None" at bounding box center [612, 173] width 73 height 31
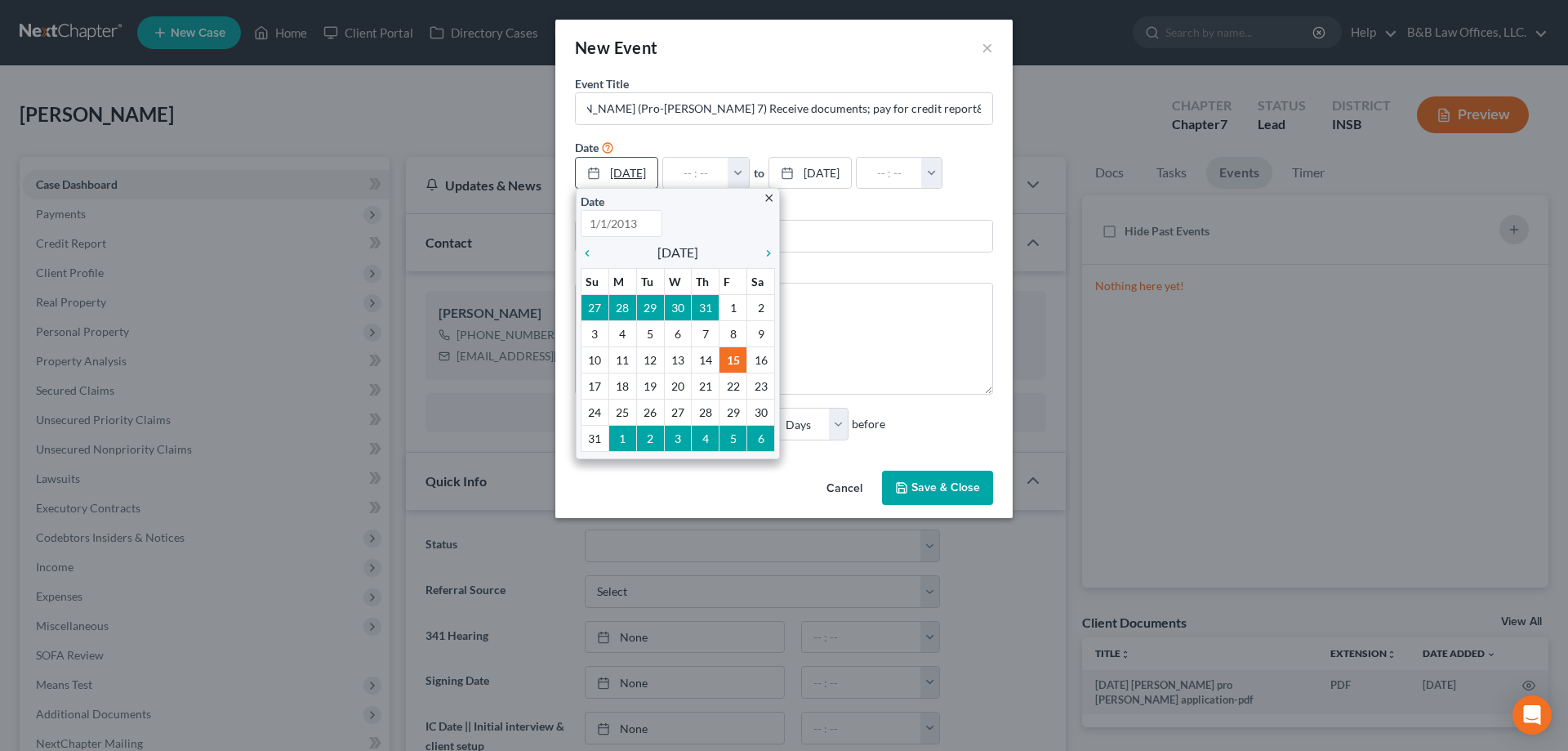
type input "[DATE]"
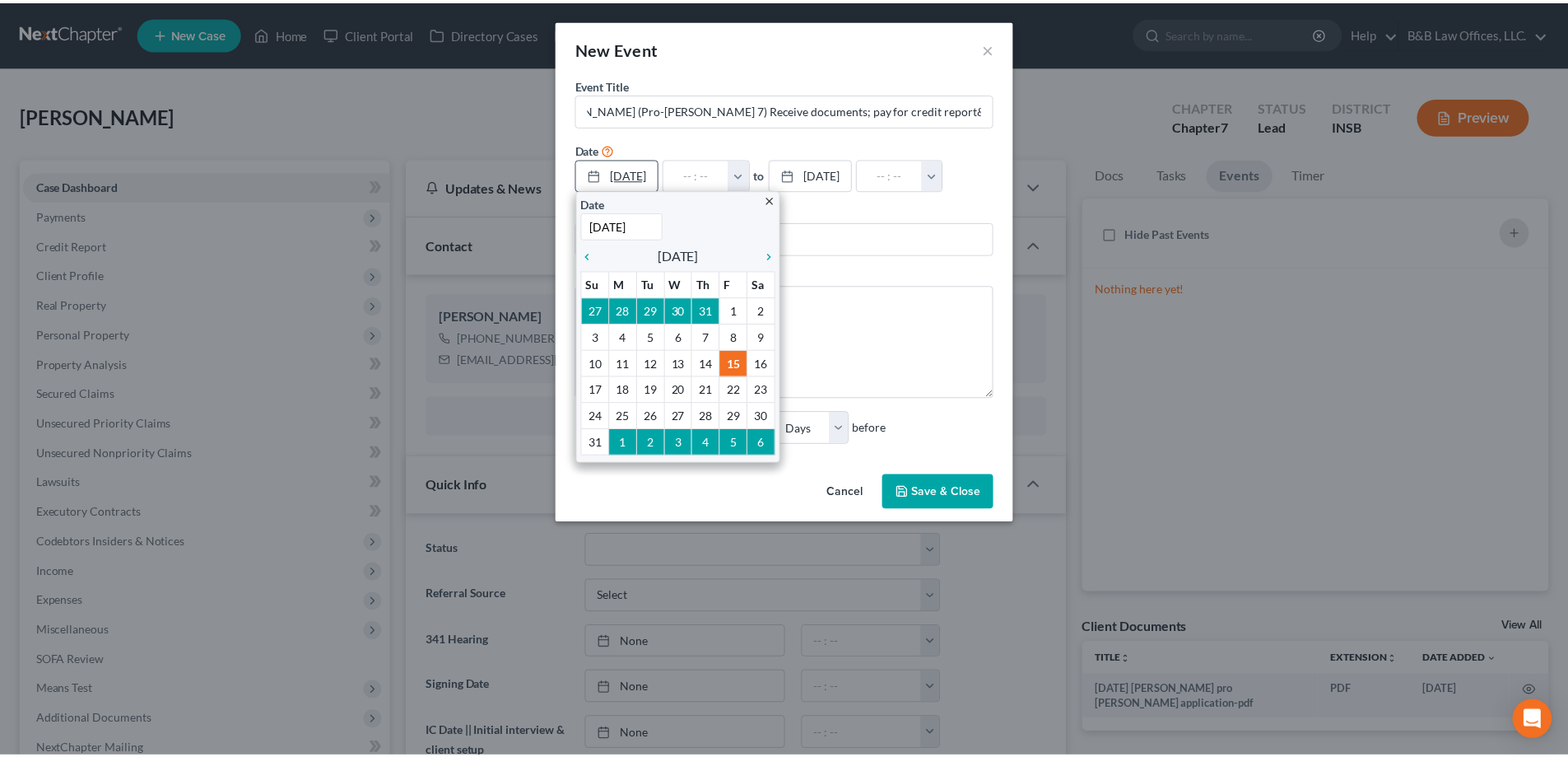
scroll to position [0, 0]
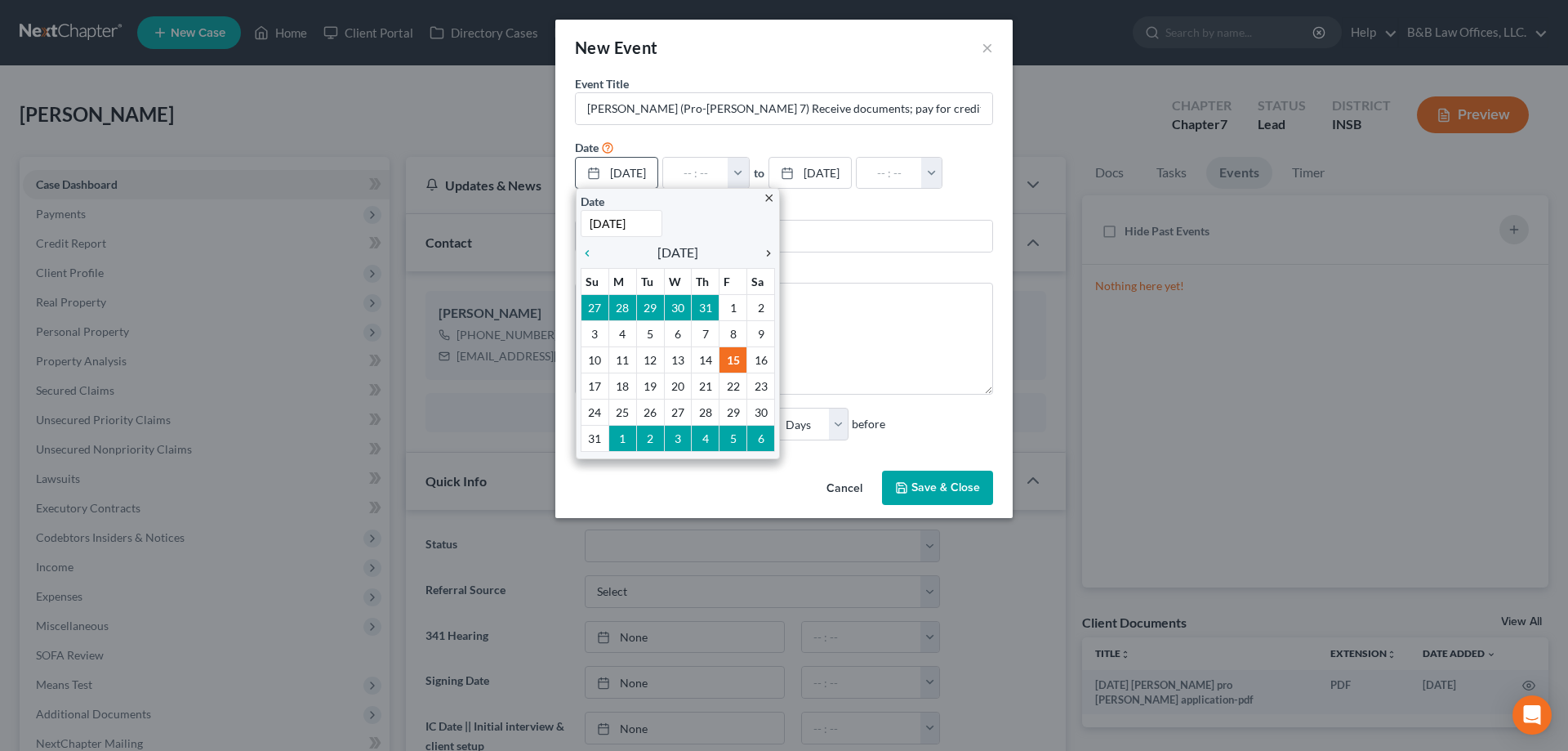
click at [766, 253] on icon "chevron_right" at bounding box center [765, 253] width 22 height 13
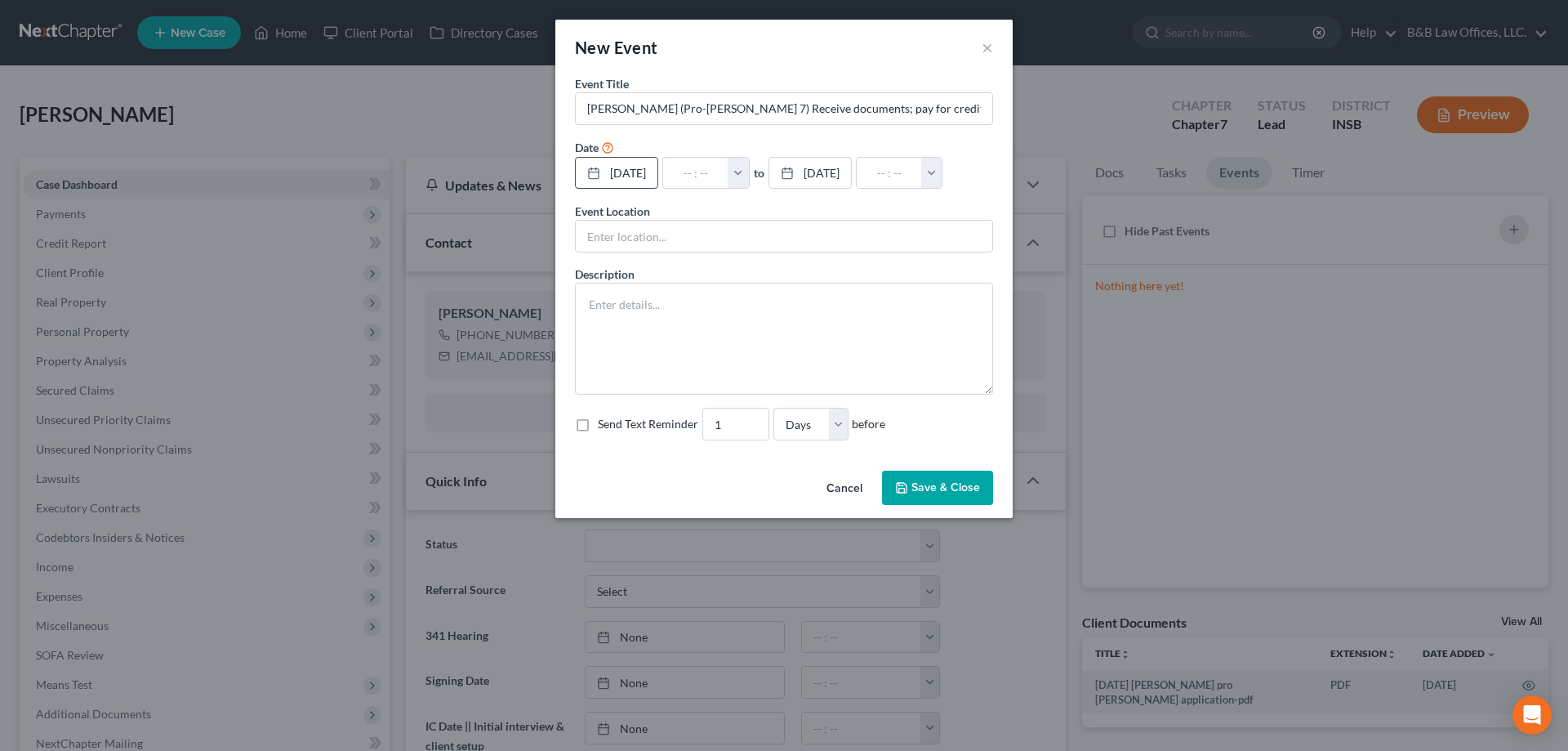
click at [924, 491] on button "Save & Close" at bounding box center [937, 488] width 111 height 34
